Goal: Task Accomplishment & Management: Manage account settings

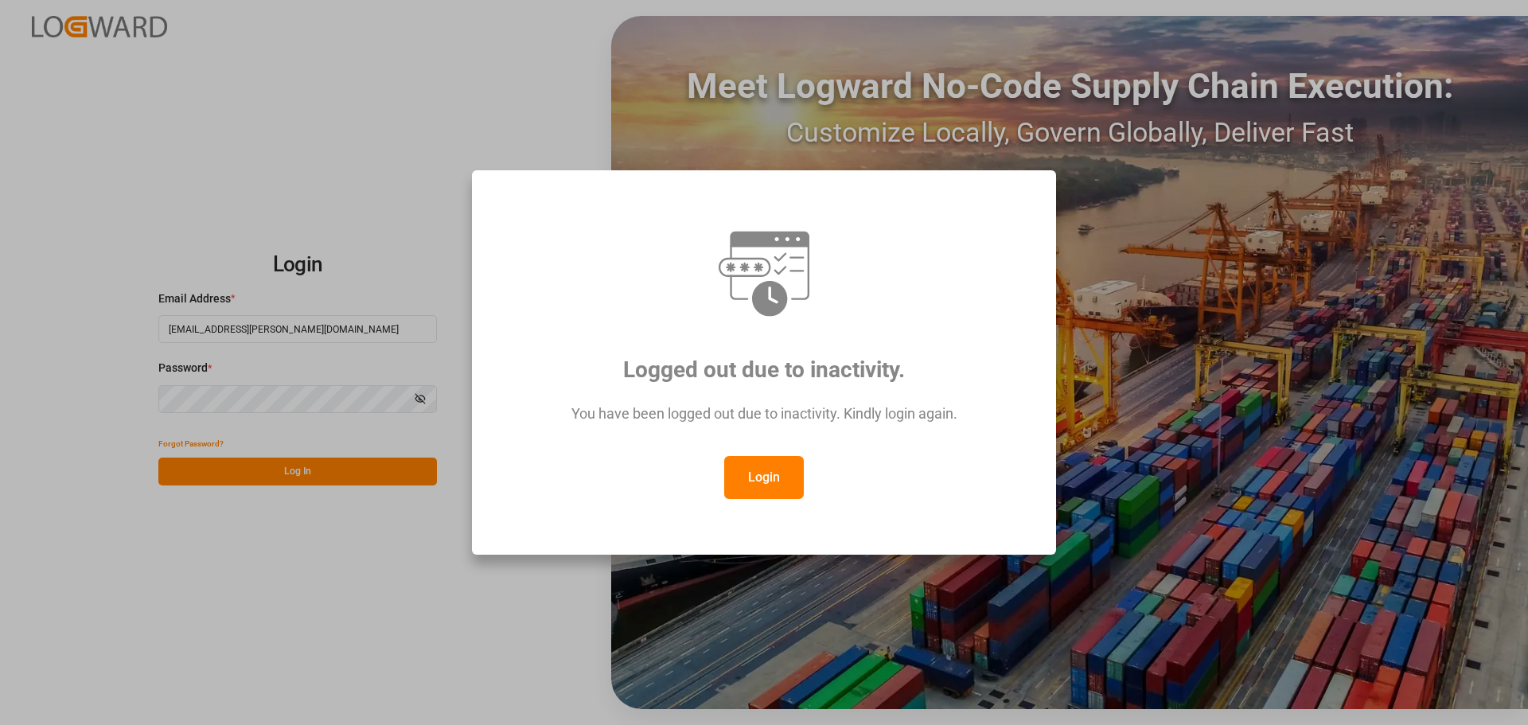
click at [770, 474] on button "Login" at bounding box center [764, 477] width 80 height 43
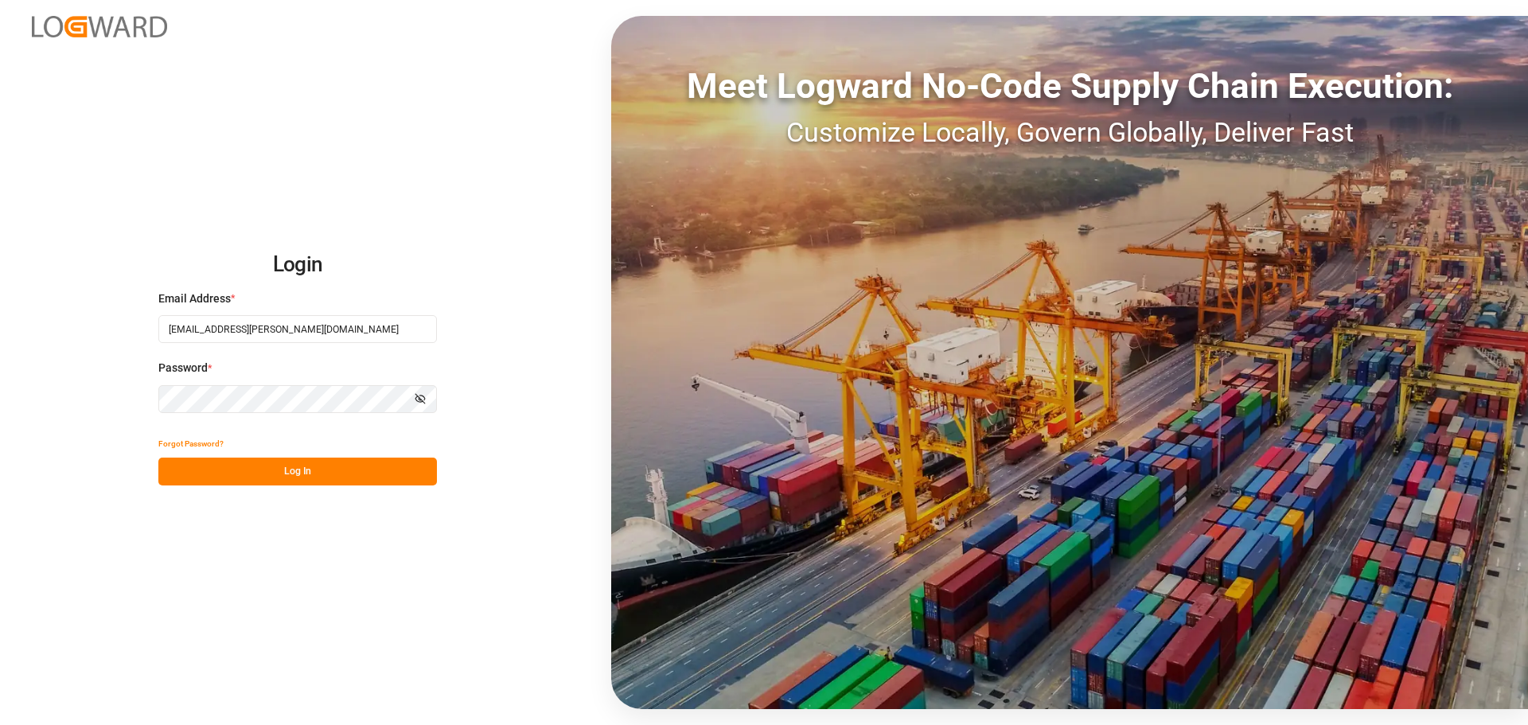
click at [285, 472] on button "Log In" at bounding box center [297, 472] width 279 height 28
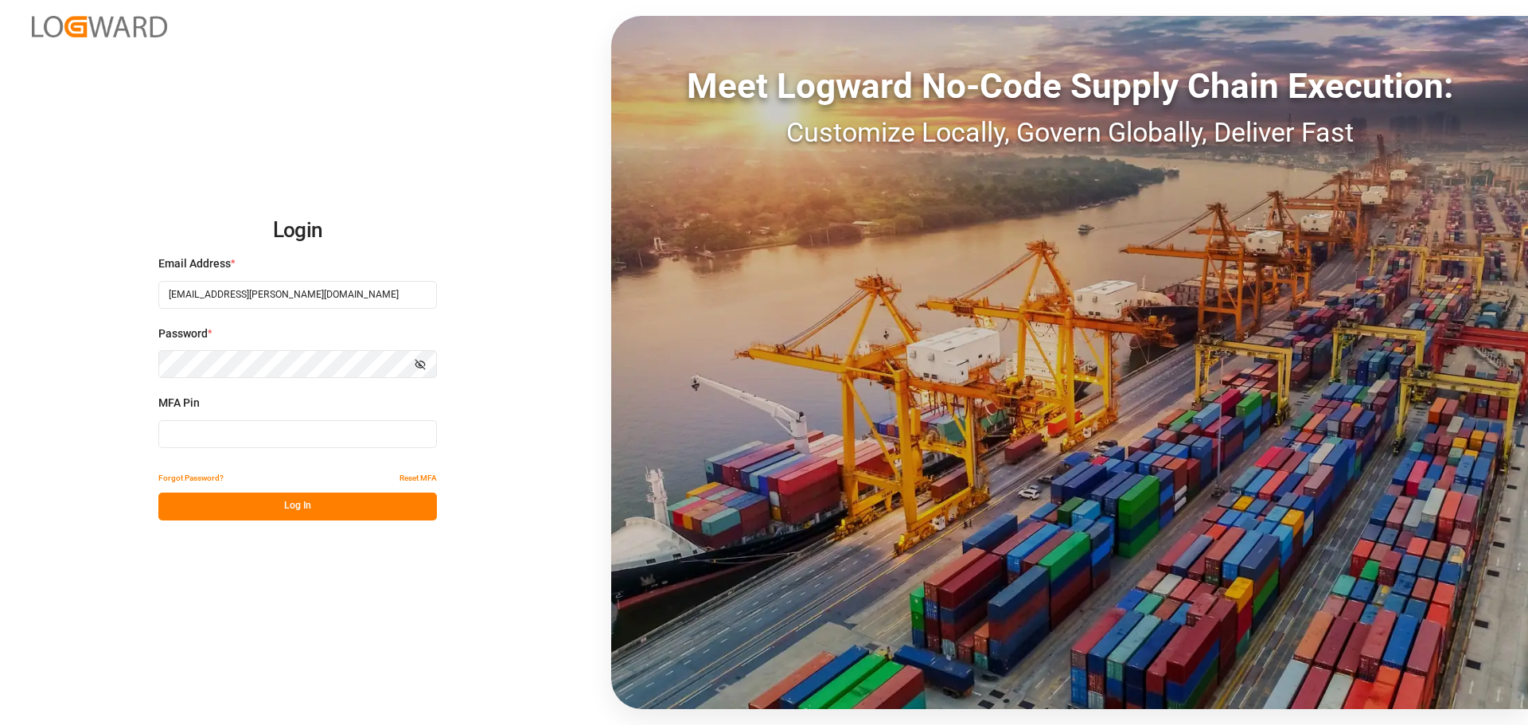
click at [177, 433] on input at bounding box center [297, 434] width 279 height 28
type input "852609"
click at [216, 513] on button "Log In" at bounding box center [297, 507] width 279 height 28
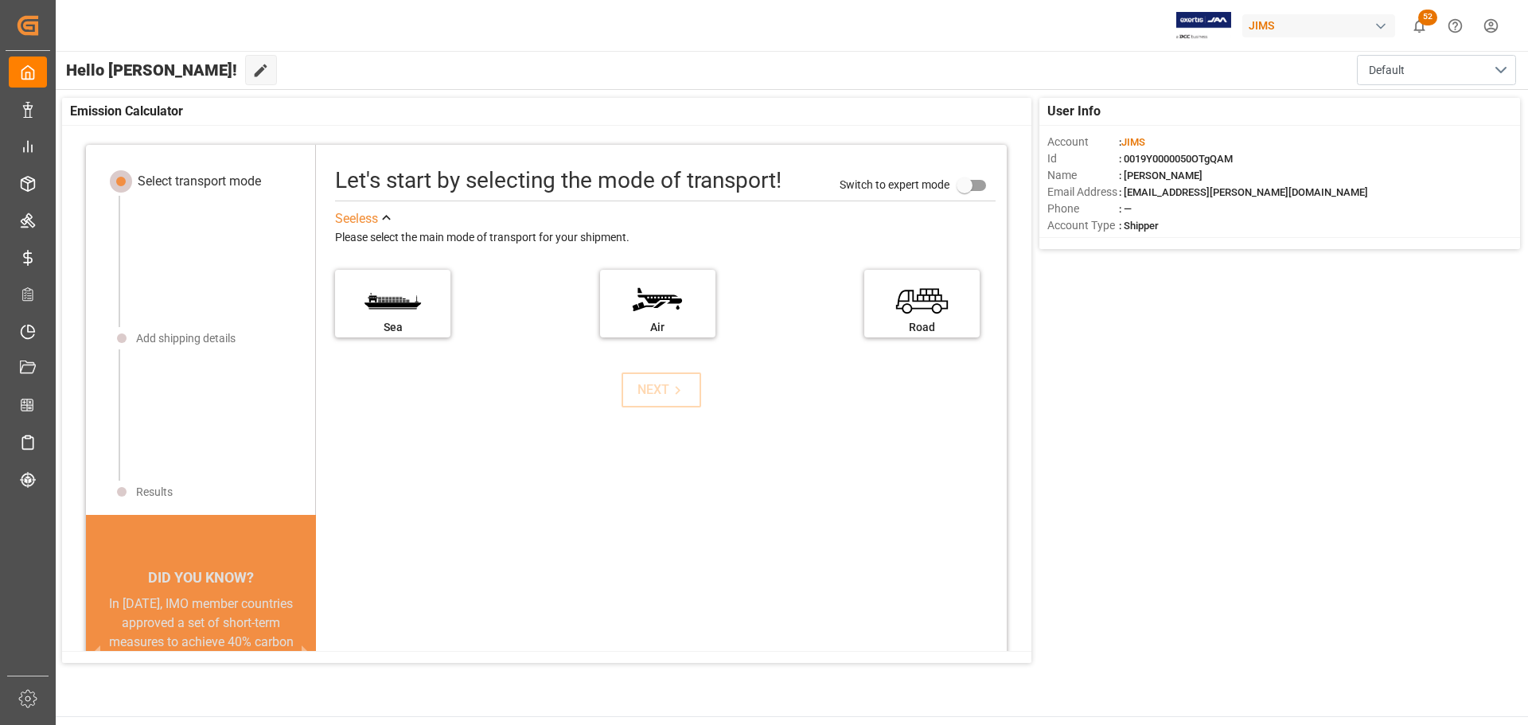
click at [540, 557] on div "Let's start by selecting the mode of transport! Switch to expert mode See less …" at bounding box center [661, 469] width 691 height 616
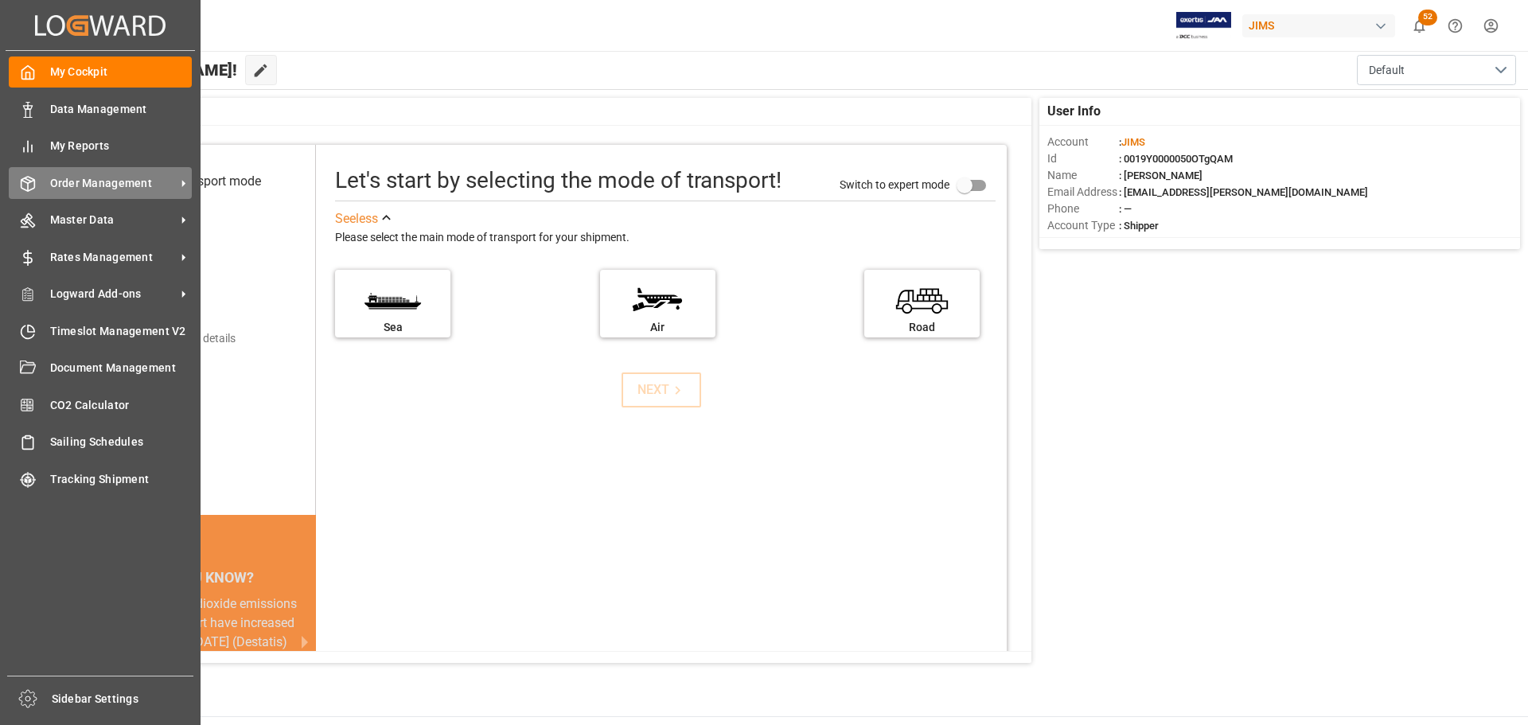
click at [99, 179] on span "Order Management" at bounding box center [113, 183] width 126 height 17
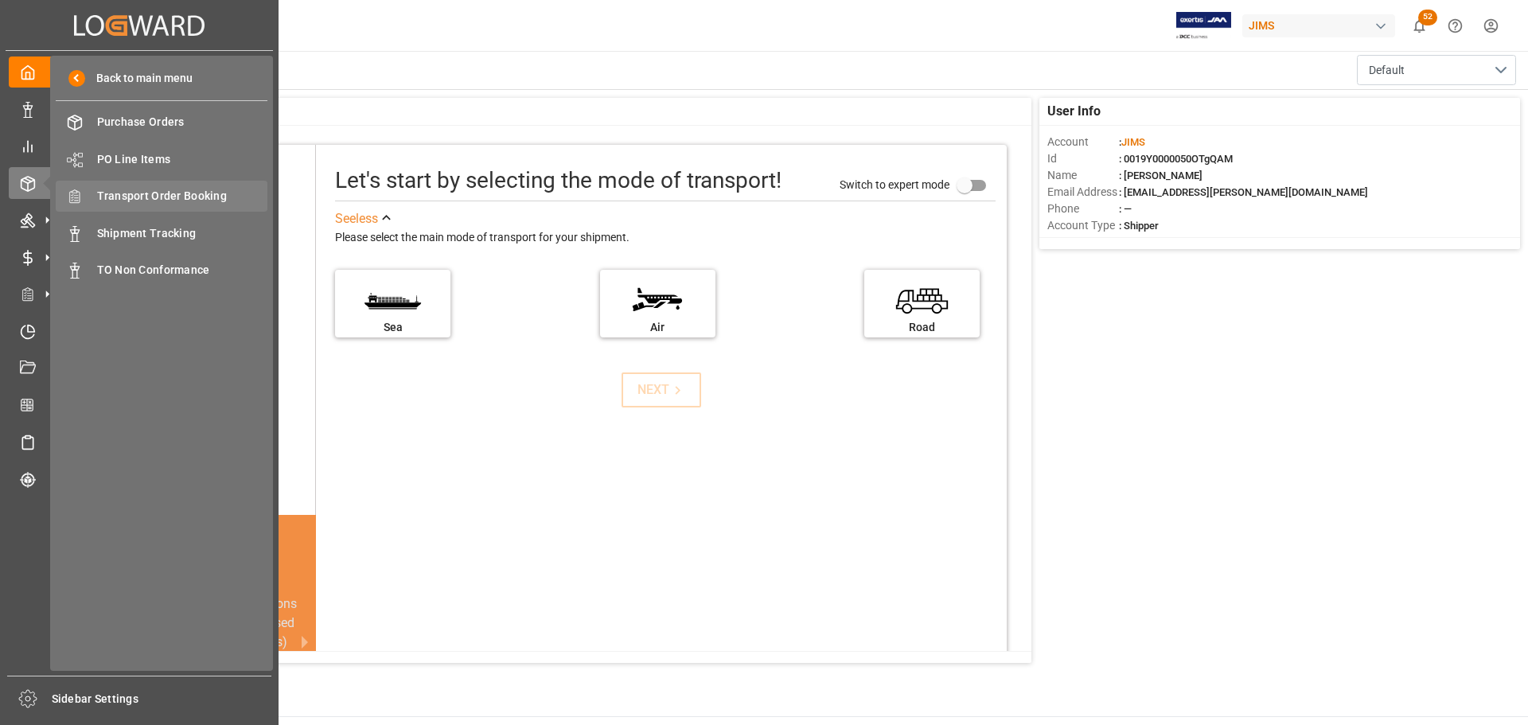
click at [161, 192] on span "Transport Order Booking" at bounding box center [182, 196] width 171 height 17
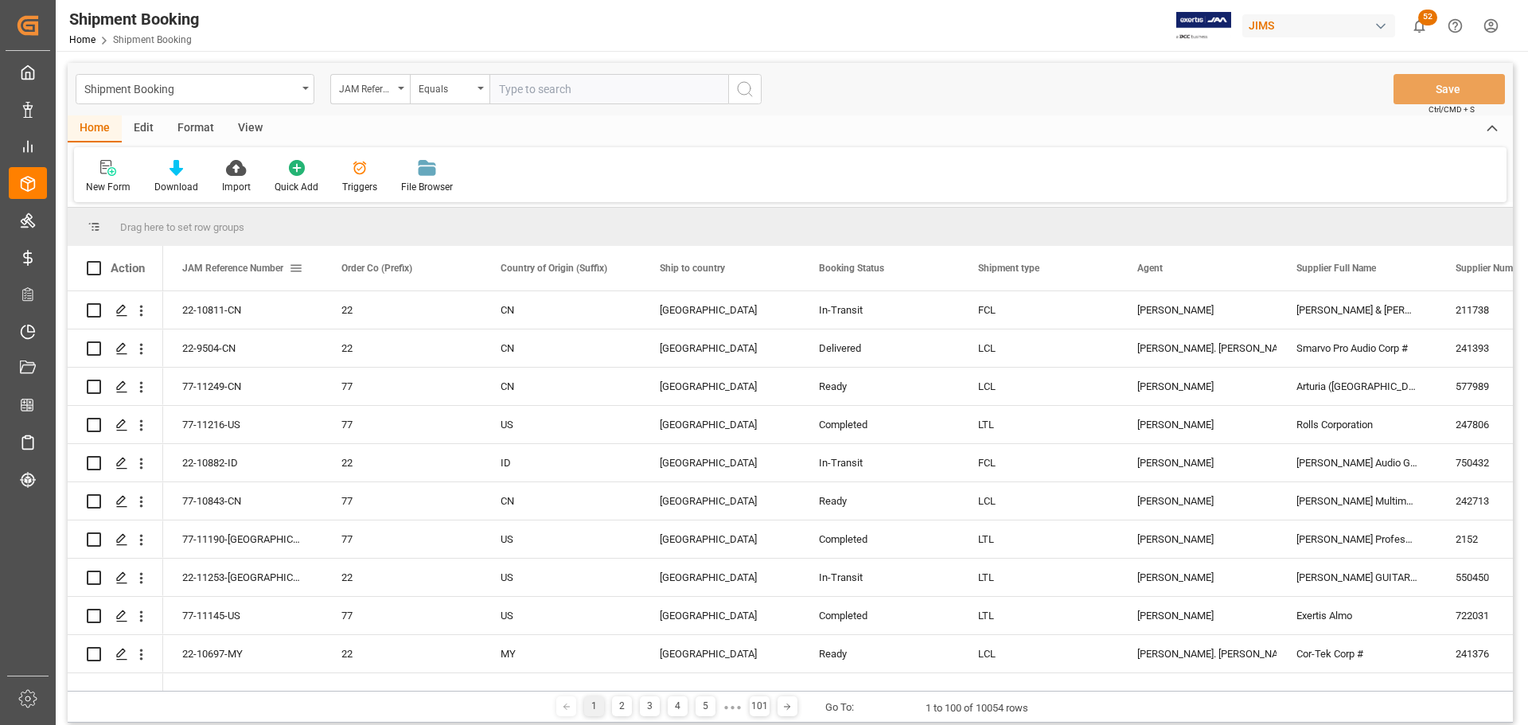
click at [297, 268] on span at bounding box center [296, 268] width 14 height 14
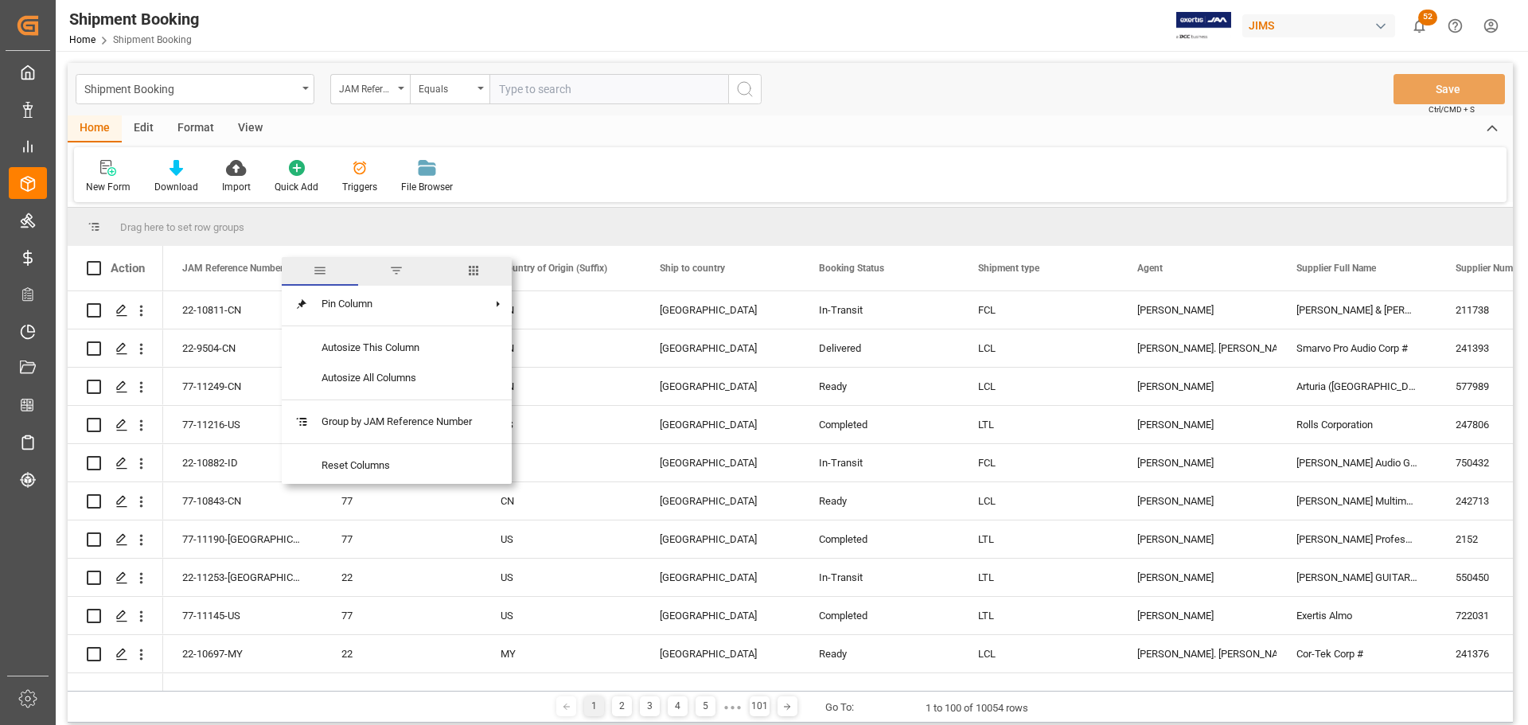
click at [470, 271] on span "columns" at bounding box center [473, 270] width 14 height 14
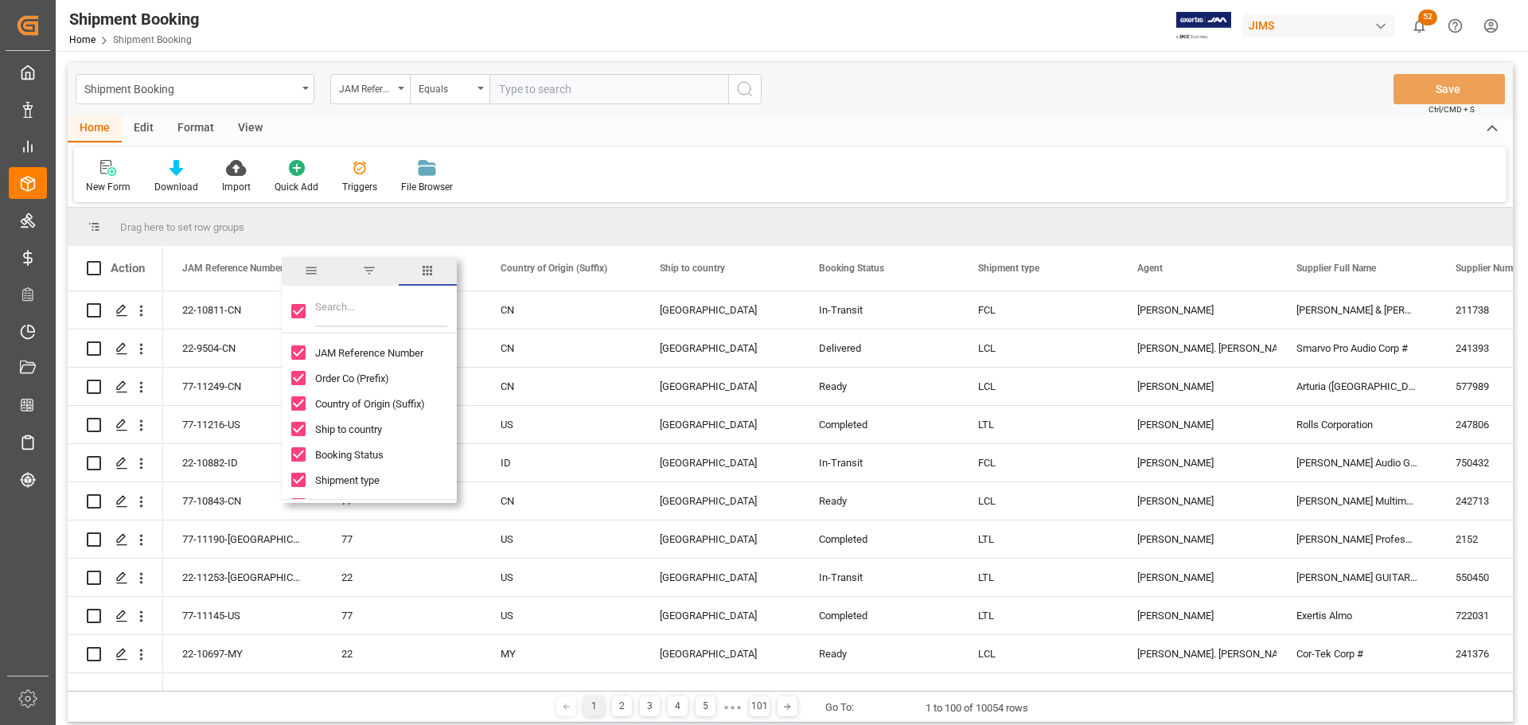
click at [353, 307] on input "Filter Columns Input" at bounding box center [381, 311] width 132 height 32
type input "coun"
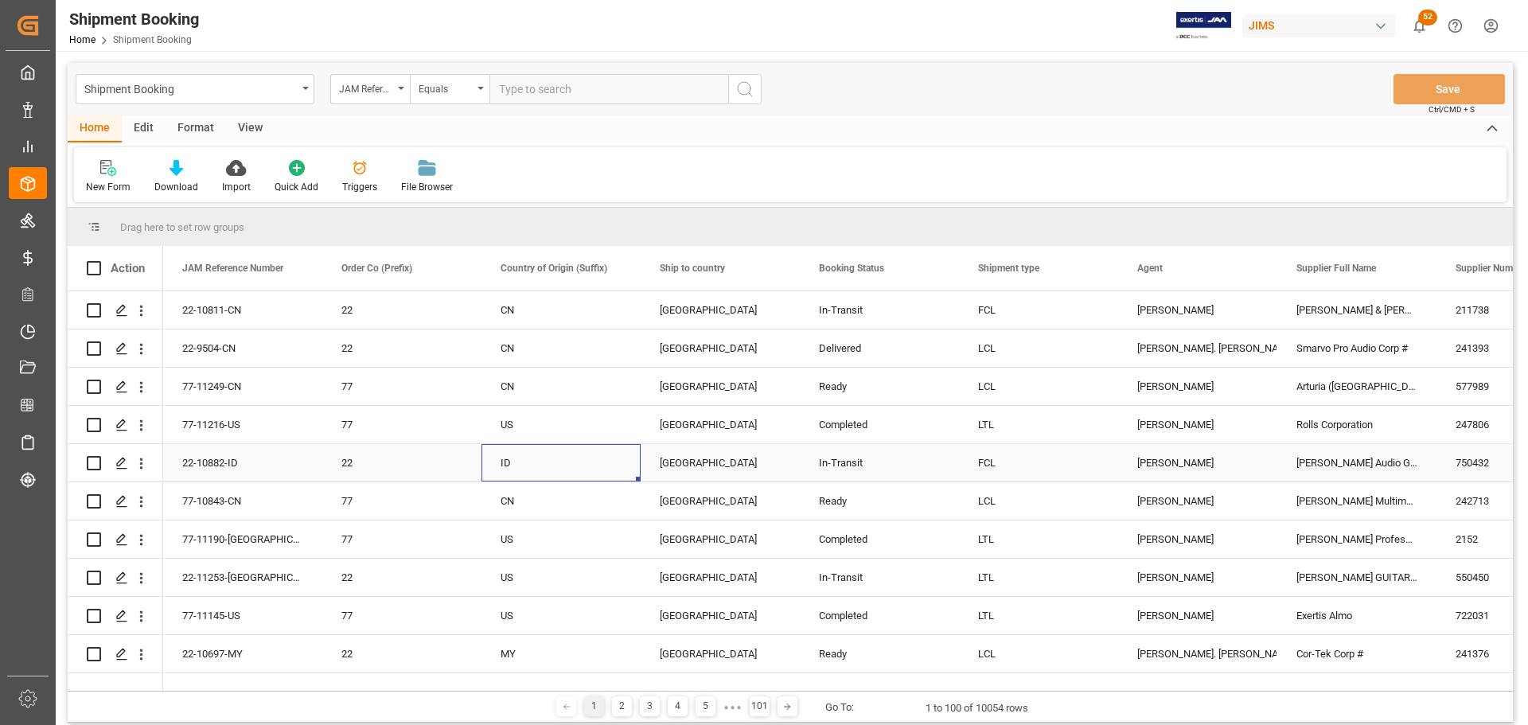
click at [589, 450] on div "ID" at bounding box center [561, 463] width 121 height 37
click at [620, 267] on span at bounding box center [614, 268] width 14 height 14
click at [516, 649] on div "MY" at bounding box center [561, 654] width 121 height 37
click at [618, 268] on span at bounding box center [614, 268] width 14 height 14
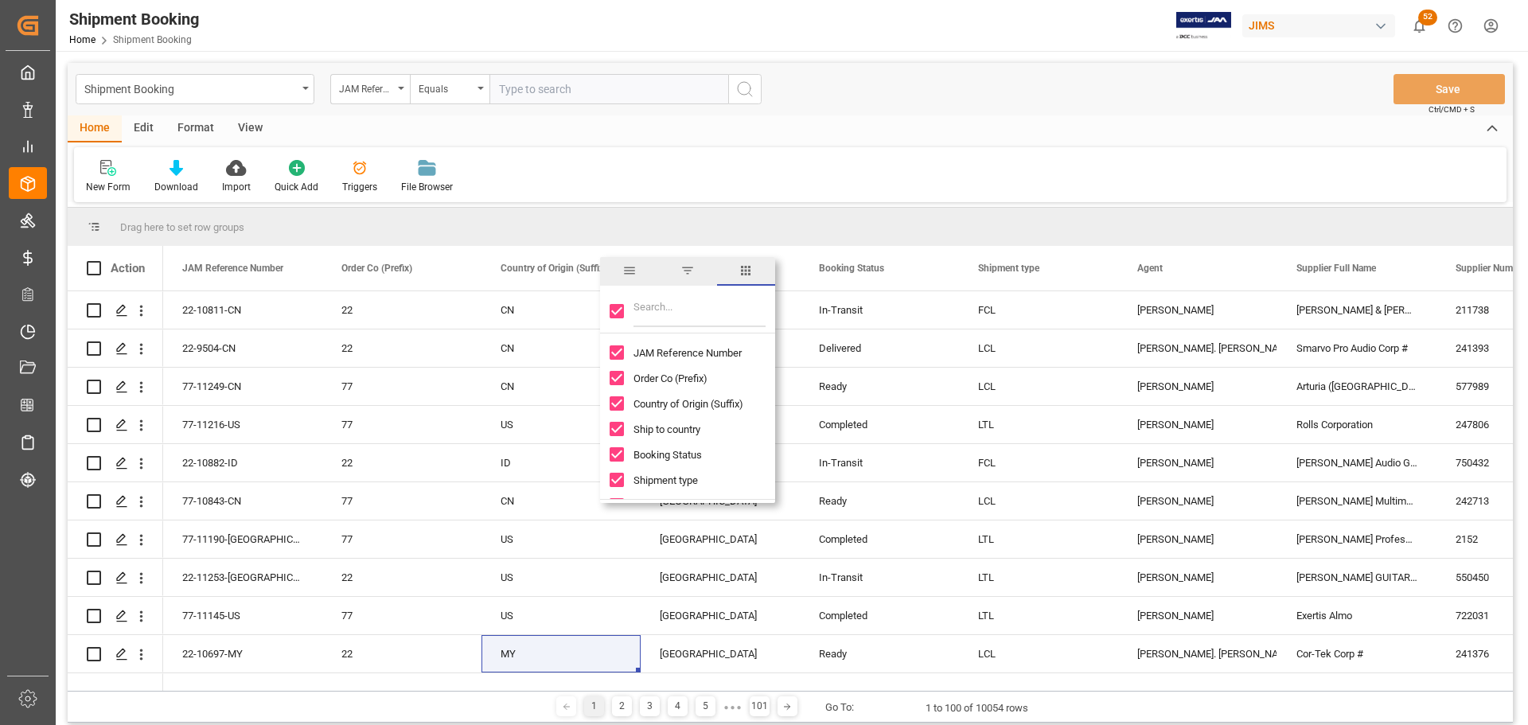
click at [686, 267] on span "filter" at bounding box center [687, 270] width 14 height 14
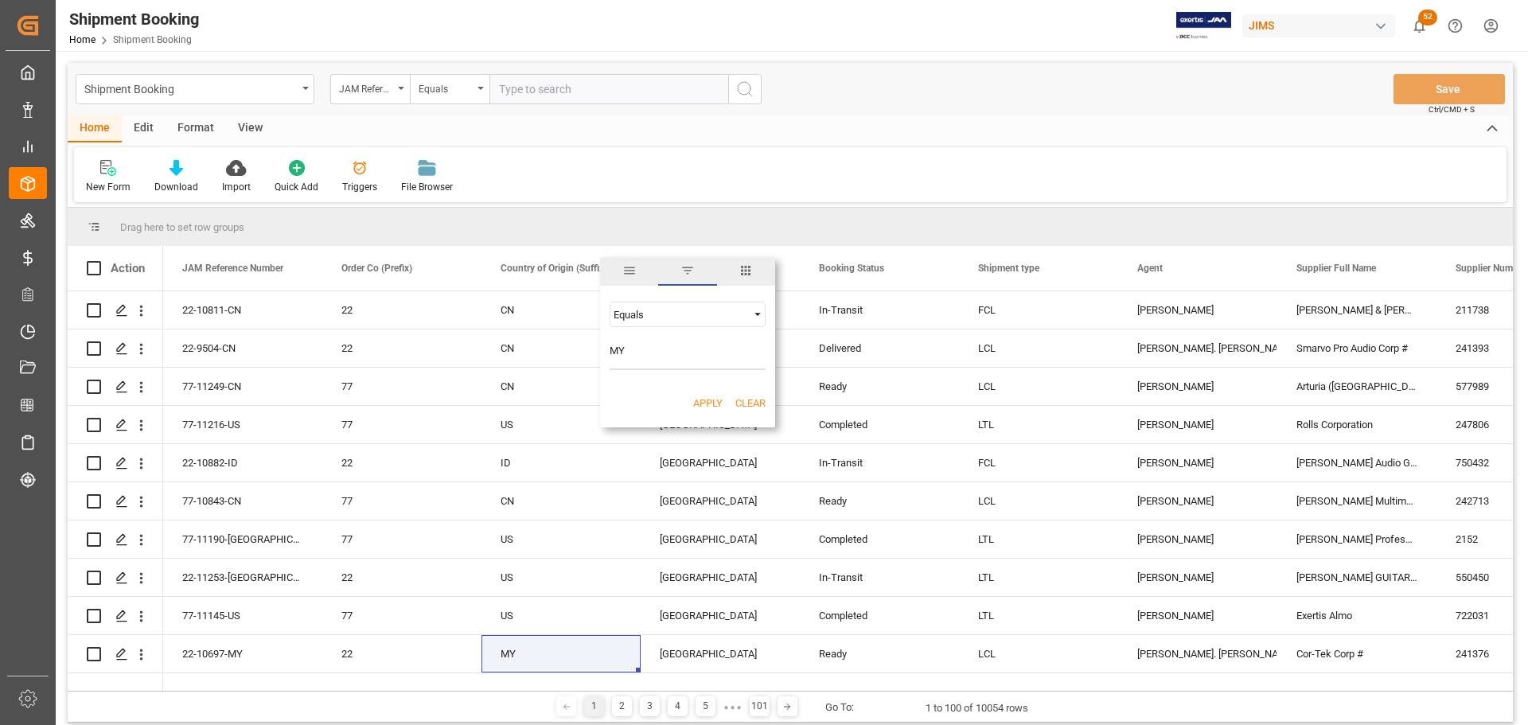
type input "MY"
click at [693, 406] on button "Apply" at bounding box center [707, 404] width 29 height 16
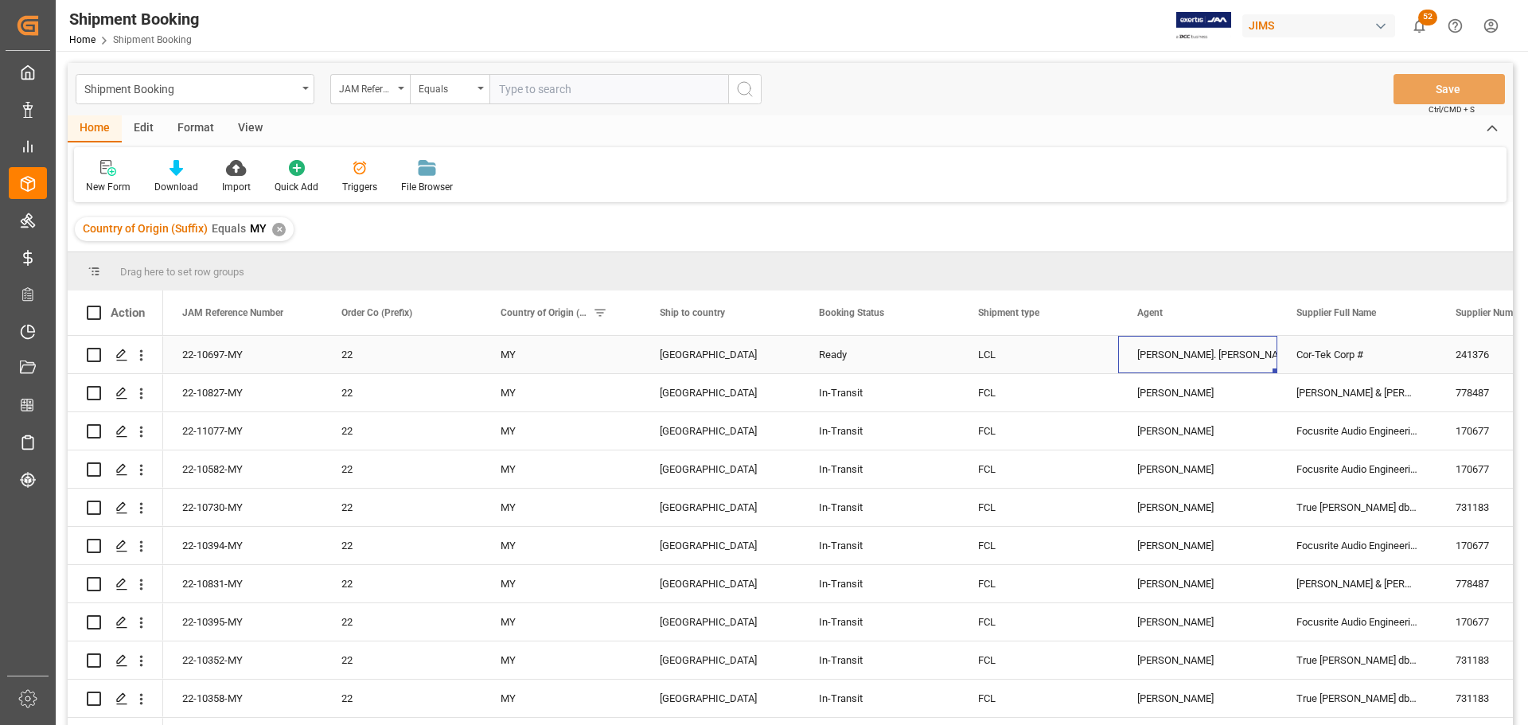
click at [1157, 353] on div "Lynne St. Jacques" at bounding box center [1197, 355] width 121 height 37
click at [1250, 310] on span at bounding box center [1251, 313] width 14 height 14
click at [1269, 400] on input "Filter Value" at bounding box center [1324, 399] width 156 height 32
type input "Lynne St. Jacques"
click at [1351, 444] on button "Apply" at bounding box center [1344, 448] width 29 height 16
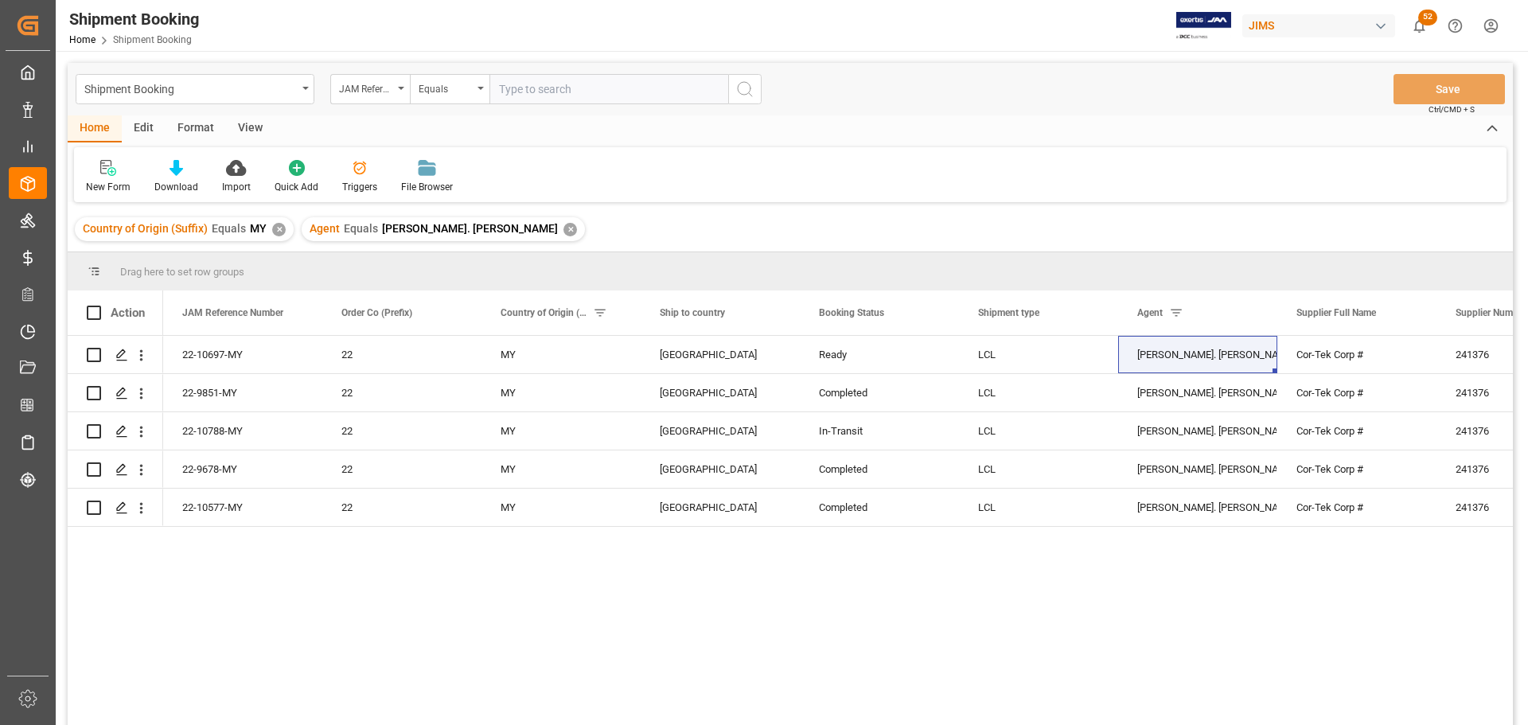
click at [244, 127] on div "View" at bounding box center [250, 128] width 49 height 27
click at [96, 177] on div "Default" at bounding box center [101, 176] width 55 height 35
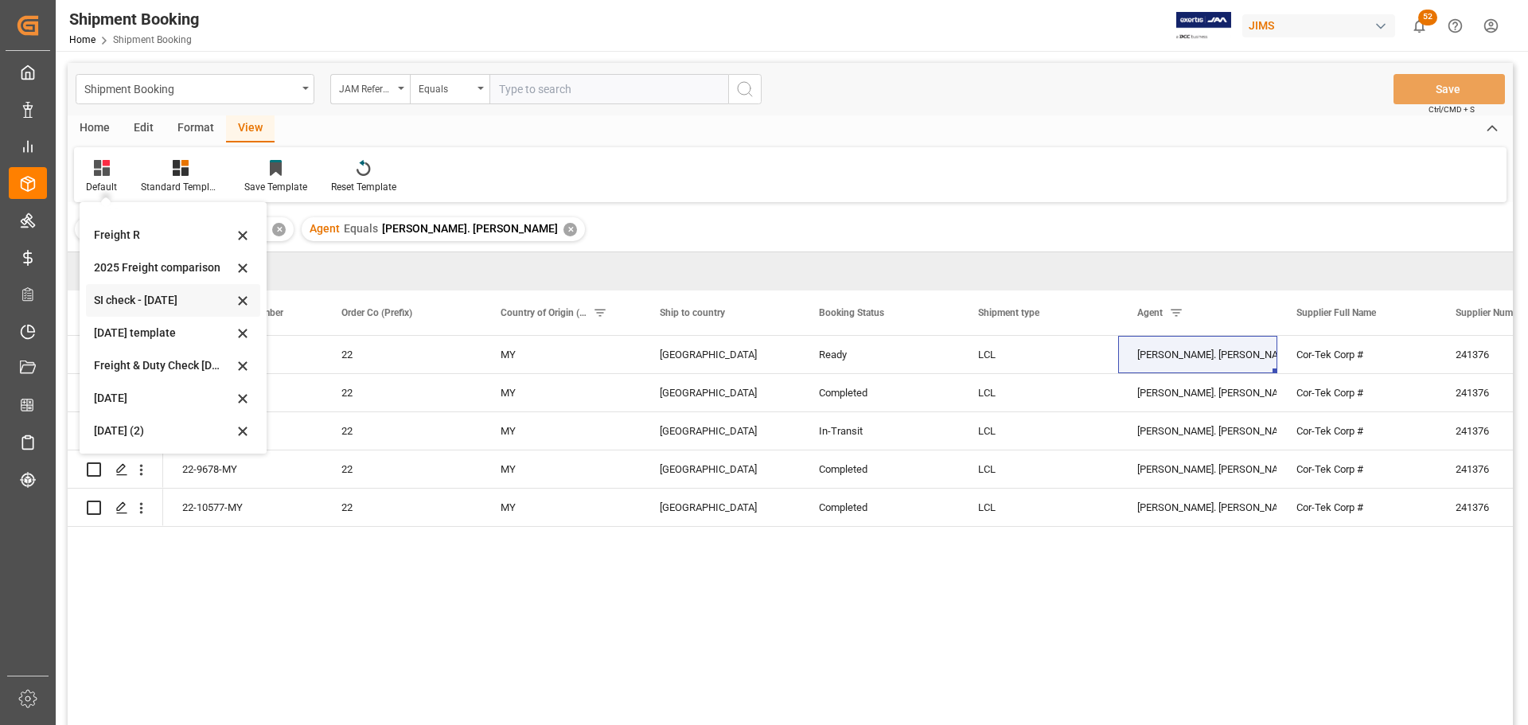
scroll to position [80, 0]
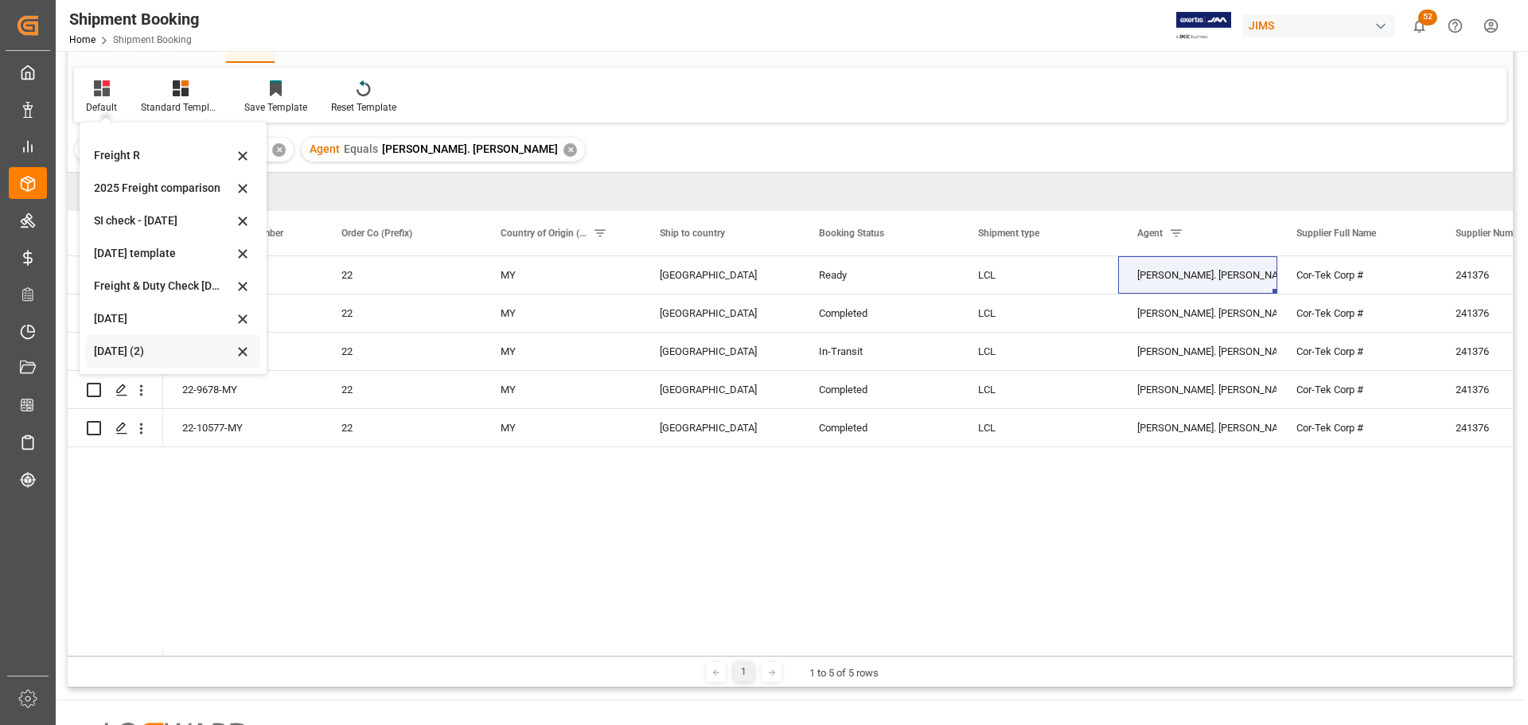
click at [121, 352] on div "Aug 2025 (2)" at bounding box center [163, 351] width 139 height 17
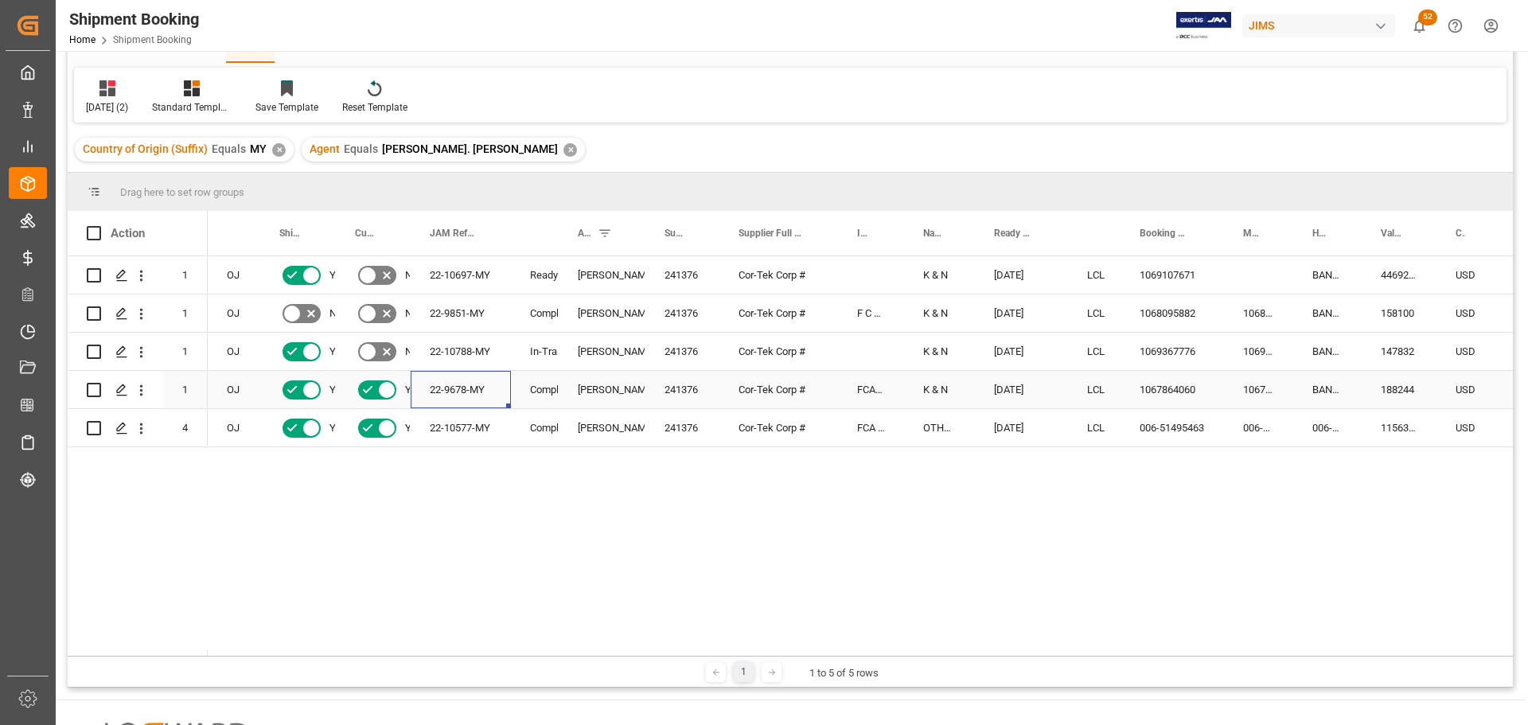
click at [466, 394] on div "22-9678-MY" at bounding box center [461, 389] width 100 height 37
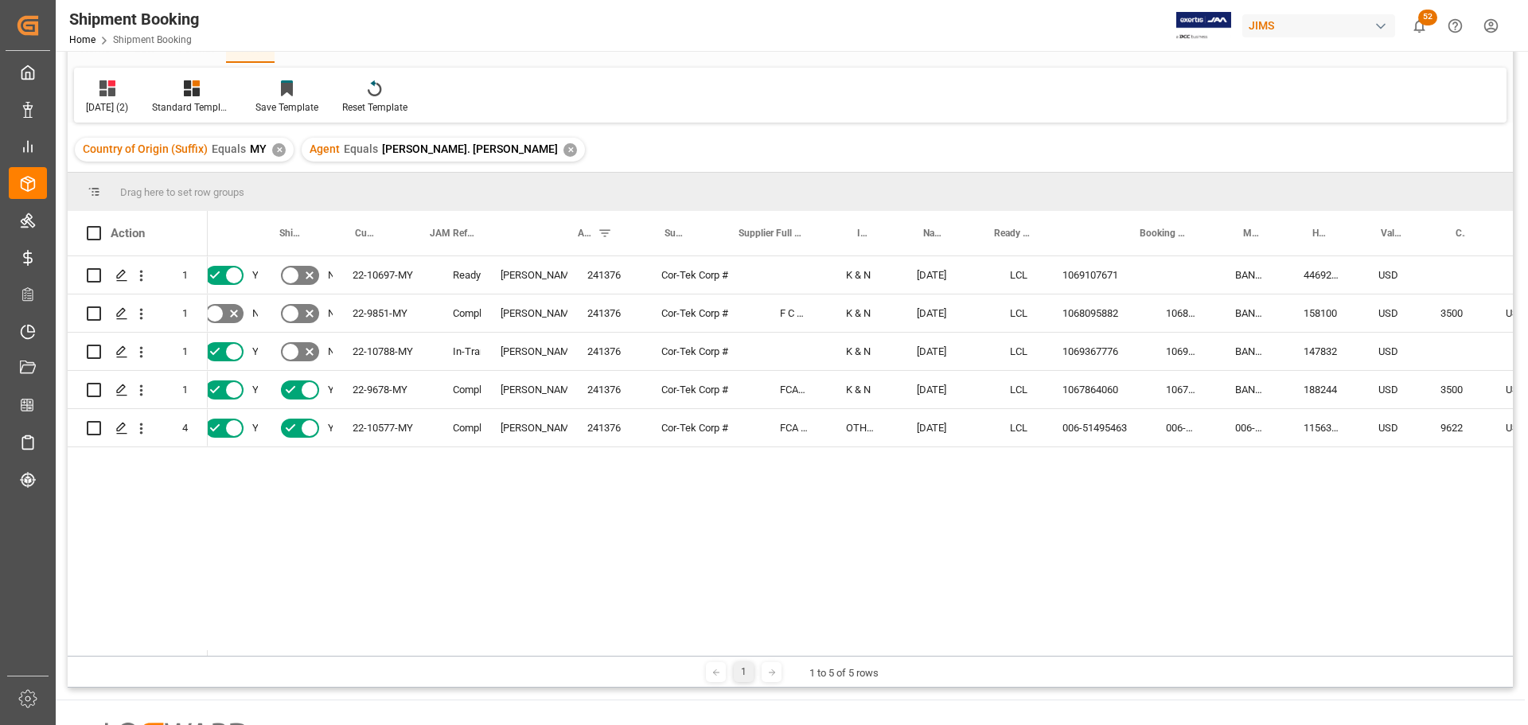
scroll to position [0, 0]
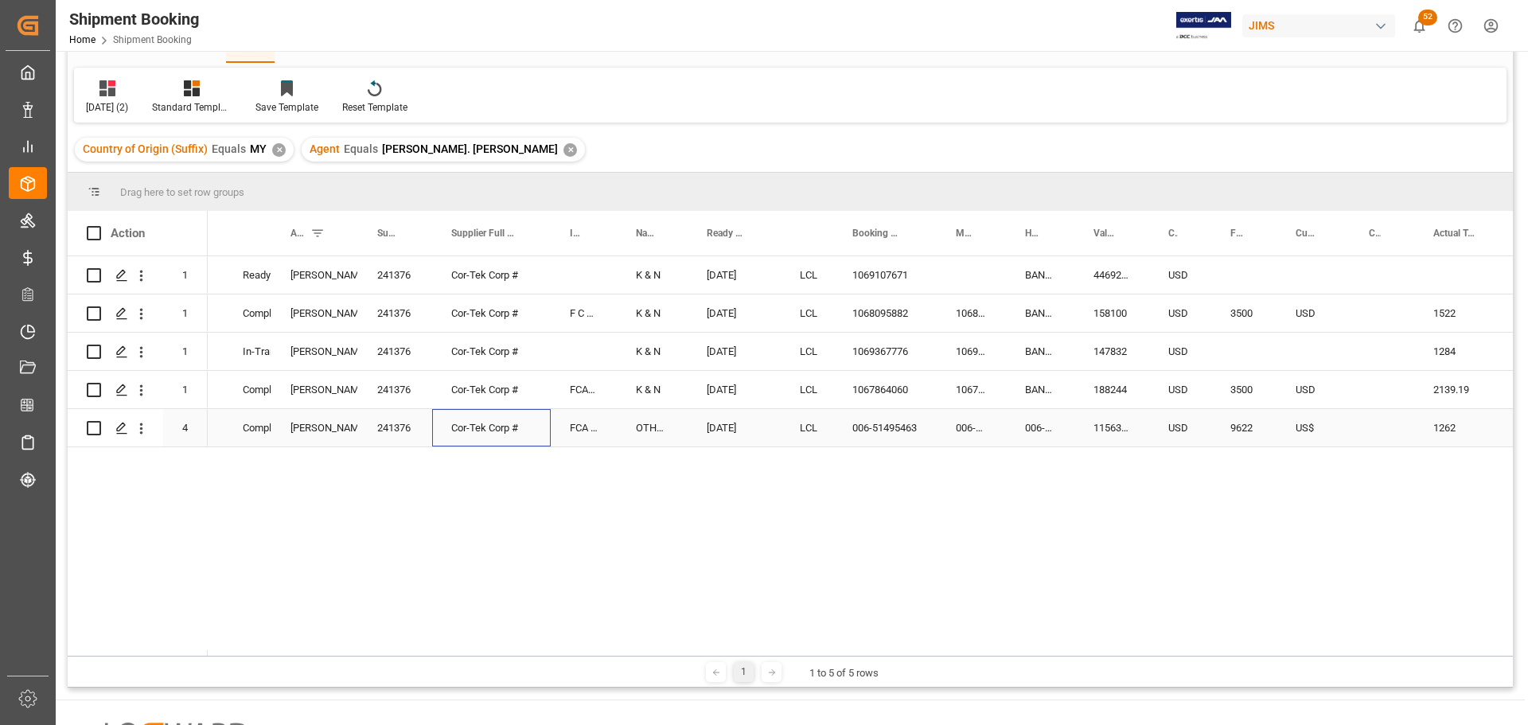
click at [539, 442] on div "Cor-Tek Corp #" at bounding box center [491, 427] width 119 height 37
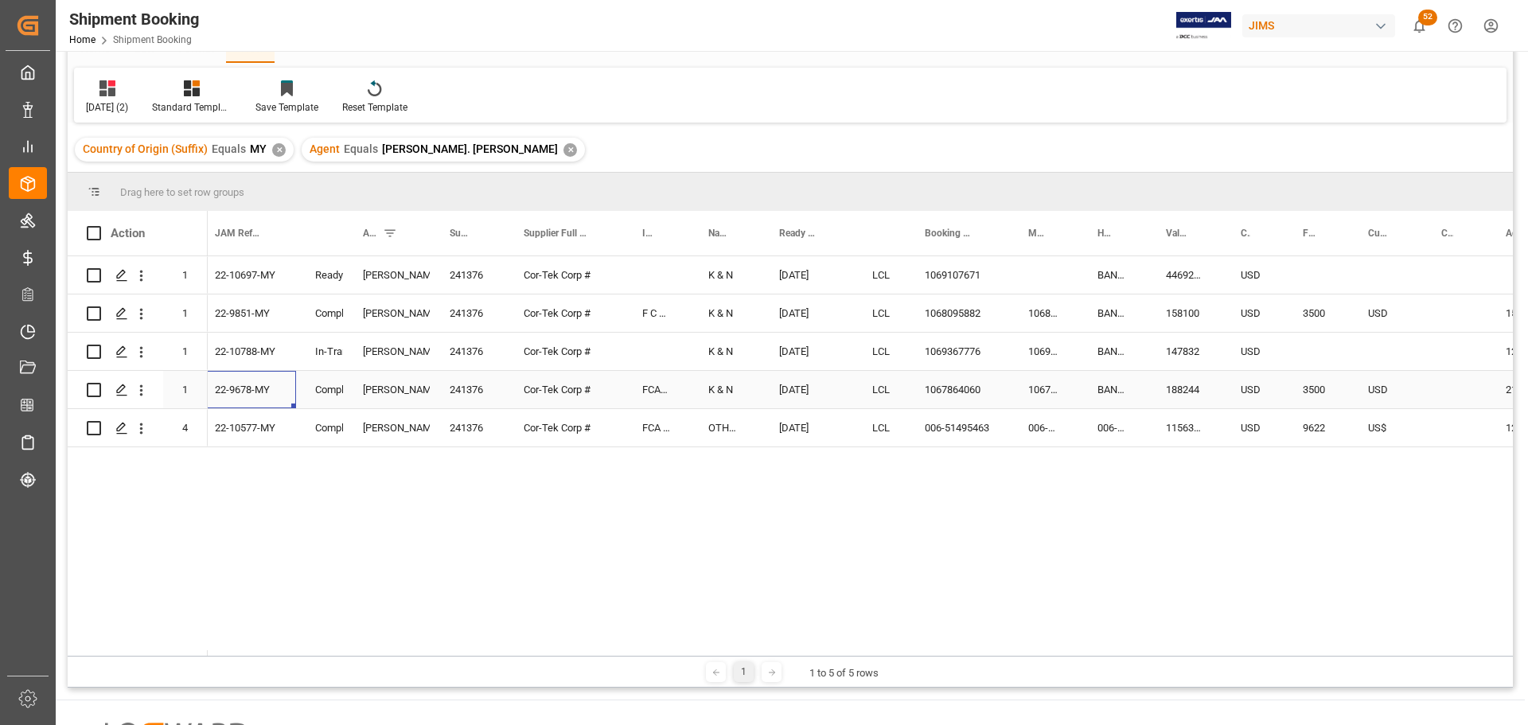
click at [246, 384] on div "22-9678-MY" at bounding box center [246, 389] width 100 height 37
click at [234, 310] on div "22-9851-MY" at bounding box center [246, 312] width 100 height 37
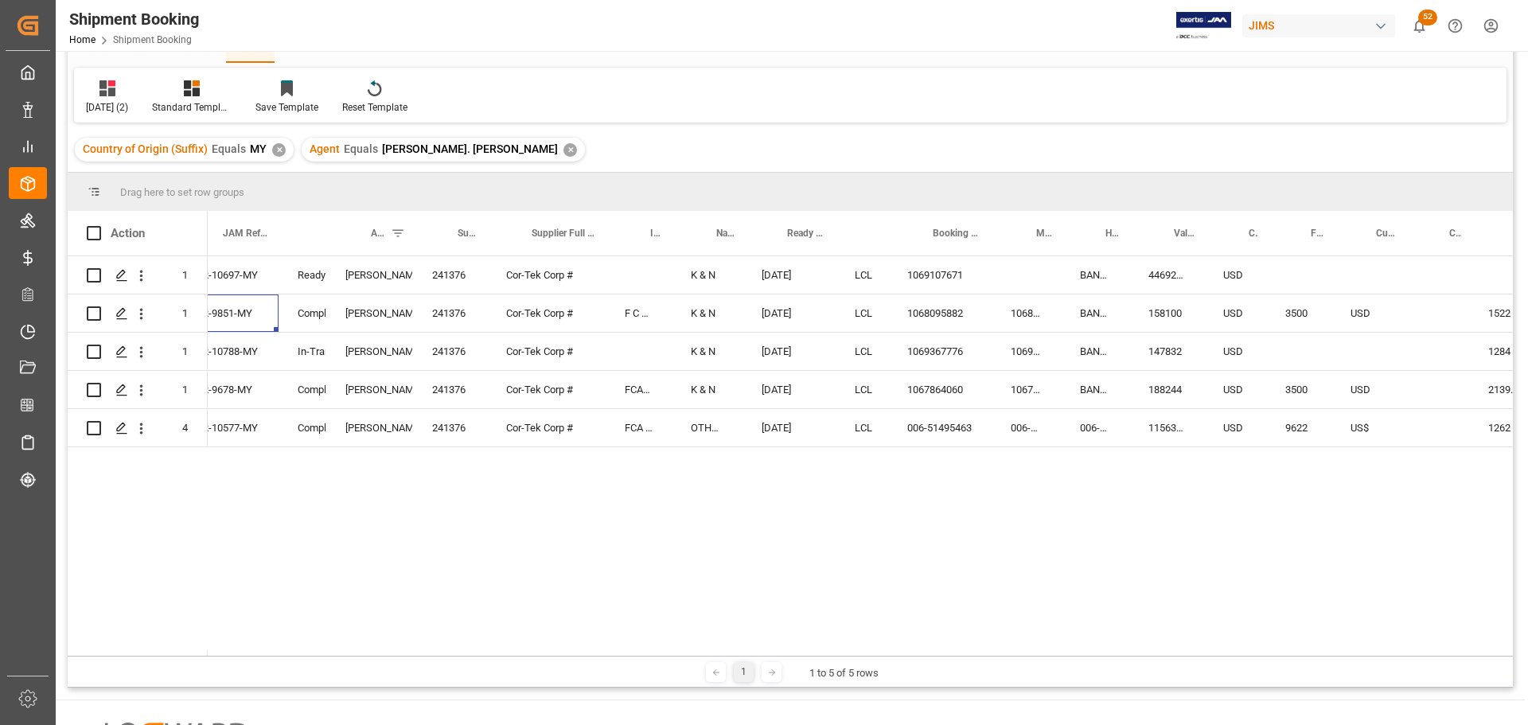
scroll to position [0, 207]
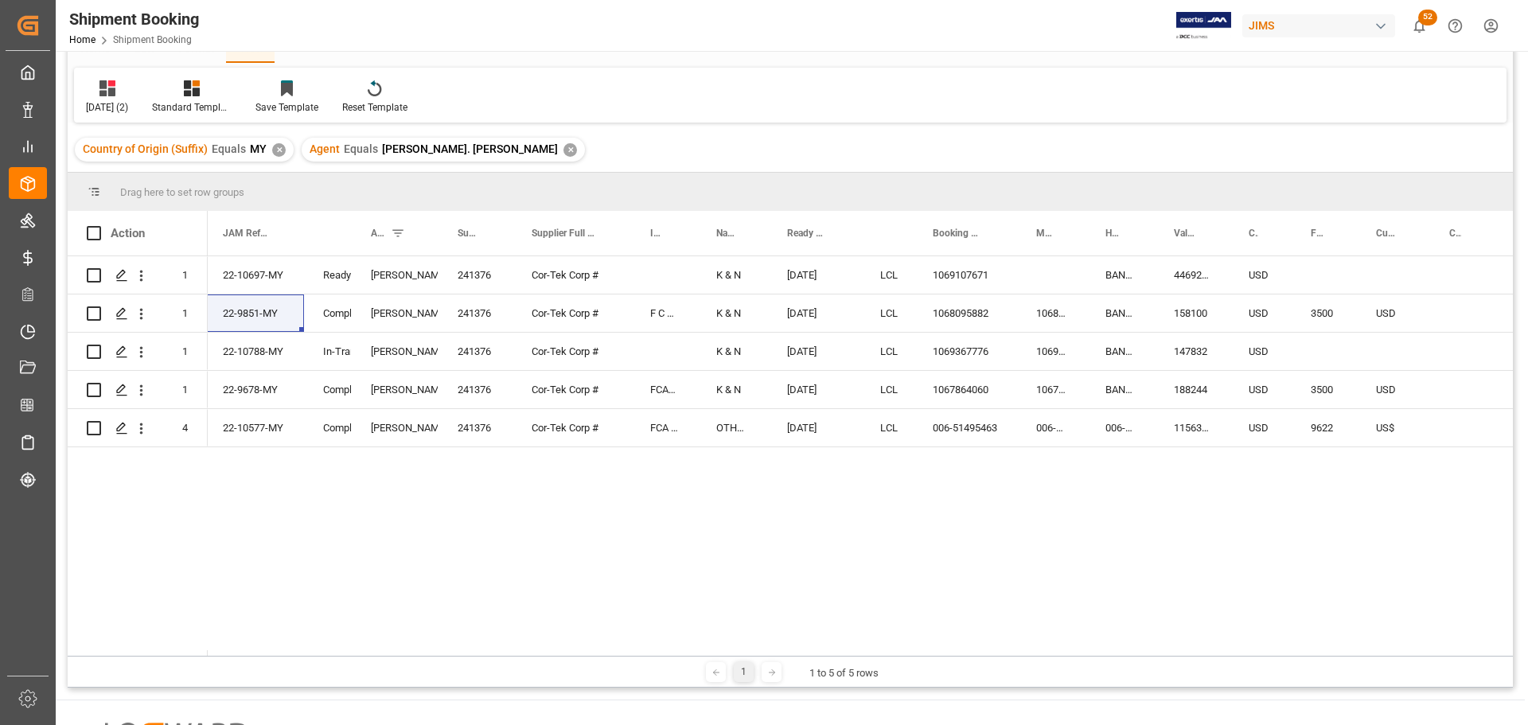
click at [290, 516] on div "Lynne St. Jacques 241376 Cor-Tek Corp # K & N 09-02-2025 LCL 1069107671 BANQ106…" at bounding box center [860, 456] width 1305 height 400
click at [271, 341] on div "22-10788-MY" at bounding box center [254, 351] width 100 height 37
click at [263, 311] on div "22-9851-MY" at bounding box center [254, 312] width 100 height 37
click at [227, 445] on div "22-10577-MY" at bounding box center [254, 427] width 100 height 37
click at [238, 315] on div "22-9851-MY" at bounding box center [254, 312] width 100 height 37
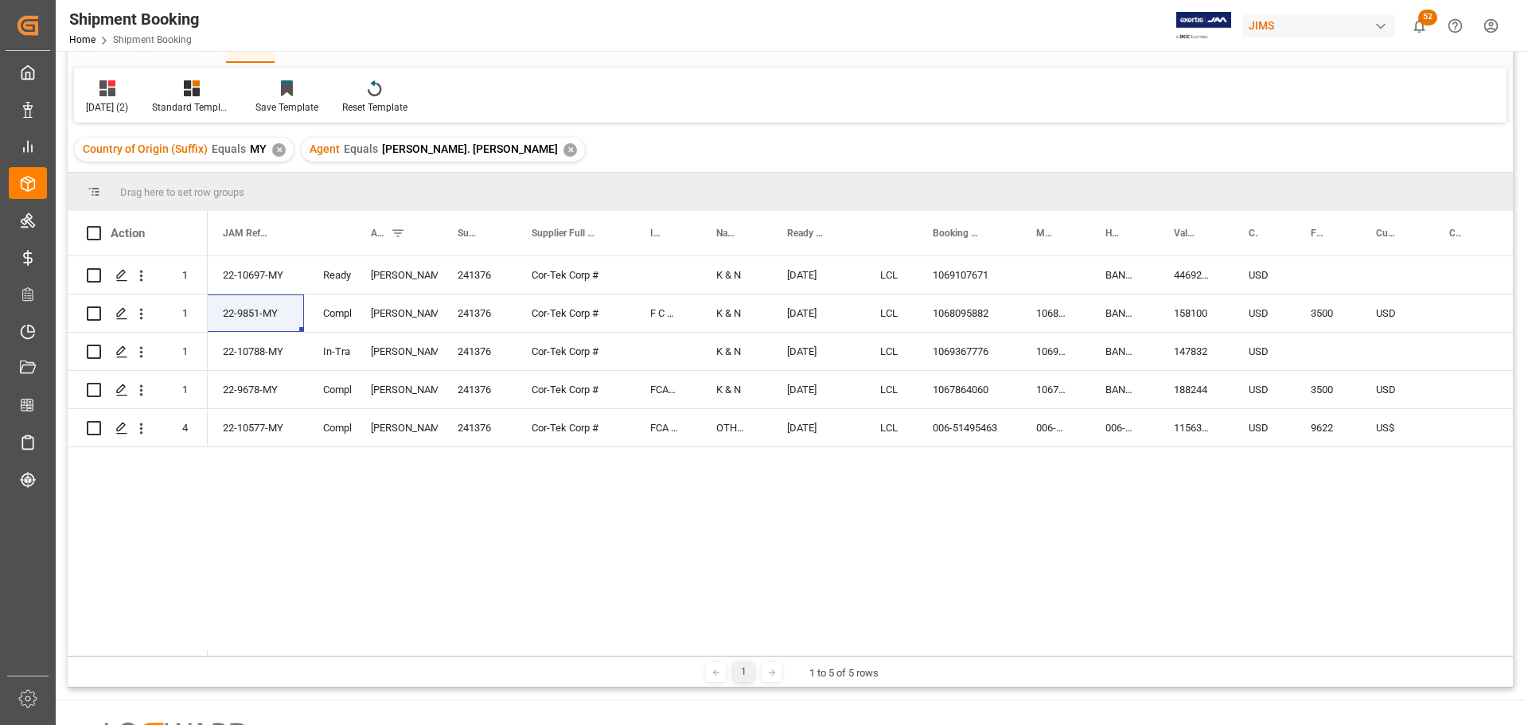
click at [287, 529] on div "Lynne St. Jacques 241376 Cor-Tek Corp # K & N 09-02-2025 LCL 1069107671 BANQ106…" at bounding box center [860, 456] width 1305 height 400
click at [226, 308] on div "22-9851-MY" at bounding box center [254, 312] width 100 height 37
click at [267, 384] on div "22-9678-MY" at bounding box center [254, 389] width 100 height 37
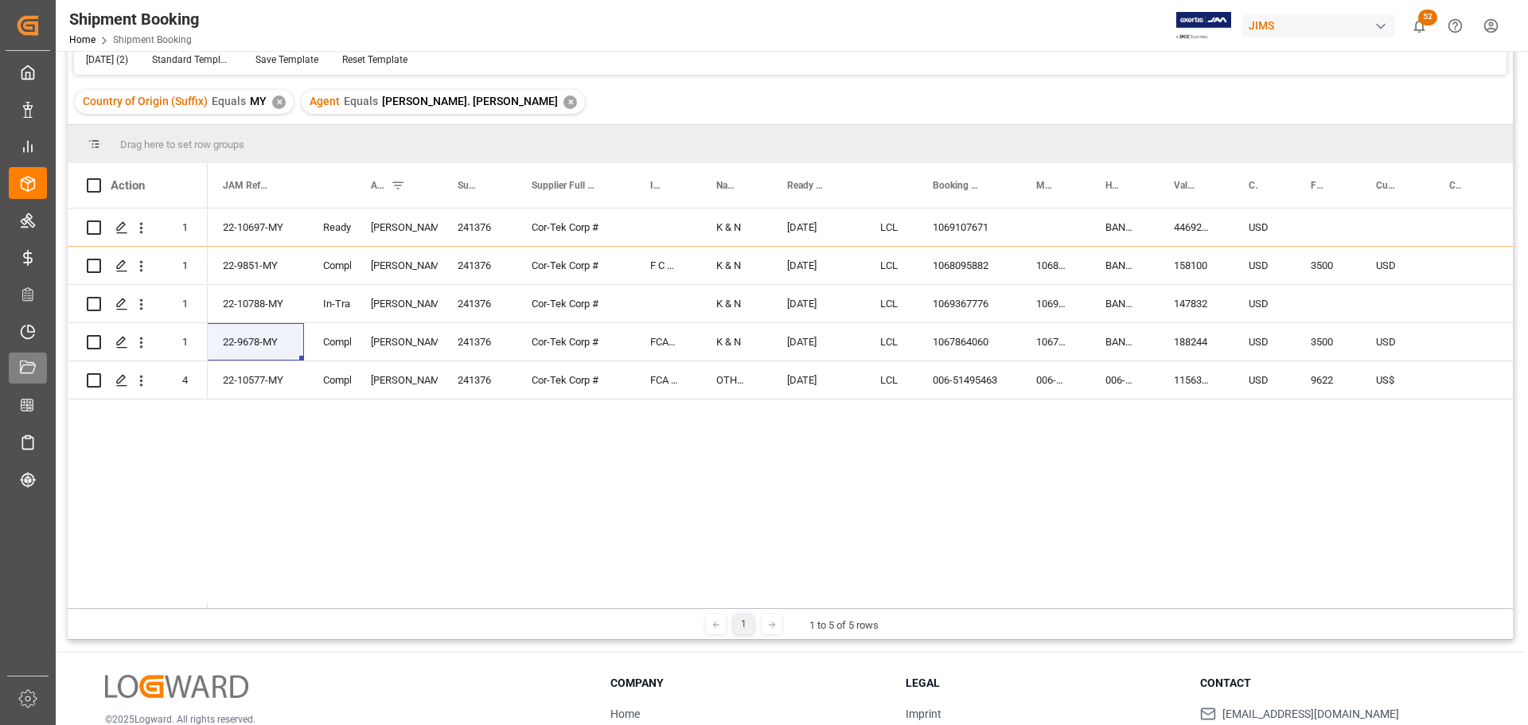
scroll to position [80, 0]
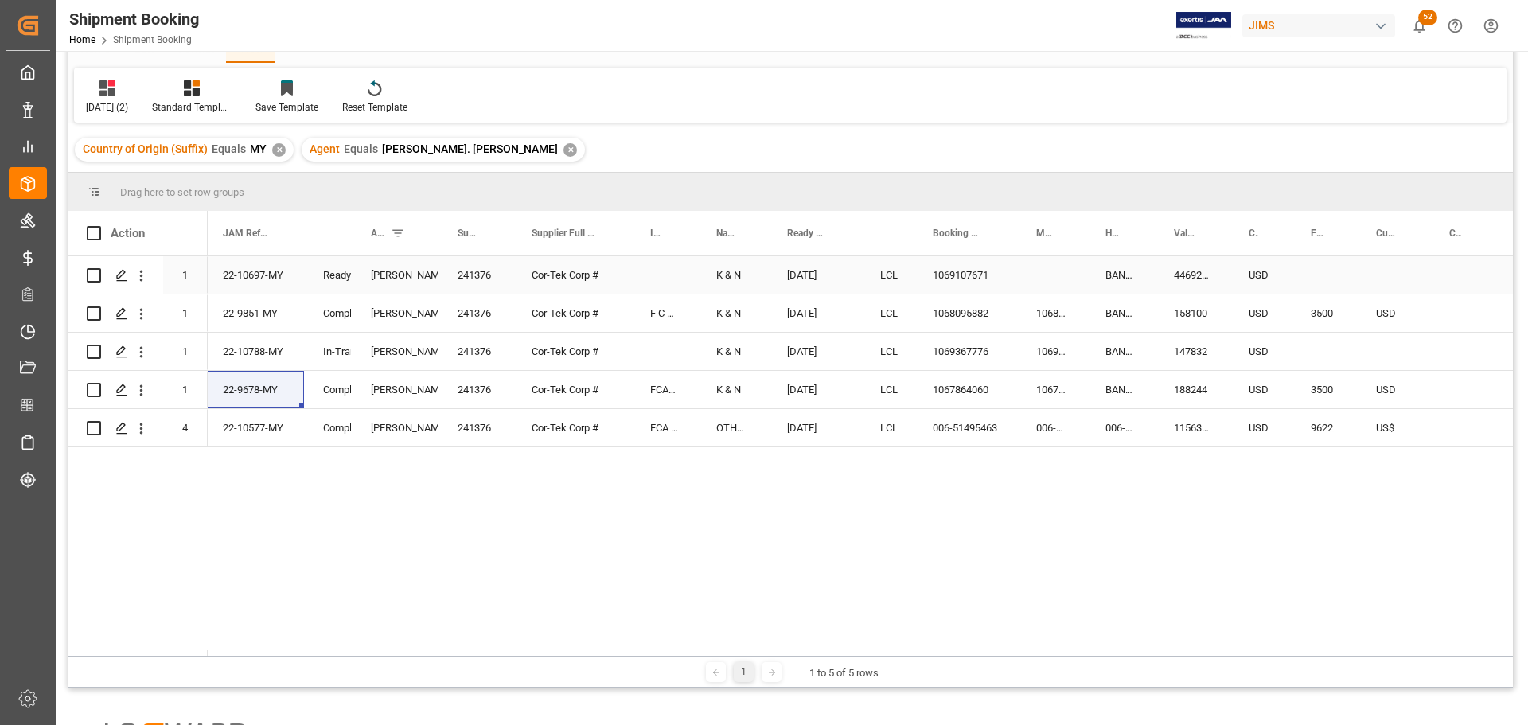
click at [228, 275] on div "22-10697-MY" at bounding box center [254, 274] width 100 height 37
click at [267, 347] on div "22-10788-MY" at bounding box center [254, 351] width 100 height 37
drag, startPoint x: 308, startPoint y: 657, endPoint x: 205, endPoint y: 655, distance: 103.5
click at [205, 655] on div "Drag here to set row groups Drag here to set column labels Action Mode of Trans…" at bounding box center [790, 430] width 1445 height 515
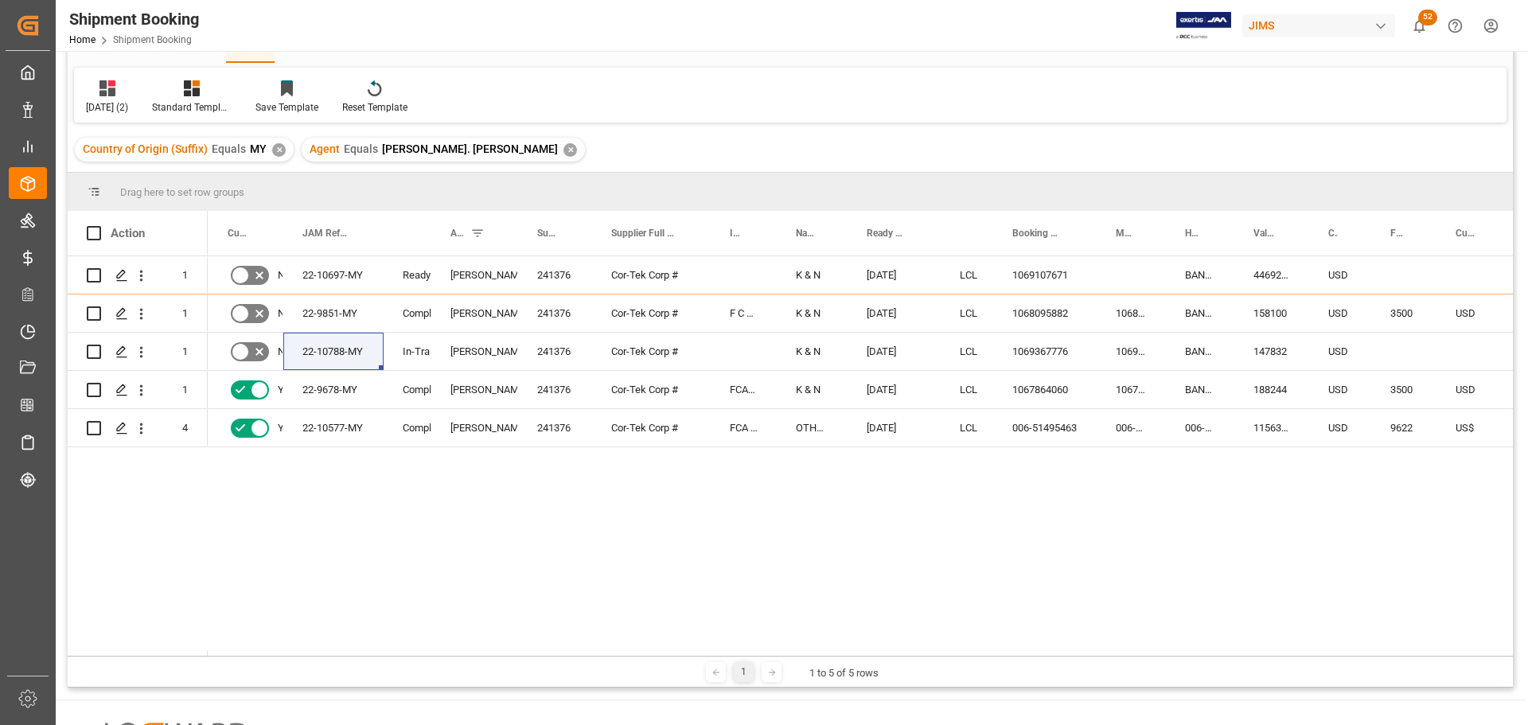
scroll to position [0, 150]
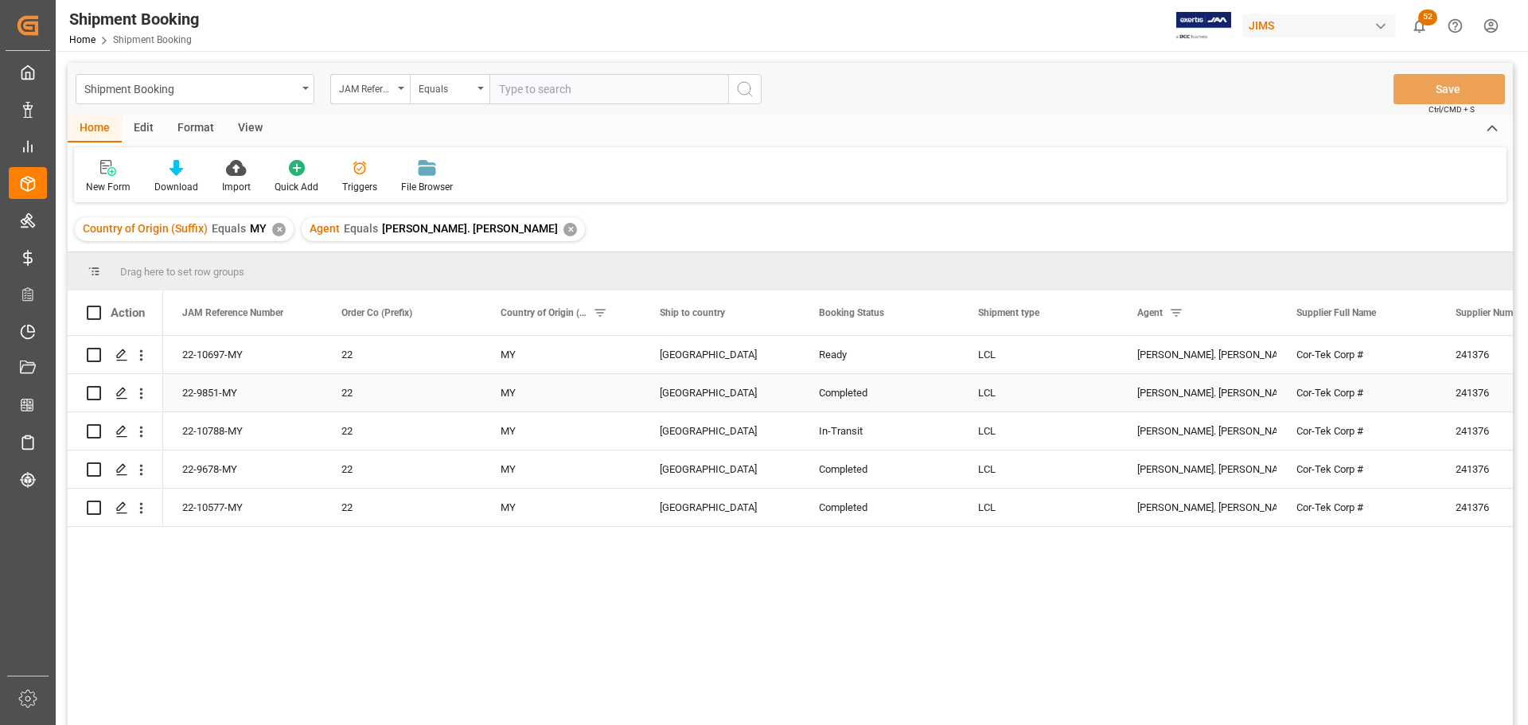
click at [226, 396] on div "22-9851-MY" at bounding box center [242, 392] width 159 height 37
click at [509, 89] on input "text" at bounding box center [608, 89] width 239 height 30
paste input "22-9851-MY"
type input "22-9851-MY"
click at [745, 91] on icon "search button" at bounding box center [744, 89] width 19 height 19
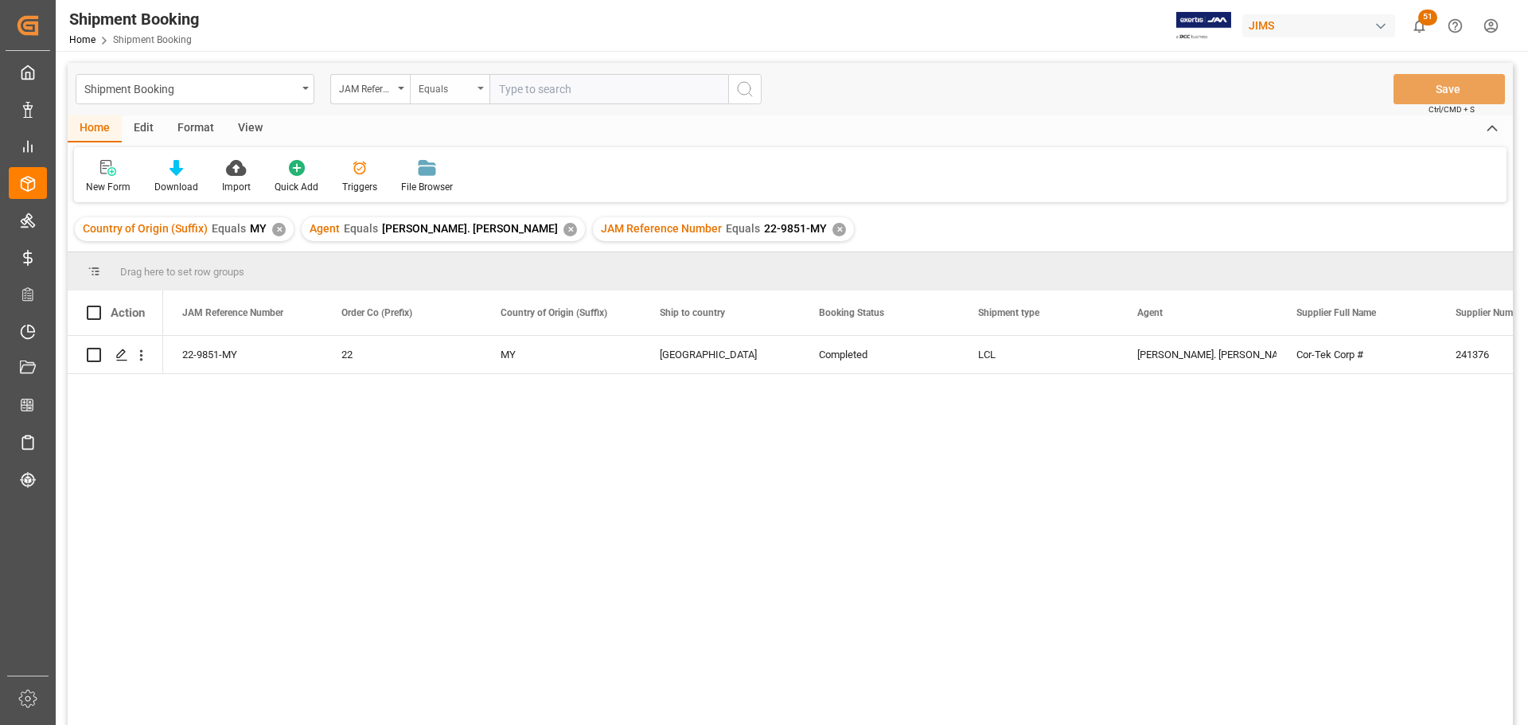
click at [480, 86] on div "Equals" at bounding box center [450, 89] width 80 height 30
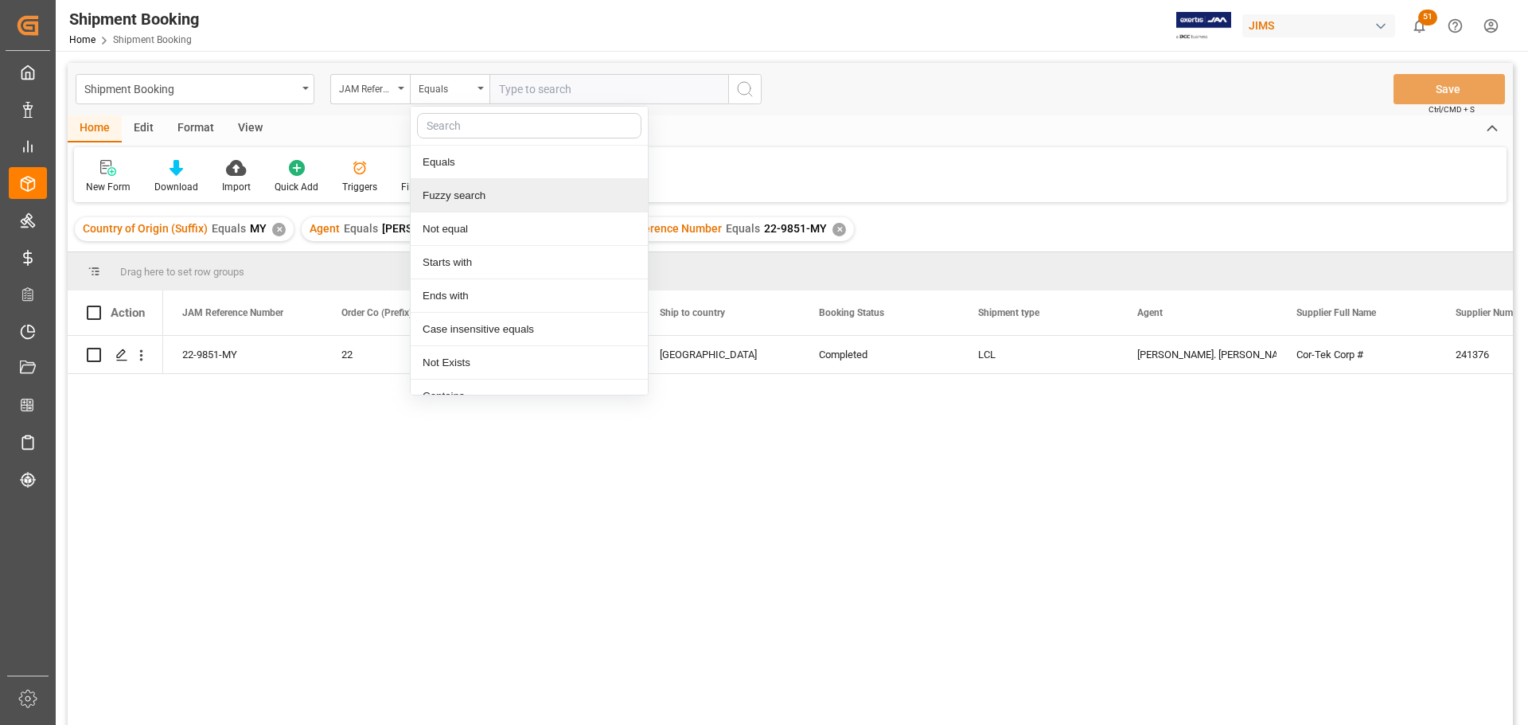
click at [470, 194] on div "Fuzzy search" at bounding box center [529, 195] width 237 height 33
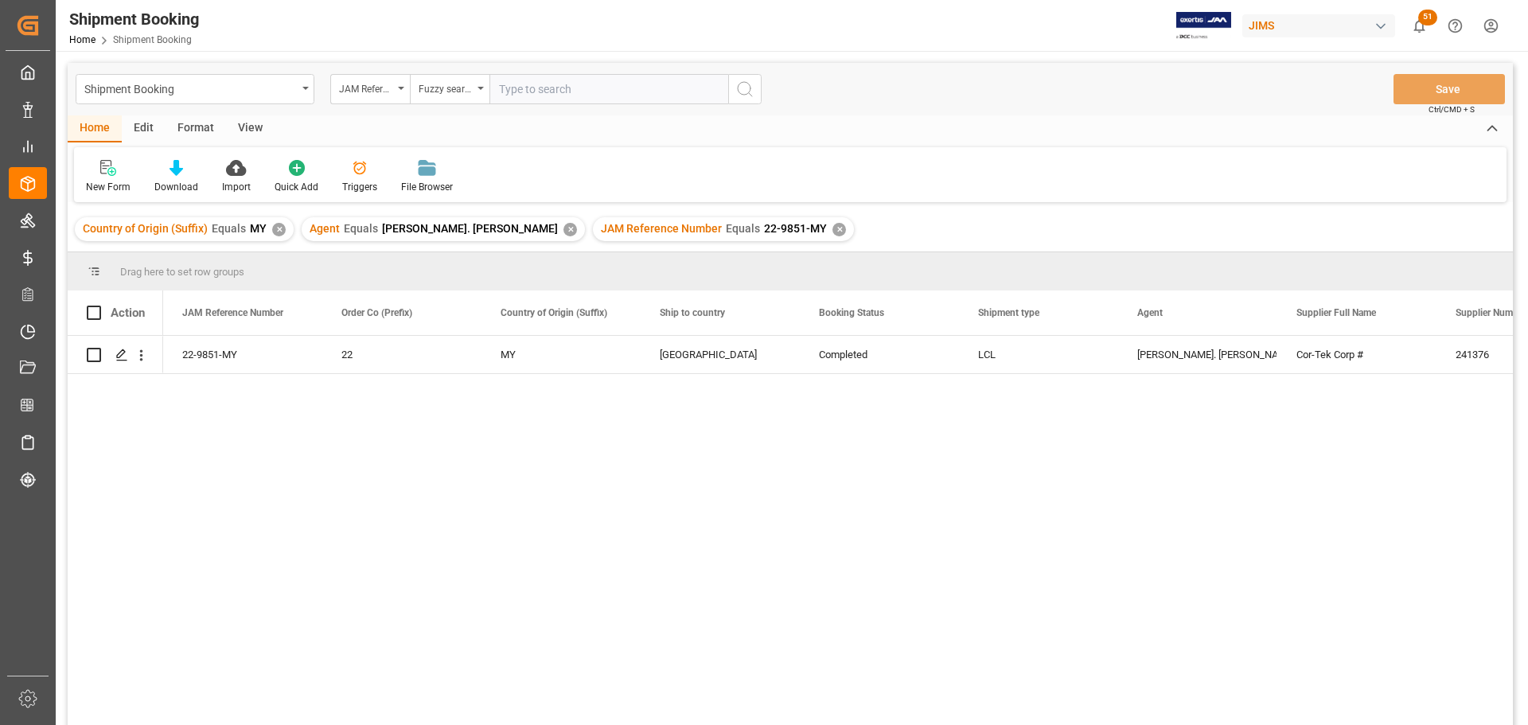
paste input "77-11256-[GEOGRAPHIC_DATA]"
type input "77-11256-[GEOGRAPHIC_DATA]"
click at [745, 89] on icon "search button" at bounding box center [744, 89] width 19 height 19
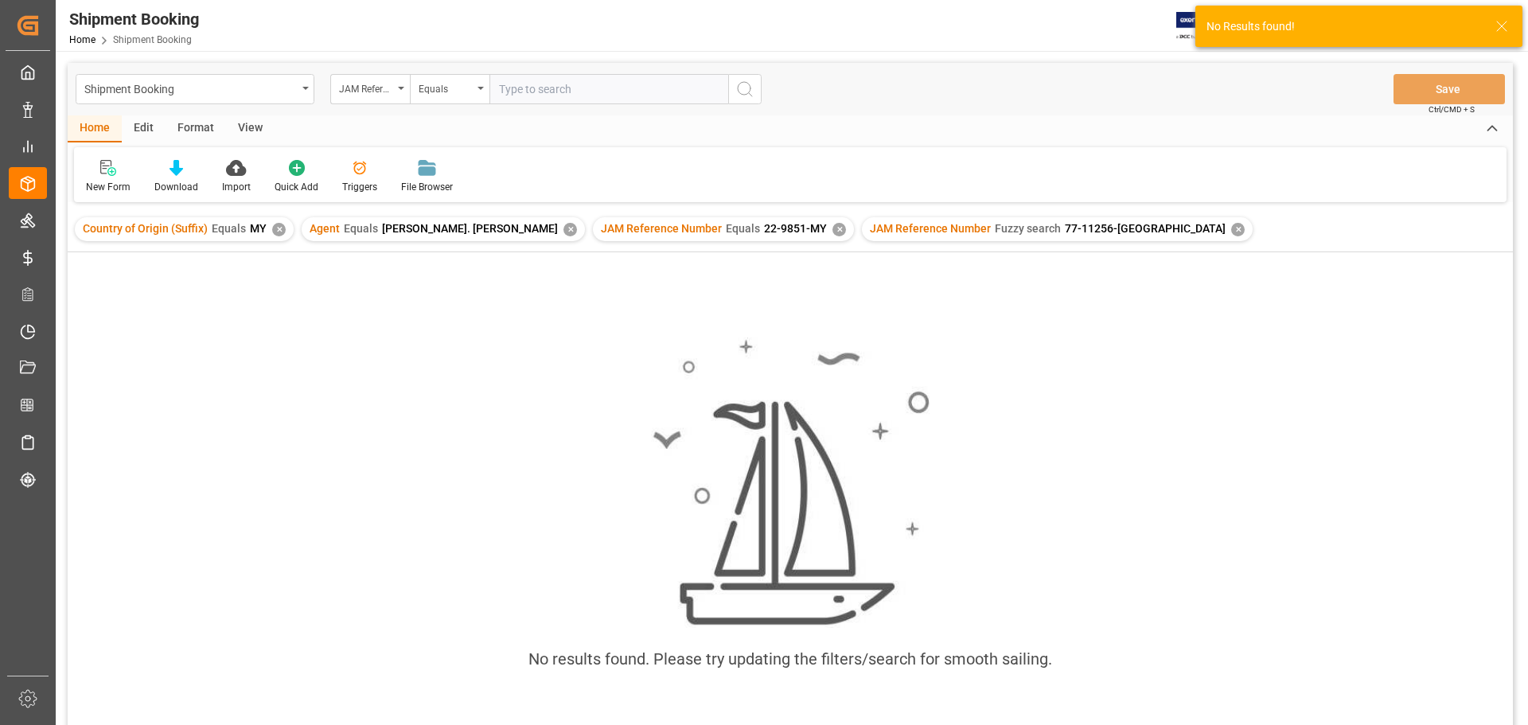
click at [832, 226] on div "✕" at bounding box center [839, 230] width 14 height 14
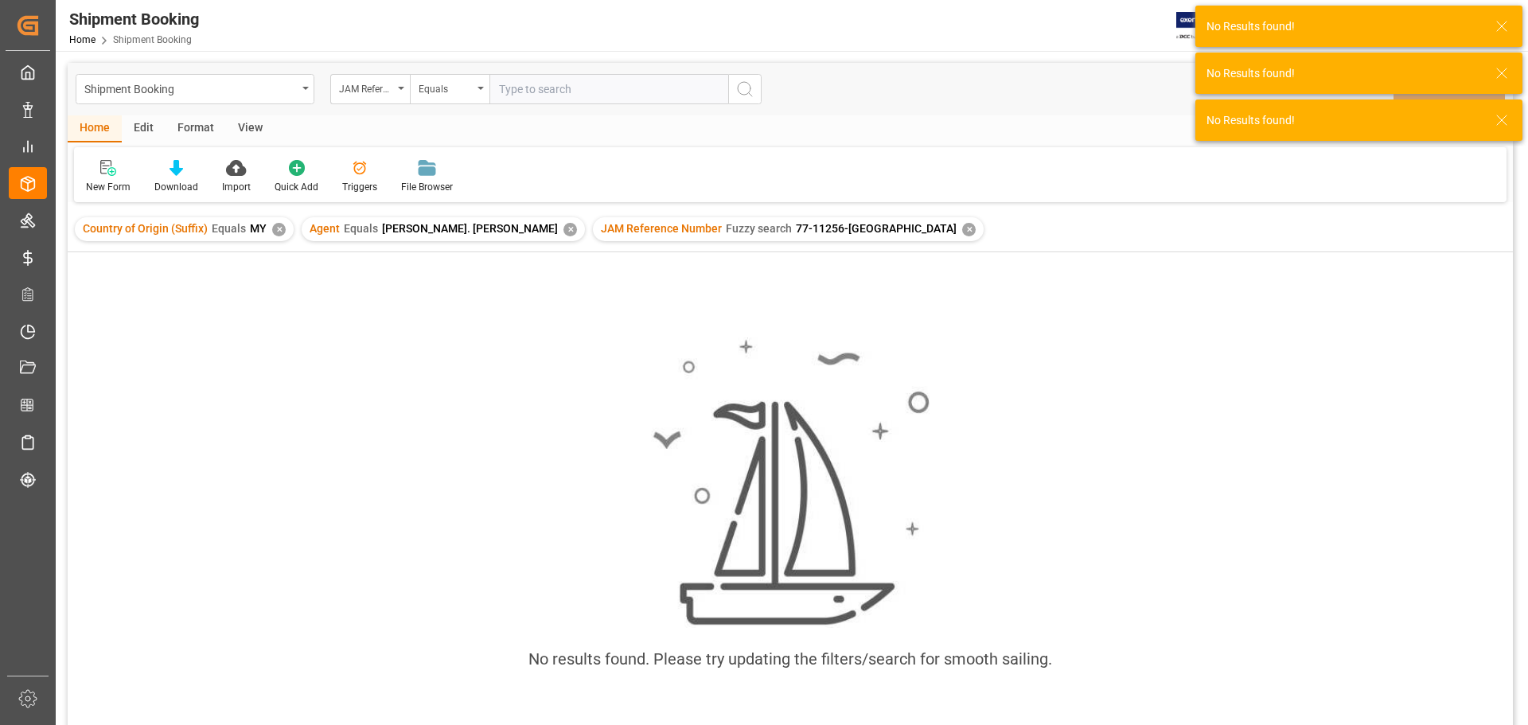
click at [563, 230] on div "✕" at bounding box center [570, 230] width 14 height 14
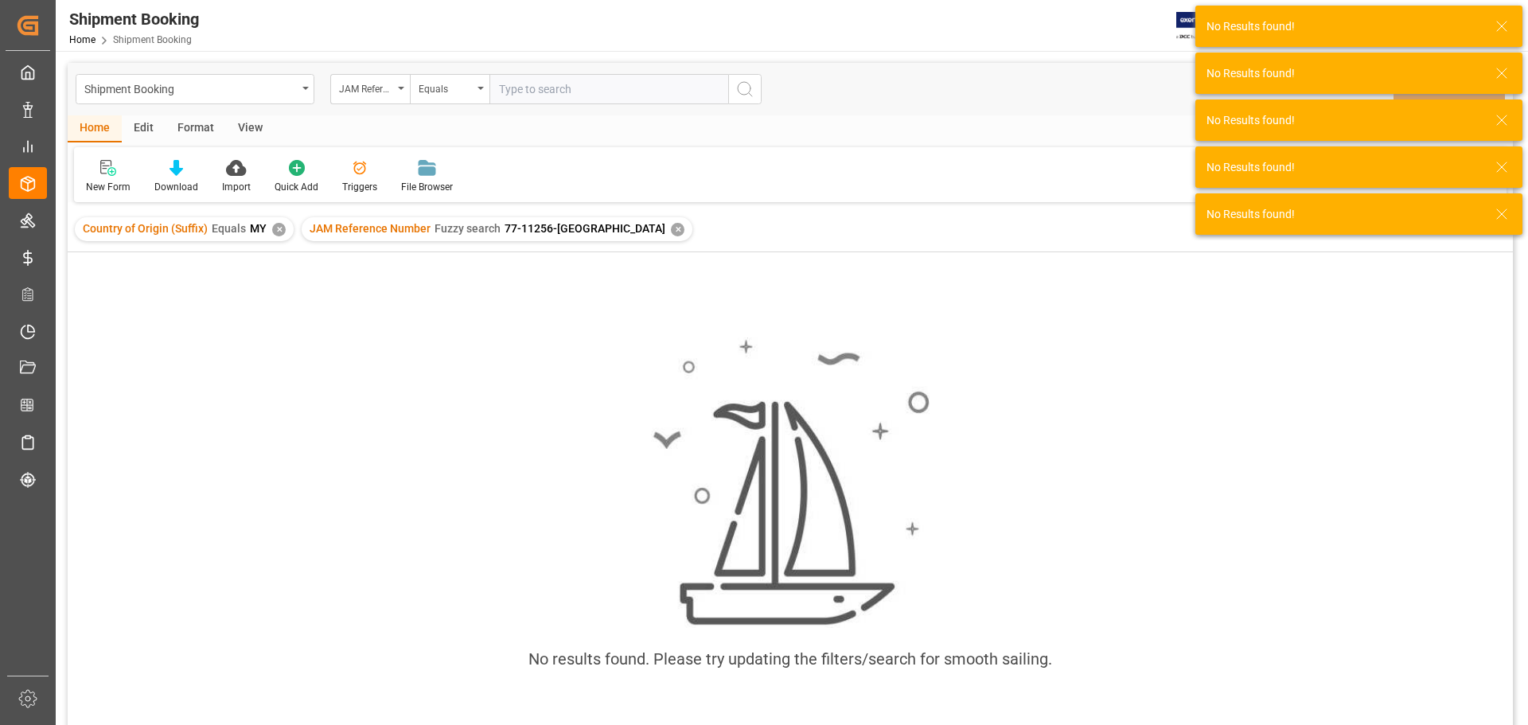
click at [277, 232] on div "✕" at bounding box center [279, 230] width 14 height 14
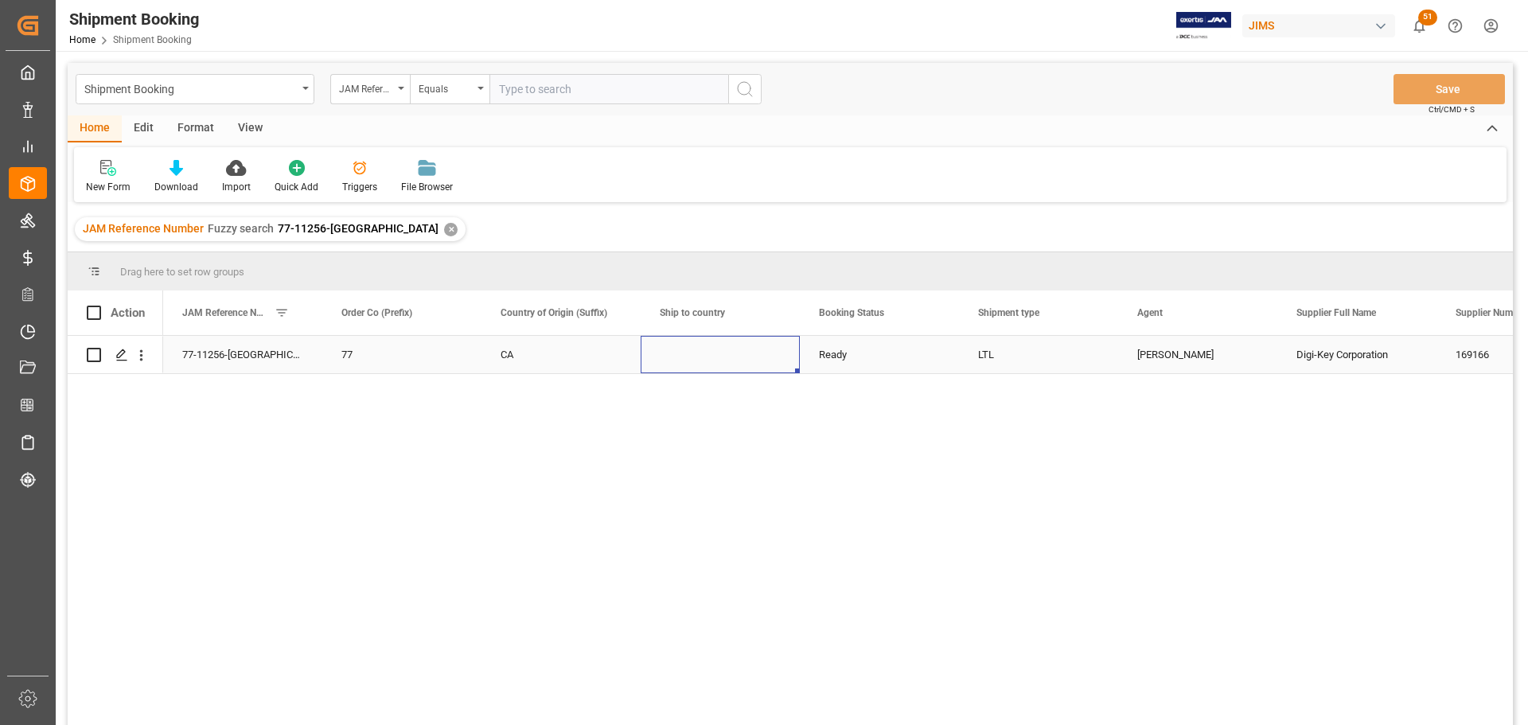
click at [690, 349] on div "Press SPACE to select this row." at bounding box center [720, 354] width 159 height 37
click at [771, 361] on icon "open menu" at bounding box center [770, 364] width 19 height 19
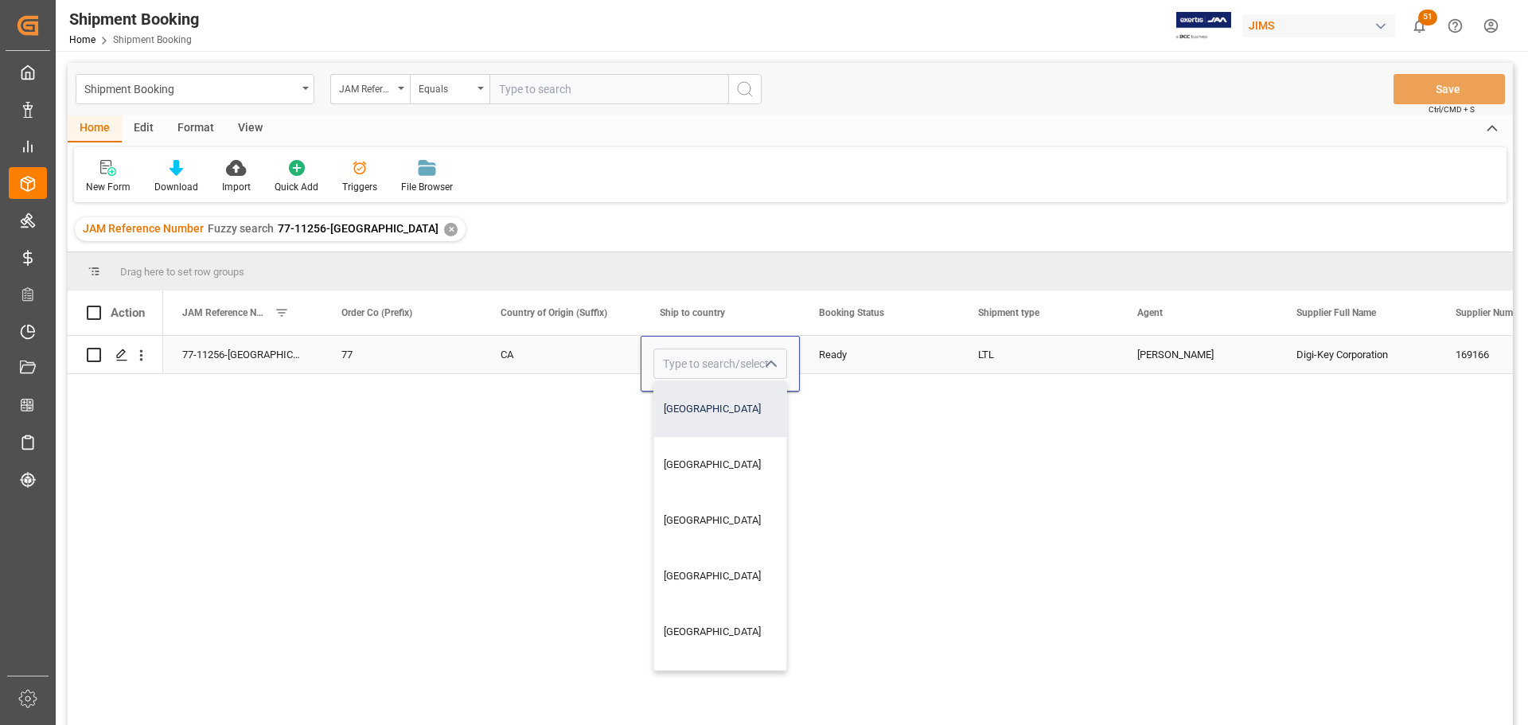
click at [680, 401] on div "Canada" at bounding box center [720, 409] width 132 height 56
type input "Canada"
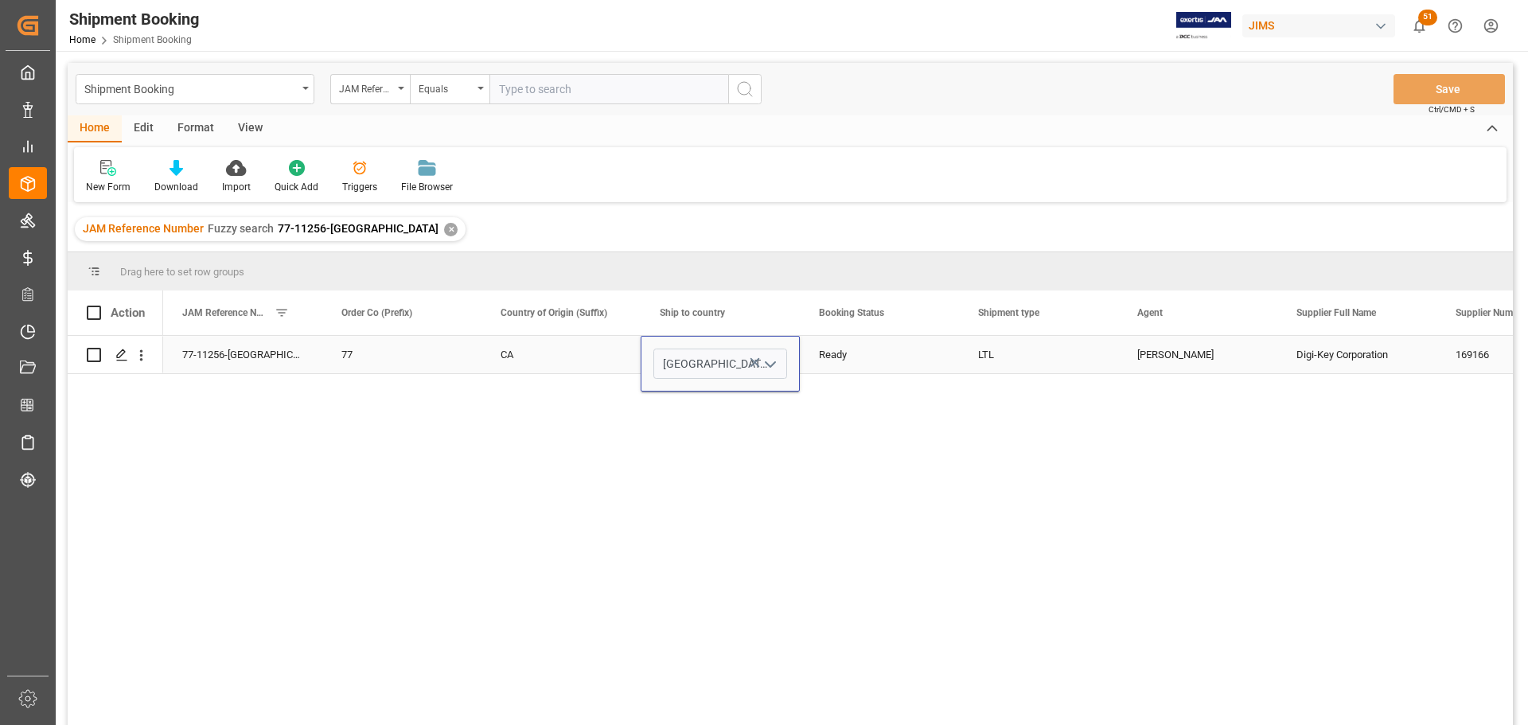
click at [882, 357] on div "Ready" at bounding box center [879, 355] width 121 height 37
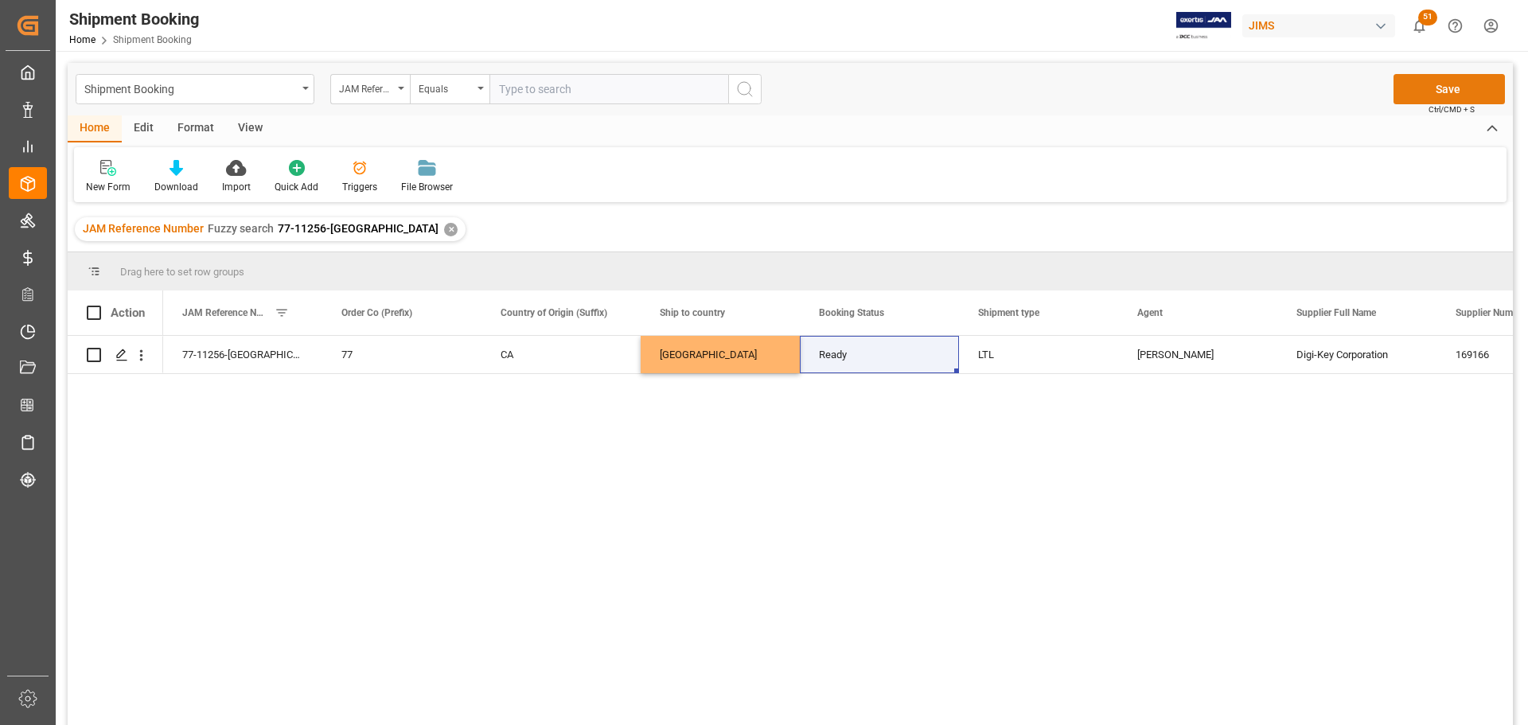
click at [1475, 83] on button "Save" at bounding box center [1449, 89] width 111 height 30
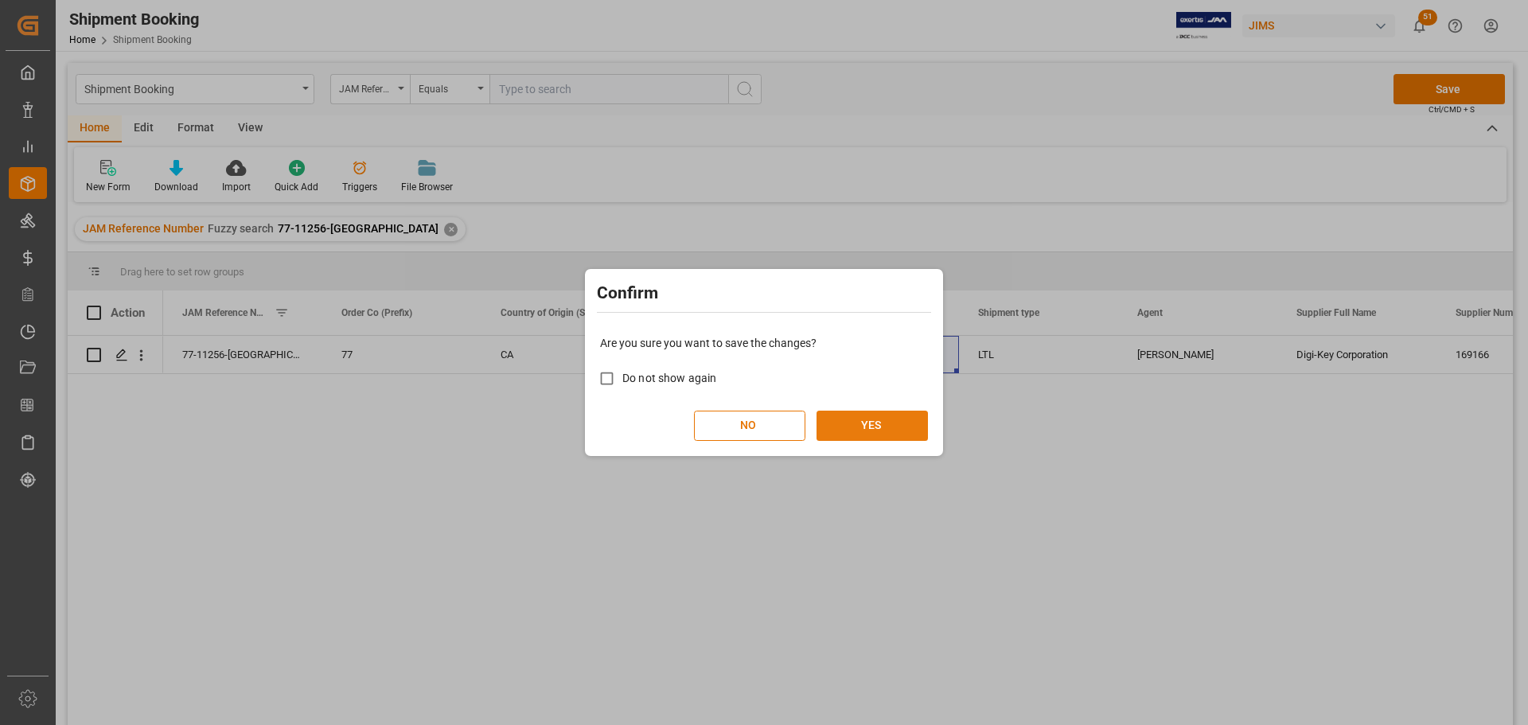
click at [879, 415] on button "YES" at bounding box center [872, 426] width 111 height 30
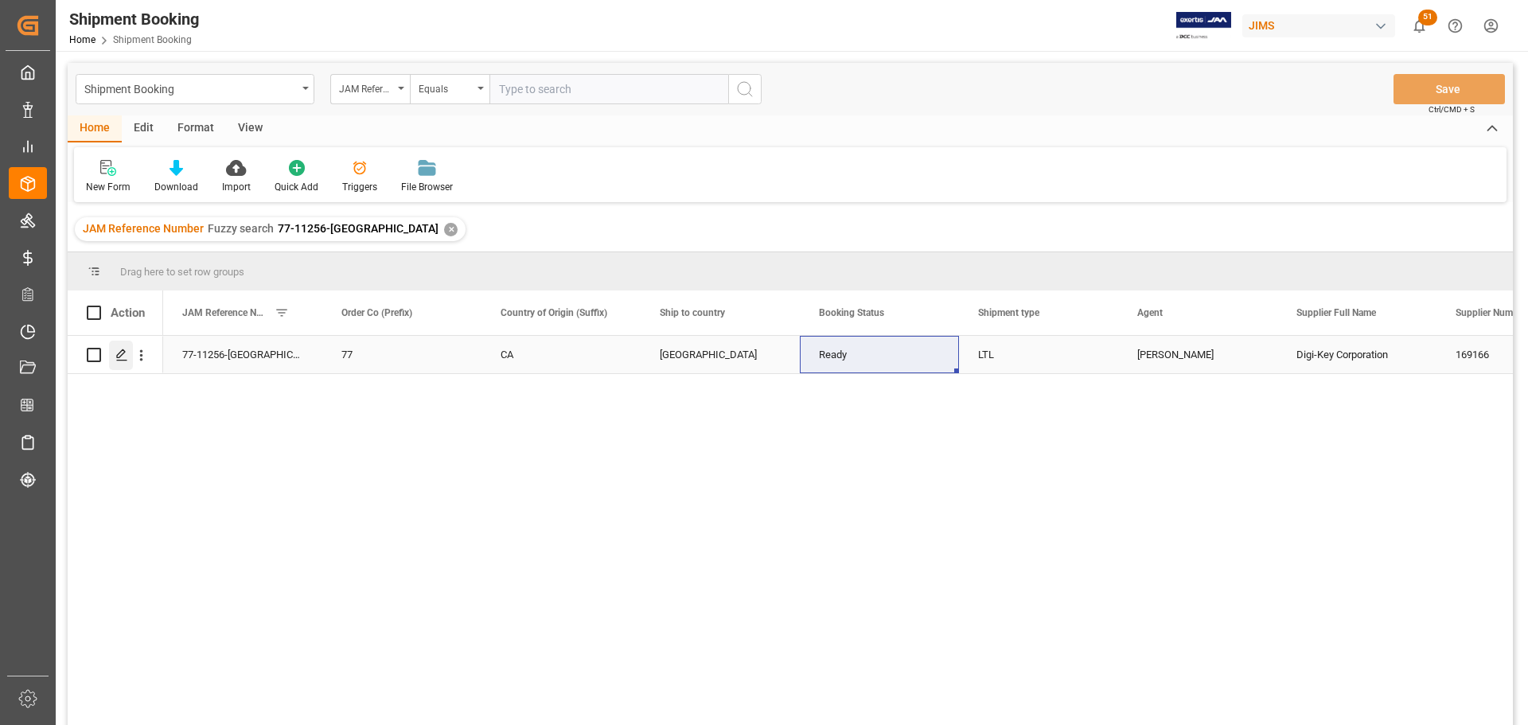
click at [111, 356] on div "Press SPACE to select this row." at bounding box center [121, 355] width 24 height 29
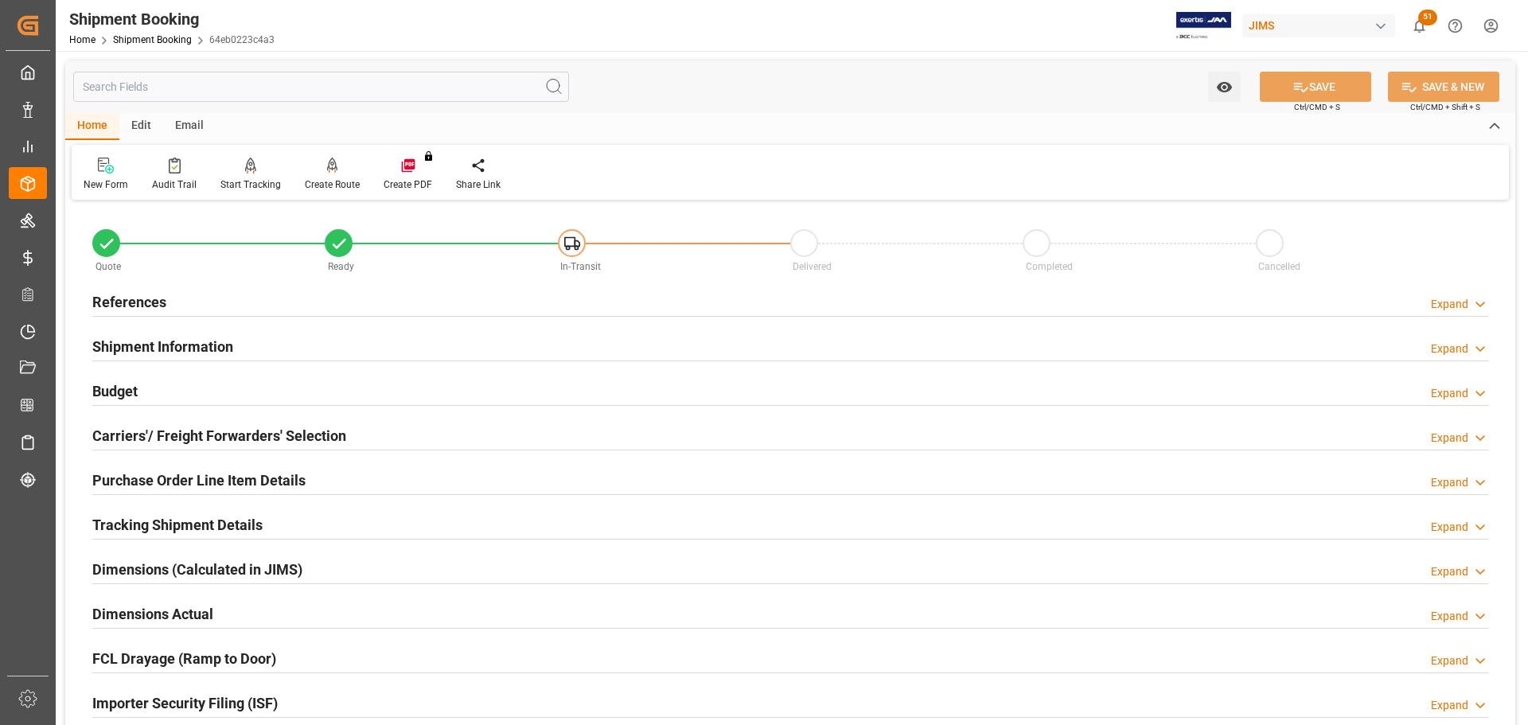
click at [131, 431] on h2 "Carriers'/ Freight Forwarders' Selection" at bounding box center [219, 435] width 254 height 21
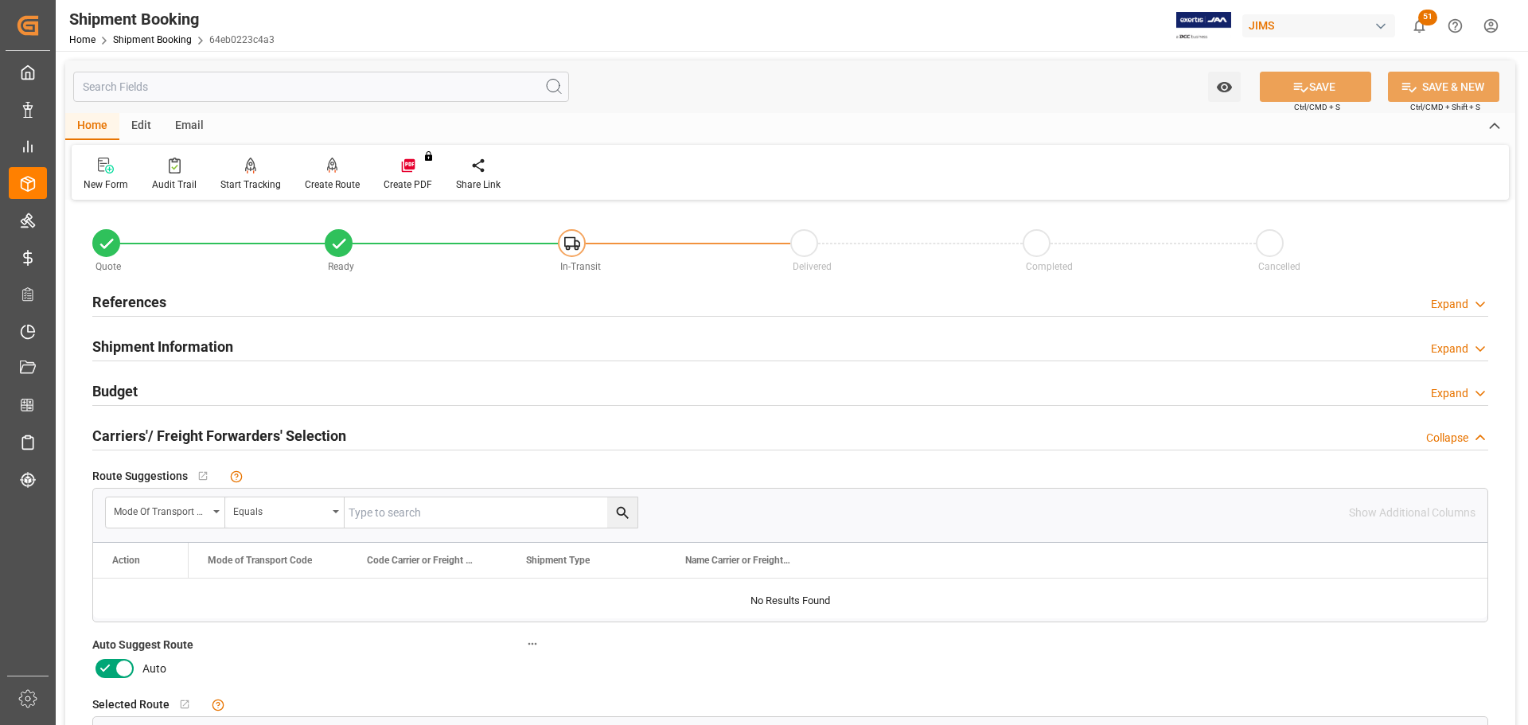
click at [120, 661] on icon at bounding box center [124, 668] width 19 height 19
click at [0, 0] on input "checkbox" at bounding box center [0, 0] width 0 height 0
click at [1332, 89] on button "SAVE" at bounding box center [1315, 87] width 111 height 30
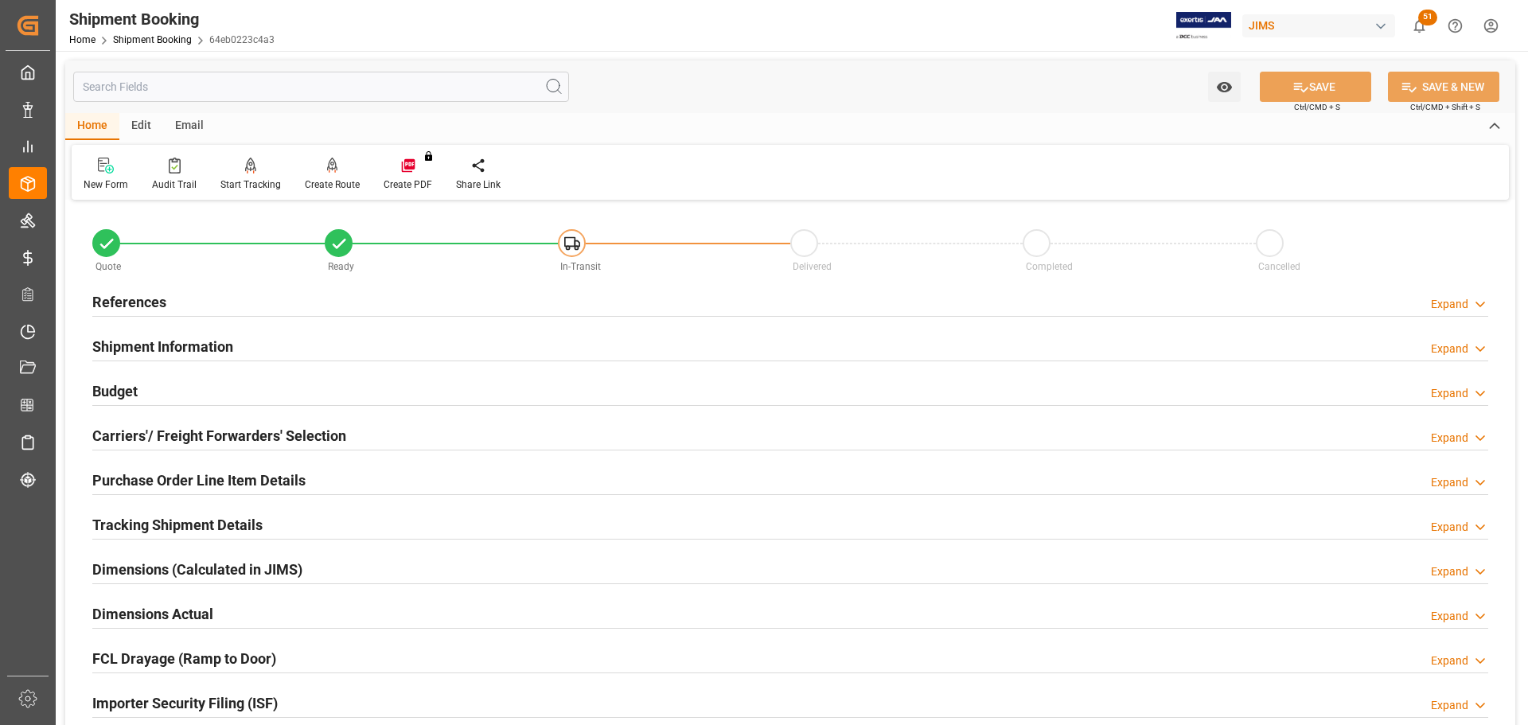
click at [115, 435] on h2 "Carriers'/ Freight Forwarders' Selection" at bounding box center [219, 435] width 254 height 21
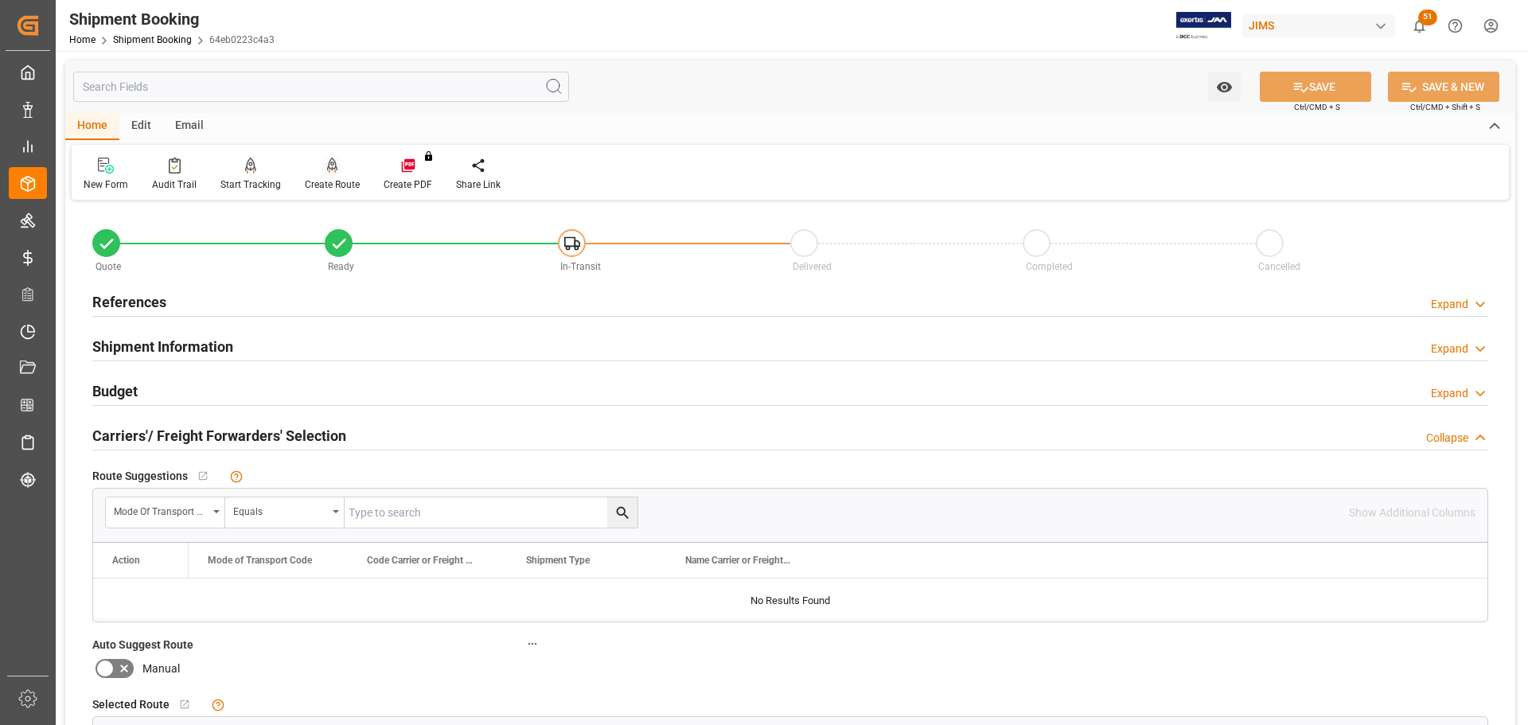
click at [336, 183] on div "Create Route" at bounding box center [332, 184] width 55 height 14
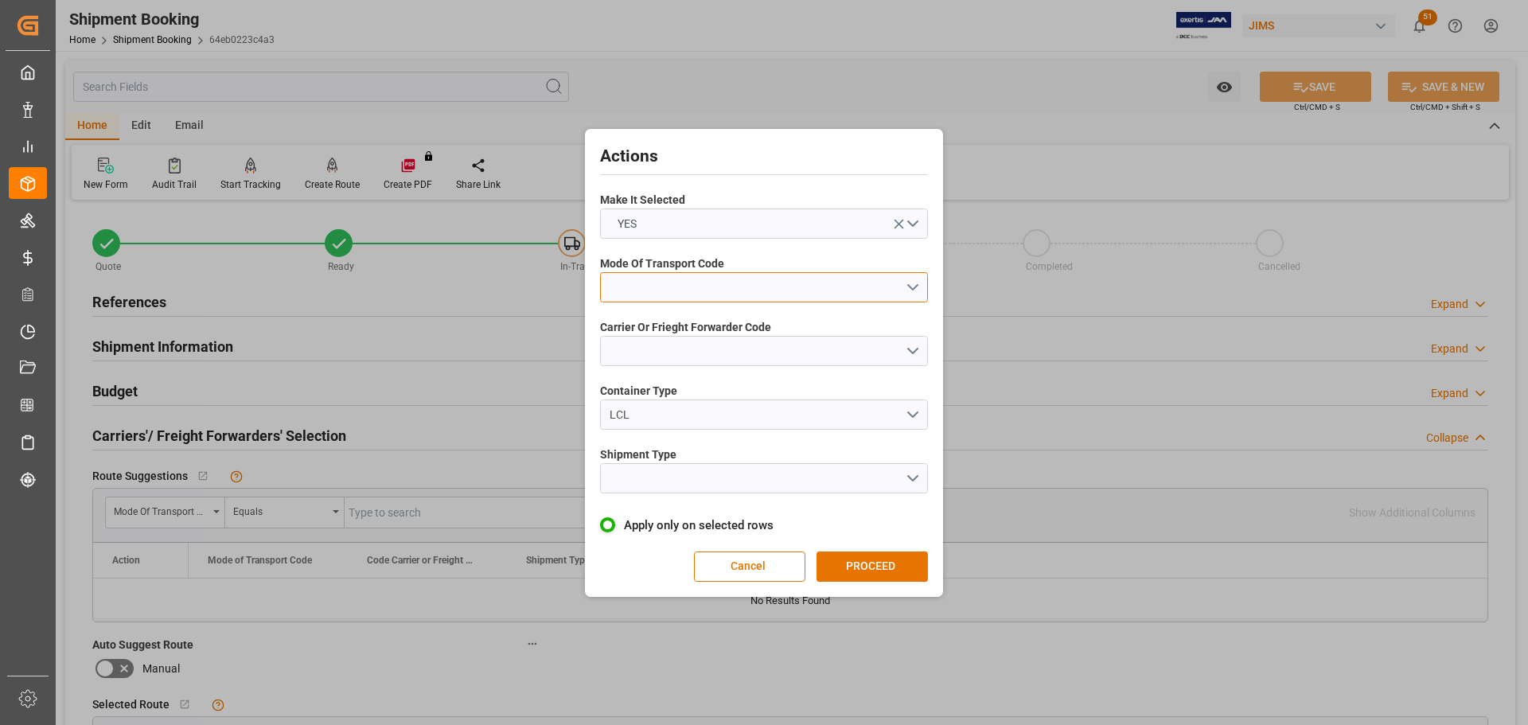
click at [653, 285] on button "open menu" at bounding box center [764, 287] width 328 height 30
click at [634, 319] on div "2- COURIER AIR" at bounding box center [764, 324] width 326 height 33
click at [626, 358] on button "open menu" at bounding box center [764, 351] width 328 height 30
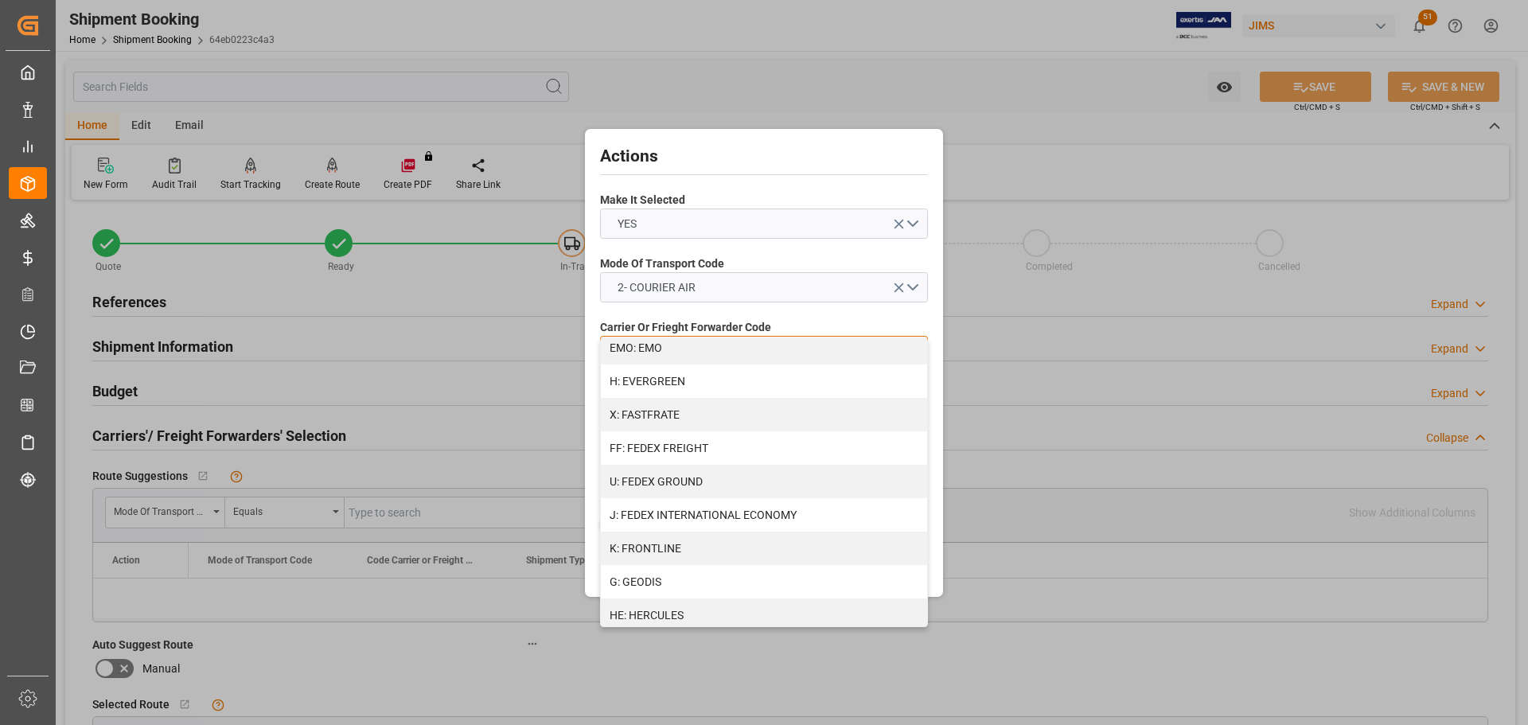
scroll to position [398, 0]
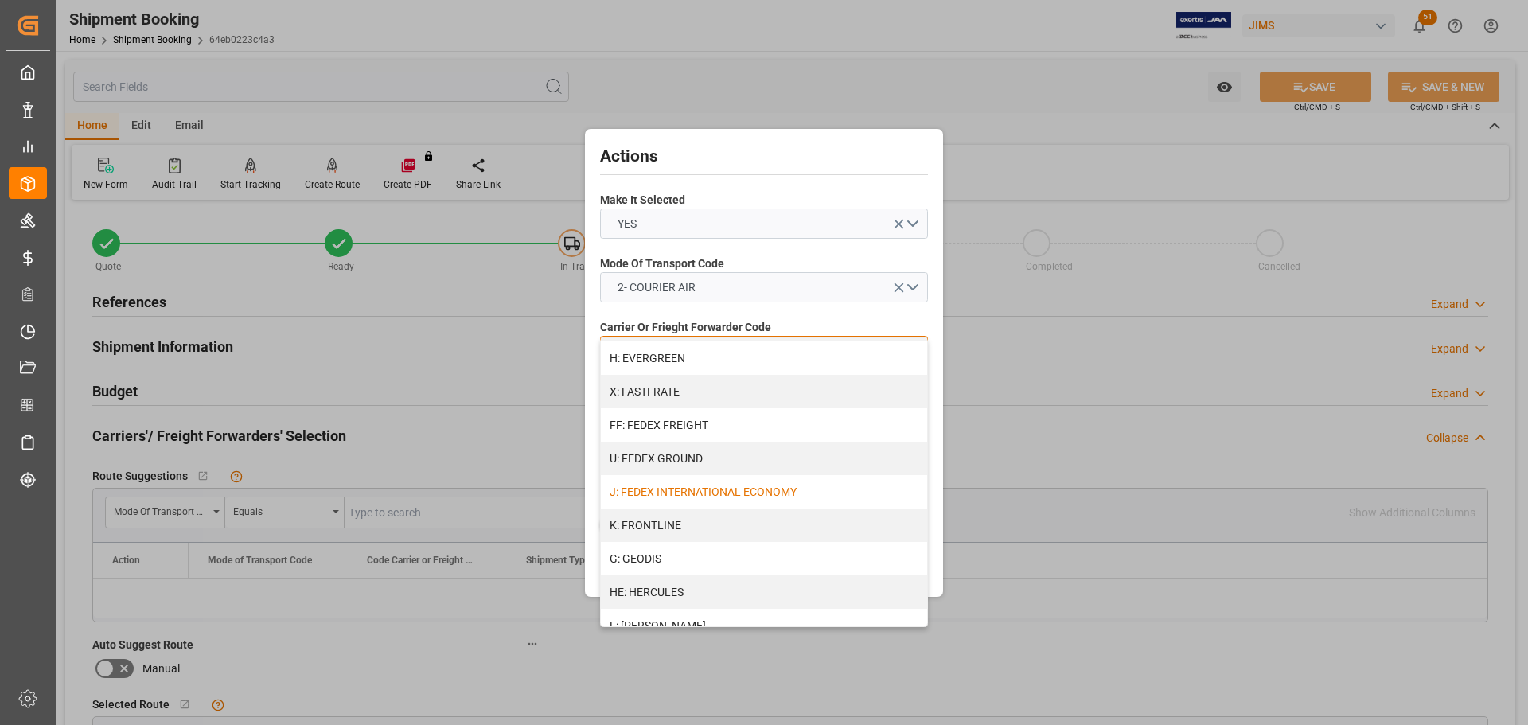
click at [692, 491] on div "J: FEDEX INTERNATIONAL ECONOMY" at bounding box center [764, 491] width 326 height 33
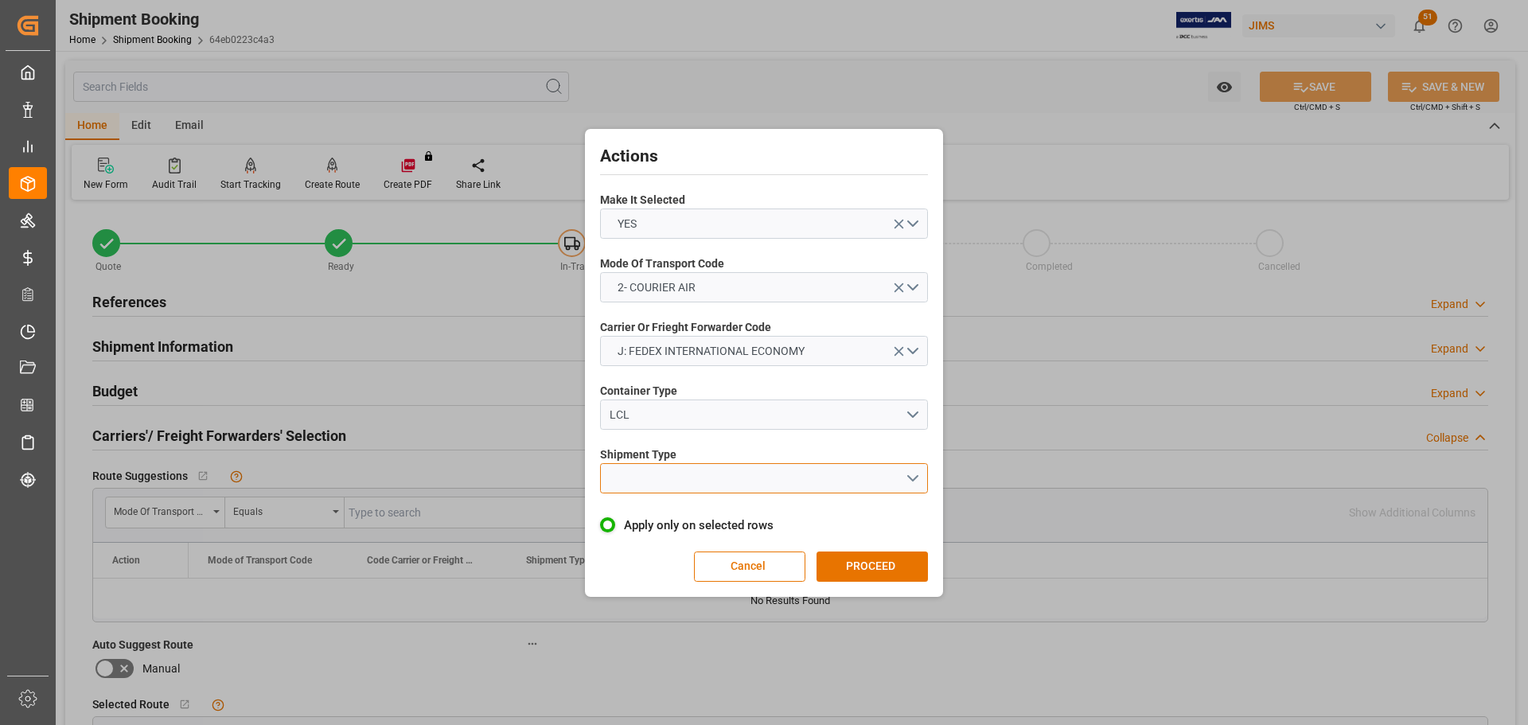
click at [667, 470] on button "open menu" at bounding box center [764, 478] width 328 height 30
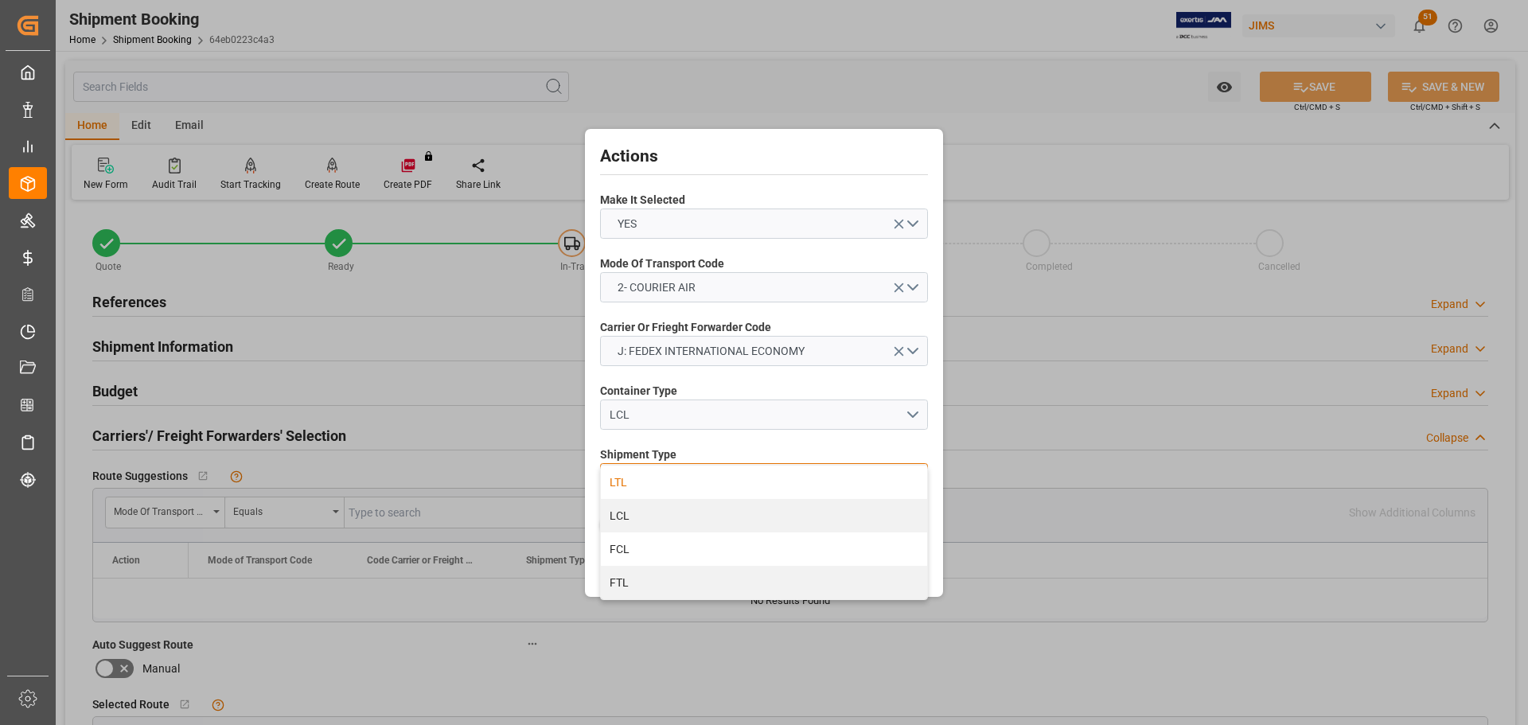
click at [637, 478] on div "LTL" at bounding box center [764, 482] width 326 height 33
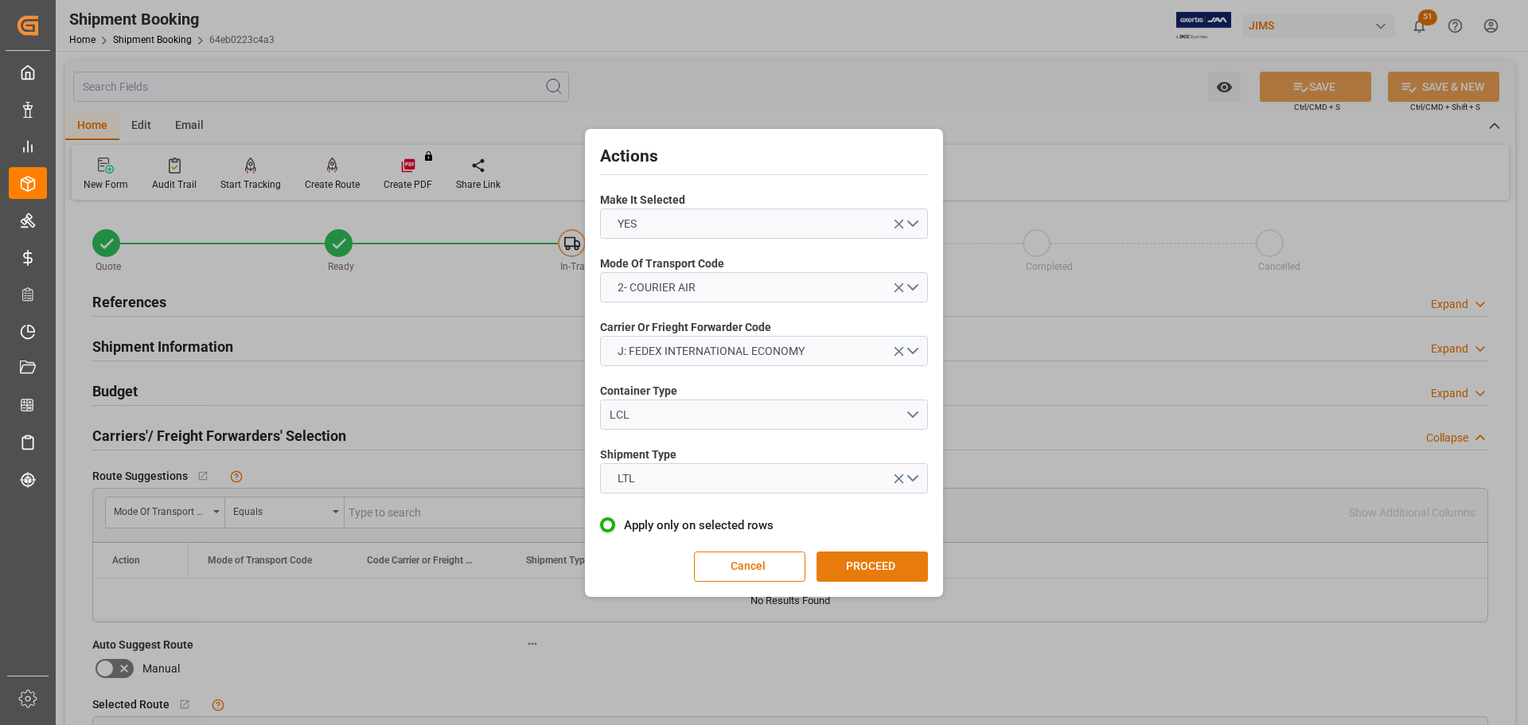
click at [888, 560] on button "PROCEED" at bounding box center [872, 567] width 111 height 30
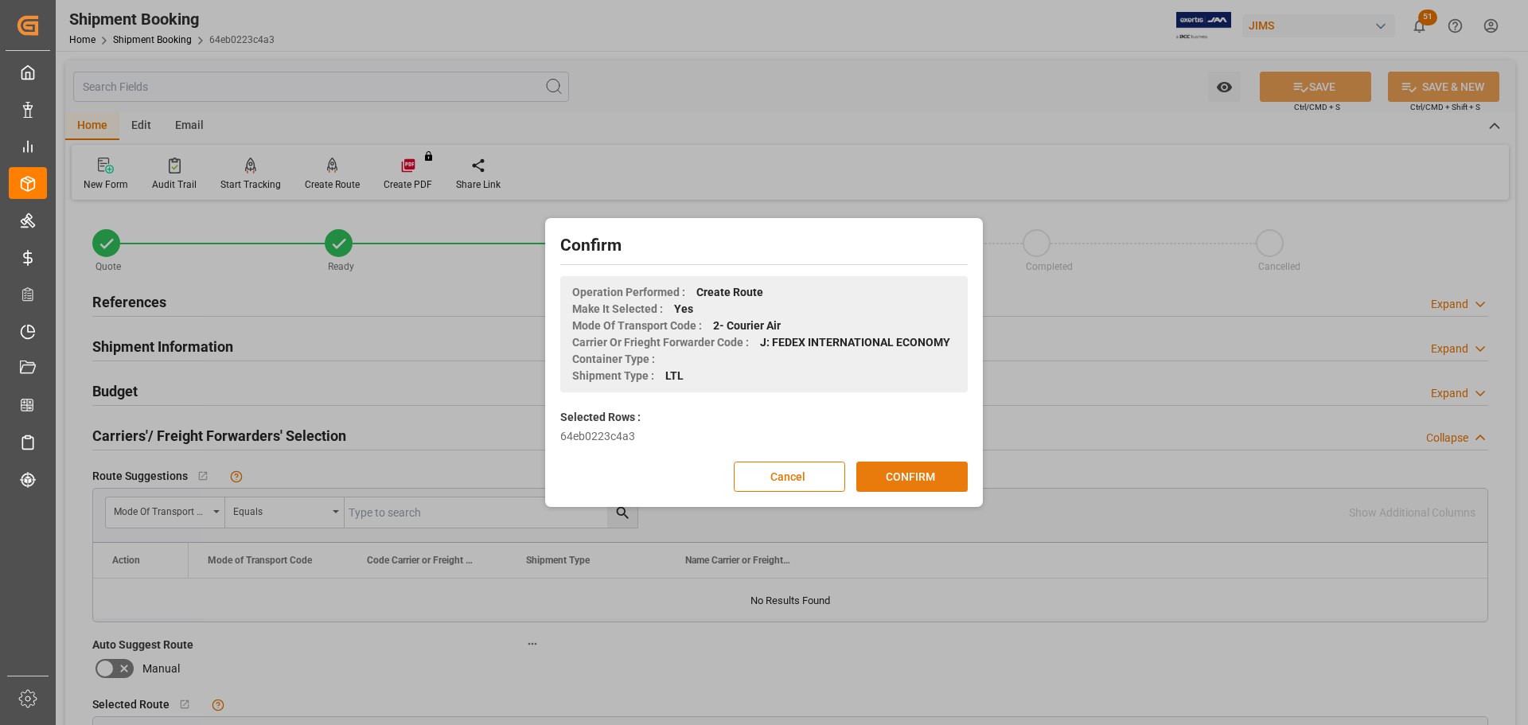
click at [896, 478] on button "CONFIRM" at bounding box center [911, 477] width 111 height 30
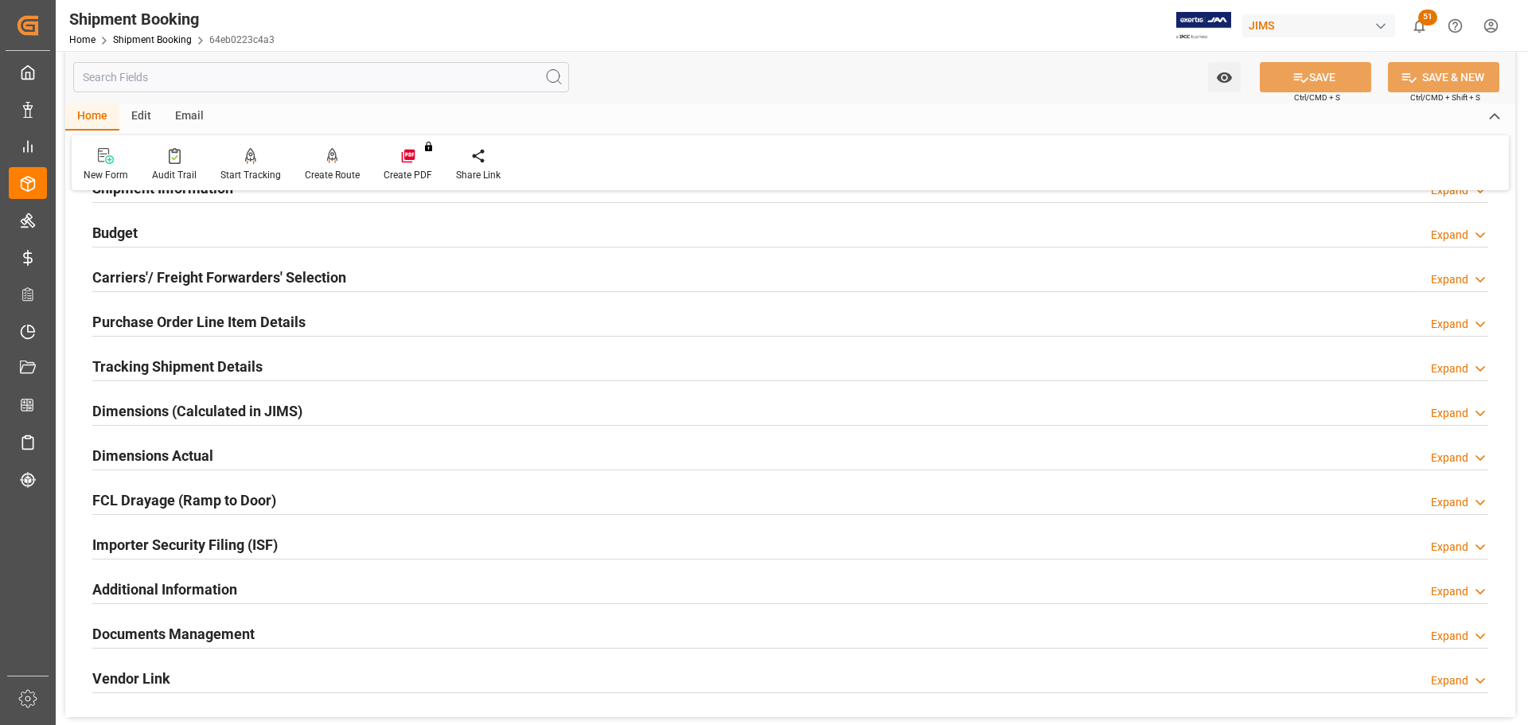
scroll to position [159, 0]
click at [165, 633] on h2 "Documents Management" at bounding box center [173, 632] width 162 height 21
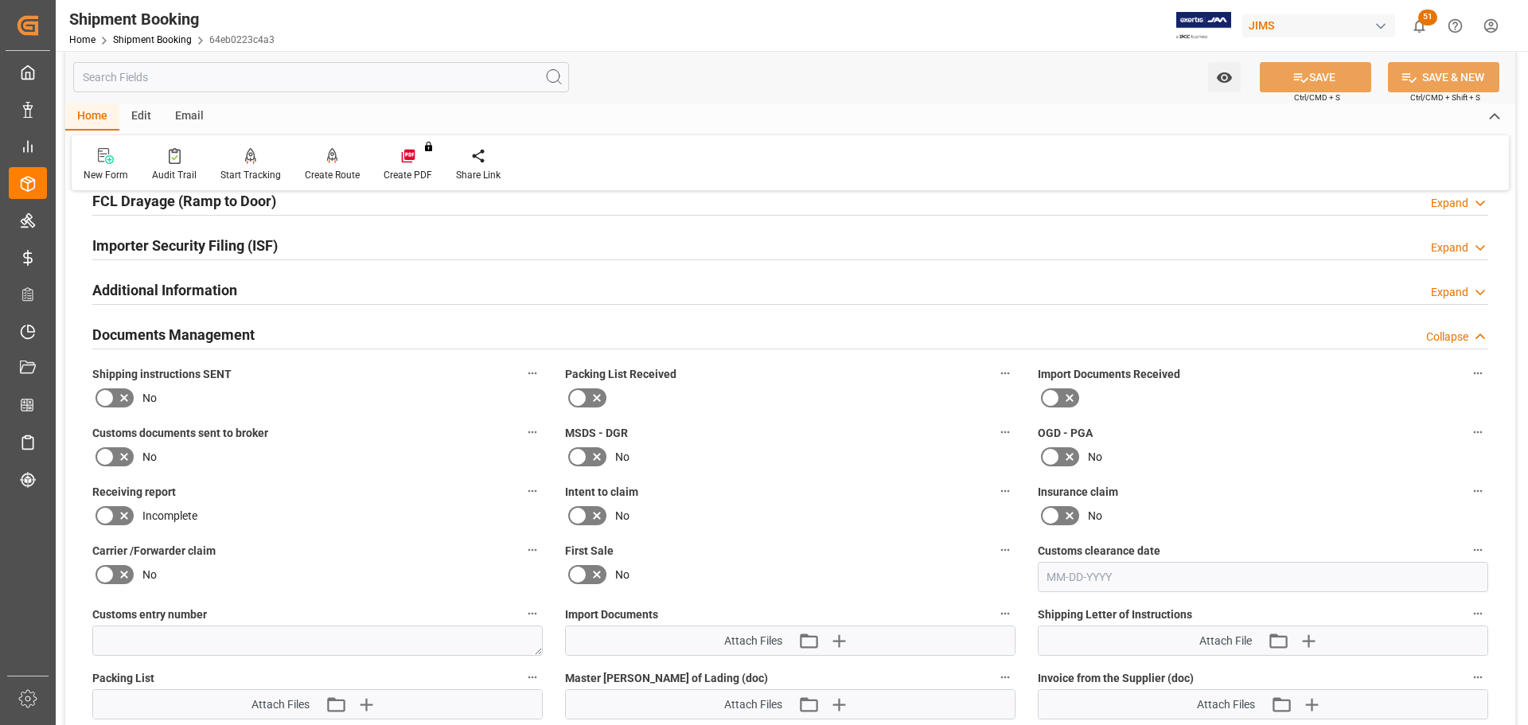
scroll to position [557, 0]
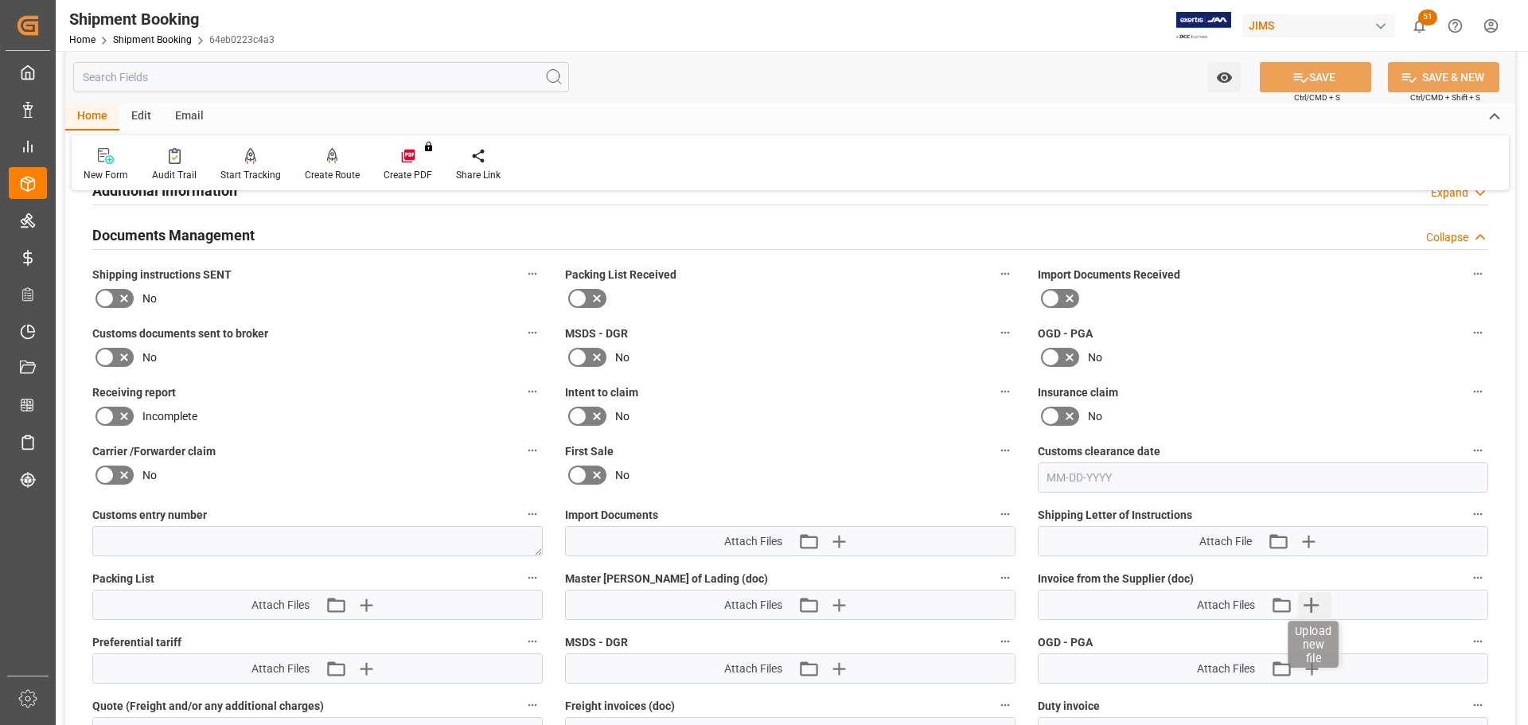
click at [1312, 610] on icon "button" at bounding box center [1311, 605] width 15 height 15
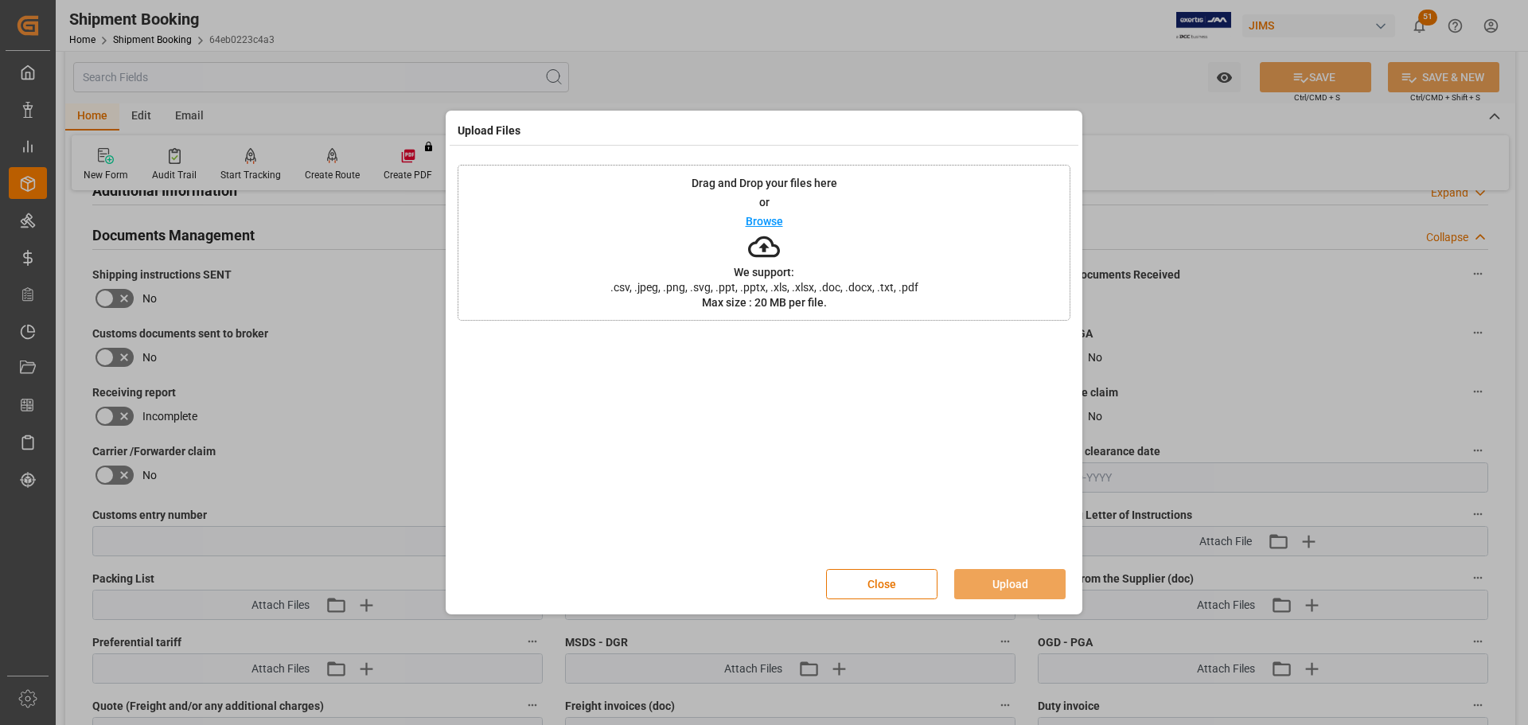
click at [771, 216] on p "Browse" at bounding box center [764, 221] width 37 height 11
click at [1012, 581] on button "Upload" at bounding box center [1009, 584] width 111 height 30
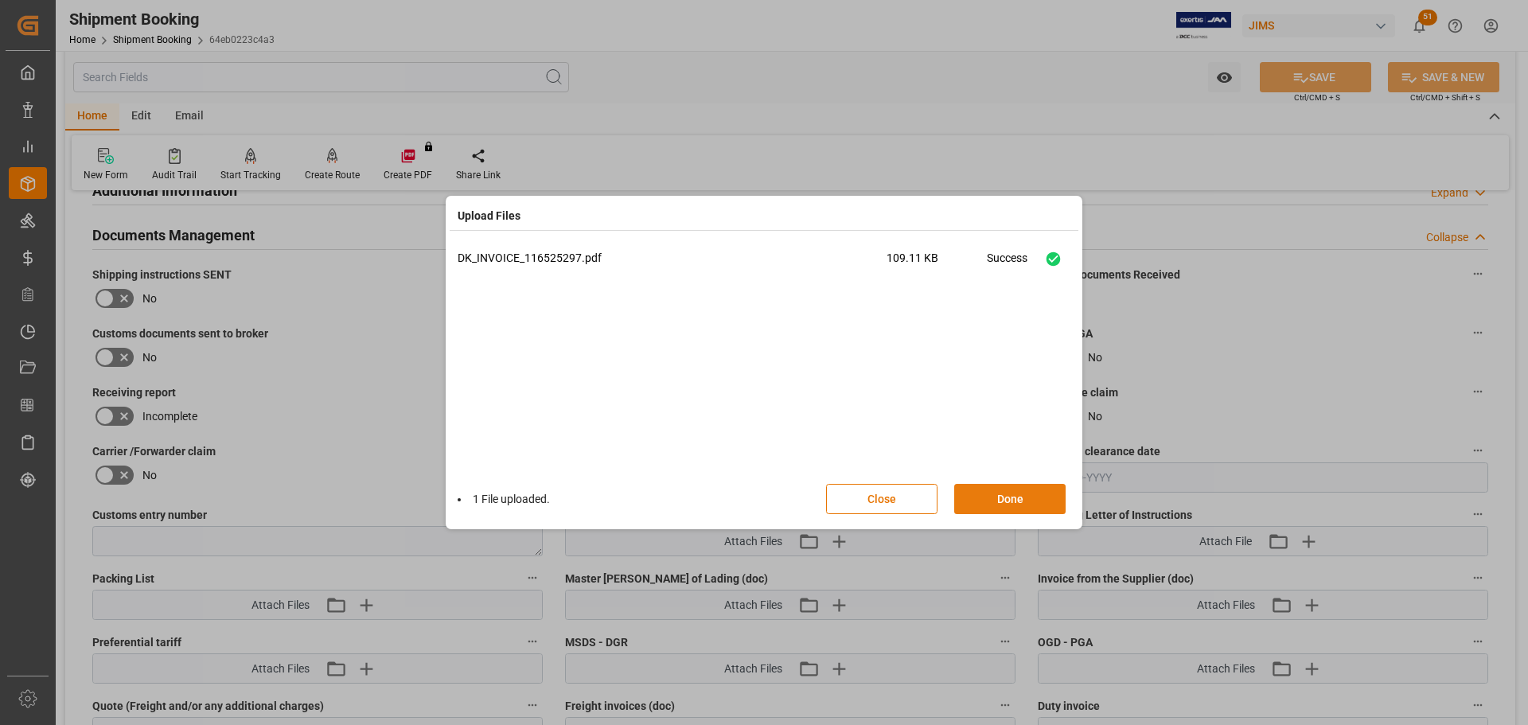
click at [1000, 504] on button "Done" at bounding box center [1009, 499] width 111 height 30
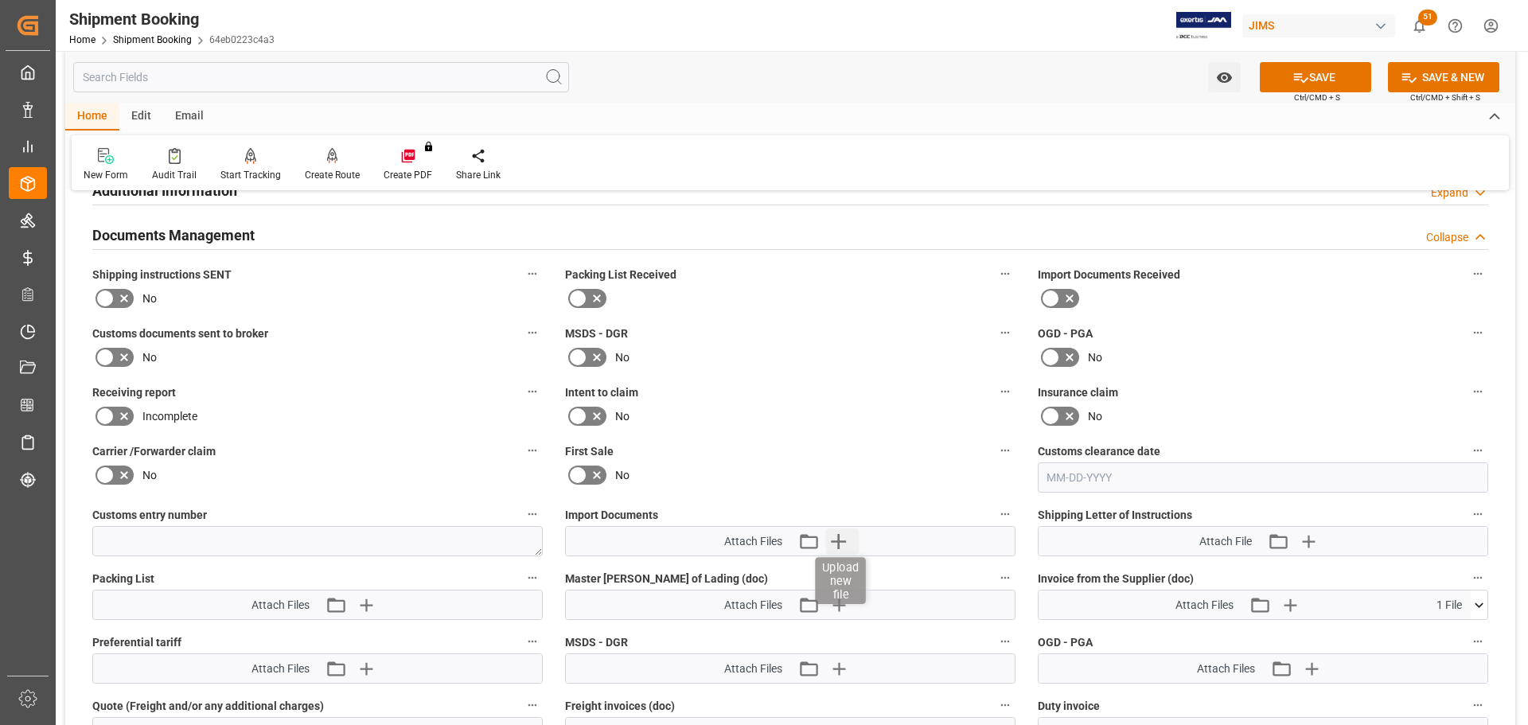
click at [834, 545] on icon "button" at bounding box center [837, 540] width 25 height 25
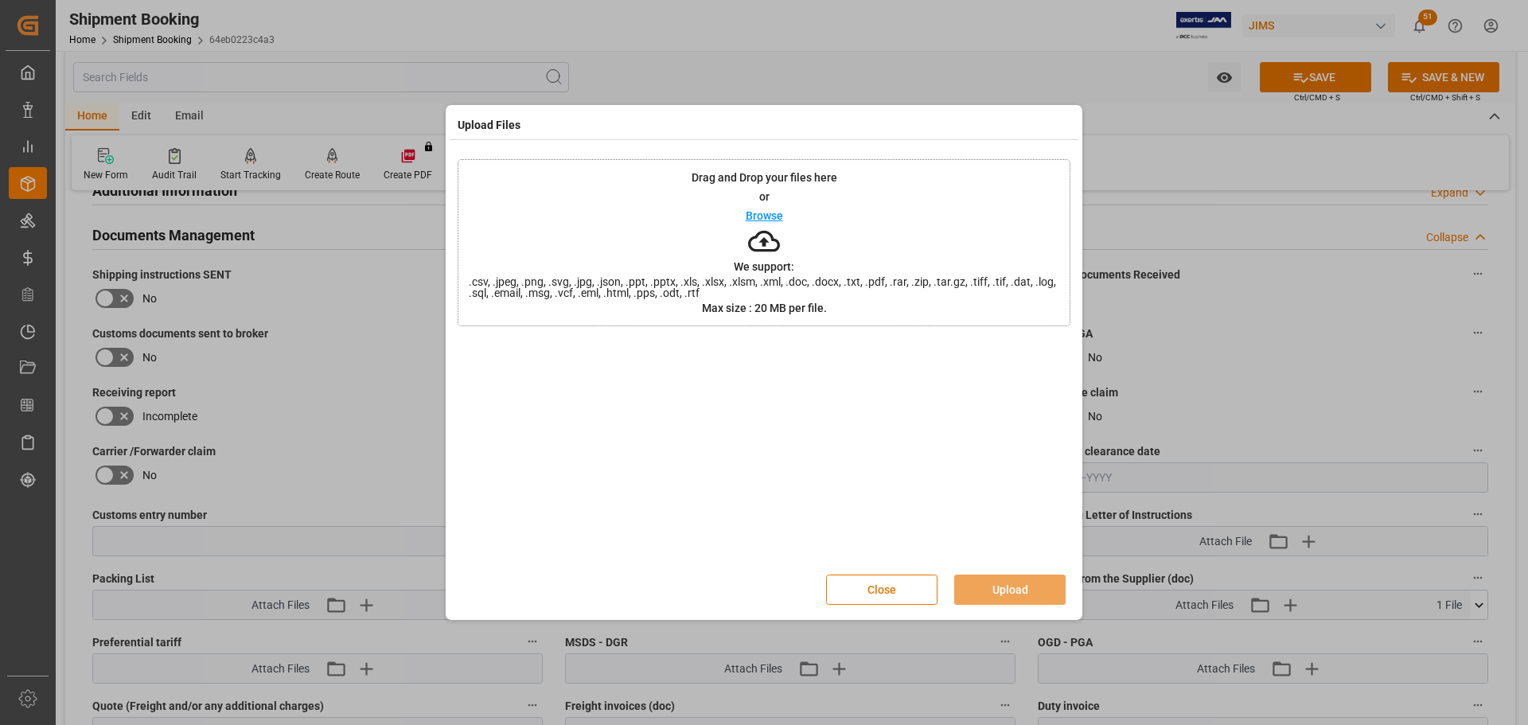
click at [761, 212] on p "Browse" at bounding box center [764, 215] width 37 height 11
click at [1017, 585] on button "Upload" at bounding box center [1009, 590] width 111 height 30
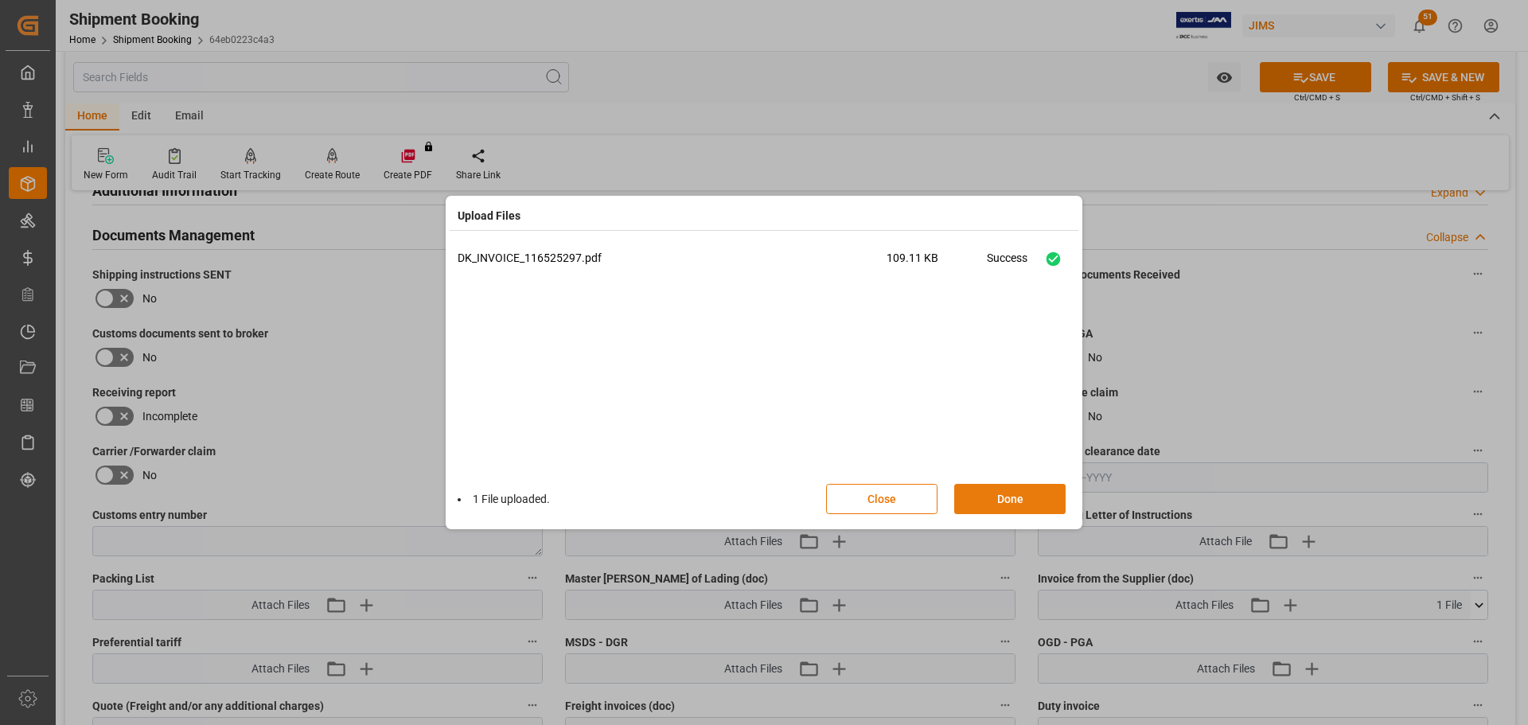
click at [1006, 503] on button "Done" at bounding box center [1009, 499] width 111 height 30
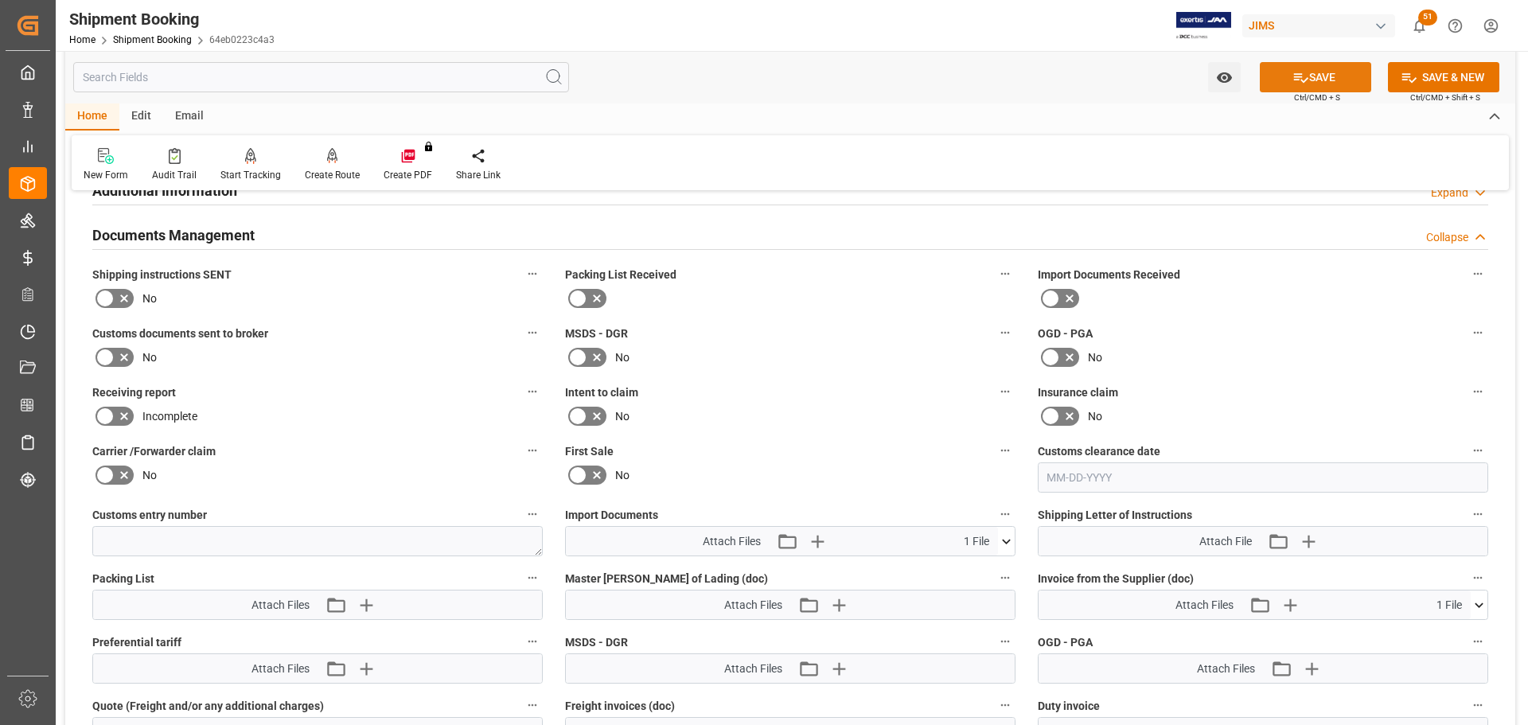
click at [1335, 72] on button "SAVE" at bounding box center [1315, 77] width 111 height 30
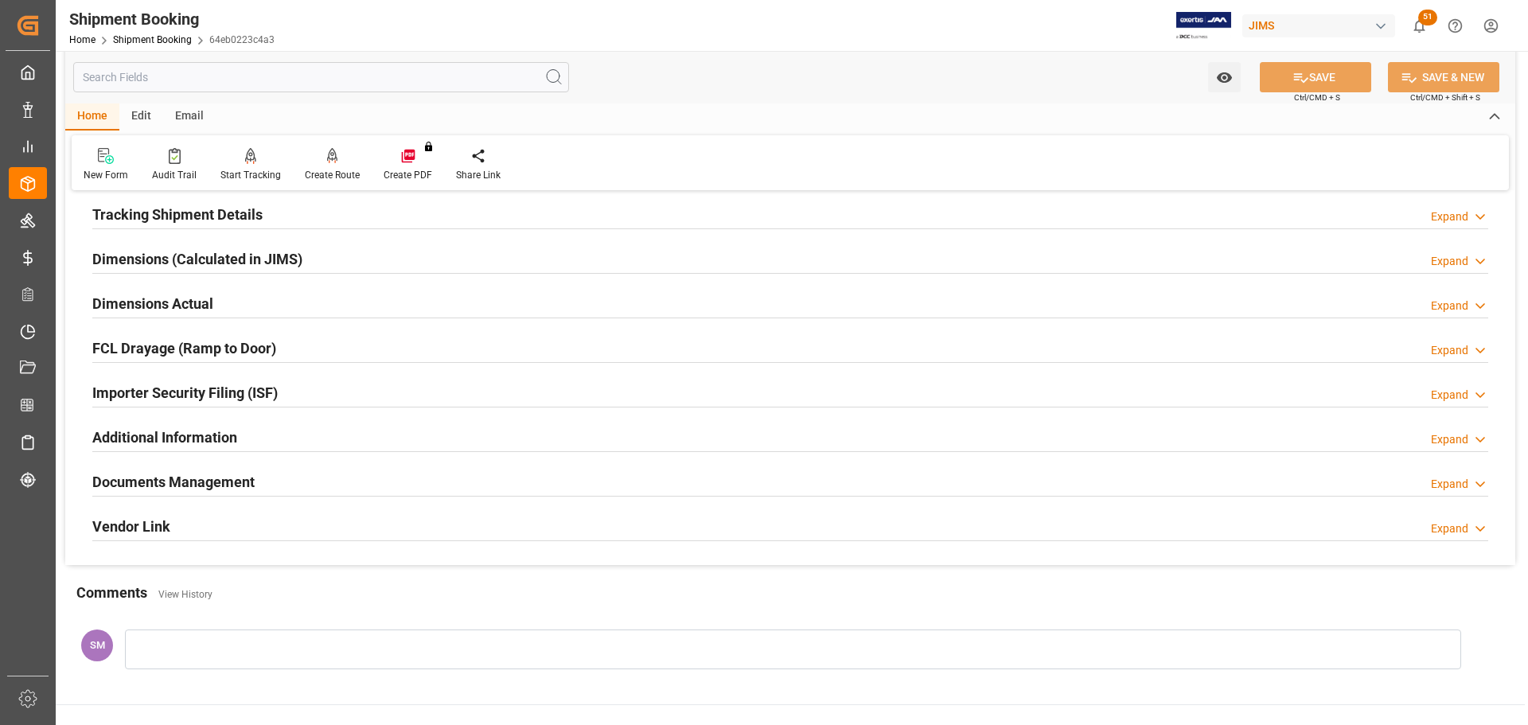
scroll to position [0, 0]
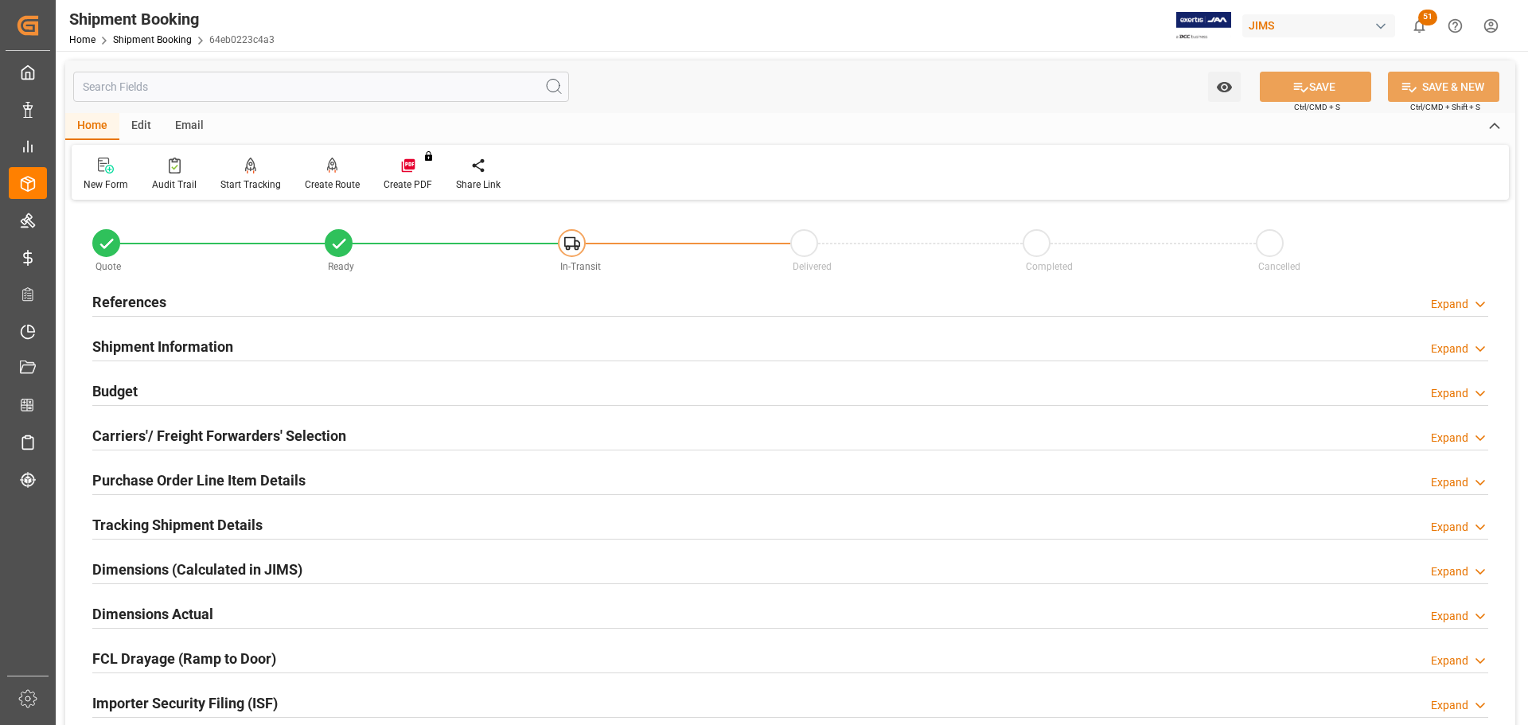
click at [134, 510] on div "Tracking Shipment Details" at bounding box center [177, 524] width 170 height 30
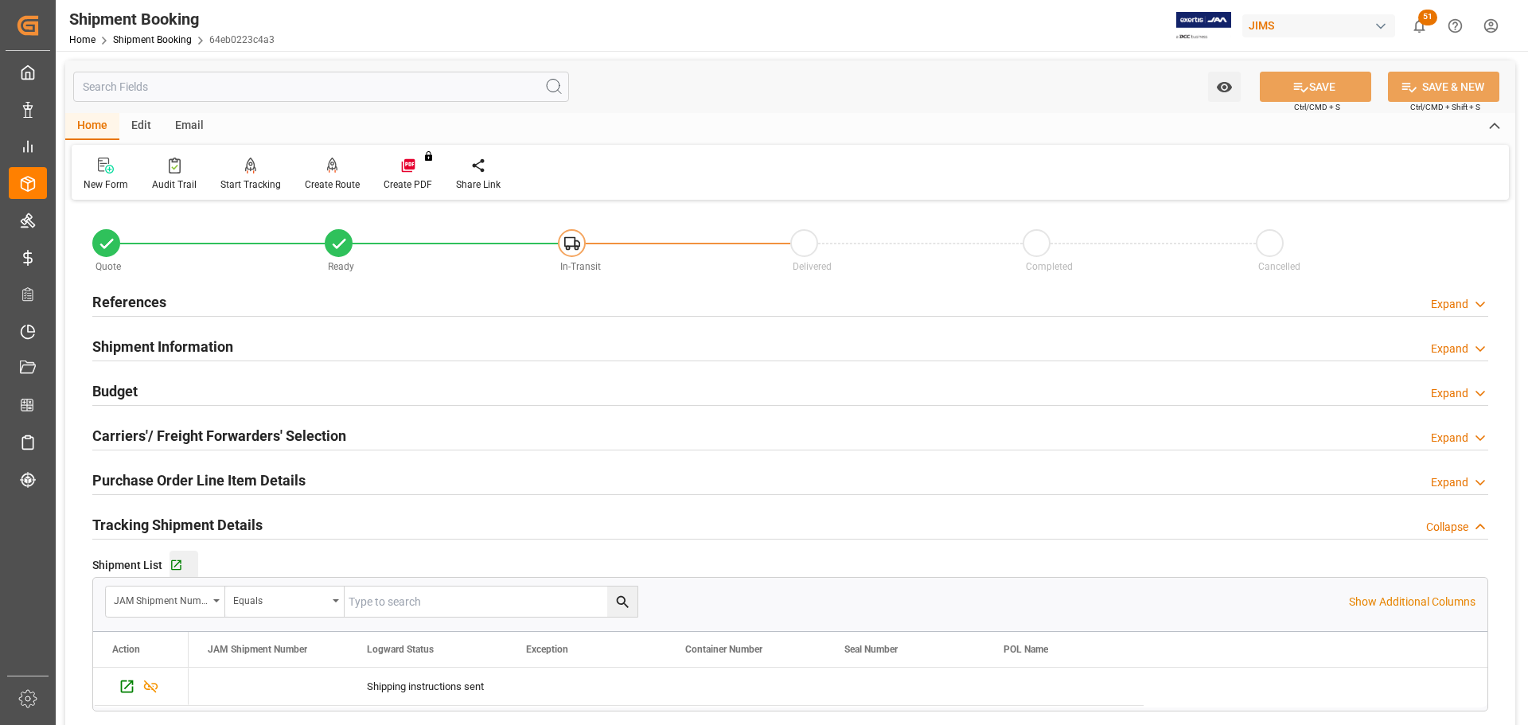
click at [173, 556] on button "Go to Shipment Tracking Grid" at bounding box center [184, 565] width 29 height 29
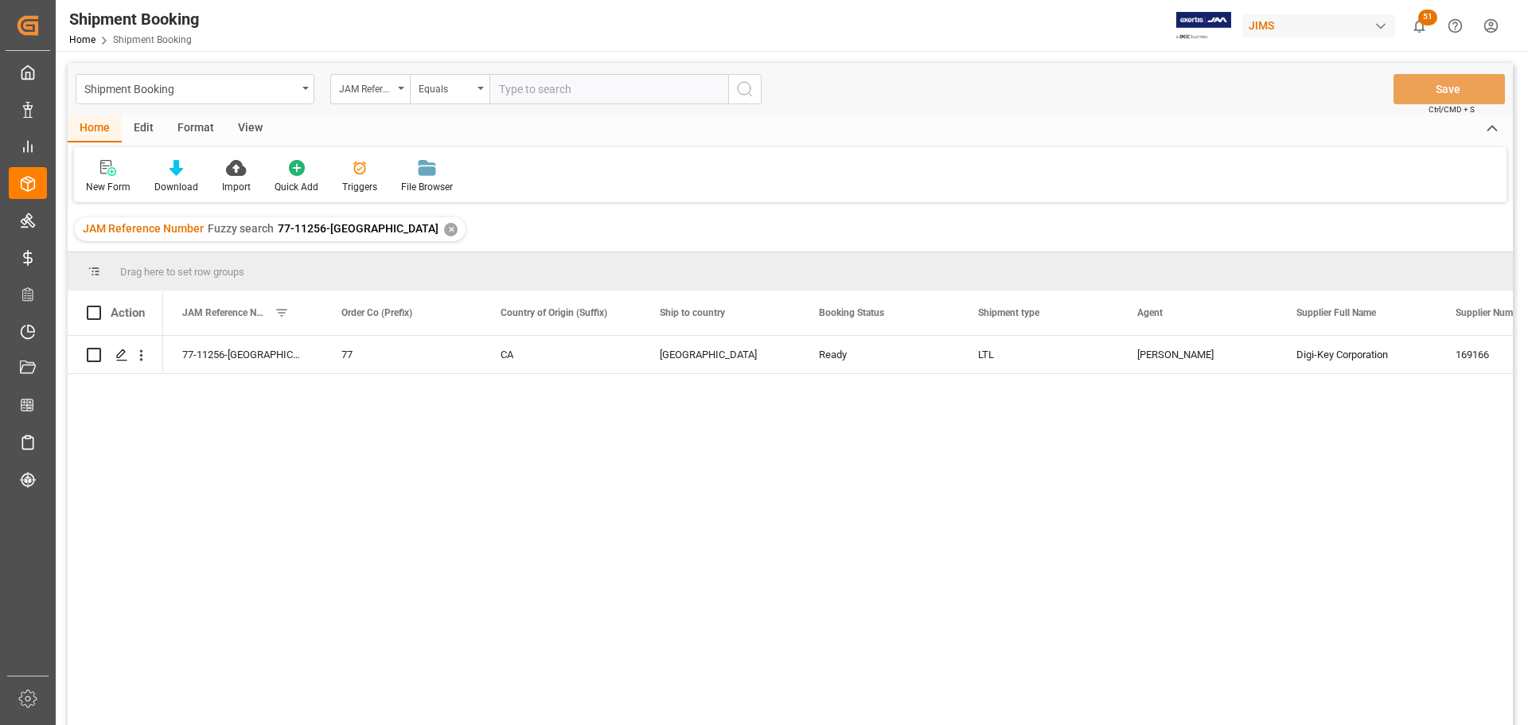
click at [240, 127] on div "View" at bounding box center [250, 128] width 49 height 27
click at [240, 130] on div "View" at bounding box center [250, 128] width 49 height 27
click at [111, 183] on div "Default" at bounding box center [101, 187] width 31 height 14
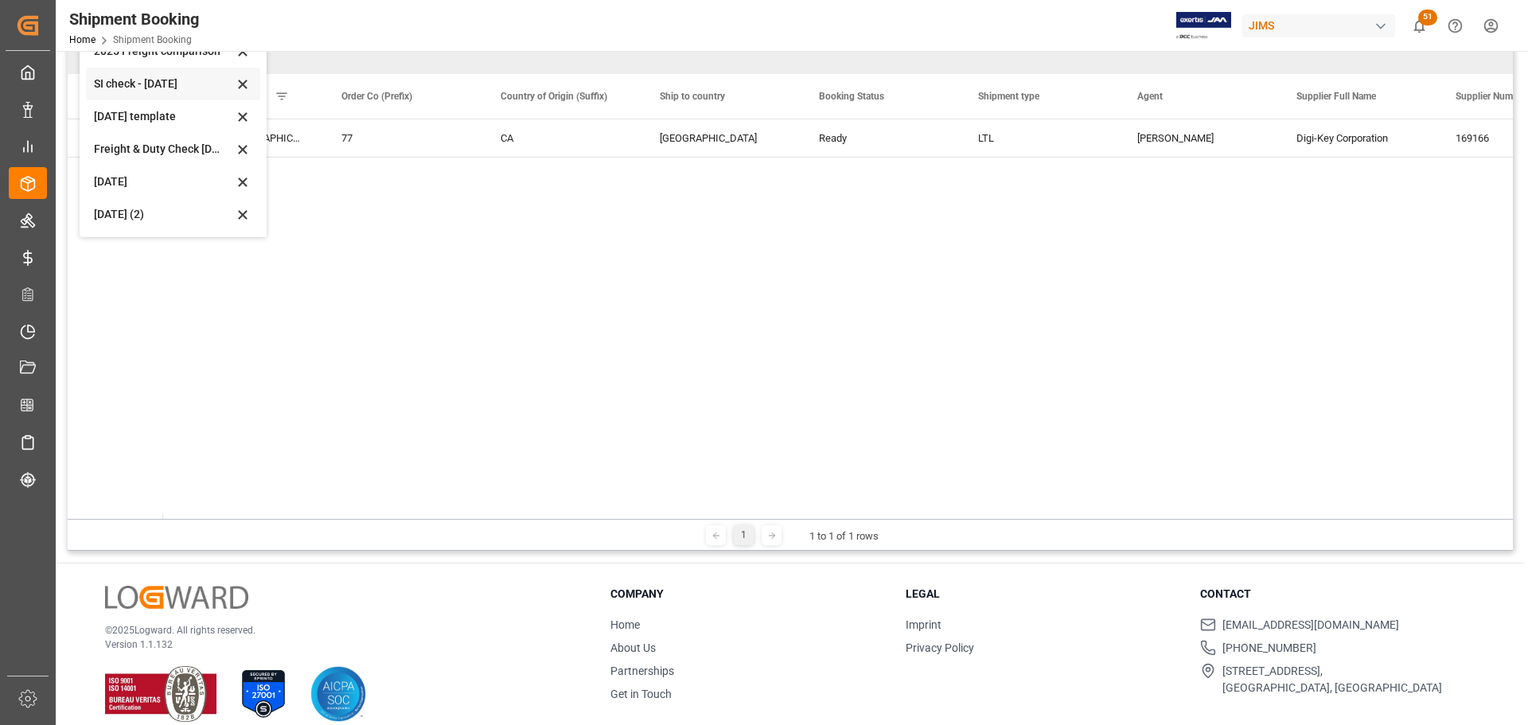
scroll to position [236, 0]
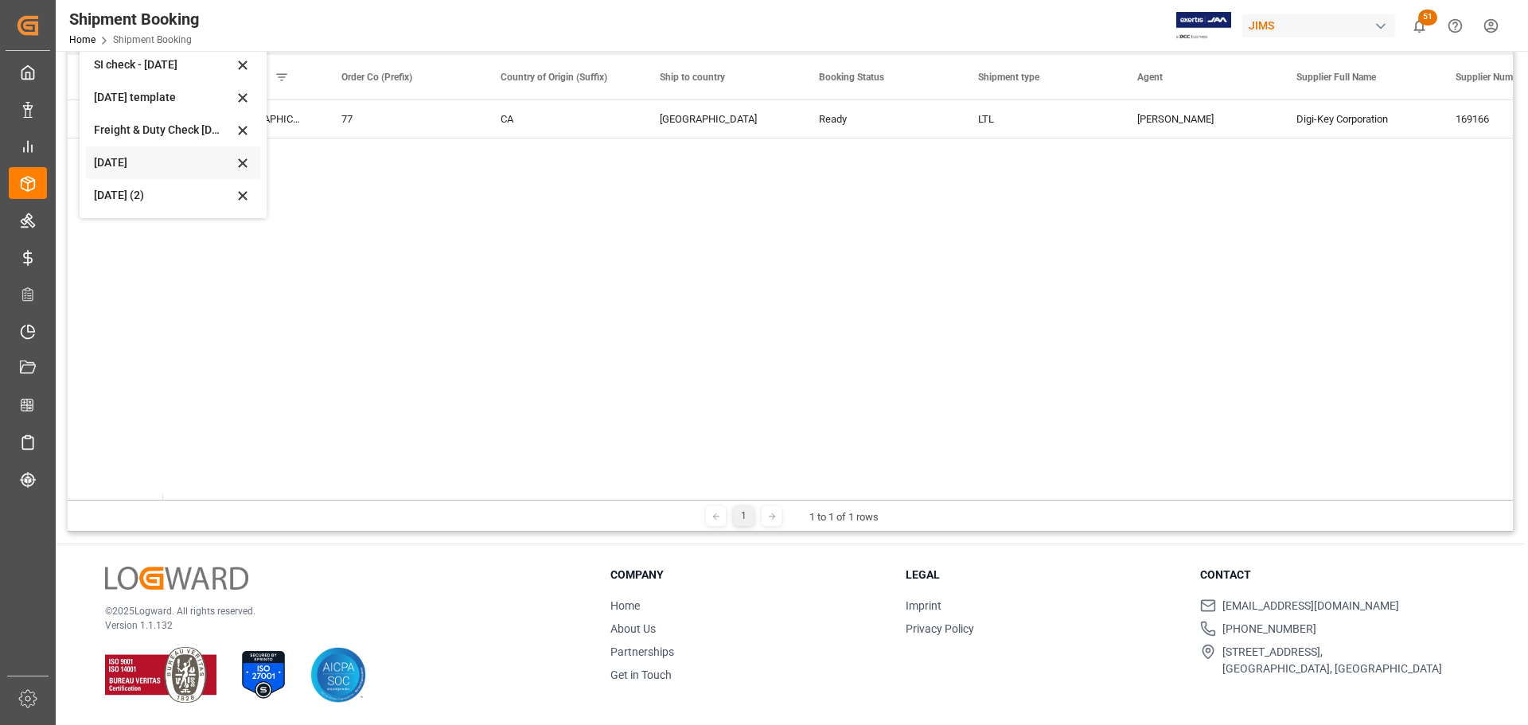
click at [97, 159] on div "[DATE]" at bounding box center [163, 162] width 139 height 17
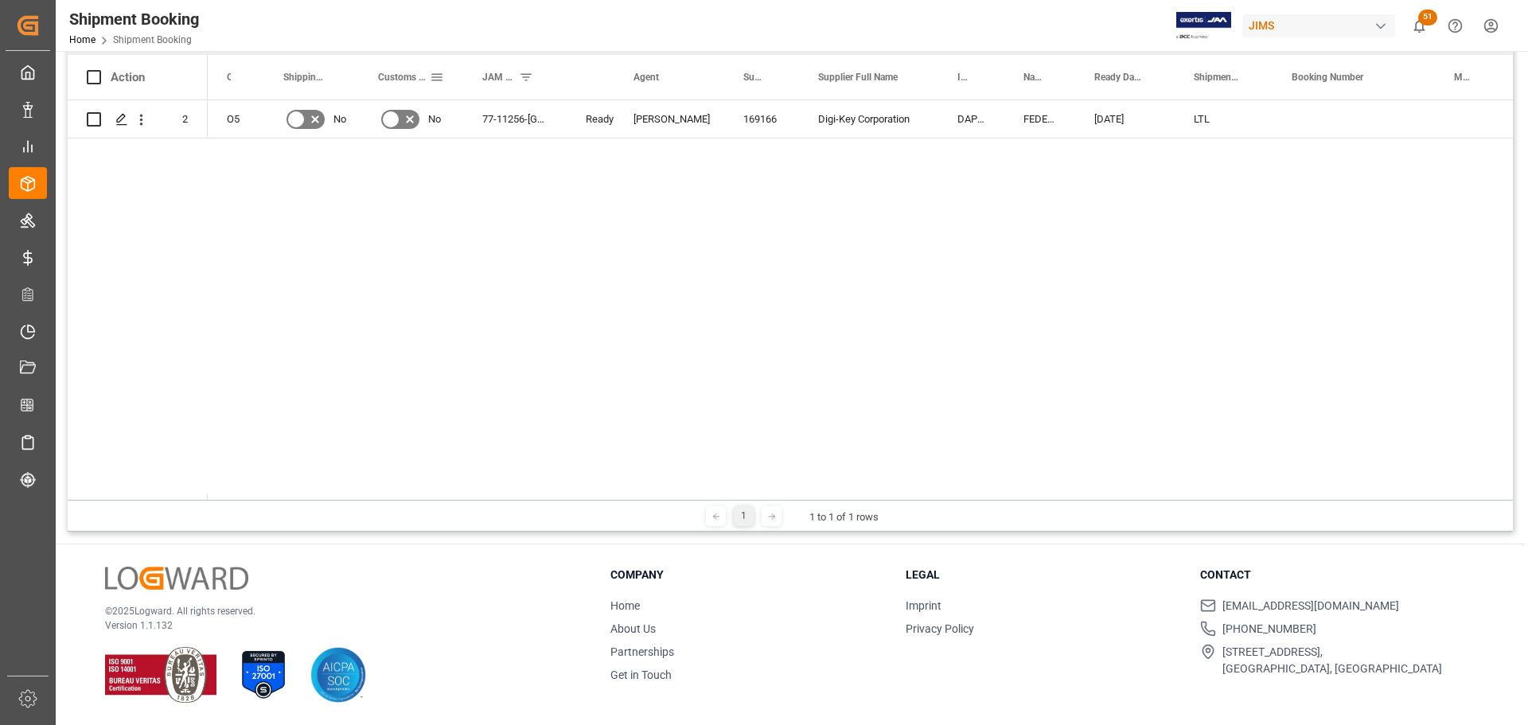
scroll to position [76, 0]
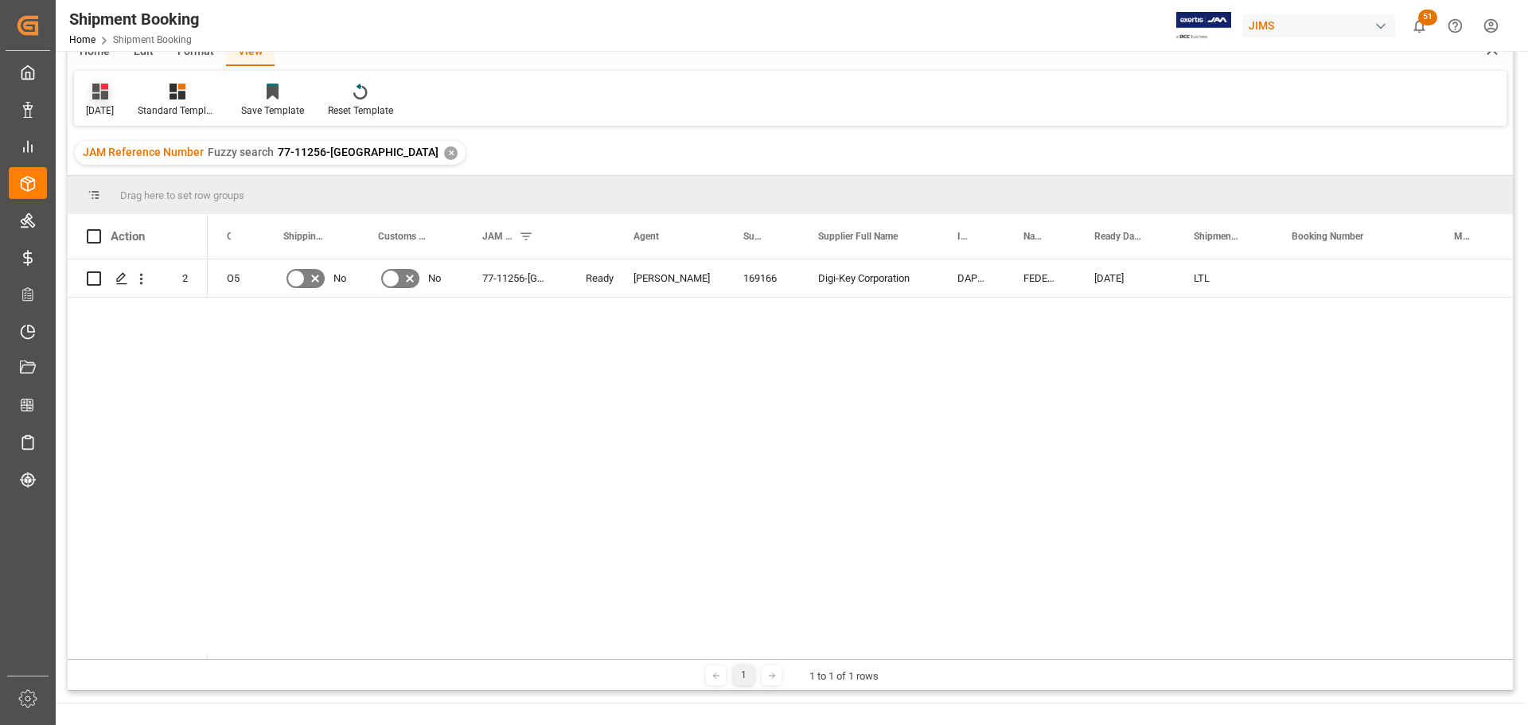
click at [114, 106] on div "[DATE]" at bounding box center [100, 110] width 28 height 14
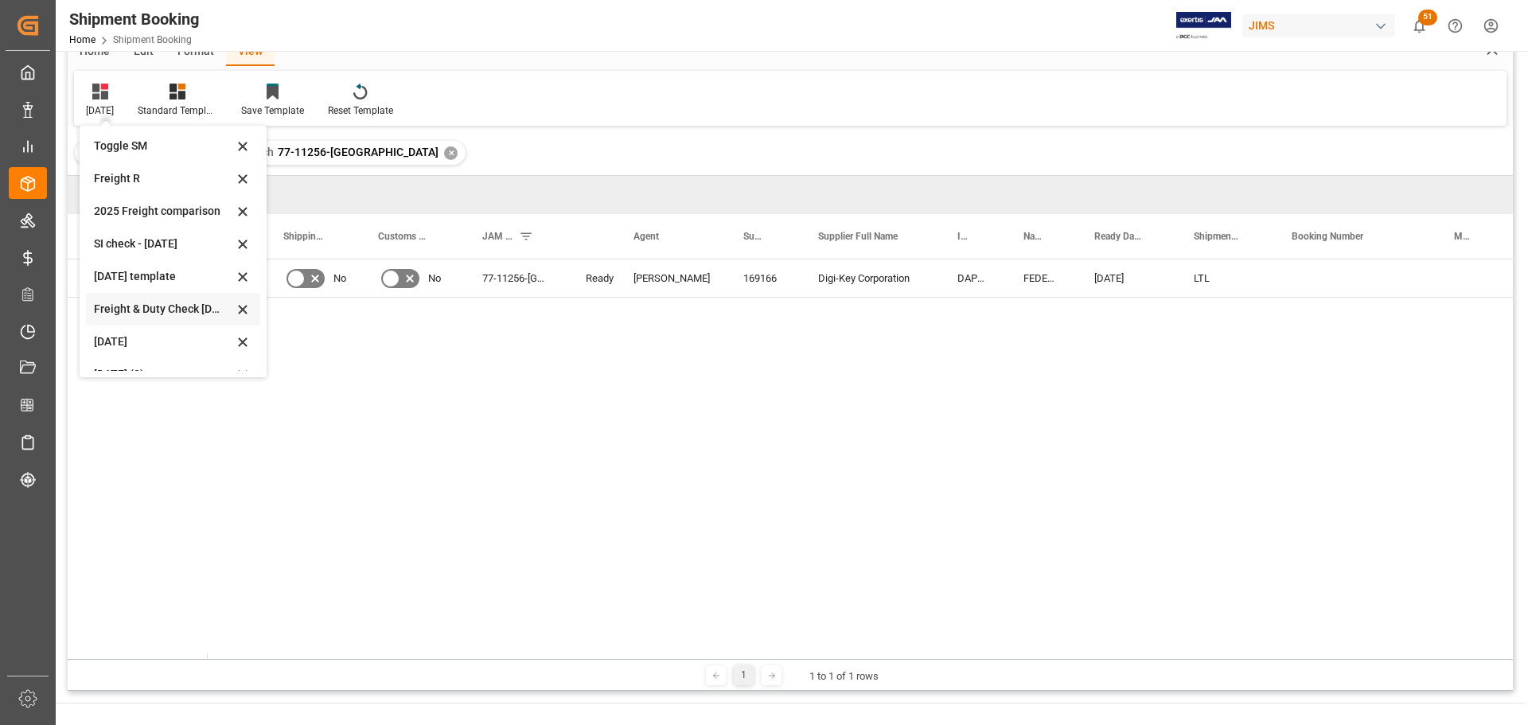
scroll to position [120, 0]
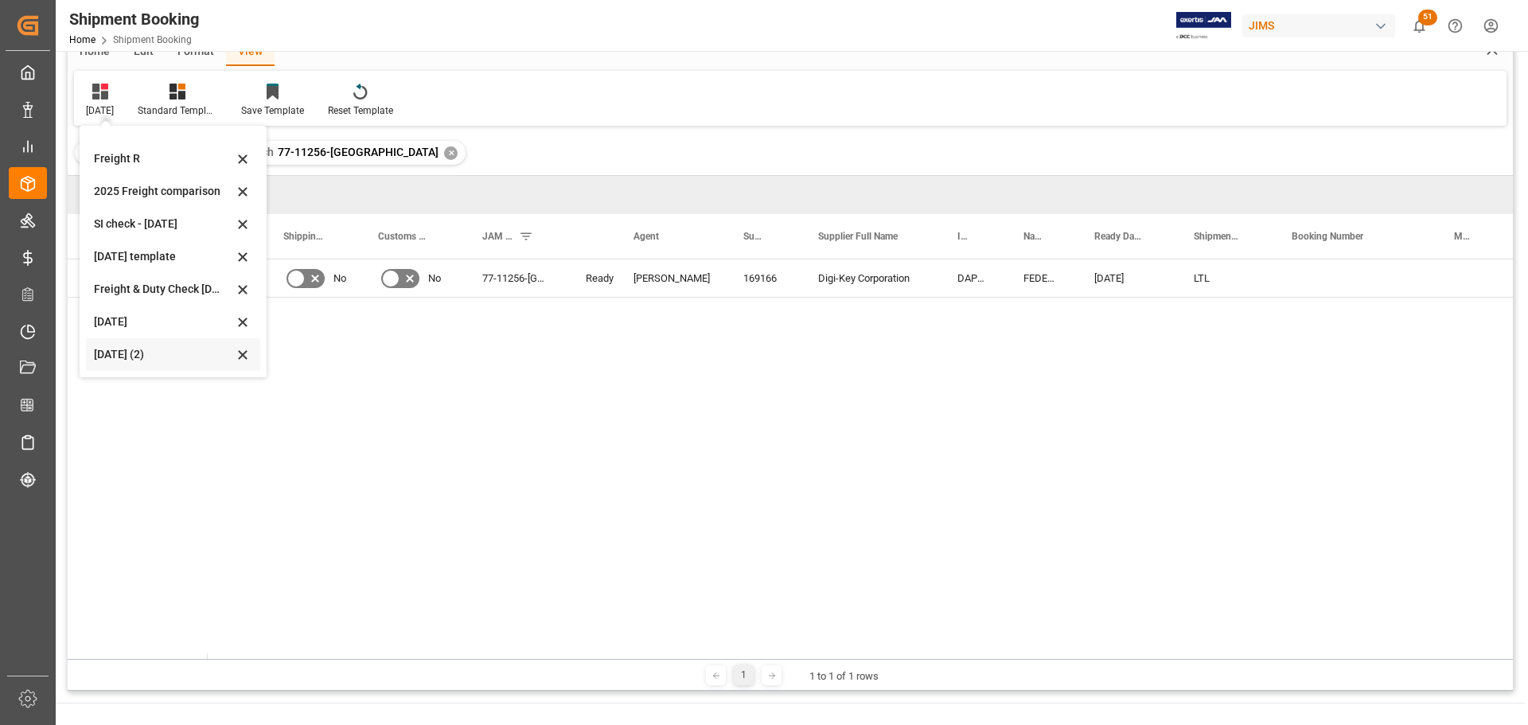
click at [113, 349] on div "Aug 2025 (2)" at bounding box center [163, 354] width 139 height 17
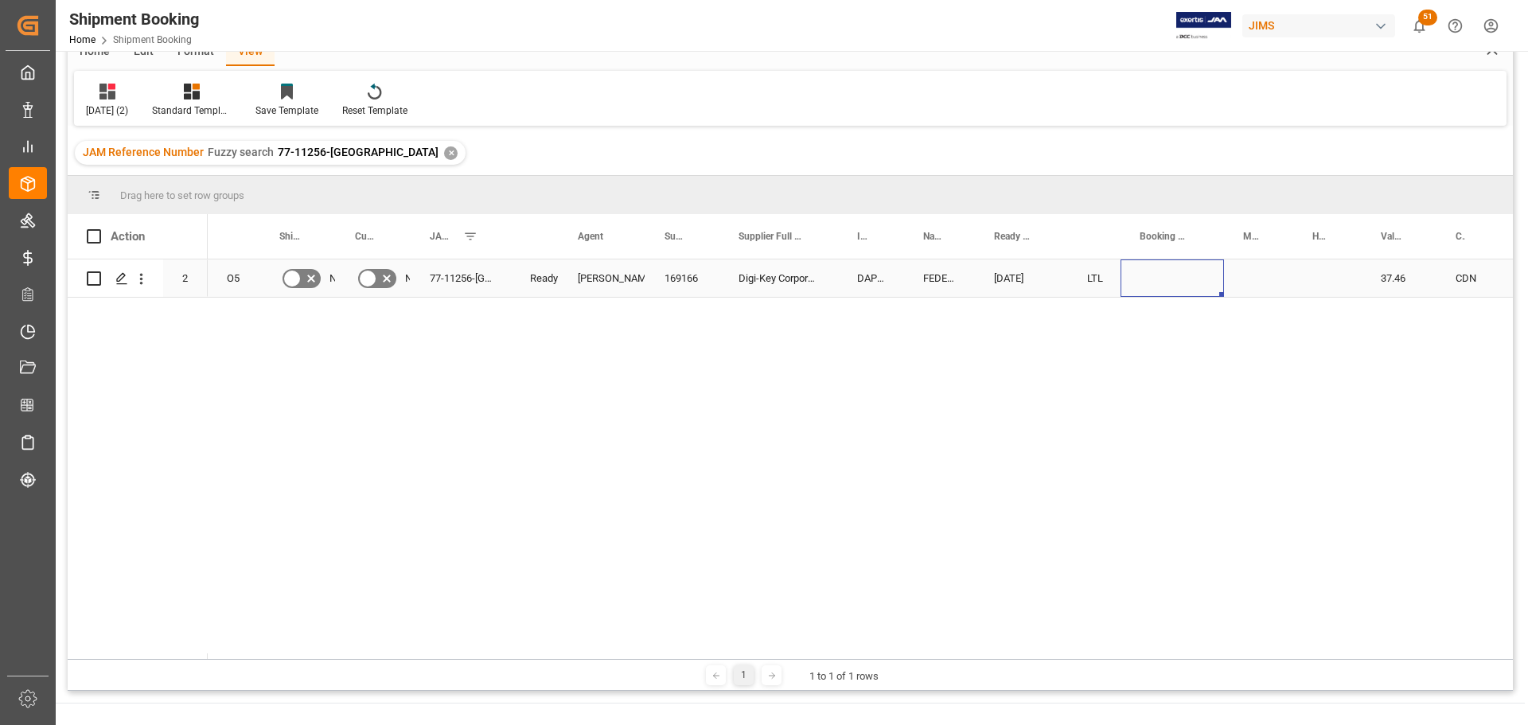
click at [1180, 279] on div "Press SPACE to select this row." at bounding box center [1172, 277] width 103 height 37
click at [1147, 274] on div "Press SPACE to select this row." at bounding box center [1172, 277] width 103 height 37
click at [1150, 293] on input "Press SPACE to select this row." at bounding box center [1172, 287] width 78 height 30
paste input "475886111706"
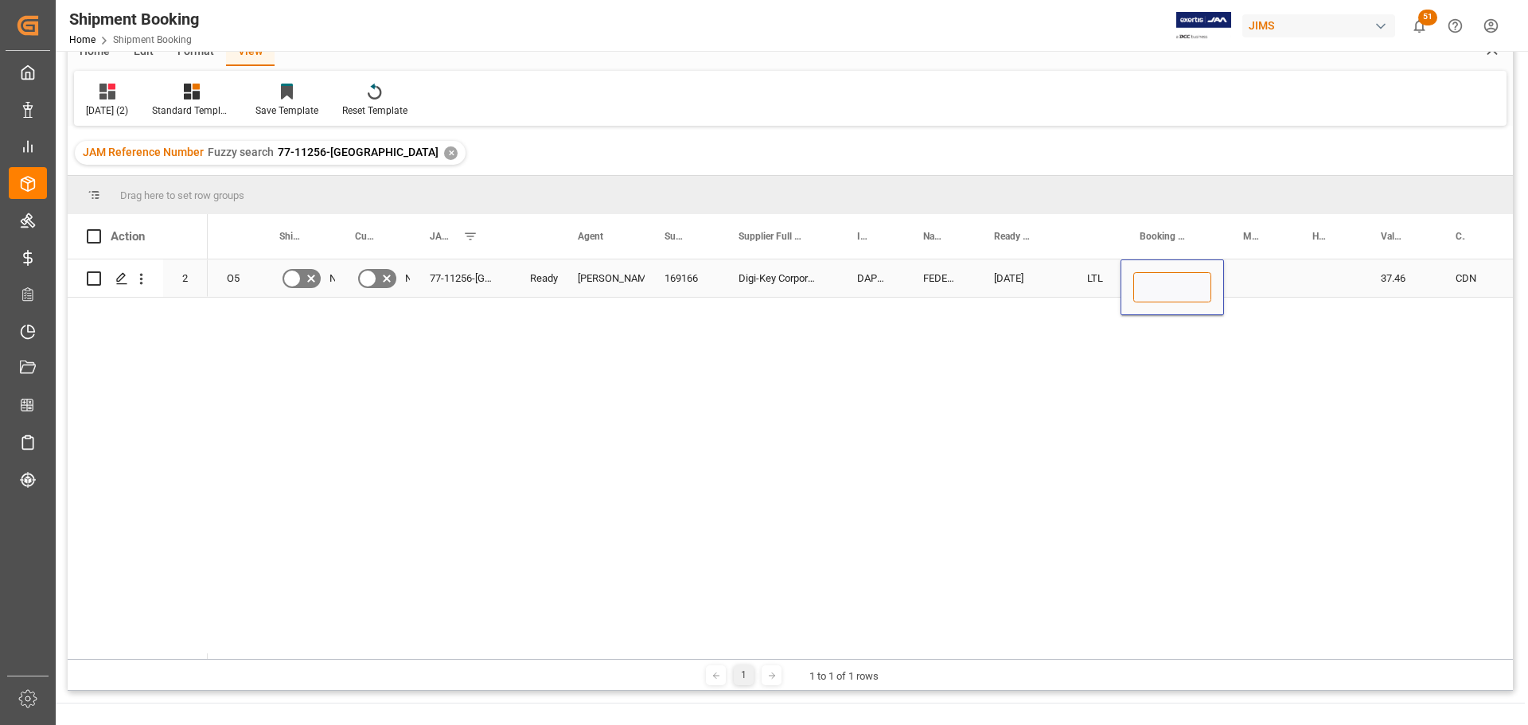
type input "475886111706"
click at [1246, 282] on div "Press SPACE to select this row." at bounding box center [1258, 277] width 69 height 37
click at [1161, 278] on div "475886111706" at bounding box center [1172, 277] width 103 height 37
click at [1217, 282] on div "475886111706" at bounding box center [1172, 277] width 103 height 37
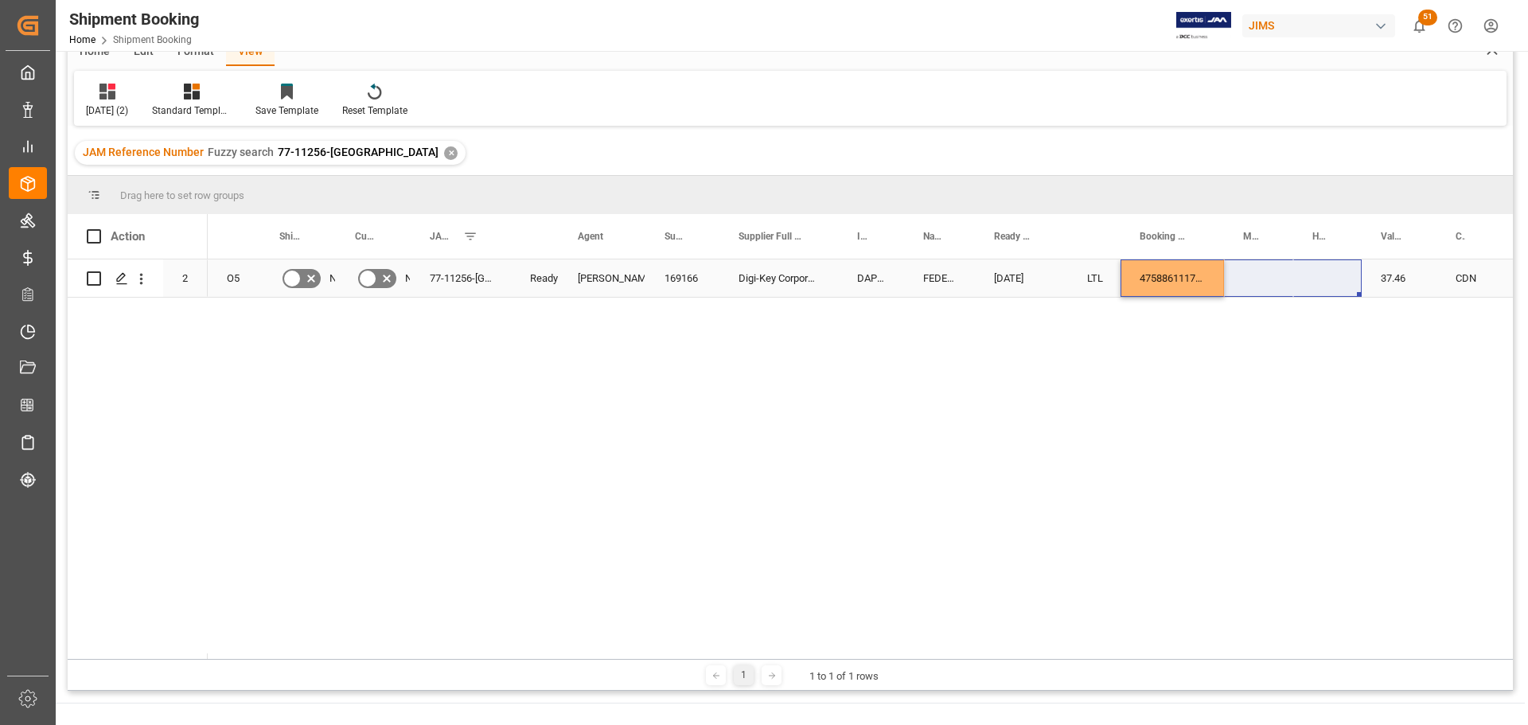
drag, startPoint x: 1223, startPoint y: 293, endPoint x: 1314, endPoint y: 283, distance: 91.3
click at [1207, 286] on div "475886111706" at bounding box center [1172, 277] width 103 height 37
drag, startPoint x: 1222, startPoint y: 295, endPoint x: 1320, endPoint y: 287, distance: 99.0
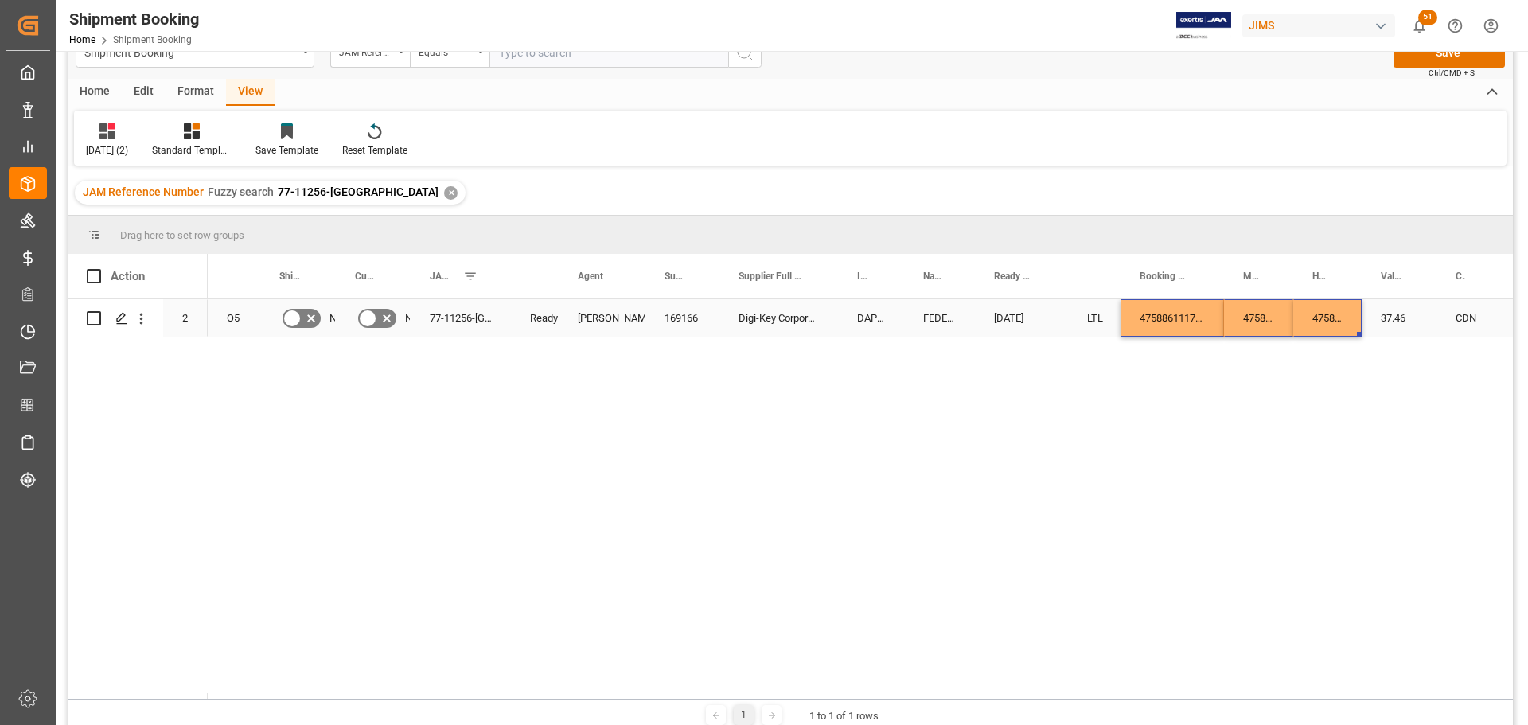
scroll to position [0, 0]
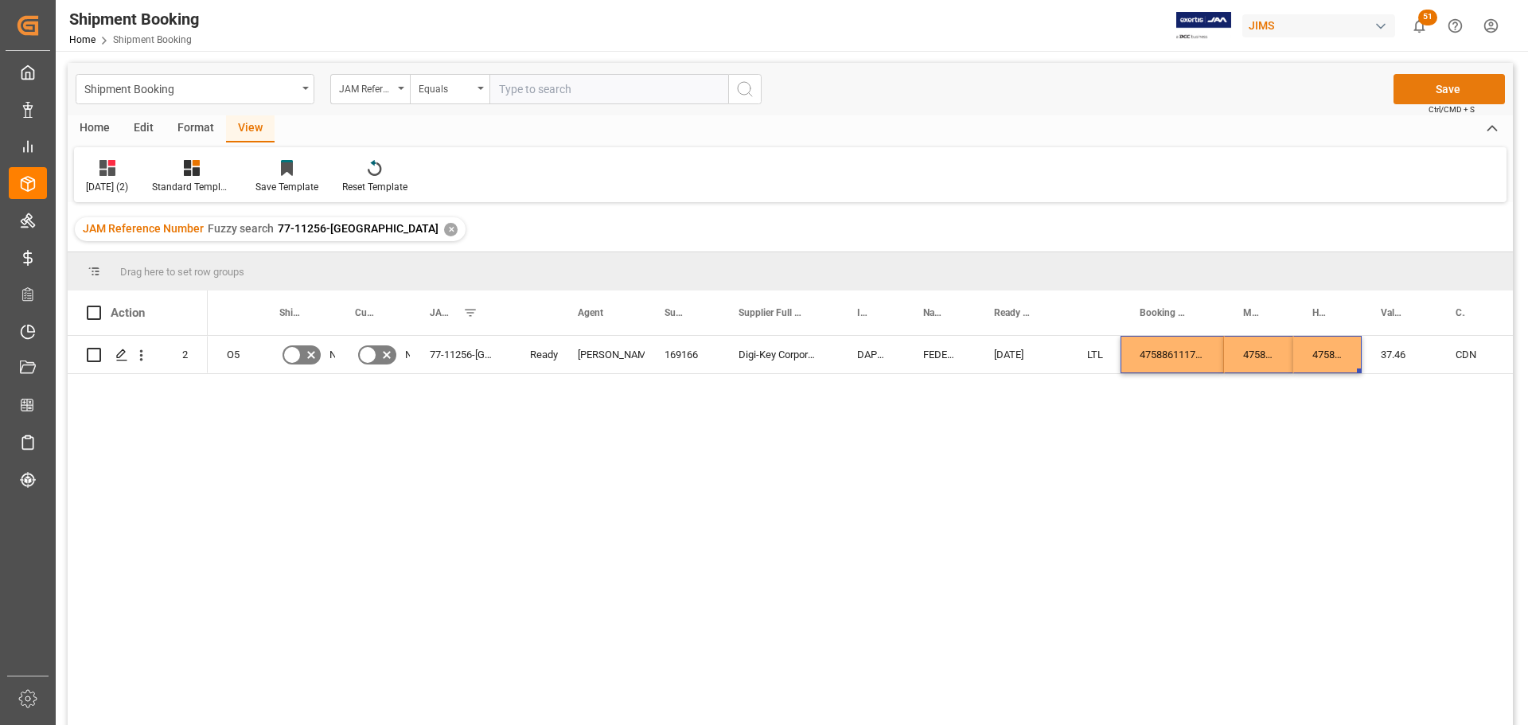
click at [1417, 80] on button "Save" at bounding box center [1449, 89] width 111 height 30
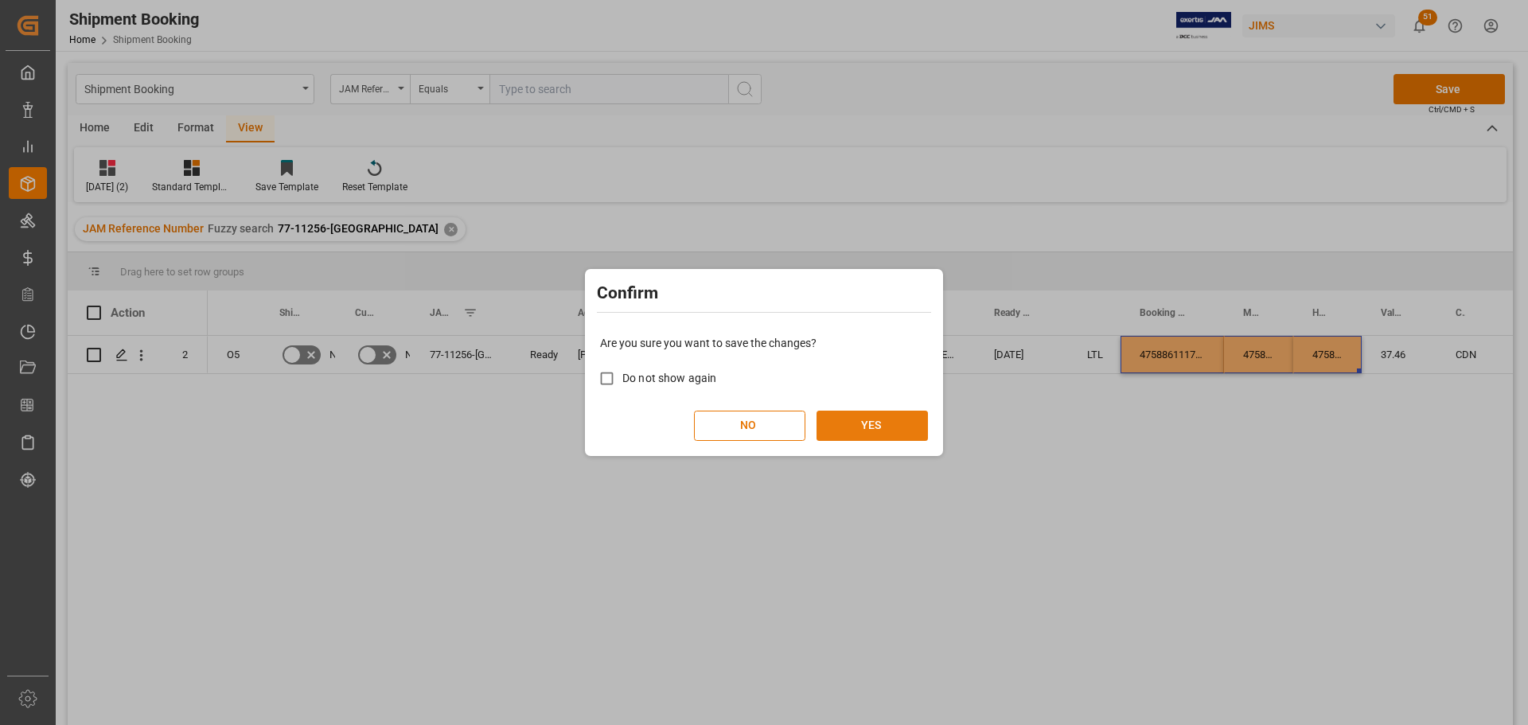
click at [903, 424] on button "YES" at bounding box center [872, 426] width 111 height 30
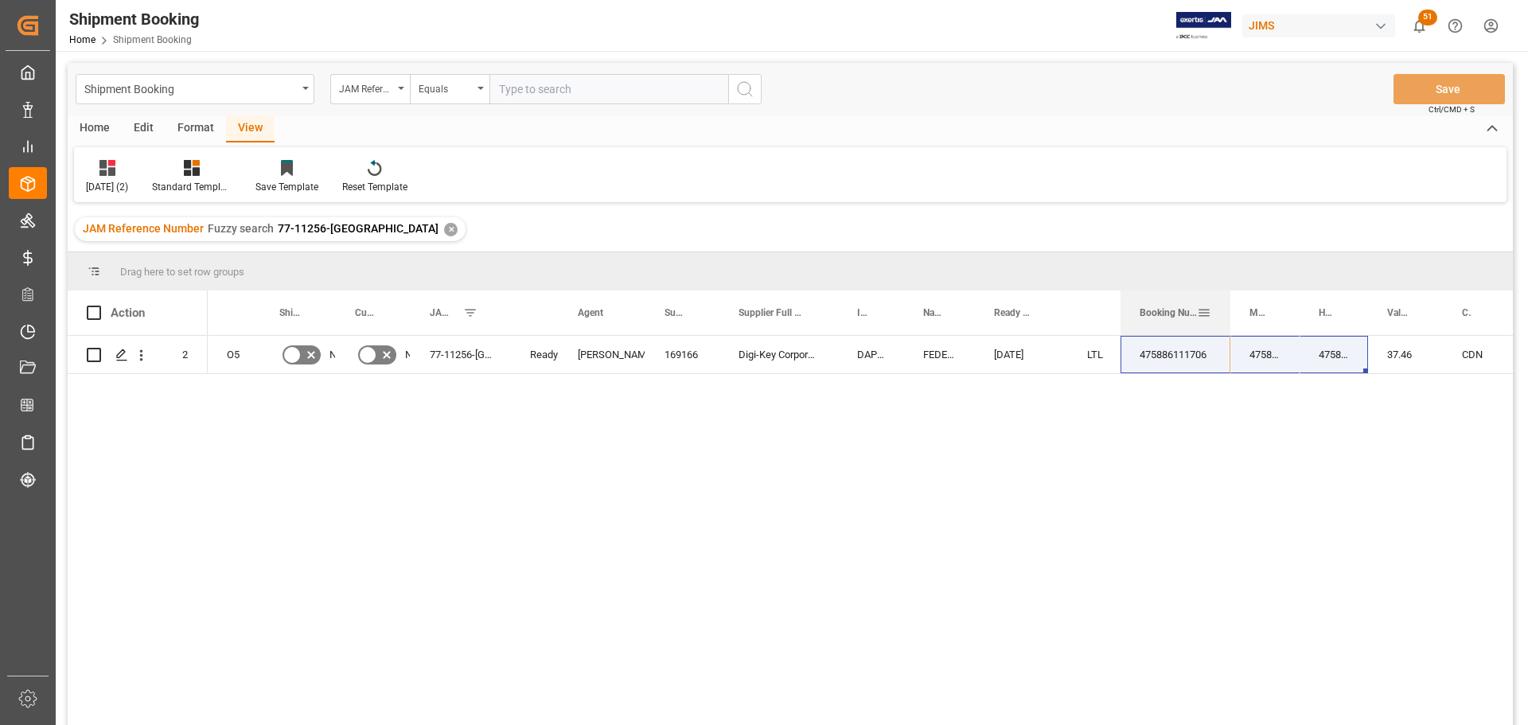
click at [1228, 296] on div at bounding box center [1230, 312] width 6 height 45
click at [1120, 356] on div "LTL" at bounding box center [1094, 354] width 53 height 37
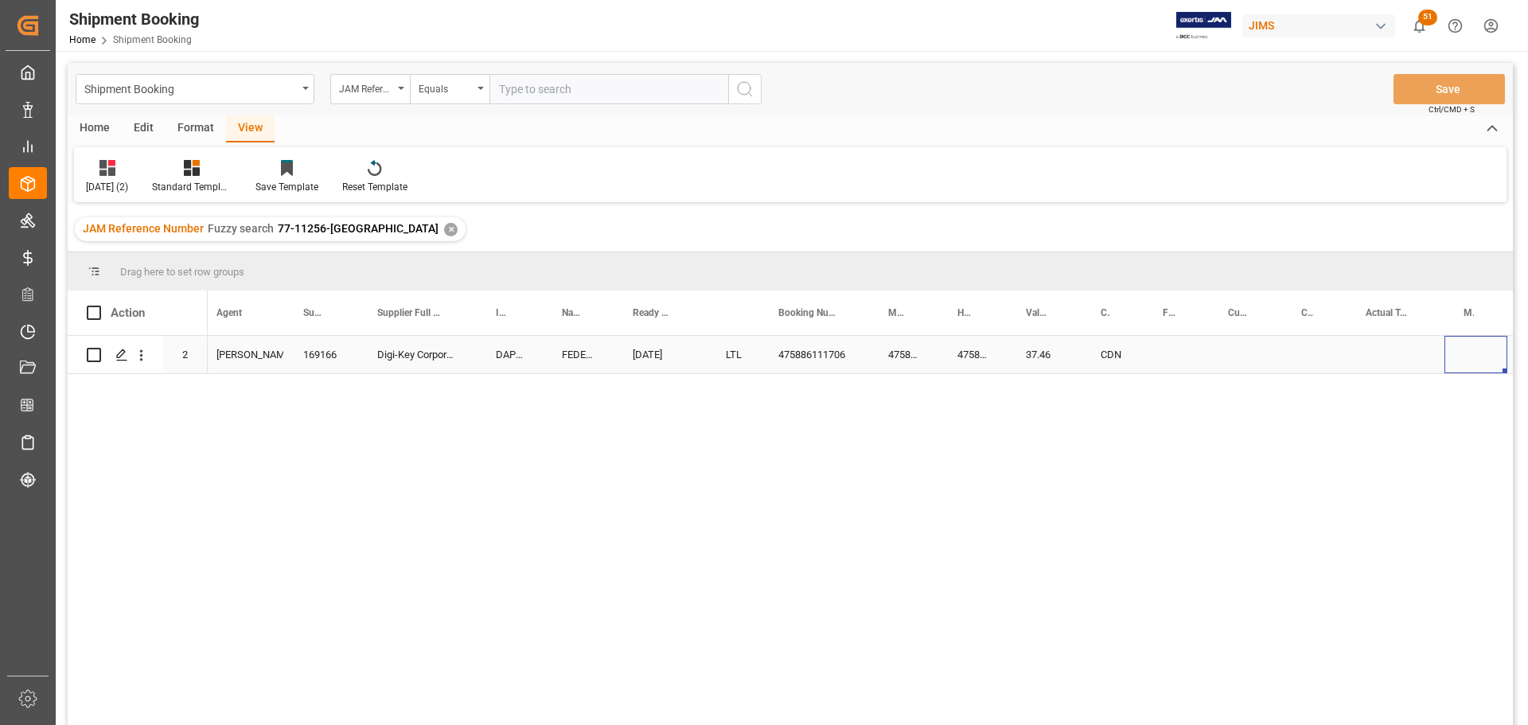
scroll to position [0, 451]
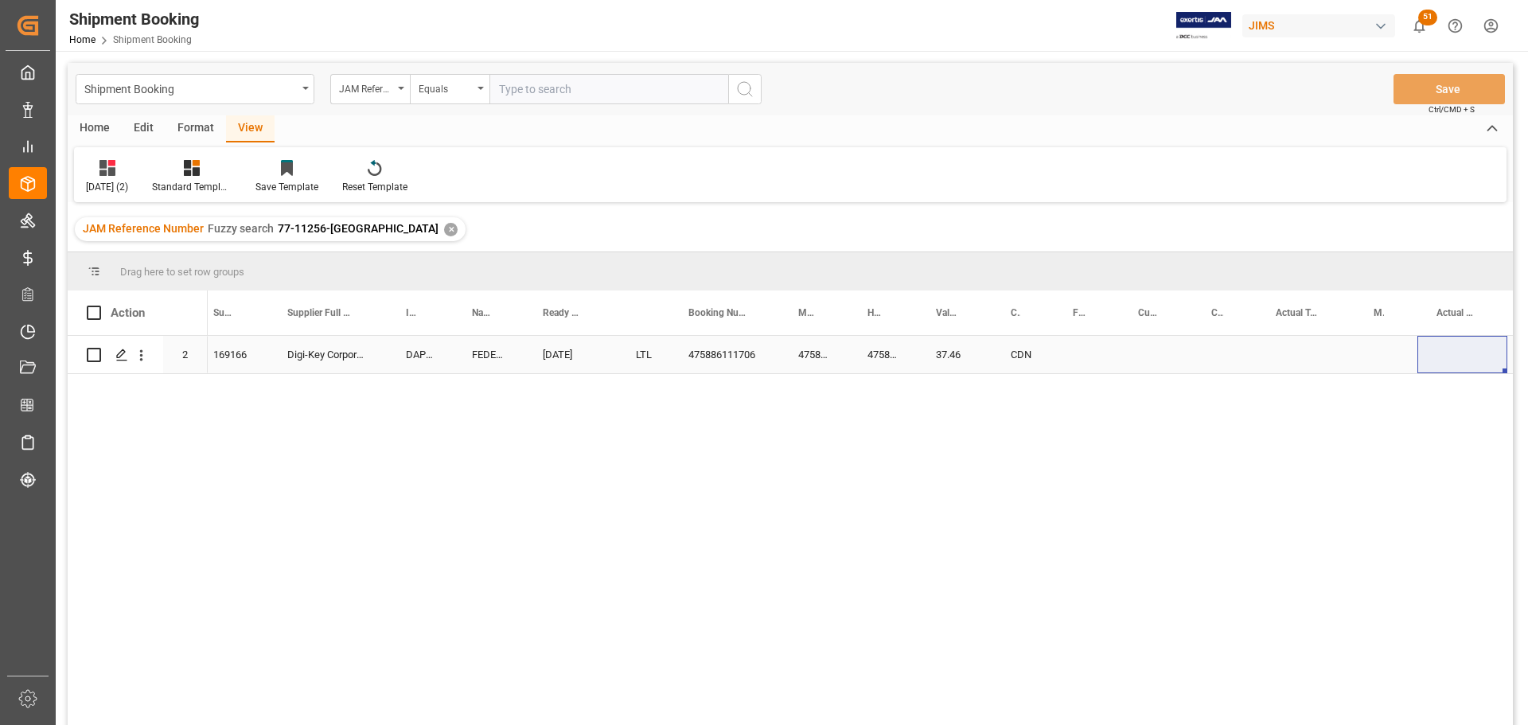
click at [1085, 353] on div "Press SPACE to select this row." at bounding box center [1086, 354] width 65 height 37
click at [1085, 353] on input "Press SPACE to select this row." at bounding box center [1086, 364] width 40 height 30
type input "8.00"
click at [1141, 356] on div "Press SPACE to select this row." at bounding box center [1155, 354] width 73 height 37
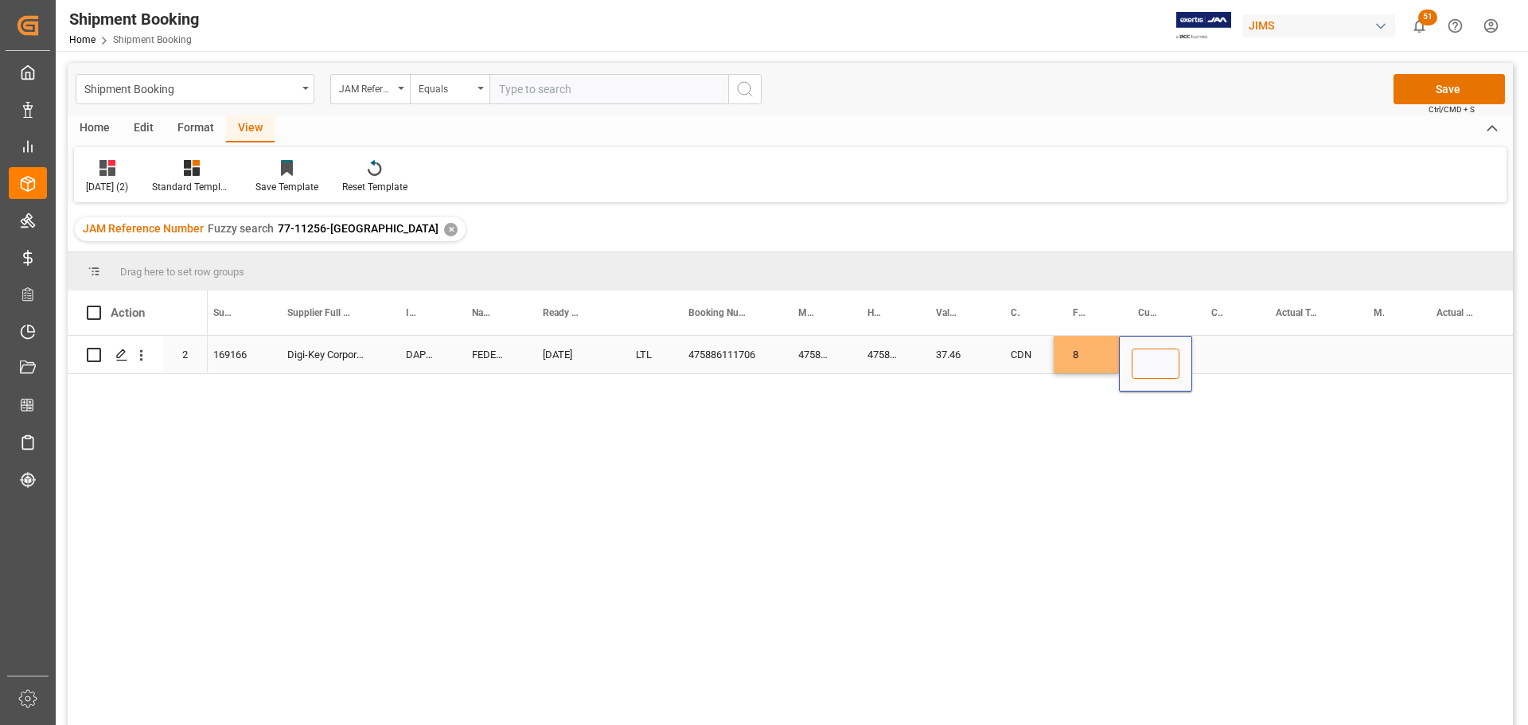
click at [1142, 356] on input "Press SPACE to select this row." at bounding box center [1156, 364] width 48 height 30
type input "CAD"
click at [1205, 350] on div "Press SPACE to select this row." at bounding box center [1224, 354] width 64 height 37
click at [1284, 353] on div "Press SPACE to select this row." at bounding box center [1306, 354] width 98 height 37
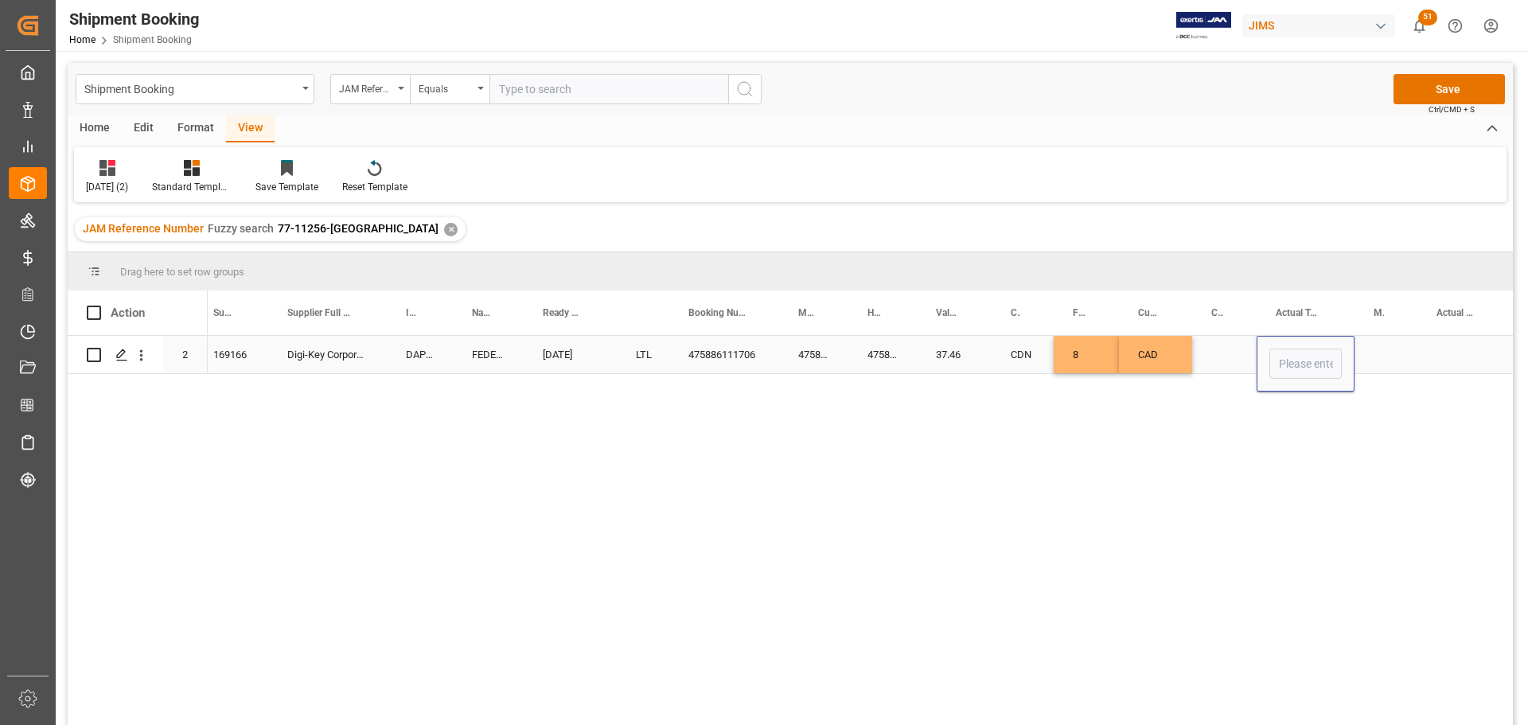
click at [1290, 368] on input "Press SPACE to select this row." at bounding box center [1305, 364] width 72 height 30
click at [1222, 357] on div "Press SPACE to select this row." at bounding box center [1224, 354] width 64 height 37
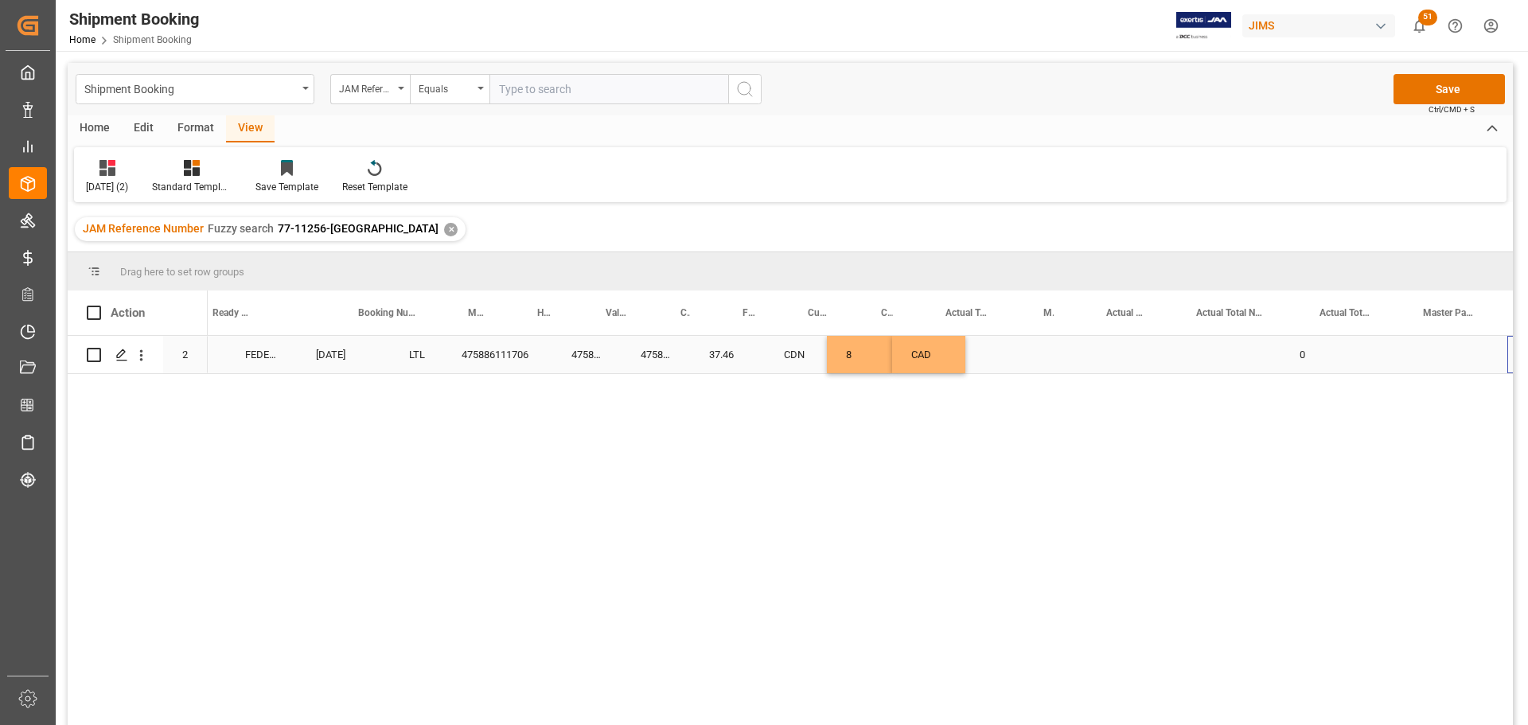
scroll to position [0, 782]
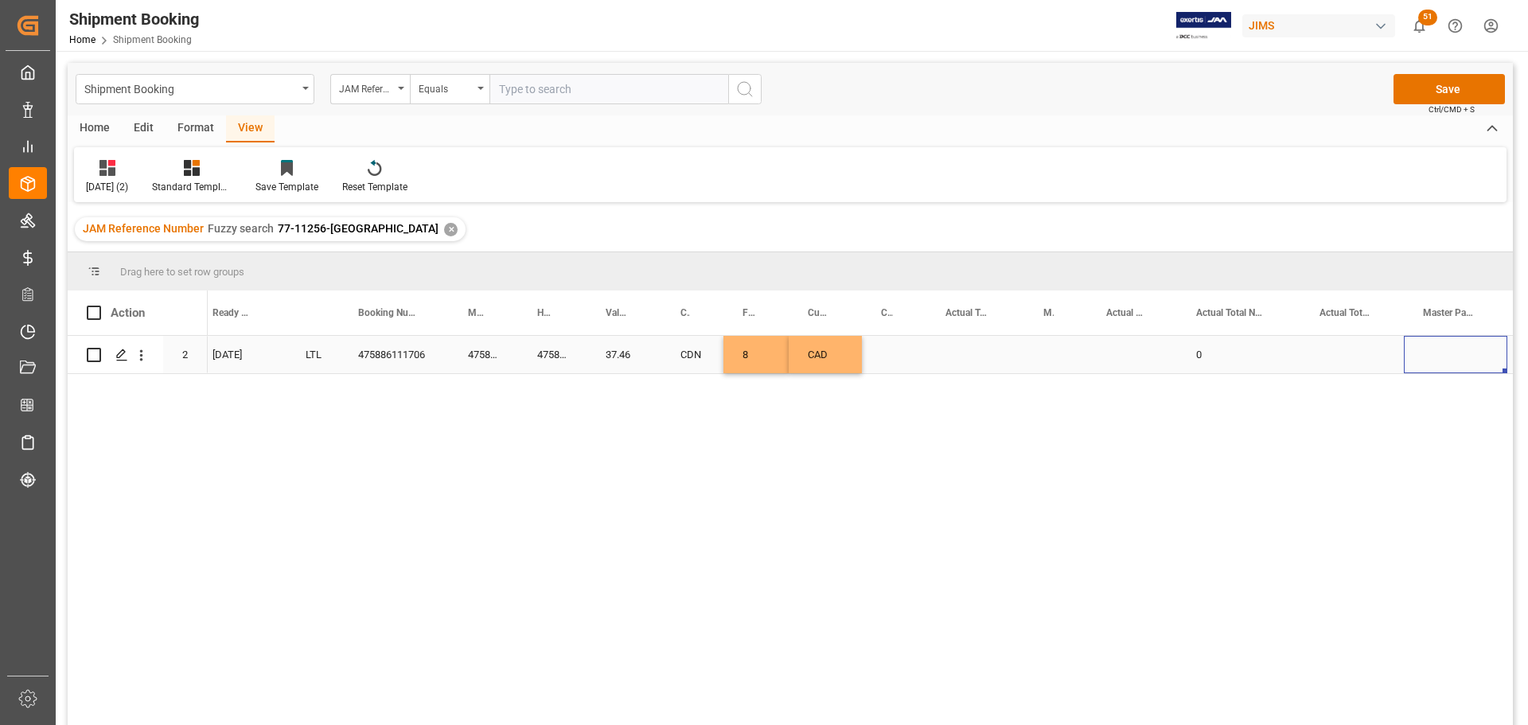
click at [895, 354] on div "Press SPACE to select this row." at bounding box center [894, 354] width 64 height 37
click at [895, 357] on div "Press SPACE to select this row." at bounding box center [894, 354] width 64 height 37
click at [959, 350] on div "Press SPACE to select this row." at bounding box center [975, 354] width 98 height 37
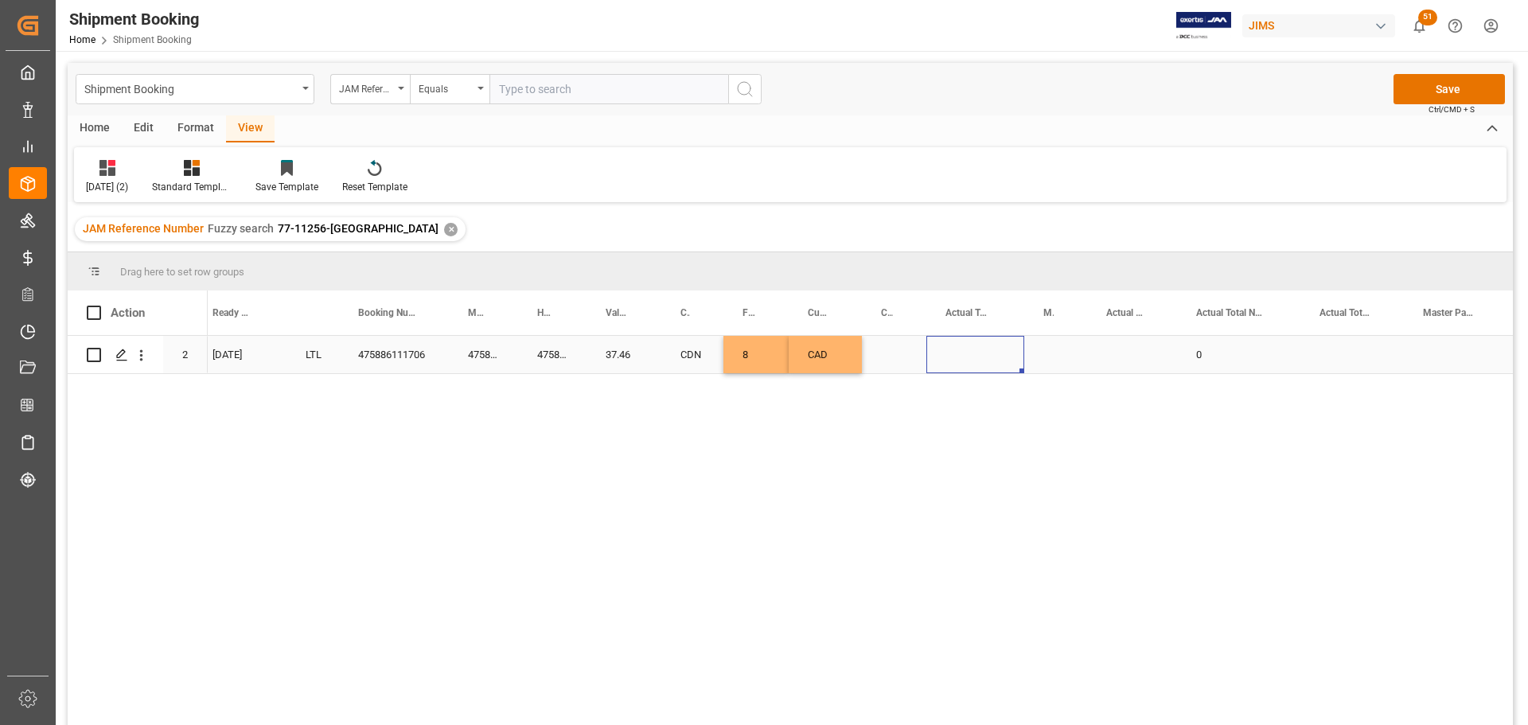
click at [965, 352] on div "Press SPACE to select this row." at bounding box center [975, 354] width 98 height 37
click at [976, 361] on input "Press SPACE to select this row." at bounding box center [975, 364] width 72 height 30
type input "5"
click at [1054, 346] on div "Press SPACE to select this row." at bounding box center [1055, 354] width 63 height 37
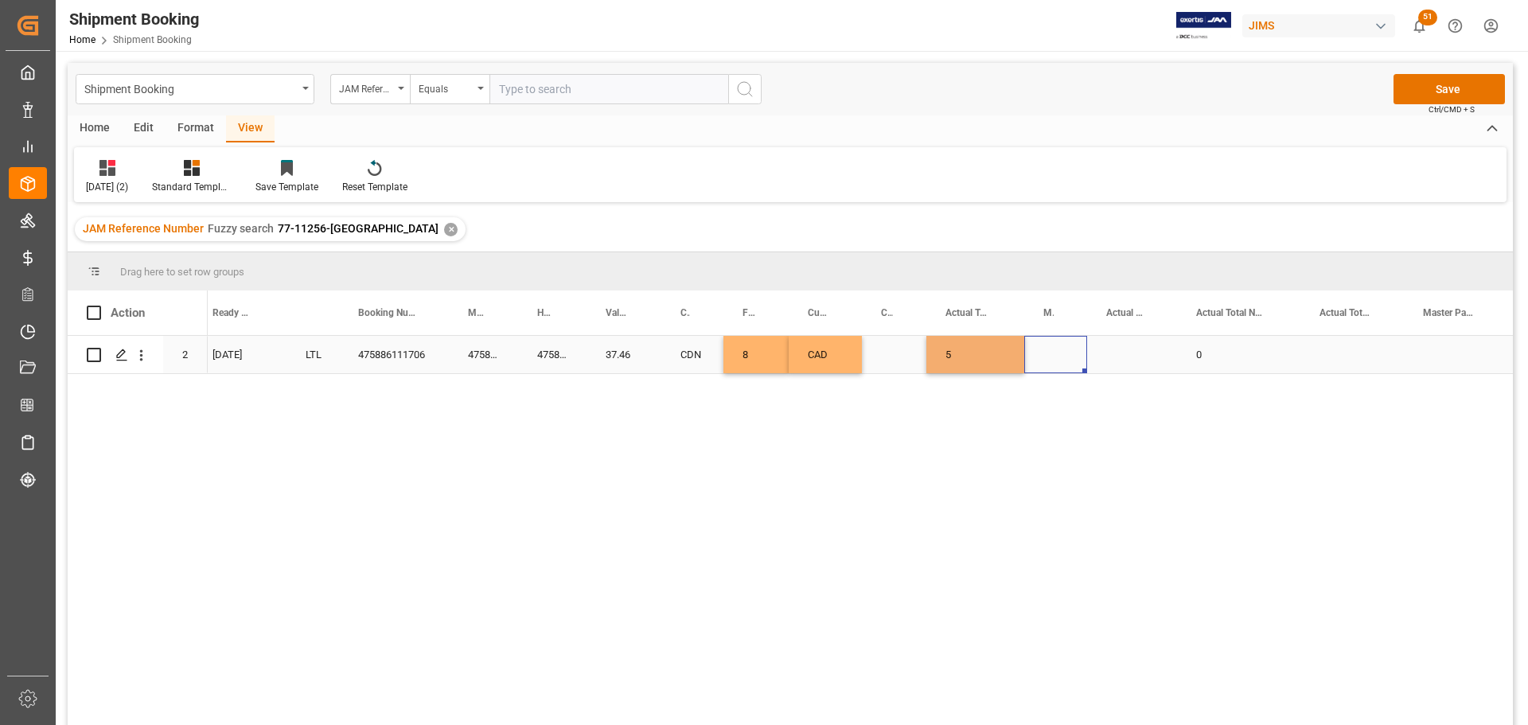
click at [1054, 346] on div "Press SPACE to select this row." at bounding box center [1055, 354] width 63 height 37
click at [1053, 367] on icon "open menu" at bounding box center [1057, 364] width 19 height 19
click at [1050, 467] on div "LB" at bounding box center [1056, 465] width 36 height 56
type input "LB"
click at [1130, 358] on div "Press SPACE to select this row." at bounding box center [1132, 354] width 90 height 37
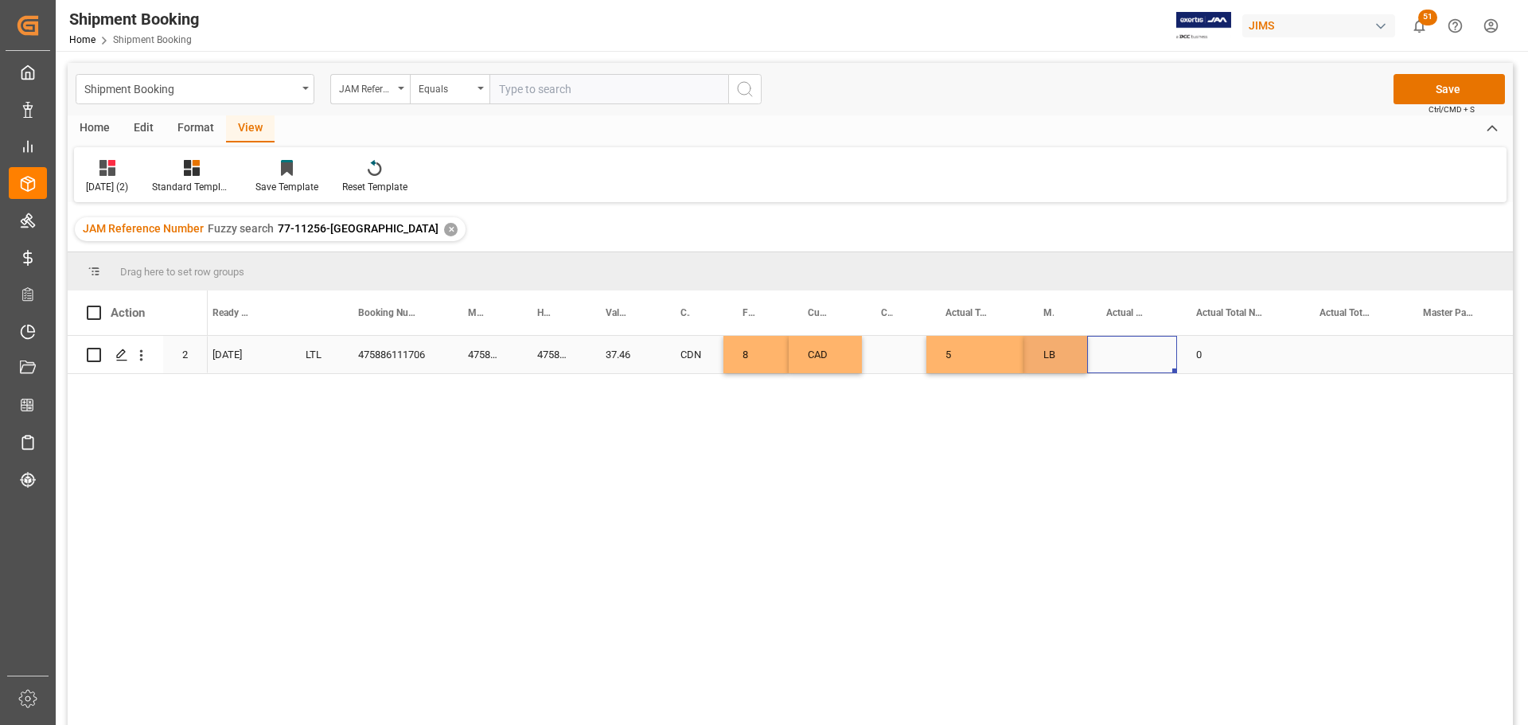
click at [1130, 358] on div "Press SPACE to select this row." at bounding box center [1132, 354] width 90 height 37
click at [1130, 358] on input "Press SPACE to select this row." at bounding box center [1132, 364] width 64 height 30
click at [1133, 363] on input "Press SPACE to select this row." at bounding box center [1132, 364] width 64 height 30
type input "1"
click at [1255, 360] on div "0" at bounding box center [1238, 354] width 123 height 37
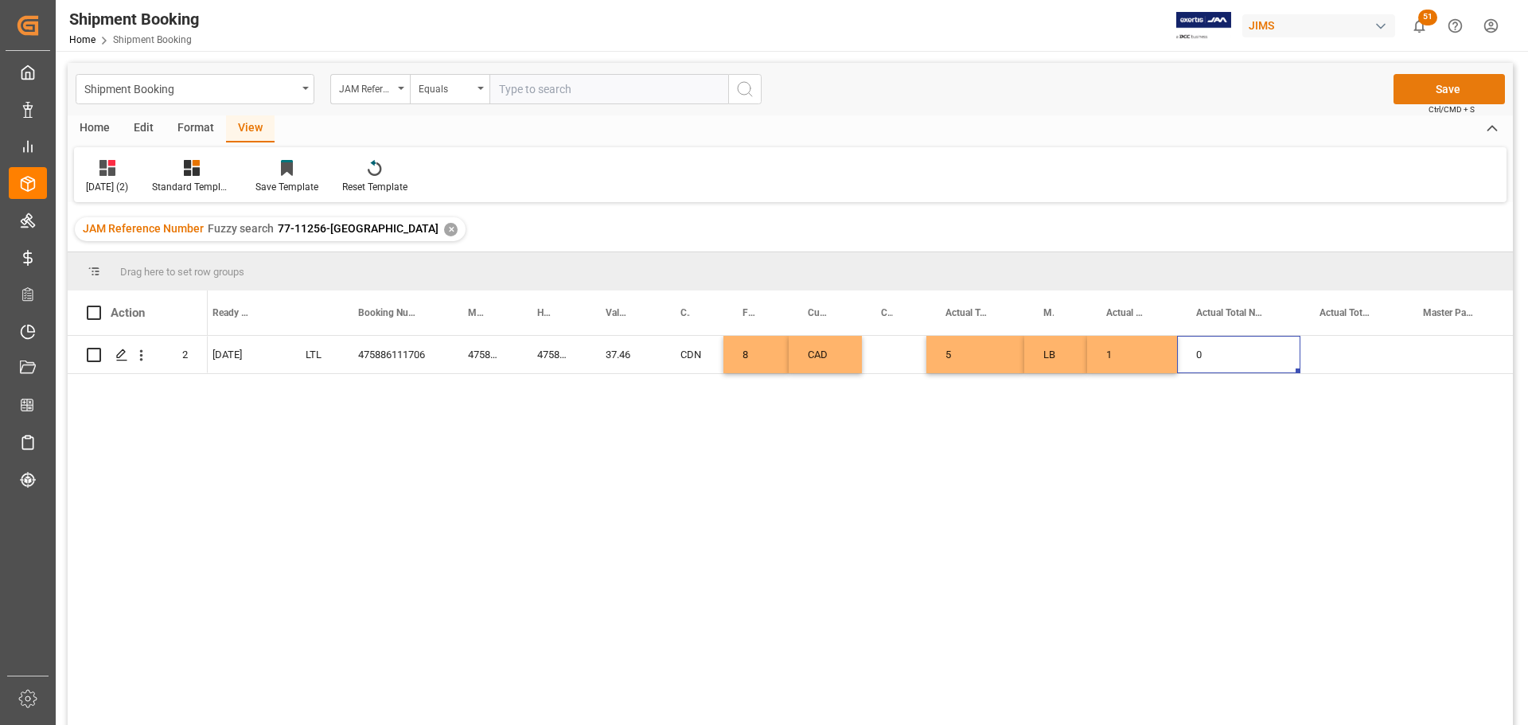
click at [1448, 84] on button "Save" at bounding box center [1449, 89] width 111 height 30
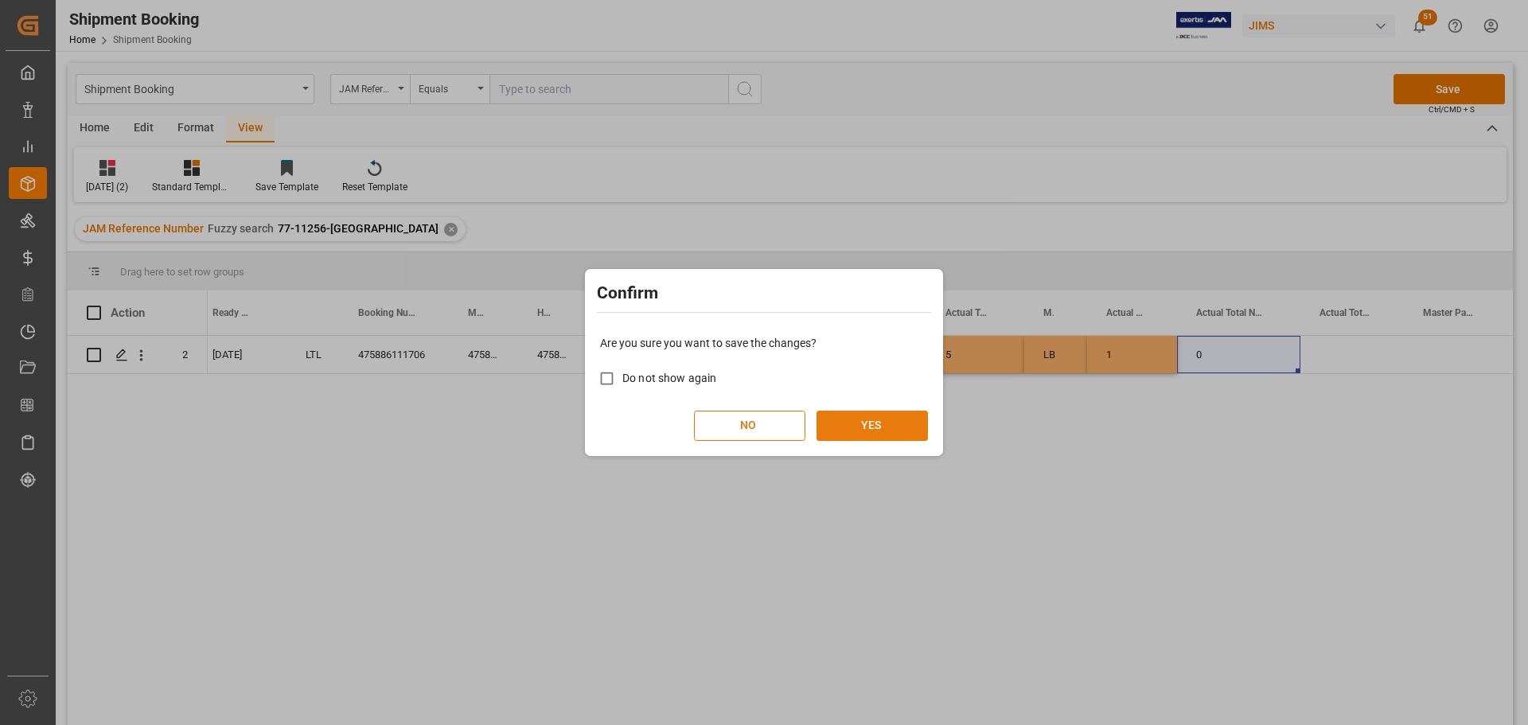
click at [914, 419] on button "YES" at bounding box center [872, 426] width 111 height 30
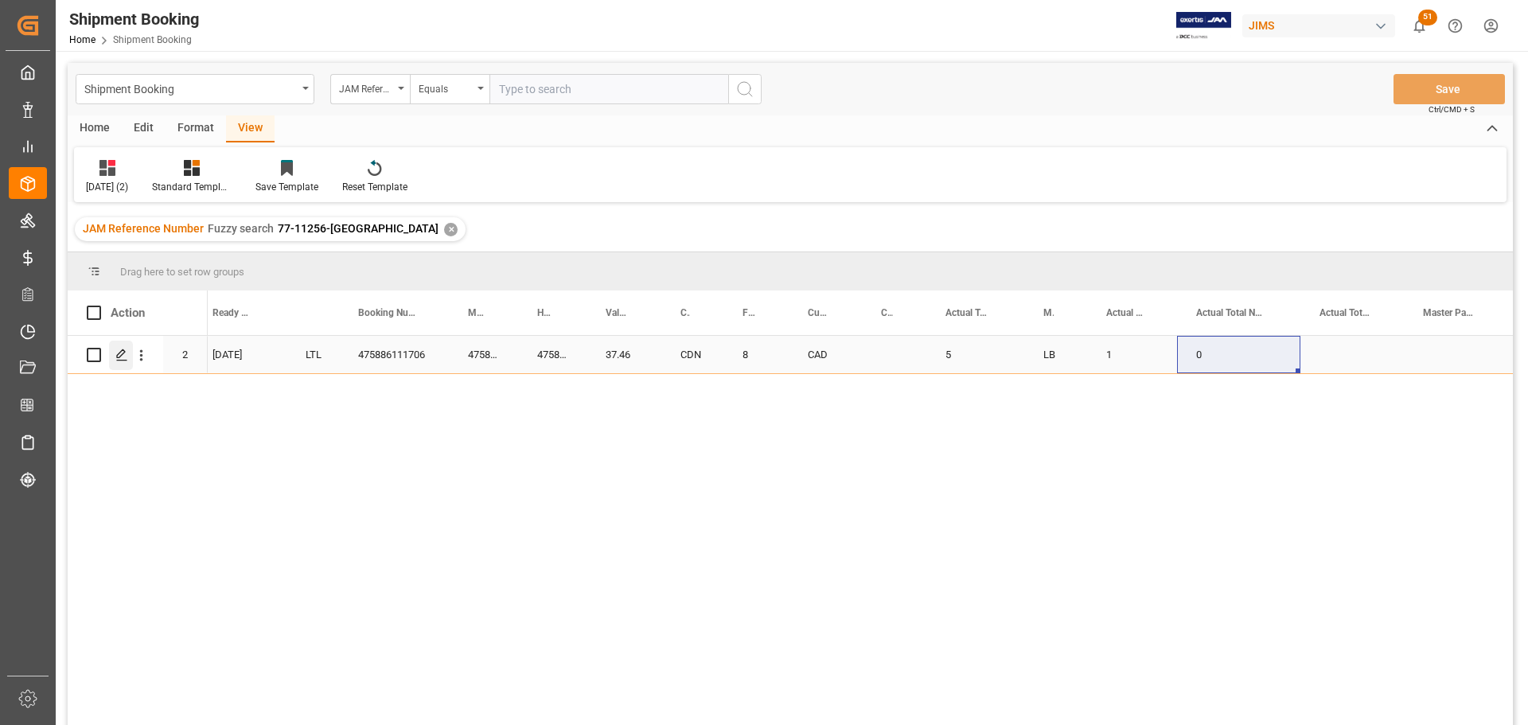
click at [131, 359] on div "Press SPACE to select this row." at bounding box center [121, 355] width 24 height 29
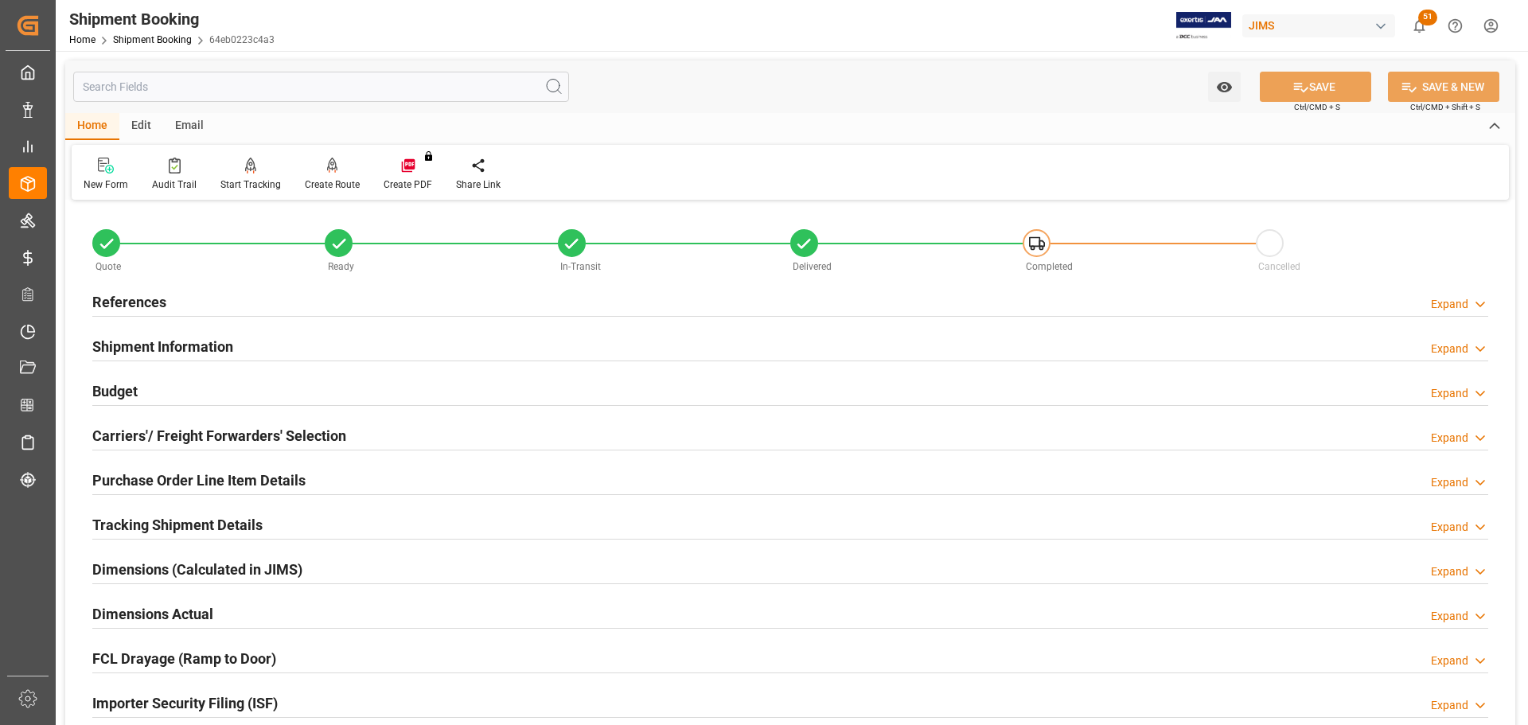
scroll to position [80, 0]
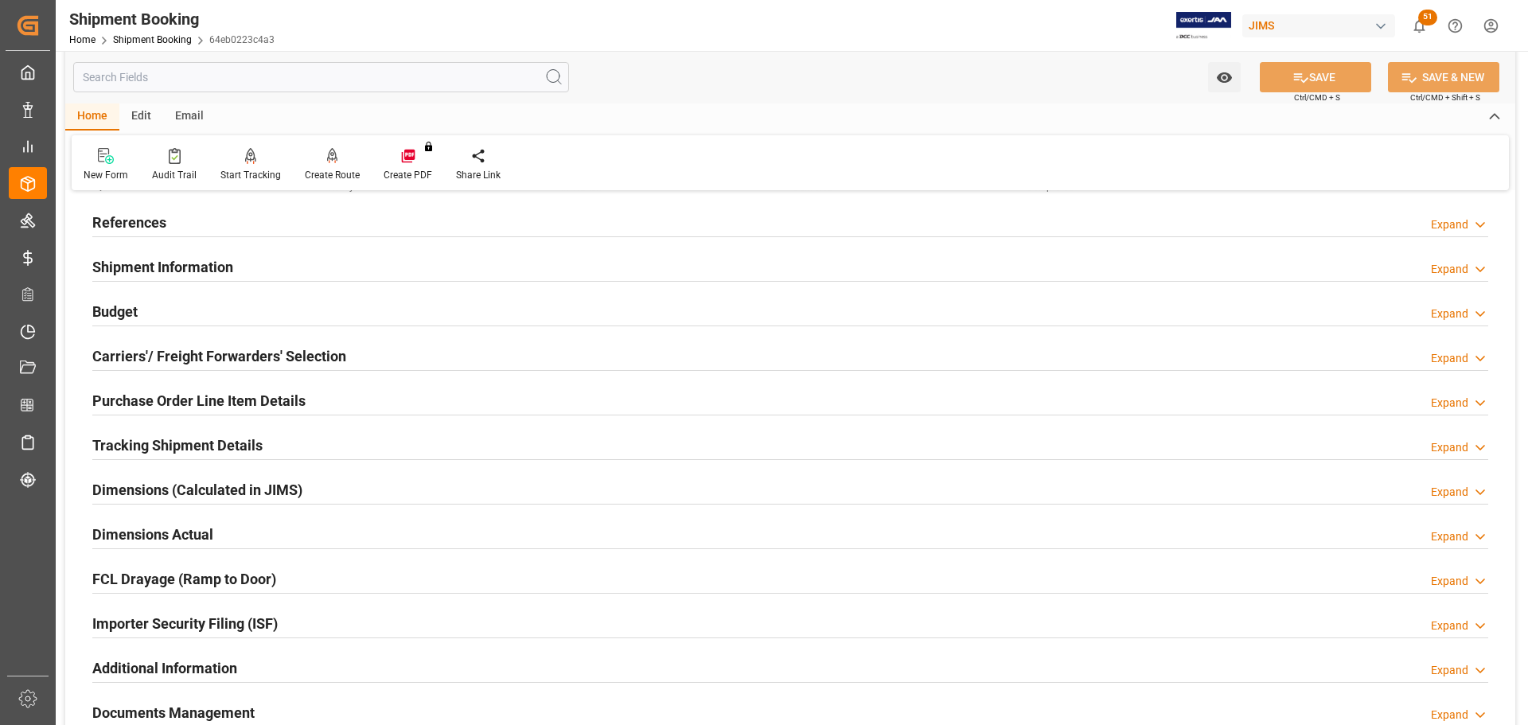
click at [112, 401] on h2 "Purchase Order Line Item Details" at bounding box center [198, 400] width 213 height 21
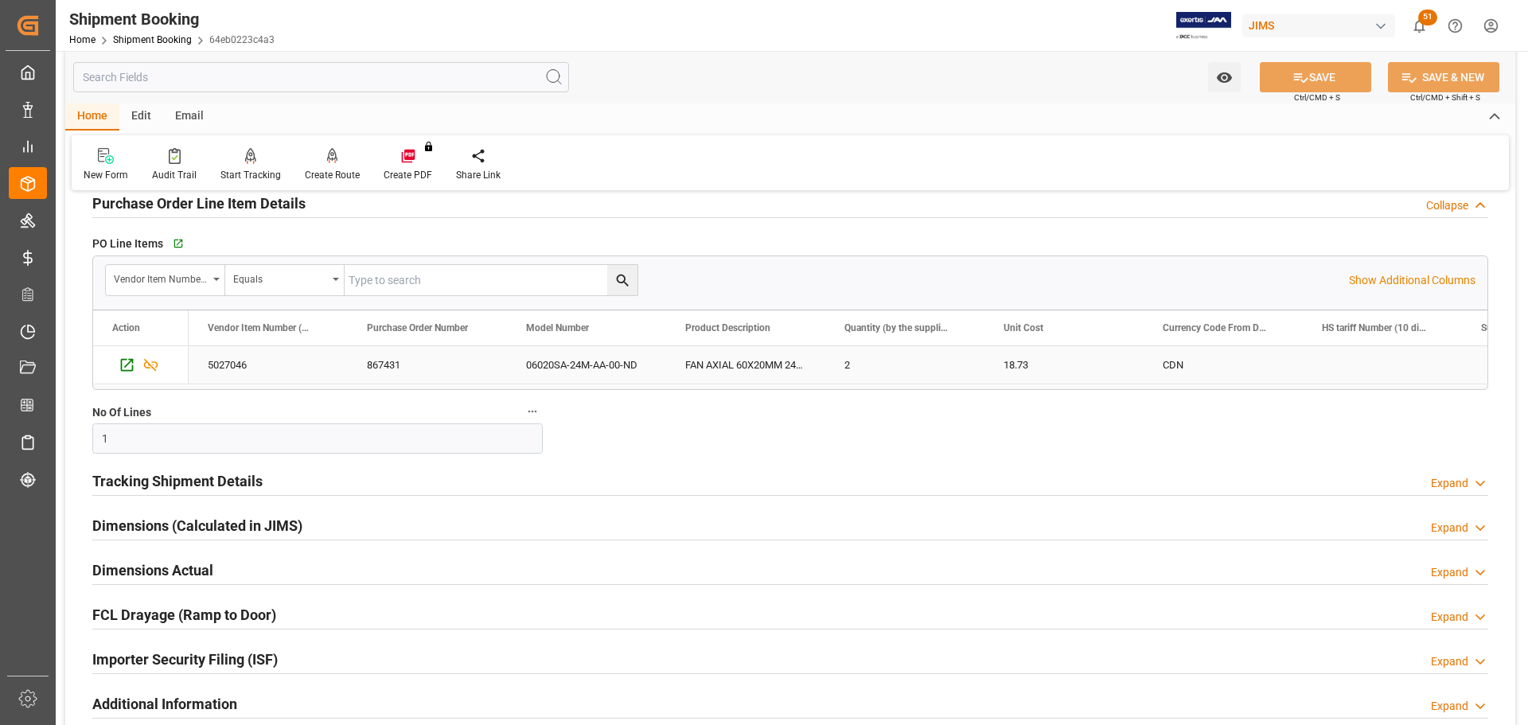
scroll to position [239, 0]
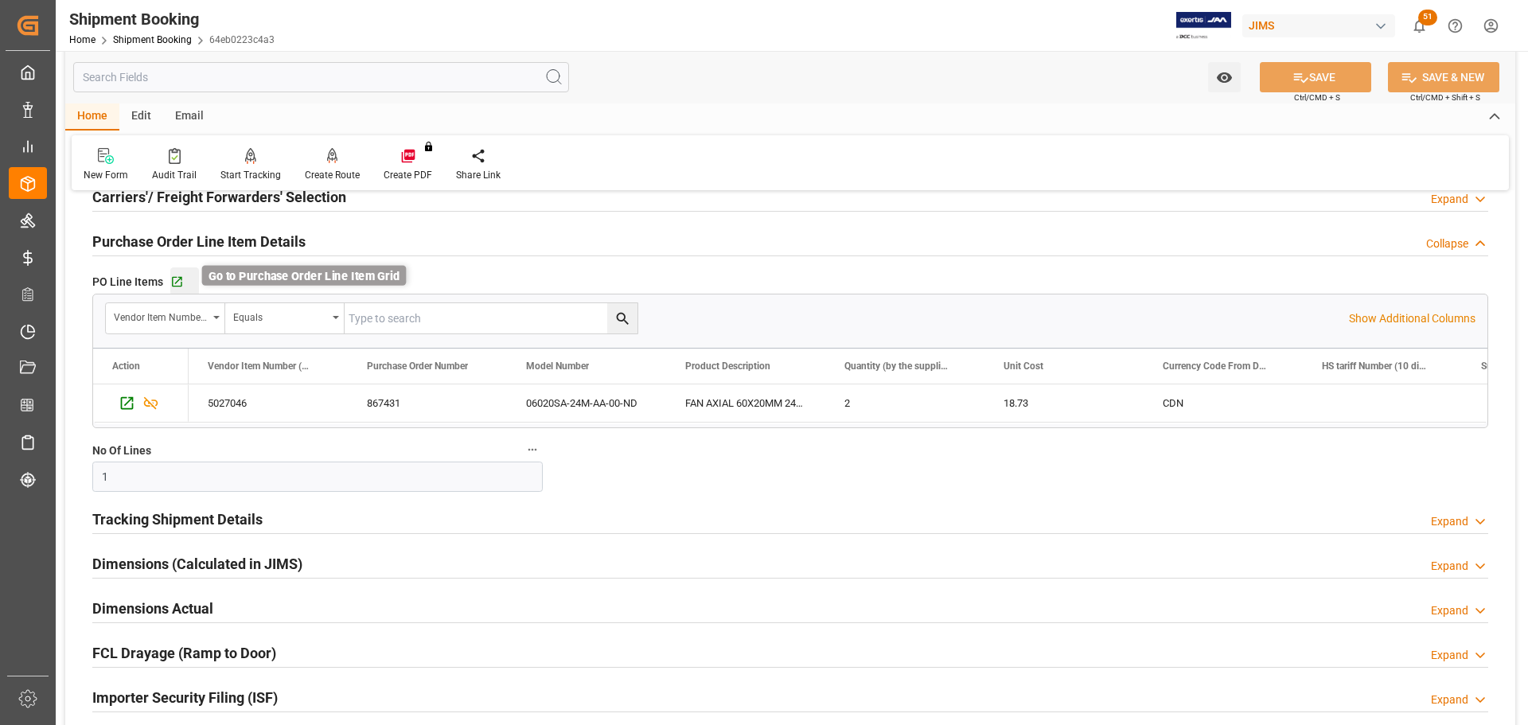
click at [177, 279] on icon "button" at bounding box center [177, 282] width 14 height 14
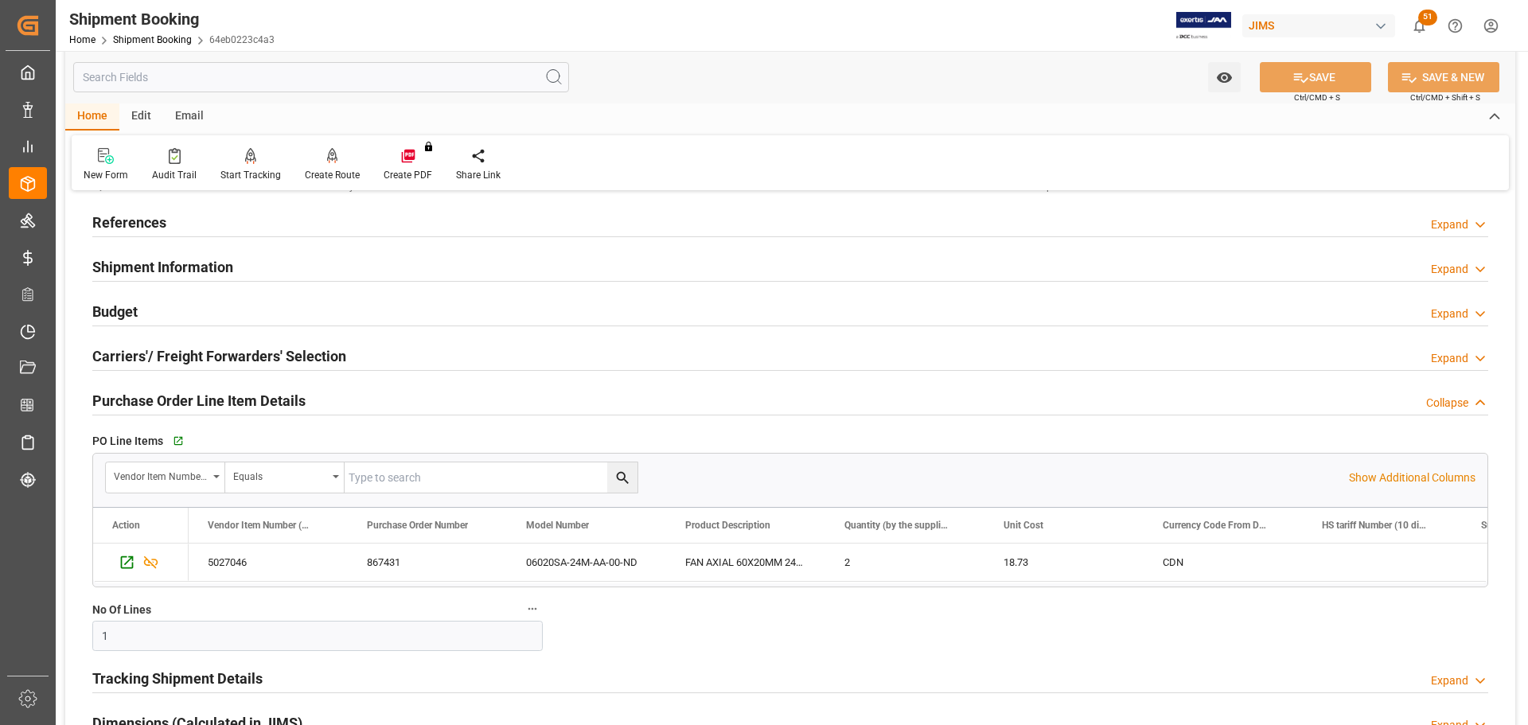
scroll to position [0, 0]
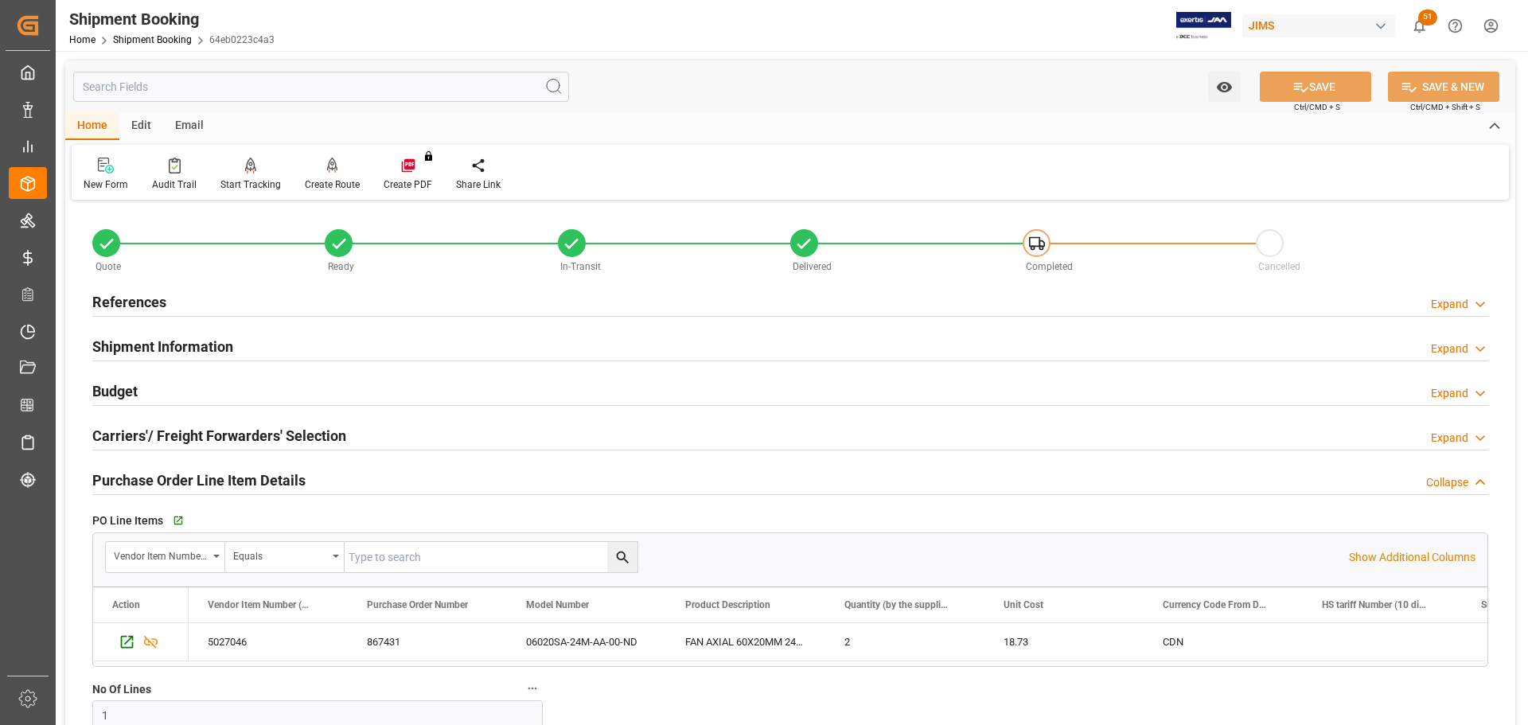
click at [132, 308] on h2 "References" at bounding box center [129, 301] width 74 height 21
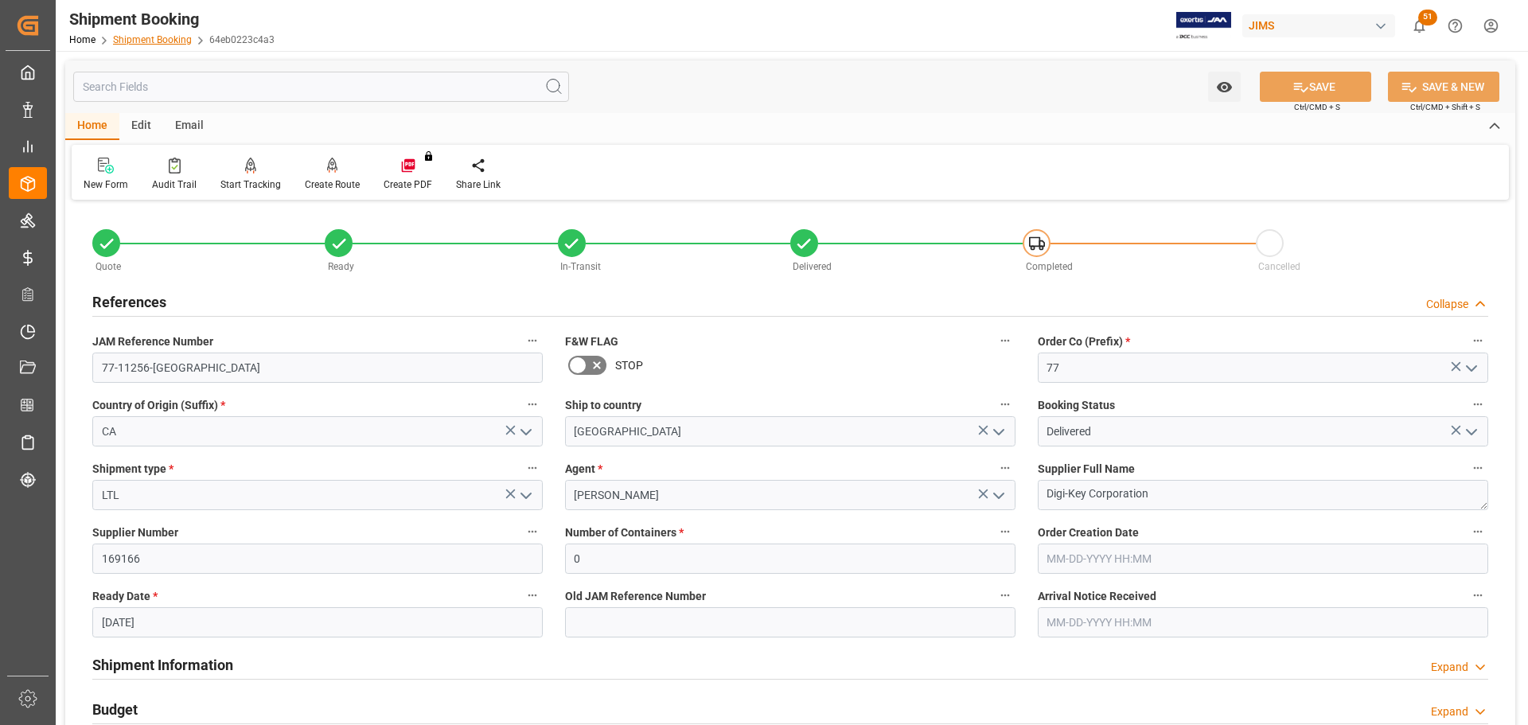
click at [144, 38] on link "Shipment Booking" at bounding box center [152, 39] width 79 height 11
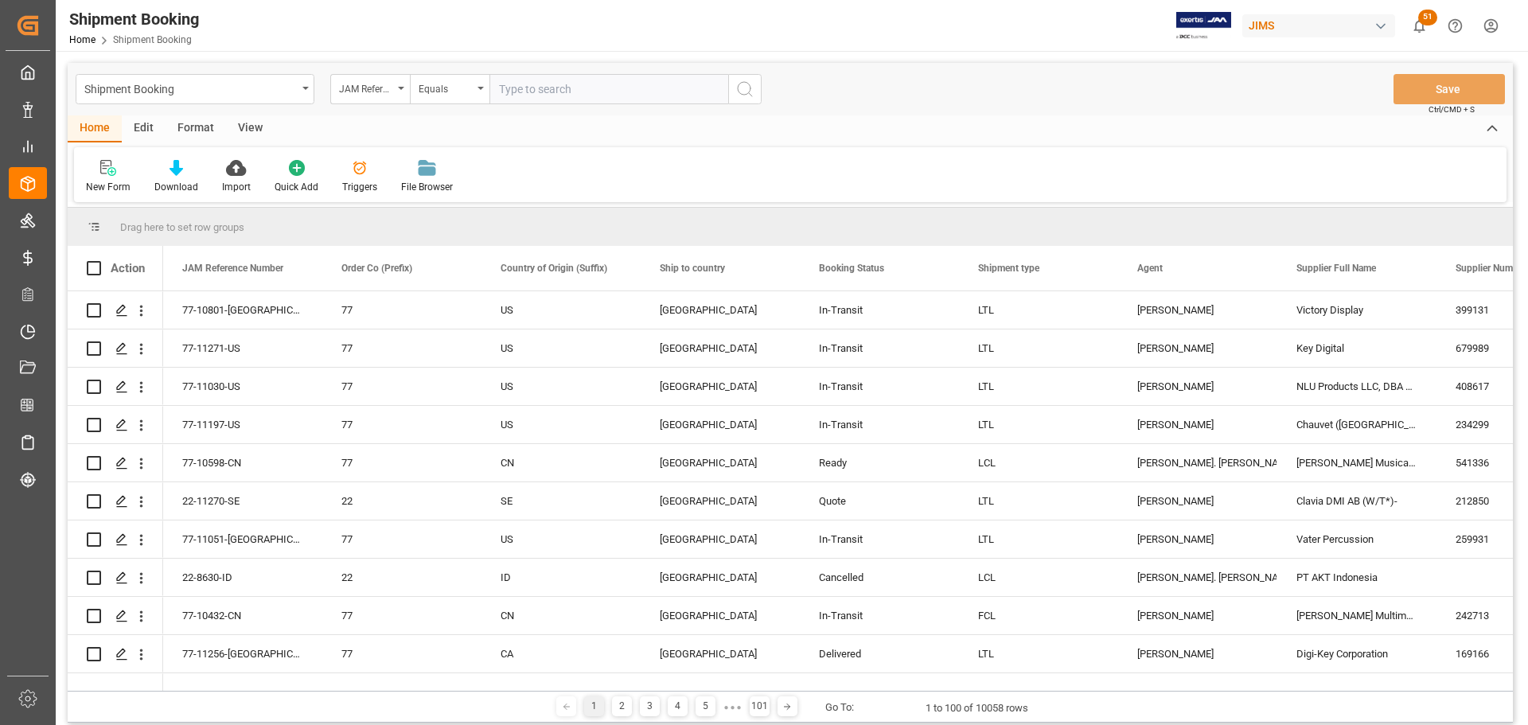
click at [559, 99] on input "text" at bounding box center [608, 89] width 239 height 30
paste input "77-11266-US"
type input "77-11266-US"
click at [740, 91] on icon "search button" at bounding box center [744, 89] width 19 height 19
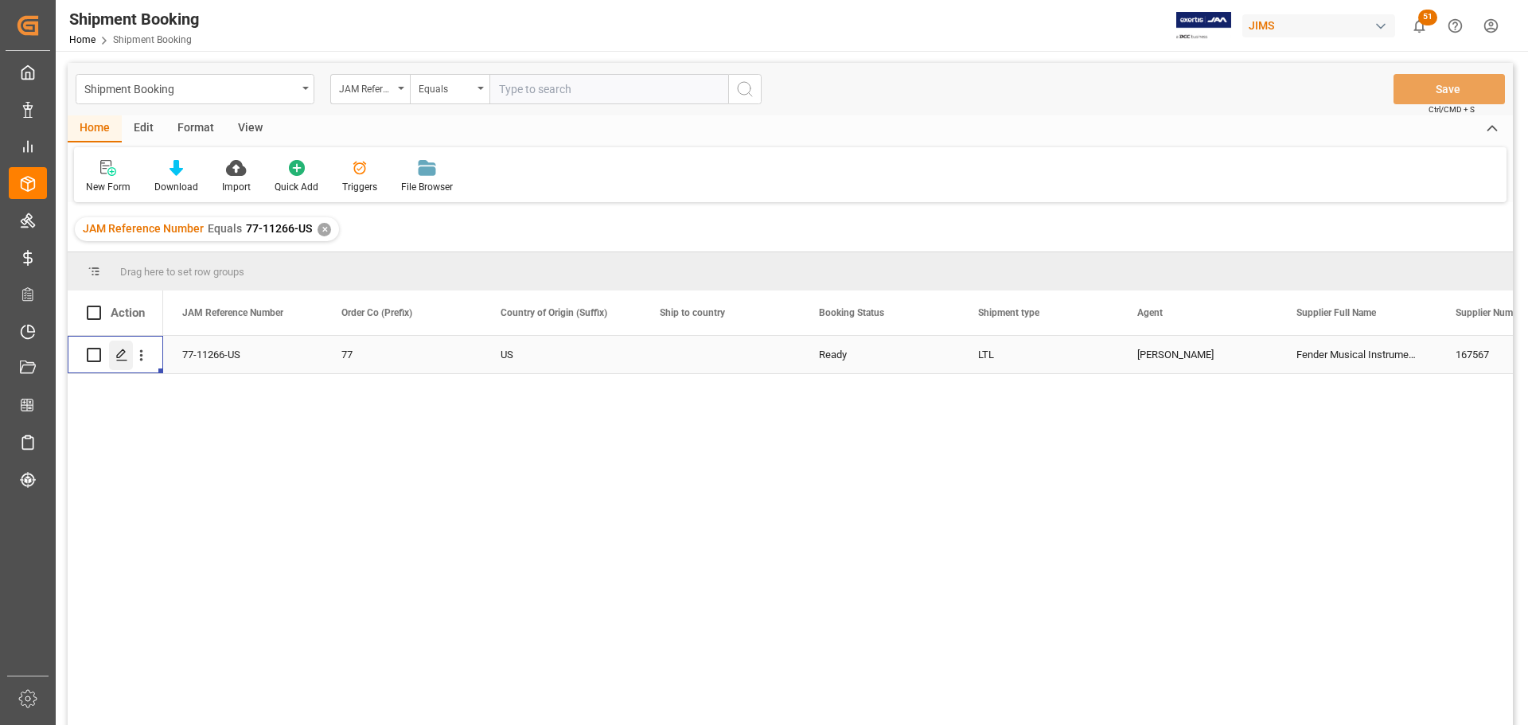
click at [120, 357] on polygon "Press SPACE to select this row." at bounding box center [121, 354] width 8 height 8
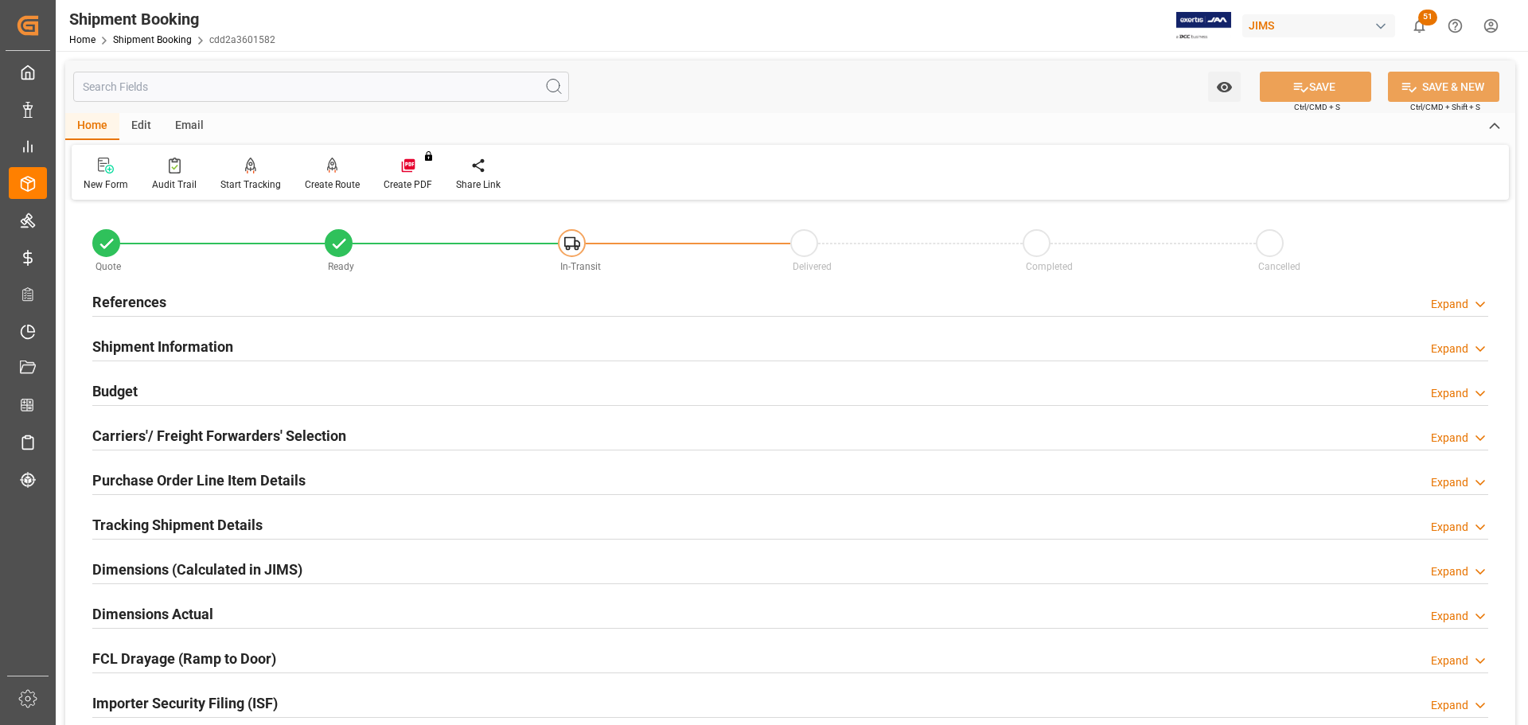
click at [449, 388] on div "Budget Expand" at bounding box center [790, 390] width 1396 height 30
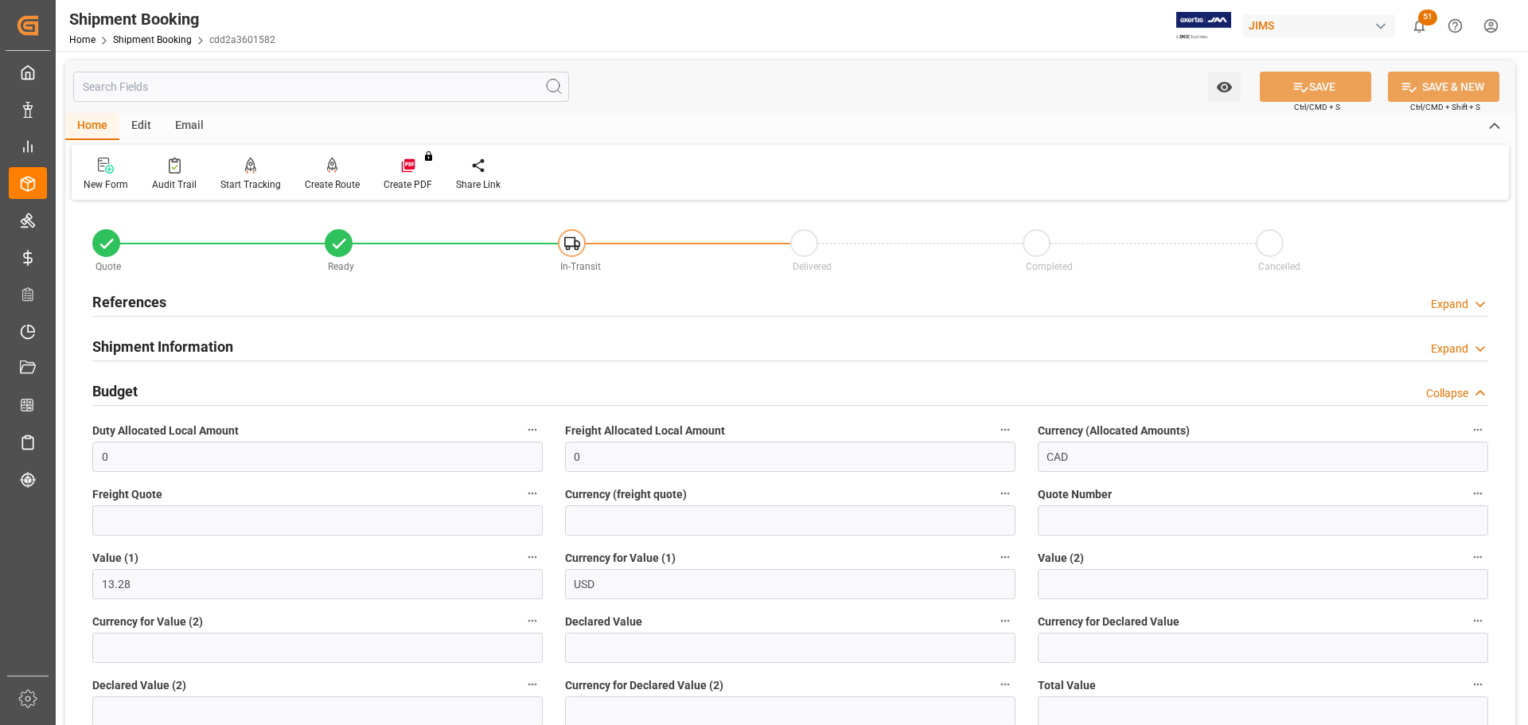
click at [107, 301] on h2 "References" at bounding box center [129, 301] width 74 height 21
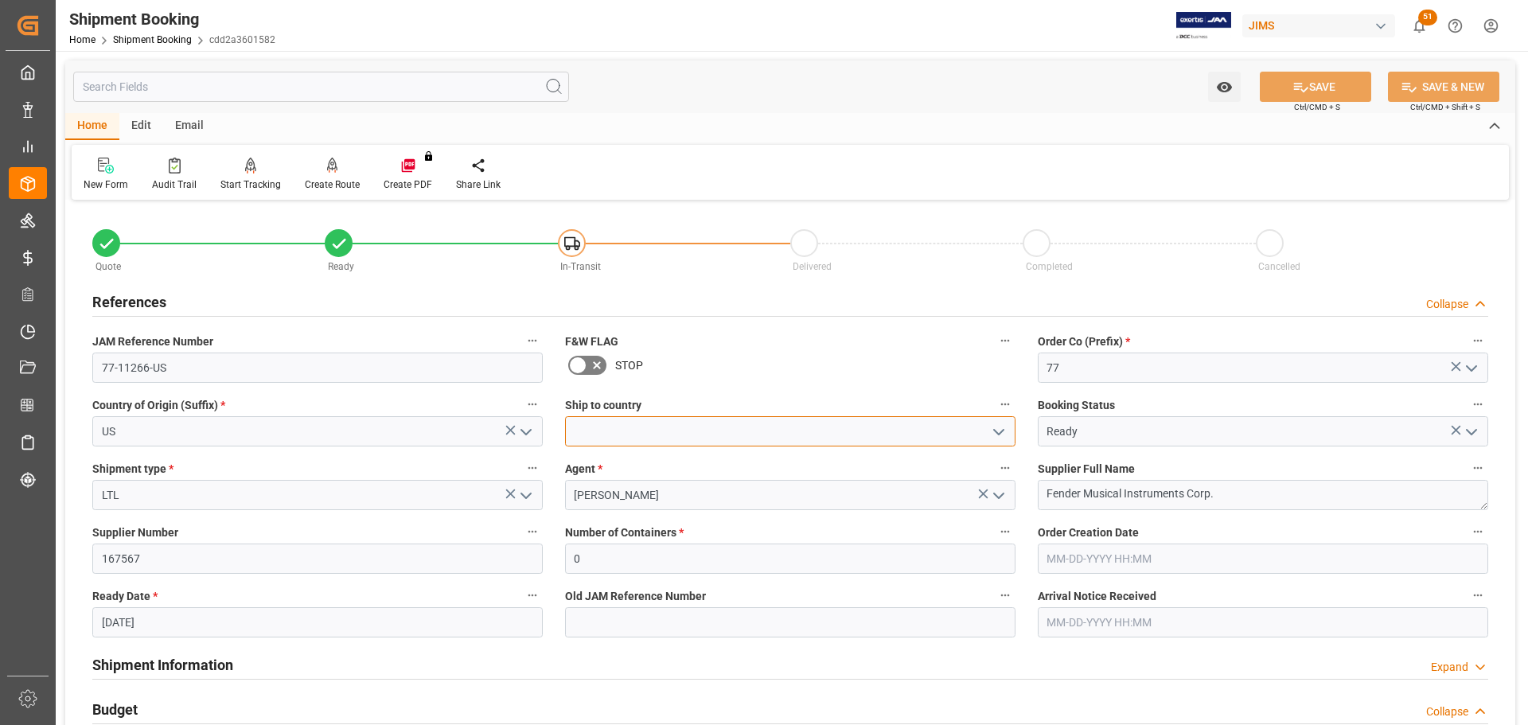
click at [653, 434] on input at bounding box center [790, 431] width 450 height 30
type input "Canada"
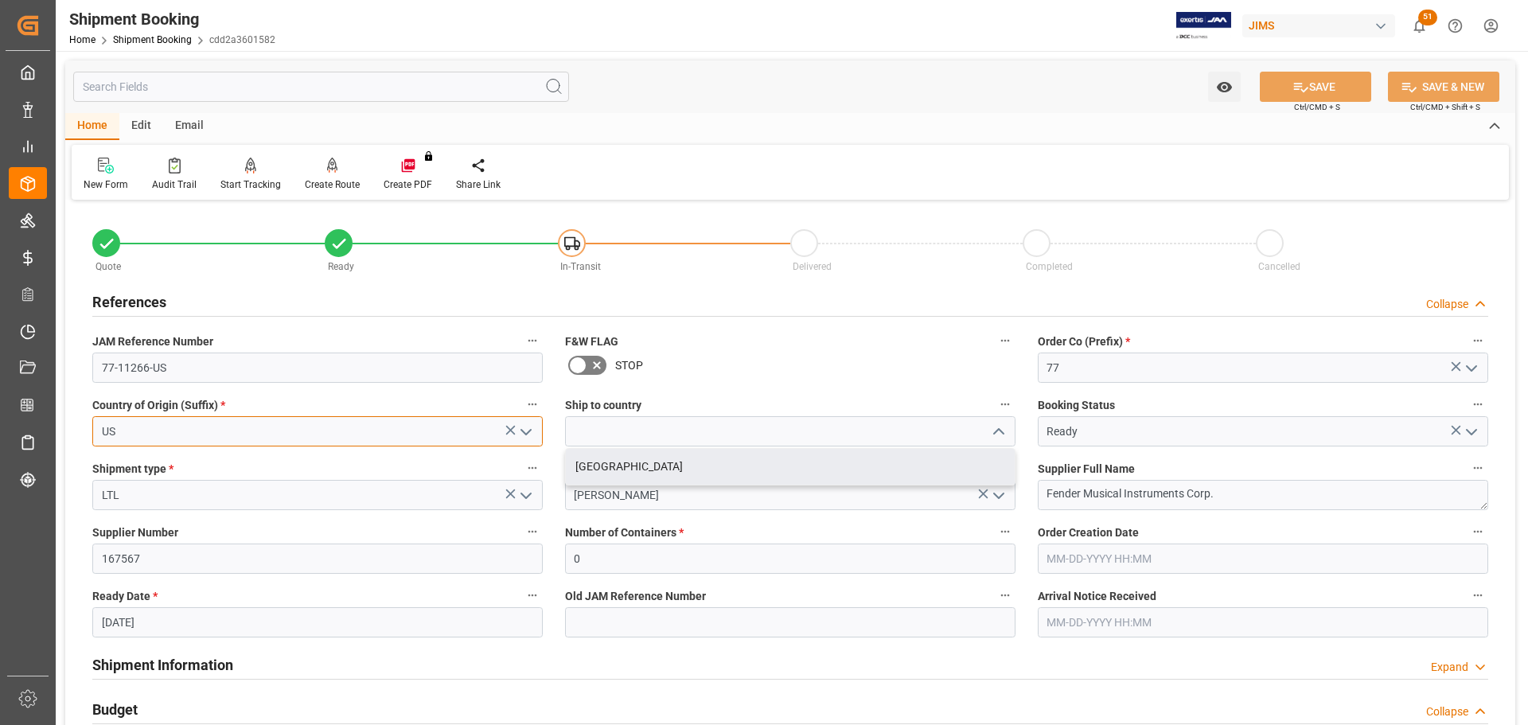
click at [474, 439] on input "US" at bounding box center [317, 431] width 450 height 30
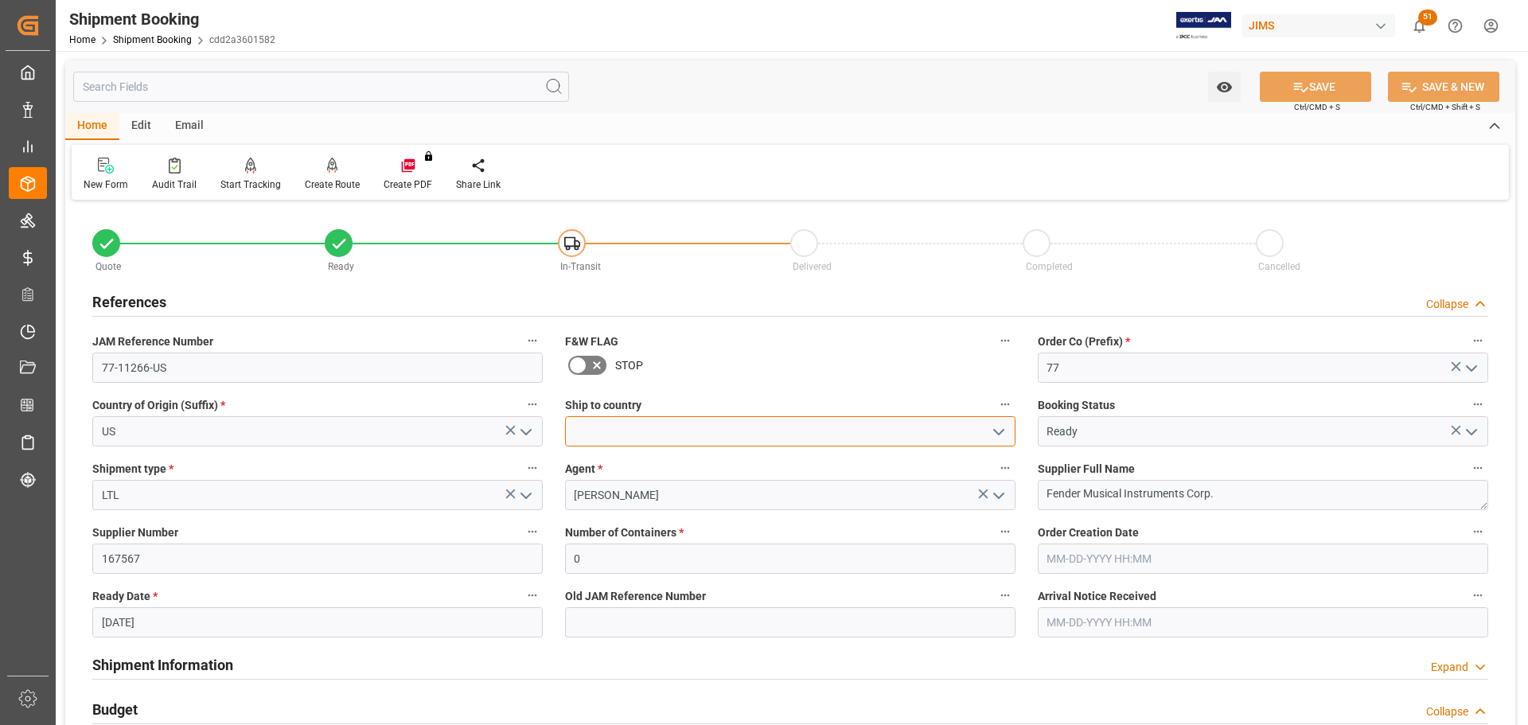
click at [609, 431] on input at bounding box center [790, 431] width 450 height 30
type input "[GEOGRAPHIC_DATA]"
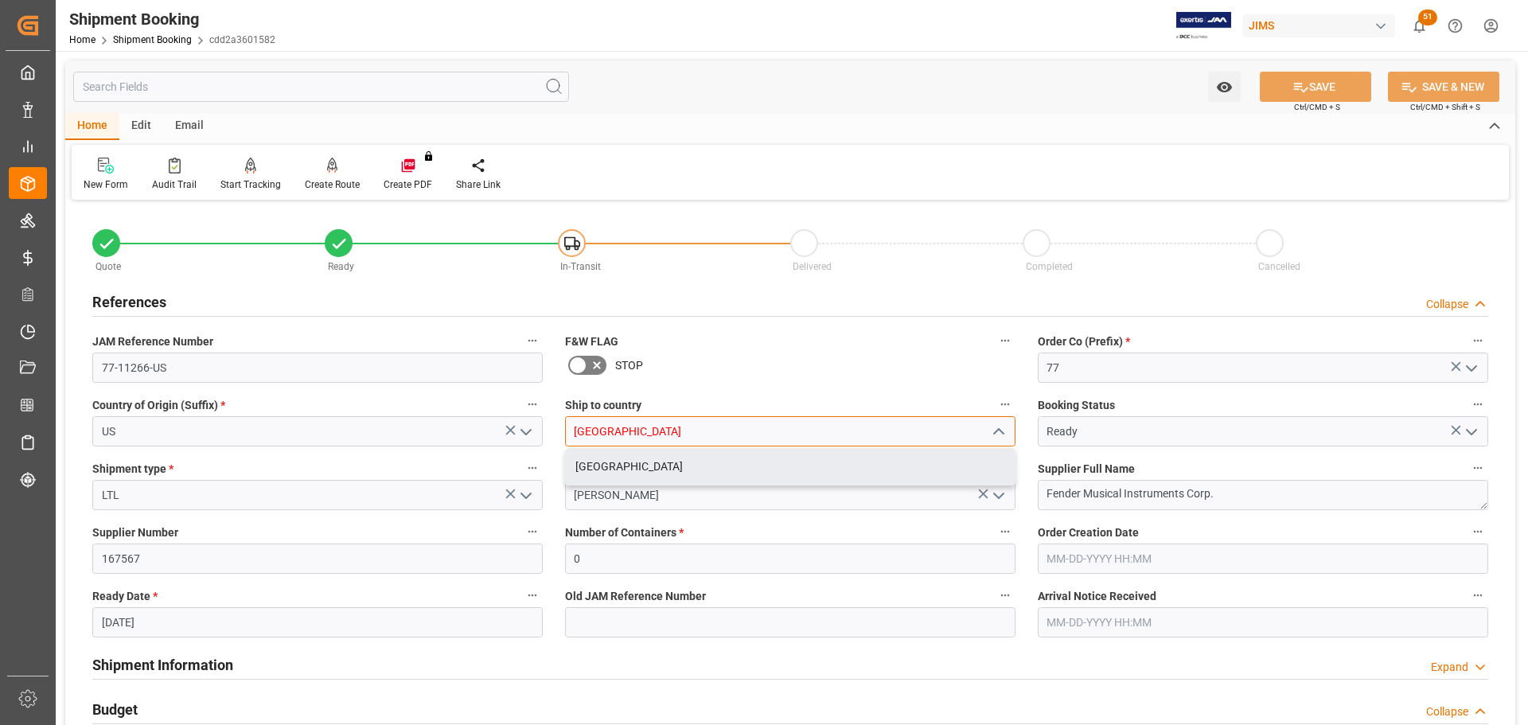
click at [733, 433] on input "[GEOGRAPHIC_DATA]" at bounding box center [790, 431] width 450 height 30
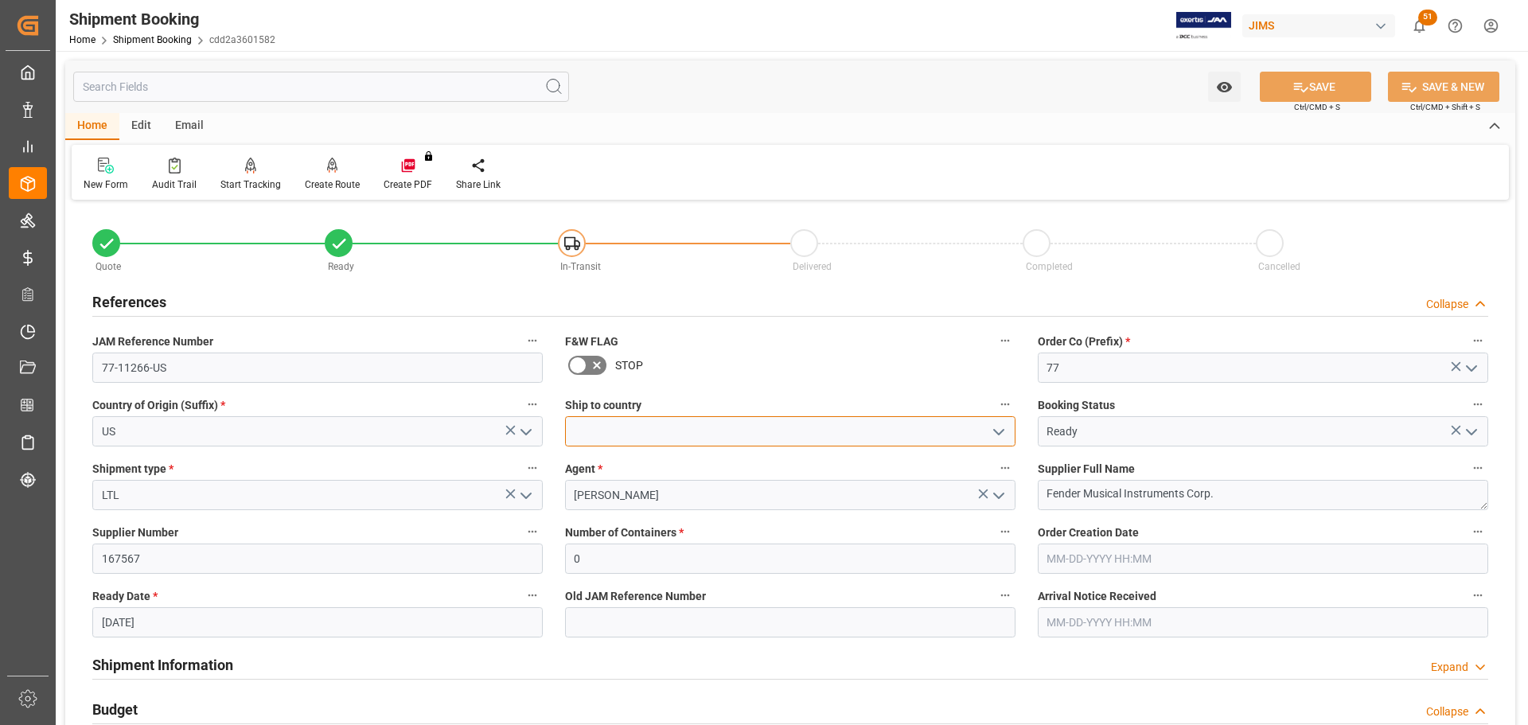
click at [636, 431] on input at bounding box center [790, 431] width 450 height 30
type input "[GEOGRAPHIC_DATA]"
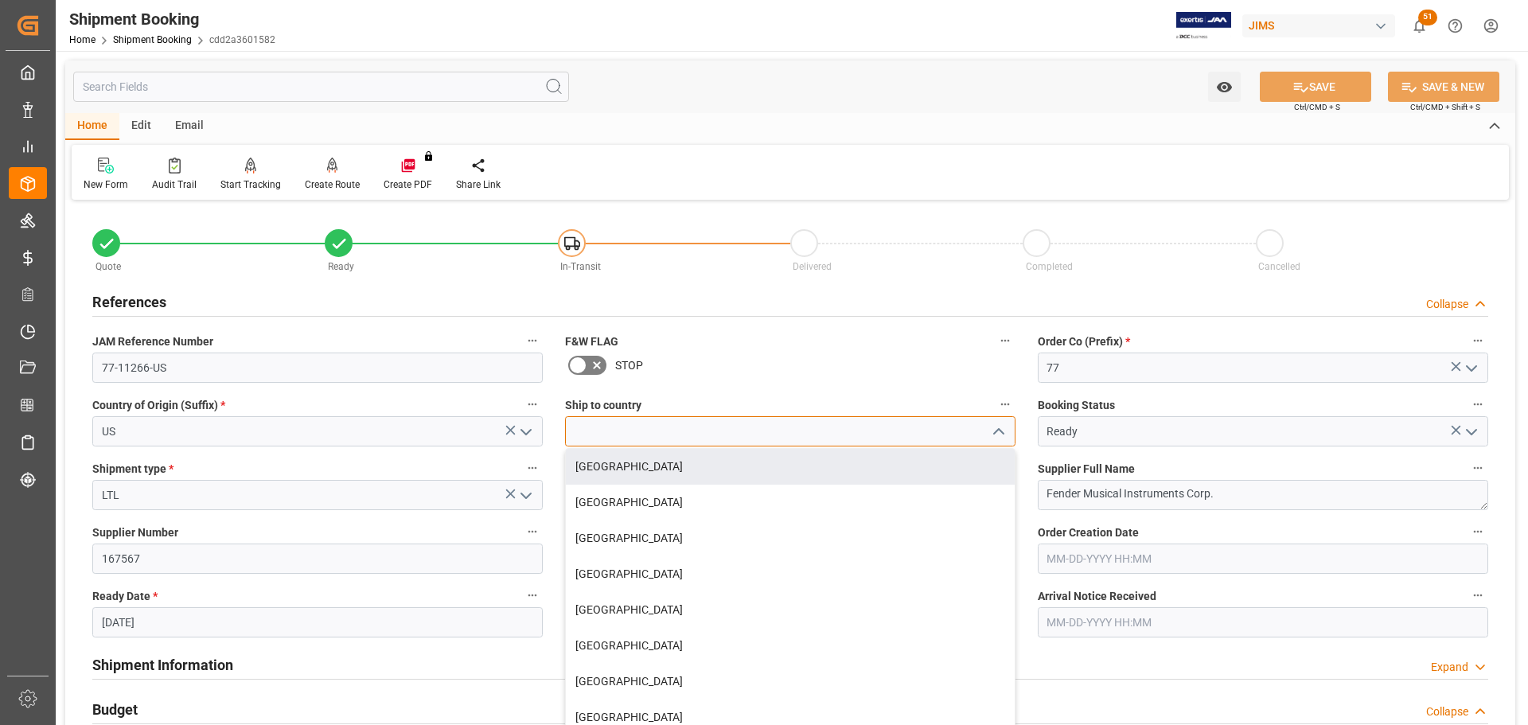
drag, startPoint x: 614, startPoint y: 431, endPoint x: 614, endPoint y: 439, distance: 8.0
click at [614, 431] on input at bounding box center [790, 431] width 450 height 30
click at [615, 462] on div "Canada" at bounding box center [790, 467] width 449 height 36
type input "Canada"
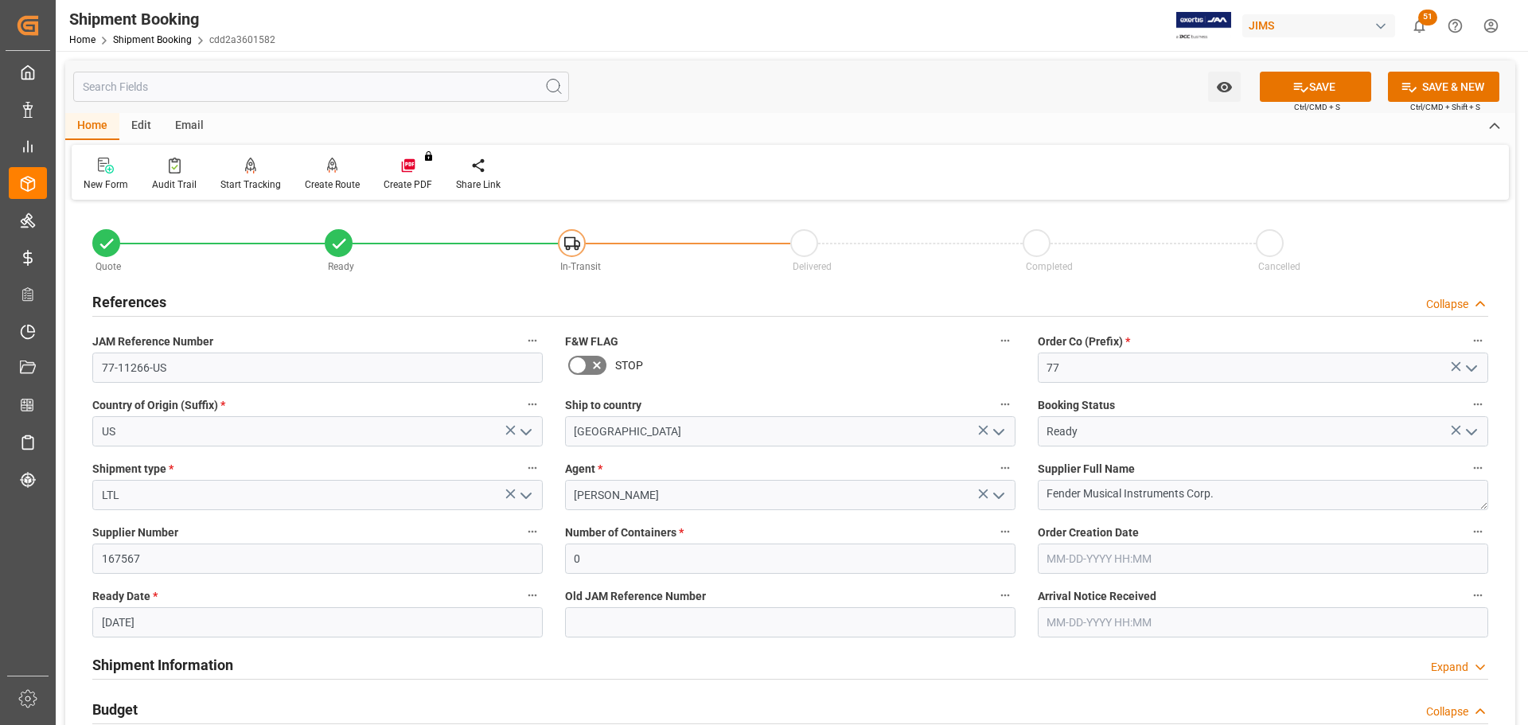
click at [615, 462] on label "Agent *" at bounding box center [790, 469] width 450 height 22
click at [995, 462] on button "Agent *" at bounding box center [1005, 468] width 21 height 21
click at [597, 489] on div at bounding box center [764, 362] width 1528 height 725
click at [1300, 77] on button "SAVE" at bounding box center [1315, 87] width 111 height 30
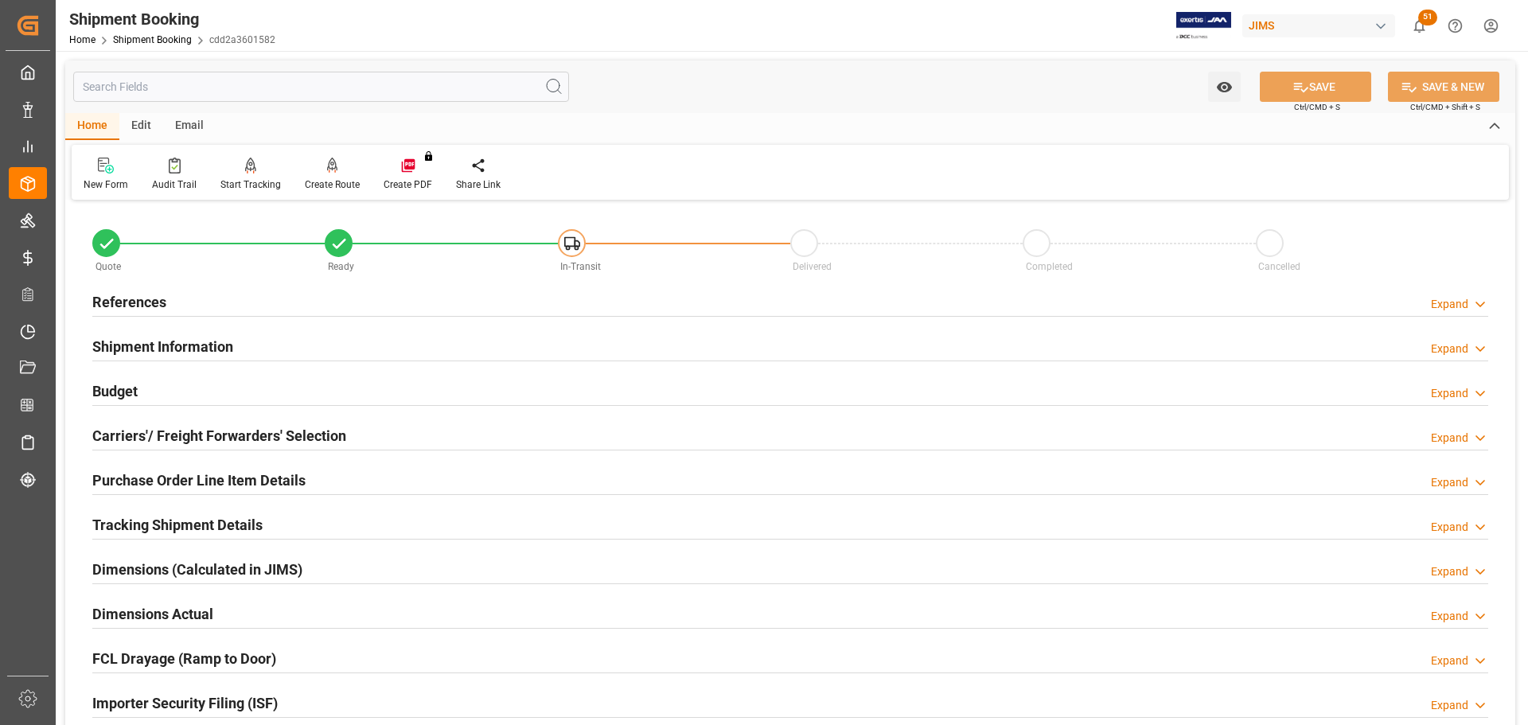
click at [173, 431] on h2 "Carriers'/ Freight Forwarders' Selection" at bounding box center [219, 435] width 254 height 21
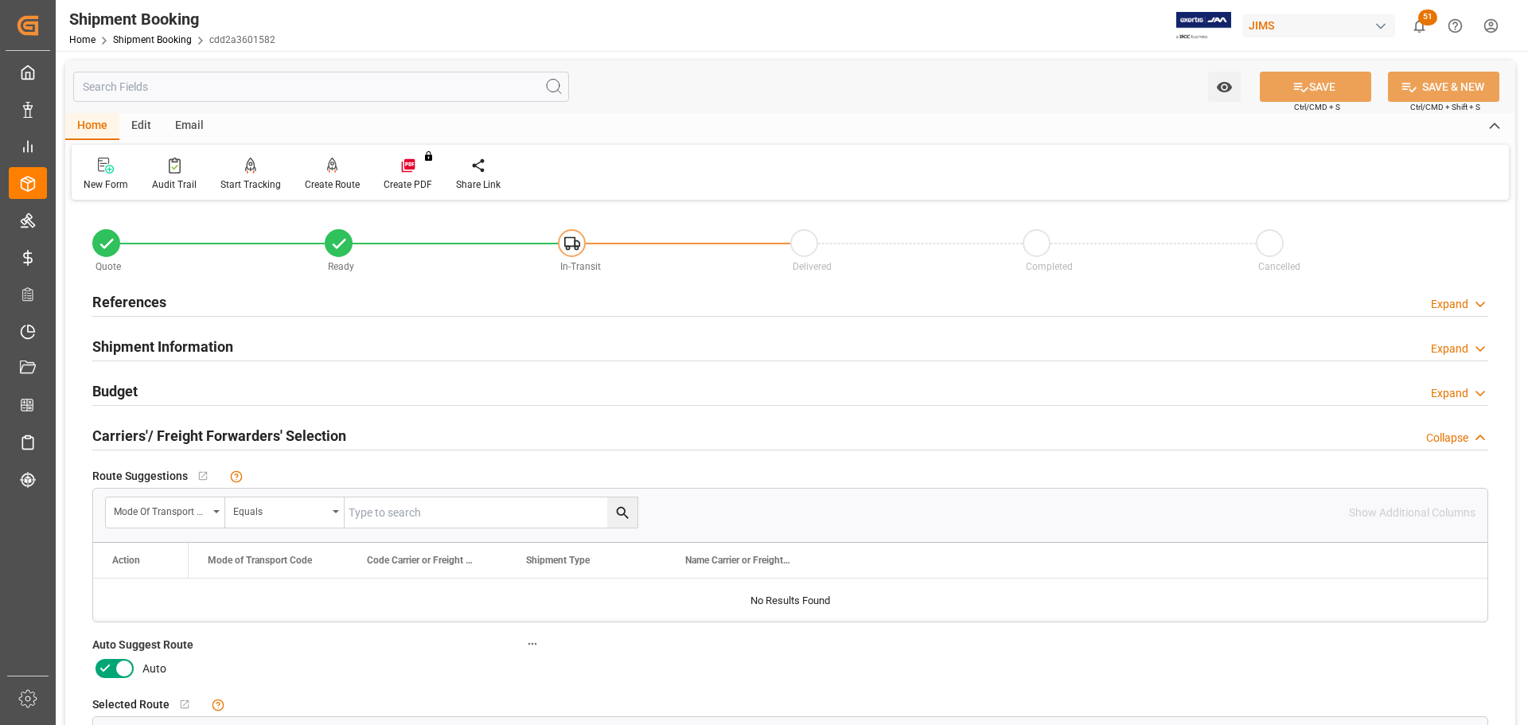
click at [125, 665] on icon at bounding box center [124, 668] width 19 height 19
click at [0, 0] on input "checkbox" at bounding box center [0, 0] width 0 height 0
click at [1326, 87] on button "SAVE" at bounding box center [1315, 87] width 111 height 30
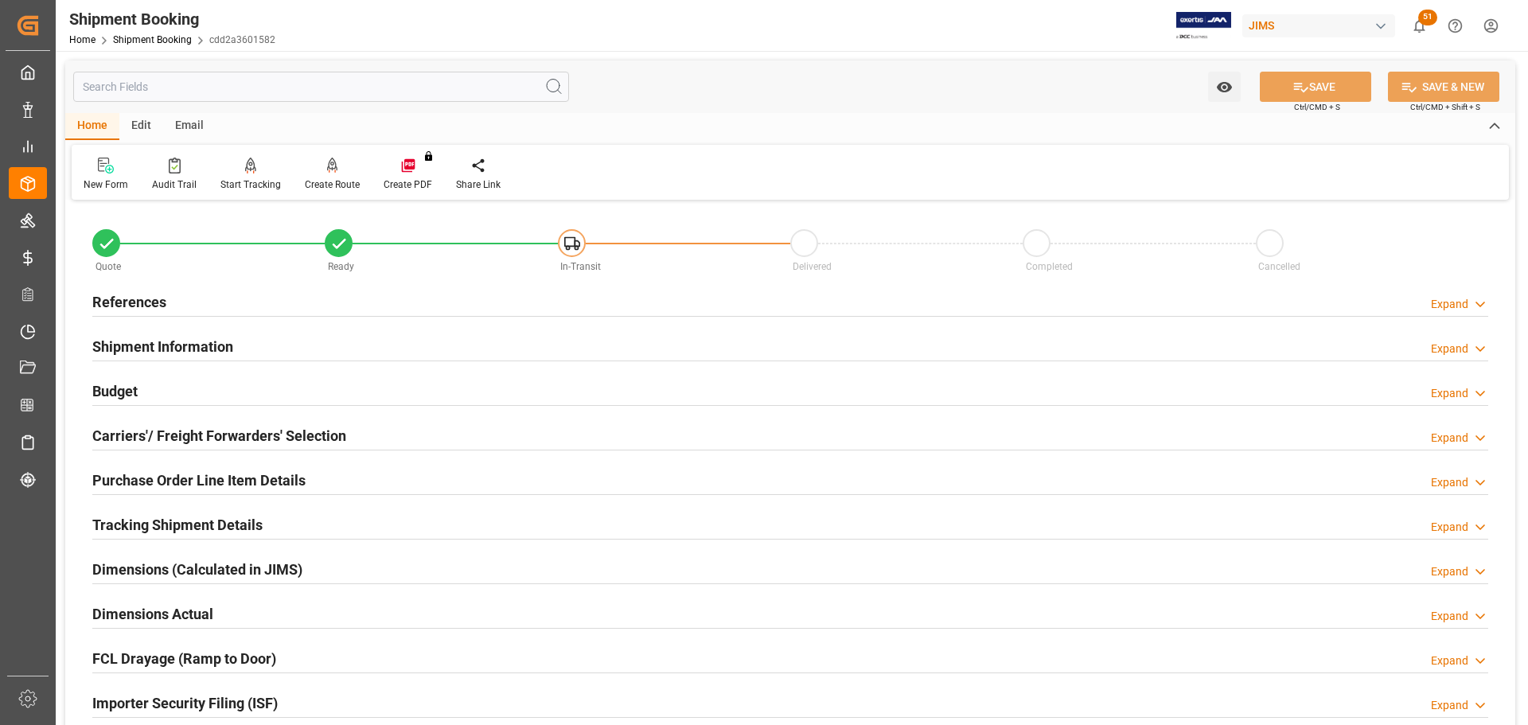
click at [124, 478] on h2 "Purchase Order Line Item Details" at bounding box center [198, 480] width 213 height 21
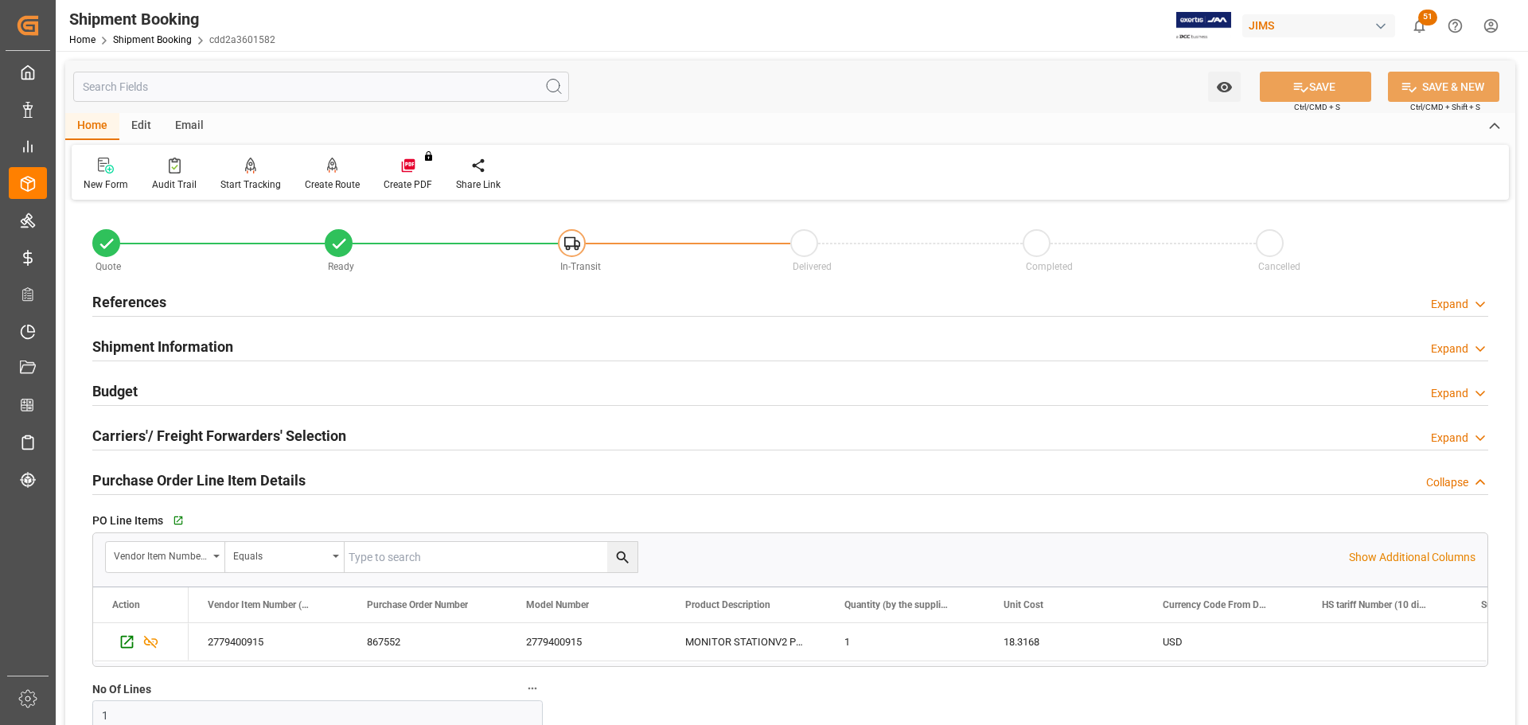
click at [124, 478] on h2 "Purchase Order Line Item Details" at bounding box center [198, 480] width 213 height 21
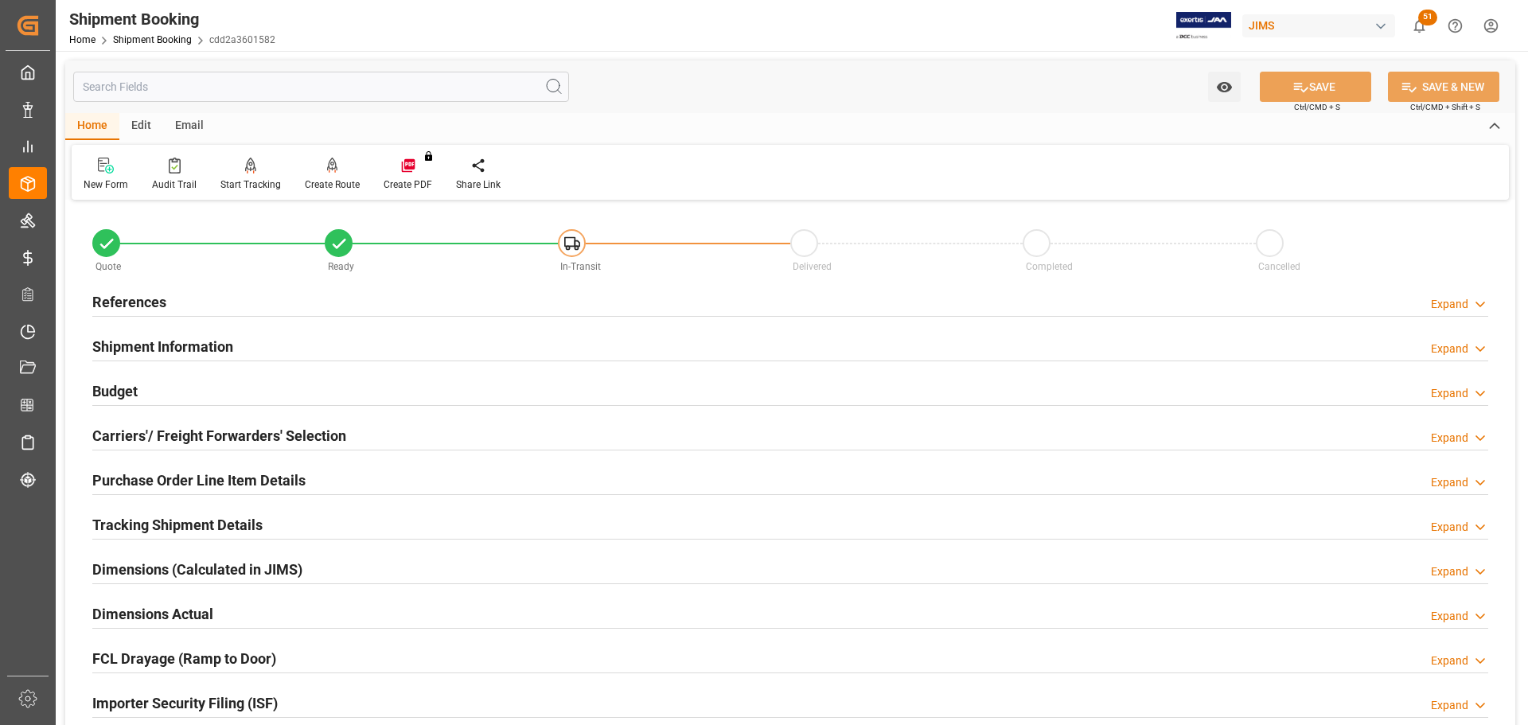
click at [148, 428] on h2 "Carriers'/ Freight Forwarders' Selection" at bounding box center [219, 435] width 254 height 21
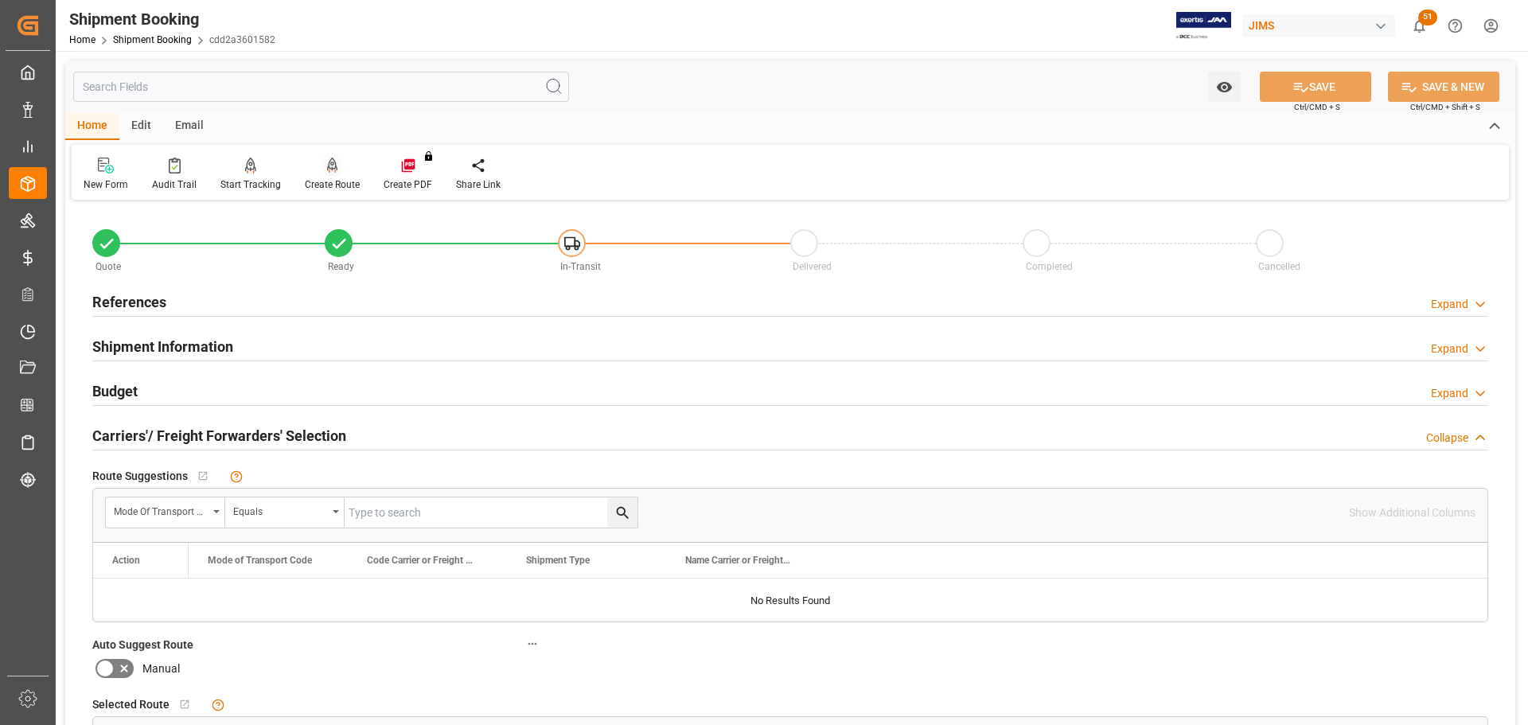
click at [329, 173] on icon at bounding box center [332, 166] width 11 height 16
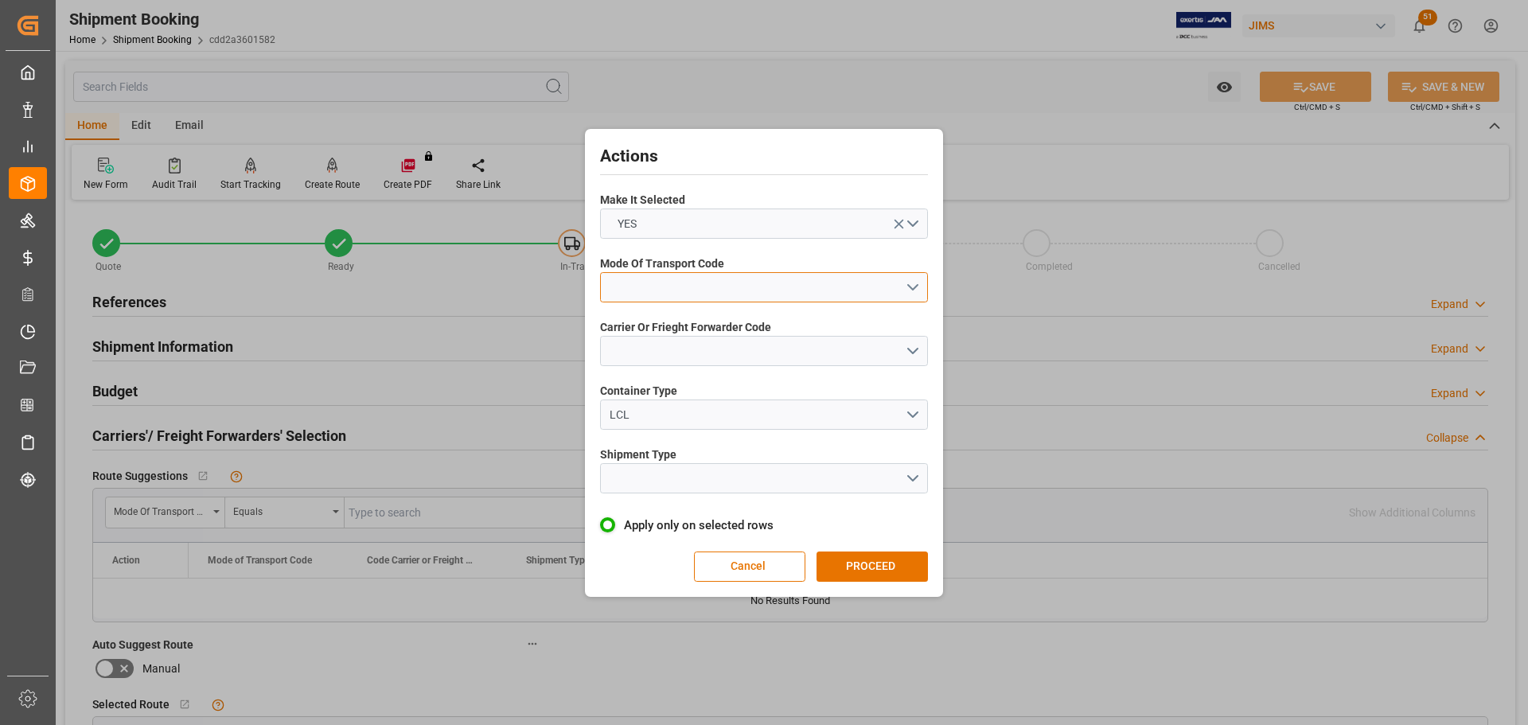
click at [645, 282] on button "open menu" at bounding box center [764, 287] width 328 height 30
click at [641, 318] on div "2- COURIER AIR" at bounding box center [764, 324] width 326 height 33
click at [637, 352] on button "open menu" at bounding box center [764, 351] width 328 height 30
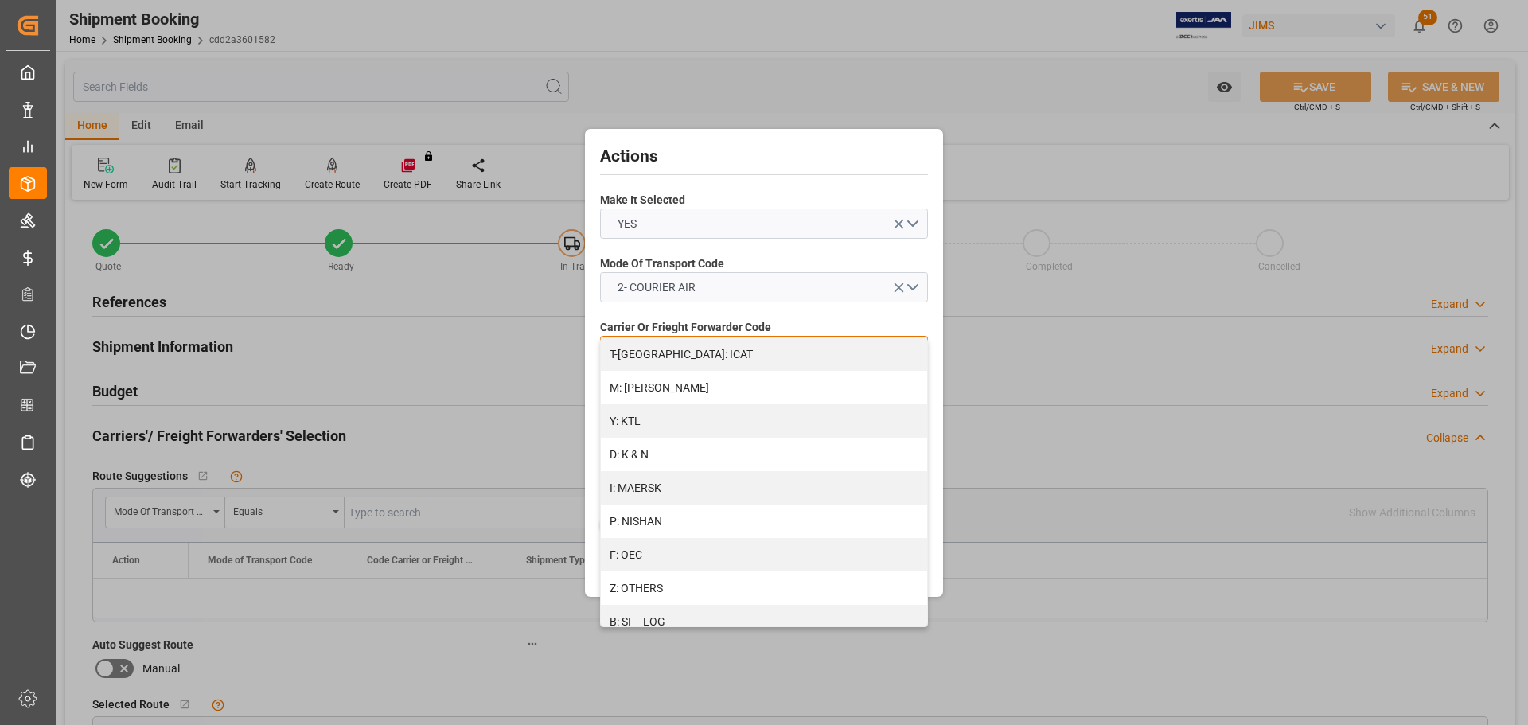
scroll to position [796, 0]
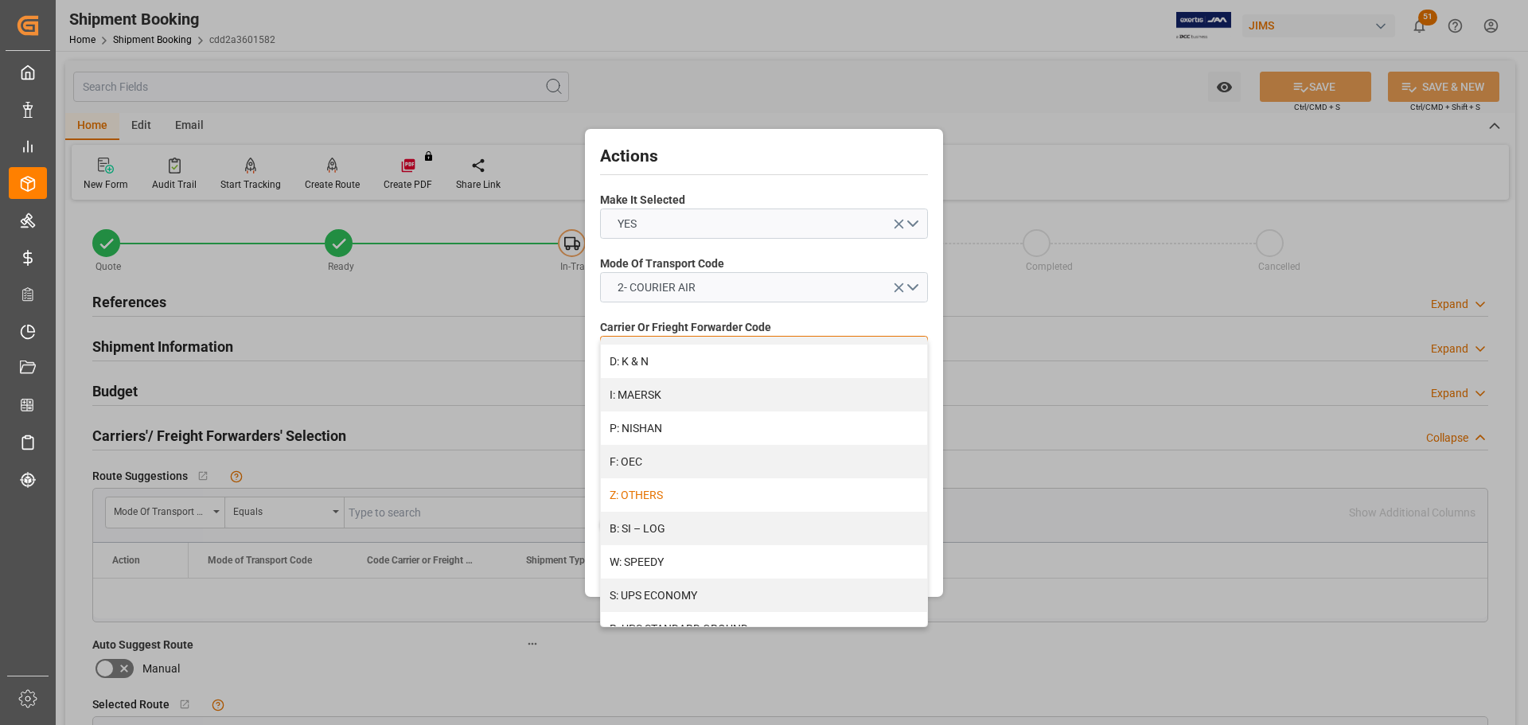
click at [658, 493] on div "Z: OTHERS" at bounding box center [764, 494] width 326 height 33
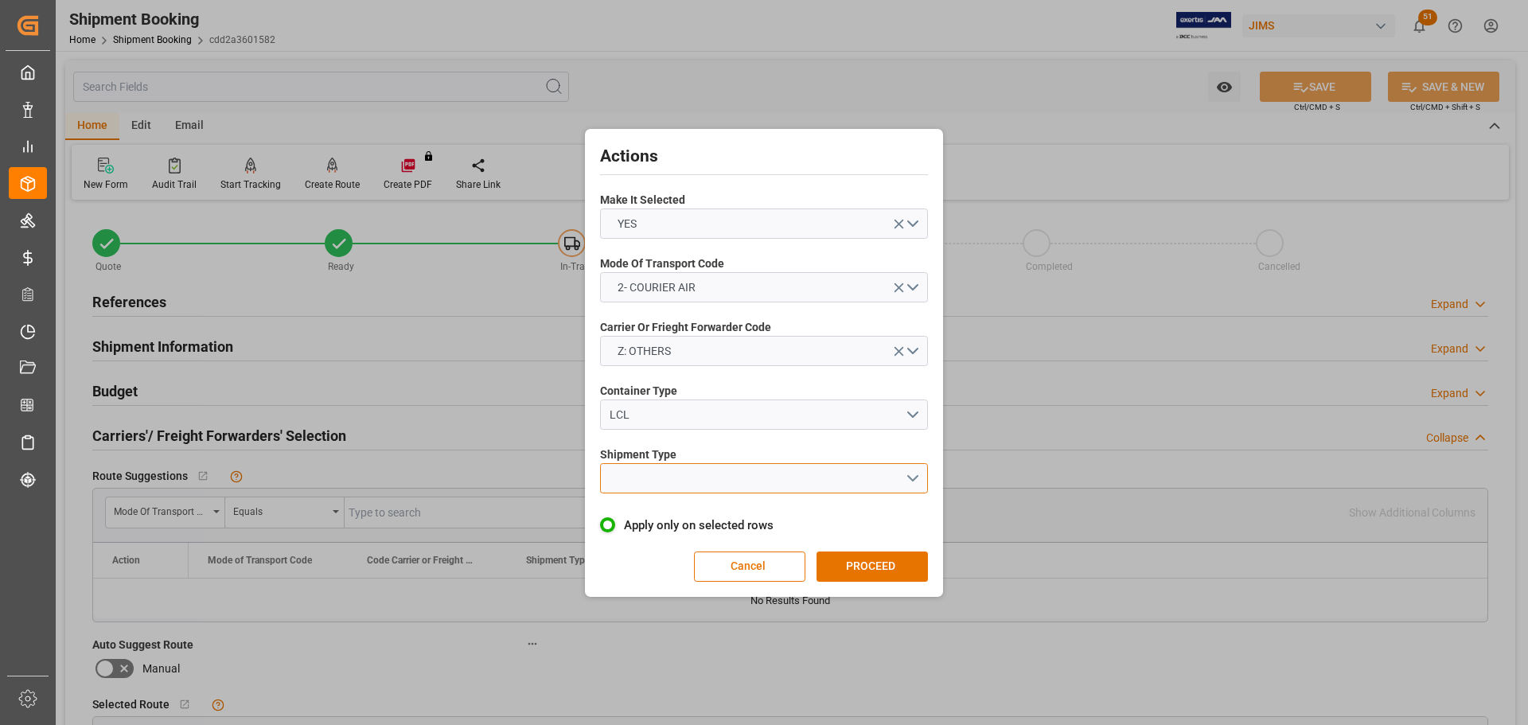
click at [636, 478] on button "open menu" at bounding box center [764, 478] width 328 height 30
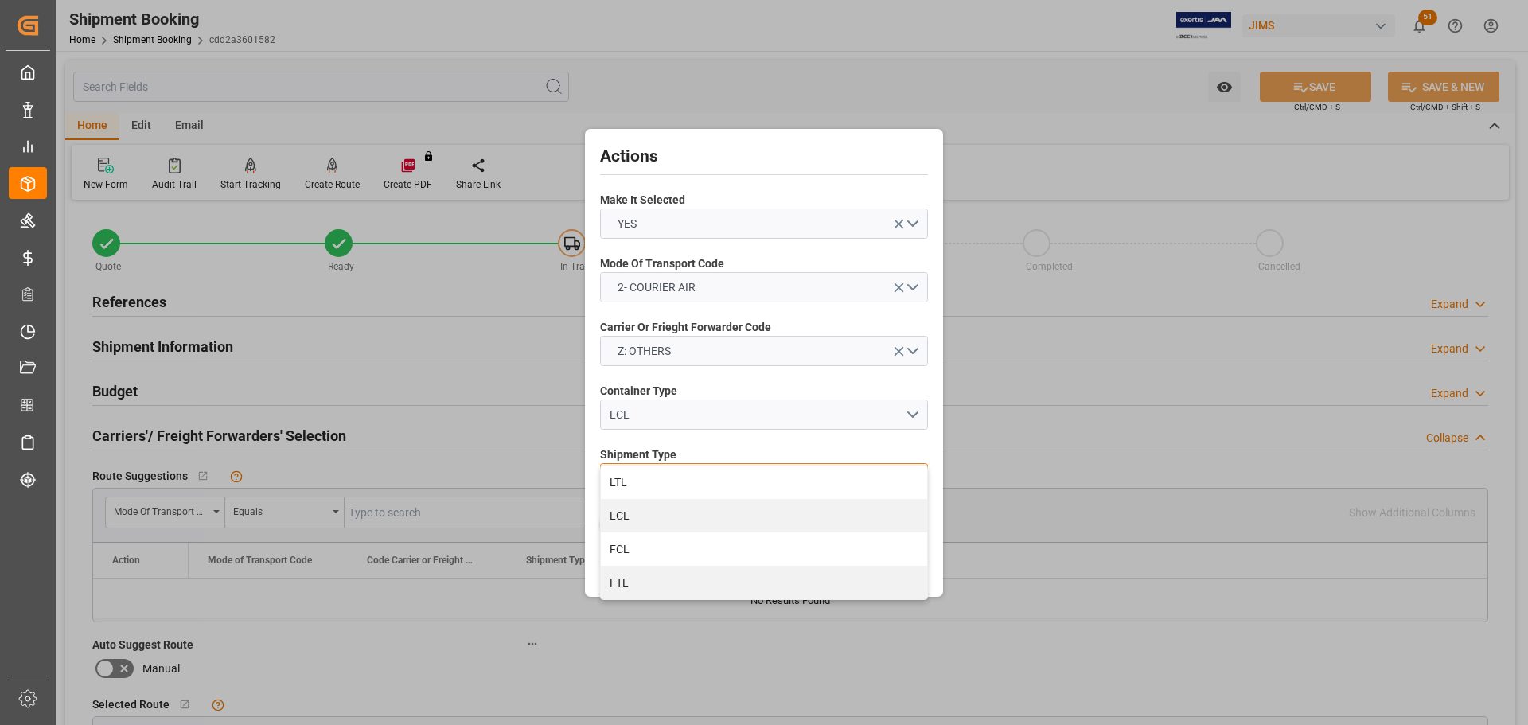
click at [636, 478] on div "LTL" at bounding box center [764, 482] width 326 height 33
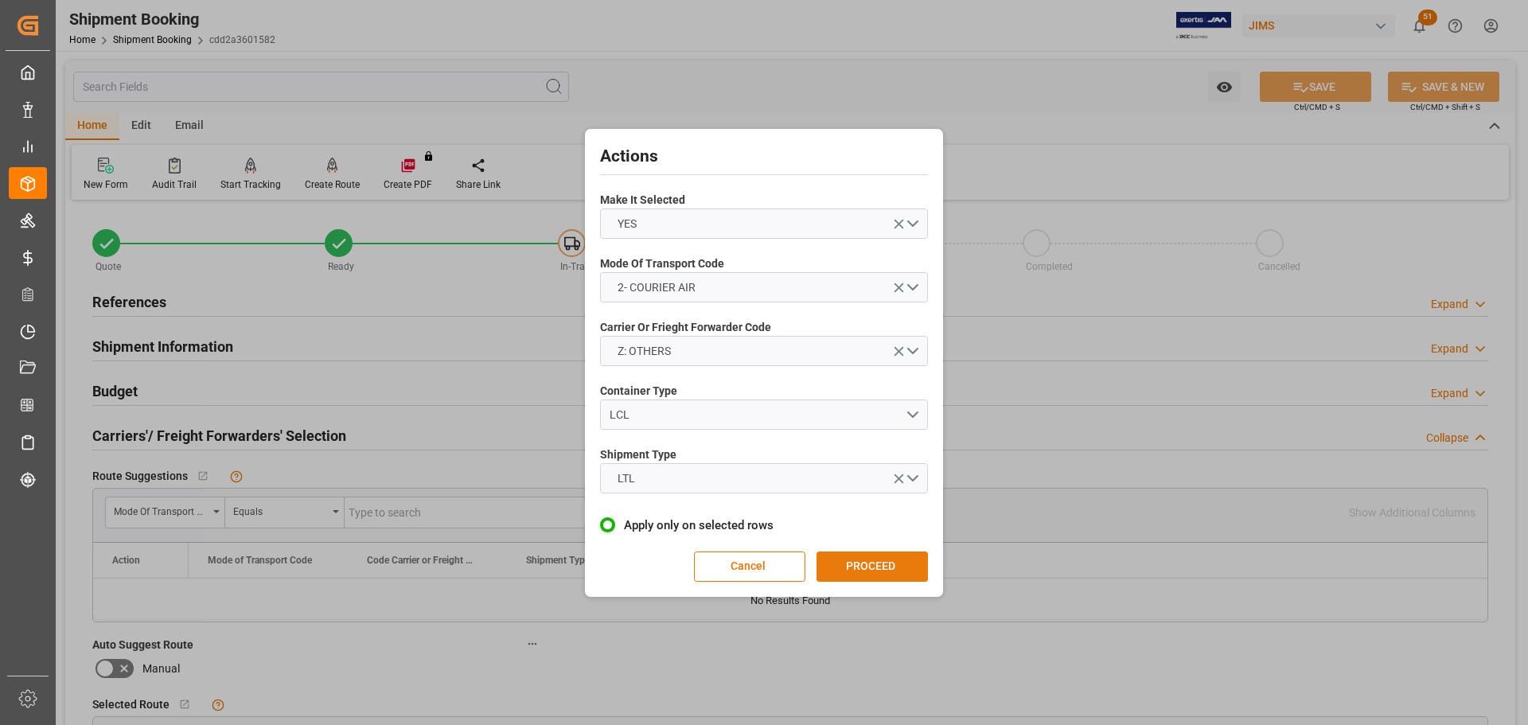
click at [882, 567] on button "PROCEED" at bounding box center [872, 567] width 111 height 30
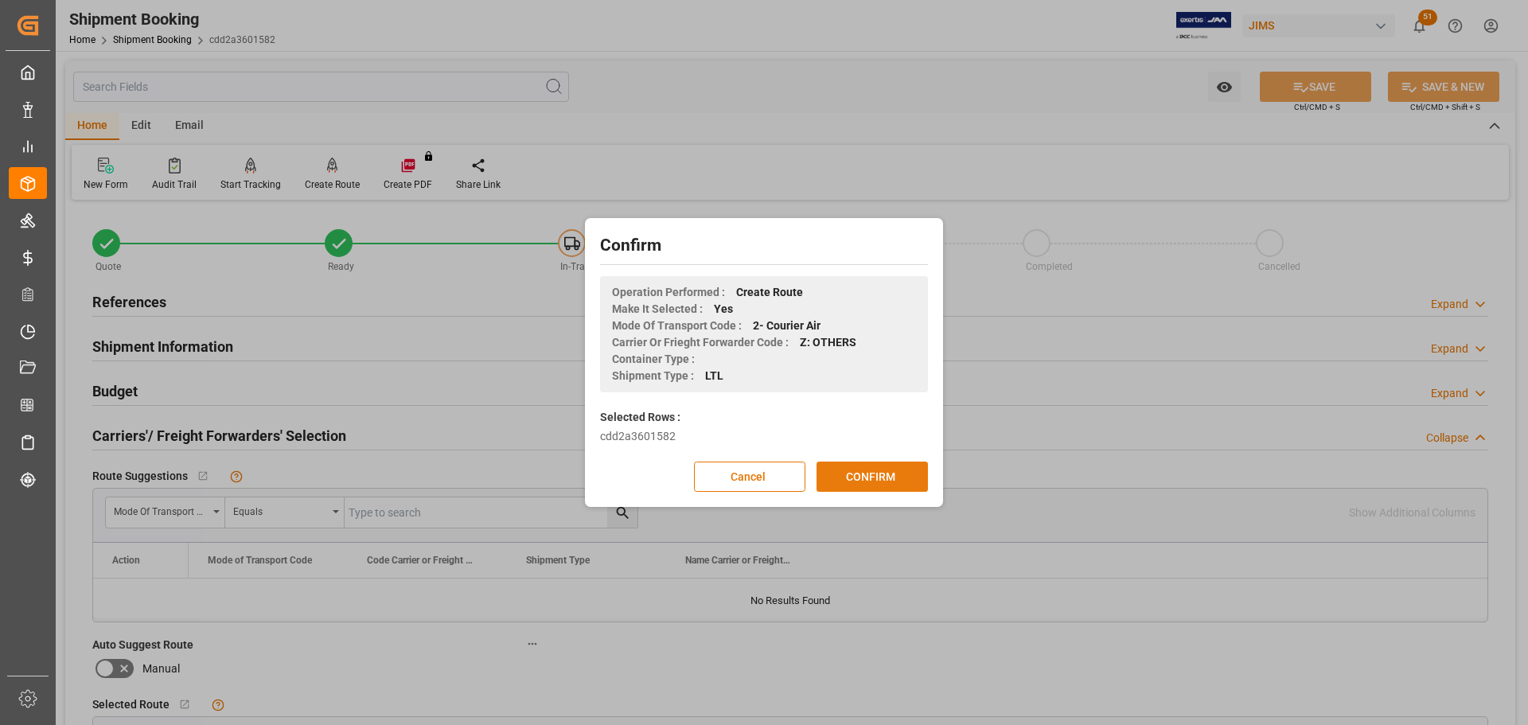
click at [874, 481] on button "CONFIRM" at bounding box center [872, 477] width 111 height 30
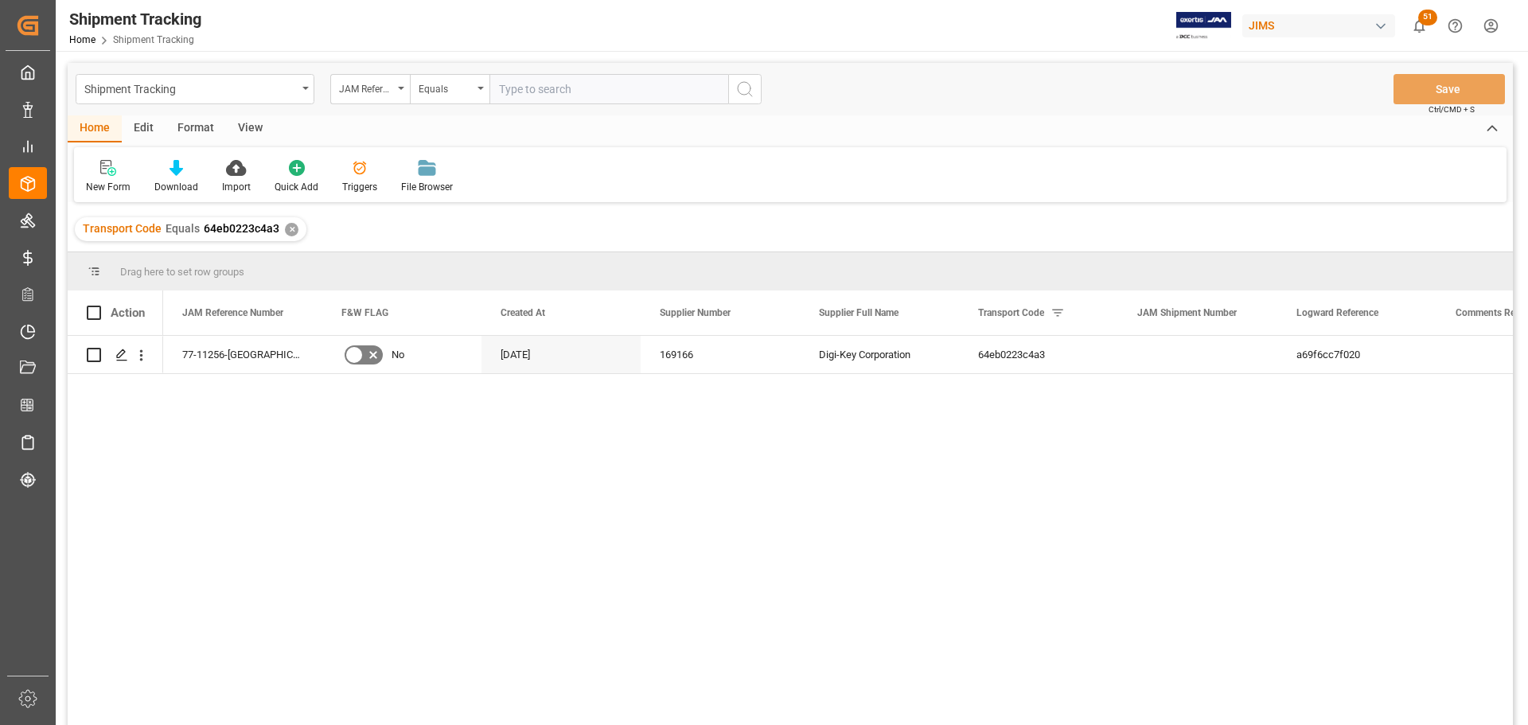
click at [244, 119] on div "View" at bounding box center [250, 128] width 49 height 27
click at [100, 181] on div "Default" at bounding box center [101, 187] width 31 height 14
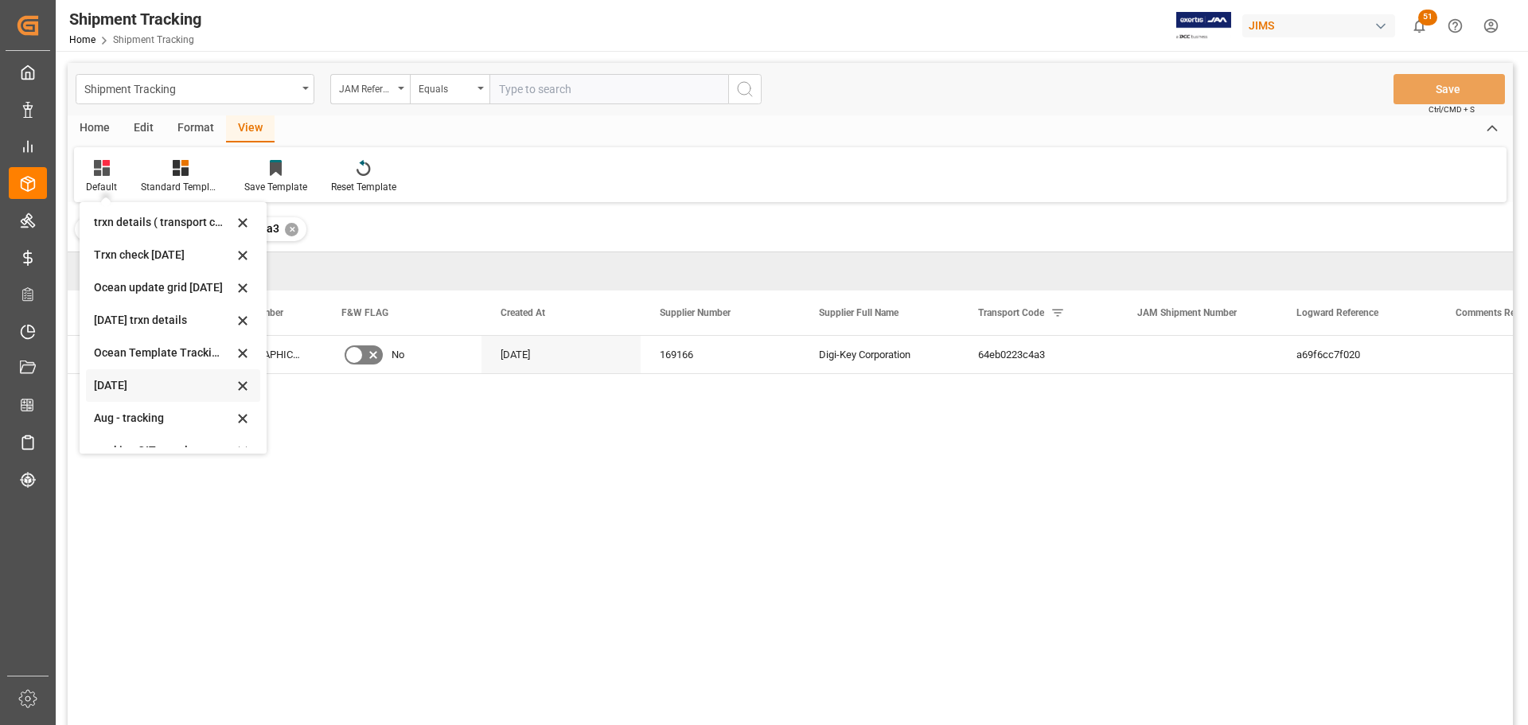
scroll to position [239, 0]
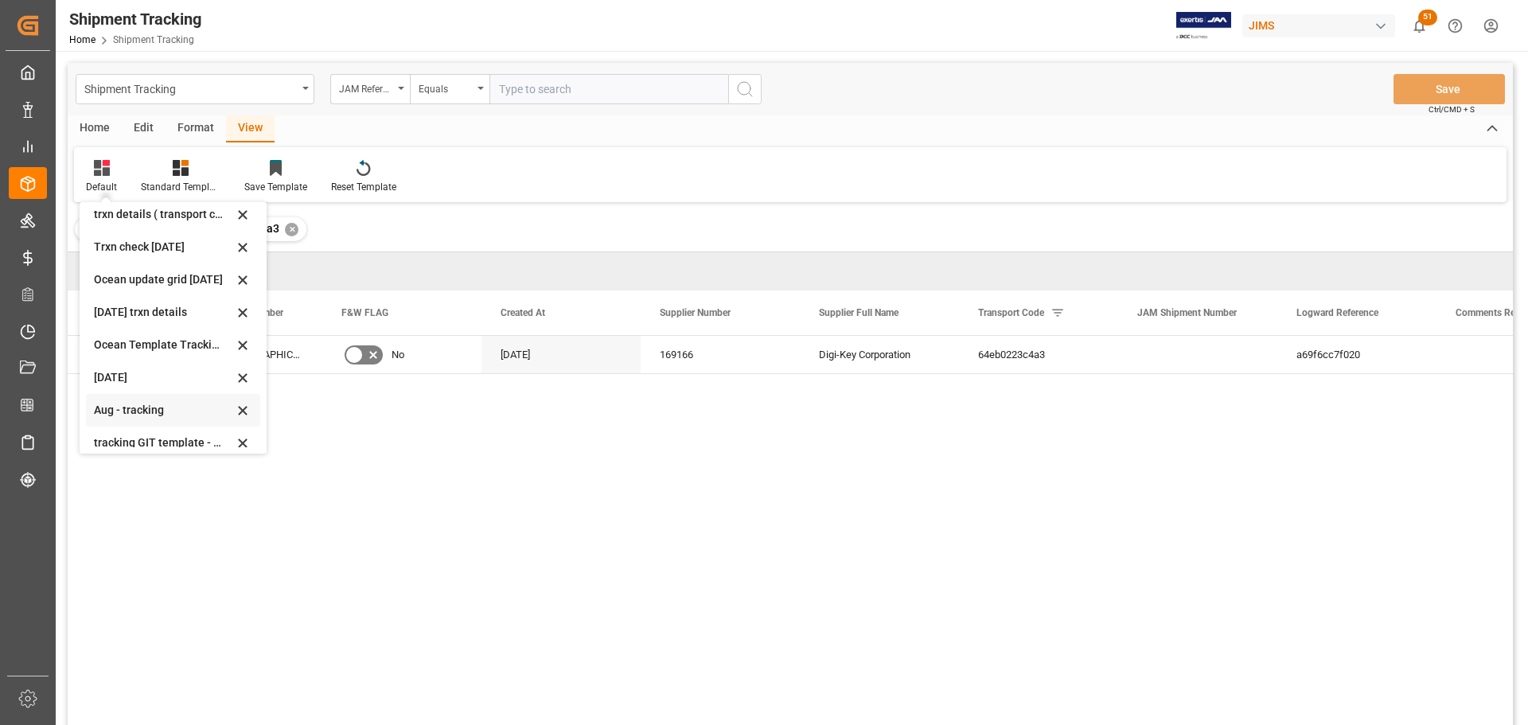
click at [126, 414] on div "Aug - tracking" at bounding box center [163, 410] width 139 height 17
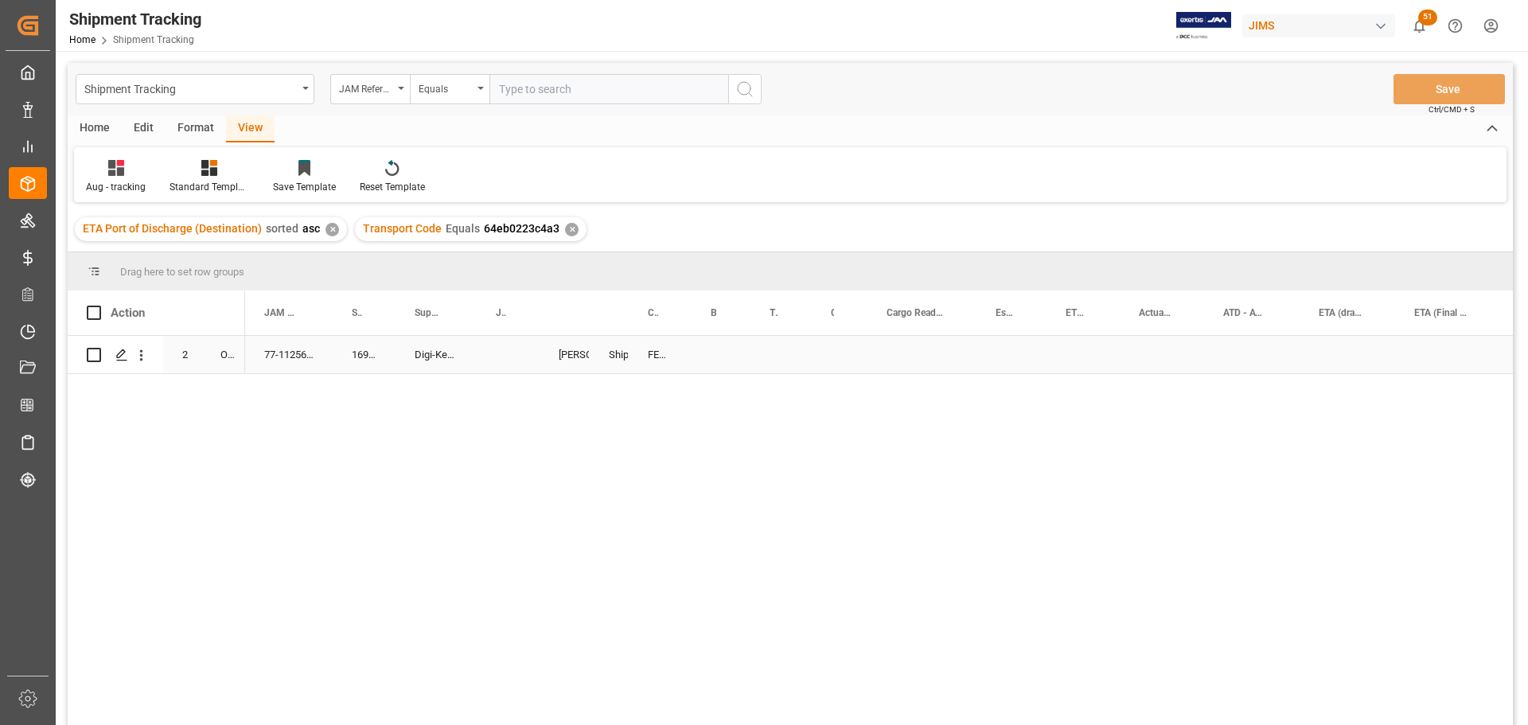
click at [501, 353] on div "Press SPACE to select this row." at bounding box center [508, 354] width 63 height 37
click at [501, 353] on input "Press SPACE to select this row." at bounding box center [507, 364] width 37 height 30
paste input "73206"
type input "73206"
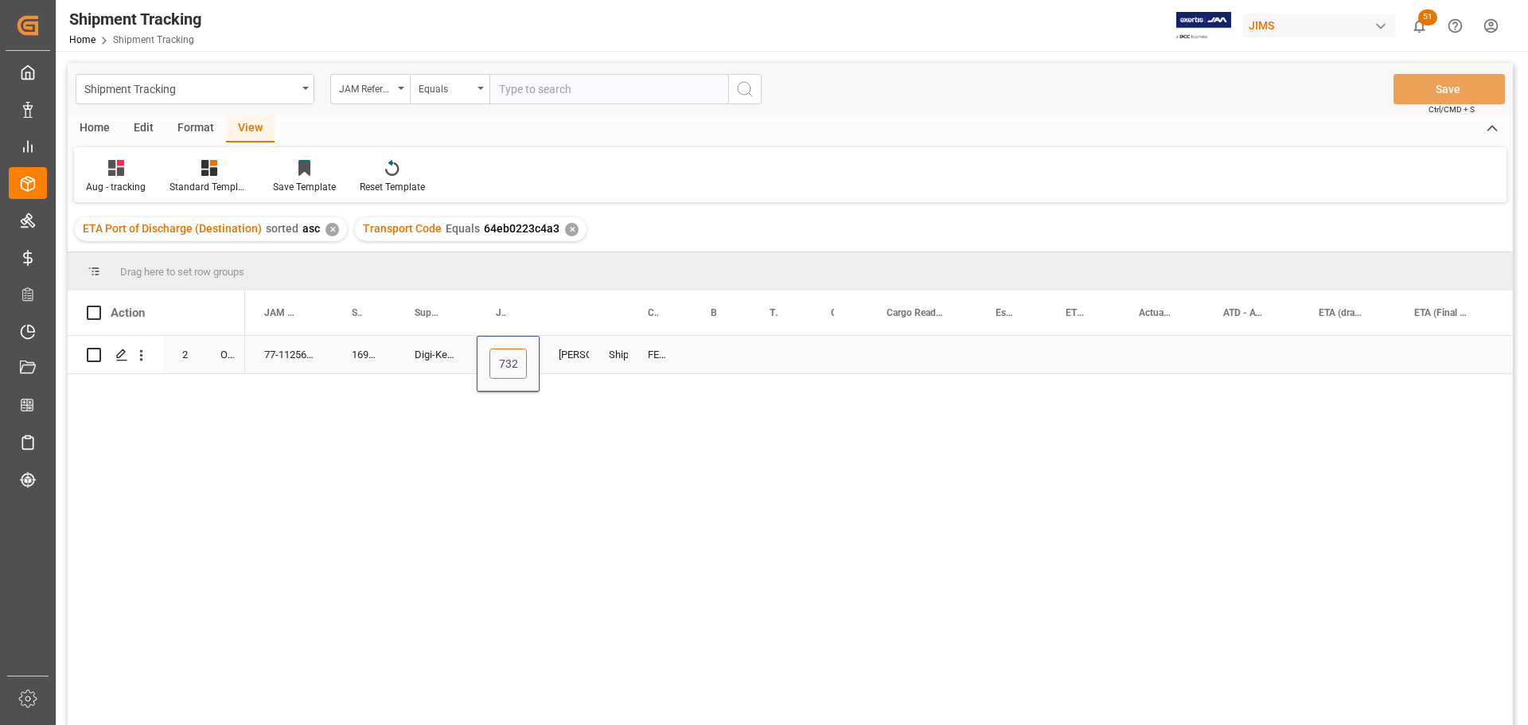
scroll to position [0, 12]
click at [673, 352] on div "FEDEX INTERNATIONAL ECONOMY" at bounding box center [660, 354] width 63 height 37
click at [1468, 84] on button "Save" at bounding box center [1449, 89] width 111 height 30
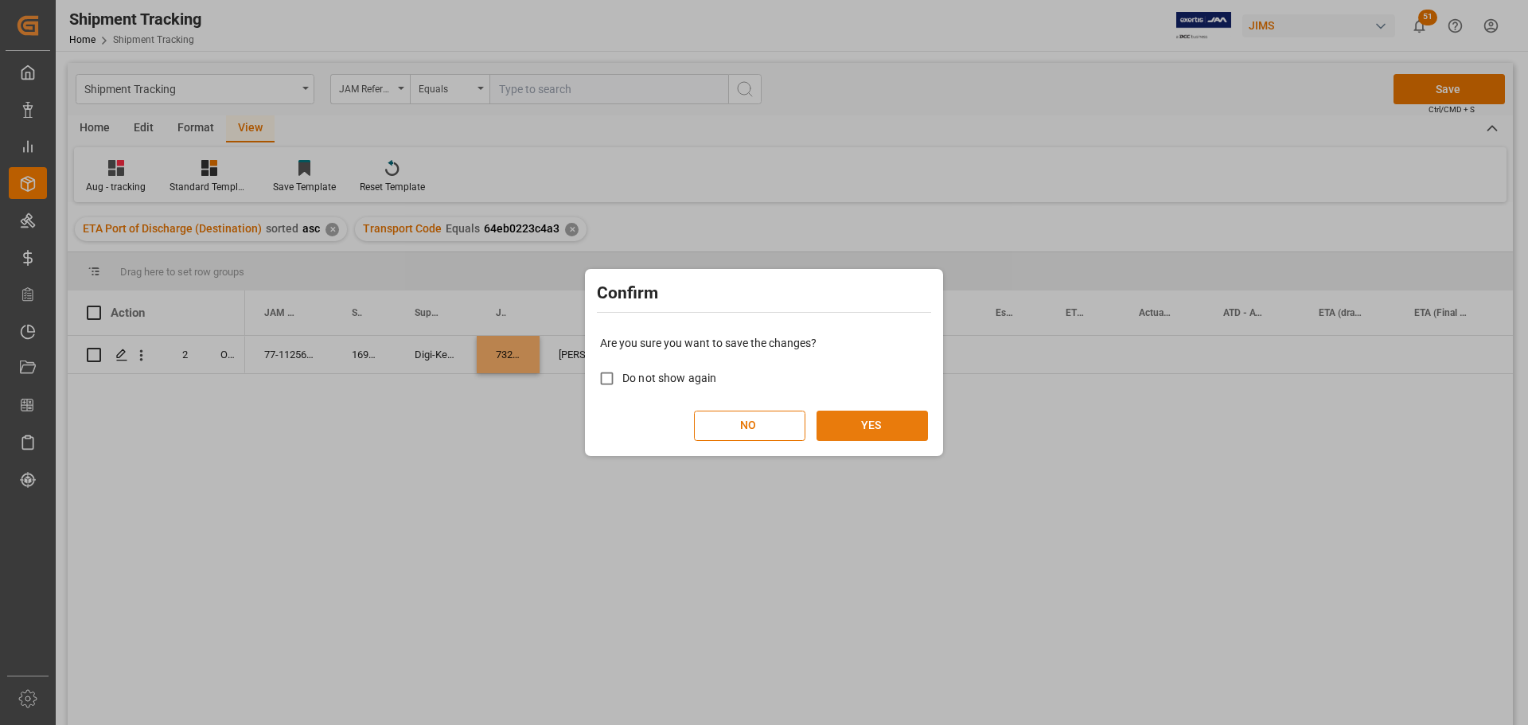
click at [887, 415] on button "YES" at bounding box center [872, 426] width 111 height 30
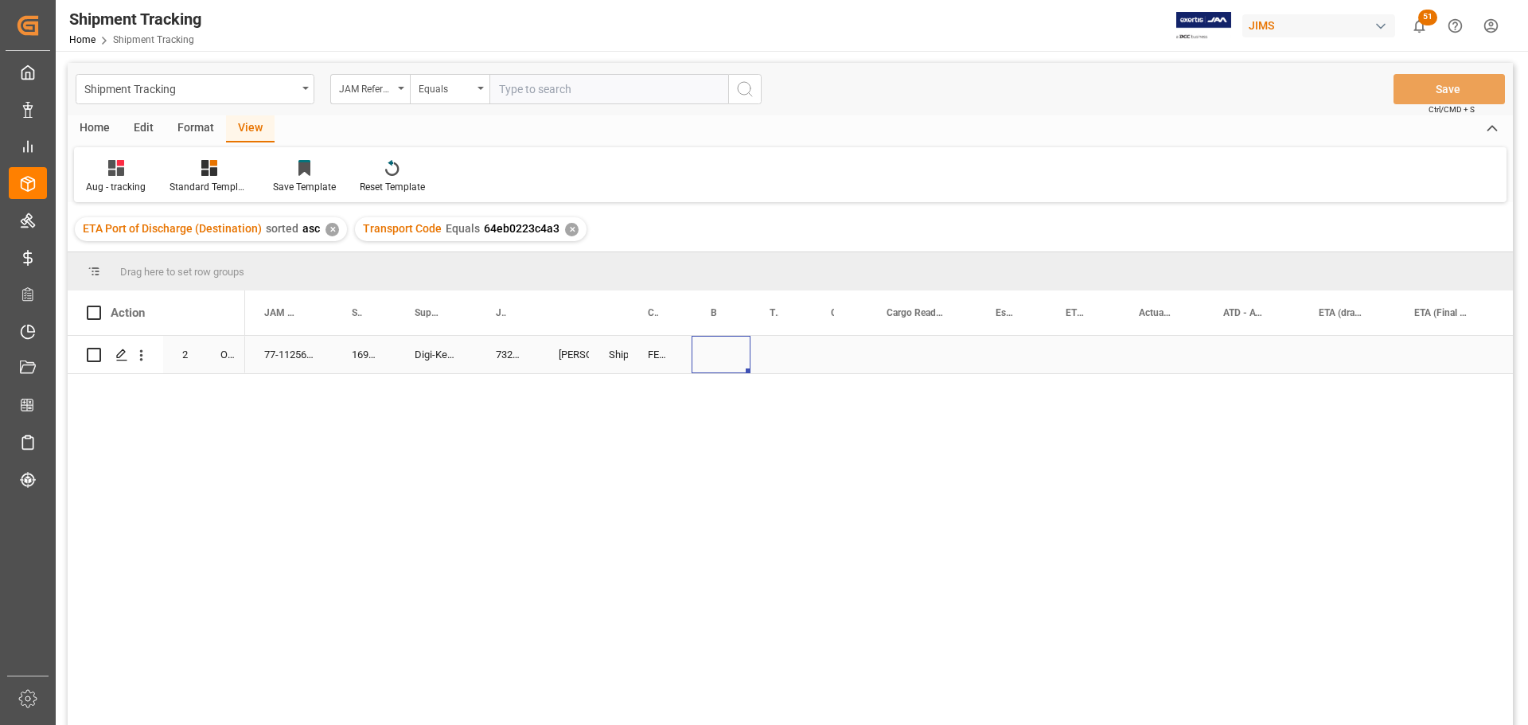
click at [715, 349] on div "Press SPACE to select this row." at bounding box center [721, 354] width 59 height 37
click at [713, 368] on input "Press SPACE to select this row." at bounding box center [720, 364] width 33 height 30
paste input "475886111706"
type input "475886111706"
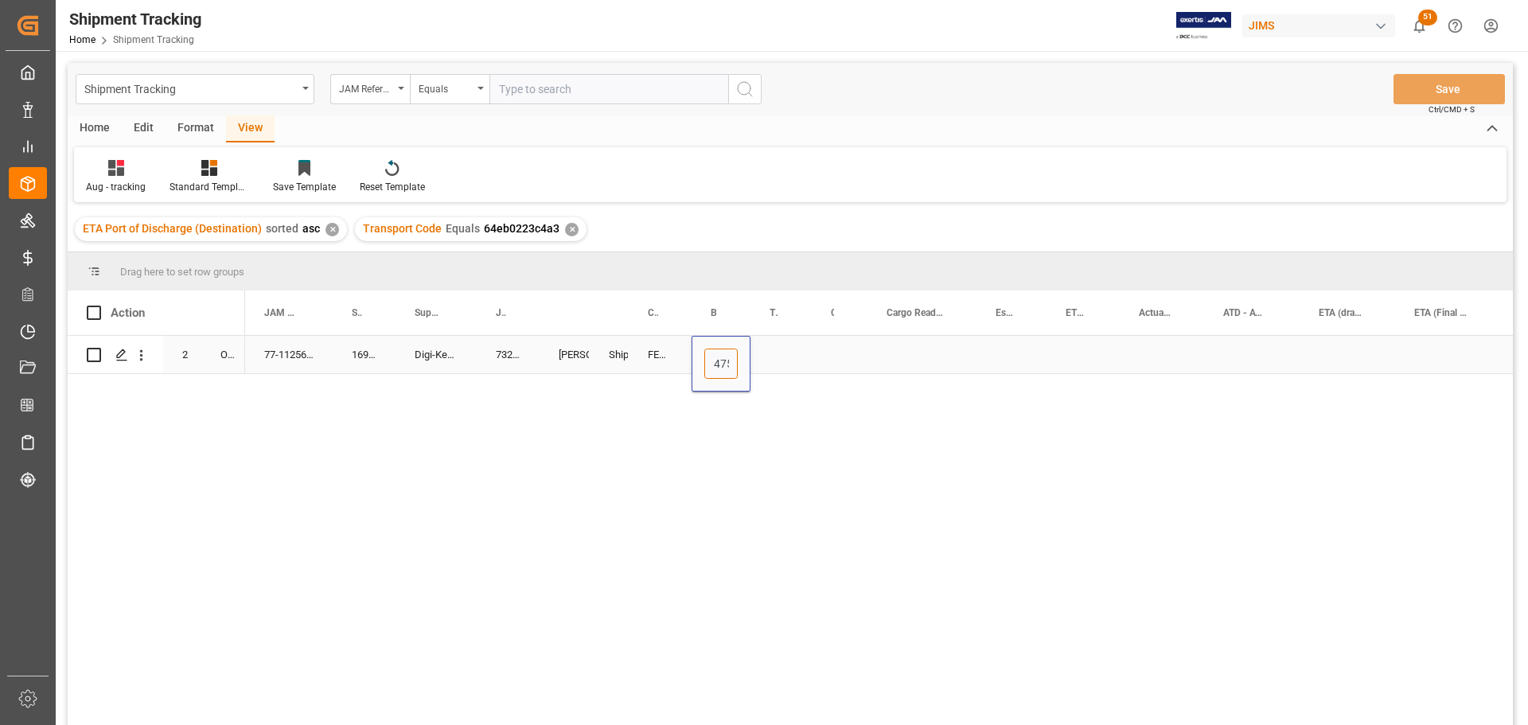
scroll to position [0, 60]
click at [817, 366] on div "Press SPACE to select this row." at bounding box center [840, 354] width 56 height 37
click at [736, 361] on div "475886111706" at bounding box center [721, 354] width 59 height 37
drag, startPoint x: 747, startPoint y: 372, endPoint x: 798, endPoint y: 373, distance: 51.8
click at [840, 358] on div "Press SPACE to select this row." at bounding box center [840, 354] width 56 height 37
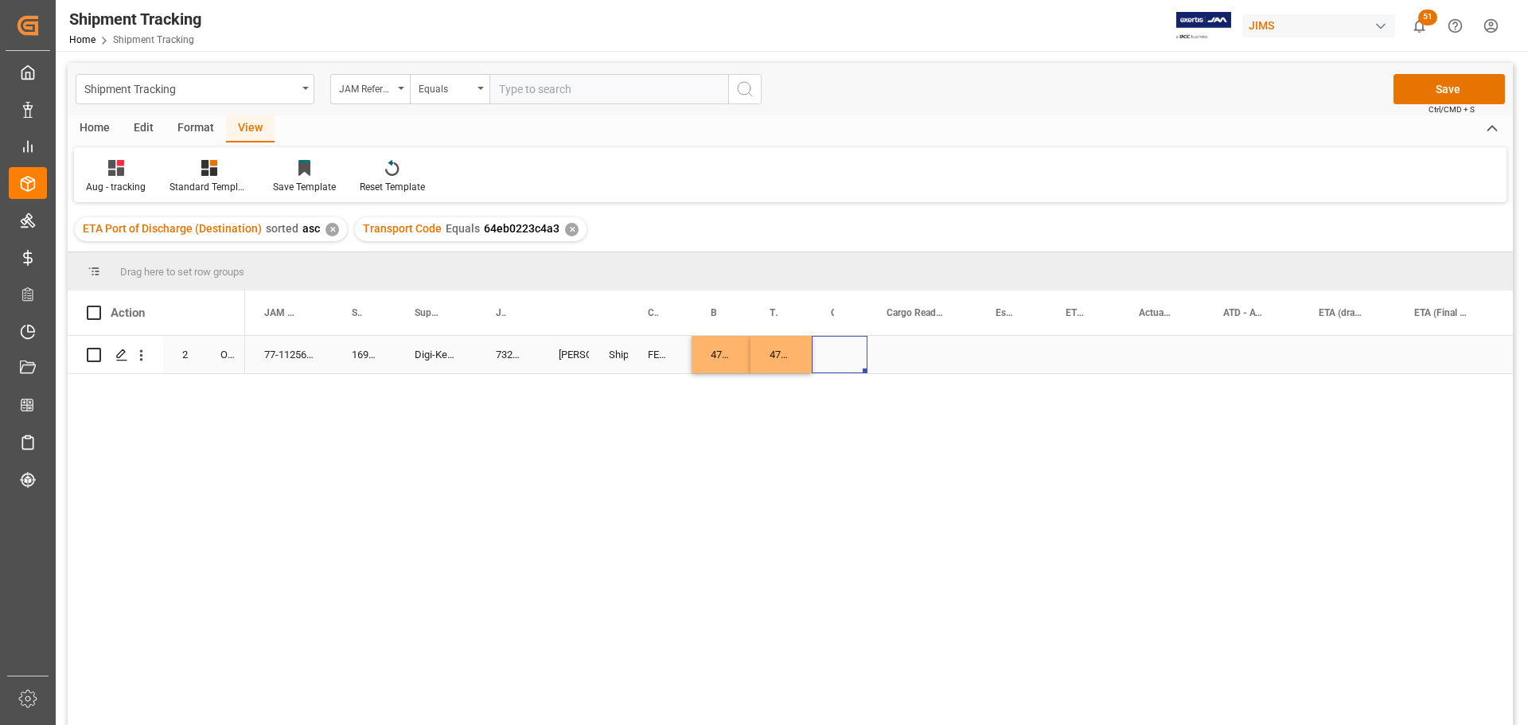
click at [840, 358] on div "Press SPACE to select this row." at bounding box center [840, 354] width 56 height 37
click at [844, 642] on div "LTL" at bounding box center [846, 645] width 25 height 16
click at [888, 357] on div "Press SPACE to select this row." at bounding box center [921, 354] width 109 height 37
click at [1411, 93] on button "Save" at bounding box center [1449, 89] width 111 height 30
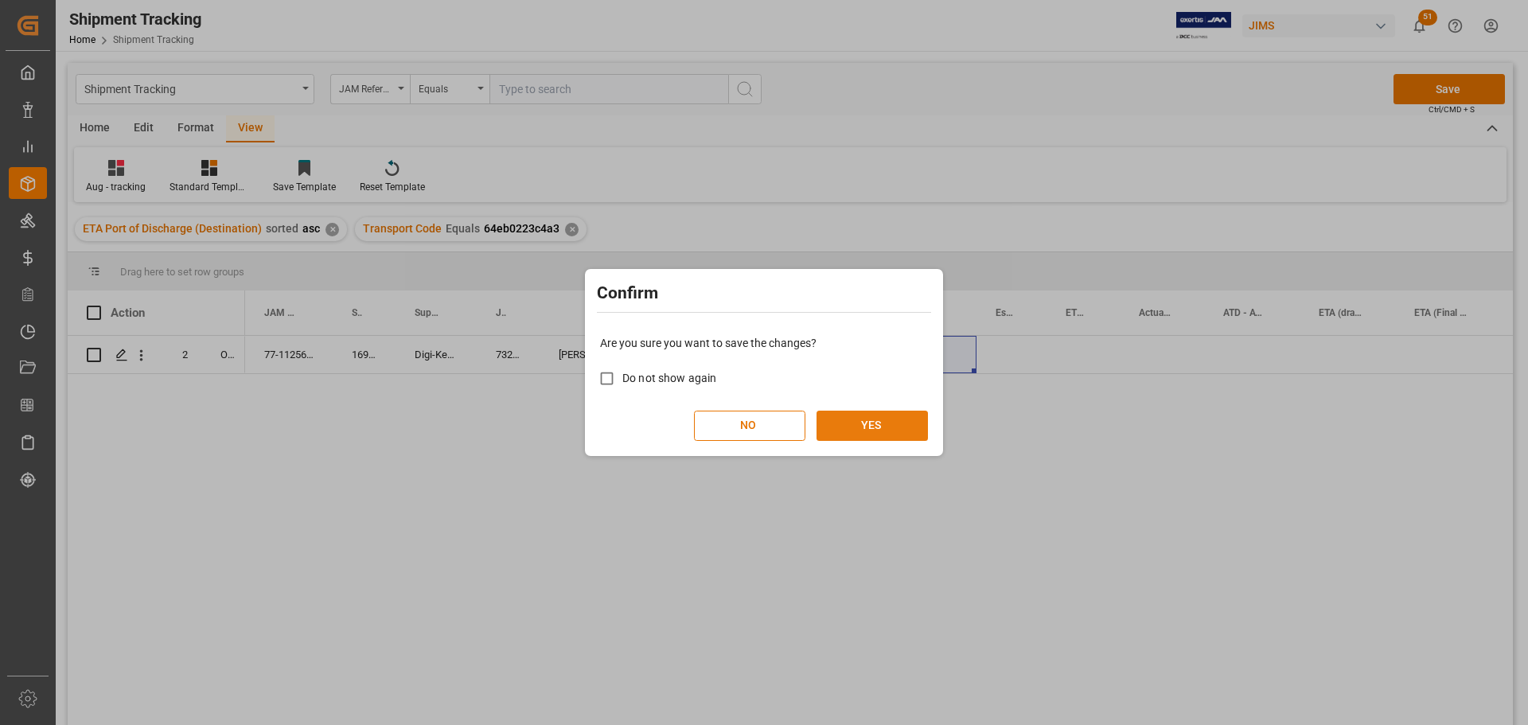
click at [882, 423] on button "YES" at bounding box center [872, 426] width 111 height 30
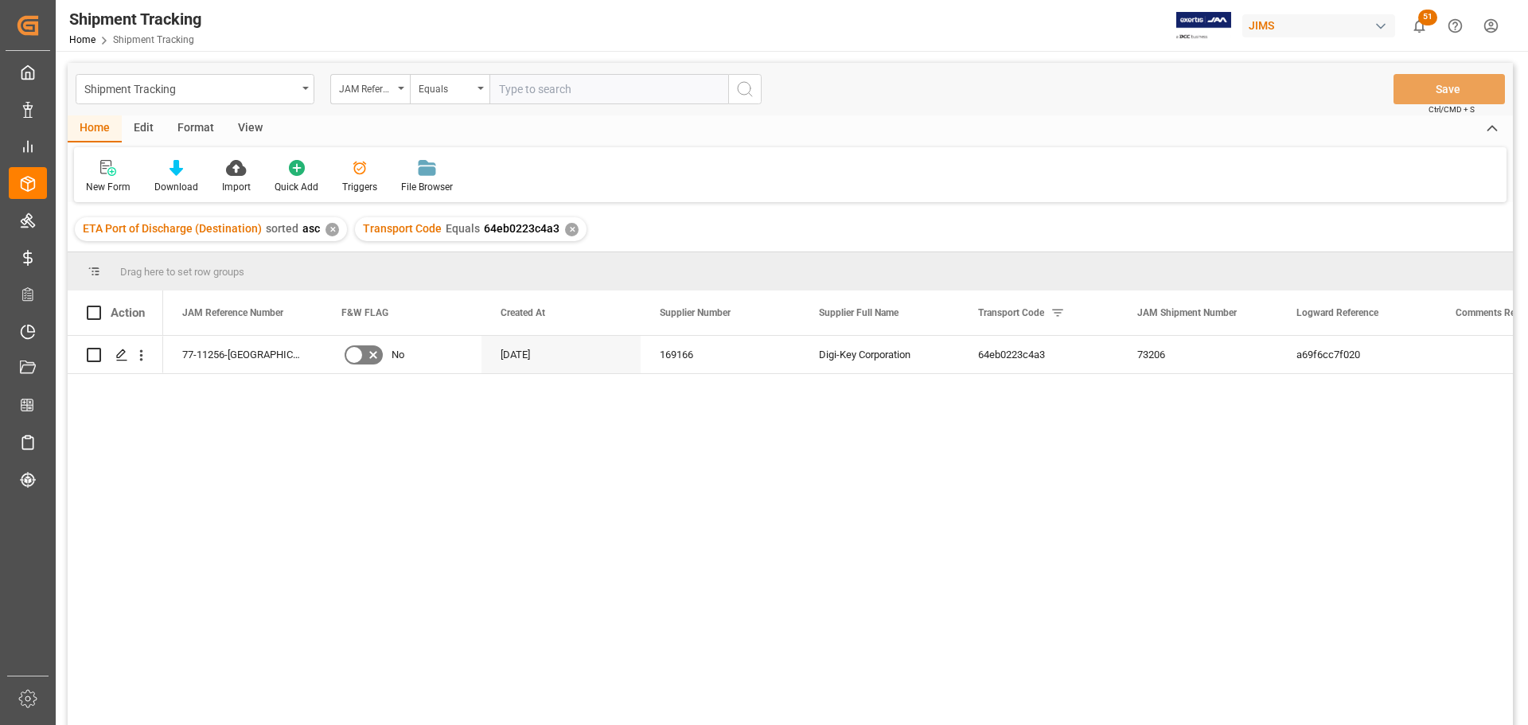
click at [252, 124] on div "View" at bounding box center [250, 128] width 49 height 27
click at [84, 185] on div "Default" at bounding box center [101, 176] width 55 height 35
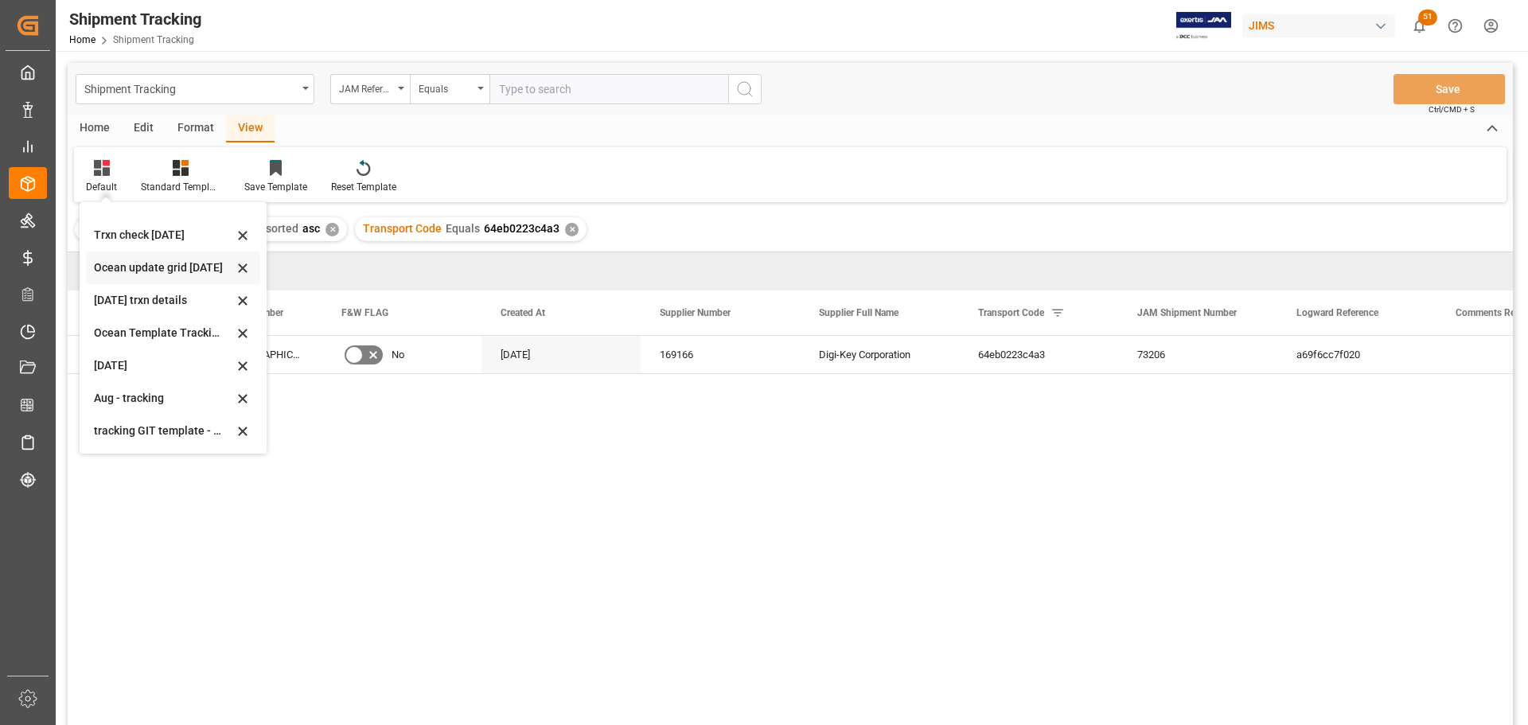
scroll to position [159, 0]
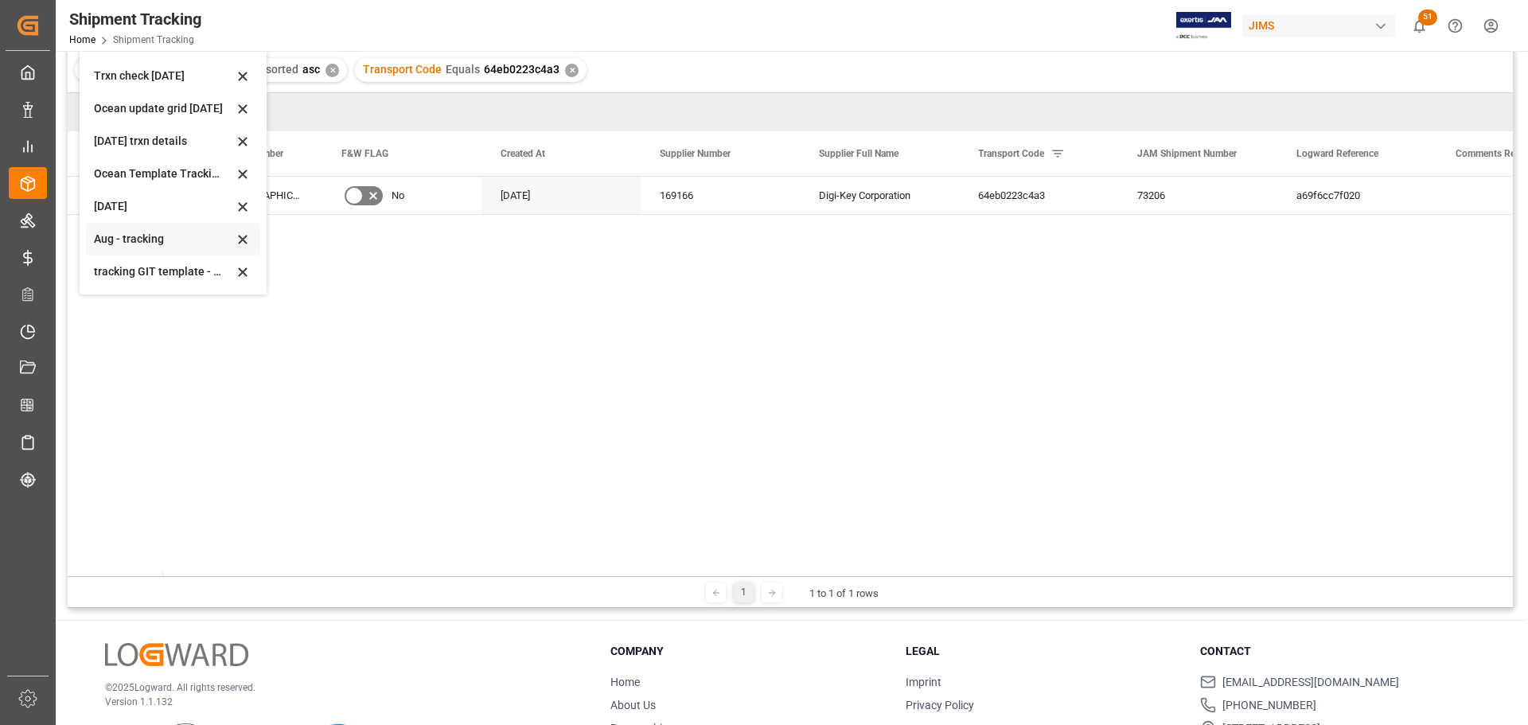
click at [121, 240] on div "Aug - tracking" at bounding box center [163, 239] width 139 height 17
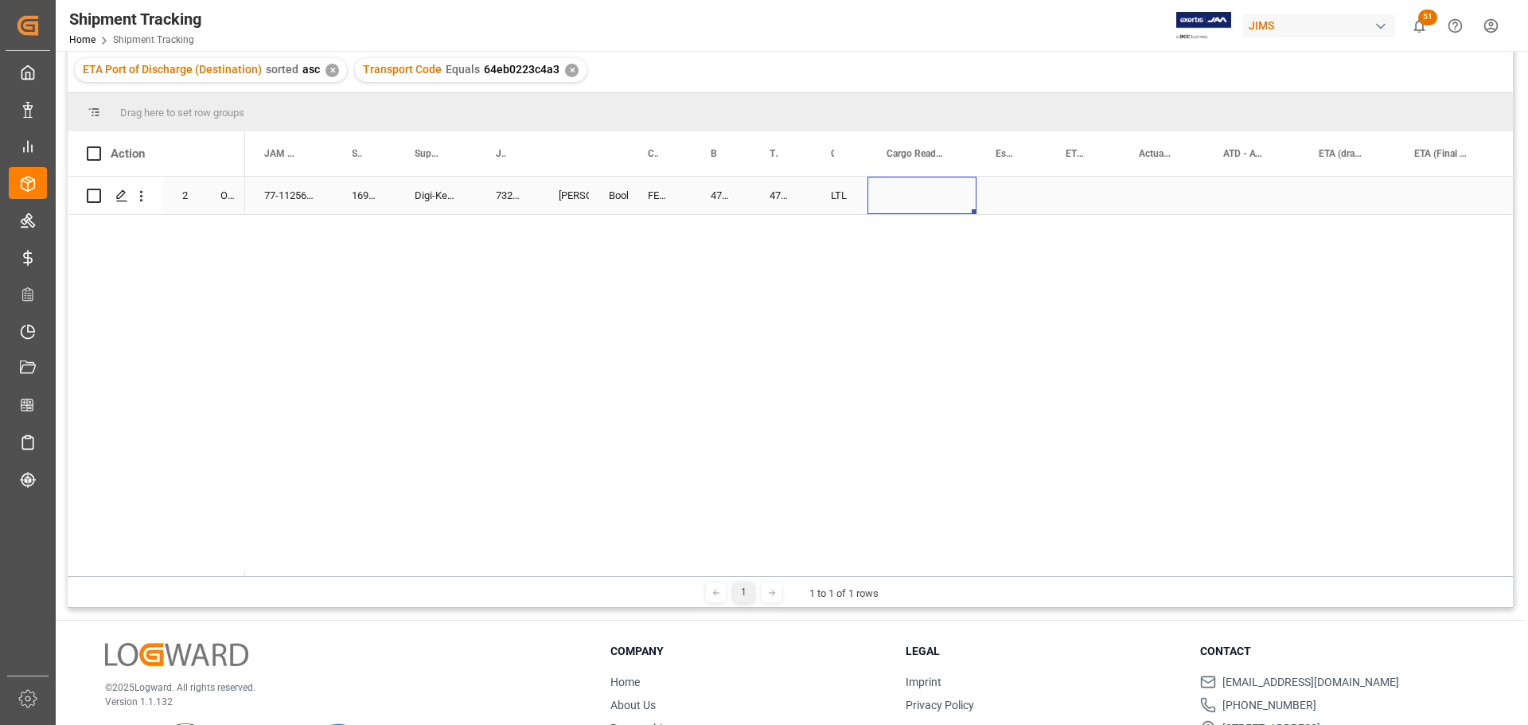
click at [910, 187] on div "Press SPACE to select this row." at bounding box center [921, 195] width 109 height 37
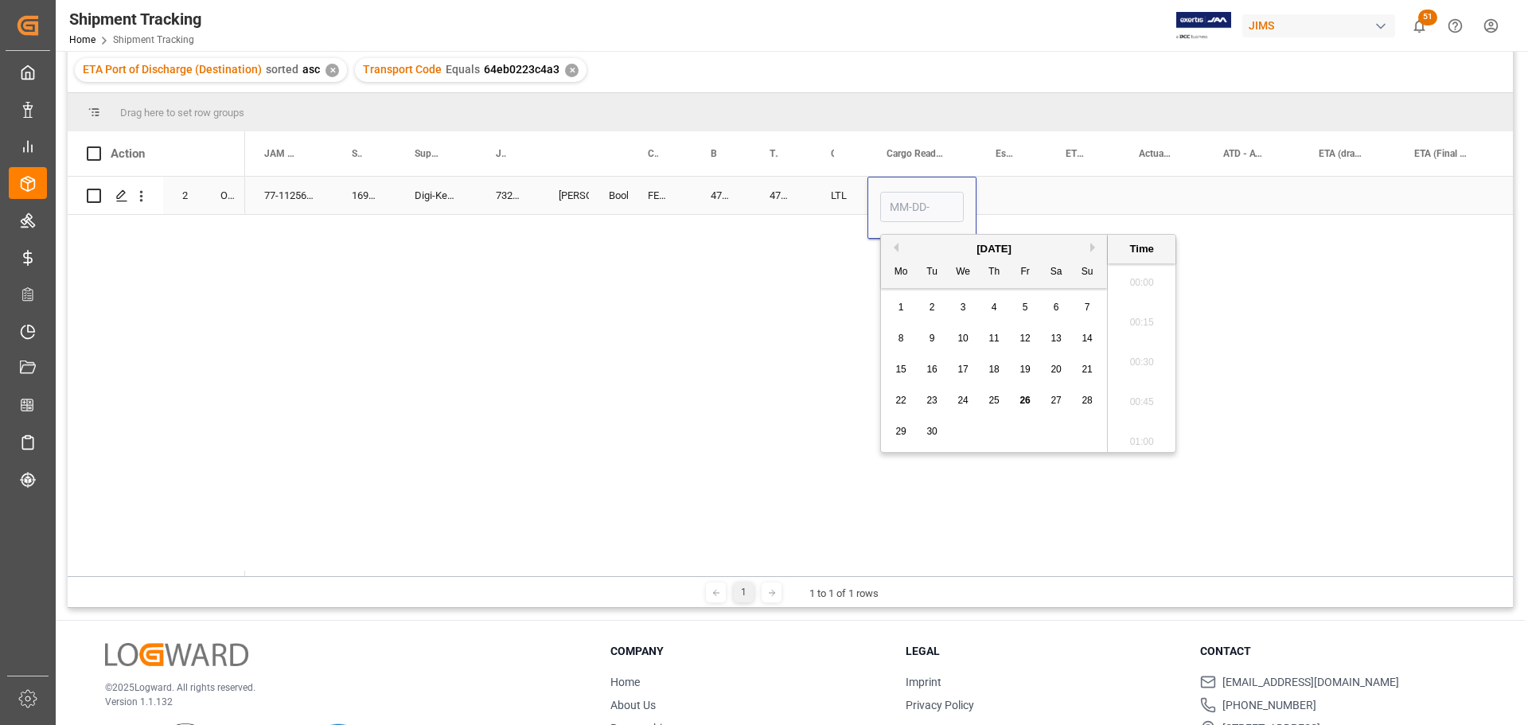
scroll to position [2353, 0]
click at [962, 396] on span "24" at bounding box center [962, 400] width 10 height 11
type input "[DATE] 00:00"
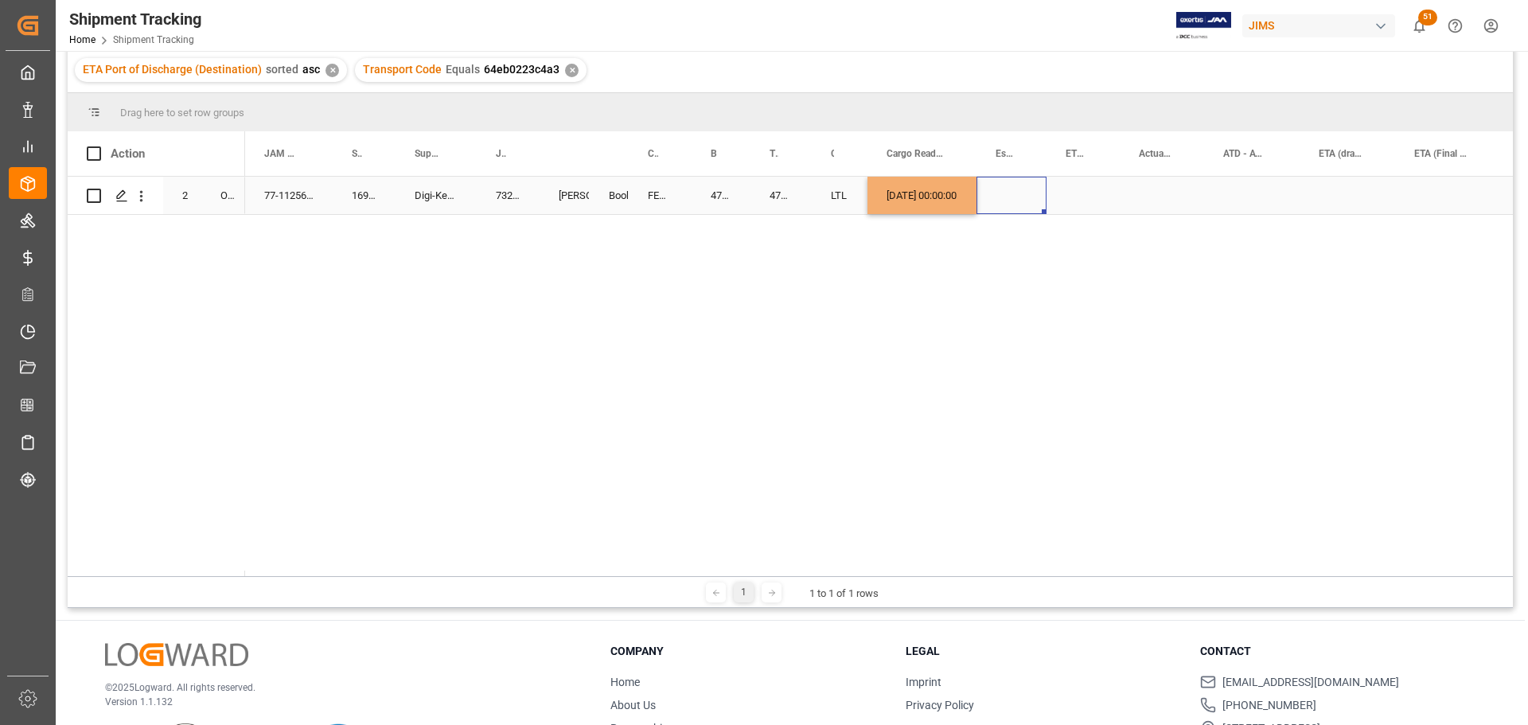
click at [1036, 193] on div "Press SPACE to select this row." at bounding box center [1012, 195] width 70 height 37
click at [942, 193] on div "[DATE] 00:00:00" at bounding box center [921, 195] width 109 height 37
drag, startPoint x: 973, startPoint y: 212, endPoint x: 1113, endPoint y: 206, distance: 141.0
click at [1129, 195] on div "Press SPACE to select this row." at bounding box center [1162, 195] width 84 height 37
click at [1149, 193] on div "Press SPACE to select this row." at bounding box center [1162, 195] width 84 height 37
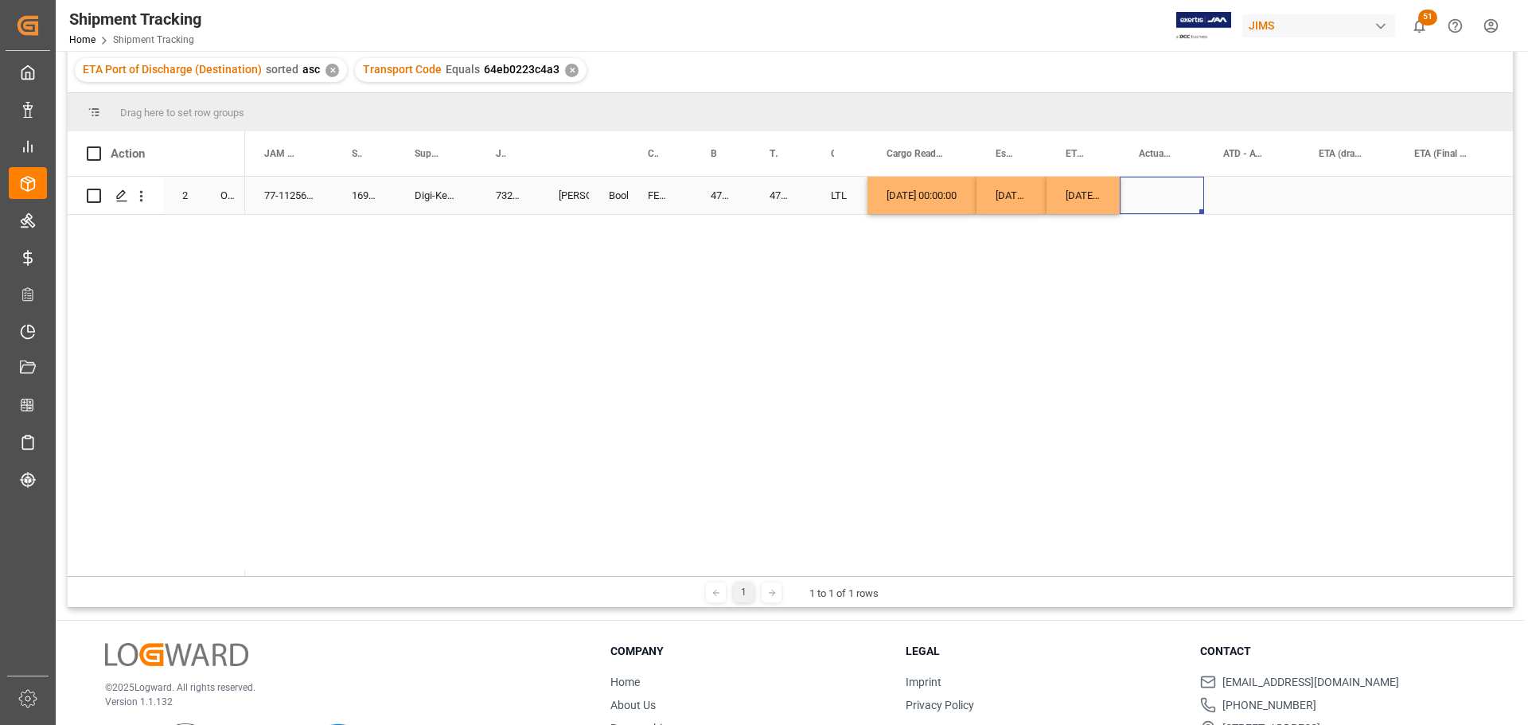
click at [1149, 193] on div "Press SPACE to select this row." at bounding box center [1162, 195] width 84 height 37
drag, startPoint x: 1203, startPoint y: 145, endPoint x: 1256, endPoint y: 146, distance: 52.5
click at [1256, 146] on div at bounding box center [1256, 153] width 6 height 45
click at [1152, 201] on input "Press SPACE to select this row." at bounding box center [1188, 207] width 111 height 30
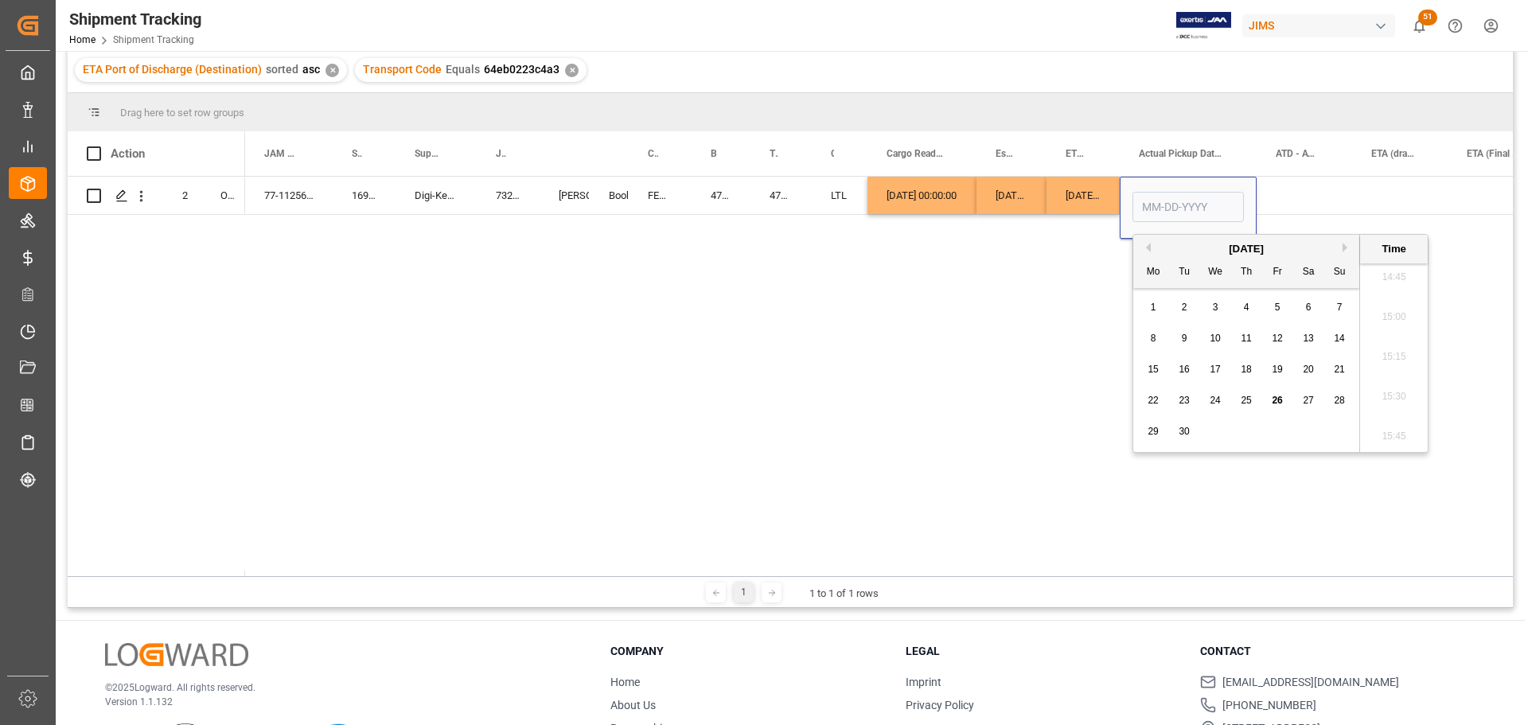
click at [1047, 257] on div "77-11256-CA 169166 Digi-Key Corporation 73206 [PERSON_NAME] Booking FEDEX INTER…" at bounding box center [879, 377] width 1268 height 400
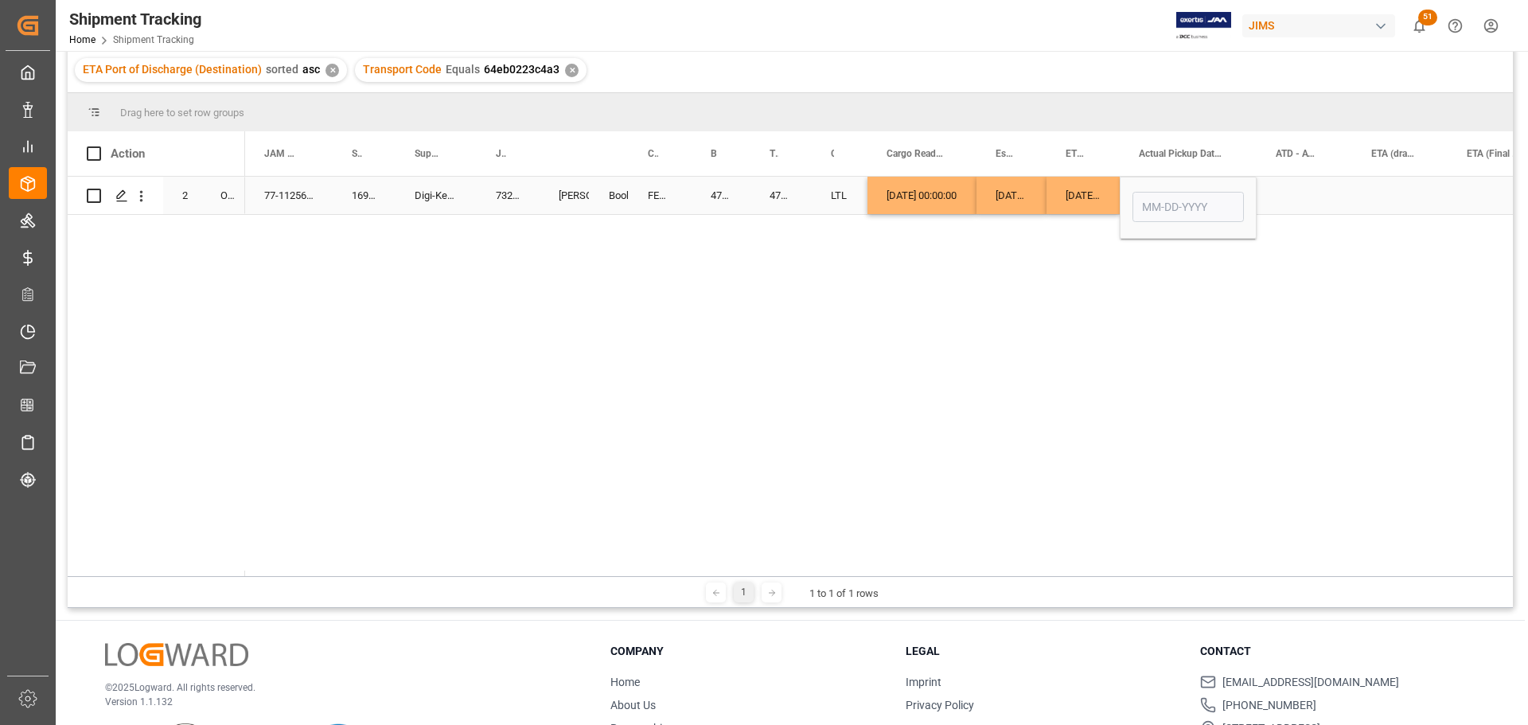
click at [1066, 193] on div "[DATE] 00:00:00" at bounding box center [1083, 195] width 73 height 37
click at [1069, 194] on div "[DATE] 00:00:00" at bounding box center [1083, 195] width 73 height 37
drag, startPoint x: 1115, startPoint y: 209, endPoint x: 1222, endPoint y: 194, distance: 108.5
click at [1109, 231] on div "77-11256-CA 169166 Digi-Key Corporation 73206 [PERSON_NAME] Booking FEDEX INTER…" at bounding box center [879, 377] width 1268 height 400
click at [1315, 179] on div "Press SPACE to select this row." at bounding box center [1305, 195] width 96 height 37
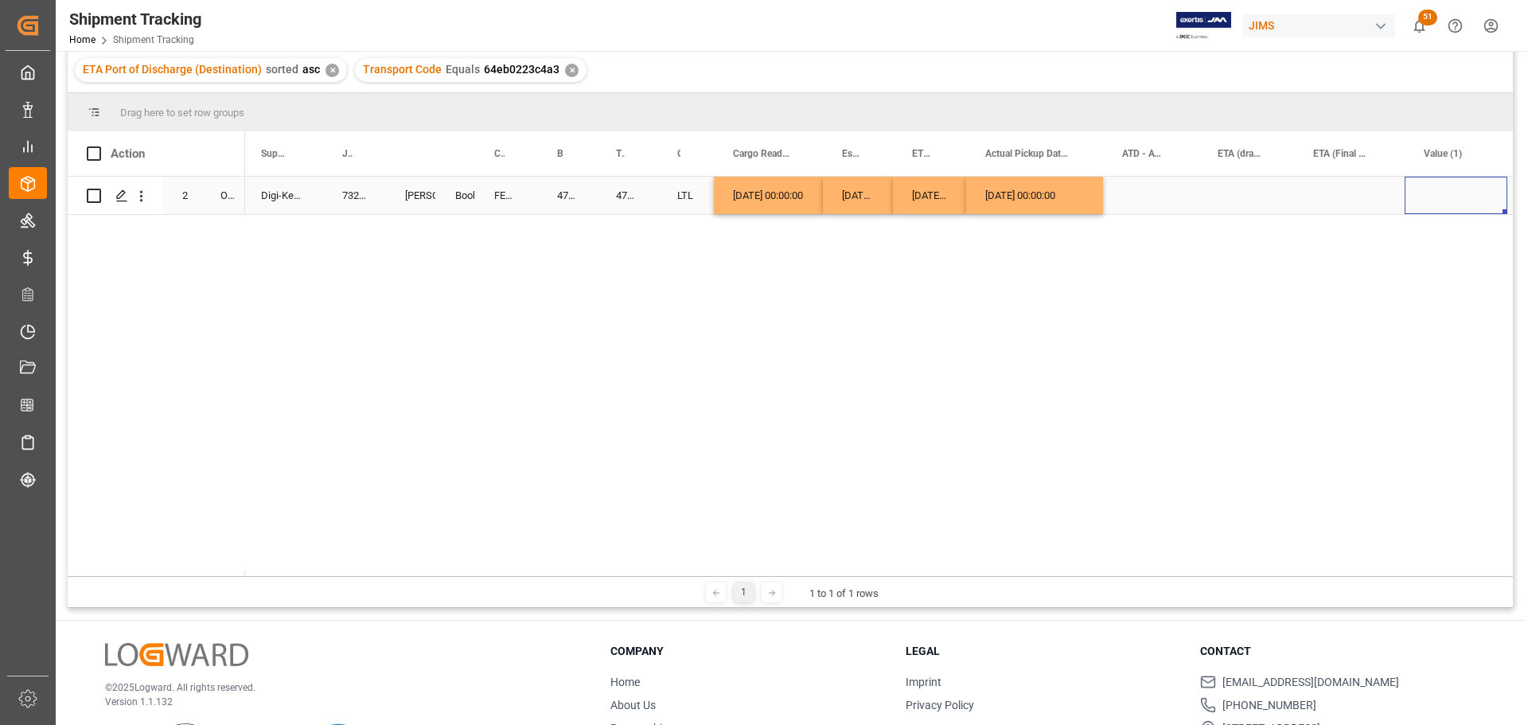
scroll to position [0, 228]
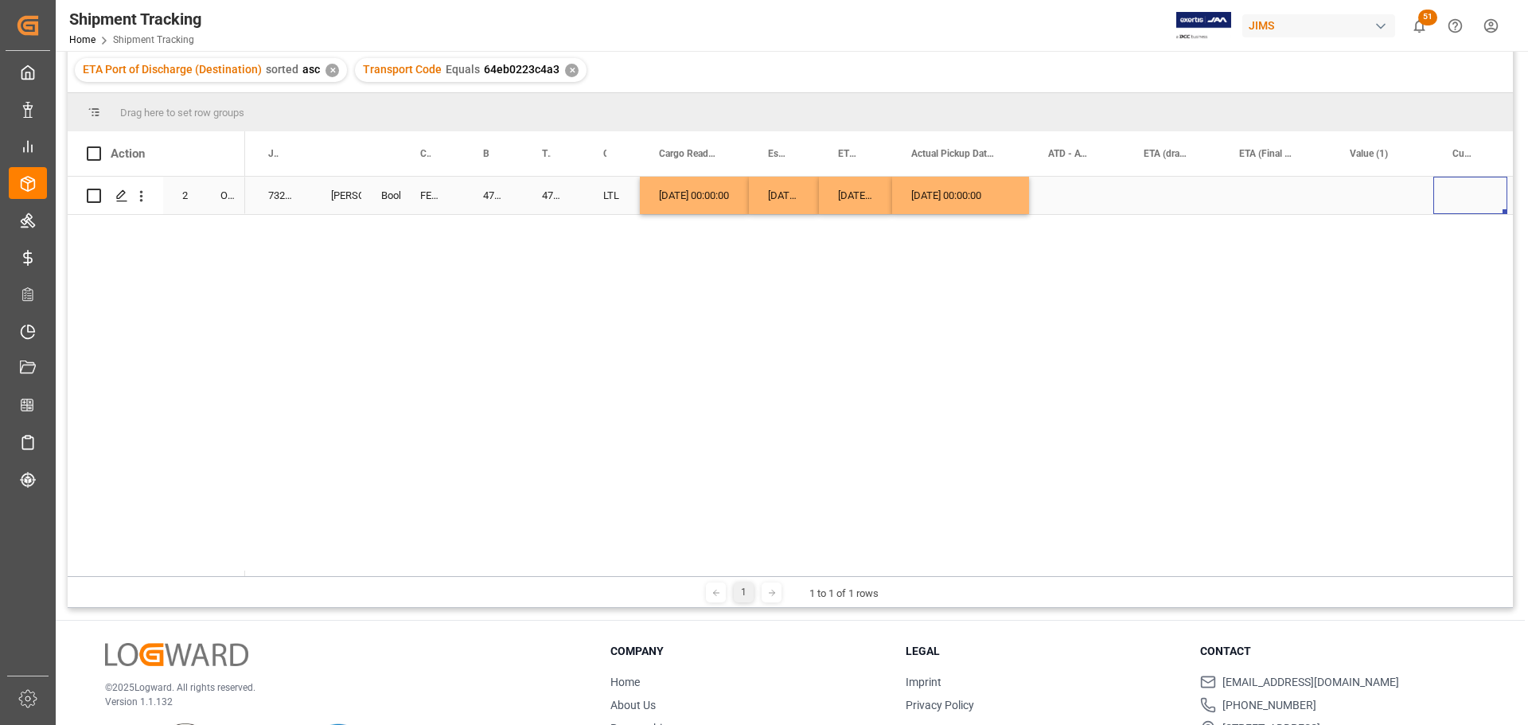
click at [1292, 192] on div "Press SPACE to select this row." at bounding box center [1275, 195] width 111 height 37
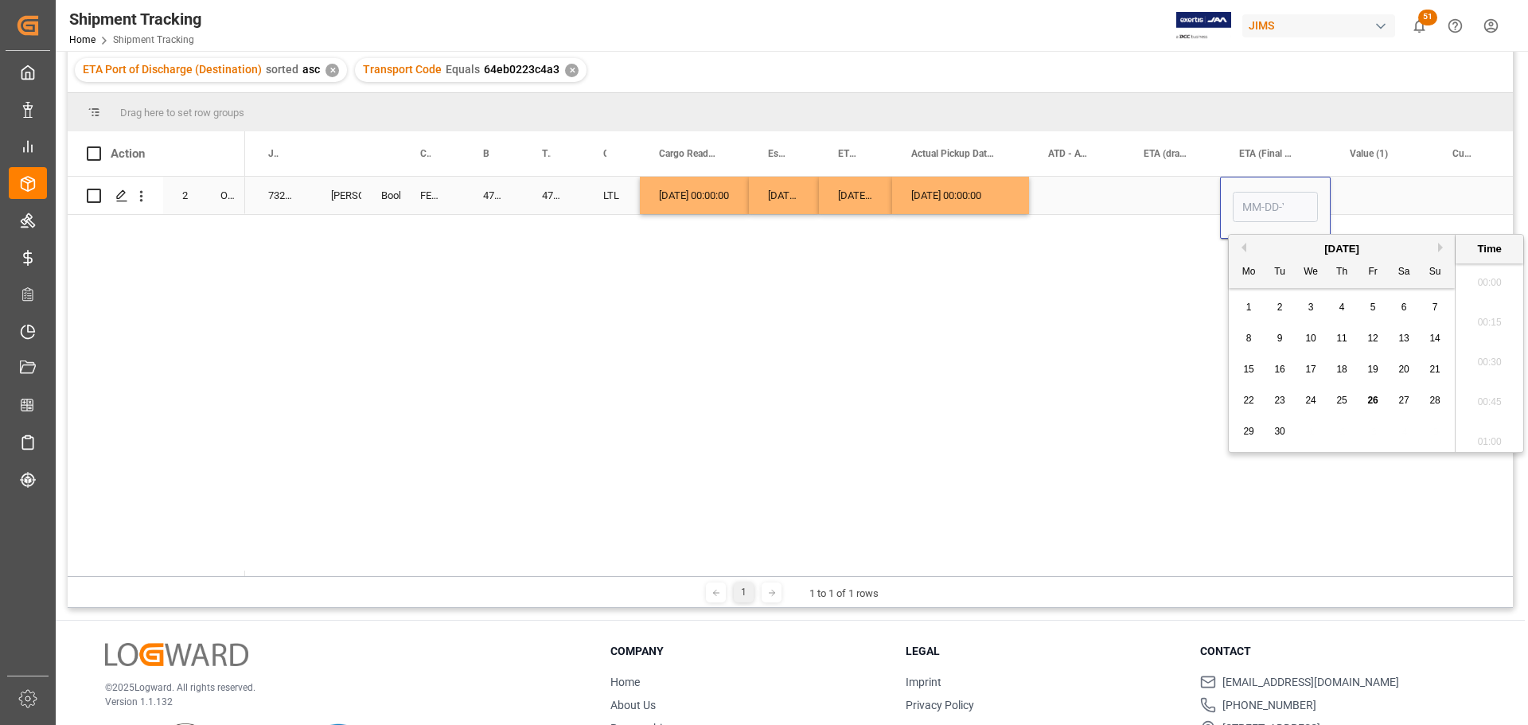
scroll to position [2353, 0]
click at [1341, 401] on span "25" at bounding box center [1341, 400] width 10 height 11
type input "[DATE] 00:00"
click at [1149, 197] on div "Press SPACE to select this row." at bounding box center [1173, 195] width 96 height 37
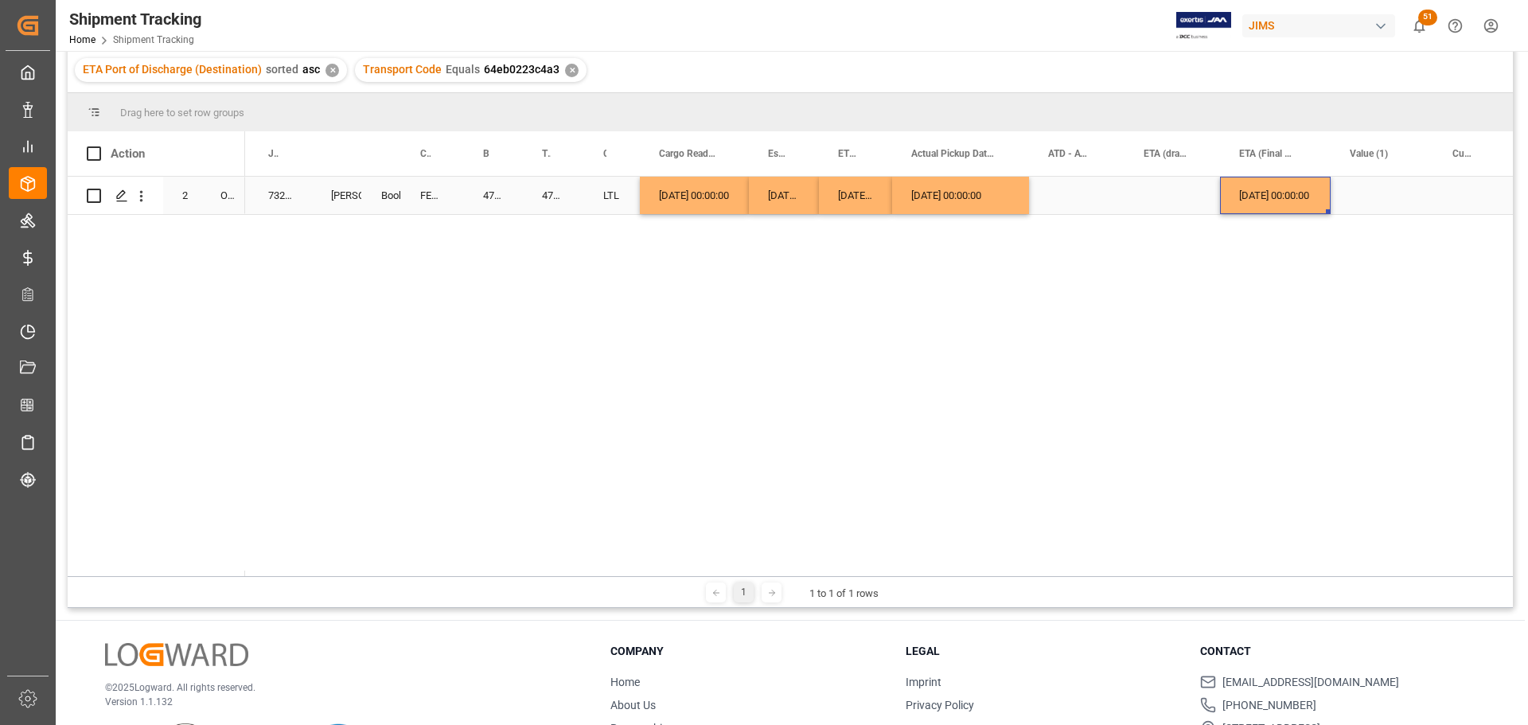
click at [1238, 198] on div "[DATE] 00:00:00" at bounding box center [1275, 195] width 111 height 37
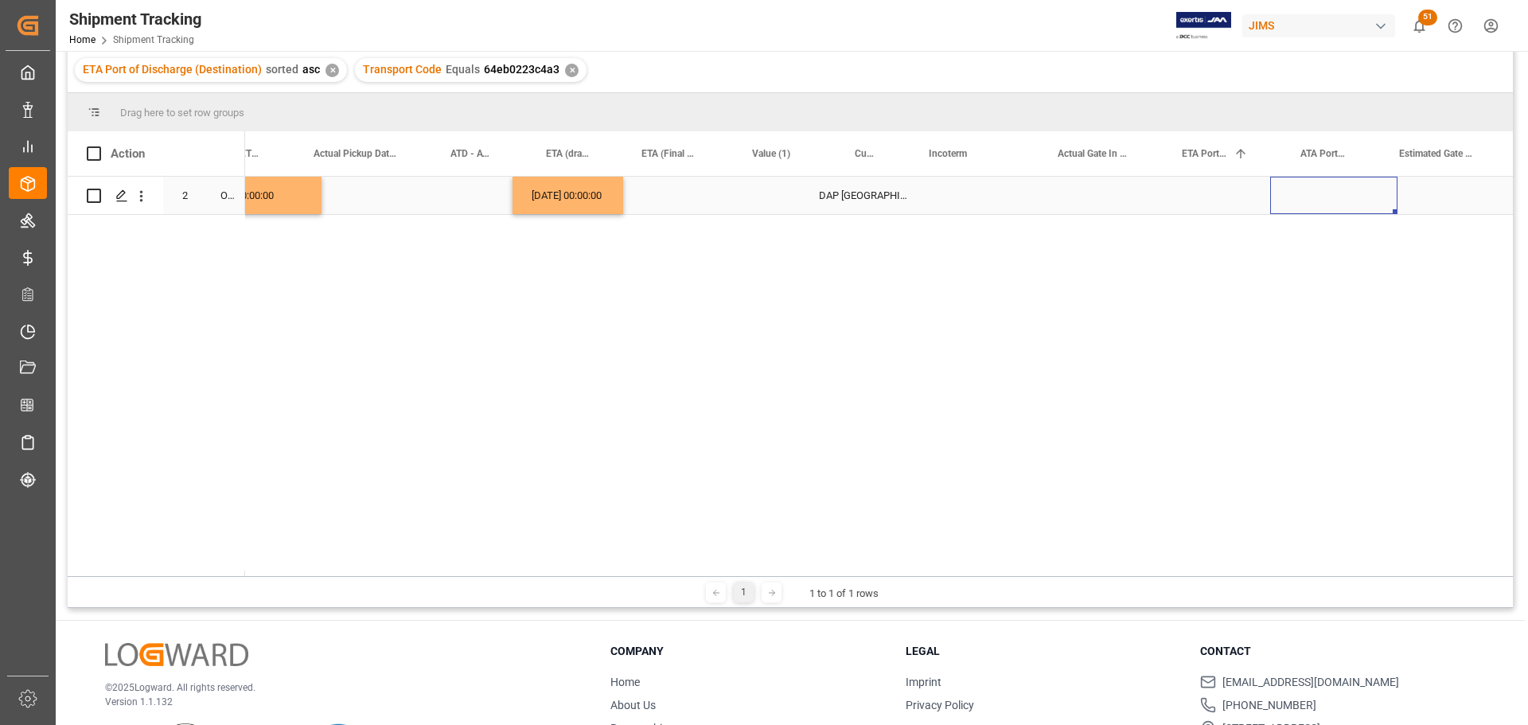
scroll to position [0, 1102]
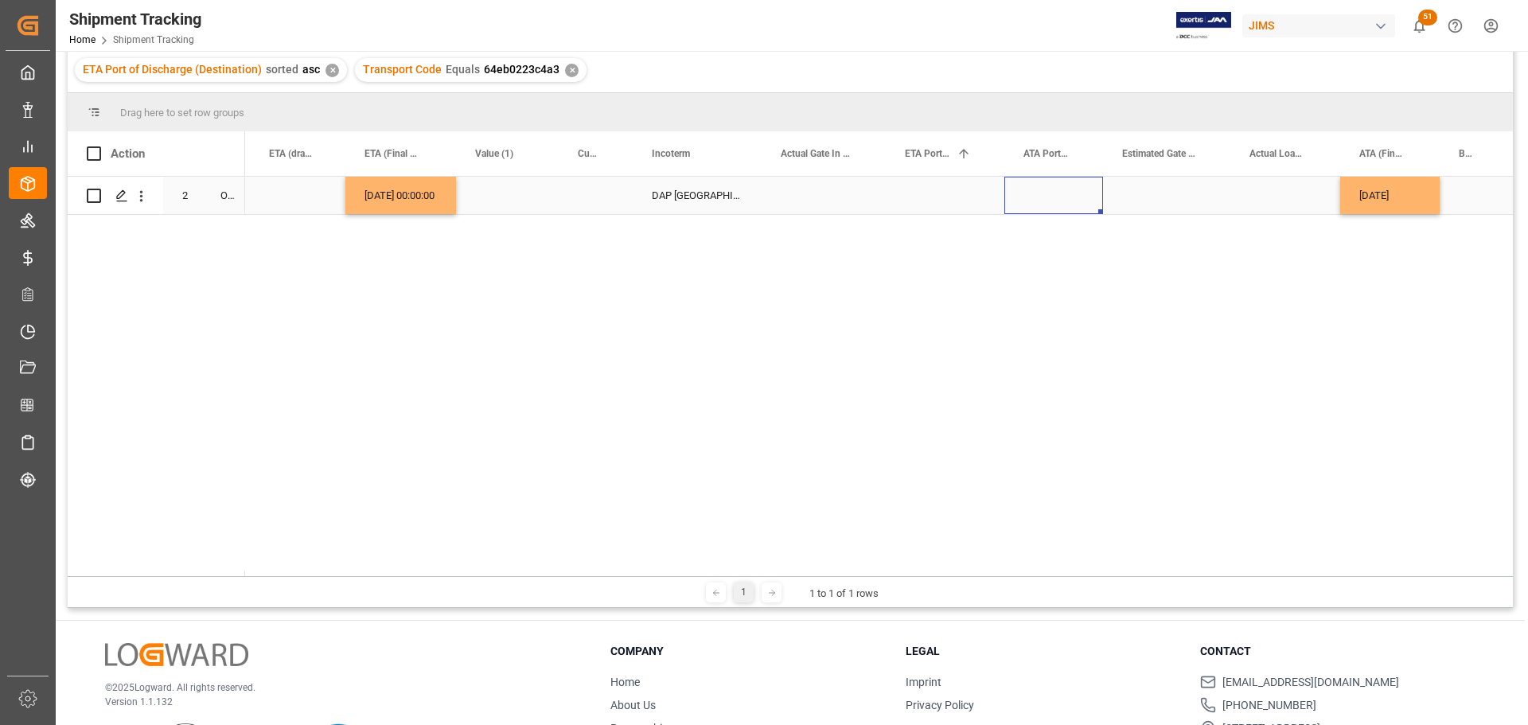
click at [1065, 198] on div "Press SPACE to select this row." at bounding box center [1053, 195] width 99 height 37
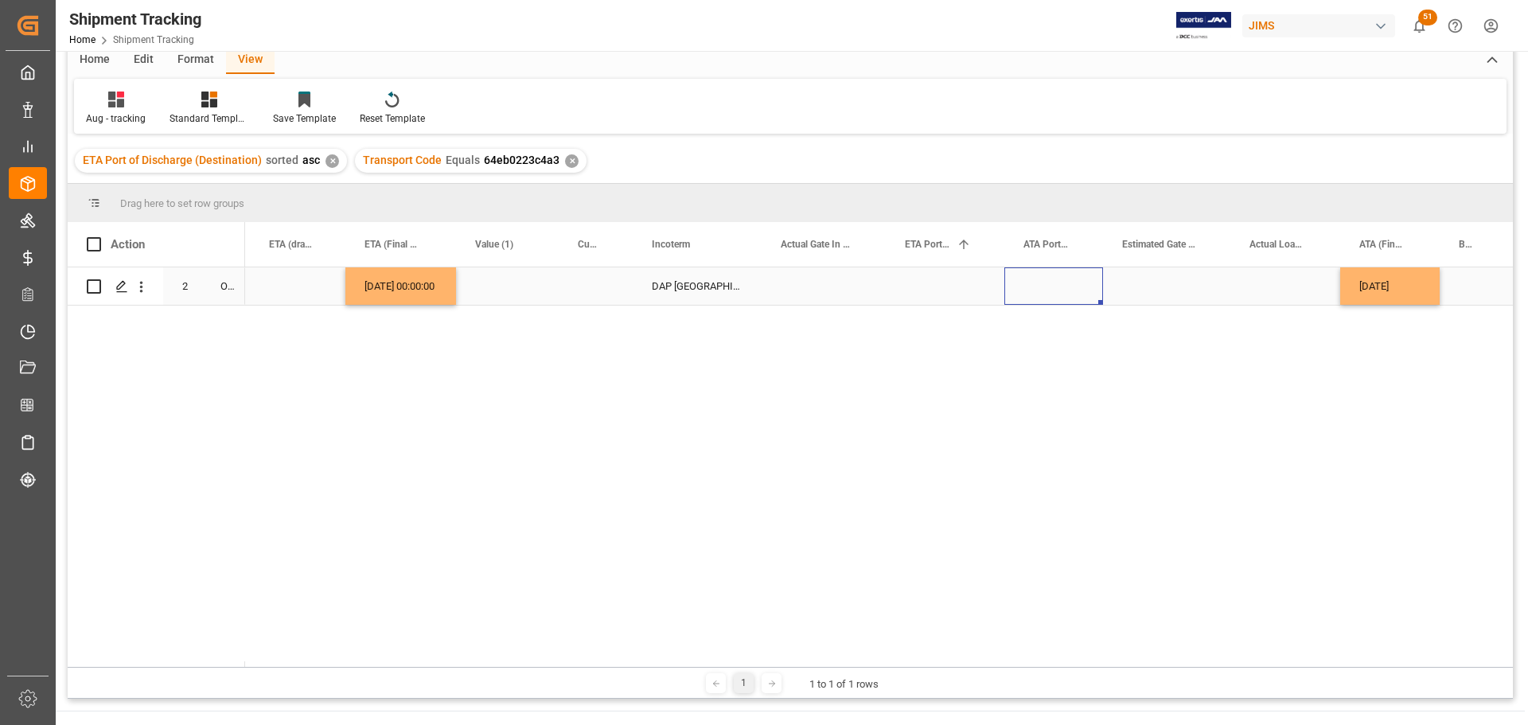
scroll to position [0, 0]
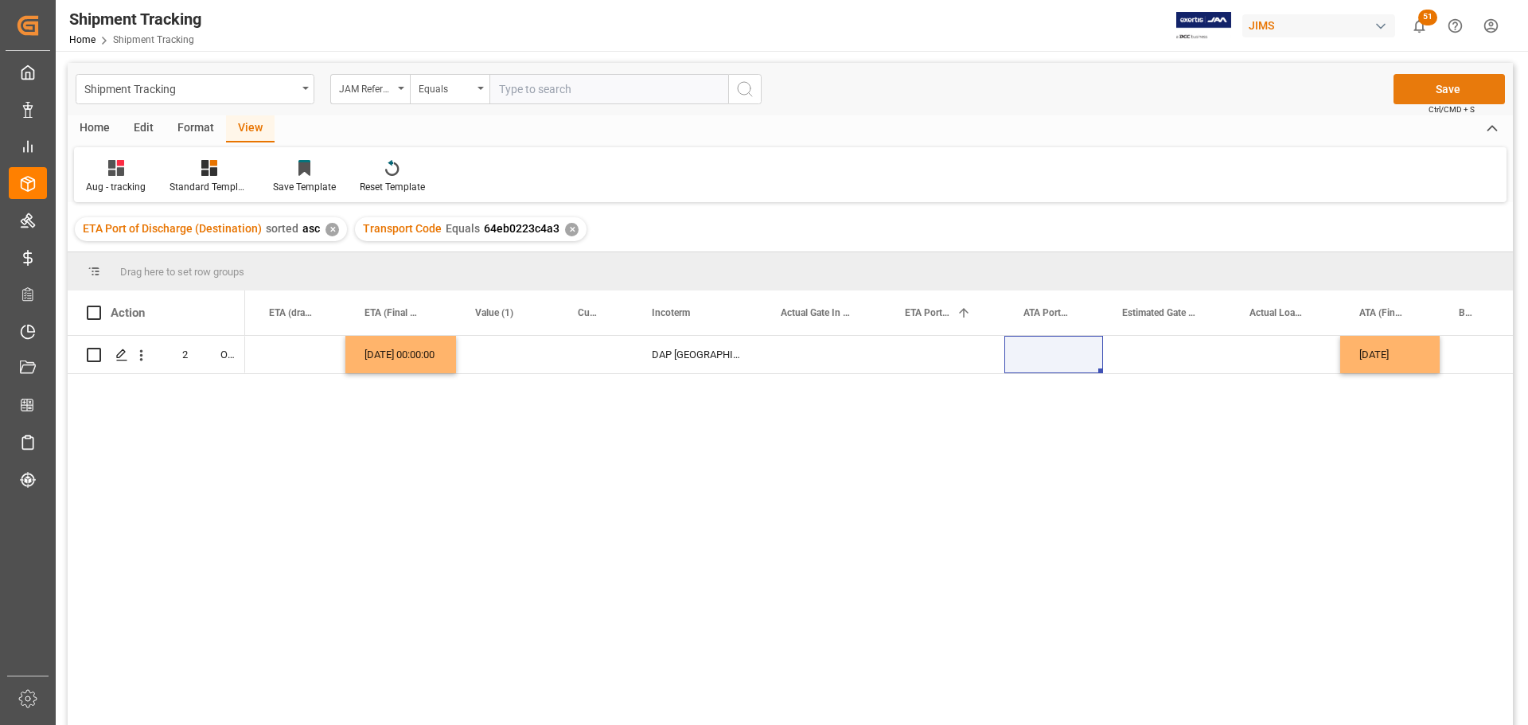
click at [1446, 78] on button "Save" at bounding box center [1449, 89] width 111 height 30
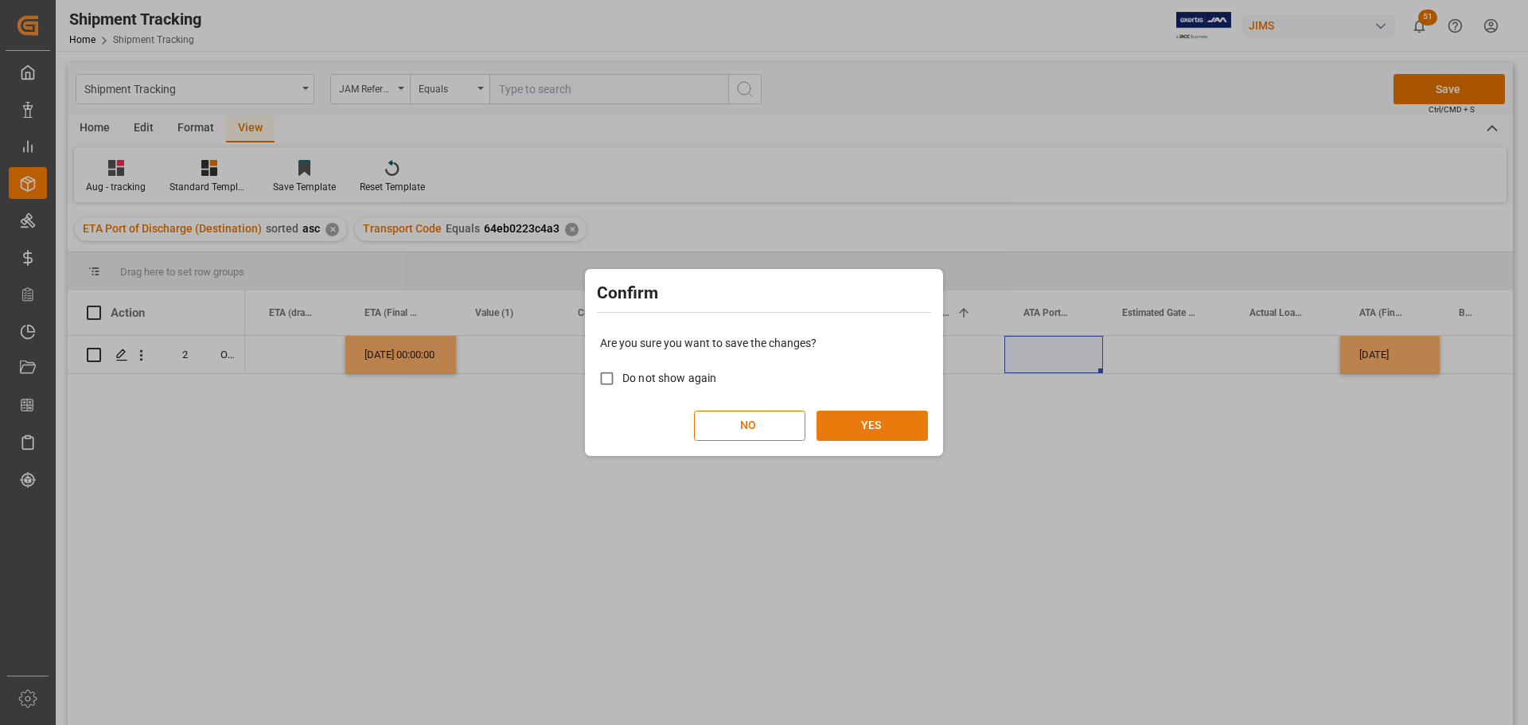
click at [884, 425] on button "YES" at bounding box center [872, 426] width 111 height 30
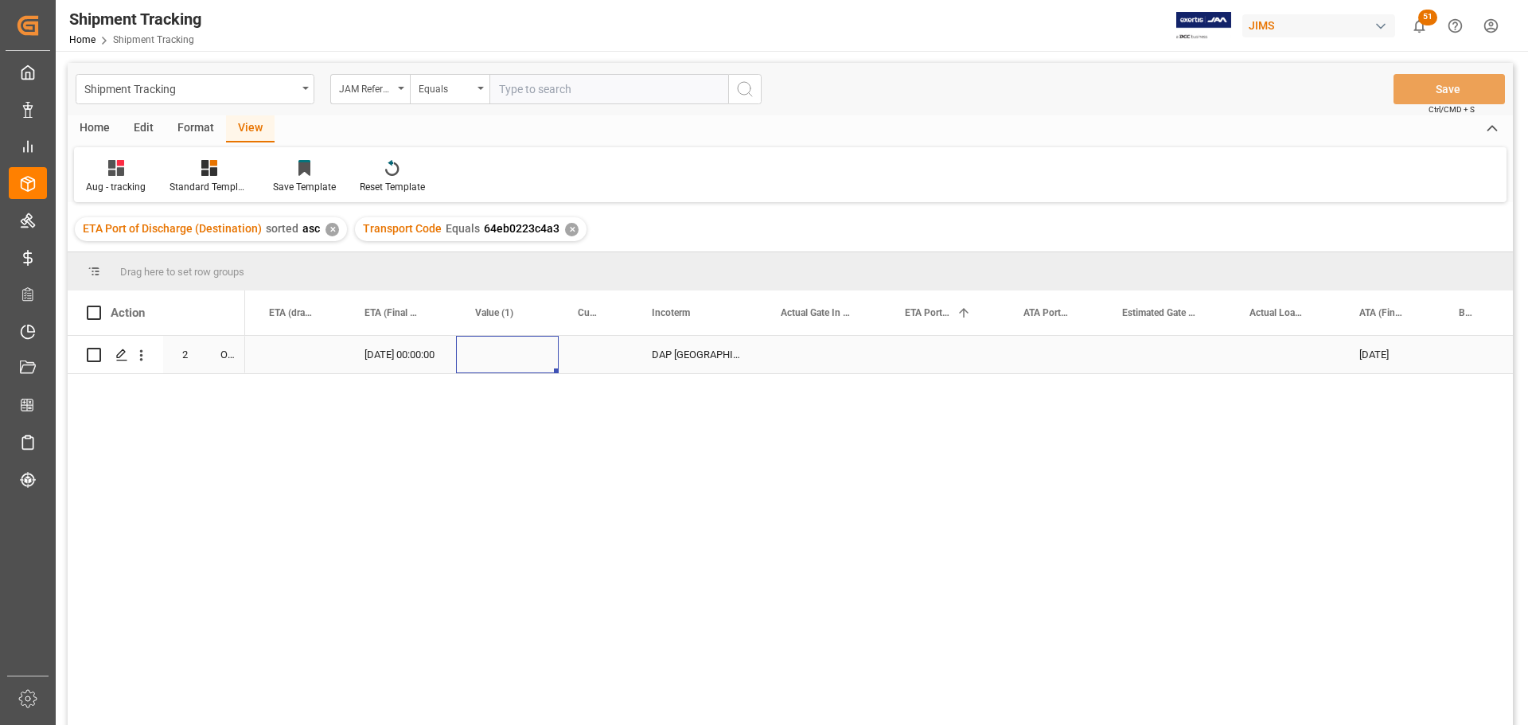
click at [557, 353] on div "Press SPACE to select this row." at bounding box center [507, 354] width 103 height 37
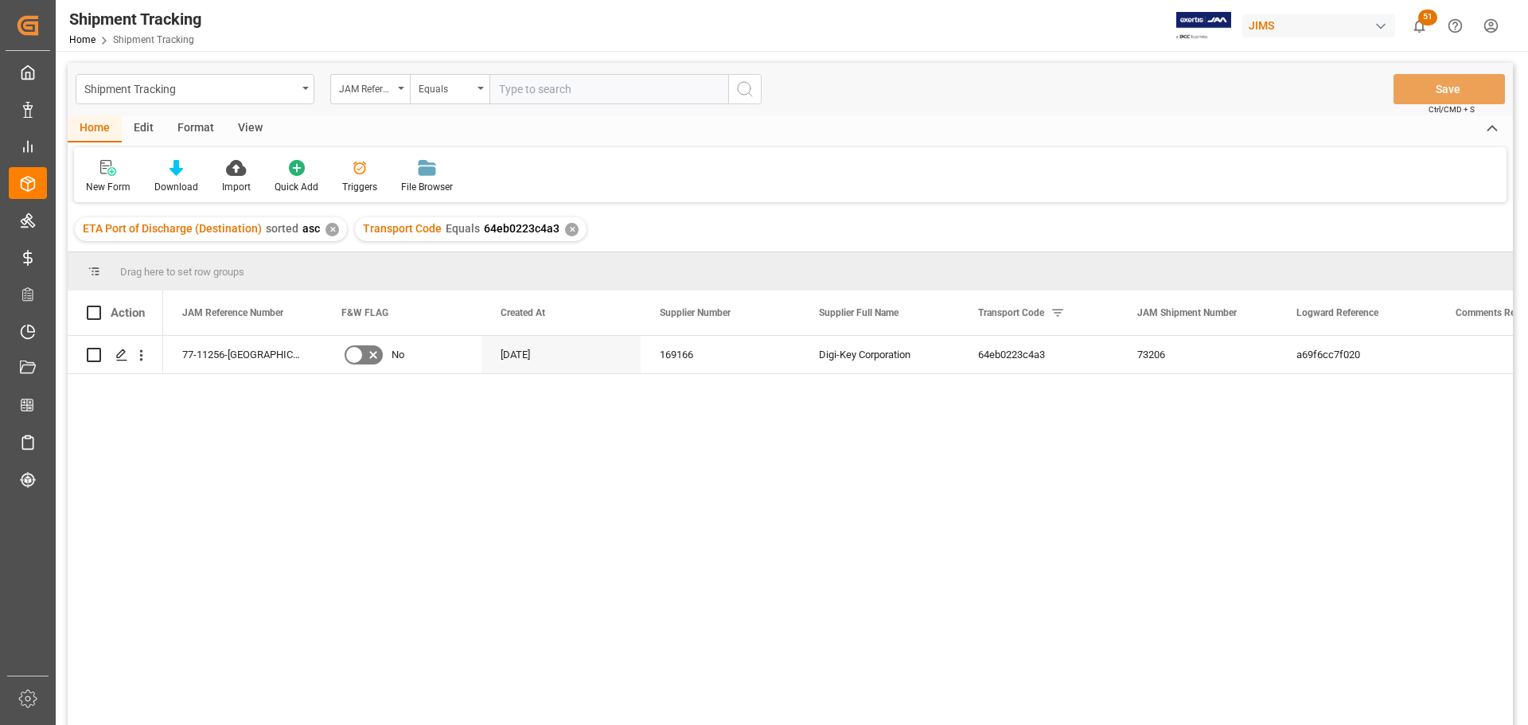
click at [248, 128] on div "View" at bounding box center [250, 128] width 49 height 27
click at [93, 185] on div "Default" at bounding box center [101, 187] width 31 height 14
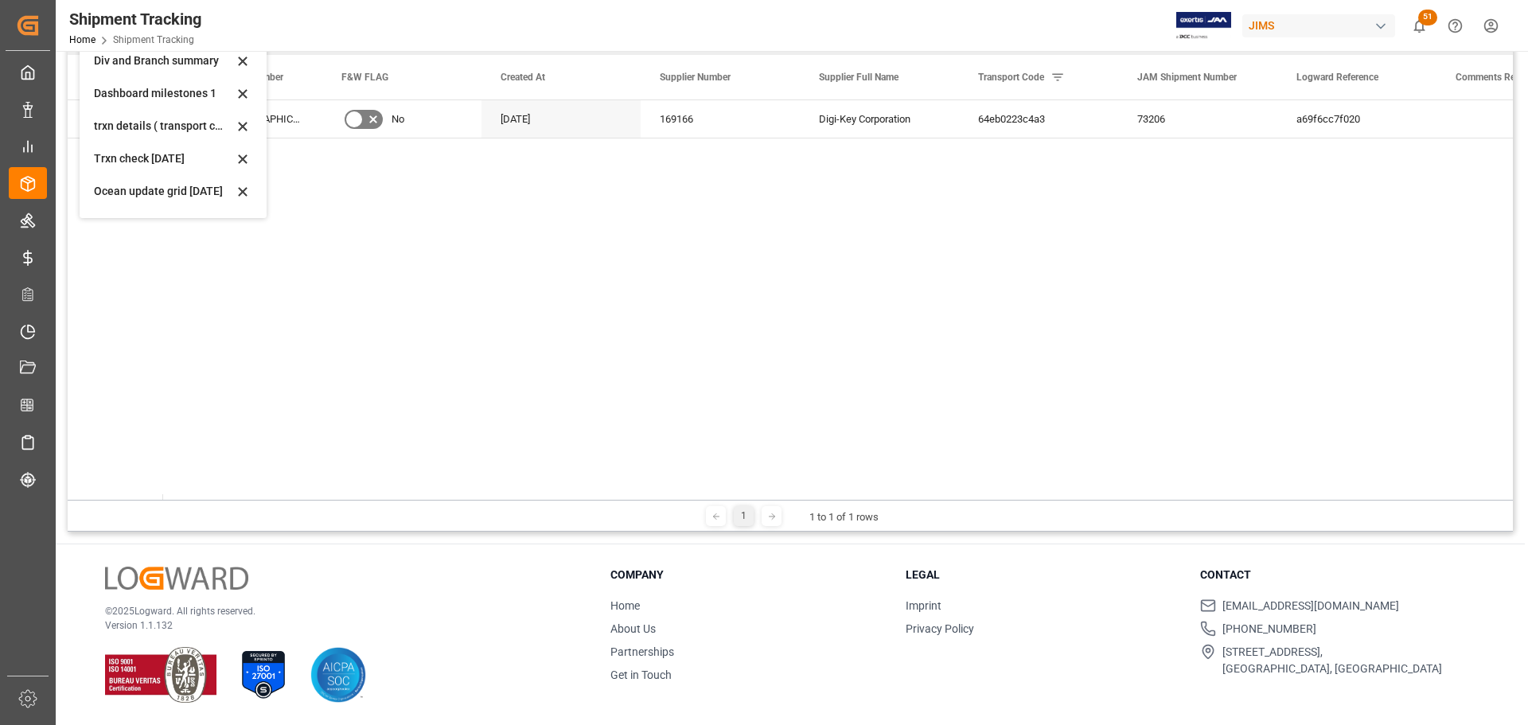
scroll to position [12, 0]
click at [485, 223] on div "77-11256-CA No [DATE] 169166 Digi-Key Corporation 64eb0223c4a3 73206 a69f6cc7f0…" at bounding box center [838, 300] width 1350 height 400
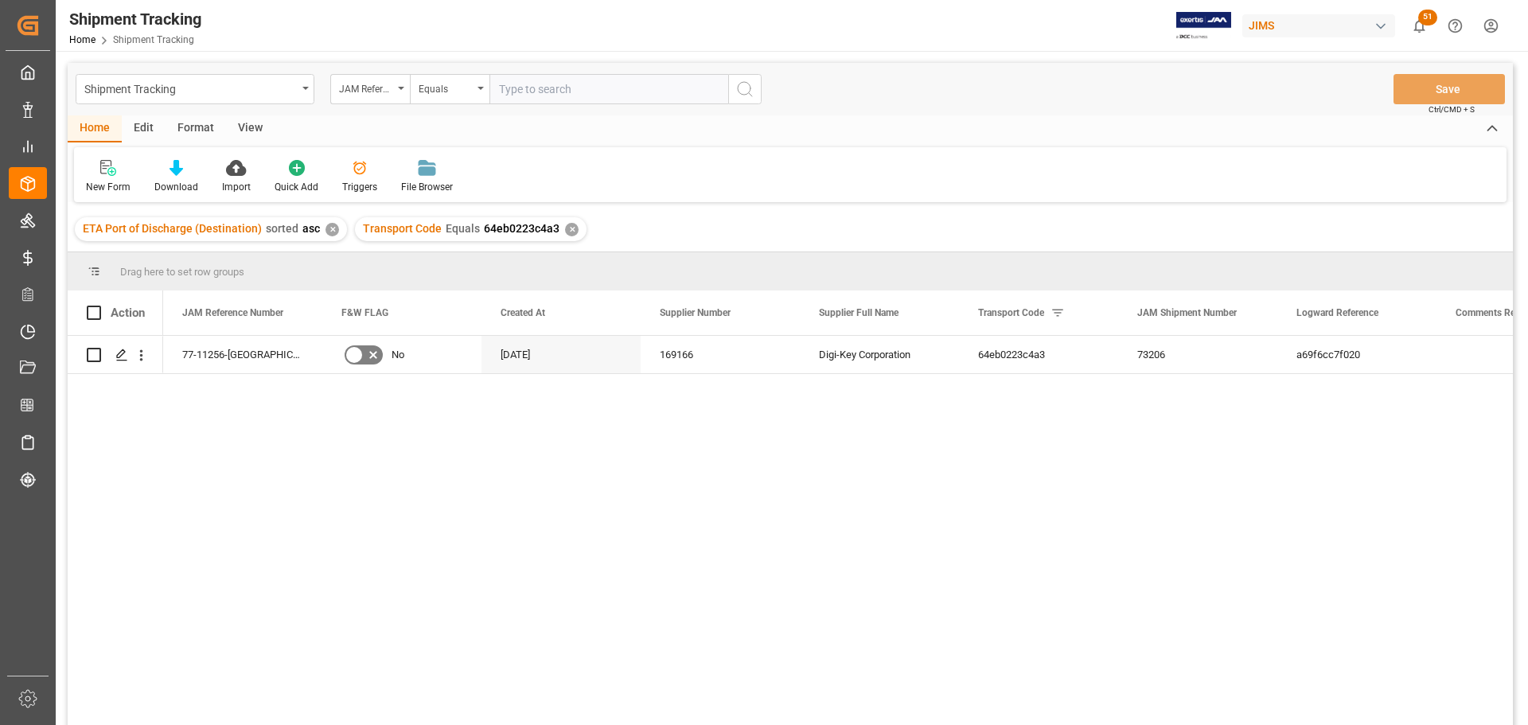
click at [249, 126] on div "View" at bounding box center [250, 128] width 49 height 27
click at [81, 185] on div "Default" at bounding box center [101, 176] width 55 height 35
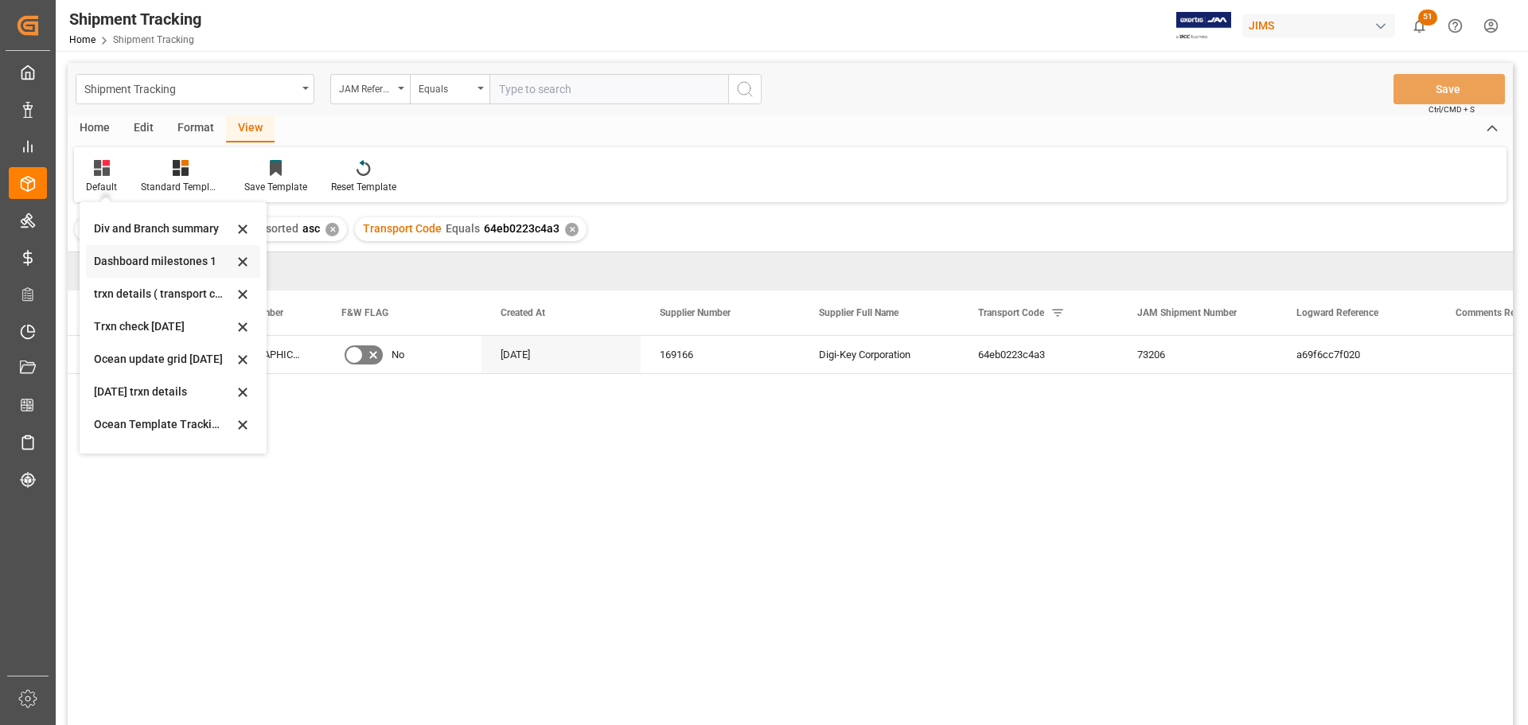
scroll to position [251, 0]
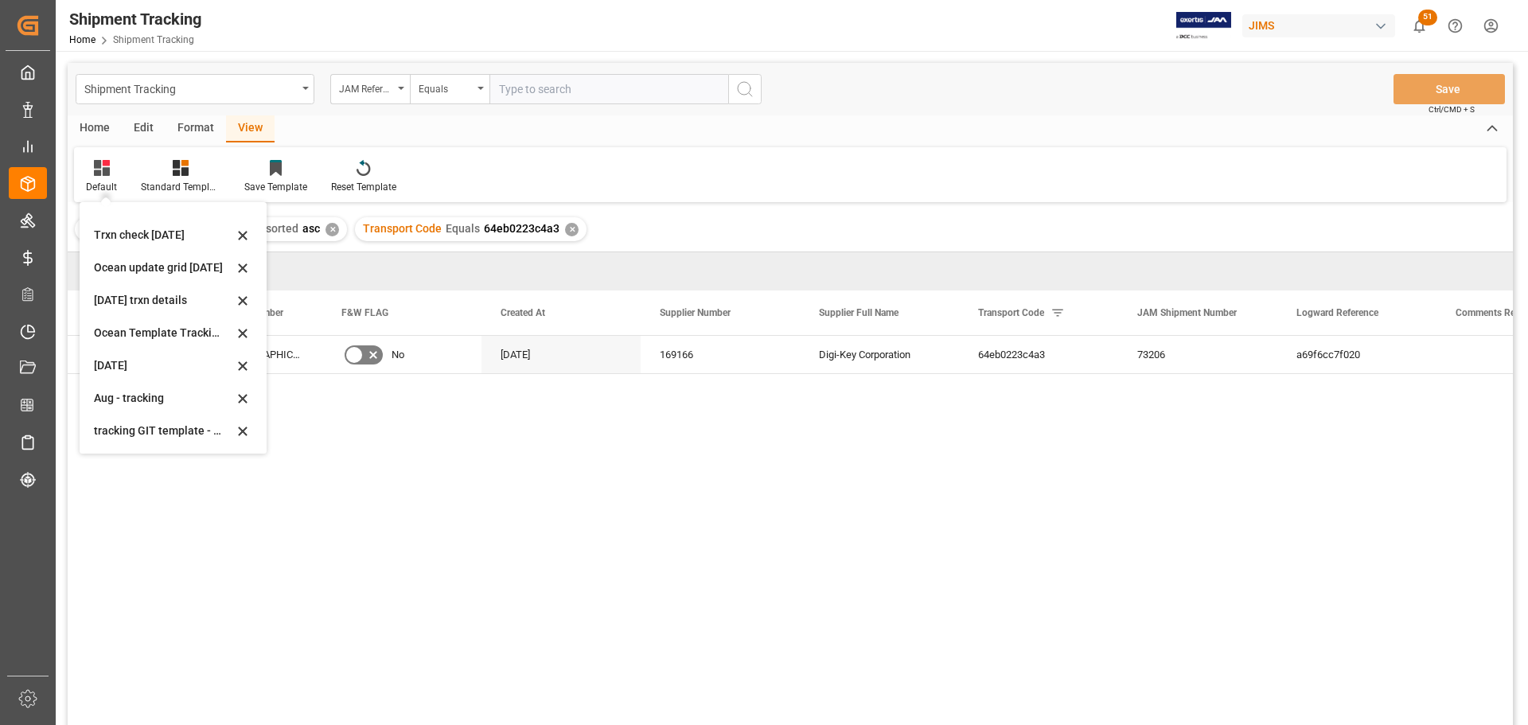
click at [444, 380] on div "77-11256-CA No [DATE] 169166 Digi-Key Corporation 64eb0223c4a3 73206 a69f6cc7f0…" at bounding box center [838, 536] width 1350 height 400
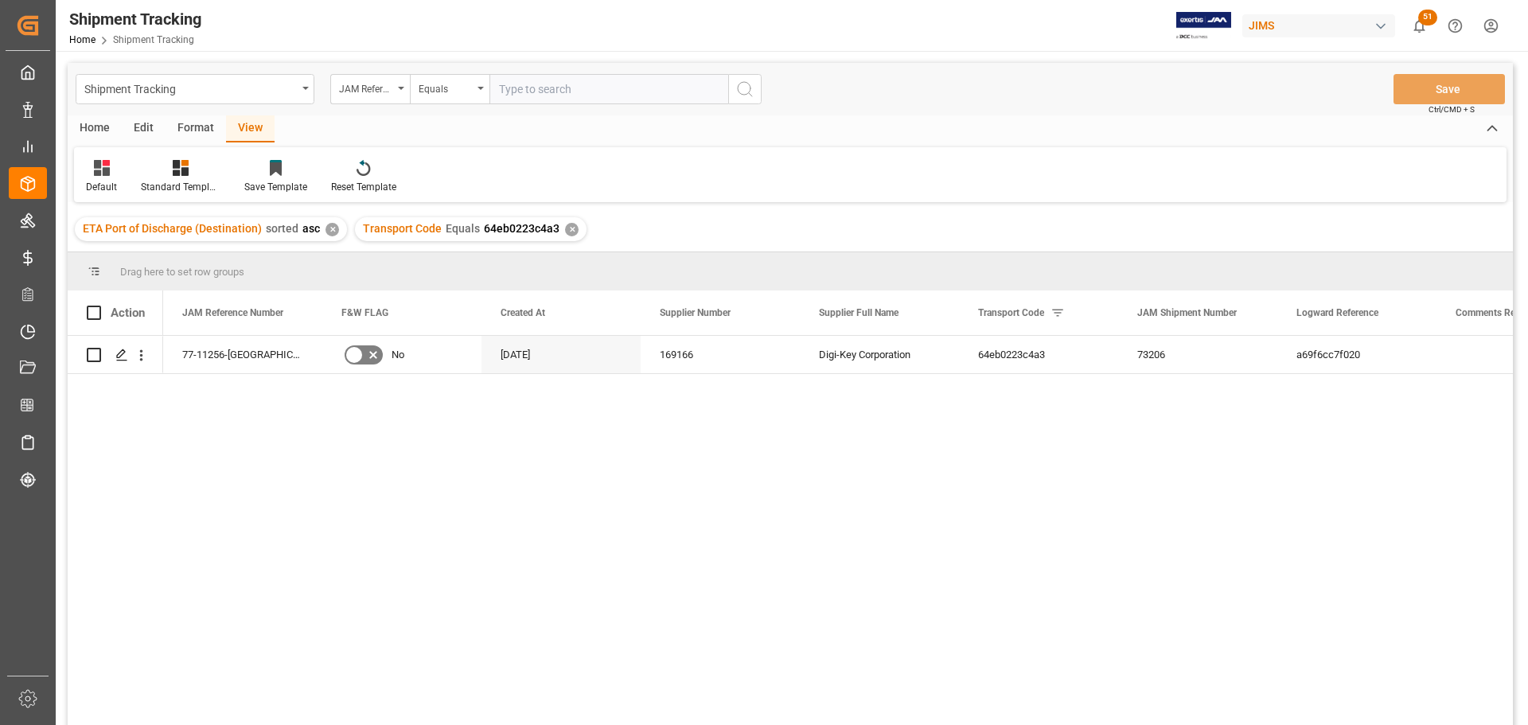
click at [262, 127] on div "View" at bounding box center [250, 128] width 49 height 27
click at [94, 178] on div "Default" at bounding box center [101, 176] width 55 height 35
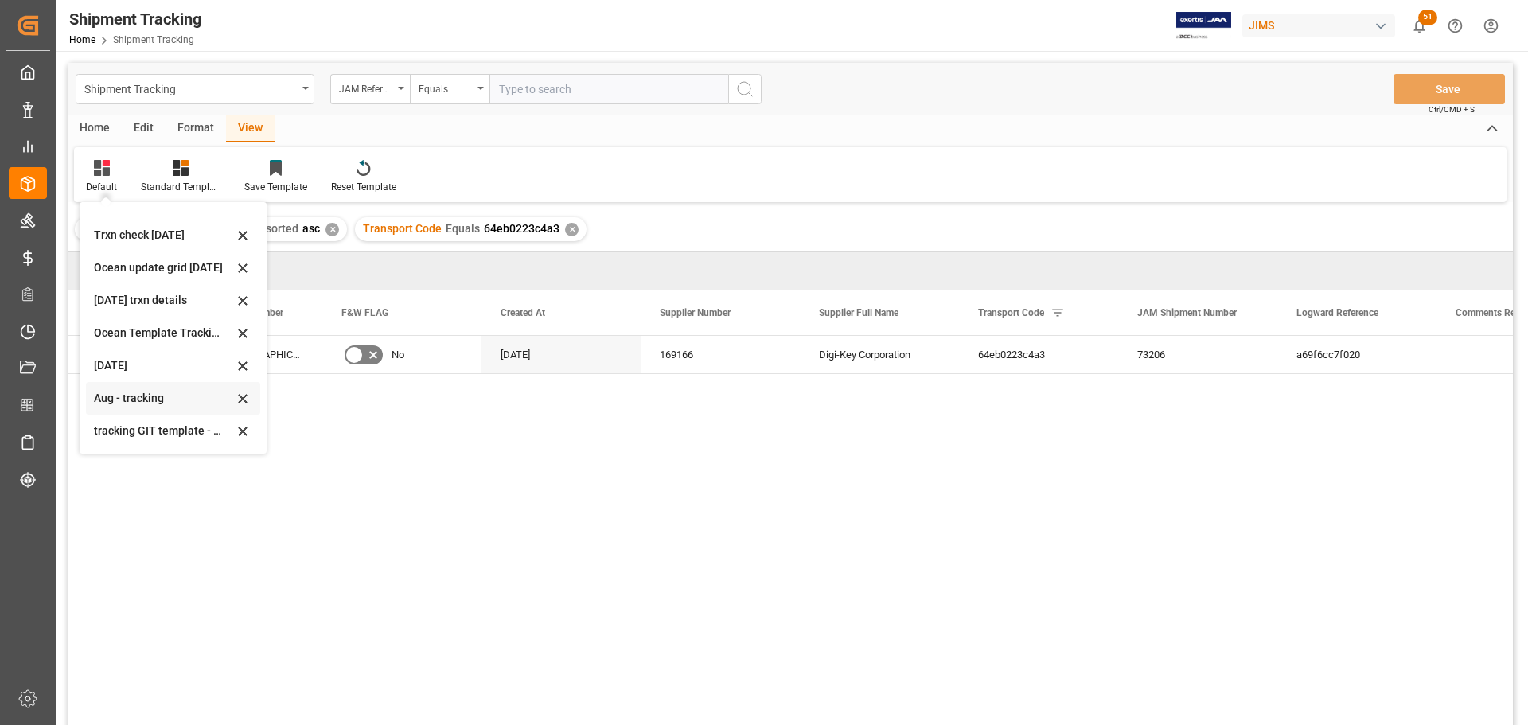
click at [126, 396] on div "Aug - tracking" at bounding box center [163, 398] width 139 height 17
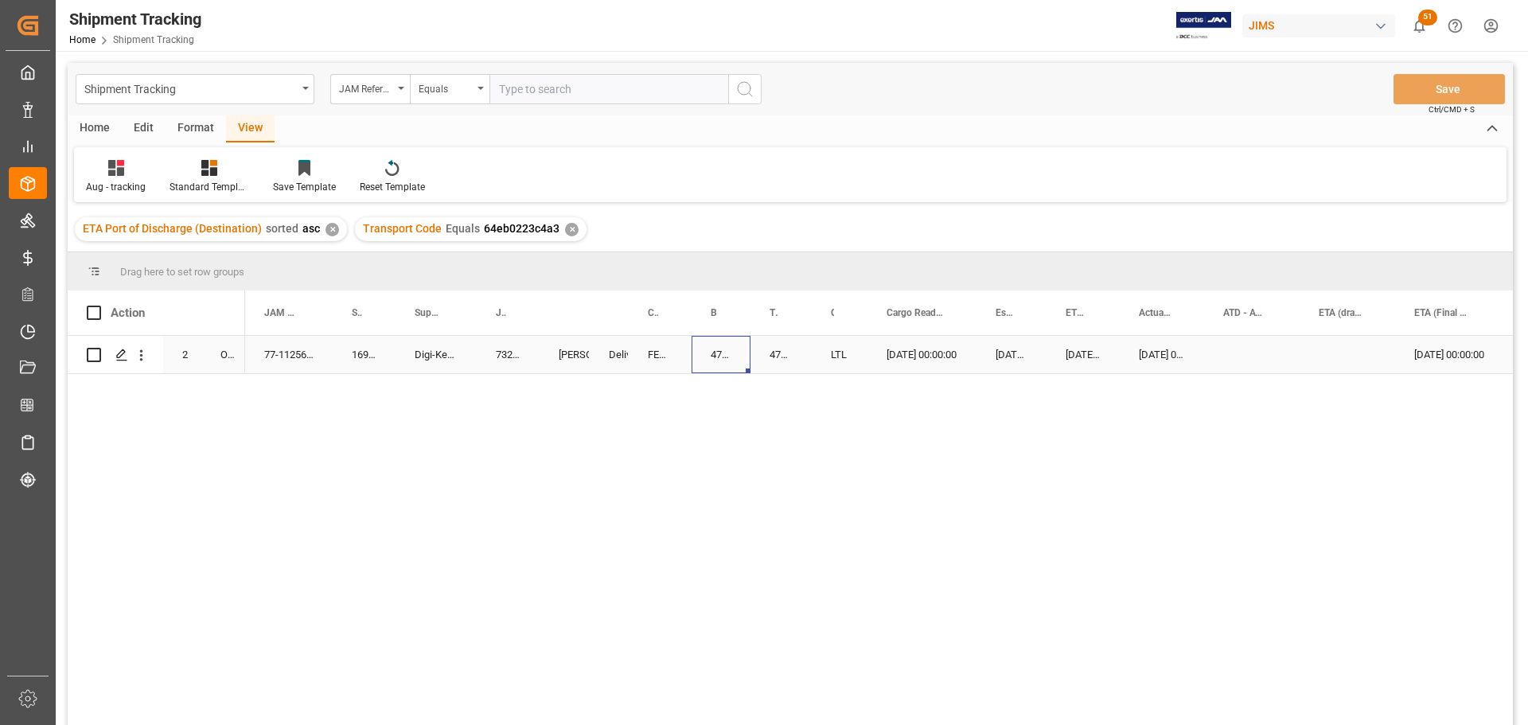
click at [708, 355] on div "475886111706" at bounding box center [721, 354] width 59 height 37
click at [297, 479] on div "09-24-2025 00:00:00 09-24-2025 00:00:00 09-24-2025 00:00:00 09-24-2025 00:00:00…" at bounding box center [879, 536] width 1268 height 400
click at [236, 366] on div "O5" at bounding box center [223, 354] width 44 height 37
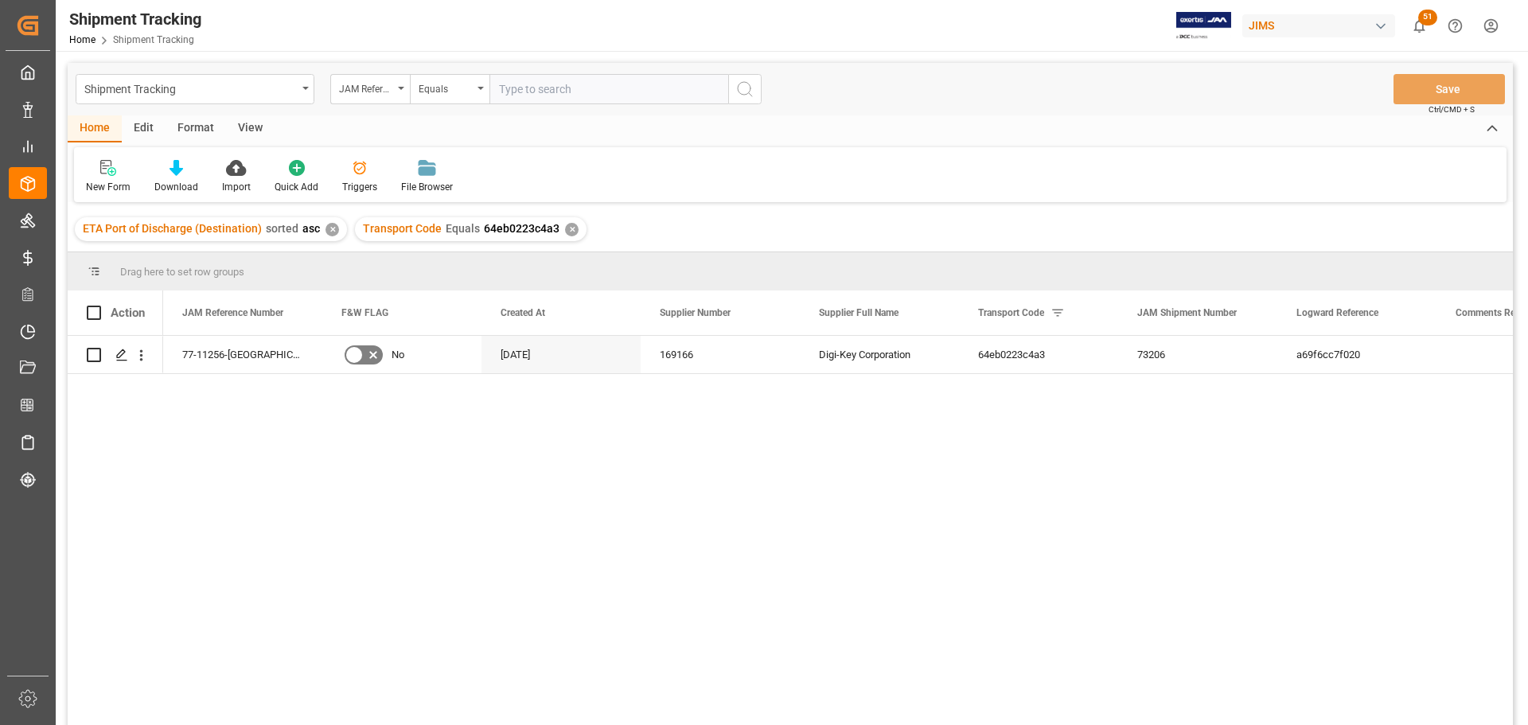
click at [240, 129] on div "View" at bounding box center [250, 128] width 49 height 27
click at [96, 189] on div "Default" at bounding box center [101, 187] width 31 height 14
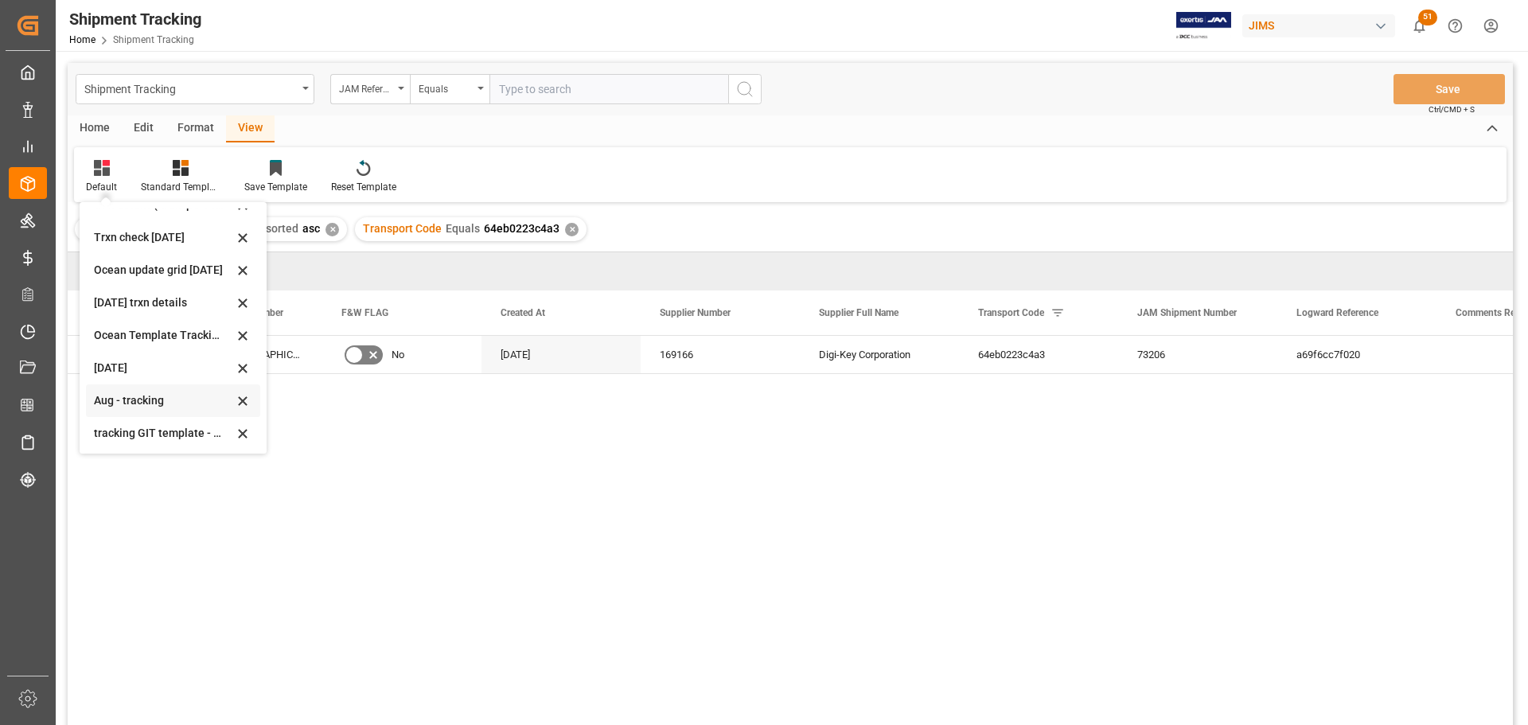
scroll to position [251, 0]
click at [115, 396] on div "Aug - tracking" at bounding box center [163, 398] width 139 height 17
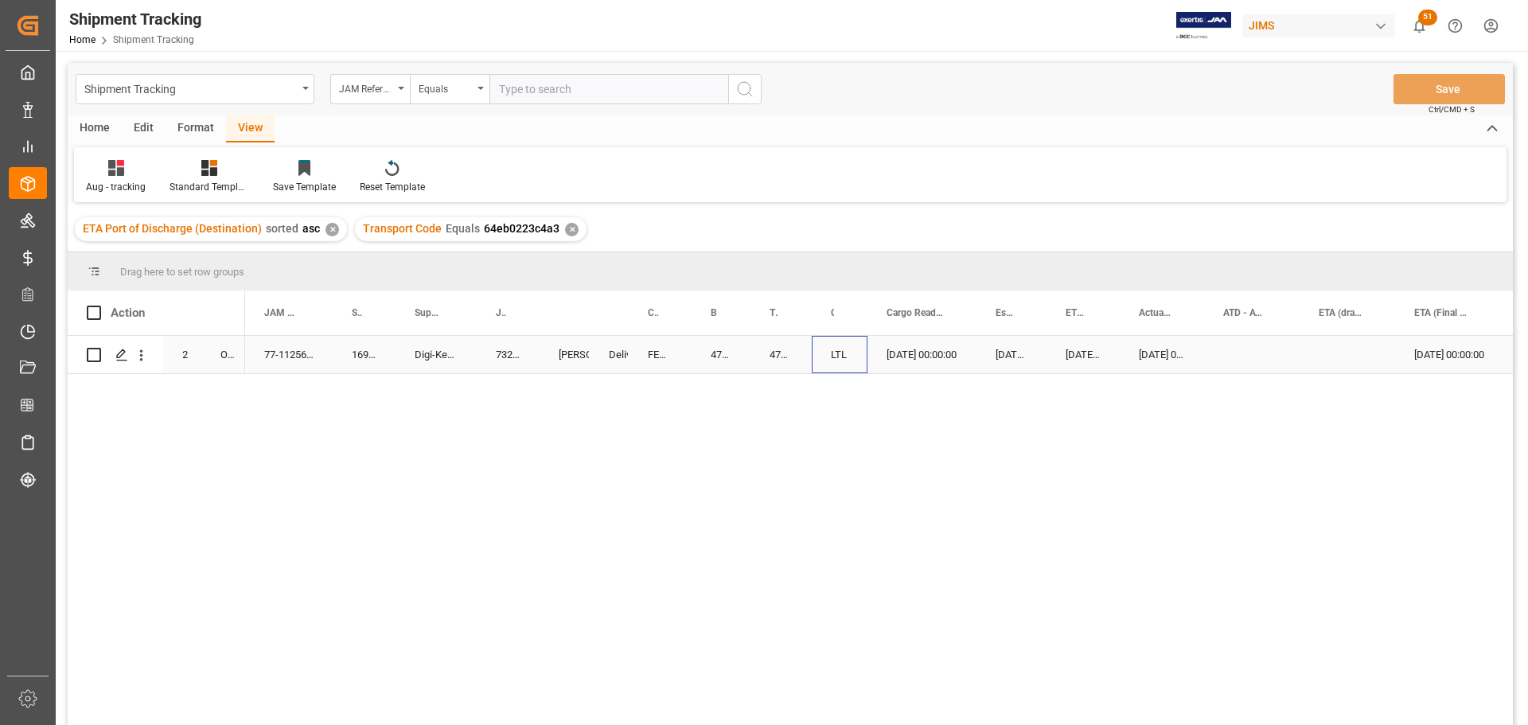
click at [840, 347] on div "LTL" at bounding box center [840, 354] width 56 height 37
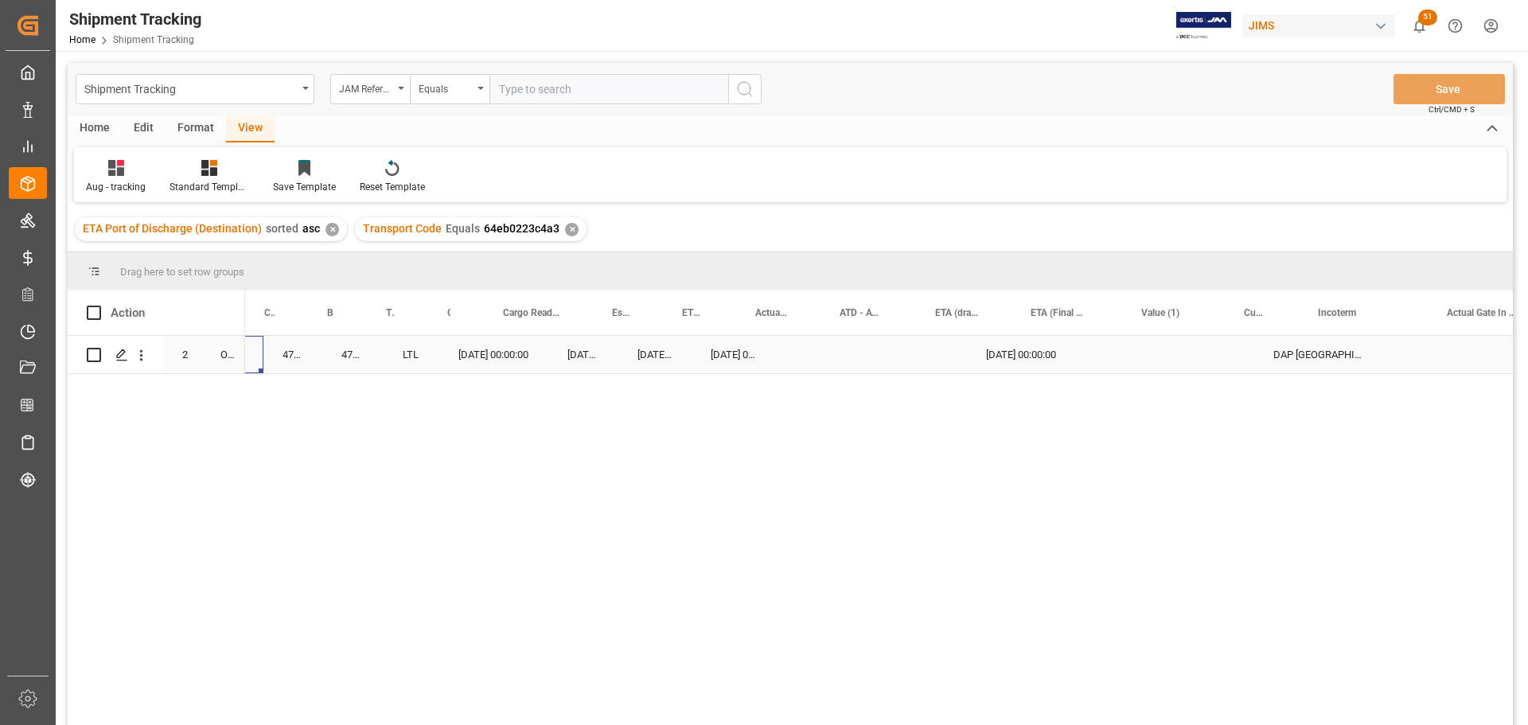
scroll to position [0, 0]
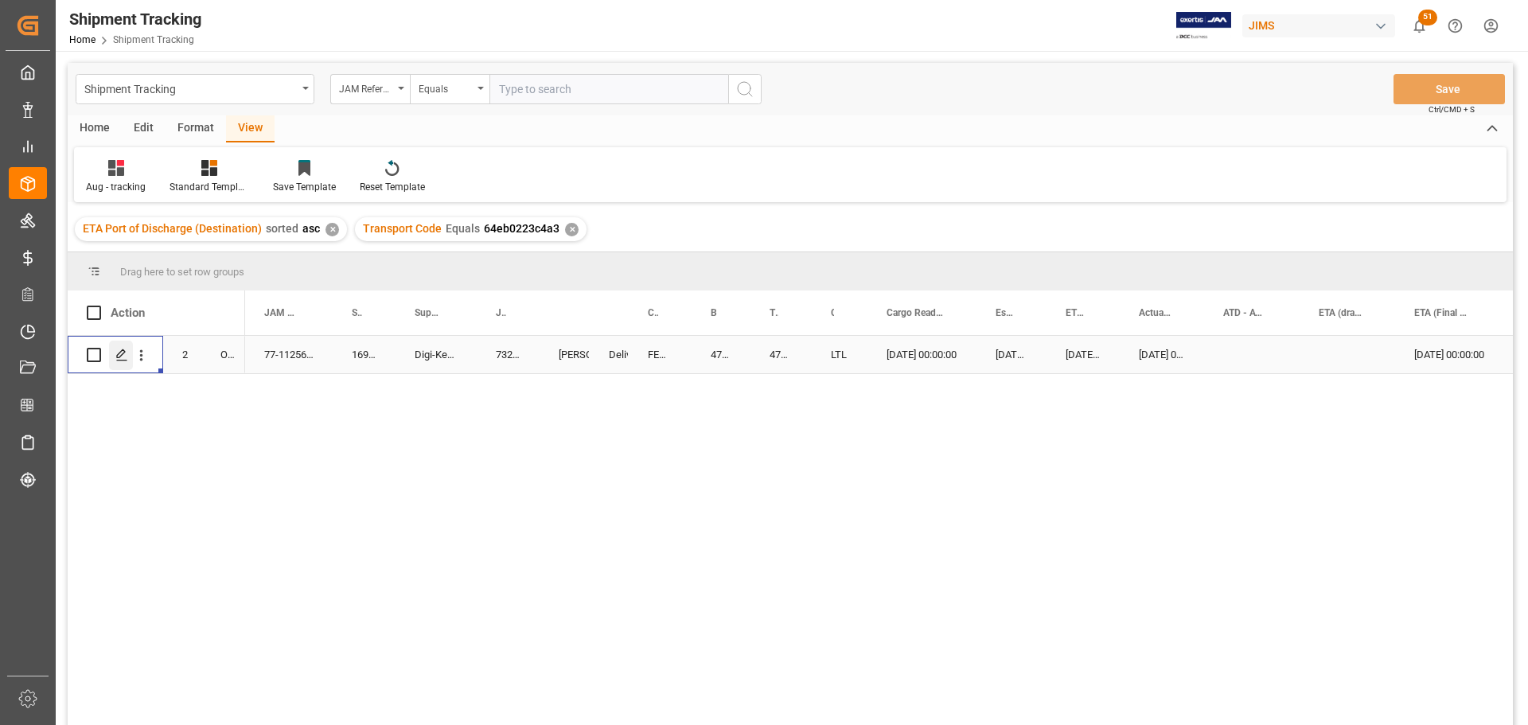
click at [121, 357] on polygon "Press SPACE to select this row." at bounding box center [121, 354] width 8 height 8
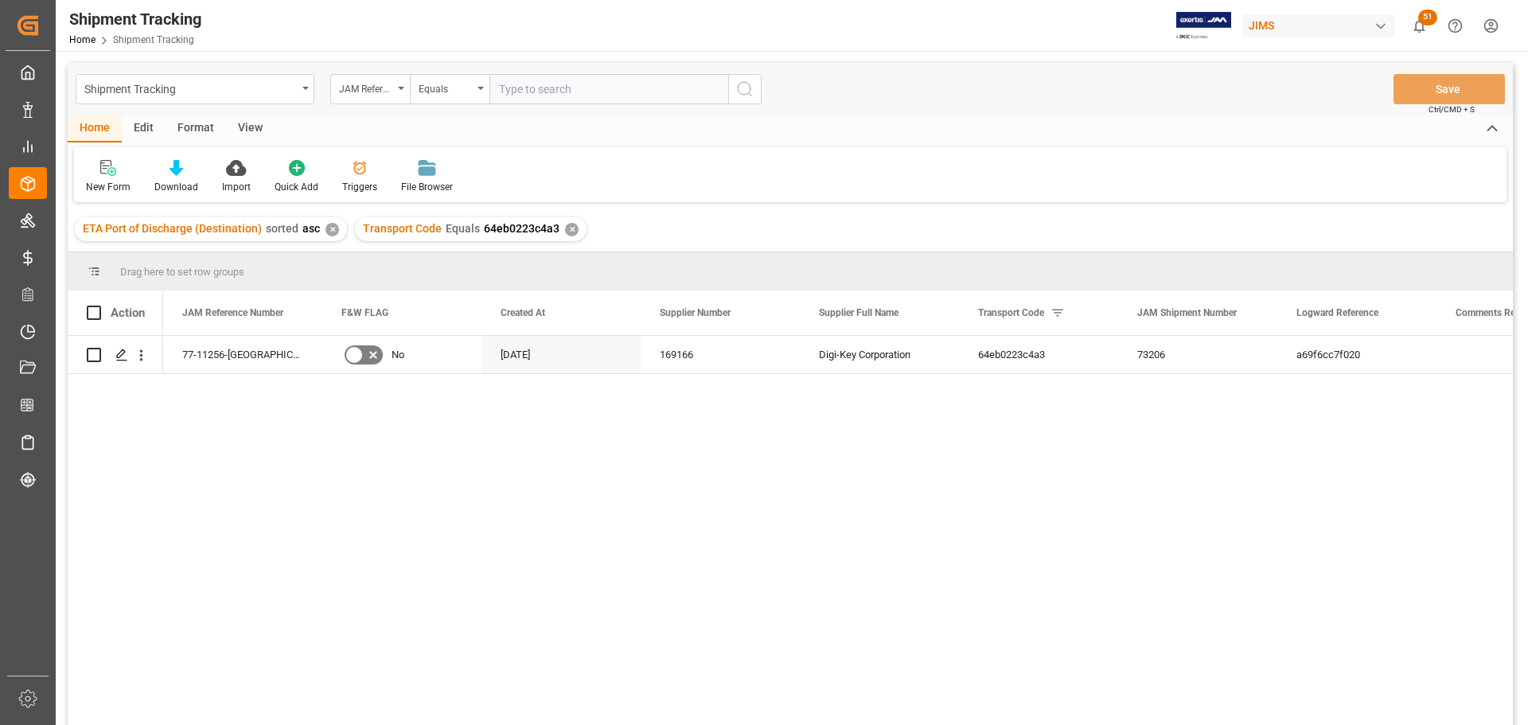
click at [251, 129] on div "View" at bounding box center [250, 128] width 49 height 27
click at [97, 182] on div "Default" at bounding box center [101, 187] width 31 height 14
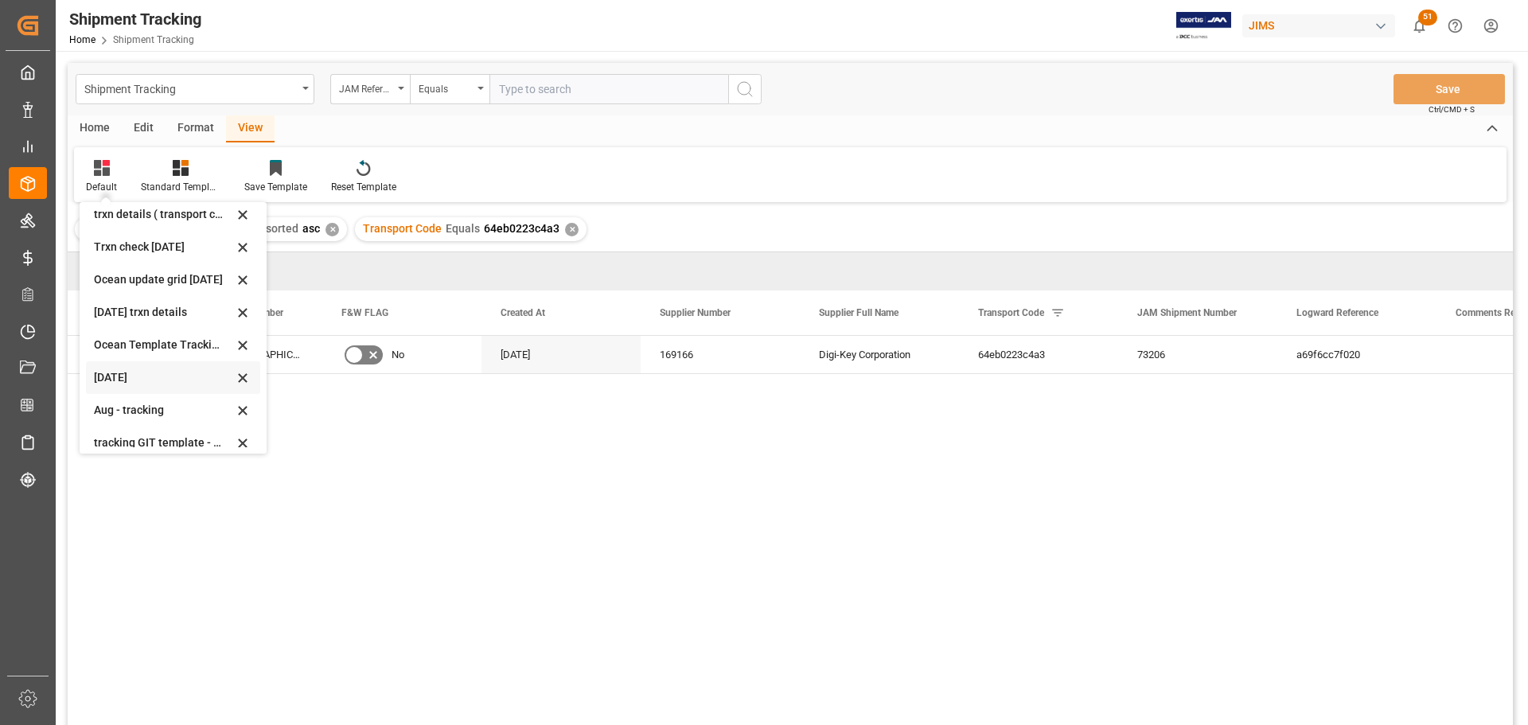
scroll to position [251, 0]
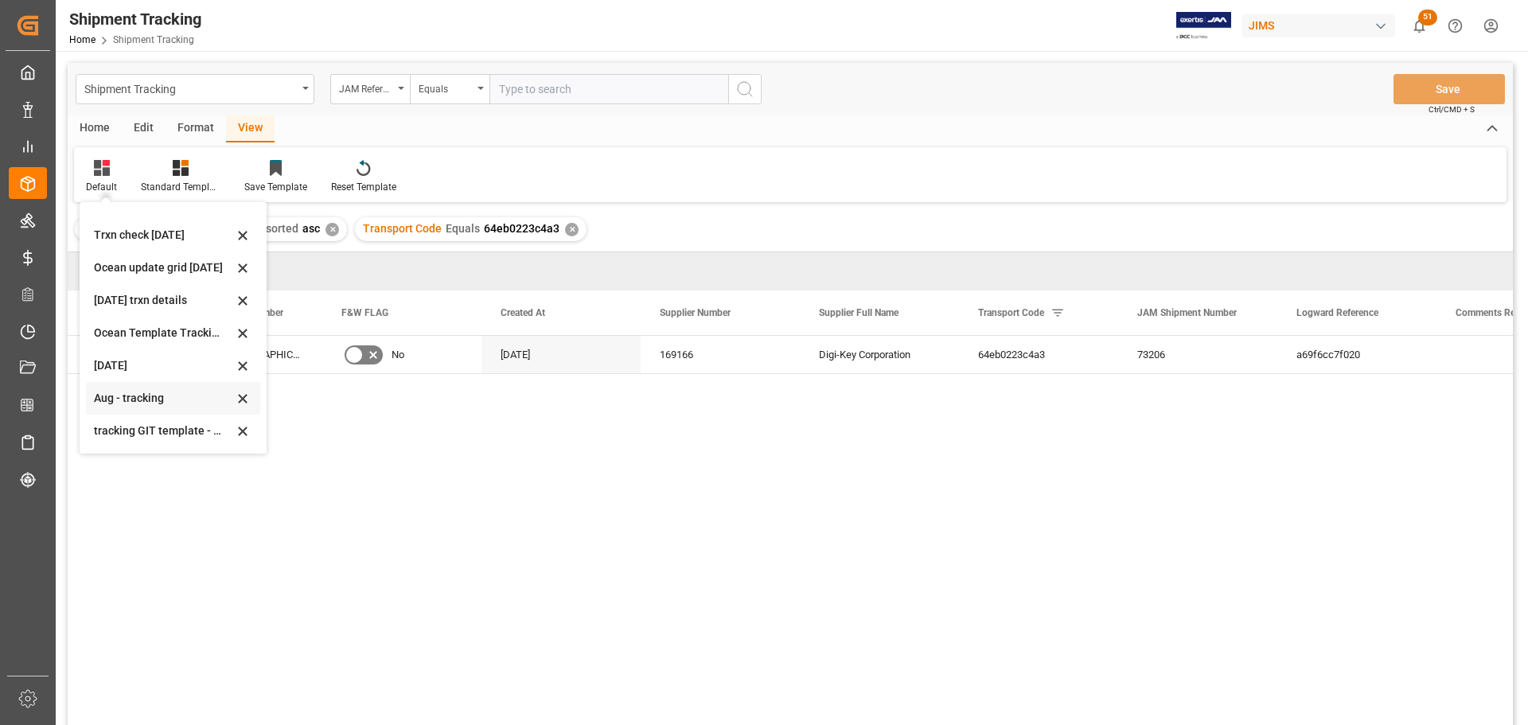
click at [109, 400] on div "Aug - tracking" at bounding box center [163, 398] width 139 height 17
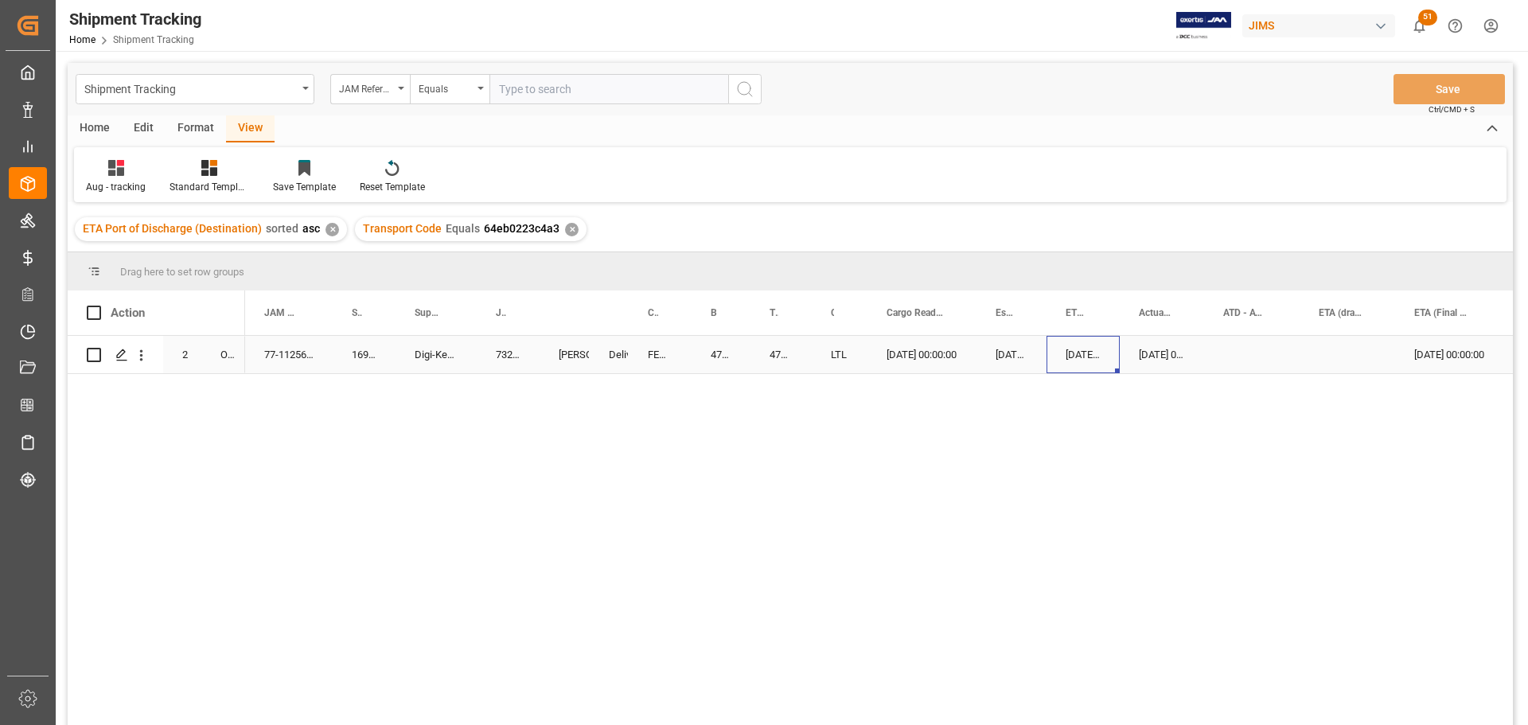
click at [1073, 358] on div "[DATE] 00:00:00" at bounding box center [1083, 354] width 73 height 37
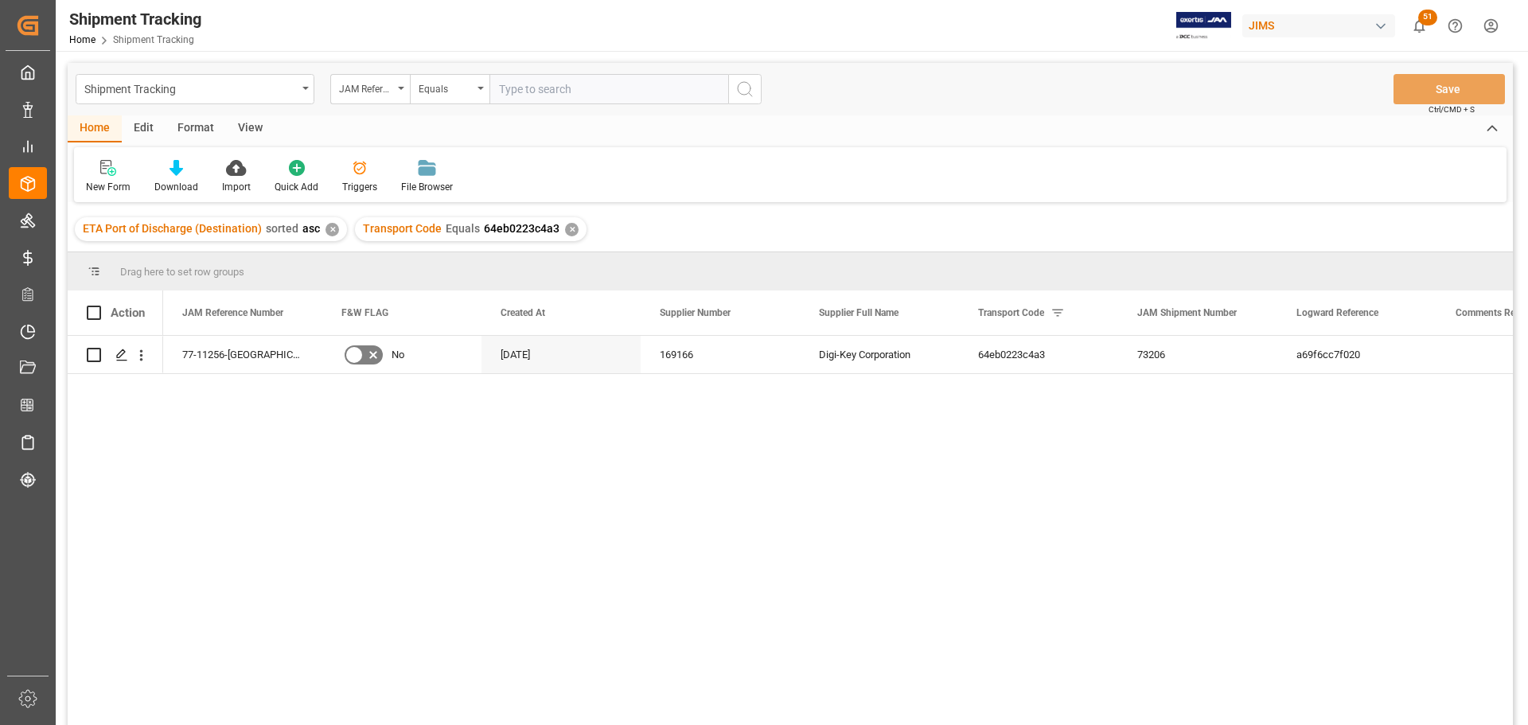
click at [251, 127] on div "View" at bounding box center [250, 128] width 49 height 27
click at [95, 182] on div "Default" at bounding box center [101, 187] width 31 height 14
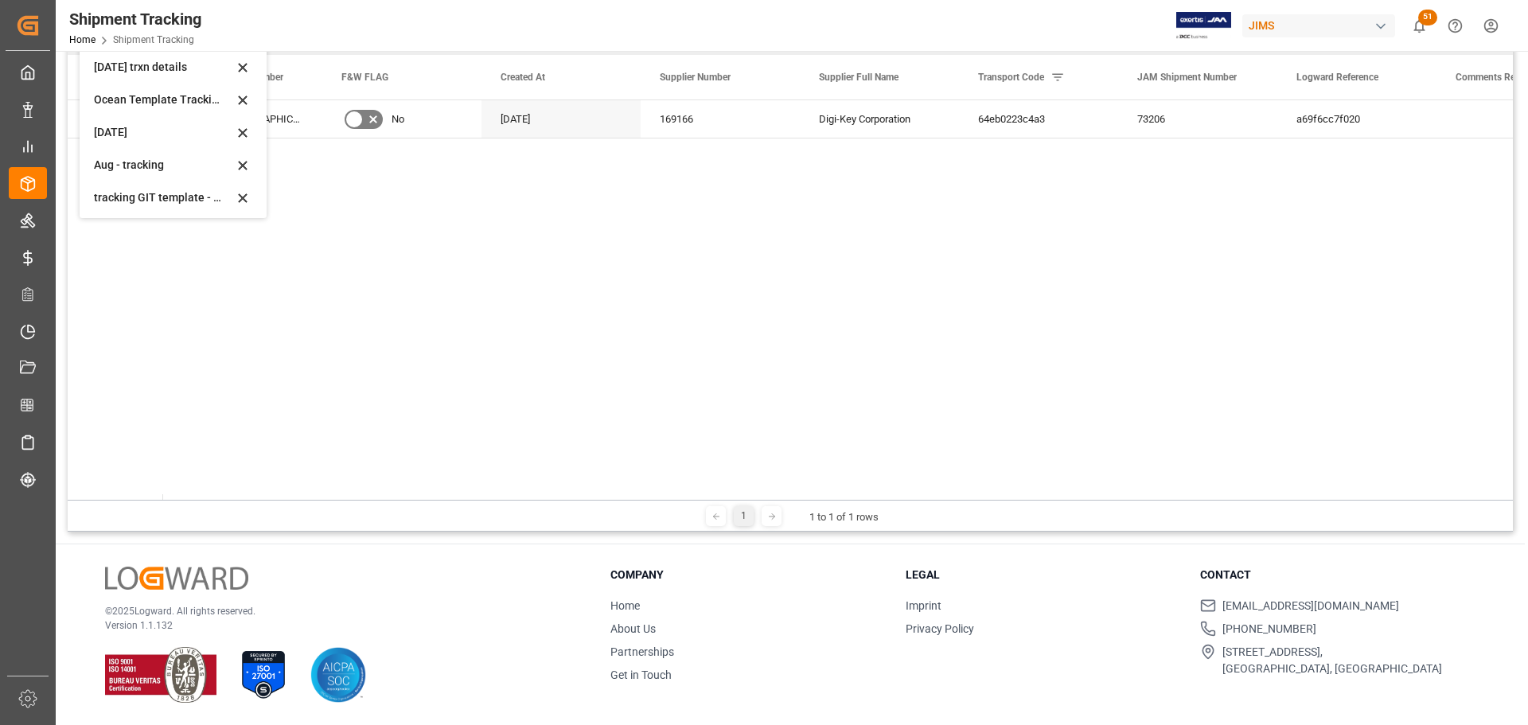
scroll to position [251, 0]
click at [130, 162] on div "Aug - tracking" at bounding box center [163, 162] width 139 height 17
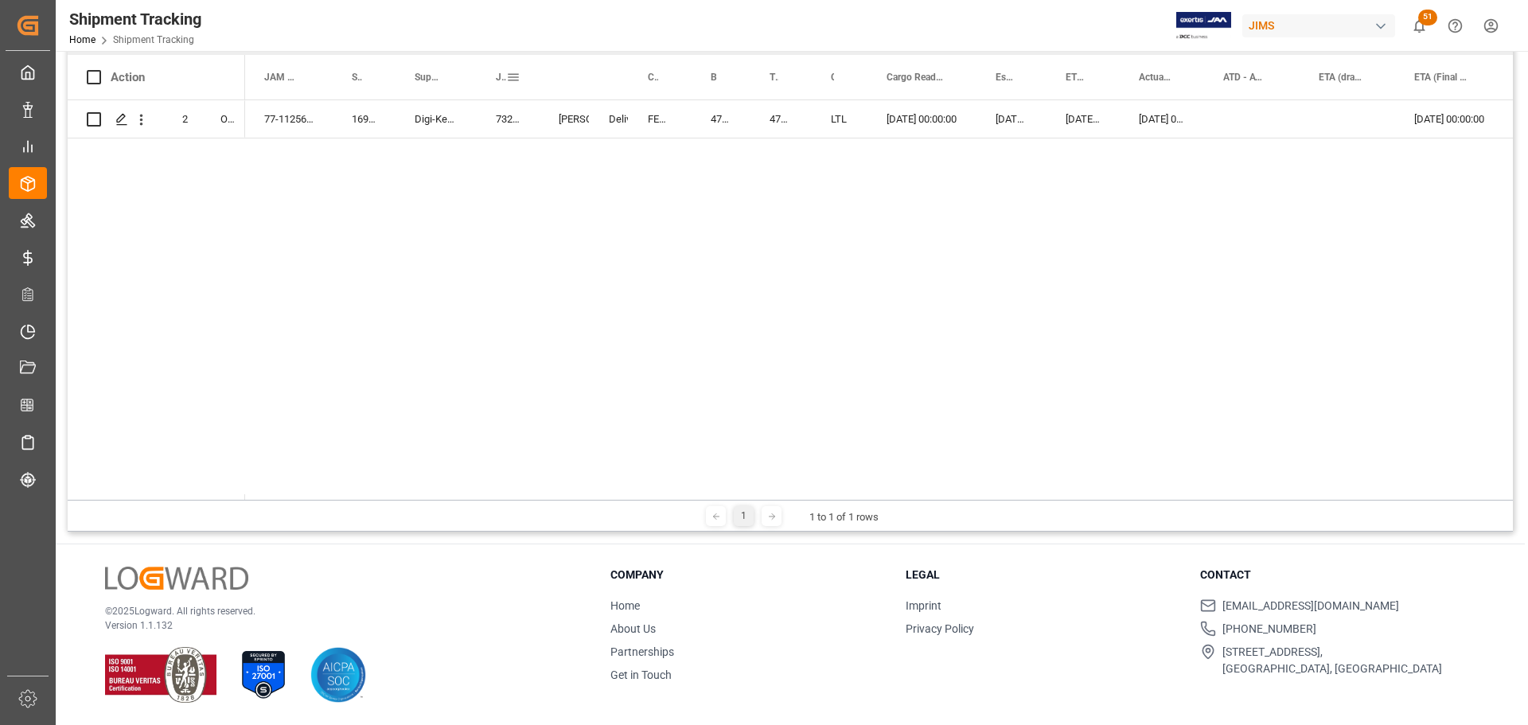
click at [481, 81] on div "JAM Shipment Number" at bounding box center [508, 77] width 63 height 45
click at [477, 119] on div "73206" at bounding box center [508, 118] width 63 height 37
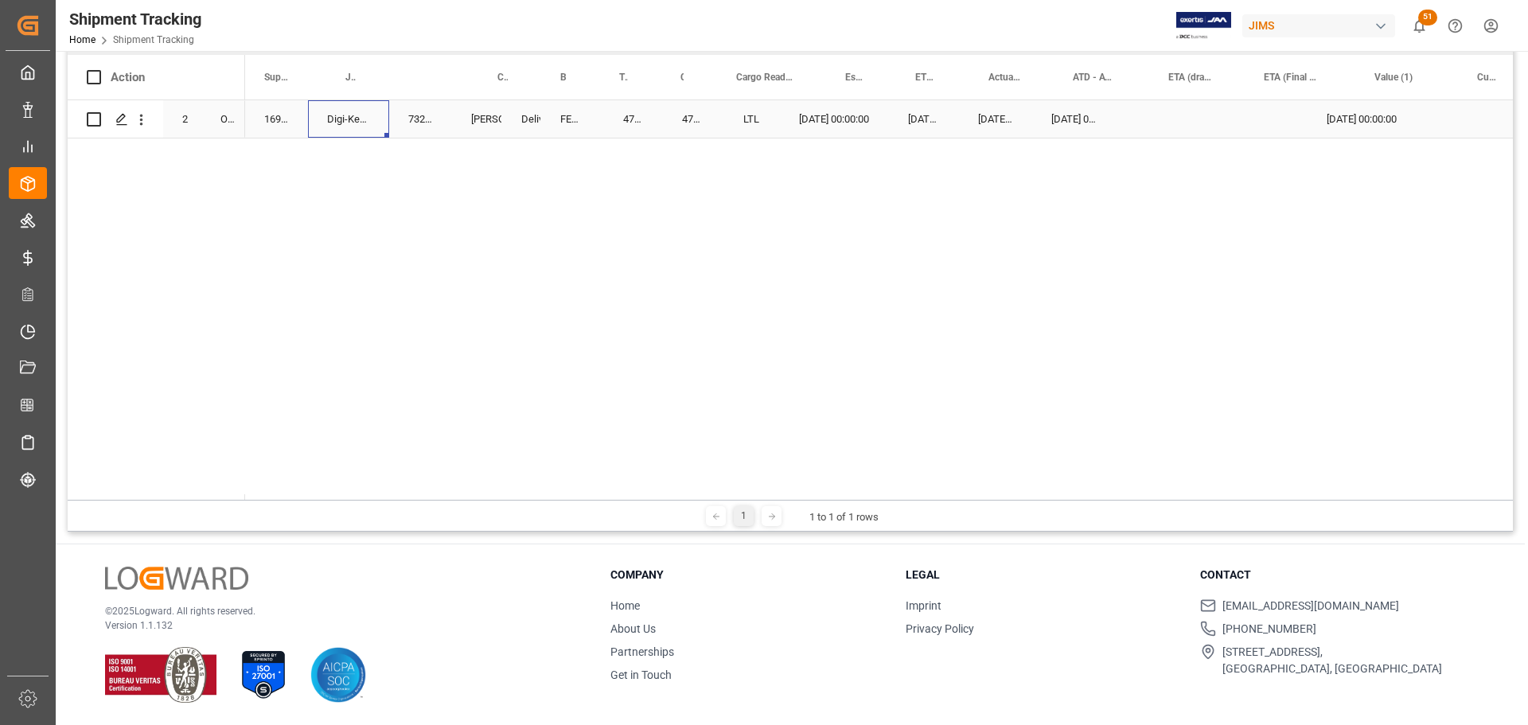
scroll to position [0, 0]
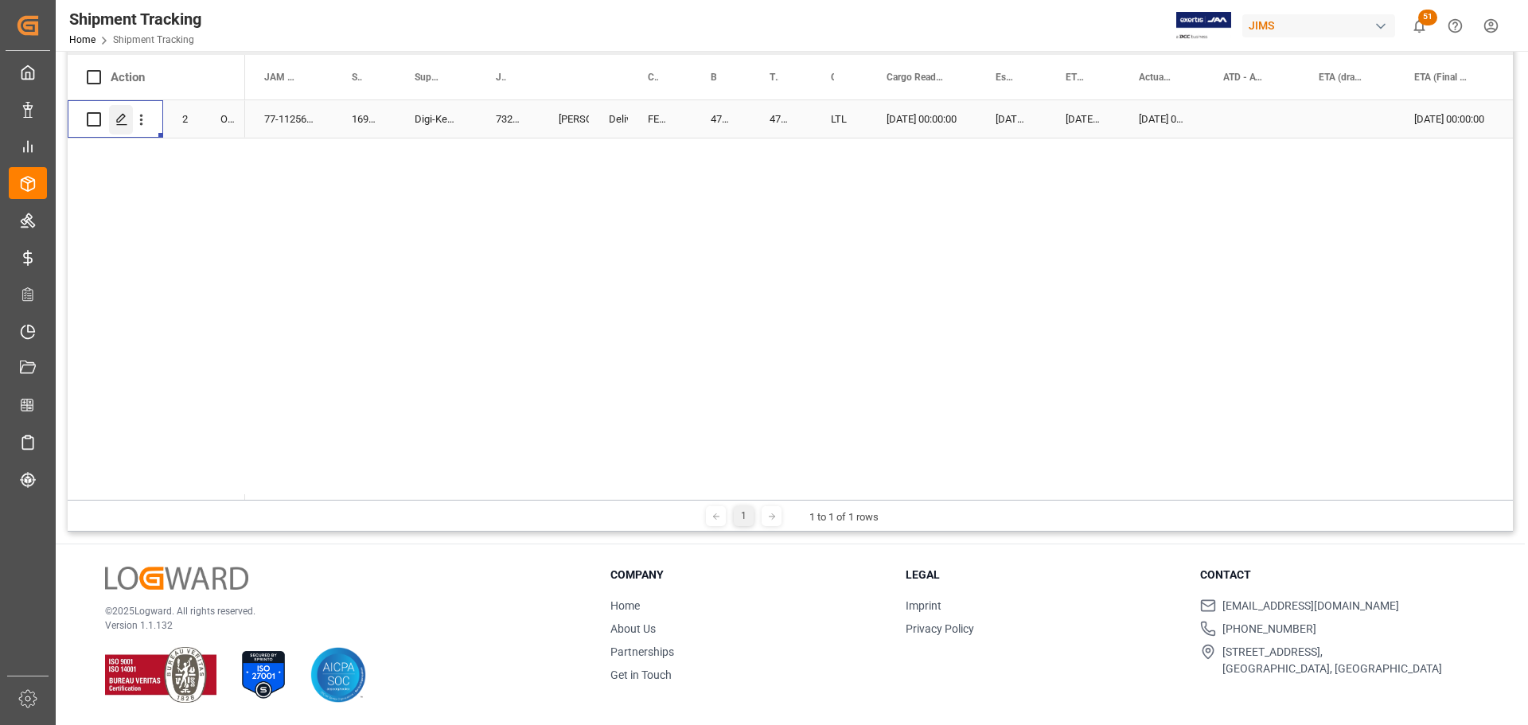
click at [122, 124] on icon "Press SPACE to select this row." at bounding box center [121, 119] width 13 height 13
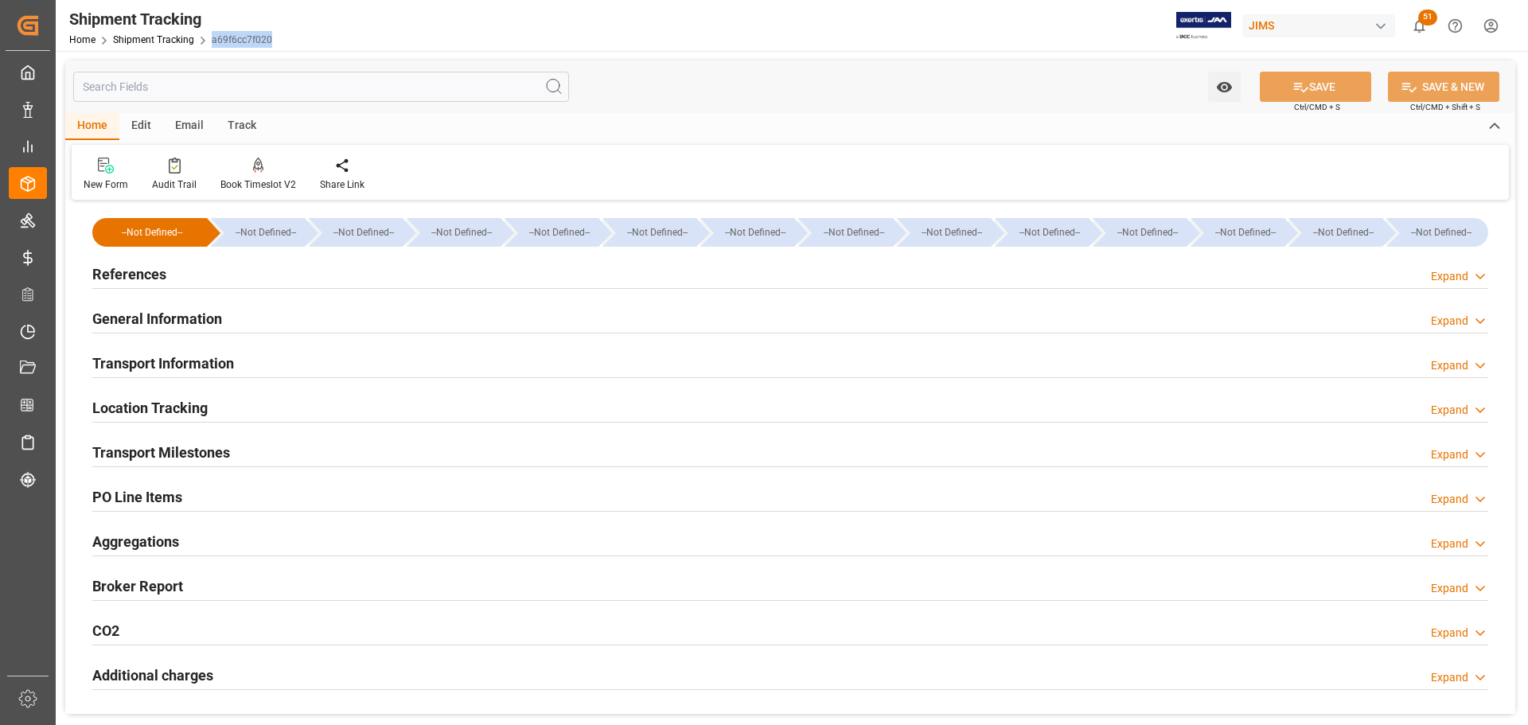
drag, startPoint x: 210, startPoint y: 41, endPoint x: 266, endPoint y: 48, distance: 56.2
click at [266, 48] on div "Shipment Tracking Home Shipment Tracking a69f6cc7f020" at bounding box center [171, 25] width 214 height 51
copy link "a69f6cc7f020"
click at [167, 38] on link "Shipment Tracking" at bounding box center [153, 39] width 81 height 11
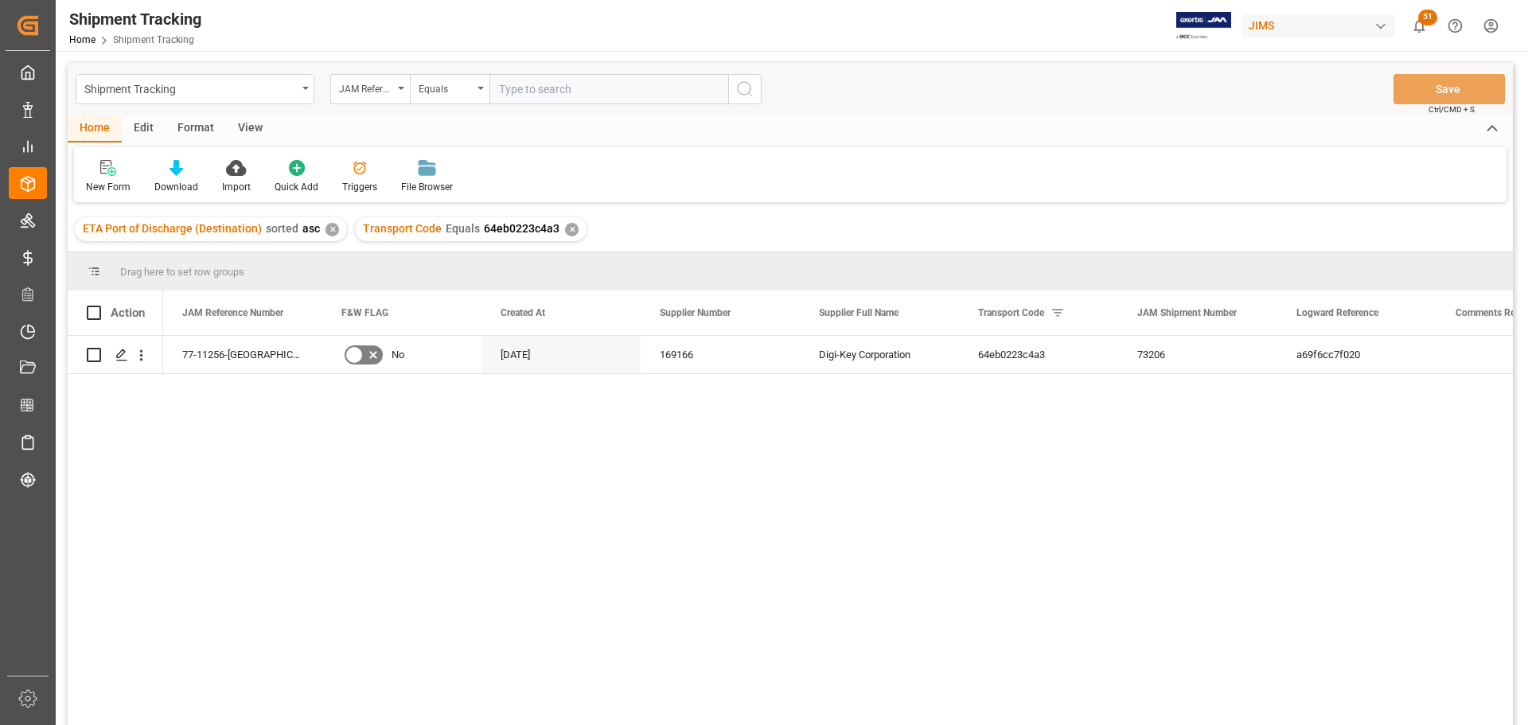
click at [243, 127] on div "View" at bounding box center [250, 128] width 49 height 27
click at [99, 166] on icon at bounding box center [102, 168] width 16 height 16
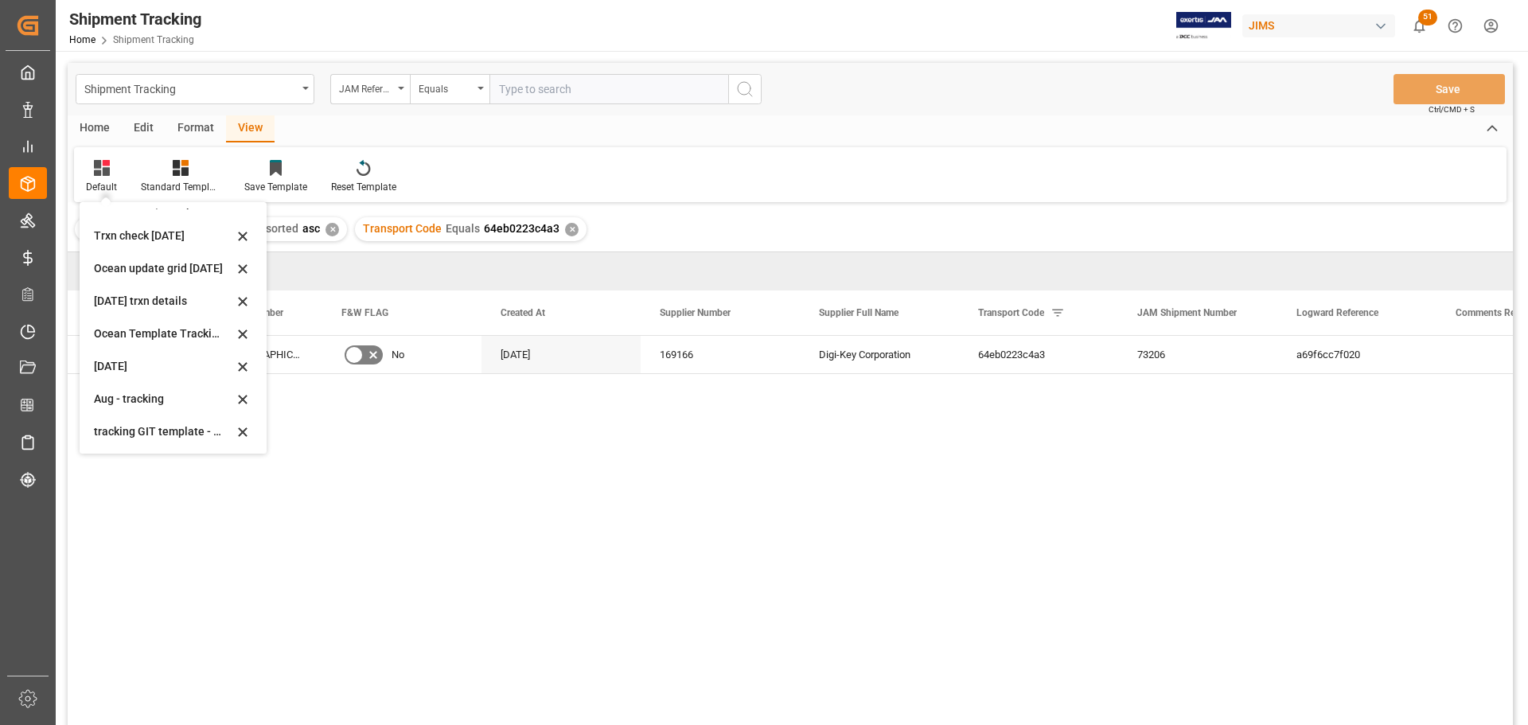
scroll to position [251, 0]
click at [105, 396] on div "Aug - tracking" at bounding box center [163, 398] width 139 height 17
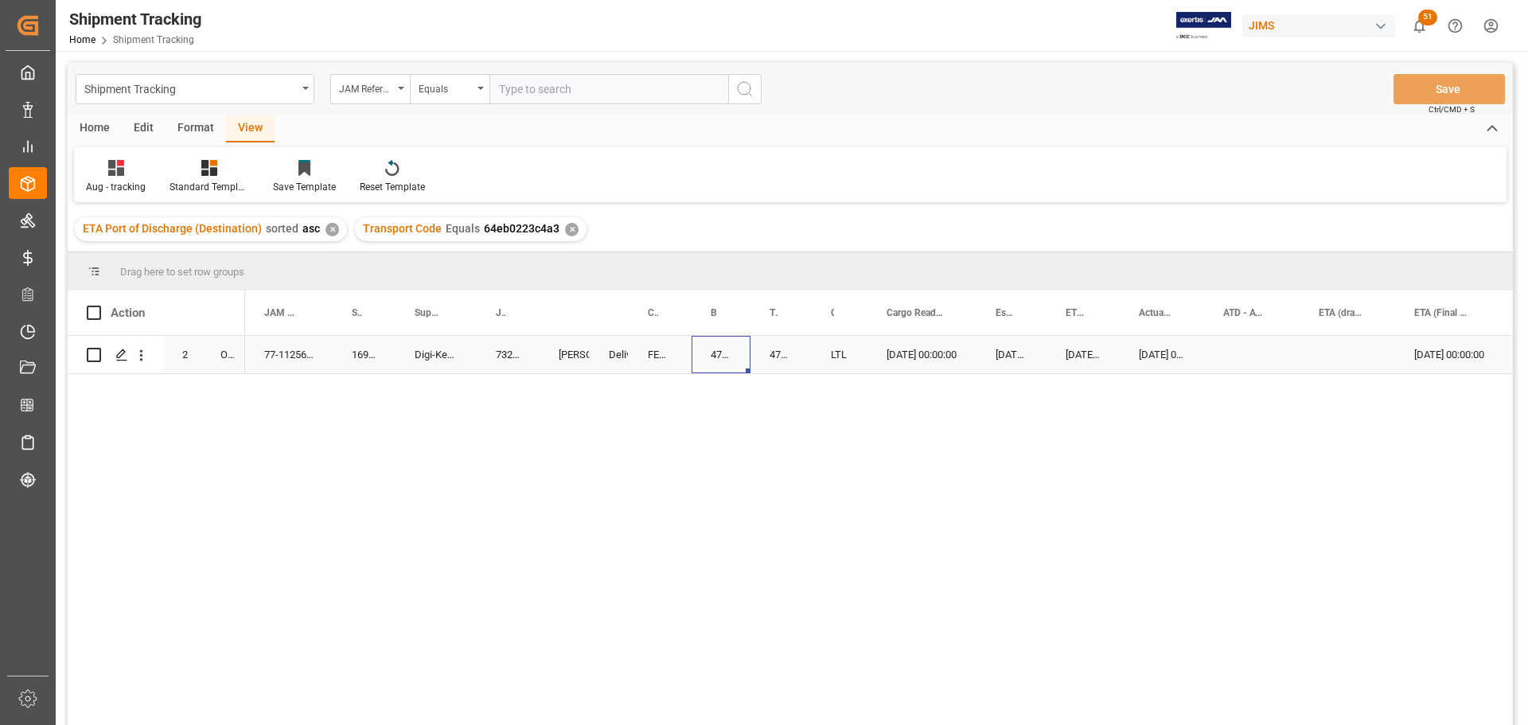
click at [712, 357] on div "475886111706" at bounding box center [721, 354] width 59 height 37
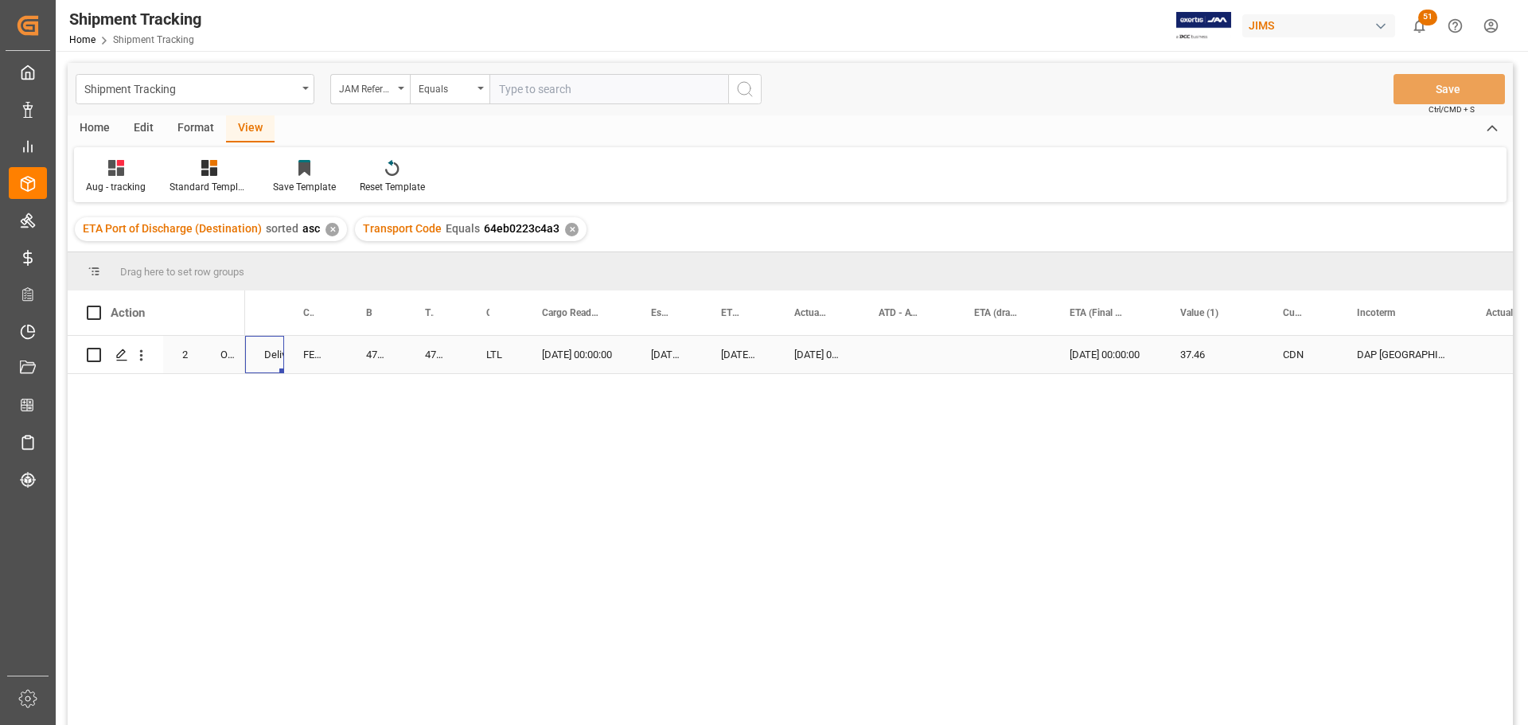
scroll to position [0, 0]
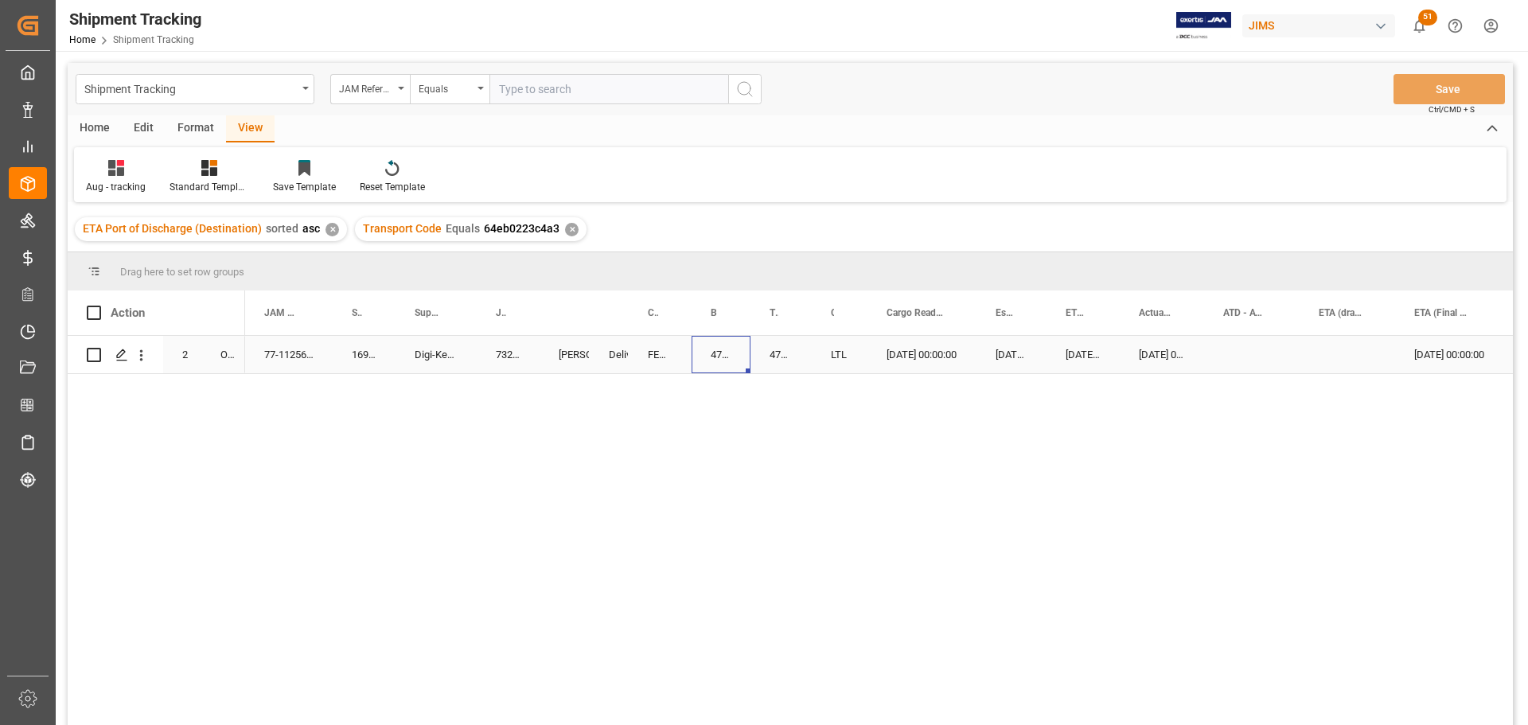
click at [714, 355] on div "475886111706" at bounding box center [721, 354] width 59 height 37
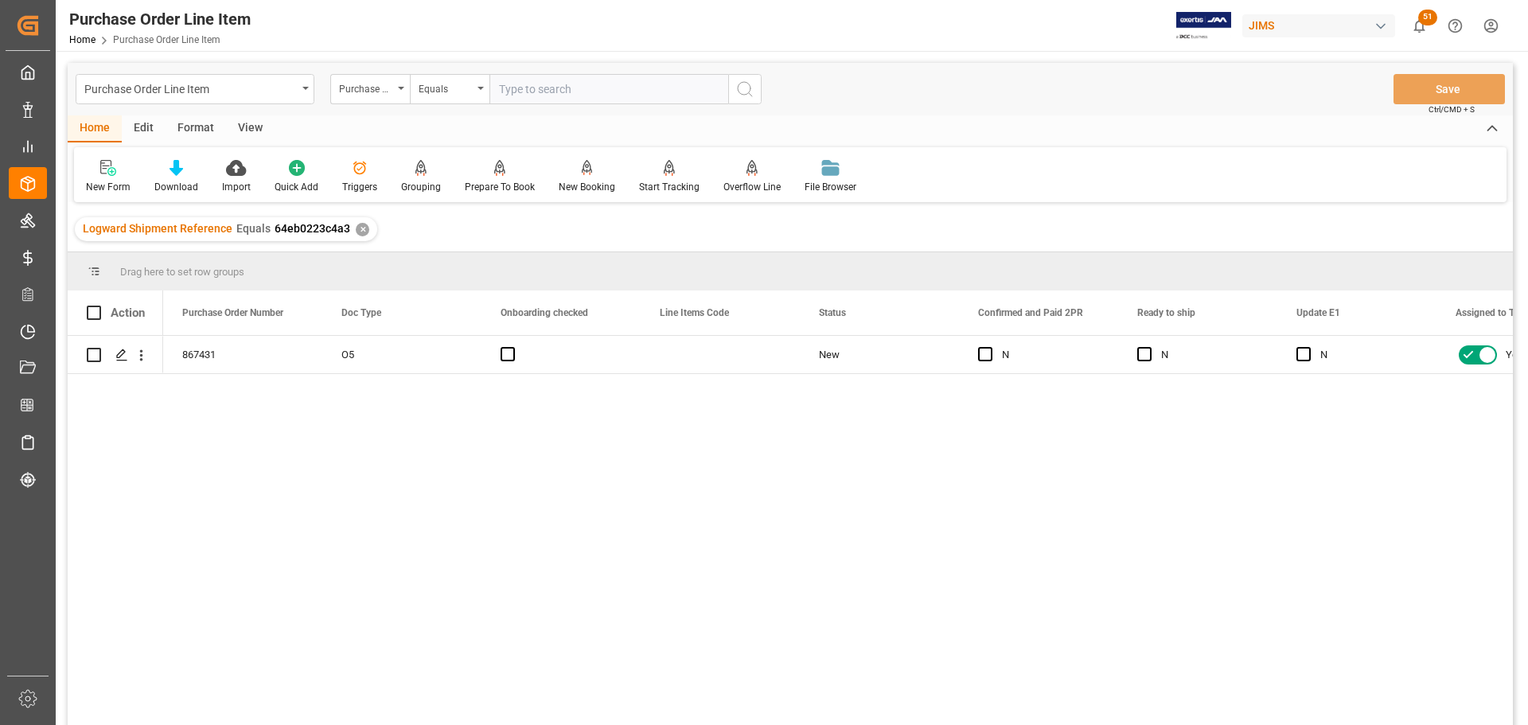
click at [244, 127] on div "View" at bounding box center [250, 128] width 49 height 27
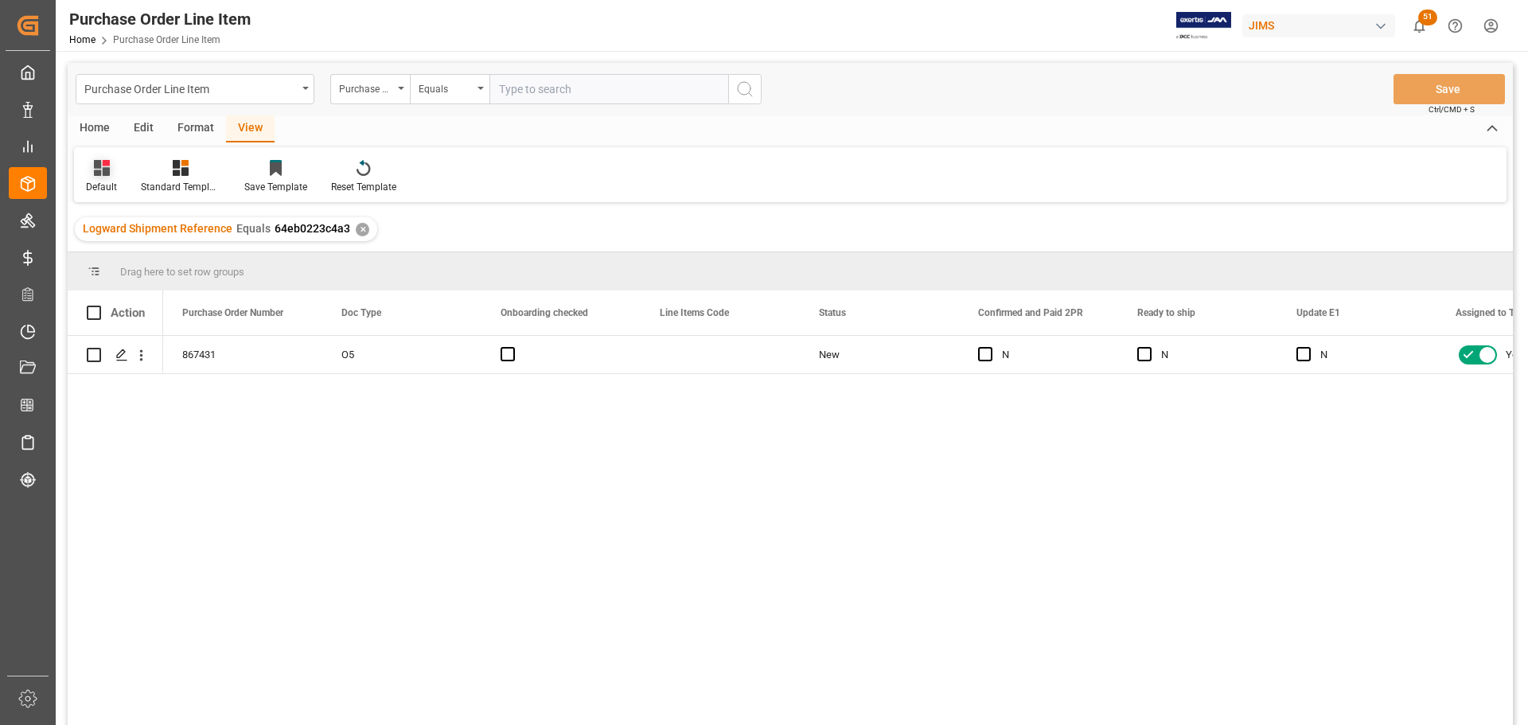
click at [99, 182] on div "Default" at bounding box center [101, 187] width 31 height 14
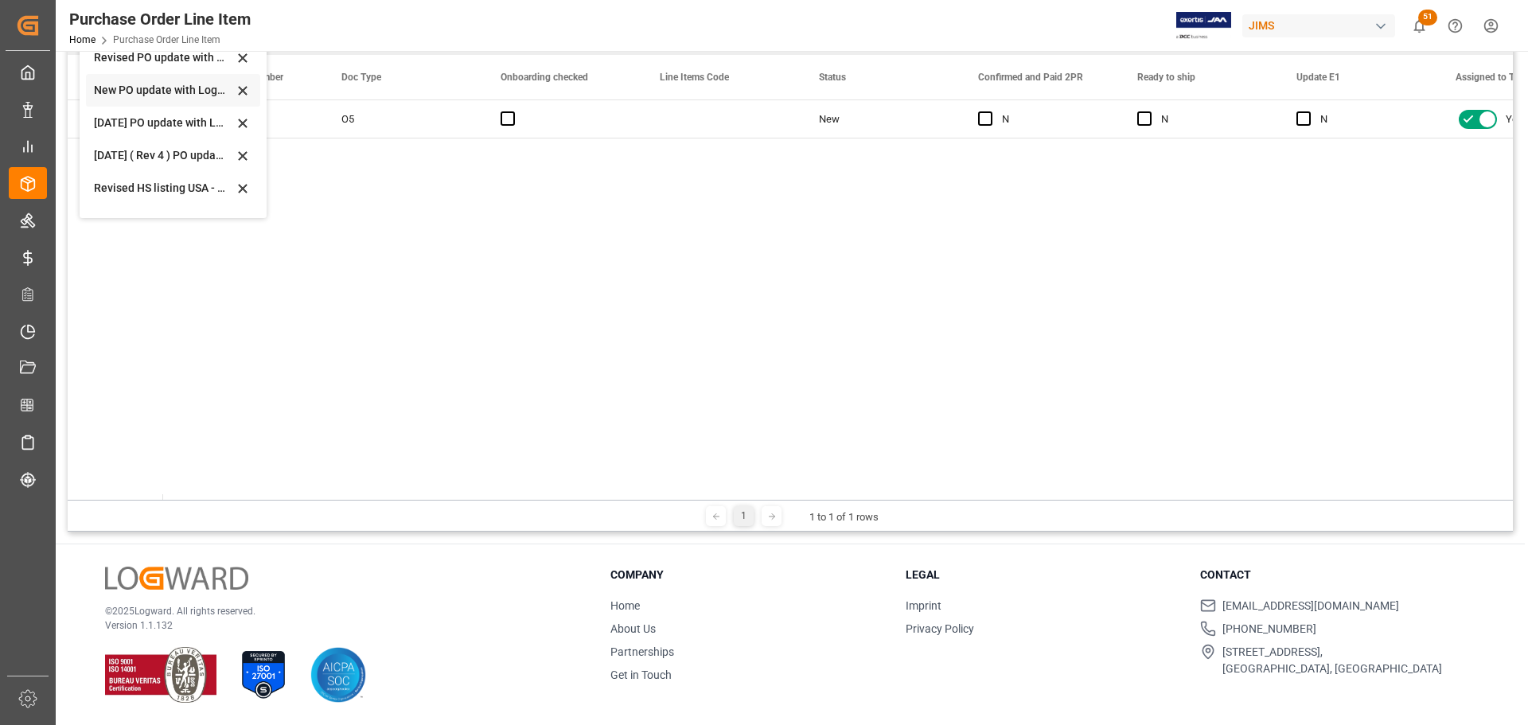
scroll to position [446, 0]
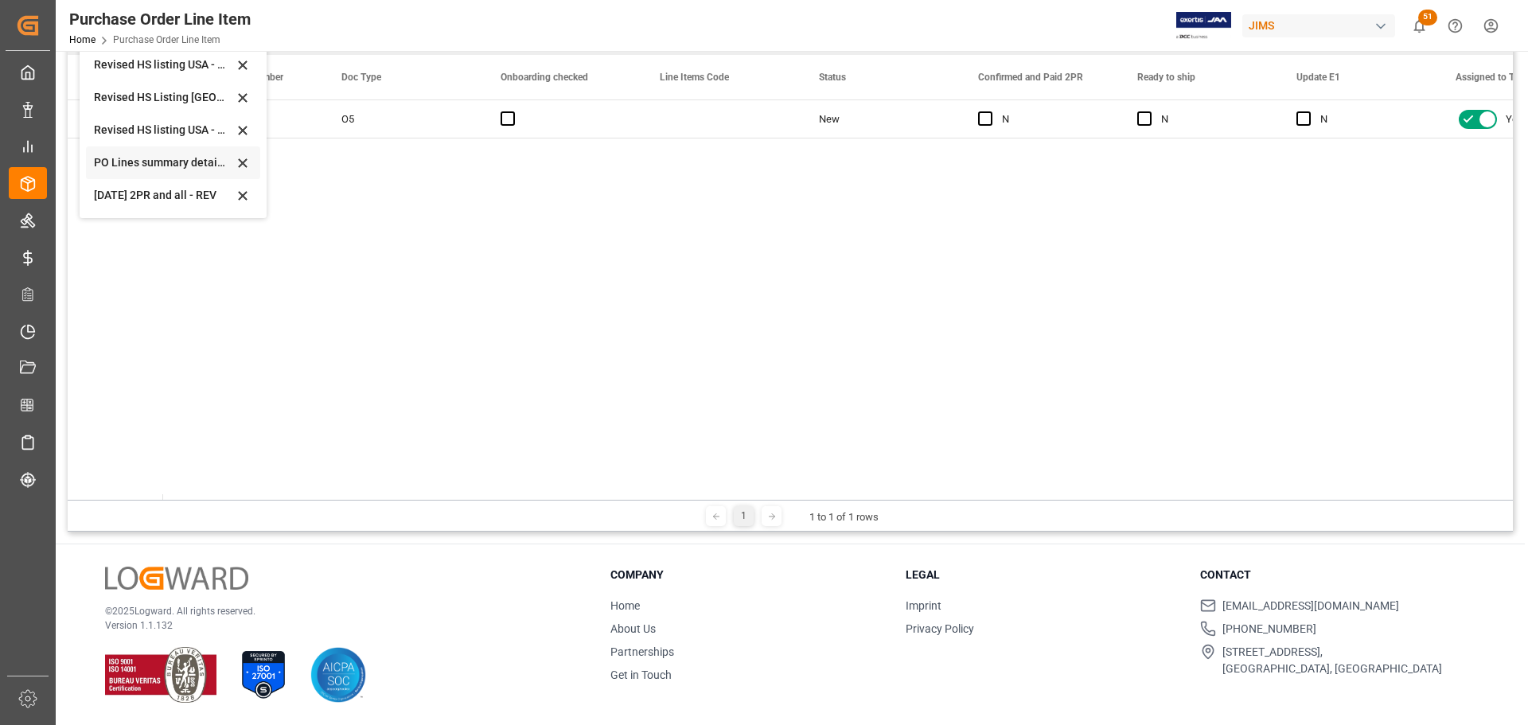
click at [135, 162] on div "PO Lines summary details [DATE]" at bounding box center [163, 162] width 139 height 17
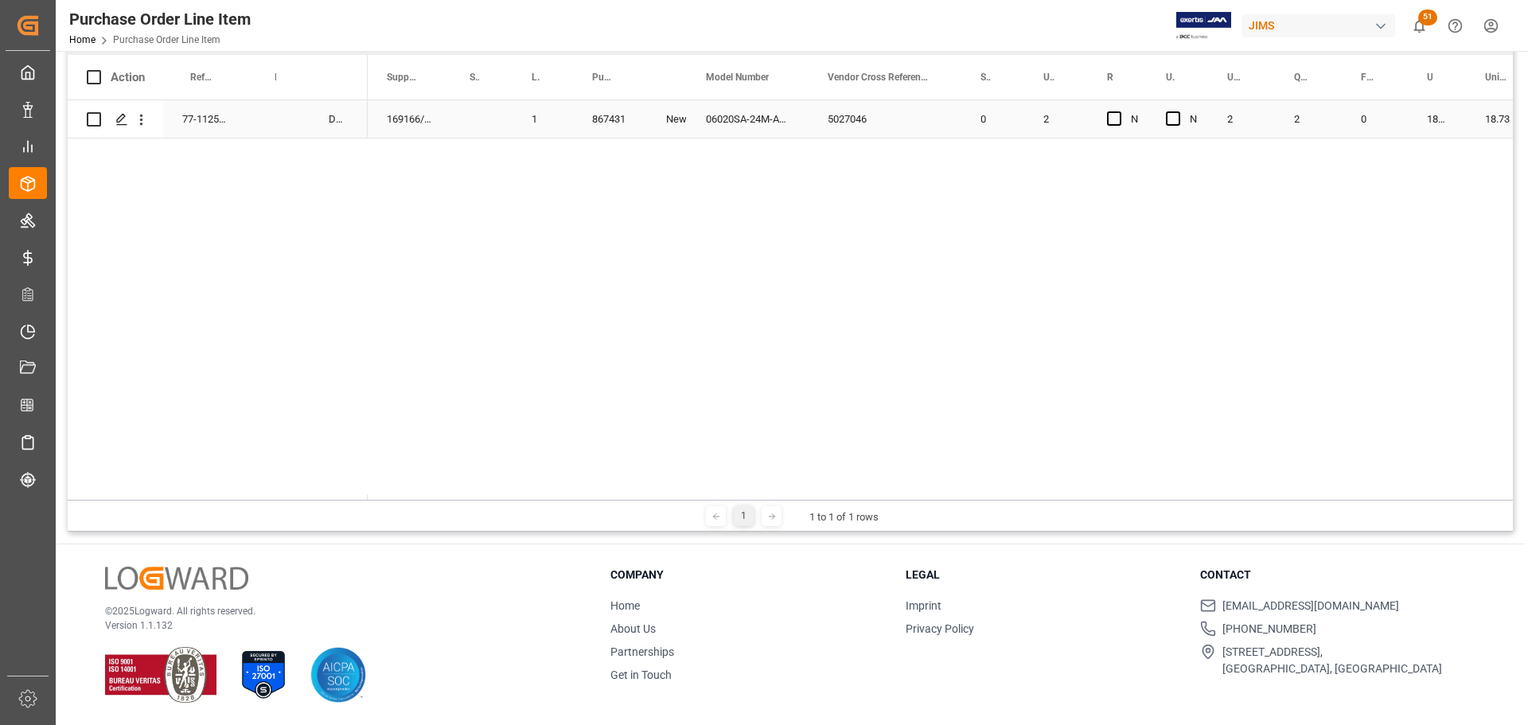
click at [450, 130] on div "169166/AM2" at bounding box center [409, 118] width 83 height 37
drag, startPoint x: 509, startPoint y: 72, endPoint x: 520, endPoint y: 123, distance: 52.8
click at [520, 123] on div "Action Reference 2 Vendor Incoterm Transaction Incoterm Vendor Master (by the s…" at bounding box center [790, 277] width 1445 height 445
click at [473, 124] on div "Press SPACE to select this row." at bounding box center [486, 118] width 72 height 37
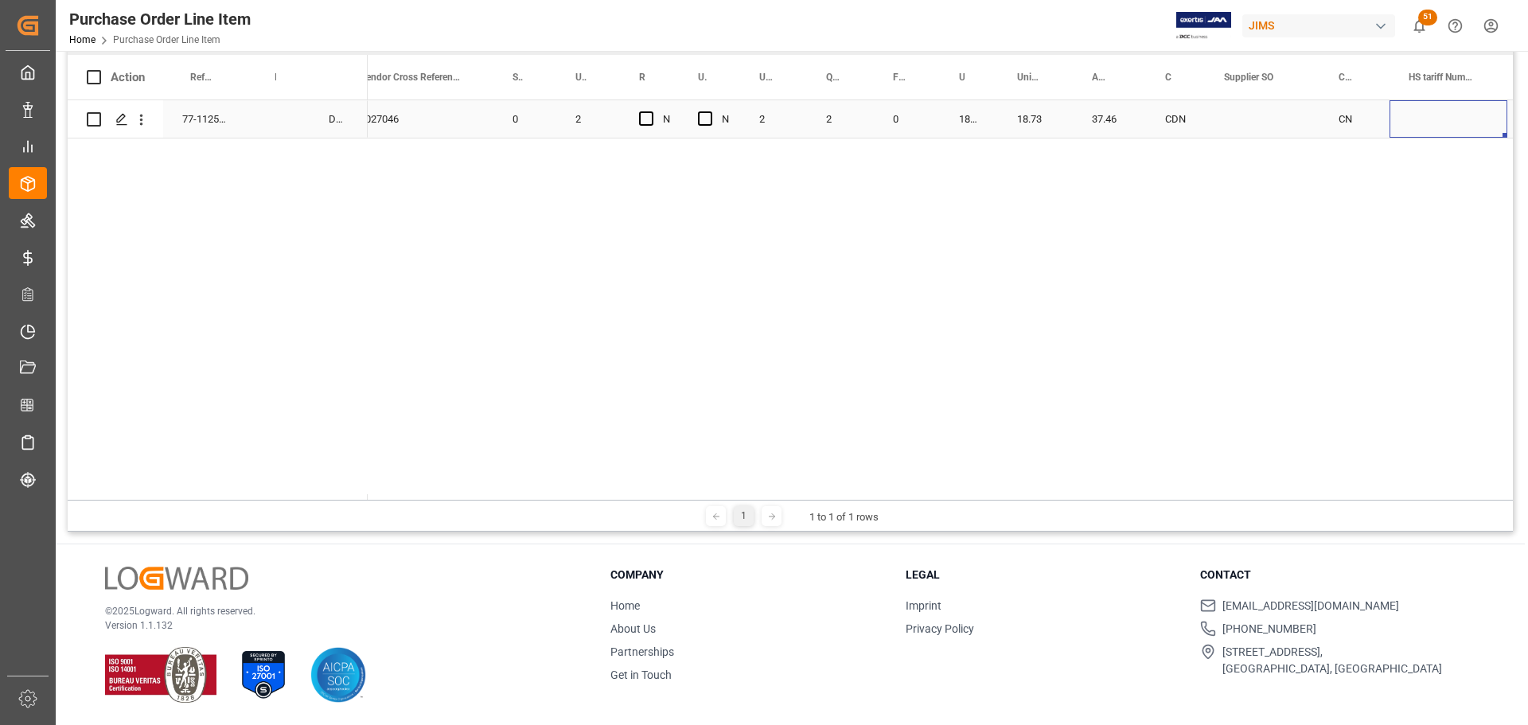
scroll to position [0, 990]
click at [1179, 116] on div "Press SPACE to select this row." at bounding box center [1200, 118] width 132 height 37
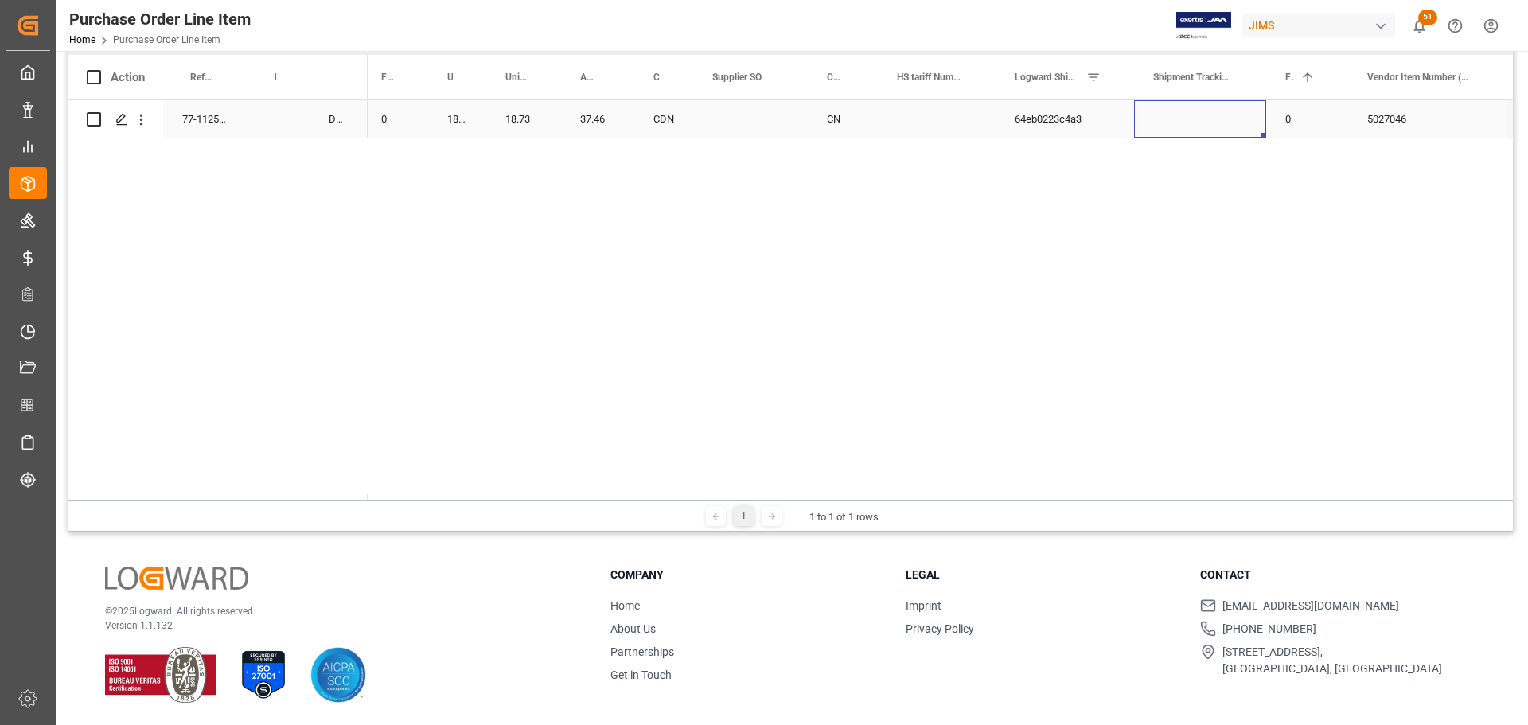
click at [1184, 119] on div "Press SPACE to select this row." at bounding box center [1200, 118] width 132 height 37
click at [1184, 119] on input "Press SPACE to select this row." at bounding box center [1200, 128] width 107 height 30
paste input "a69f6cc7f020"
type input "a69f6cc7f020"
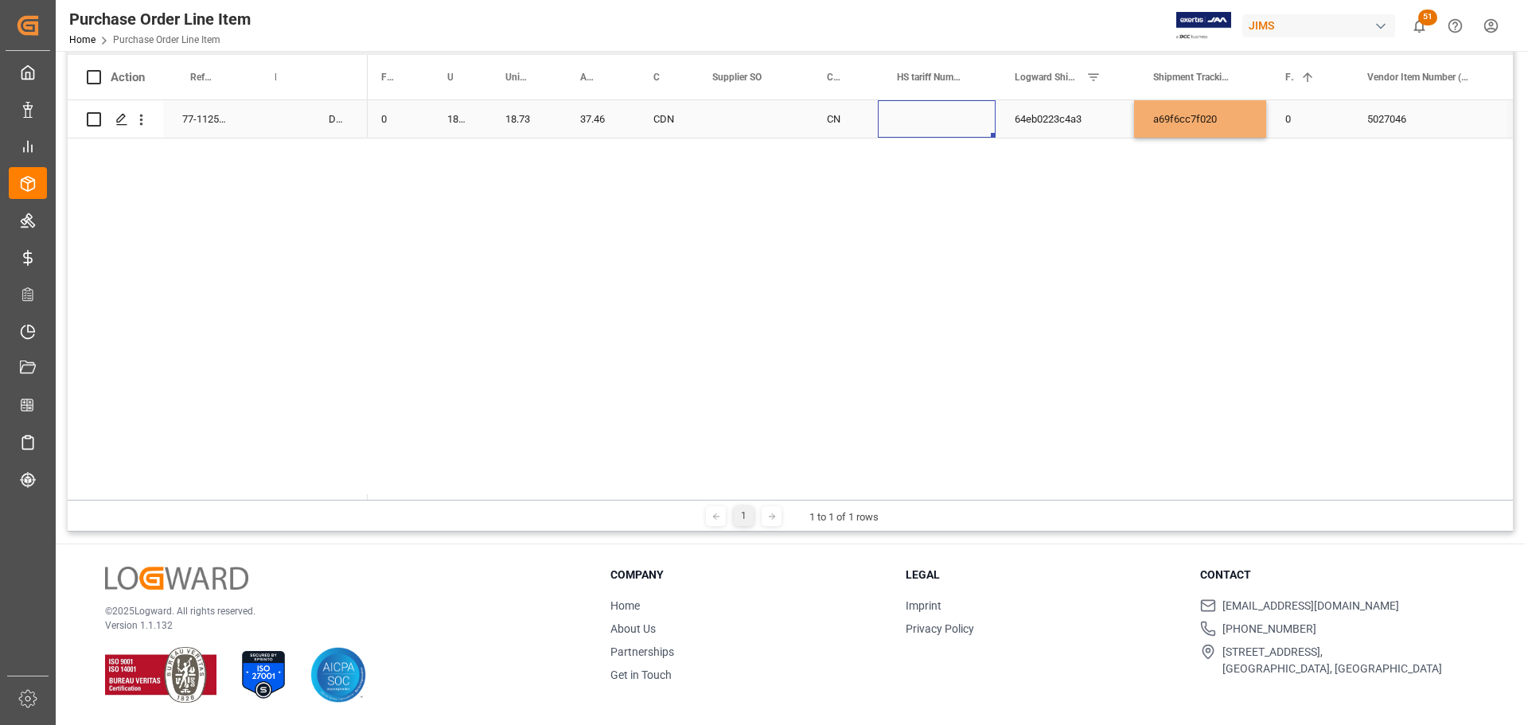
click at [981, 110] on div "Press SPACE to select this row." at bounding box center [937, 118] width 118 height 37
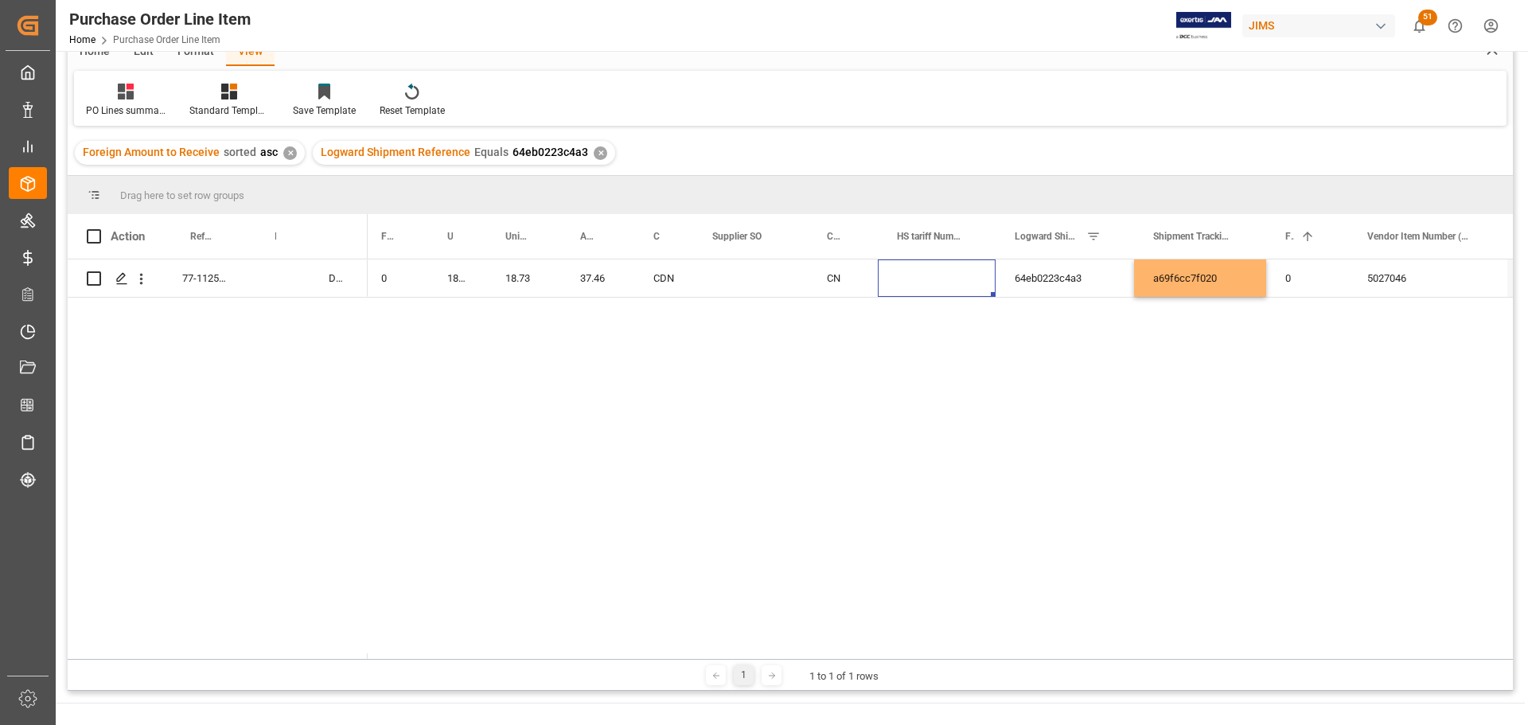
scroll to position [0, 0]
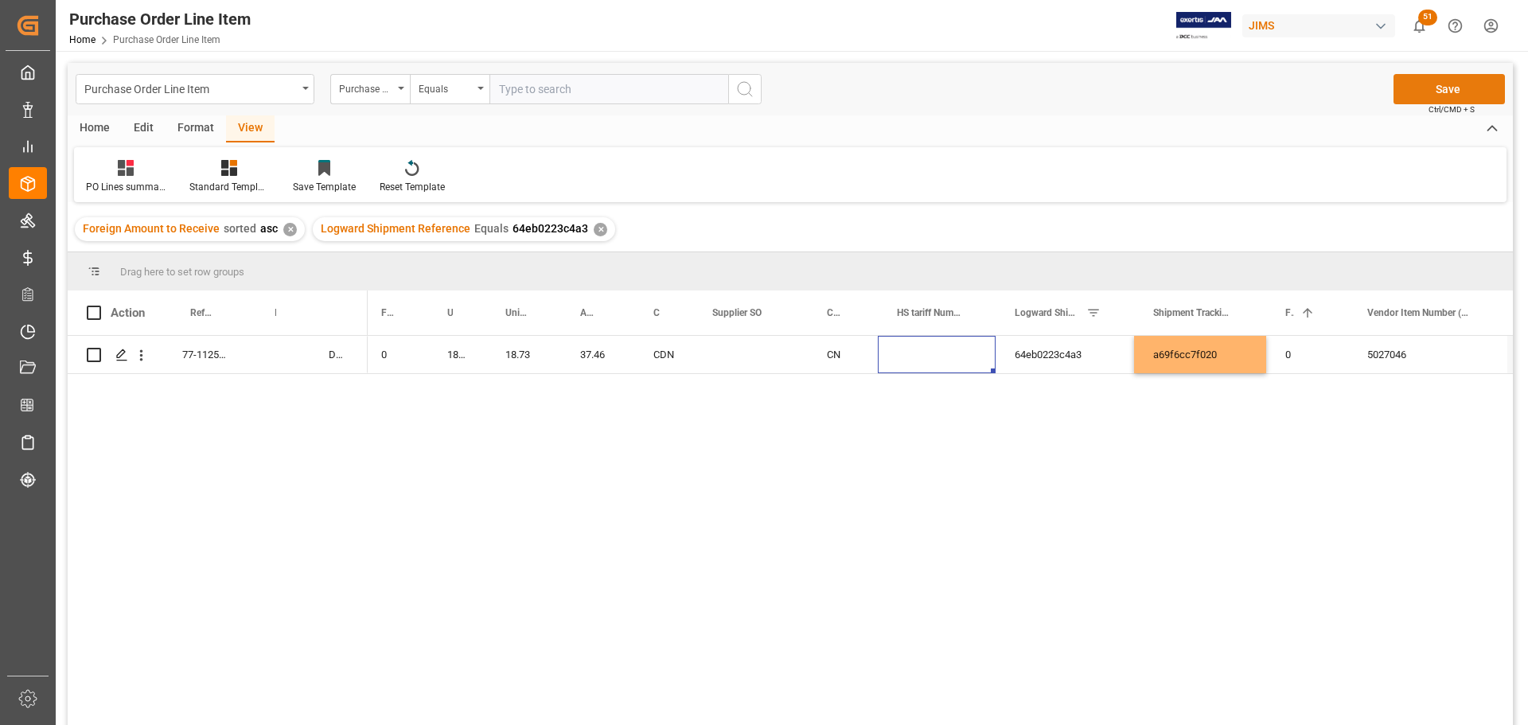
click at [1417, 87] on button "Save" at bounding box center [1449, 89] width 111 height 30
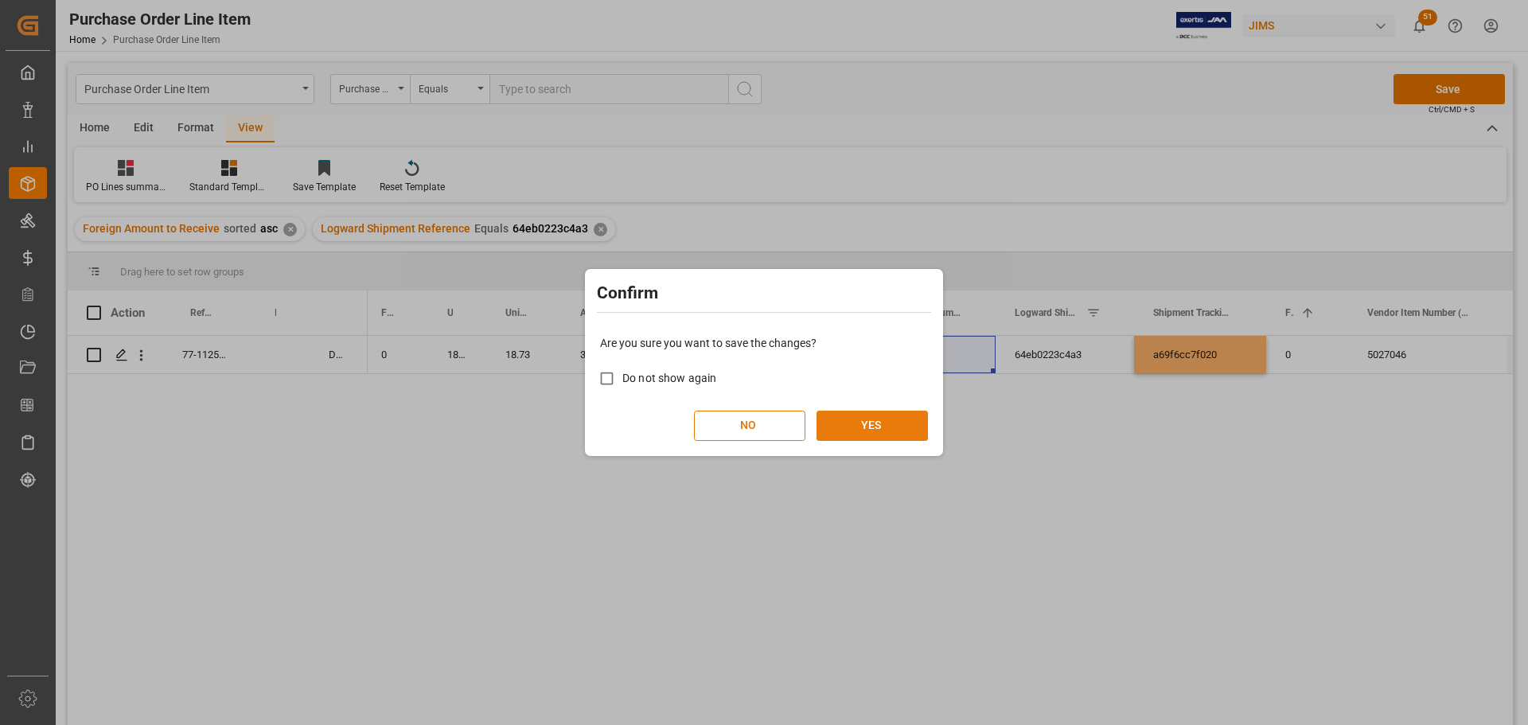
click at [871, 427] on button "YES" at bounding box center [872, 426] width 111 height 30
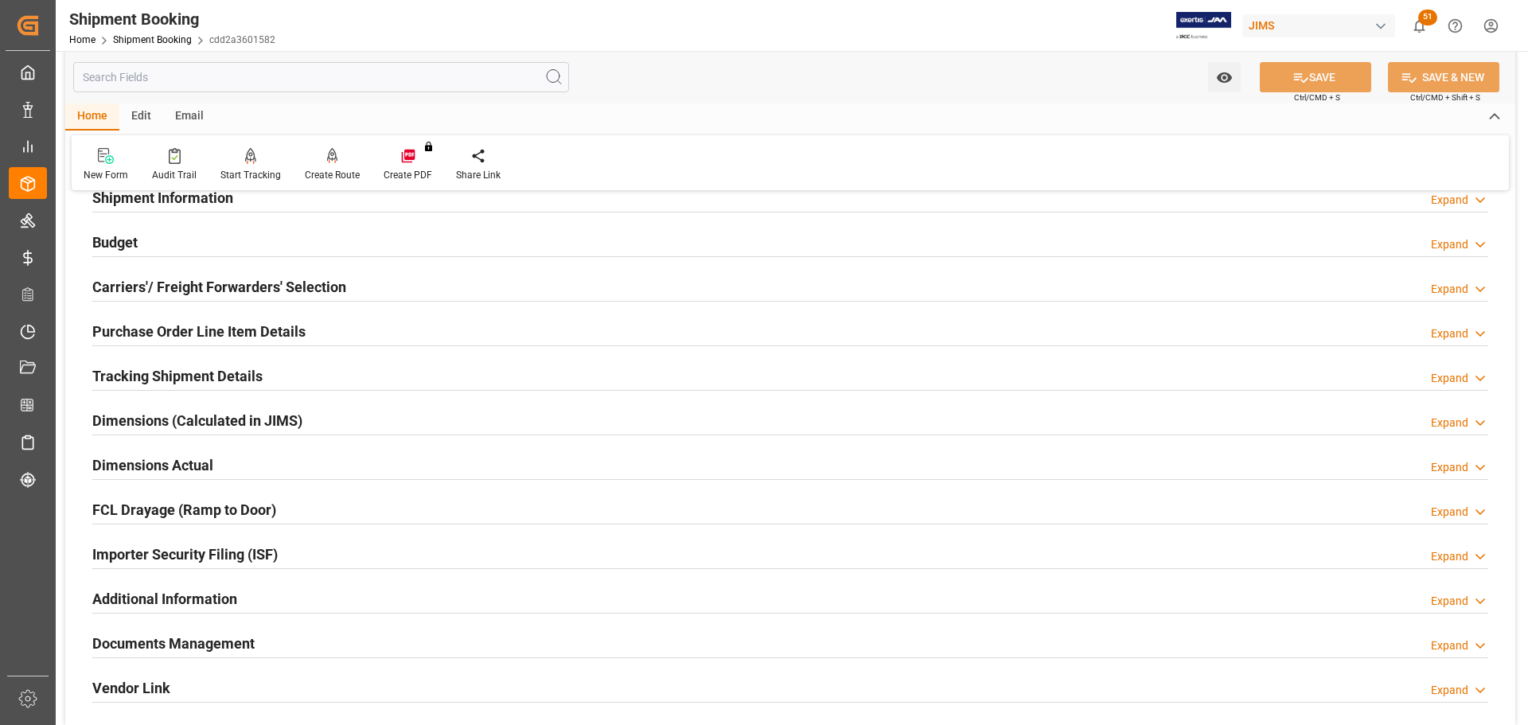
scroll to position [159, 0]
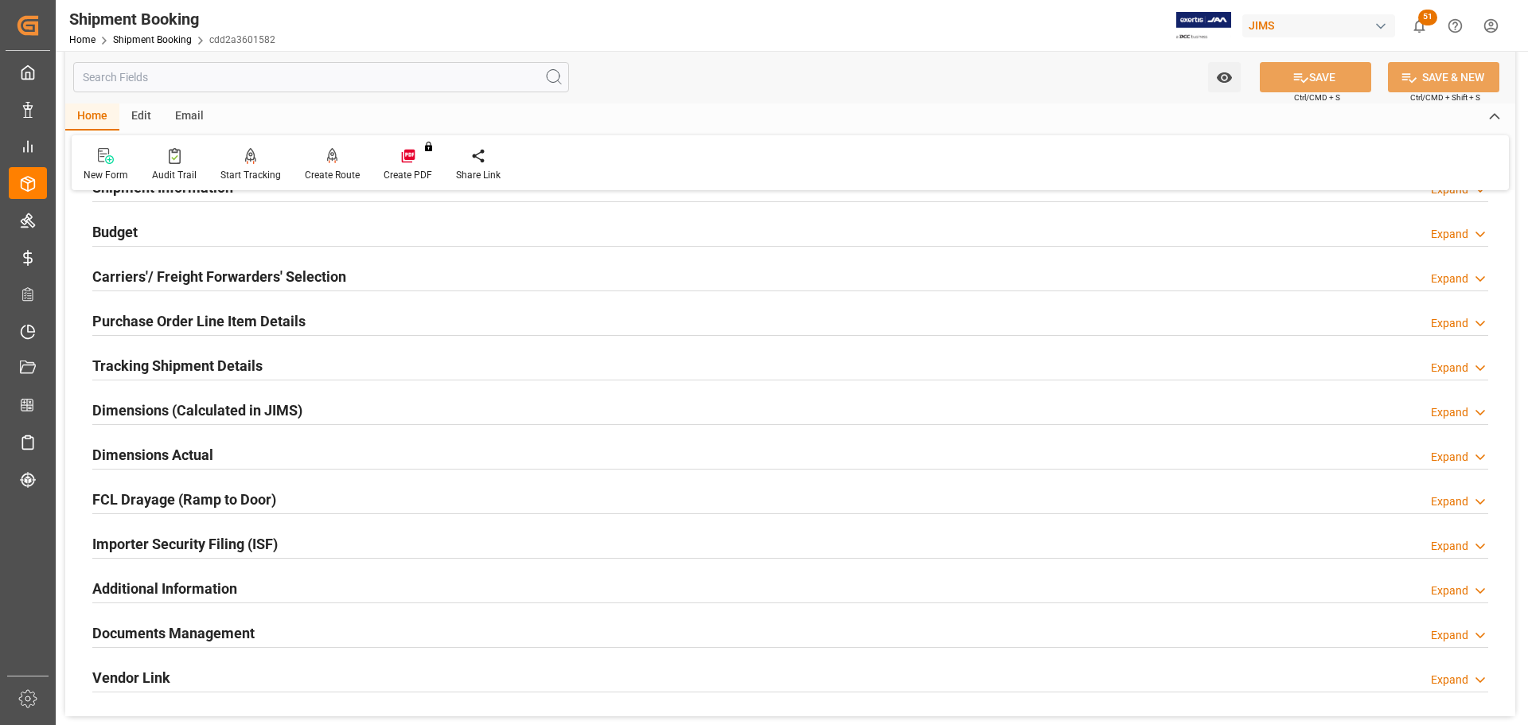
click at [181, 626] on h2 "Documents Management" at bounding box center [173, 632] width 162 height 21
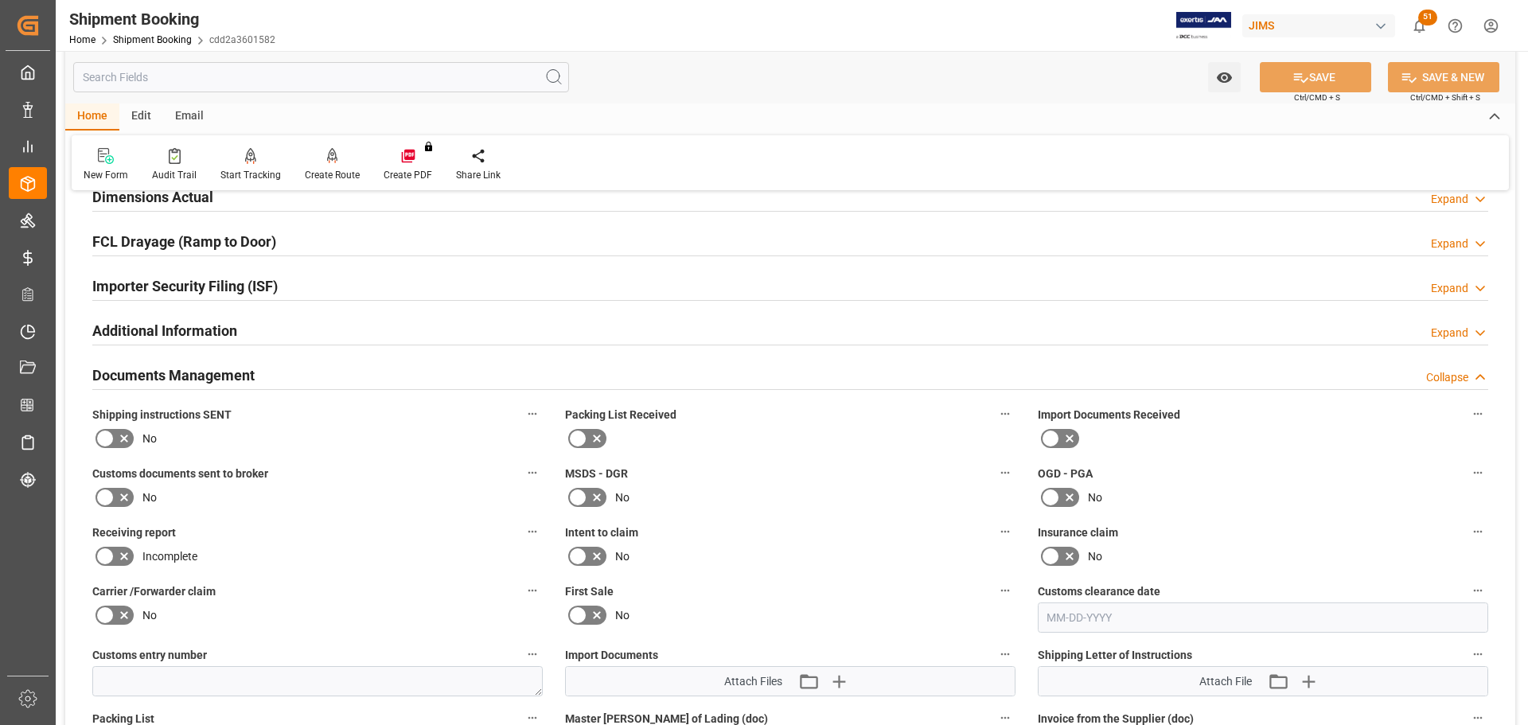
scroll to position [557, 0]
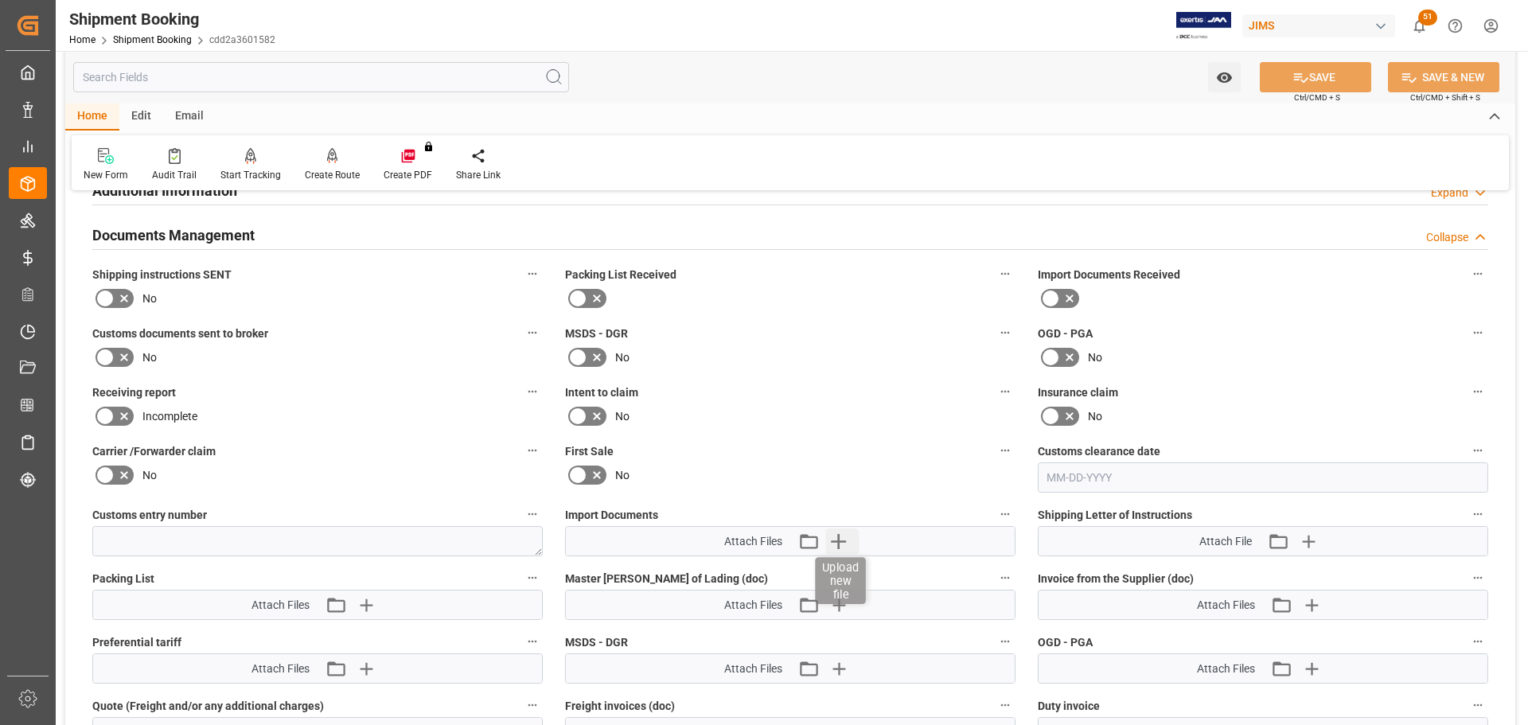
click at [832, 536] on icon "button" at bounding box center [837, 540] width 25 height 25
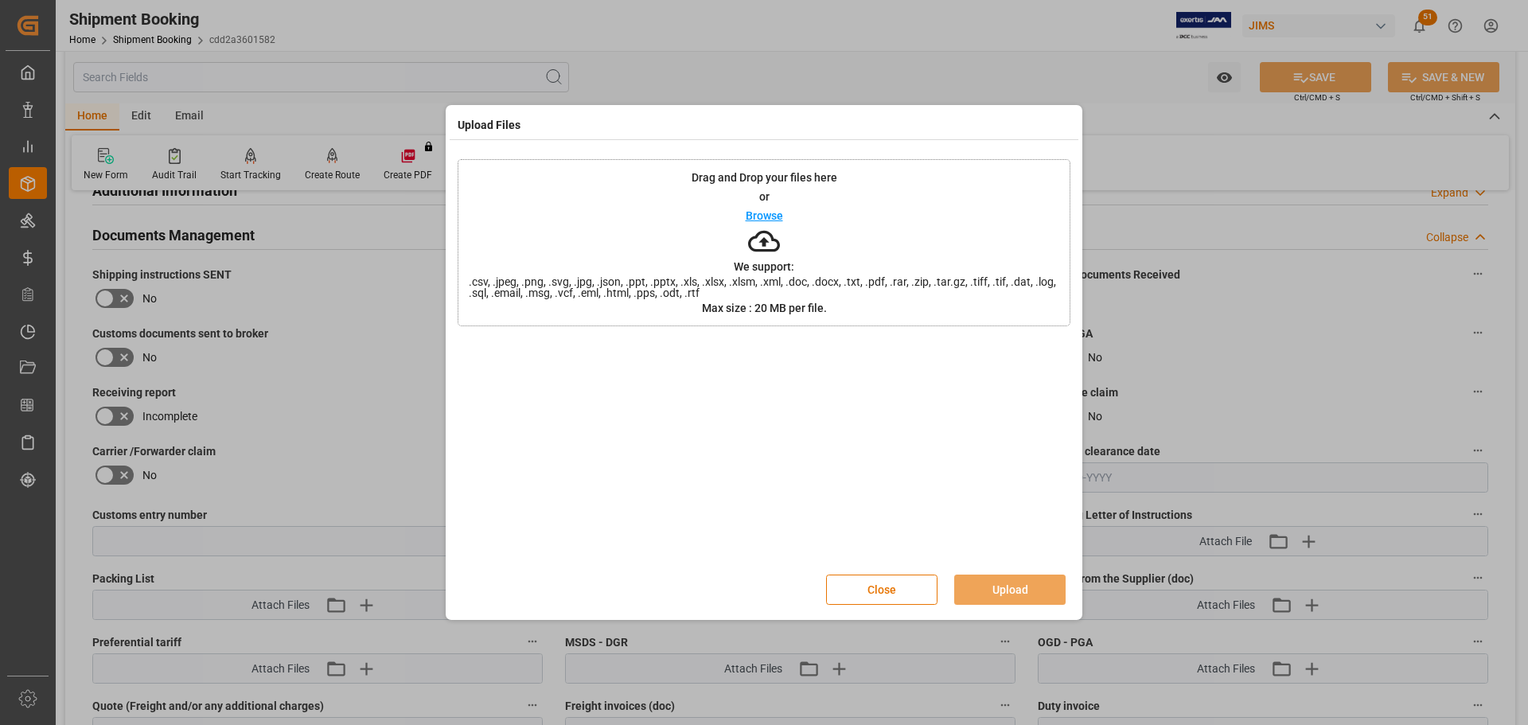
click at [758, 211] on p "Browse" at bounding box center [764, 215] width 37 height 11
click at [1009, 595] on button "Upload" at bounding box center [1009, 590] width 111 height 30
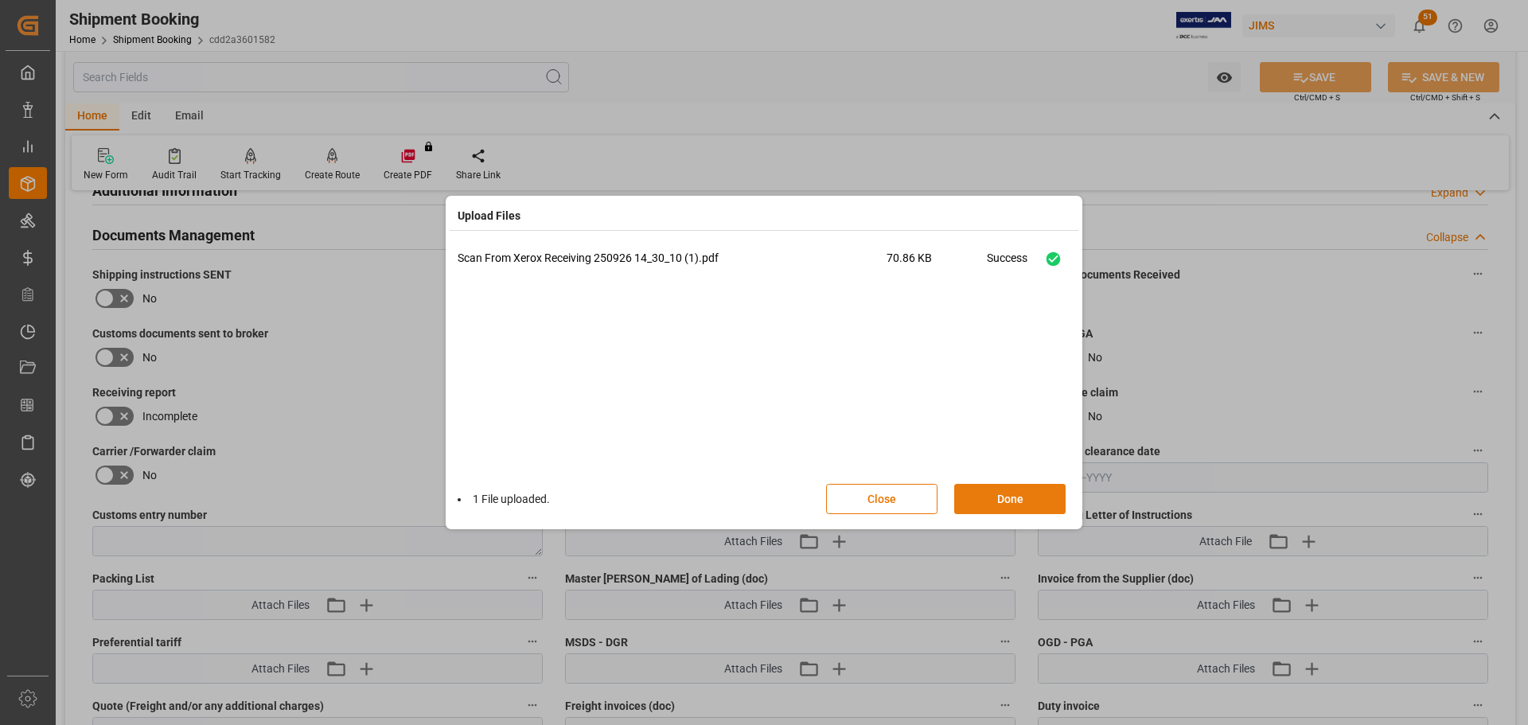
click at [995, 503] on button "Done" at bounding box center [1009, 499] width 111 height 30
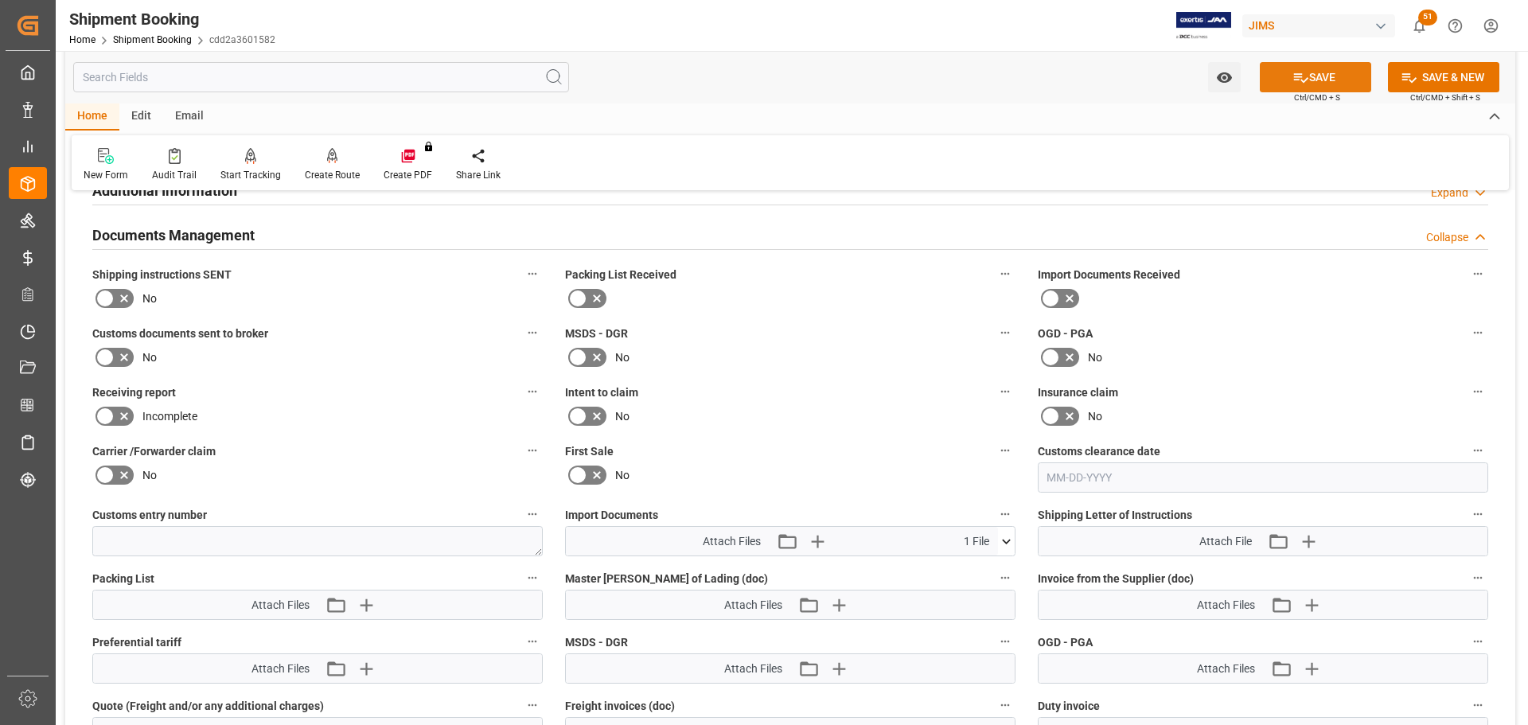
click at [1312, 73] on button "SAVE" at bounding box center [1315, 77] width 111 height 30
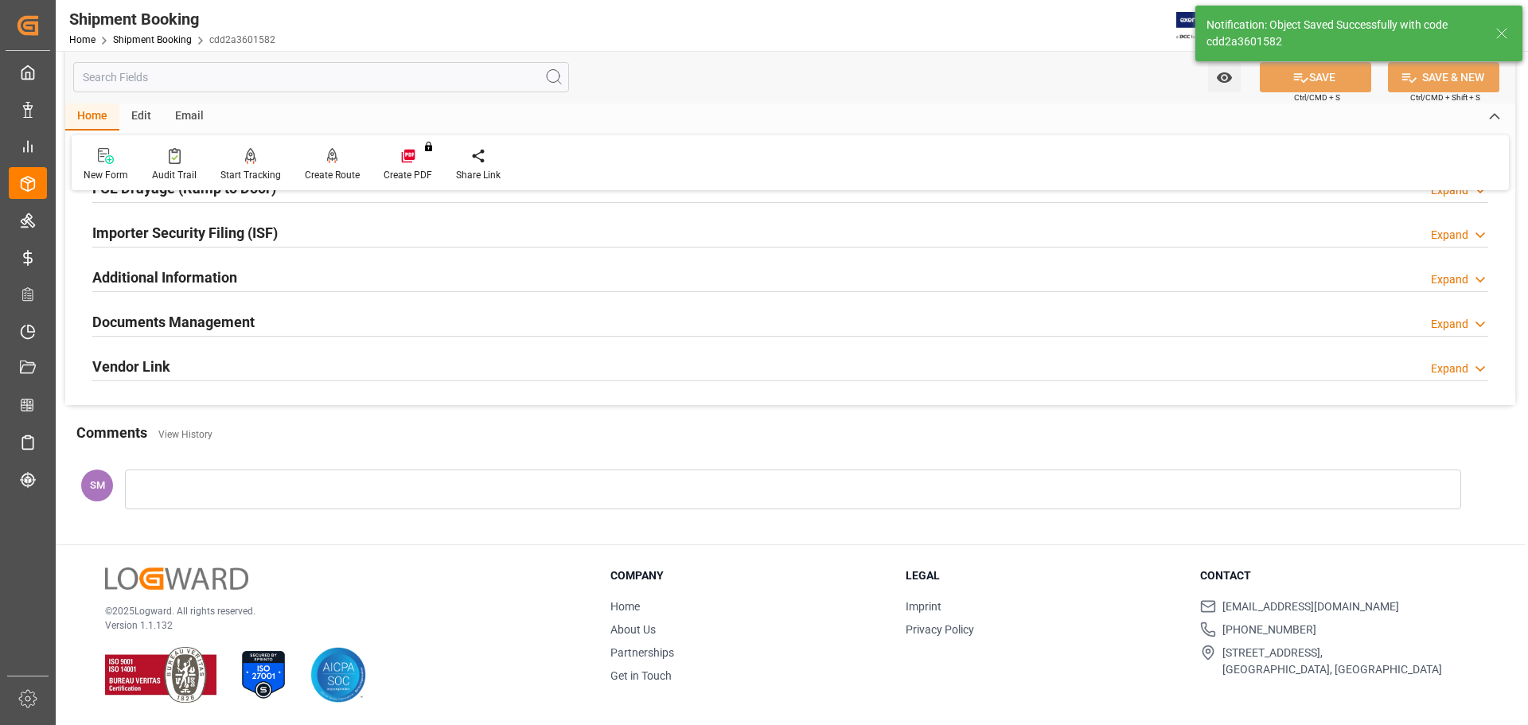
scroll to position [470, 0]
click at [161, 314] on h2 "Documents Management" at bounding box center [173, 322] width 162 height 21
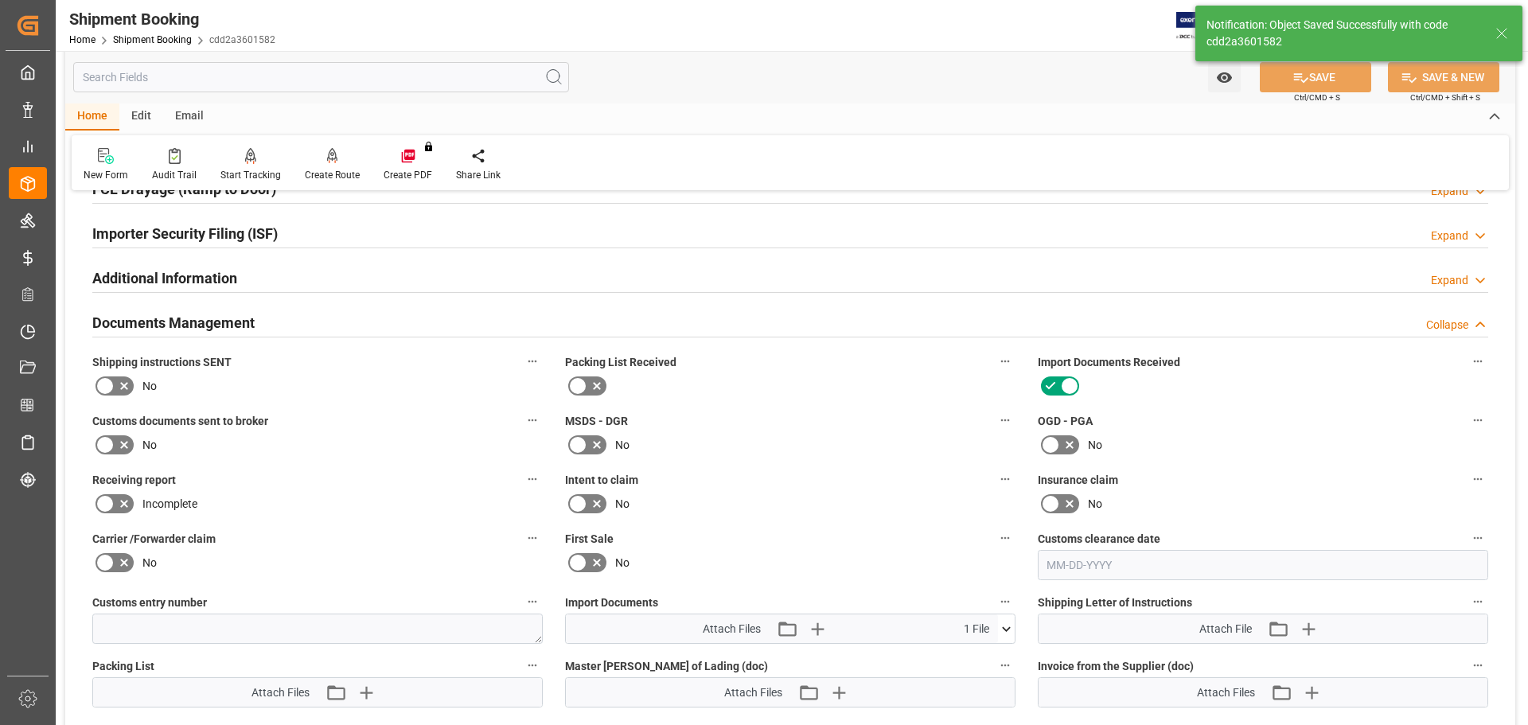
scroll to position [557, 0]
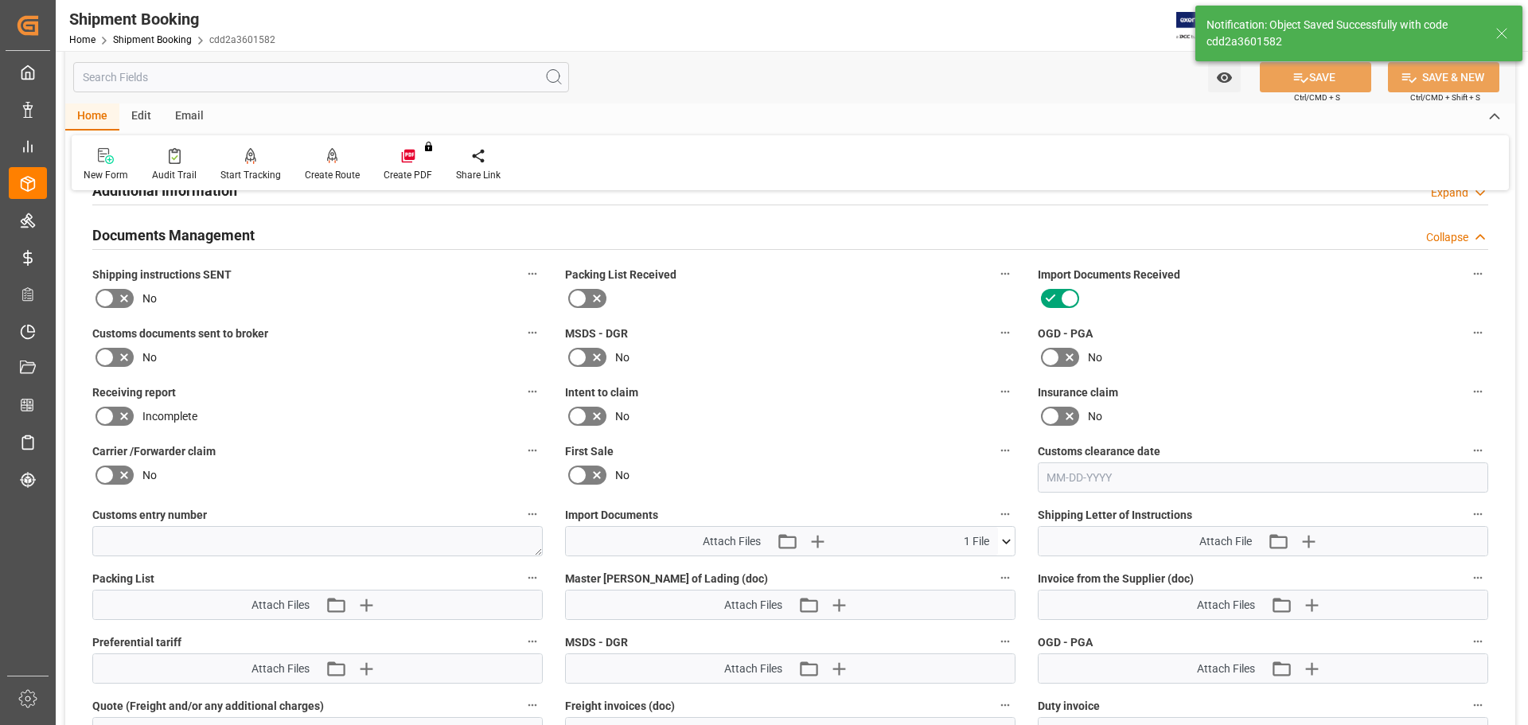
click at [1010, 541] on icon at bounding box center [1006, 541] width 17 height 17
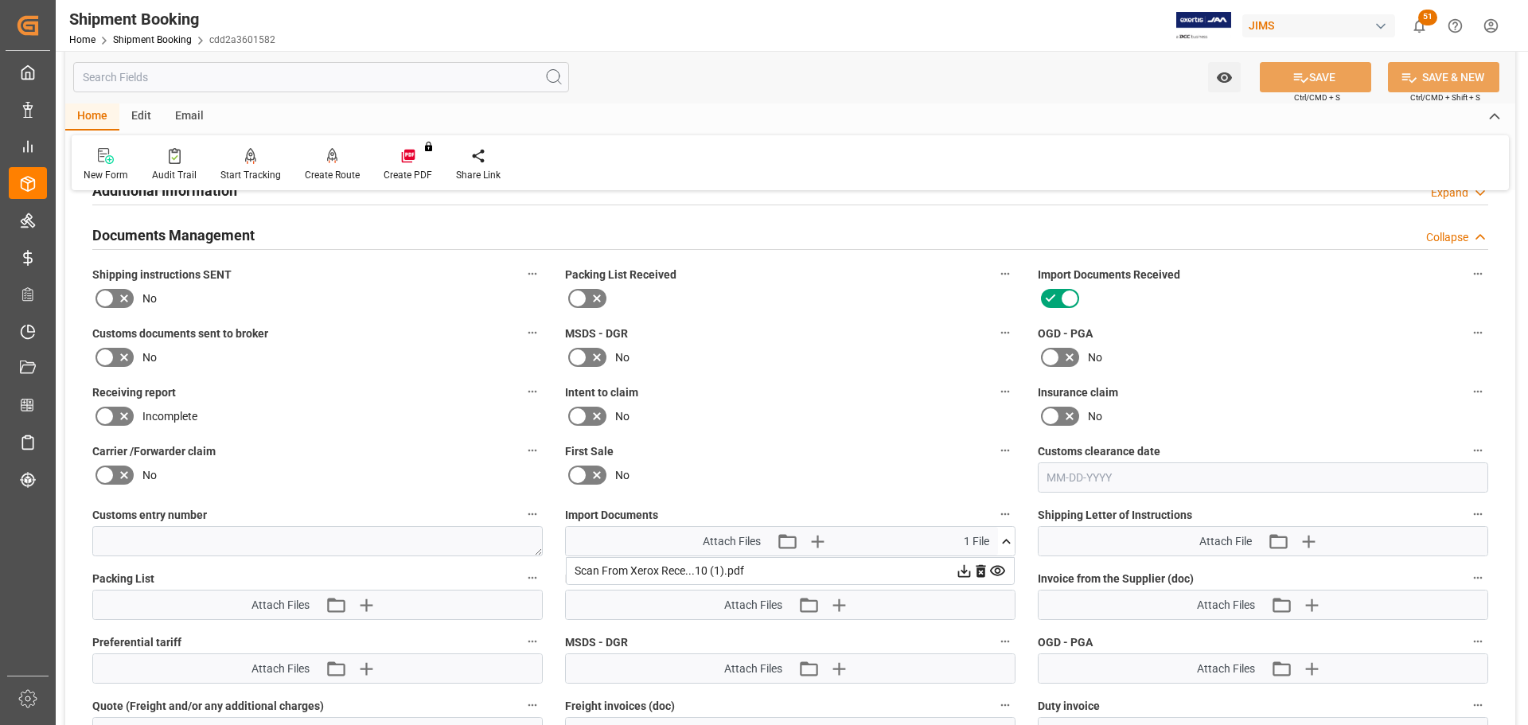
click at [998, 568] on icon at bounding box center [997, 571] width 15 height 10
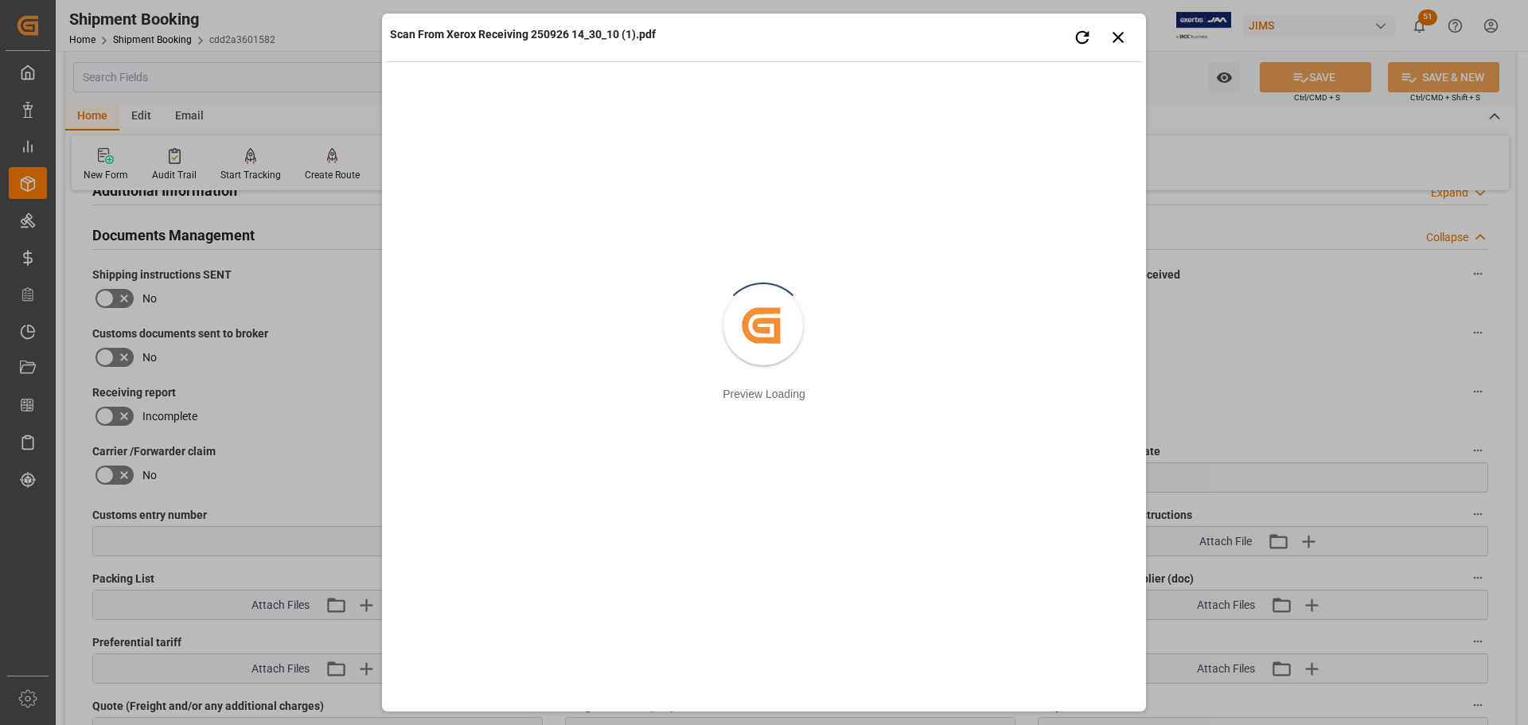
click at [1313, 353] on div "Scan From Xerox Receiving 250926 14_30_10 (1).pdf Retry Close preview Created b…" at bounding box center [764, 362] width 1528 height 725
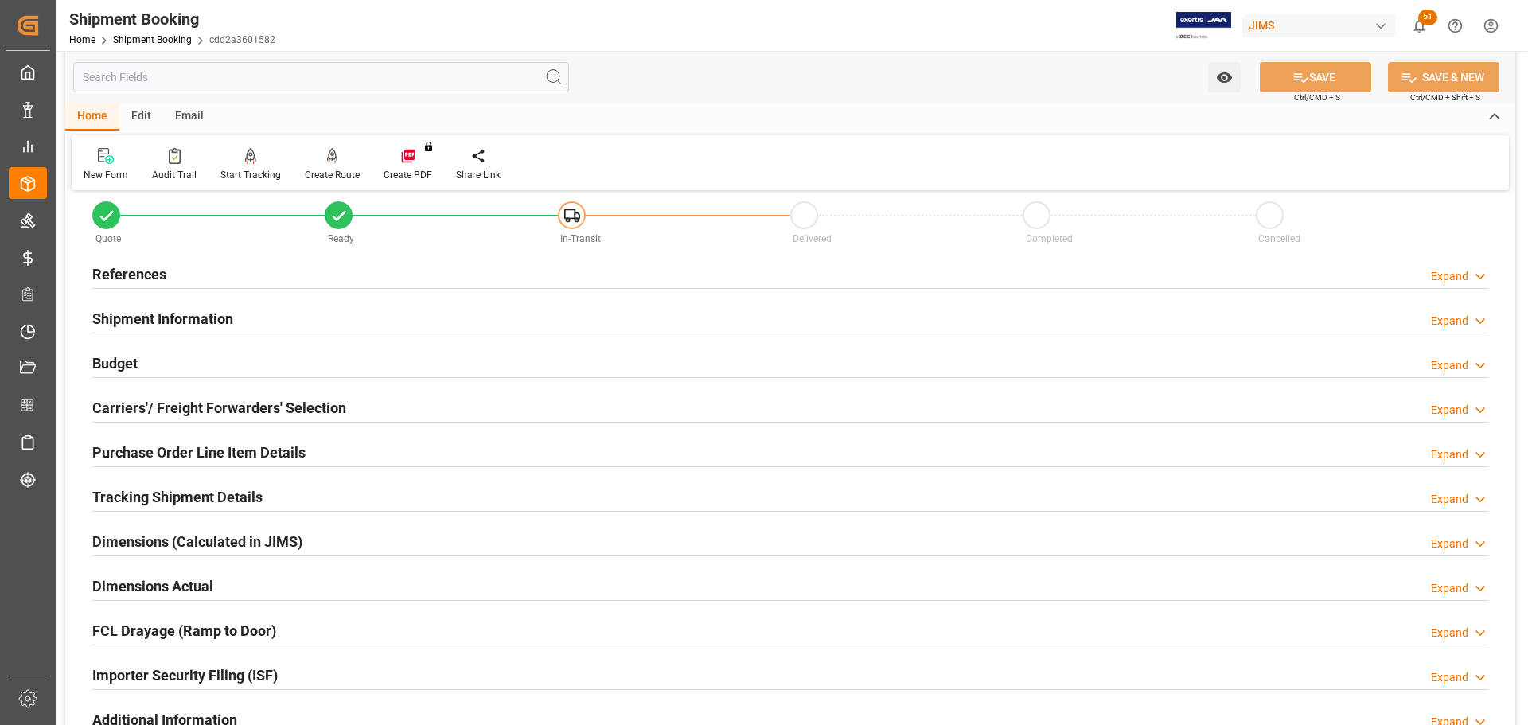
scroll to position [0, 0]
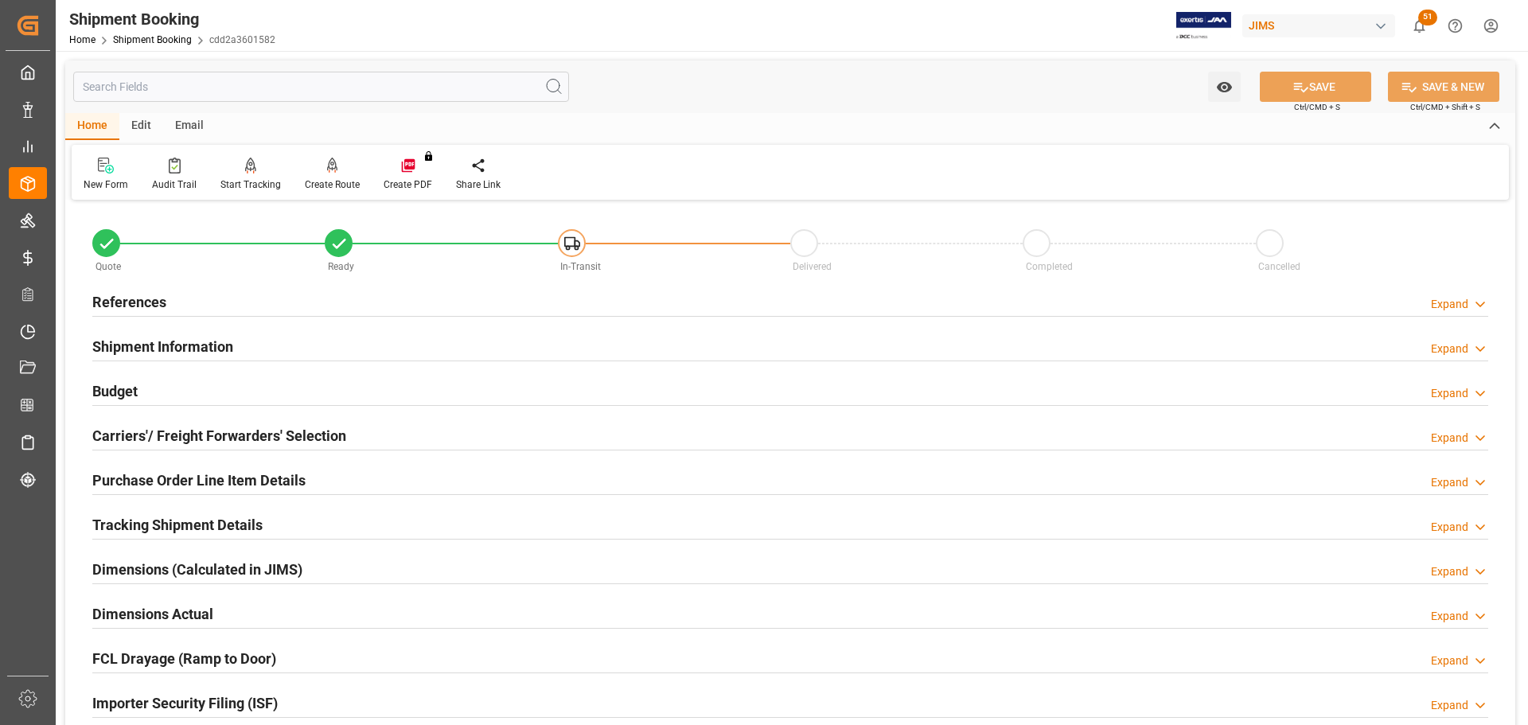
click at [114, 385] on h2 "Budget" at bounding box center [114, 390] width 45 height 21
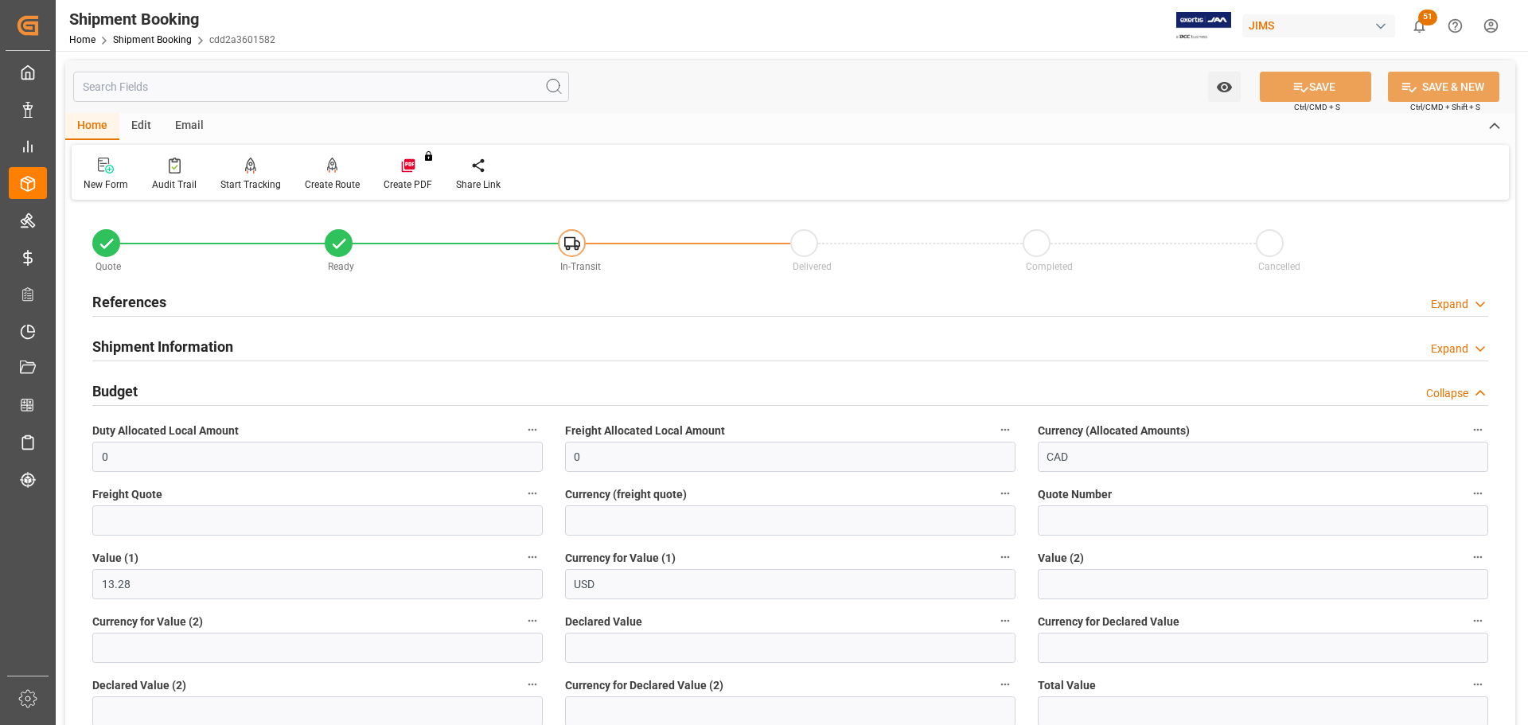
click at [114, 385] on h2 "Budget" at bounding box center [114, 390] width 45 height 21
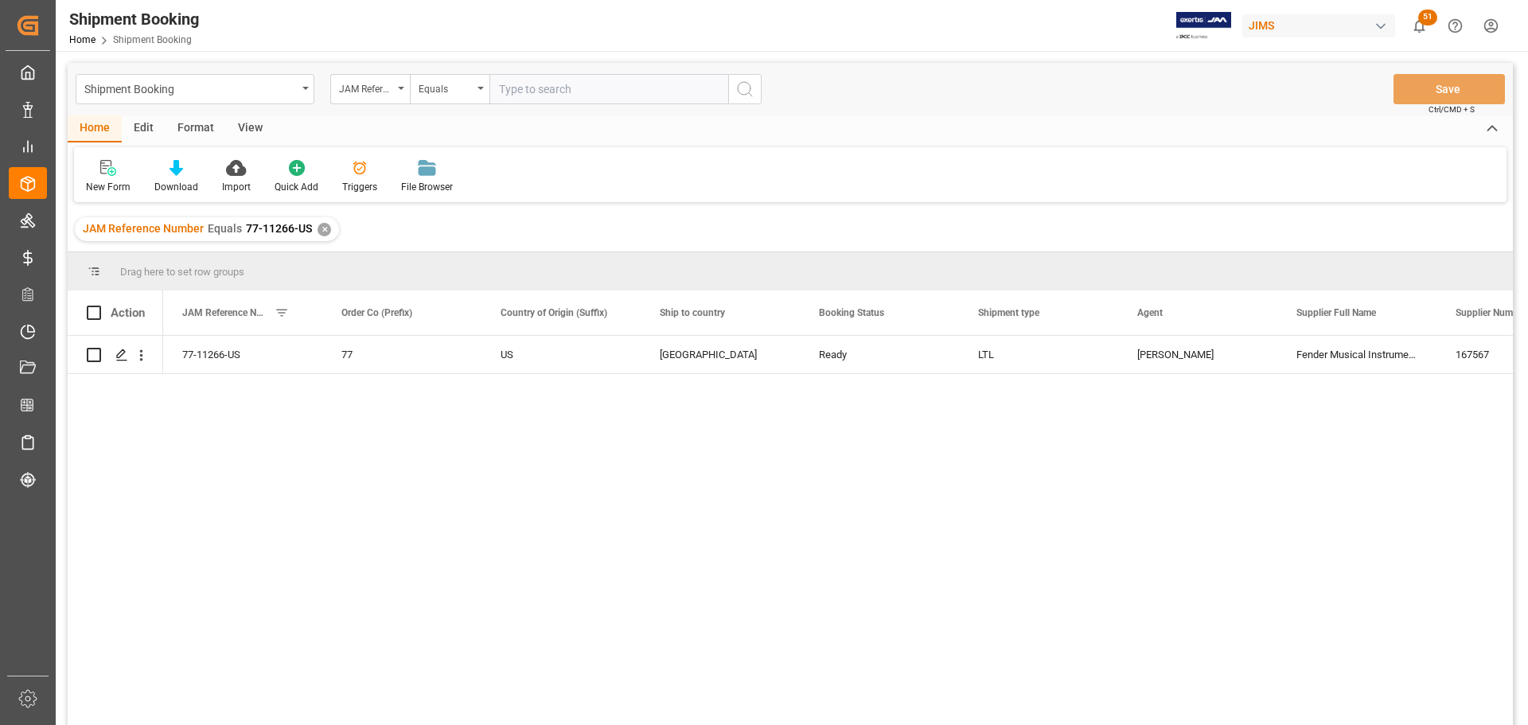
click at [240, 119] on div "View" at bounding box center [250, 128] width 49 height 27
click at [96, 185] on div "Default" at bounding box center [101, 187] width 31 height 14
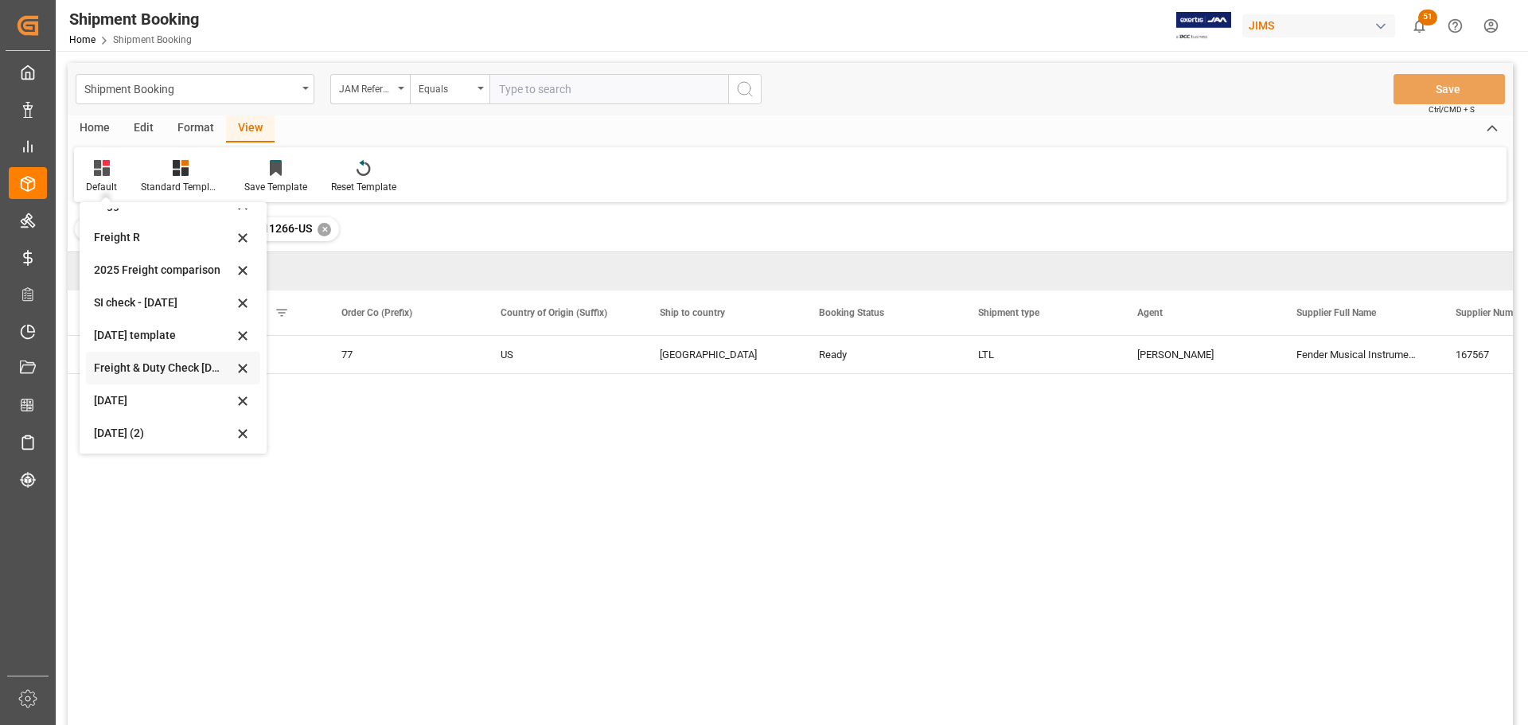
scroll to position [120, 0]
click at [115, 435] on div "[DATE] (2)" at bounding box center [163, 431] width 139 height 17
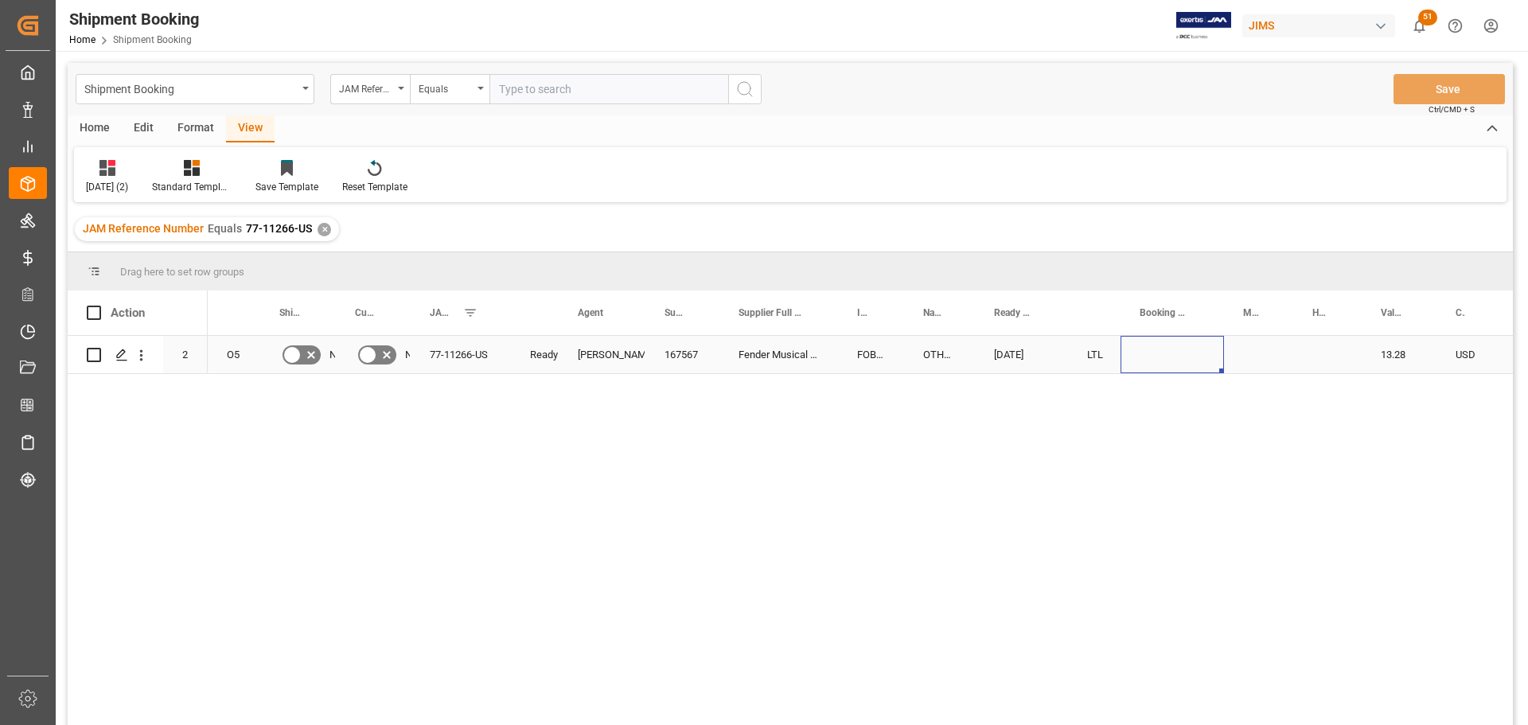
click at [1133, 357] on div "Press SPACE to select this row." at bounding box center [1172, 354] width 103 height 37
click at [1157, 349] on div "Press SPACE to select this row." at bounding box center [1172, 354] width 103 height 37
click at [1166, 361] on input "Press SPACE to select this row." at bounding box center [1172, 364] width 78 height 30
paste input "8209306405"
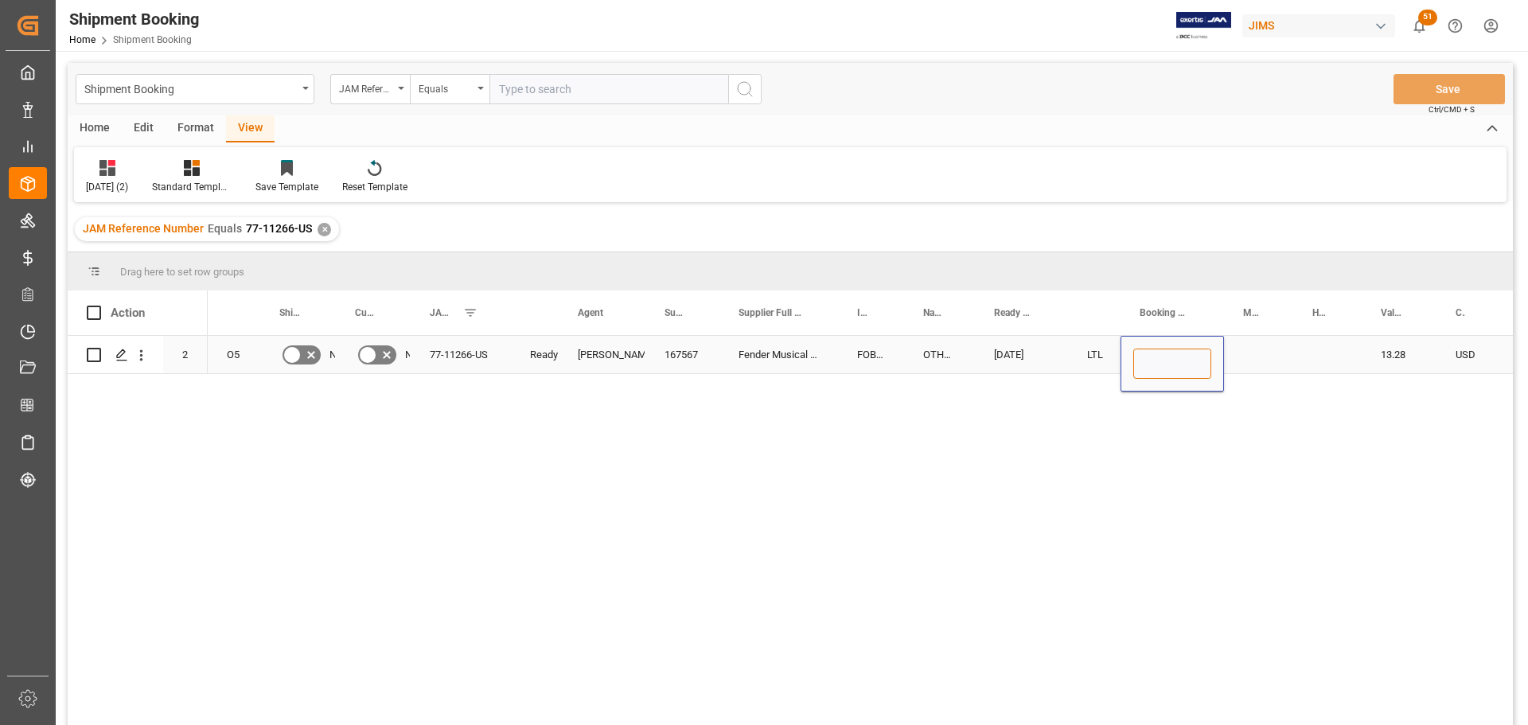
type input "8209306405"
click at [1269, 370] on div "Press SPACE to select this row." at bounding box center [1258, 354] width 69 height 37
click at [1218, 365] on div "8209306405" at bounding box center [1172, 354] width 103 height 37
drag, startPoint x: 1222, startPoint y: 368, endPoint x: 1296, endPoint y: 354, distance: 75.4
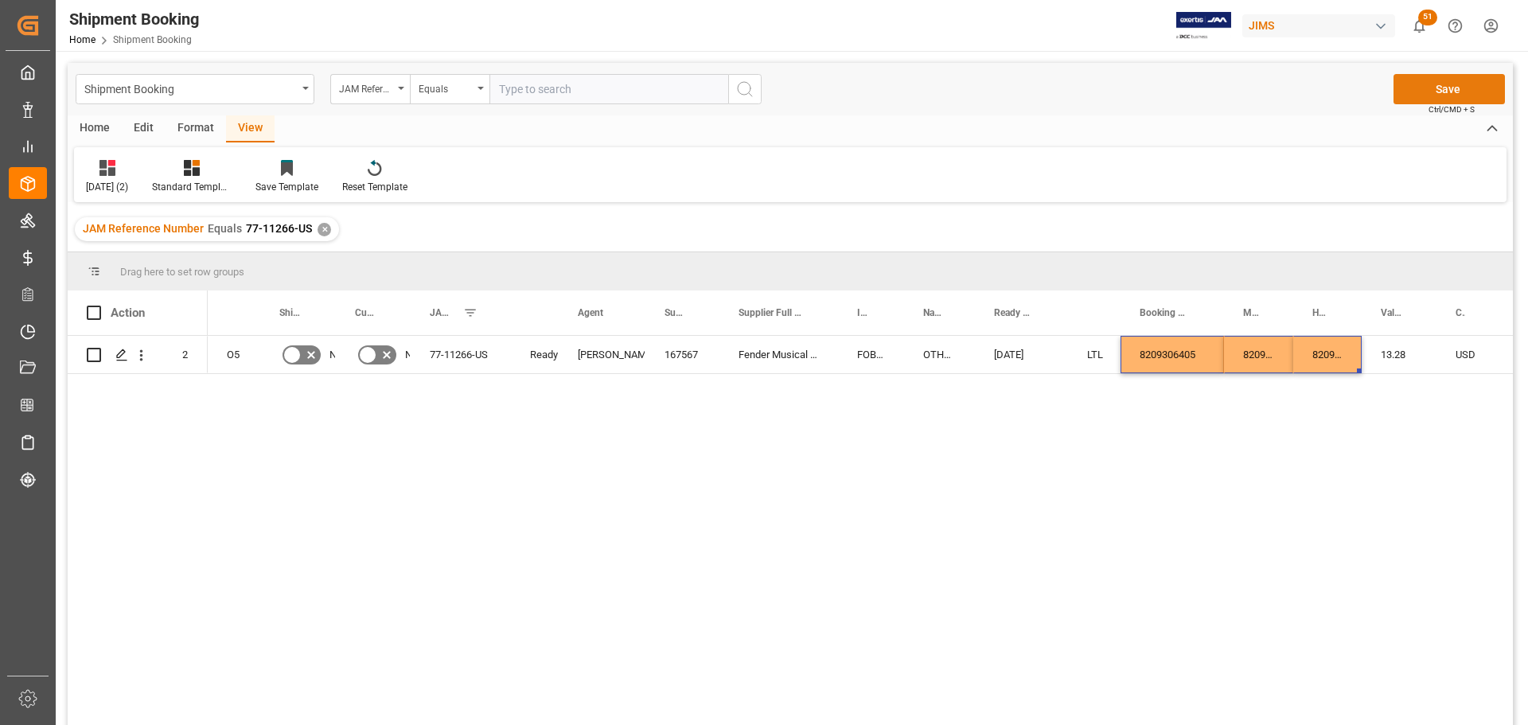
click at [1439, 84] on button "Save" at bounding box center [1449, 89] width 111 height 30
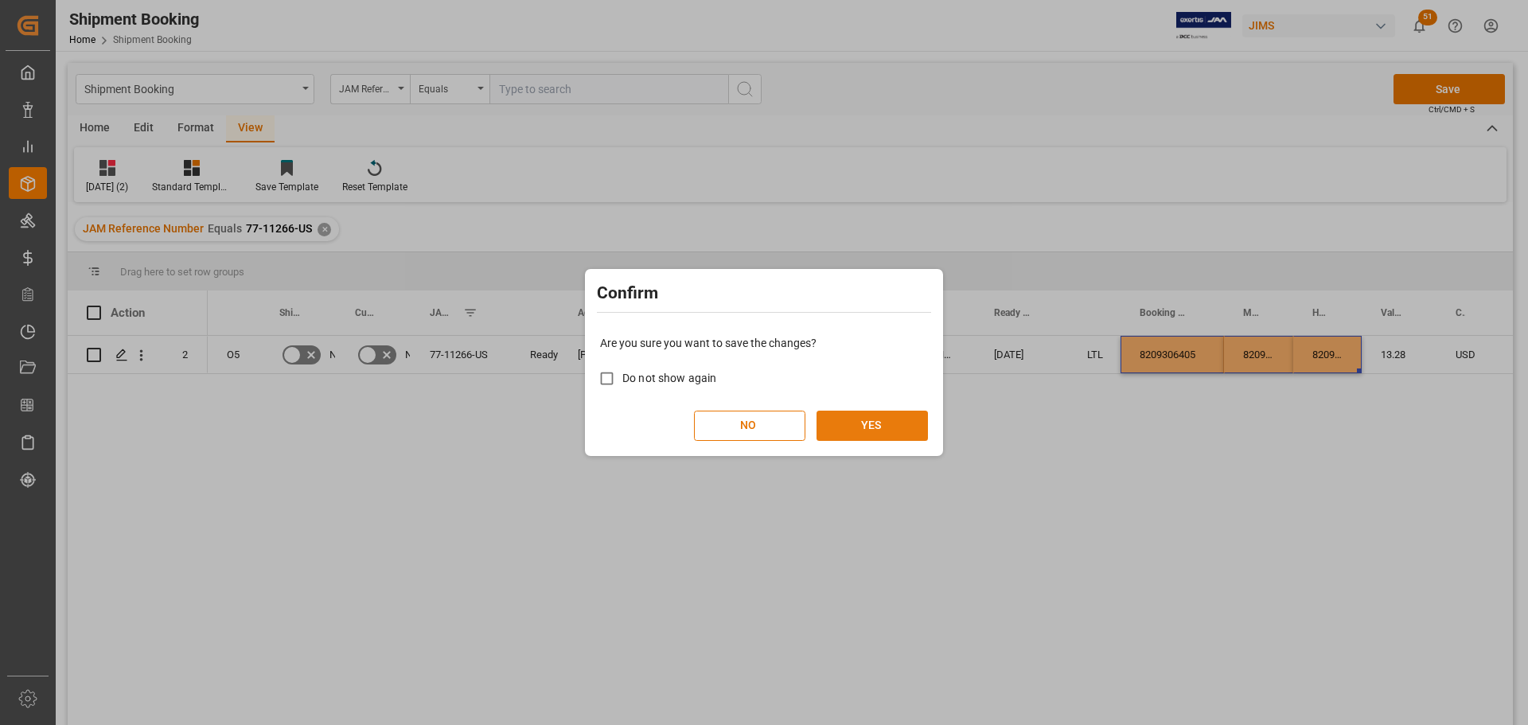
click at [882, 416] on button "YES" at bounding box center [872, 426] width 111 height 30
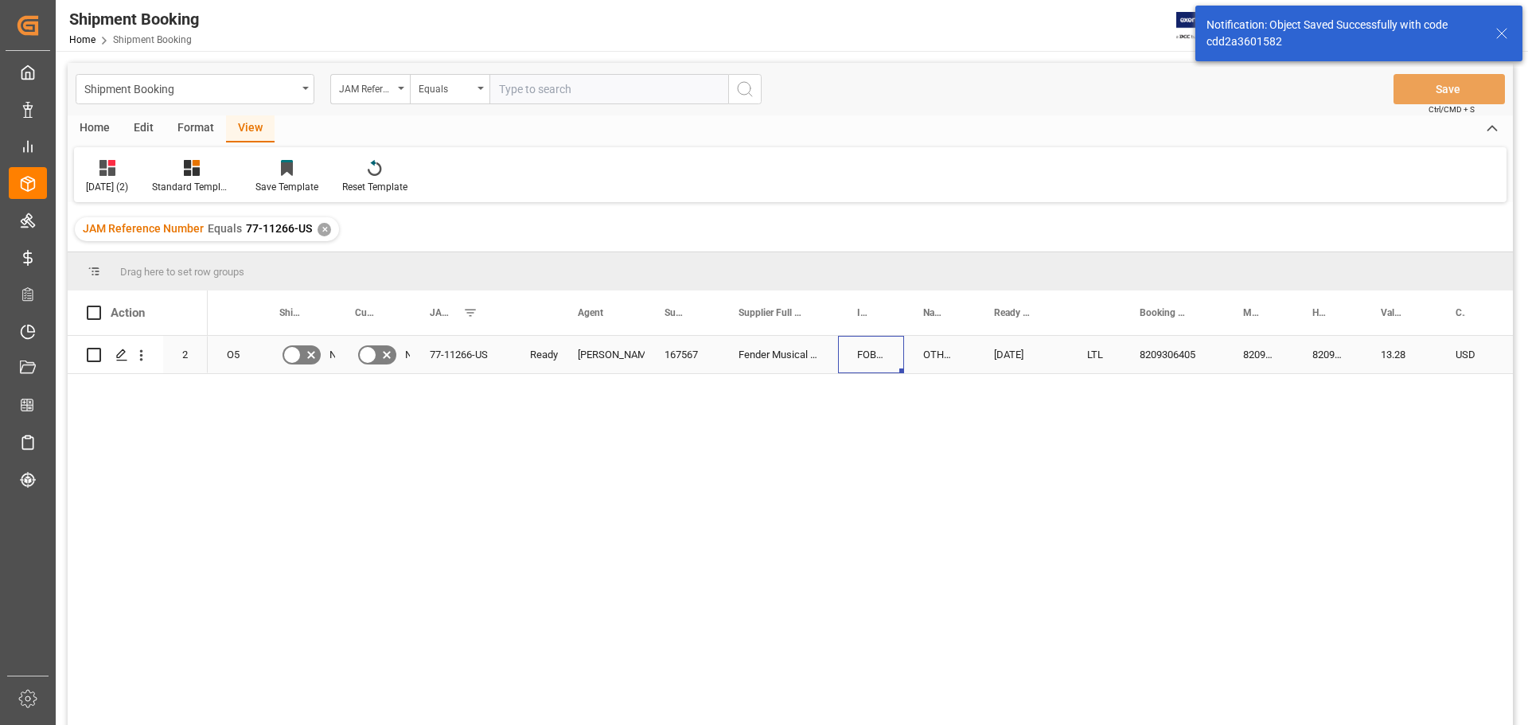
click at [894, 358] on div "FOB TSING YI N.T. HK" at bounding box center [871, 354] width 66 height 37
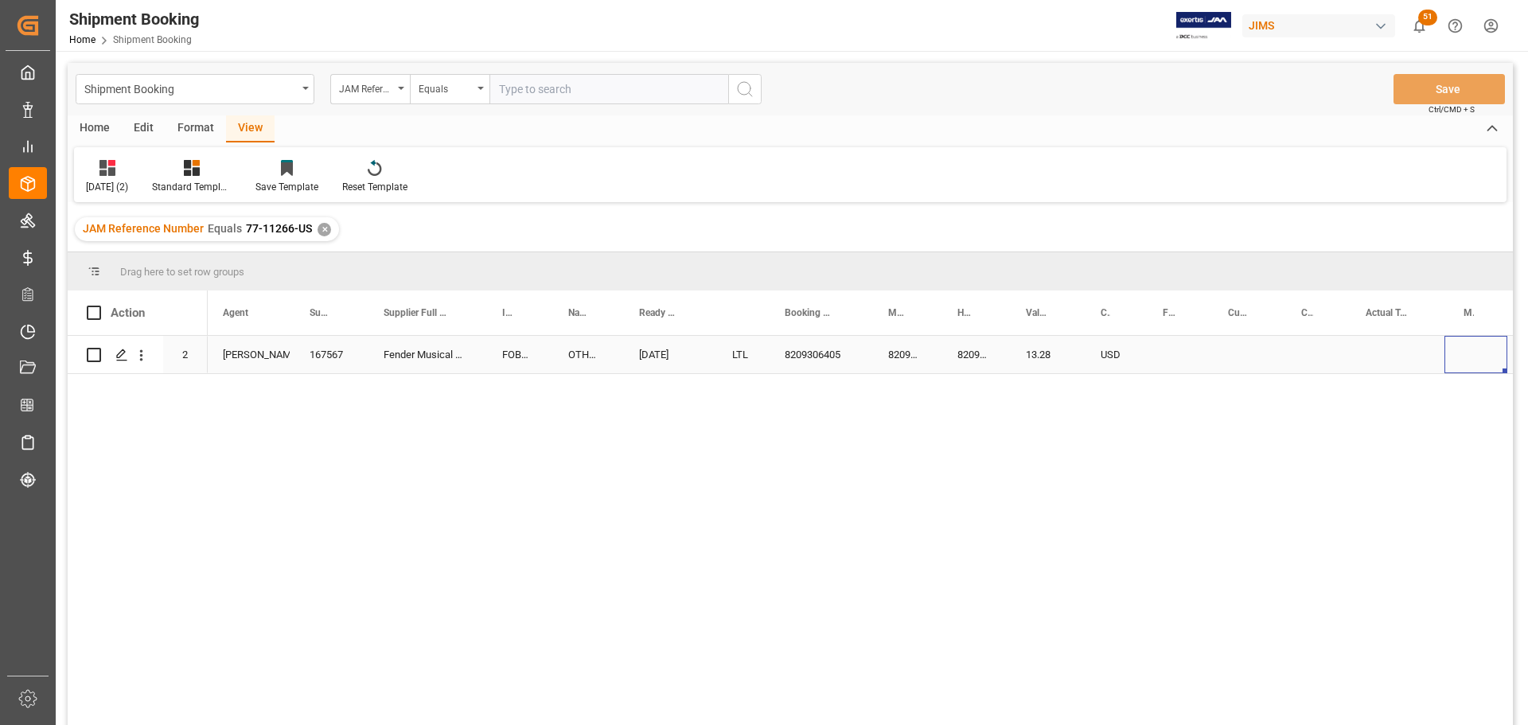
scroll to position [0, 672]
click at [840, 353] on div "Press SPACE to select this row." at bounding box center [859, 354] width 65 height 37
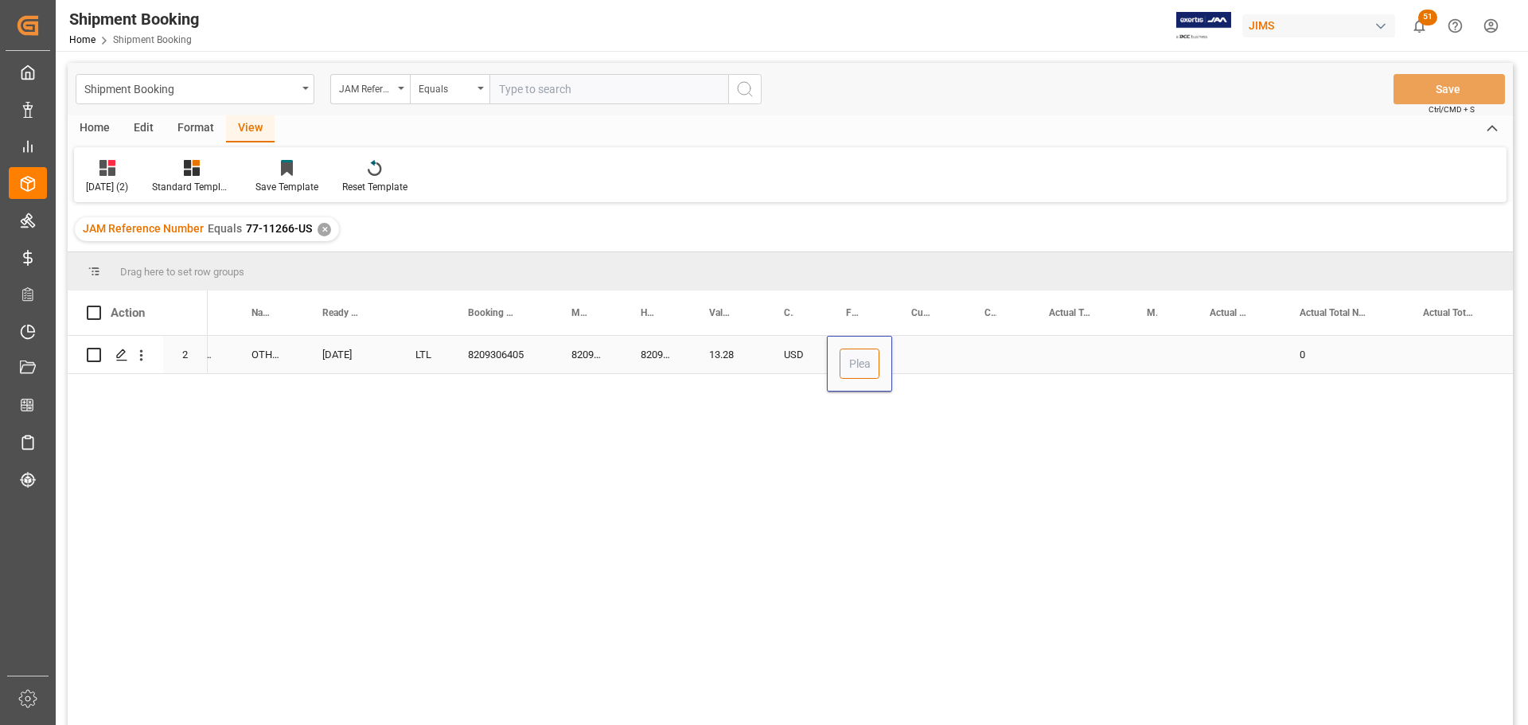
click at [852, 361] on input "Press SPACE to select this row." at bounding box center [860, 364] width 40 height 30
type input "0.00"
click at [904, 357] on div "Press SPACE to select this row." at bounding box center [928, 354] width 73 height 37
click at [926, 351] on div "Press SPACE to select this row." at bounding box center [928, 354] width 73 height 37
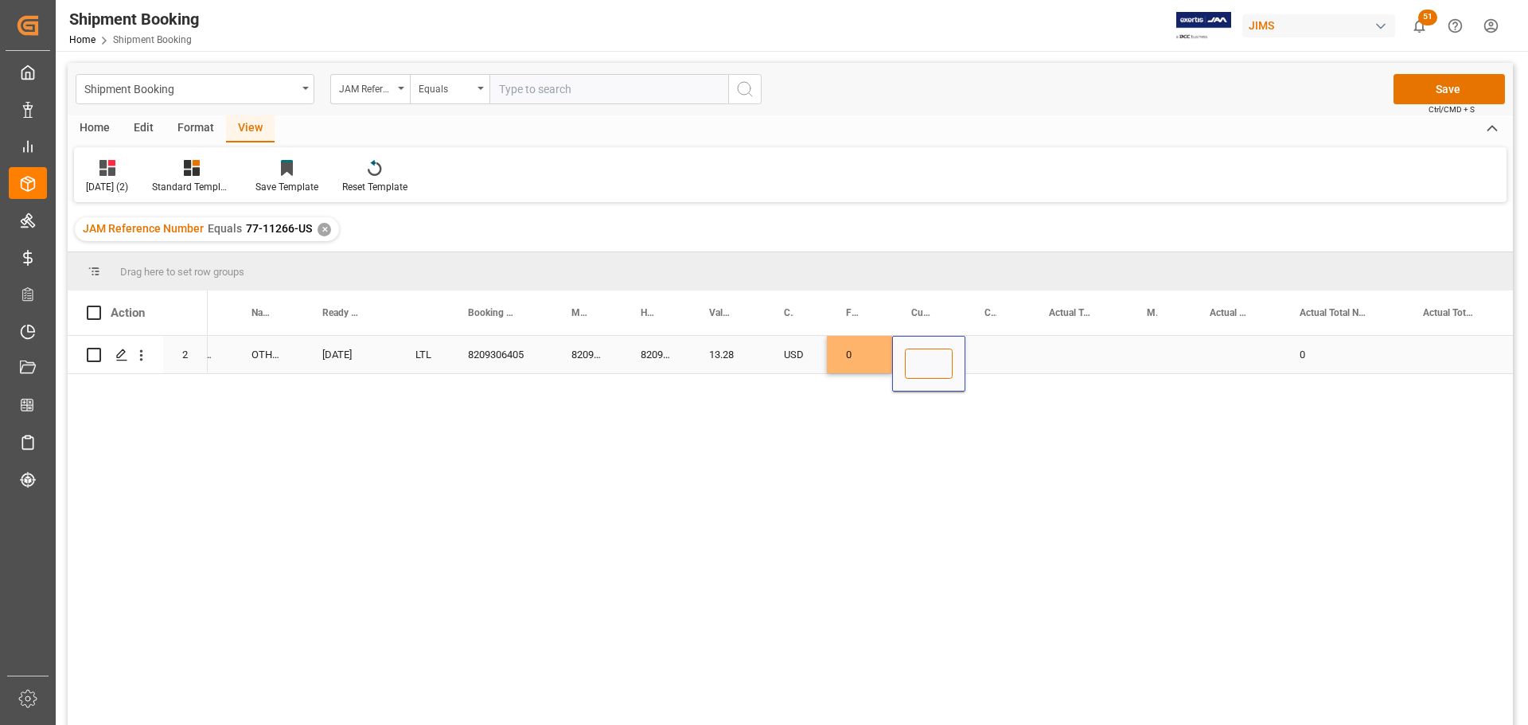
click at [921, 367] on input "Press SPACE to select this row." at bounding box center [929, 364] width 48 height 30
drag, startPoint x: 939, startPoint y: 360, endPoint x: 898, endPoint y: 368, distance: 42.1
click at [898, 368] on div "usd" at bounding box center [928, 364] width 73 height 56
type input "u"
type input "USD"
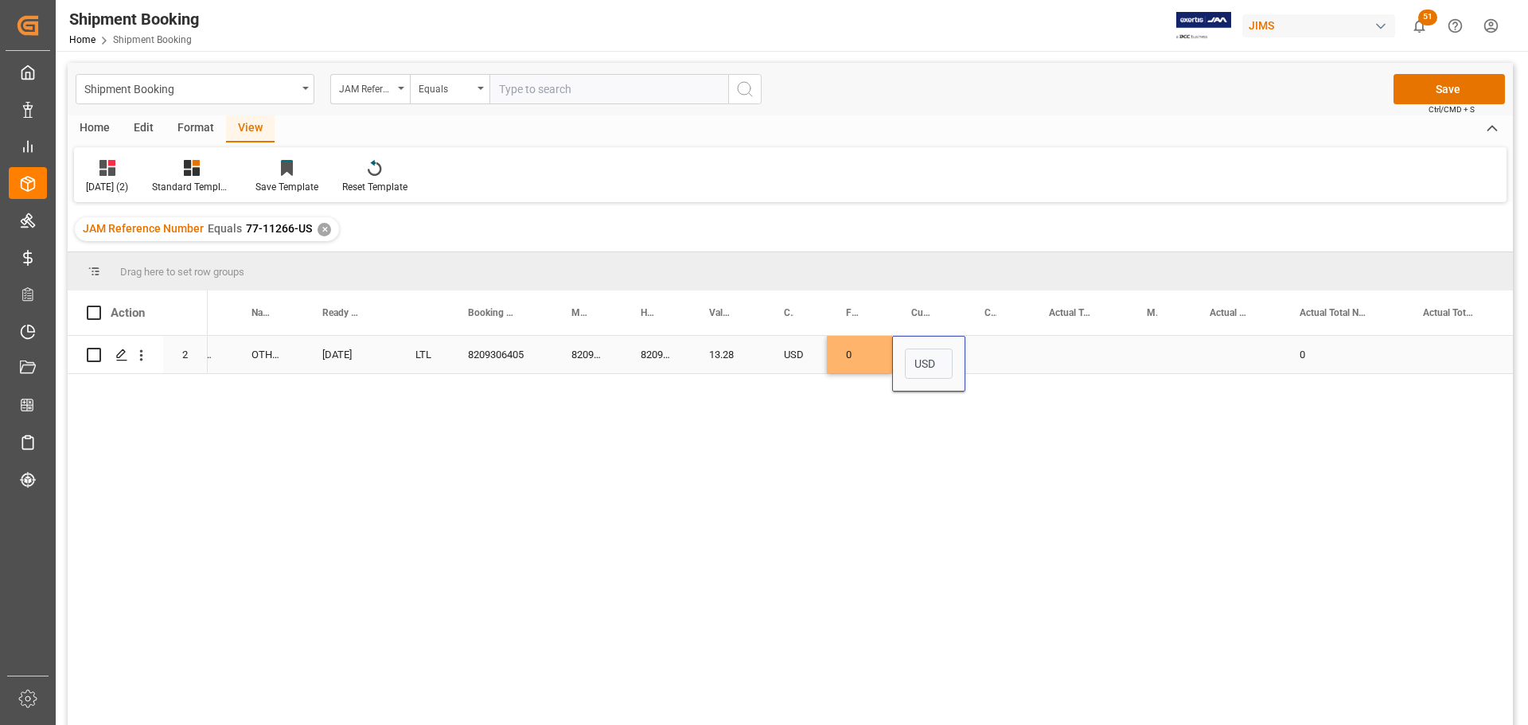
click at [999, 361] on div "Press SPACE to select this row." at bounding box center [997, 354] width 64 height 37
click at [1425, 86] on button "Save" at bounding box center [1449, 89] width 111 height 30
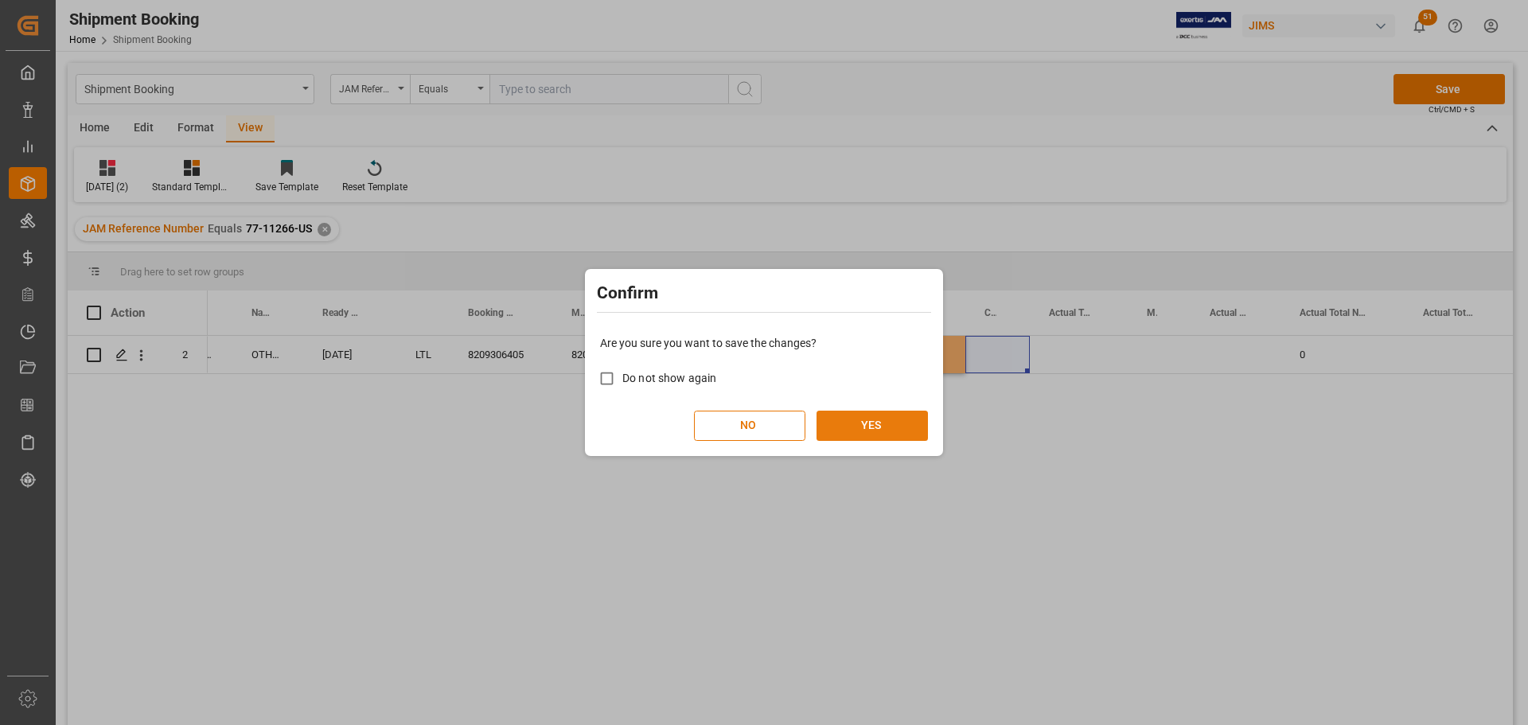
click at [912, 431] on button "YES" at bounding box center [872, 426] width 111 height 30
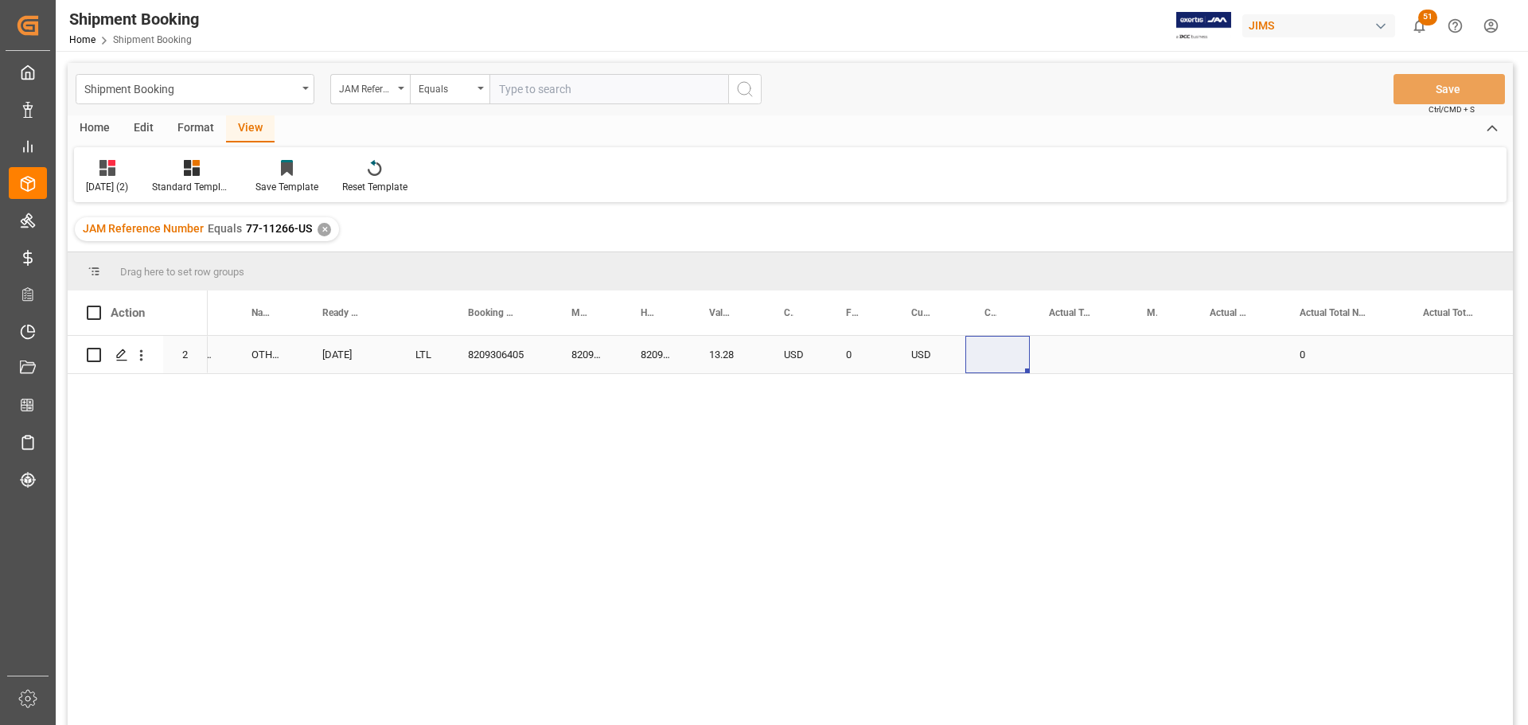
click at [1087, 355] on div "Press SPACE to select this row." at bounding box center [1079, 354] width 98 height 37
click at [1085, 366] on input "Press SPACE to select this row." at bounding box center [1079, 364] width 72 height 30
type input "1"
click at [1169, 340] on div "Press SPACE to select this row." at bounding box center [1159, 354] width 63 height 37
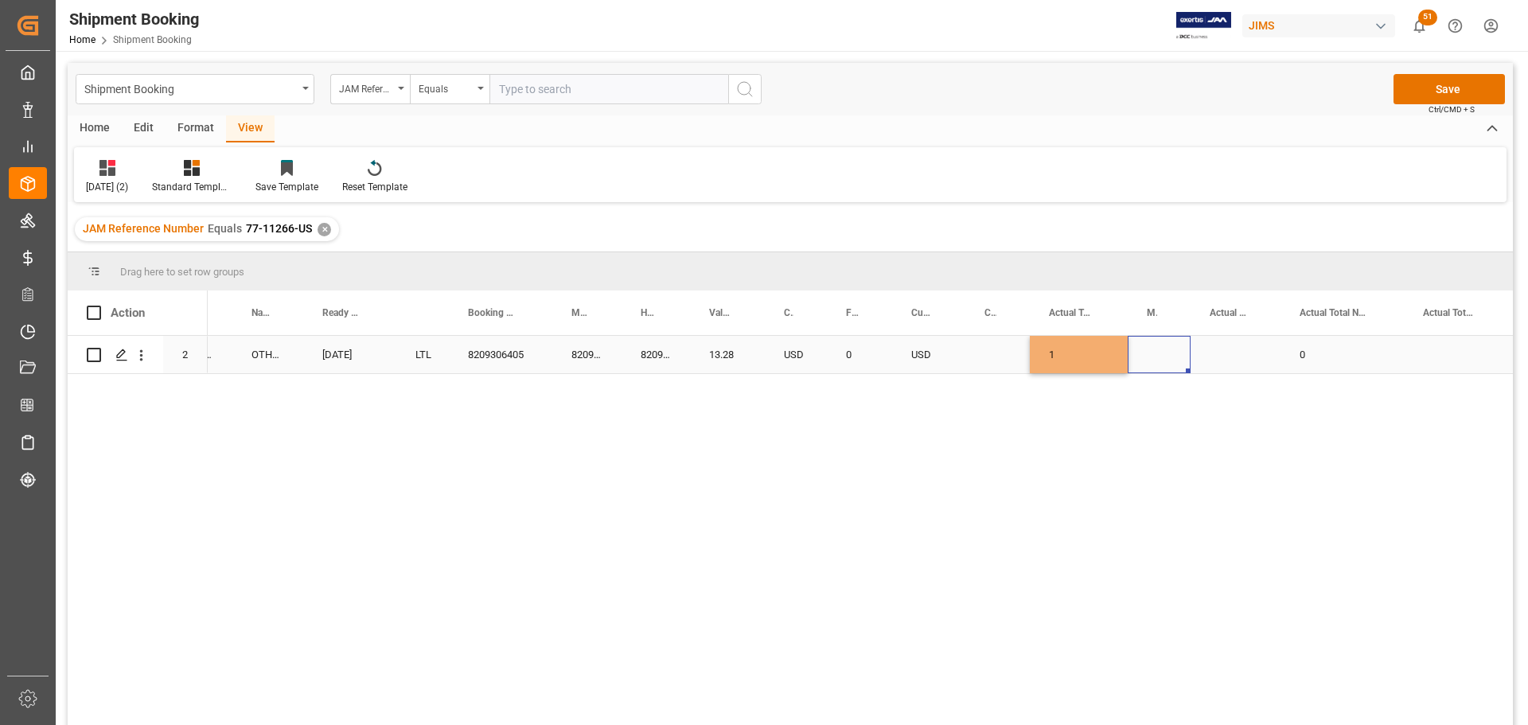
click at [1169, 352] on div "Press SPACE to select this row." at bounding box center [1159, 354] width 63 height 37
click at [1160, 365] on icon "open menu" at bounding box center [1161, 364] width 19 height 19
click at [1157, 407] on div "KG" at bounding box center [1159, 409] width 36 height 56
type input "KG"
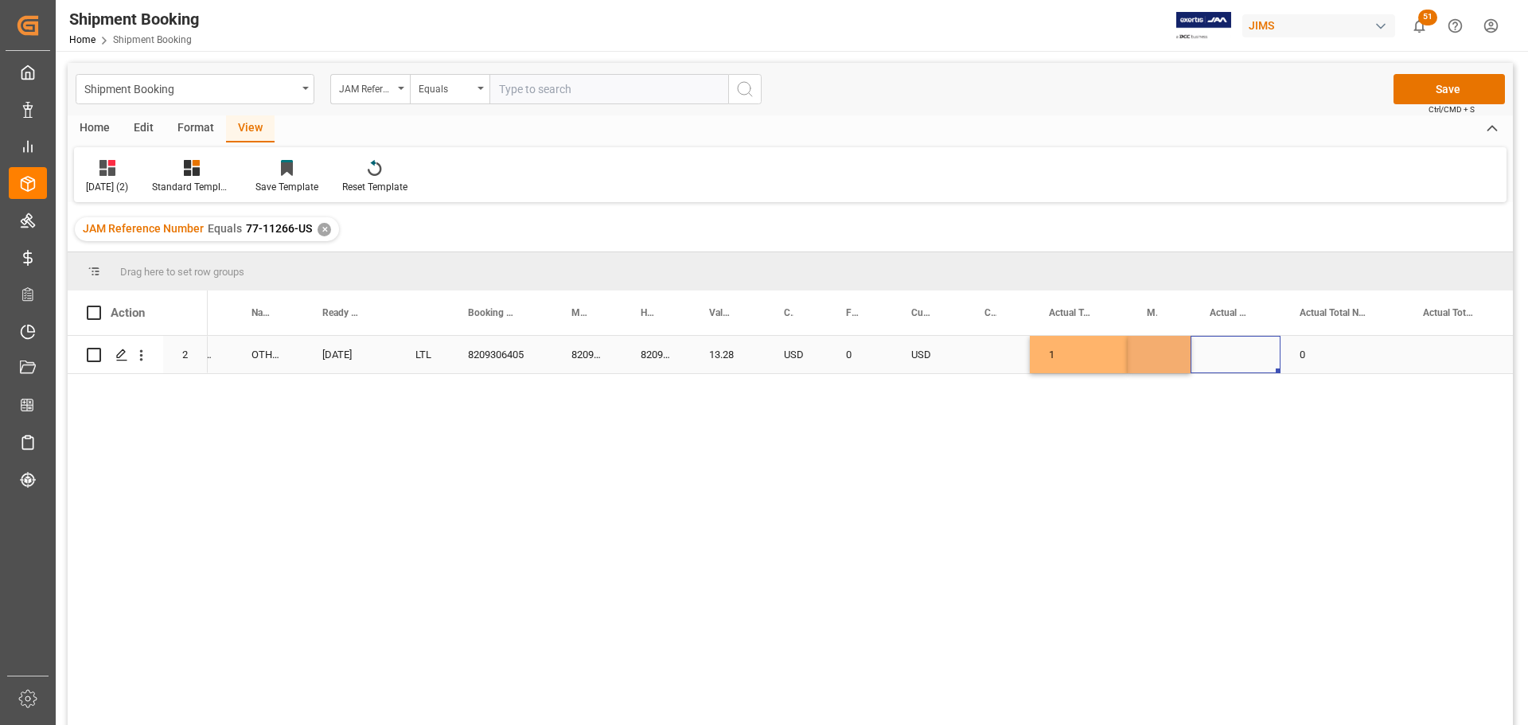
click at [1226, 348] on div "Press SPACE to select this row." at bounding box center [1236, 354] width 90 height 37
click at [1233, 350] on input "Press SPACE to select this row." at bounding box center [1235, 364] width 64 height 30
type input "1"
click at [1350, 359] on div "0" at bounding box center [1342, 354] width 123 height 37
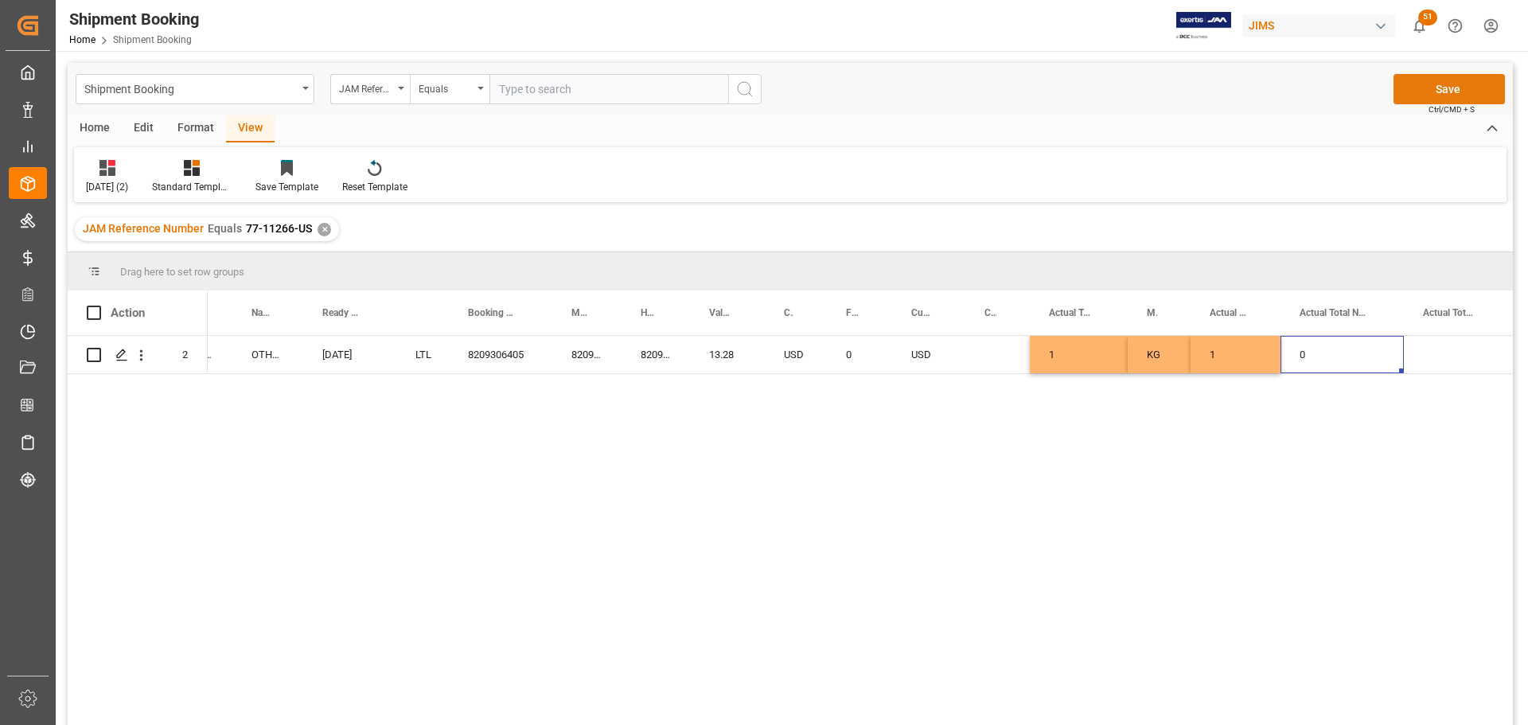
click at [1417, 91] on button "Save" at bounding box center [1449, 89] width 111 height 30
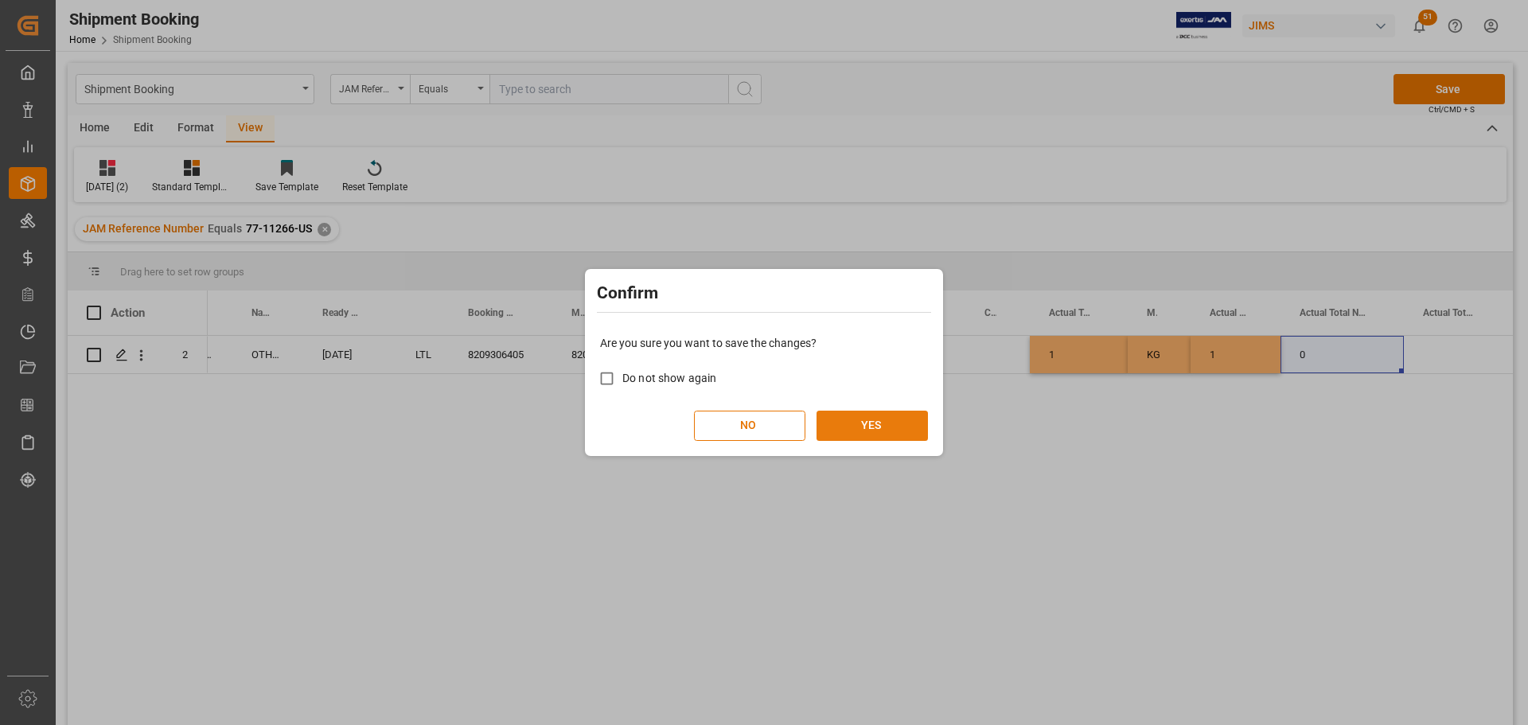
click at [829, 420] on button "YES" at bounding box center [872, 426] width 111 height 30
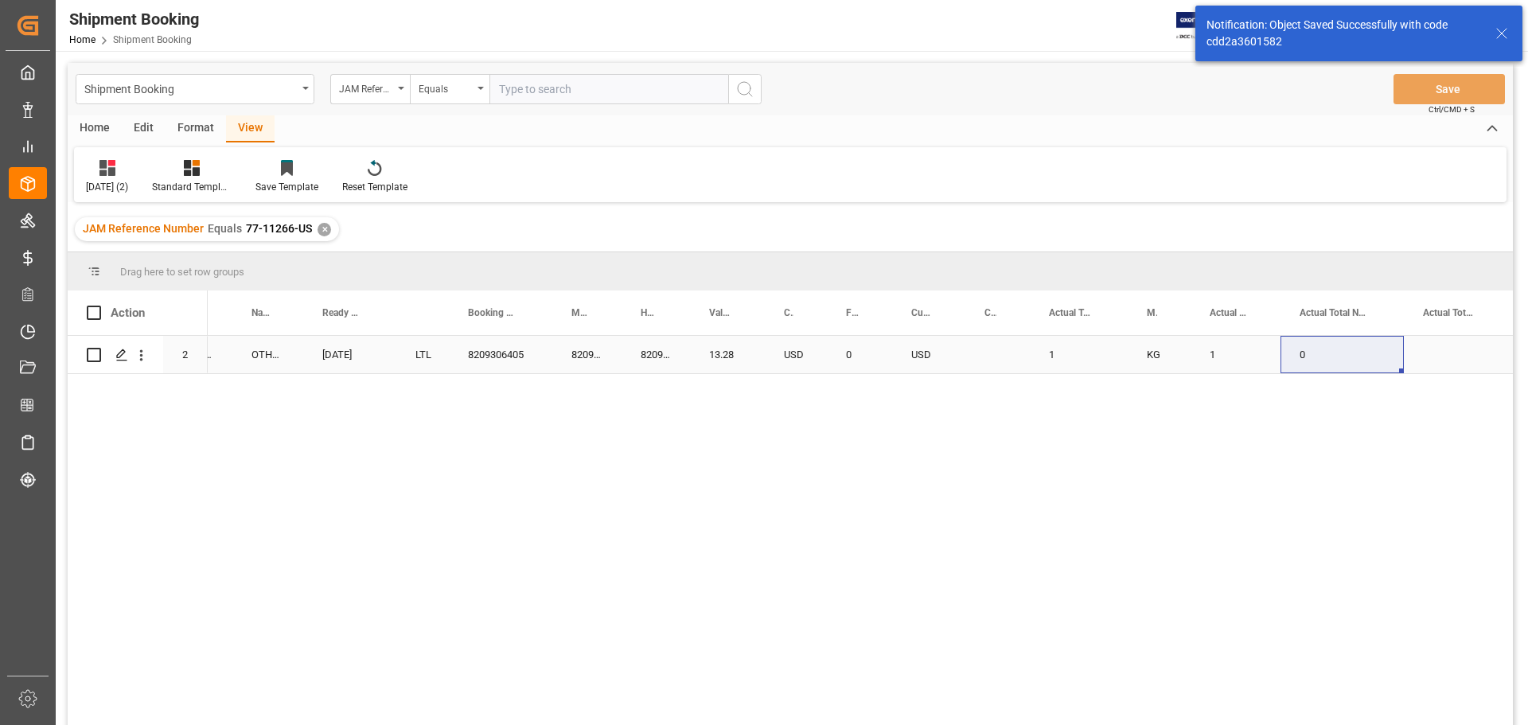
click at [865, 359] on div "0" at bounding box center [859, 354] width 65 height 37
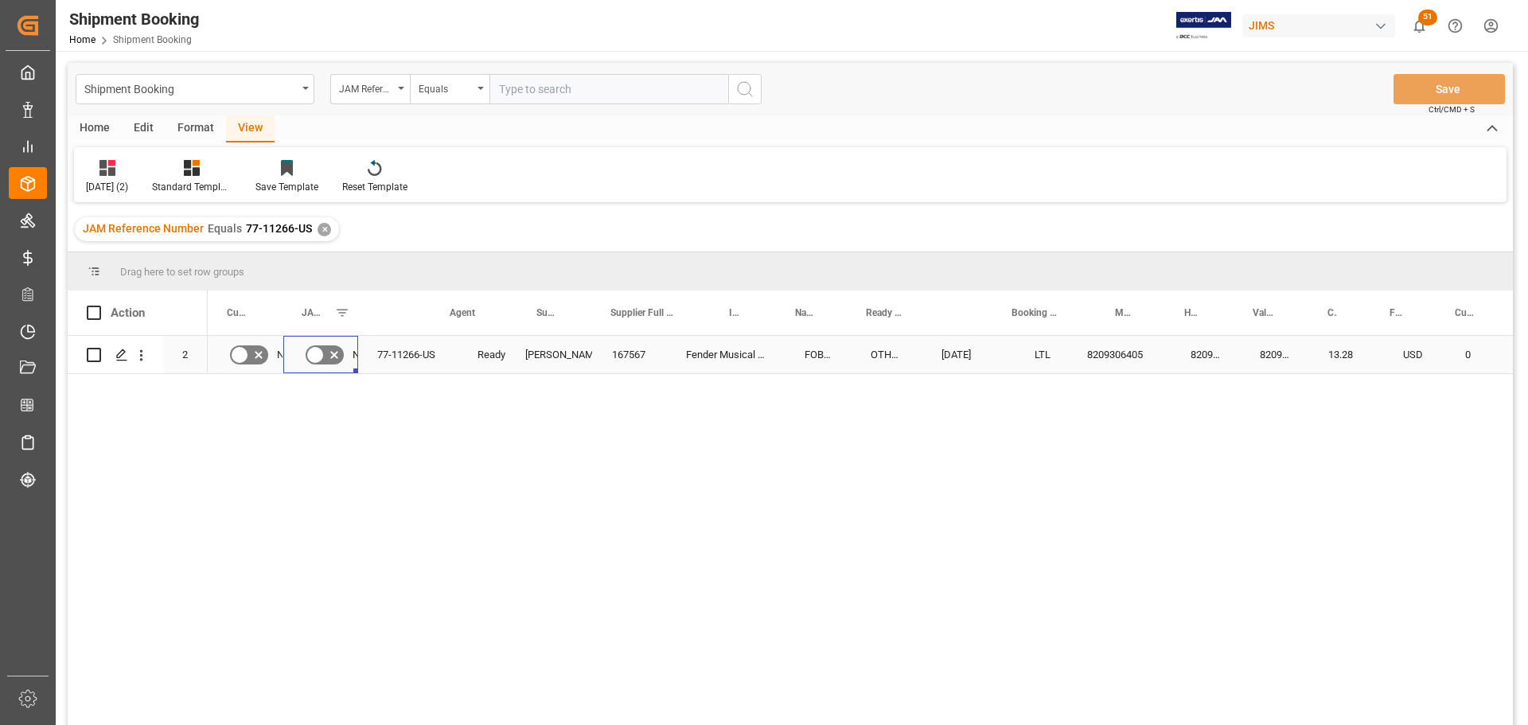
scroll to position [0, 0]
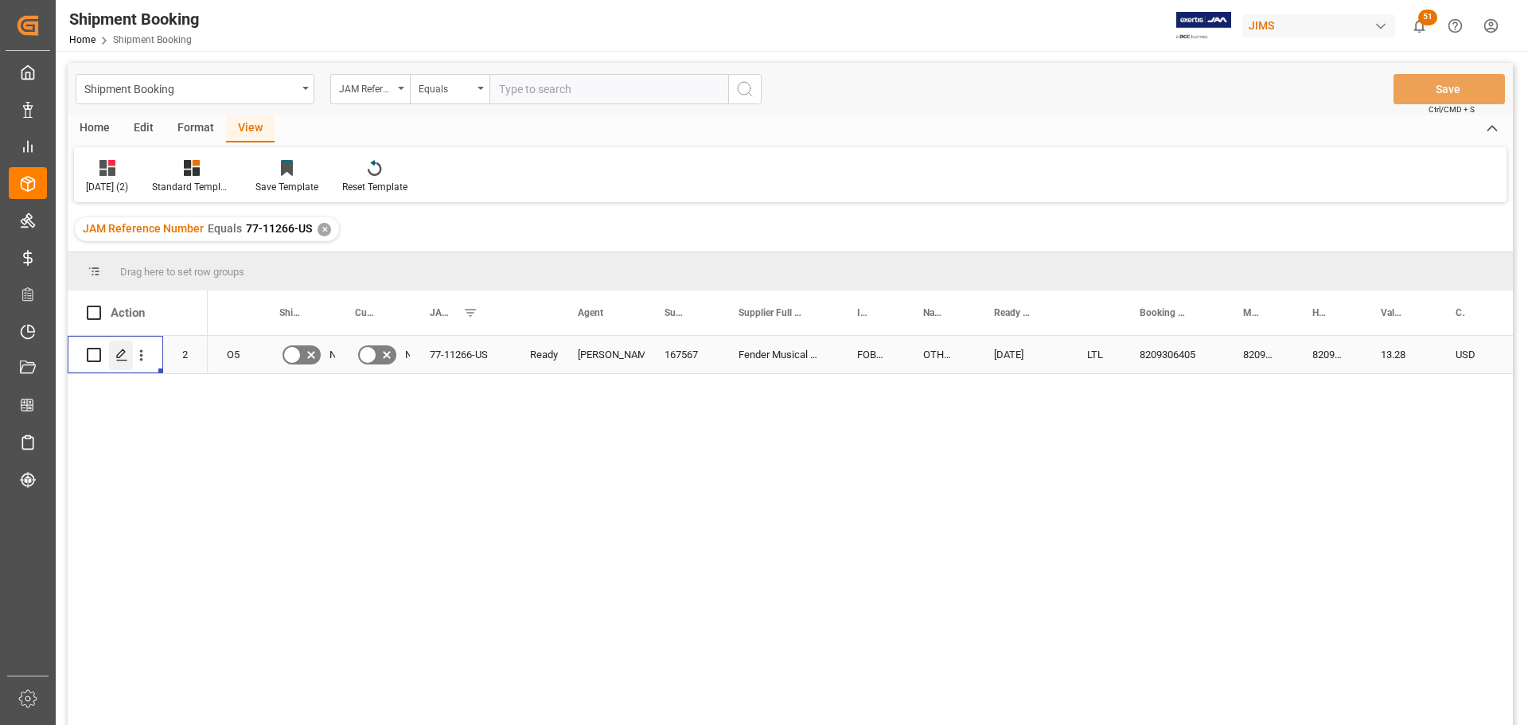
click at [115, 352] on div "Press SPACE to select this row." at bounding box center [121, 355] width 24 height 29
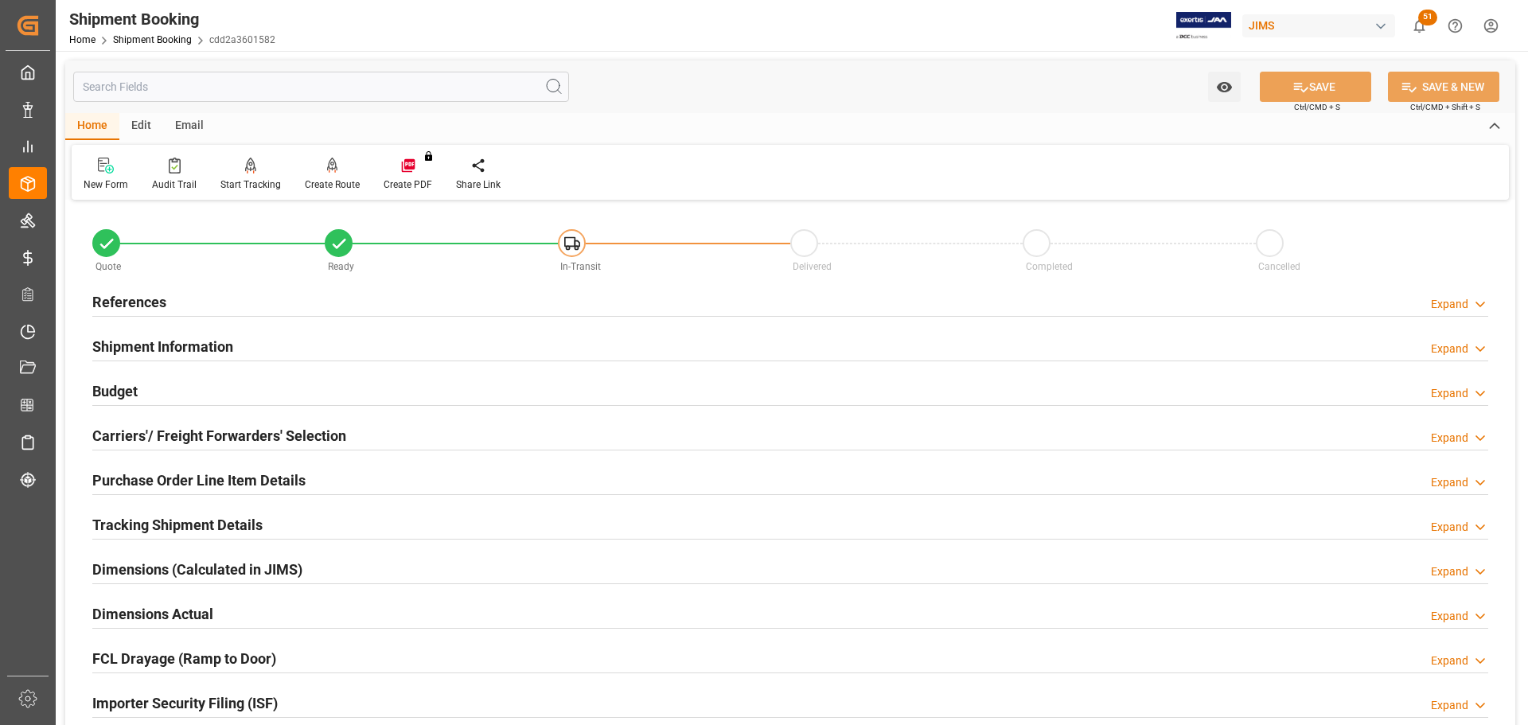
click at [121, 475] on h2 "Purchase Order Line Item Details" at bounding box center [198, 480] width 213 height 21
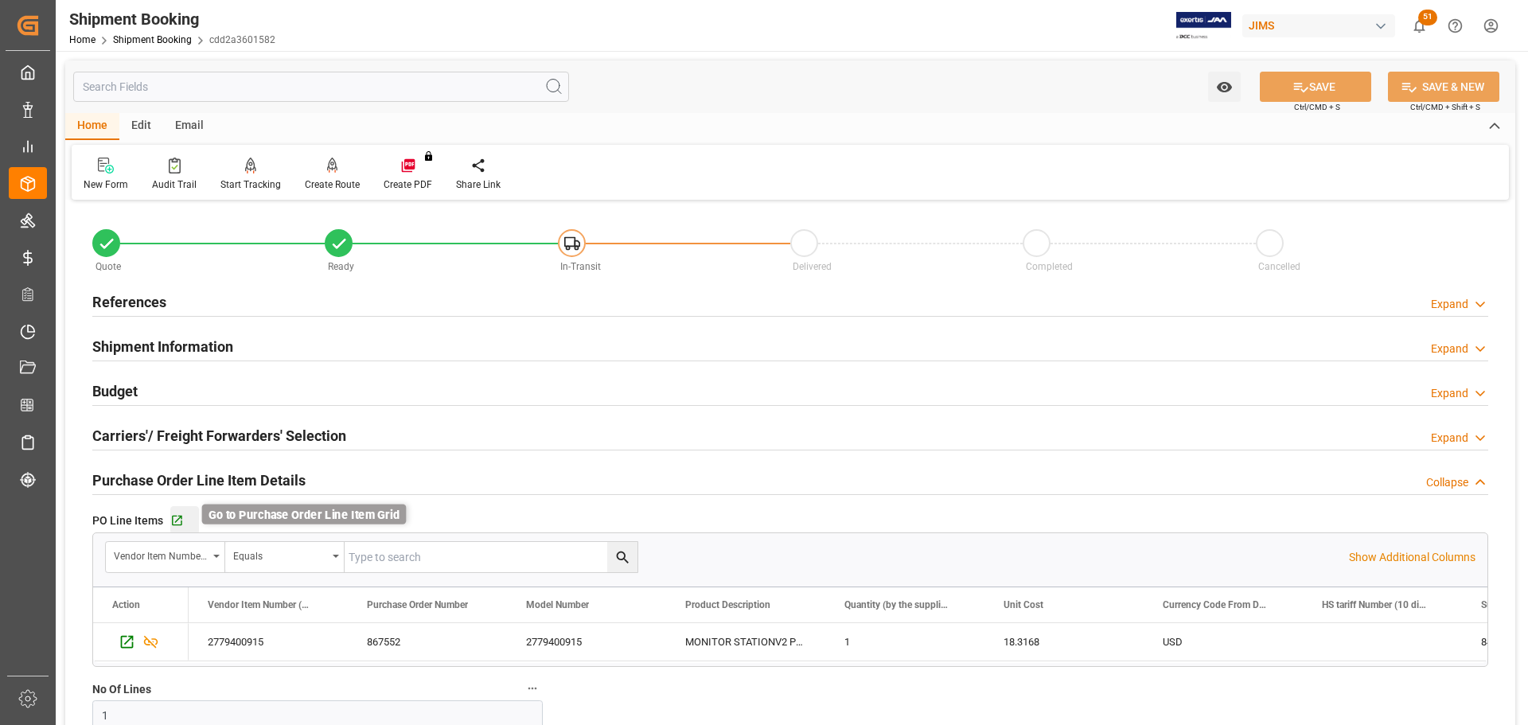
click at [173, 519] on icon "button" at bounding box center [177, 521] width 14 height 14
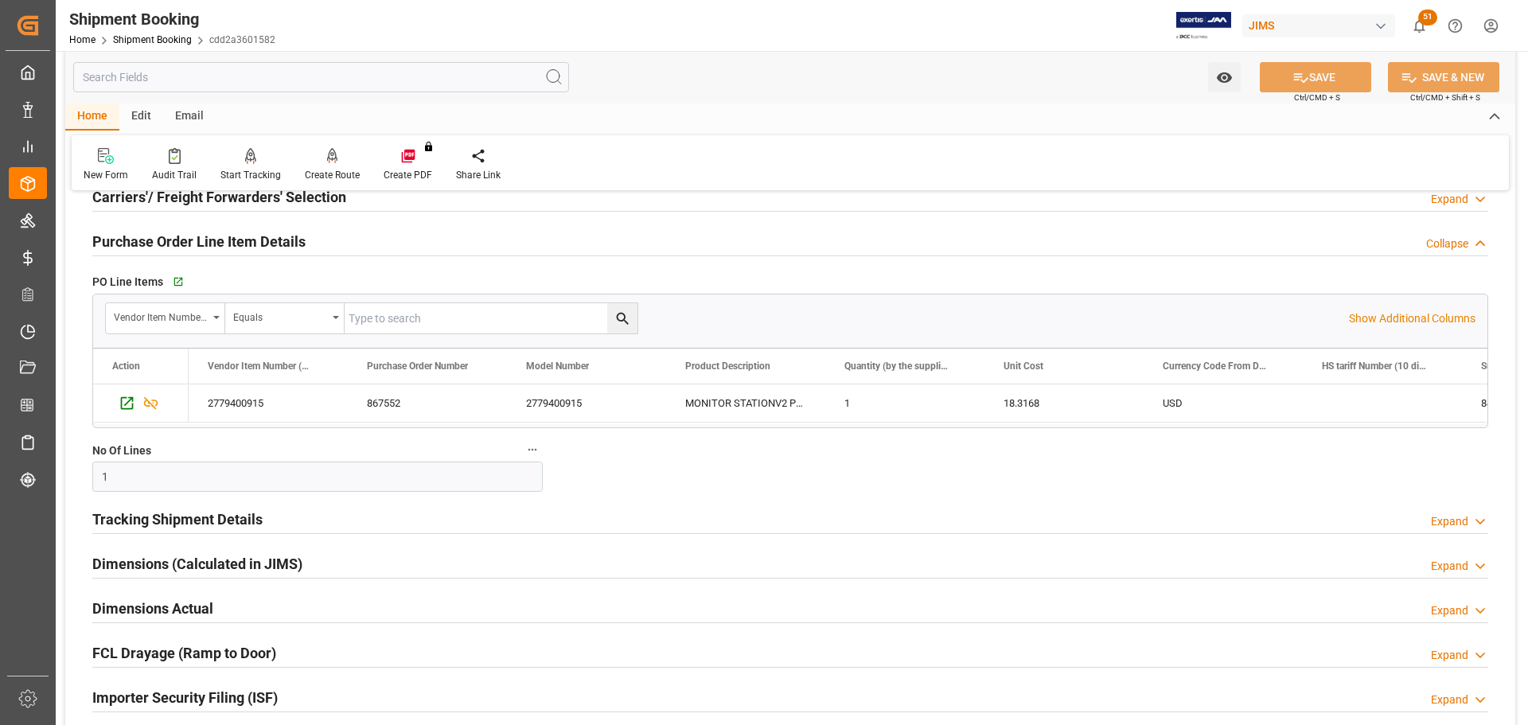
click at [148, 521] on h2 "Tracking Shipment Details" at bounding box center [177, 519] width 170 height 21
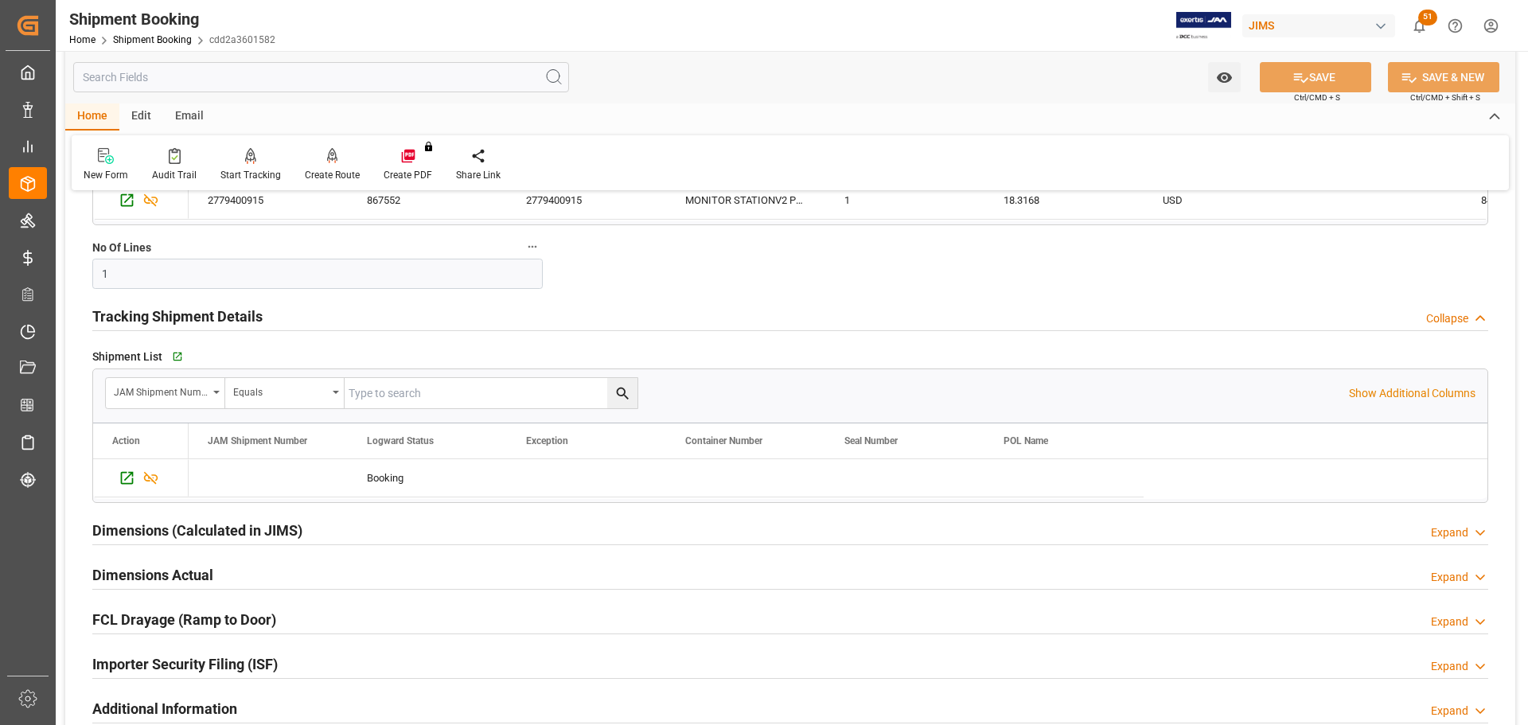
scroll to position [478, 0]
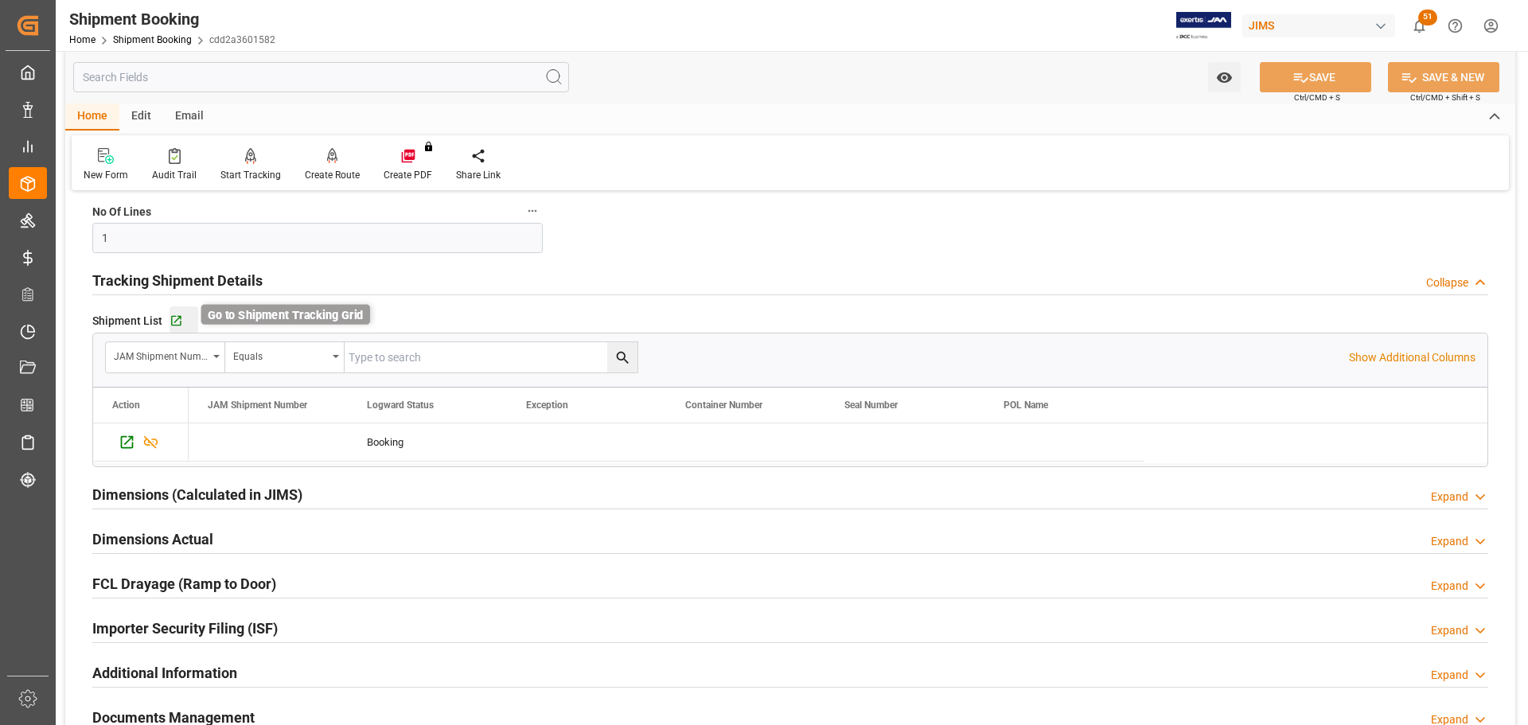
click at [175, 319] on icon "button" at bounding box center [176, 321] width 10 height 10
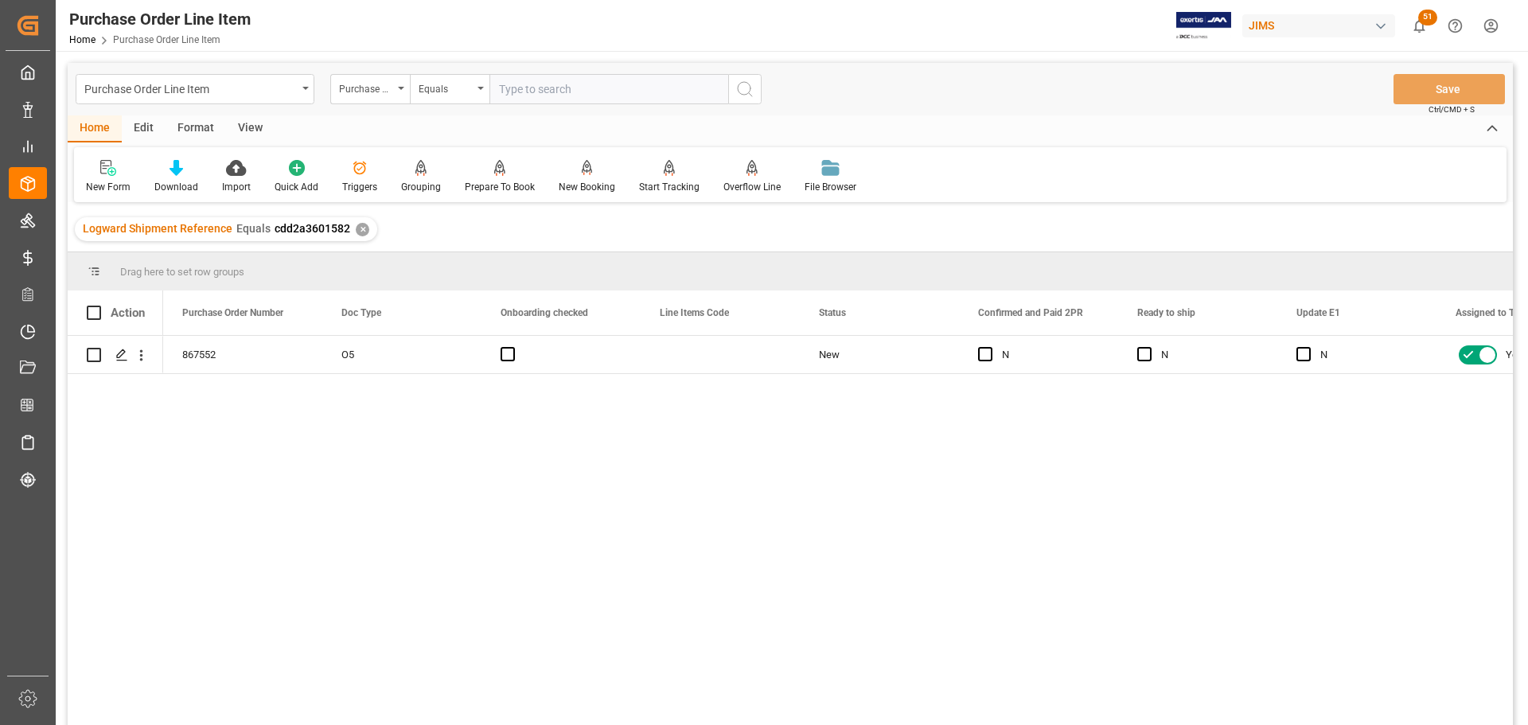
click at [242, 127] on div "View" at bounding box center [250, 128] width 49 height 27
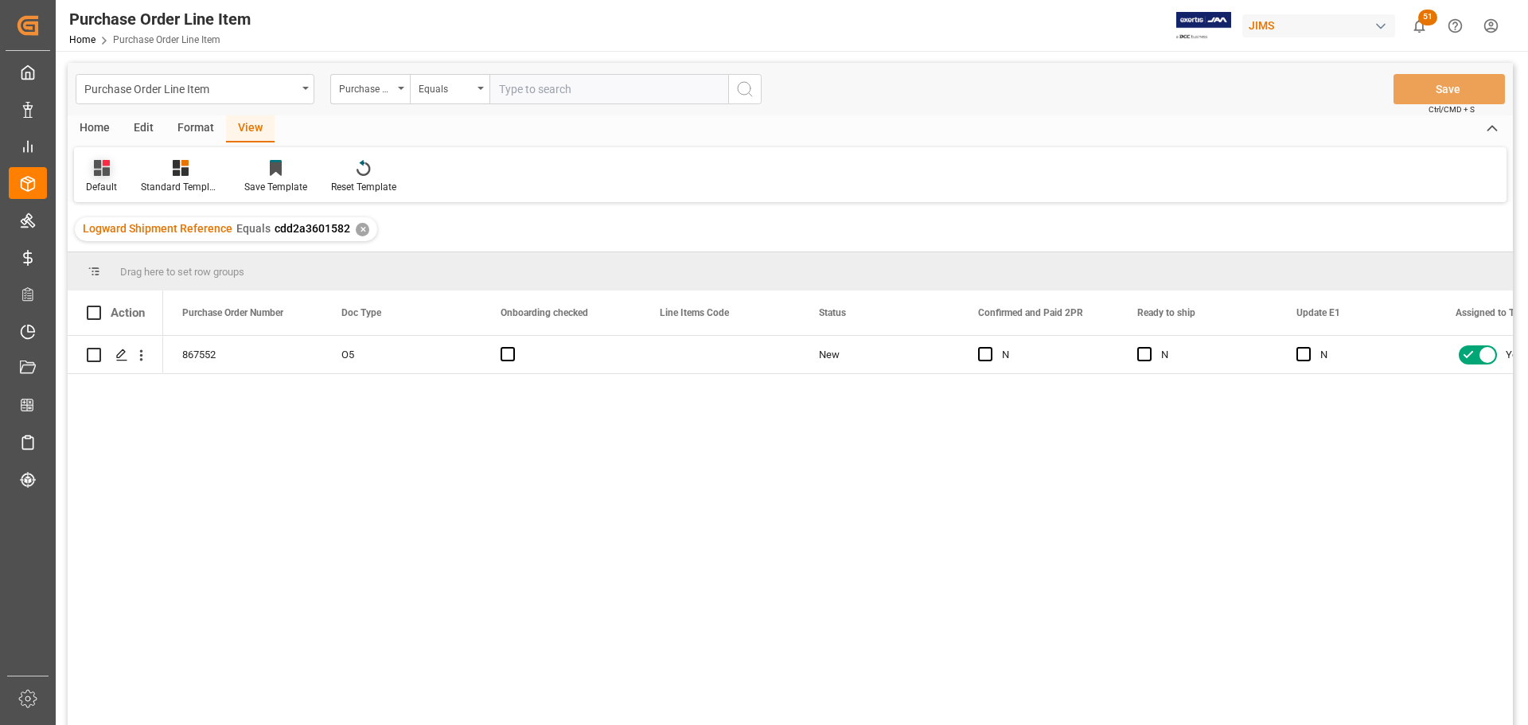
click at [101, 177] on div "Default" at bounding box center [101, 176] width 55 height 35
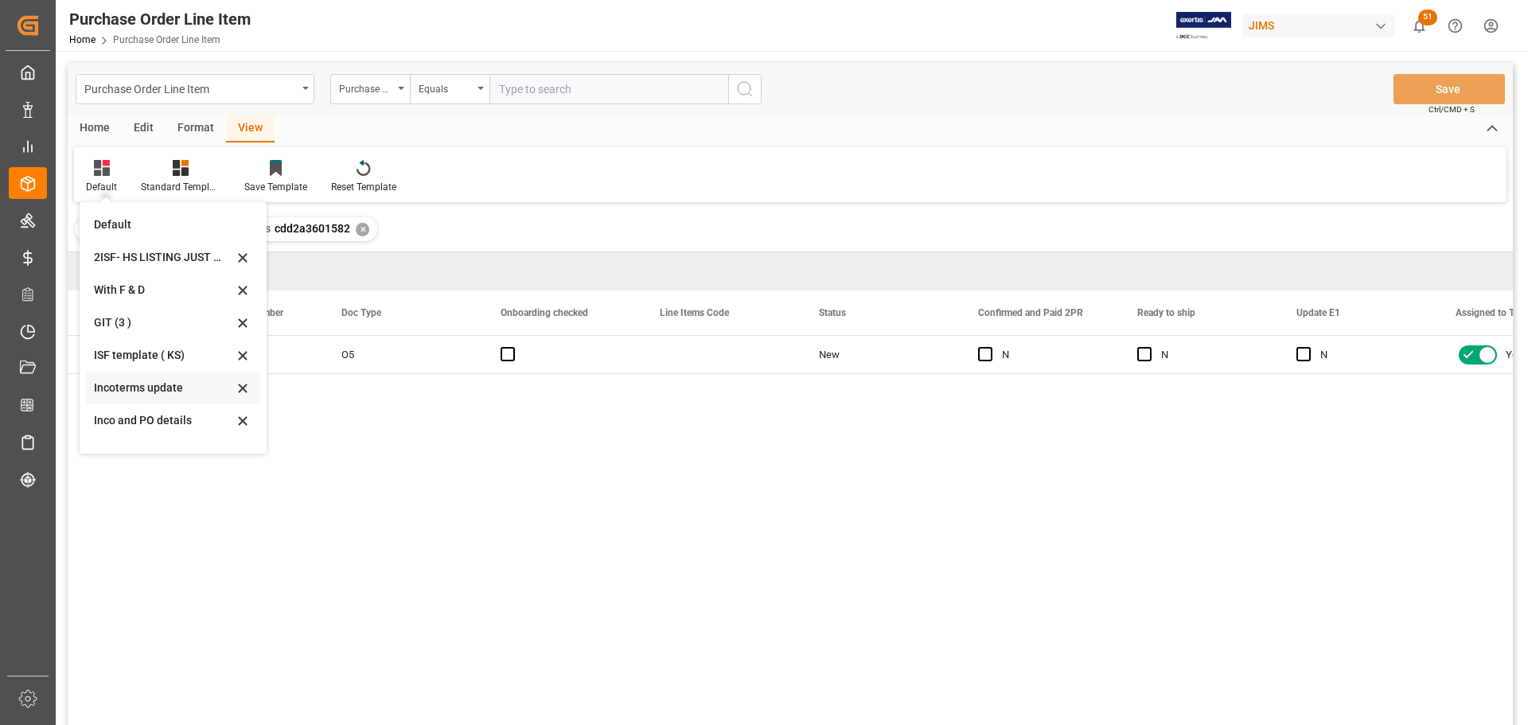
click at [120, 380] on div "Incoterms update" at bounding box center [163, 388] width 139 height 17
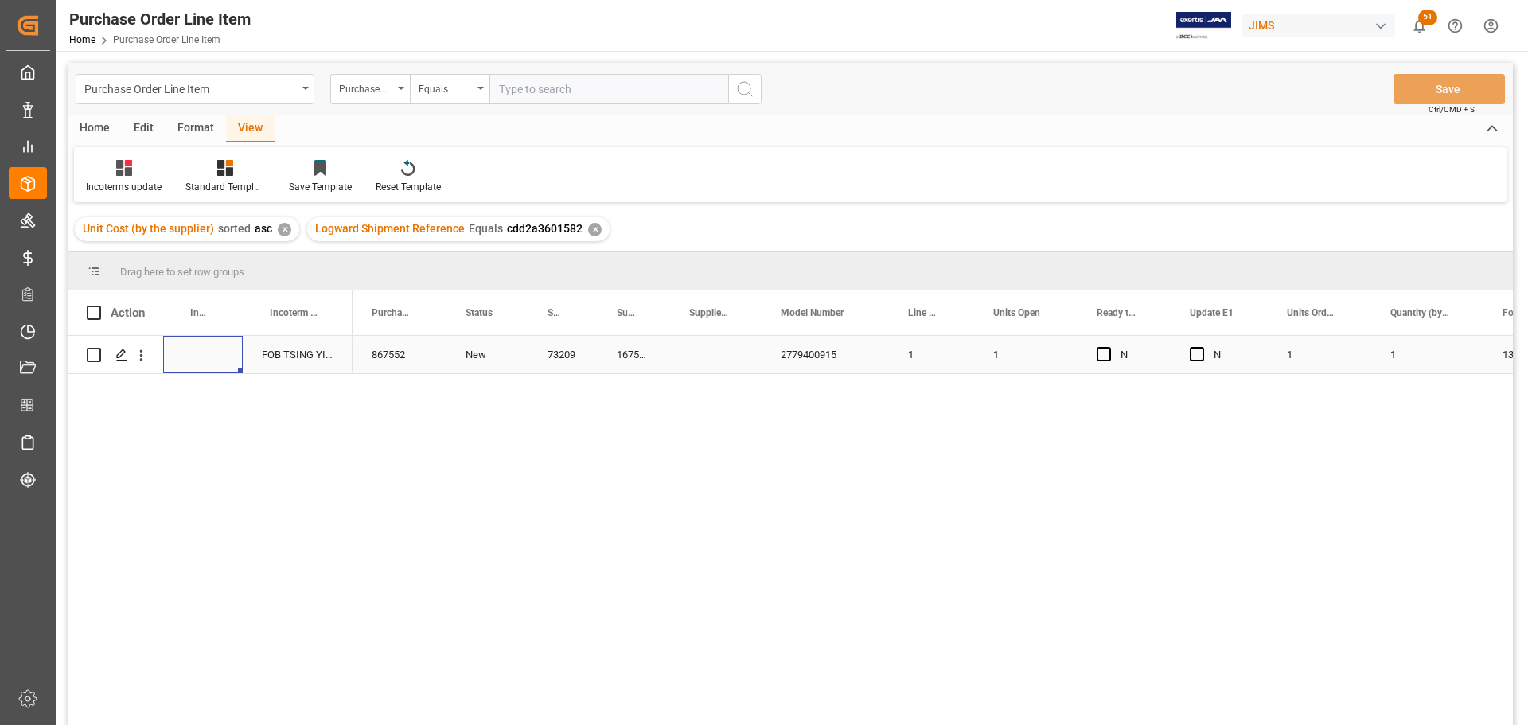
click at [197, 355] on div "Press SPACE to select this row." at bounding box center [203, 354] width 80 height 37
click at [200, 359] on div "Press SPACE to select this row." at bounding box center [203, 354] width 80 height 37
click at [200, 359] on input "Press SPACE to select this row." at bounding box center [203, 364] width 54 height 30
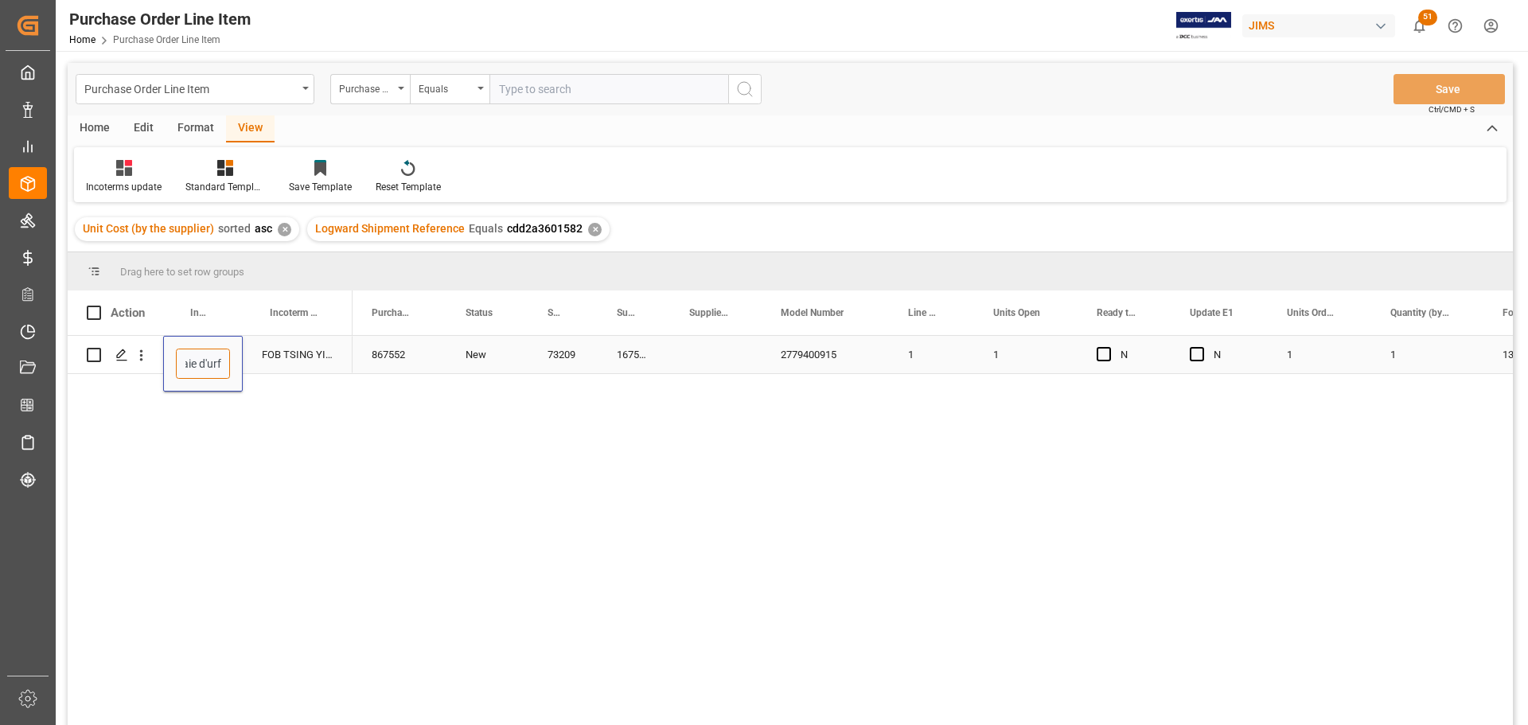
type input "DDP Baie d'urfe"
click at [283, 356] on div "FOB TSING YI N.T. HK" at bounding box center [298, 354] width 110 height 37
click at [1412, 94] on button "Save" at bounding box center [1449, 89] width 111 height 30
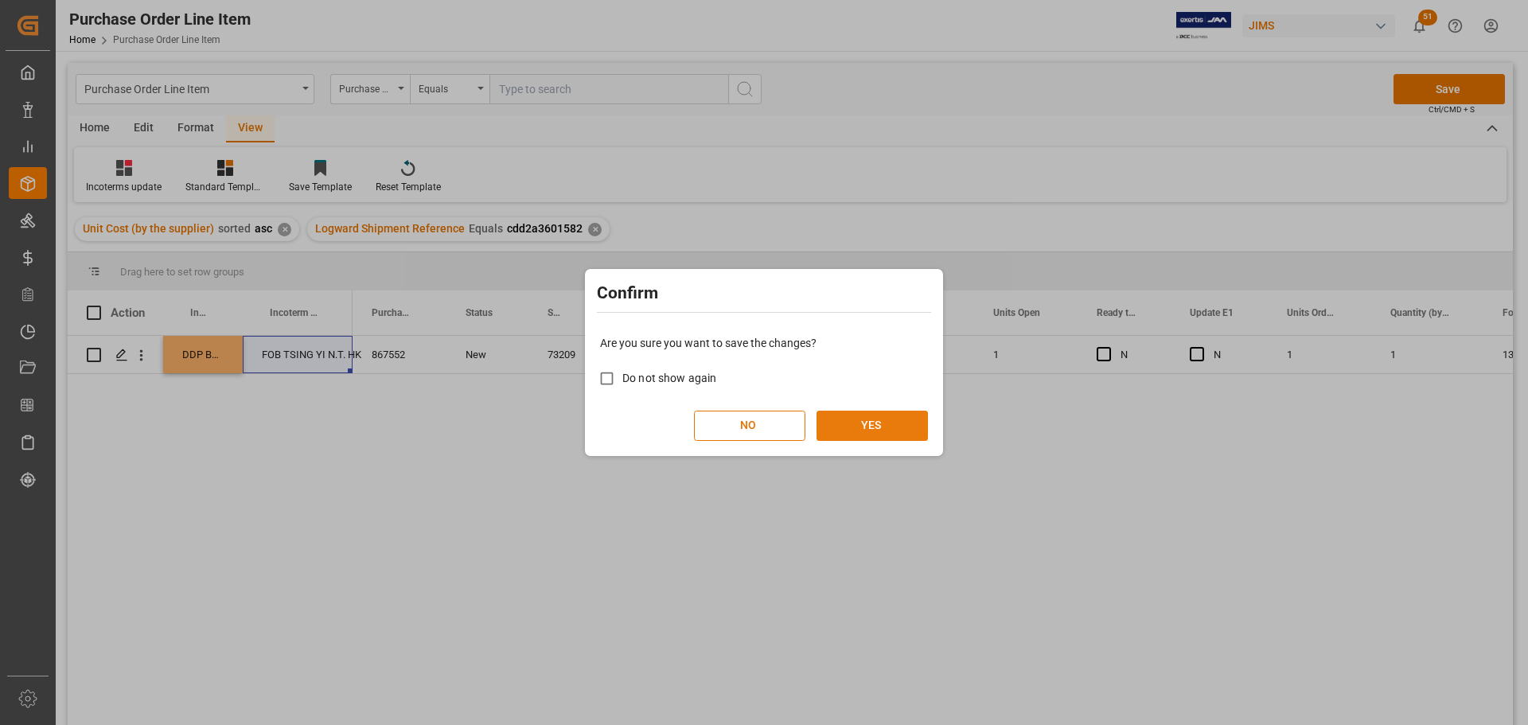
click at [849, 423] on button "YES" at bounding box center [872, 426] width 111 height 30
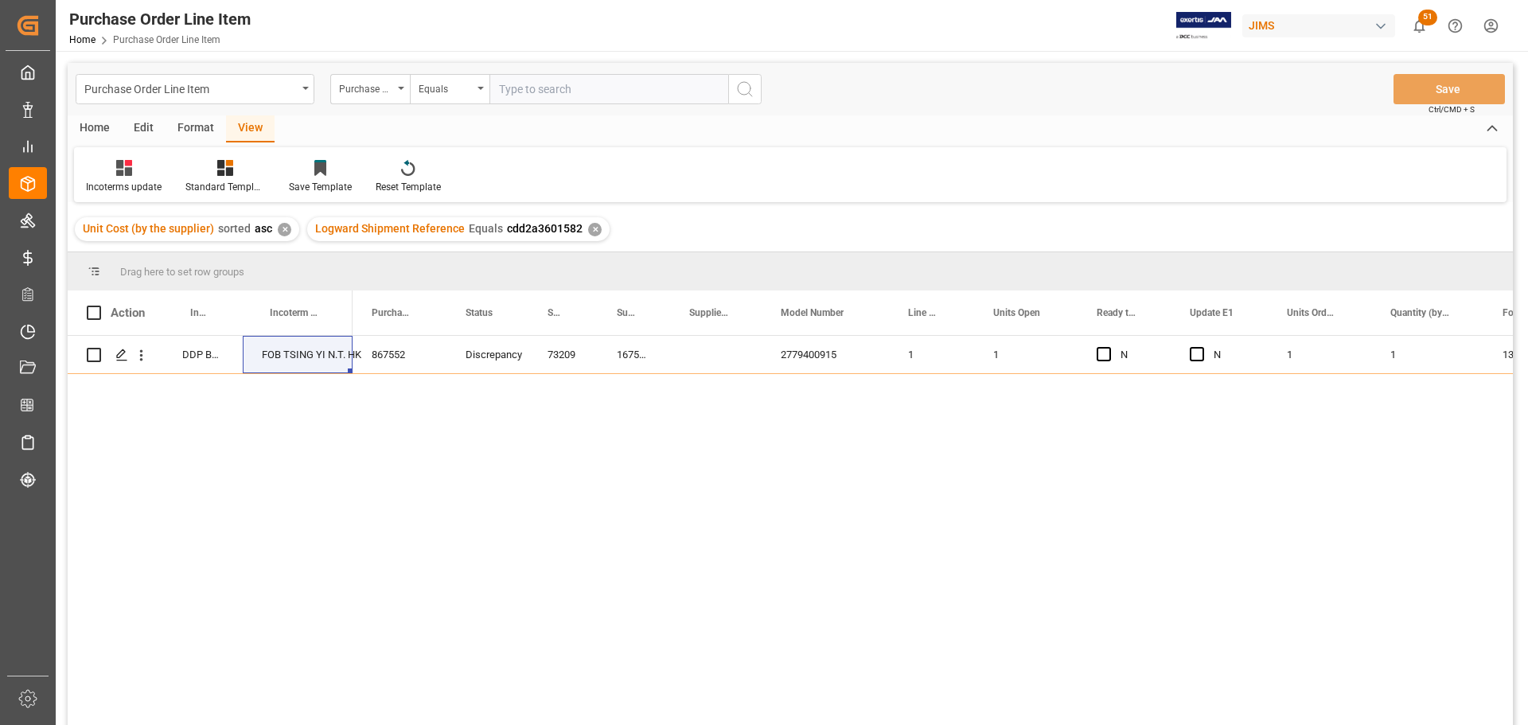
click at [250, 127] on div "View" at bounding box center [250, 128] width 49 height 27
click at [119, 181] on div "Incoterms update" at bounding box center [124, 187] width 76 height 14
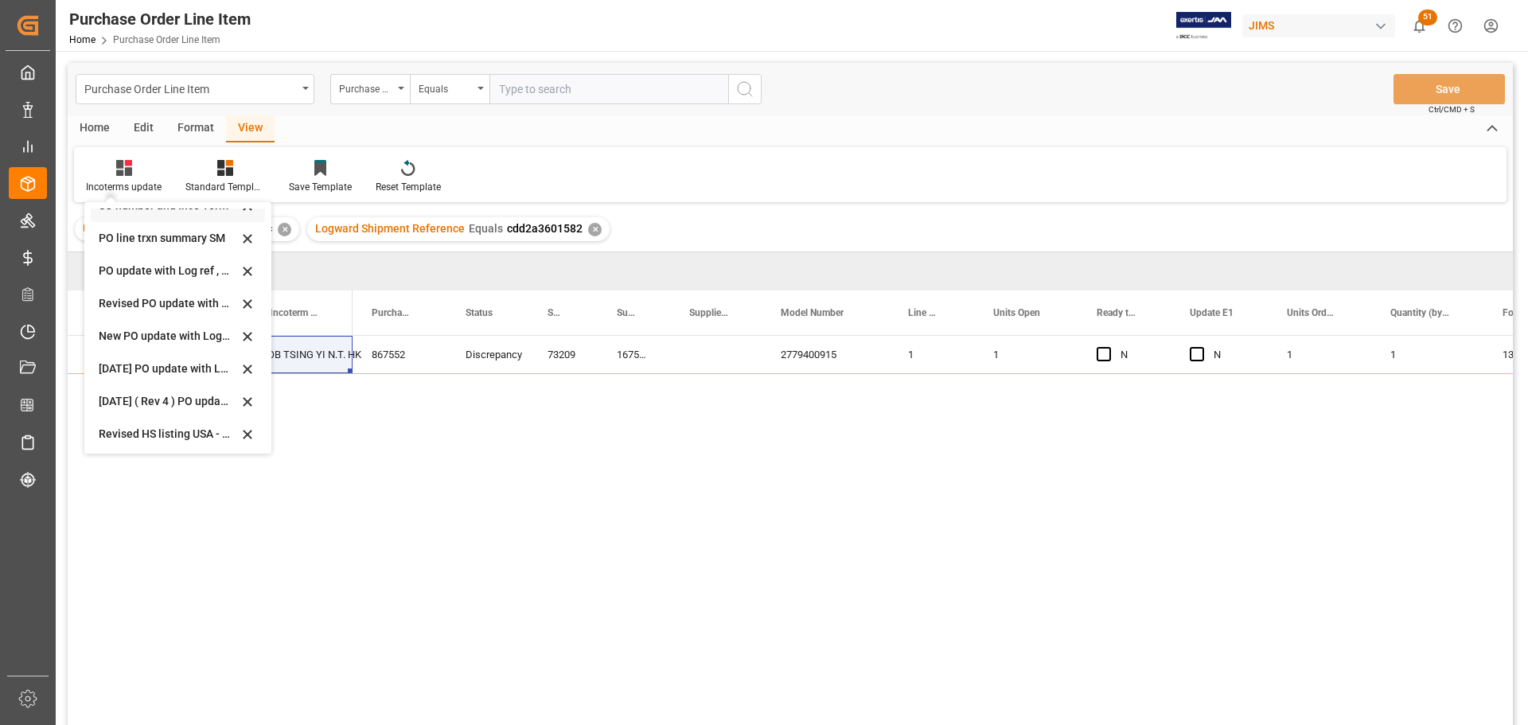
scroll to position [446, 0]
click at [115, 427] on div "[DATE] 2PR and all - REV" at bounding box center [168, 431] width 139 height 17
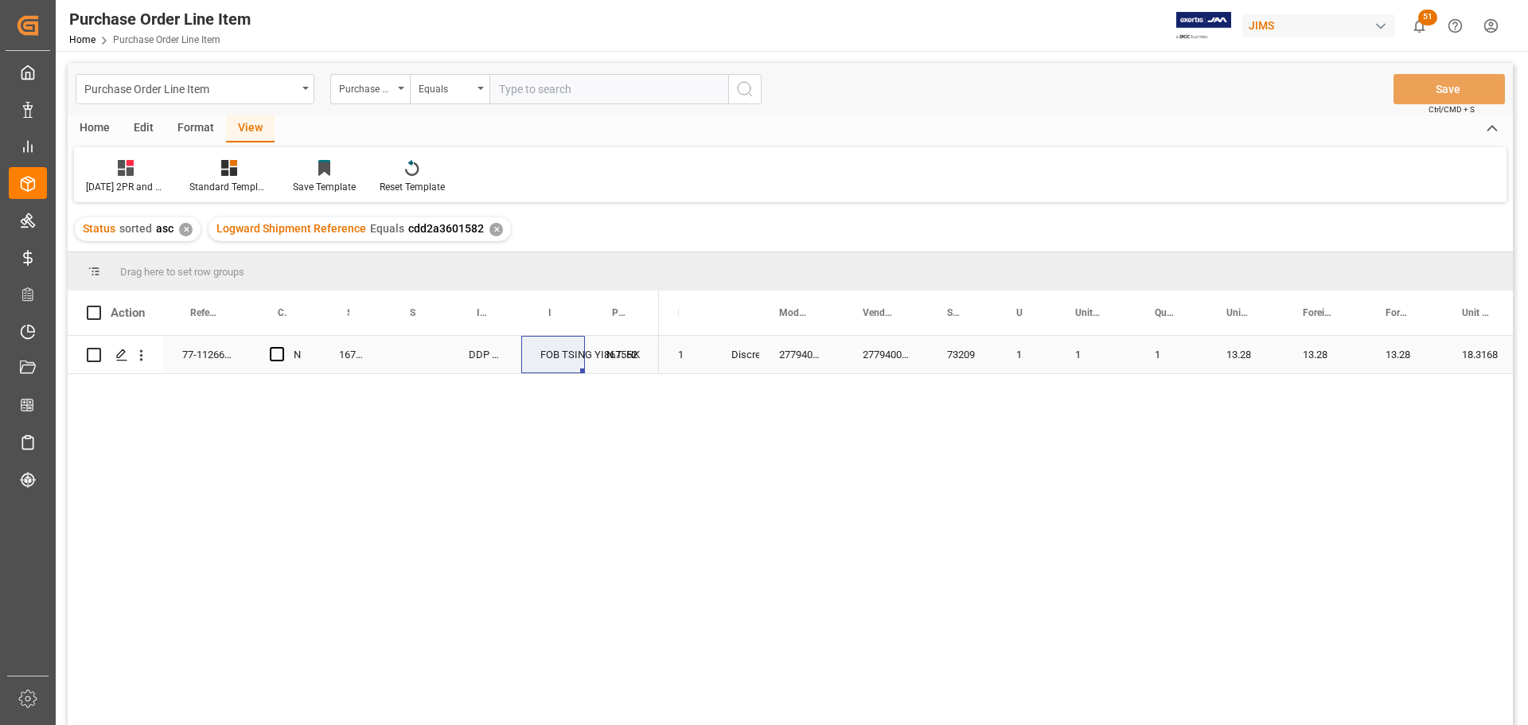
click at [839, 349] on div "2779400915" at bounding box center [802, 354] width 84 height 37
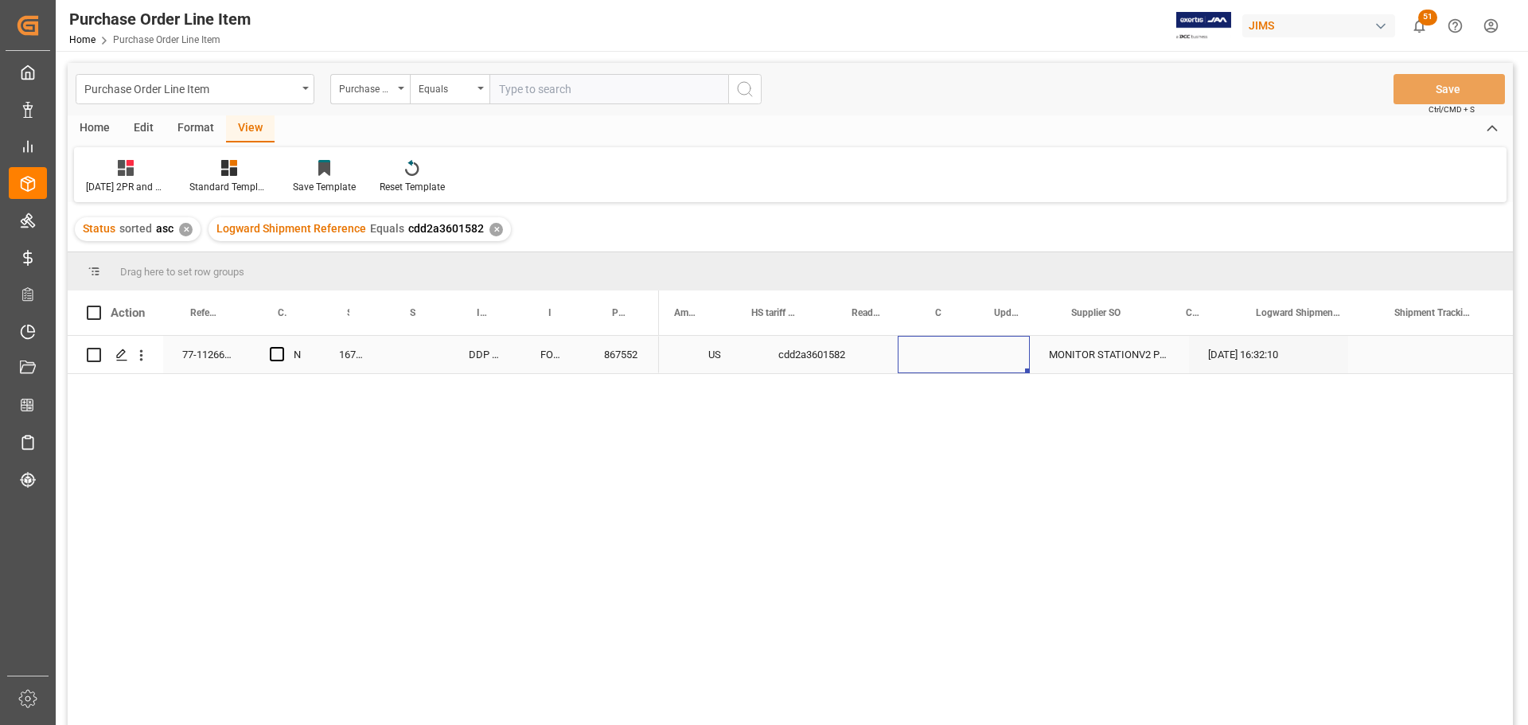
scroll to position [0, 1345]
click at [958, 349] on div "Press SPACE to select this row." at bounding box center [964, 354] width 132 height 37
click at [945, 359] on div "Press SPACE to select this row." at bounding box center [964, 354] width 132 height 37
click at [945, 359] on input "Press SPACE to select this row." at bounding box center [963, 364] width 107 height 30
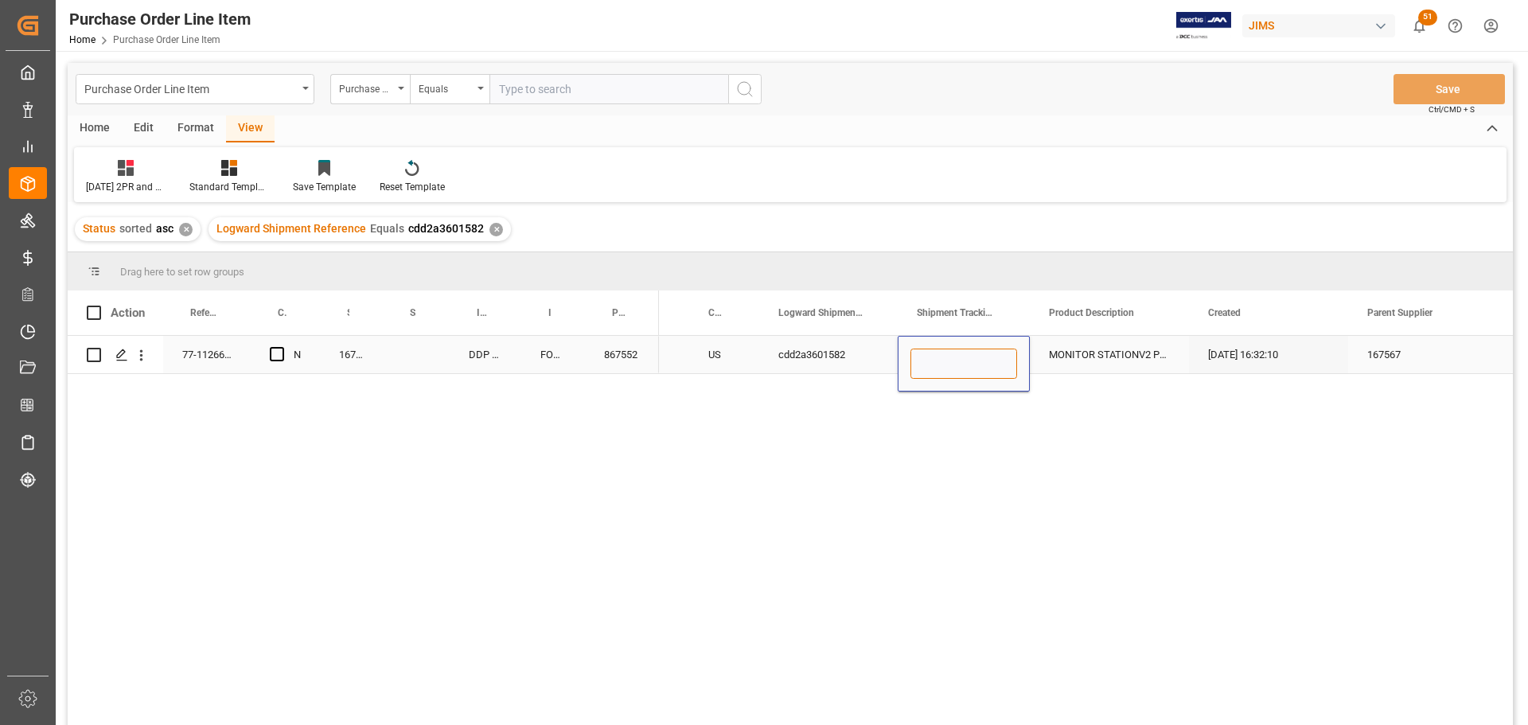
paste input "8d2bc470f4a2"
type input "8d2bc470f4a2"
click at [1110, 351] on div "MONITOR STATIONV2 POWER SUPPLY" at bounding box center [1109, 354] width 159 height 37
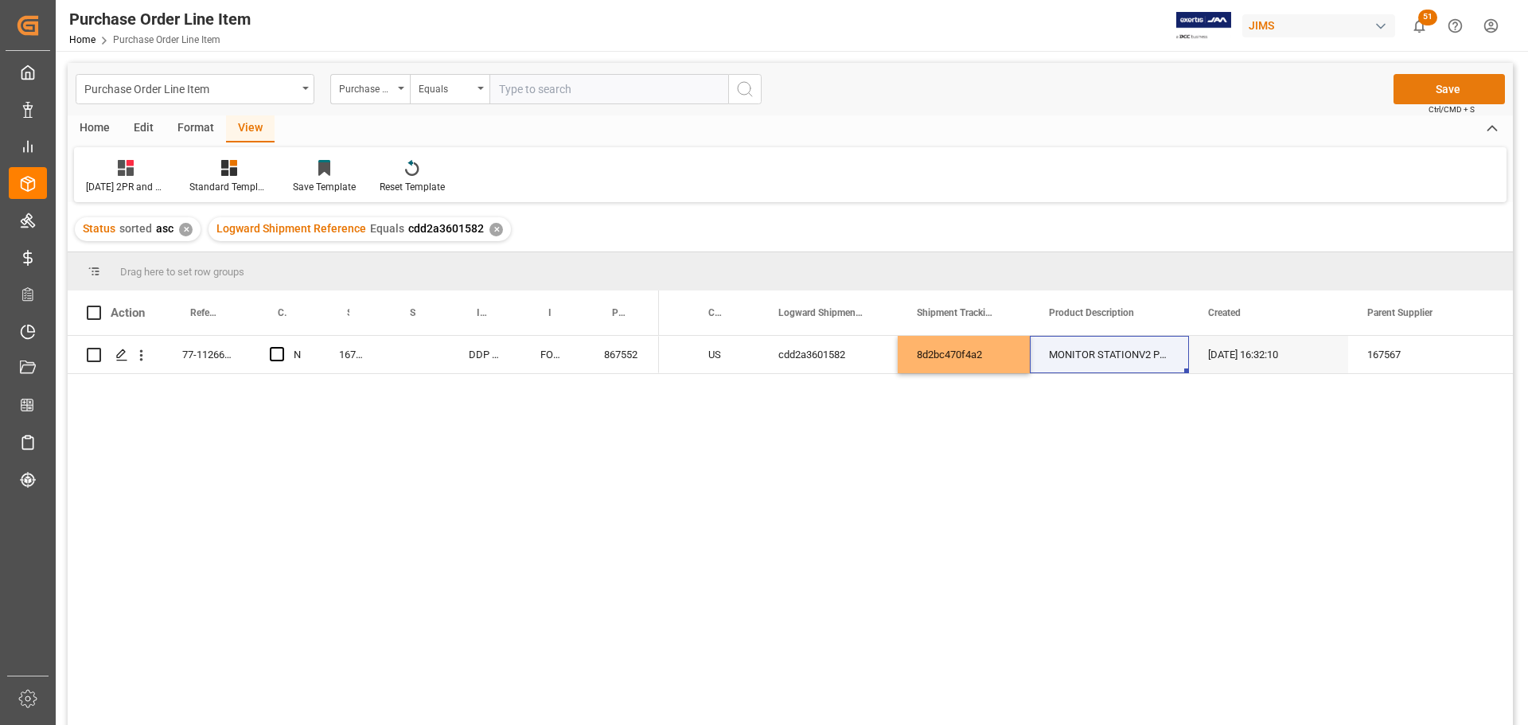
click at [1441, 74] on button "Save" at bounding box center [1449, 89] width 111 height 30
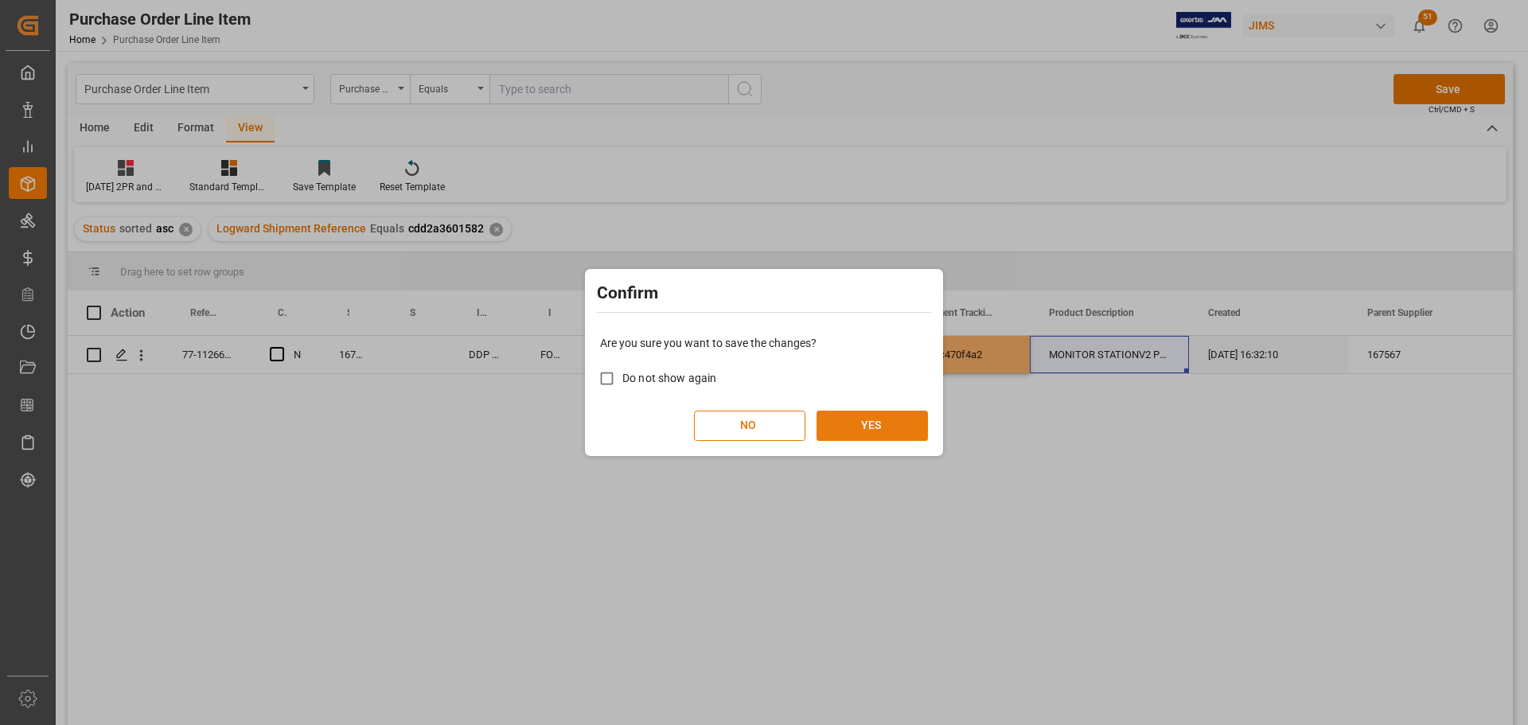
click at [872, 425] on button "YES" at bounding box center [872, 426] width 111 height 30
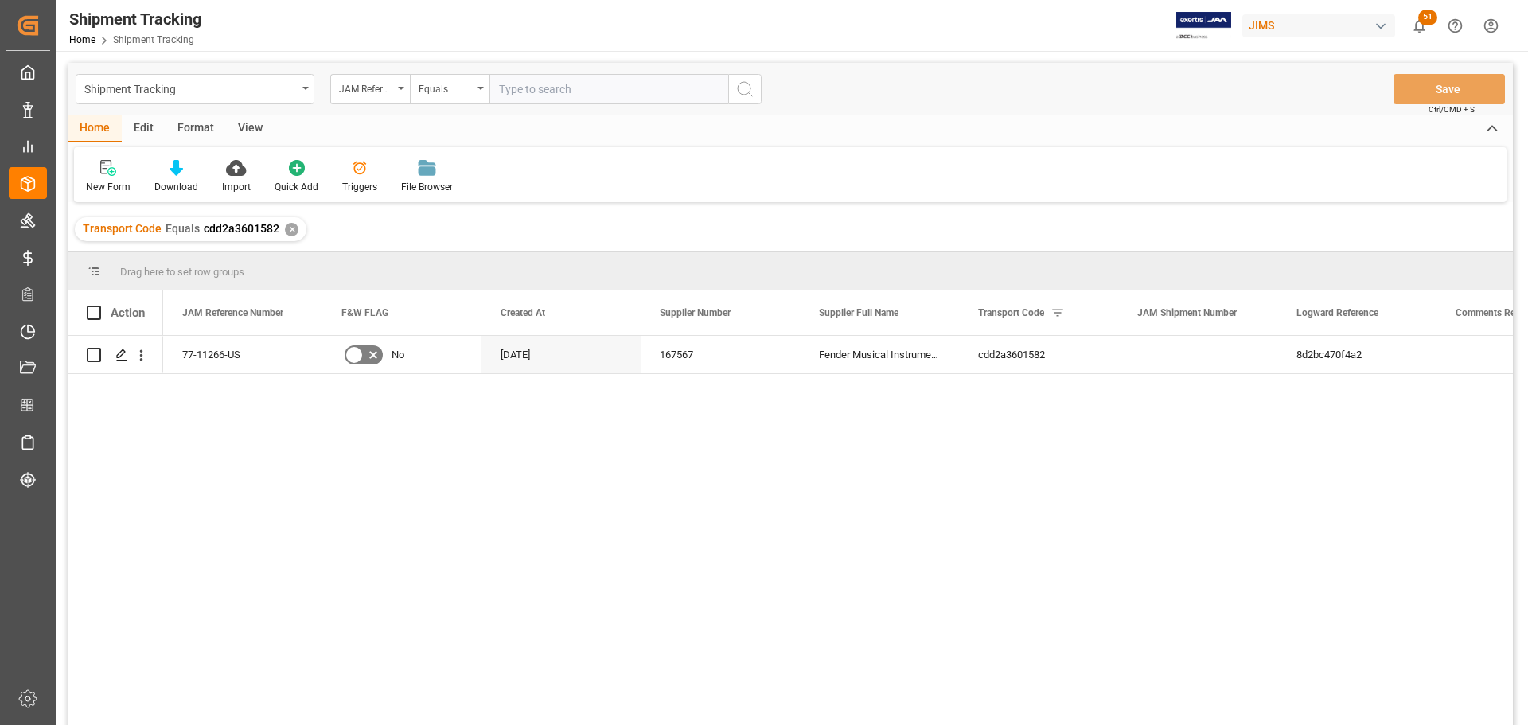
click at [255, 121] on div "View" at bounding box center [250, 128] width 49 height 27
click at [87, 185] on div "Default" at bounding box center [101, 187] width 31 height 14
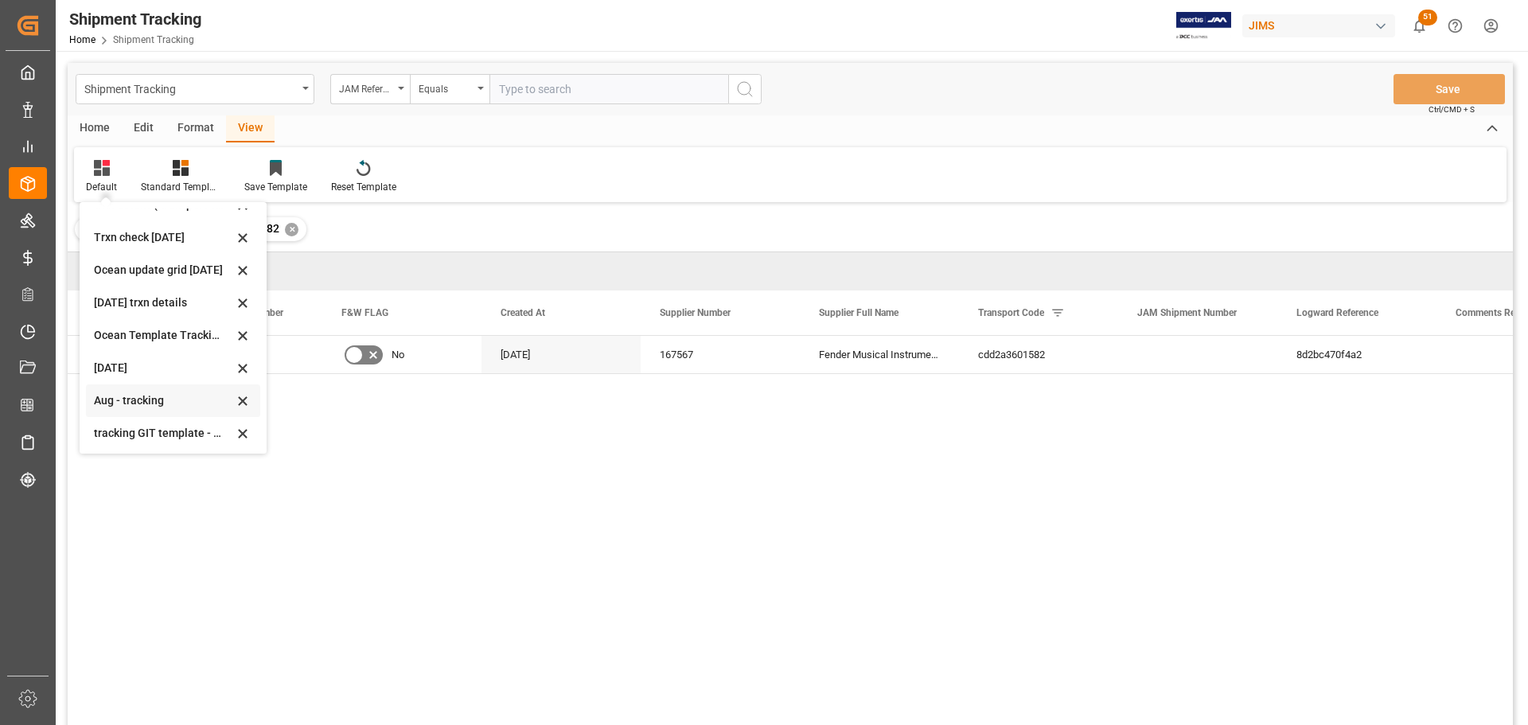
scroll to position [251, 0]
click at [111, 427] on div "tracking GIT template - Rev" at bounding box center [163, 431] width 139 height 17
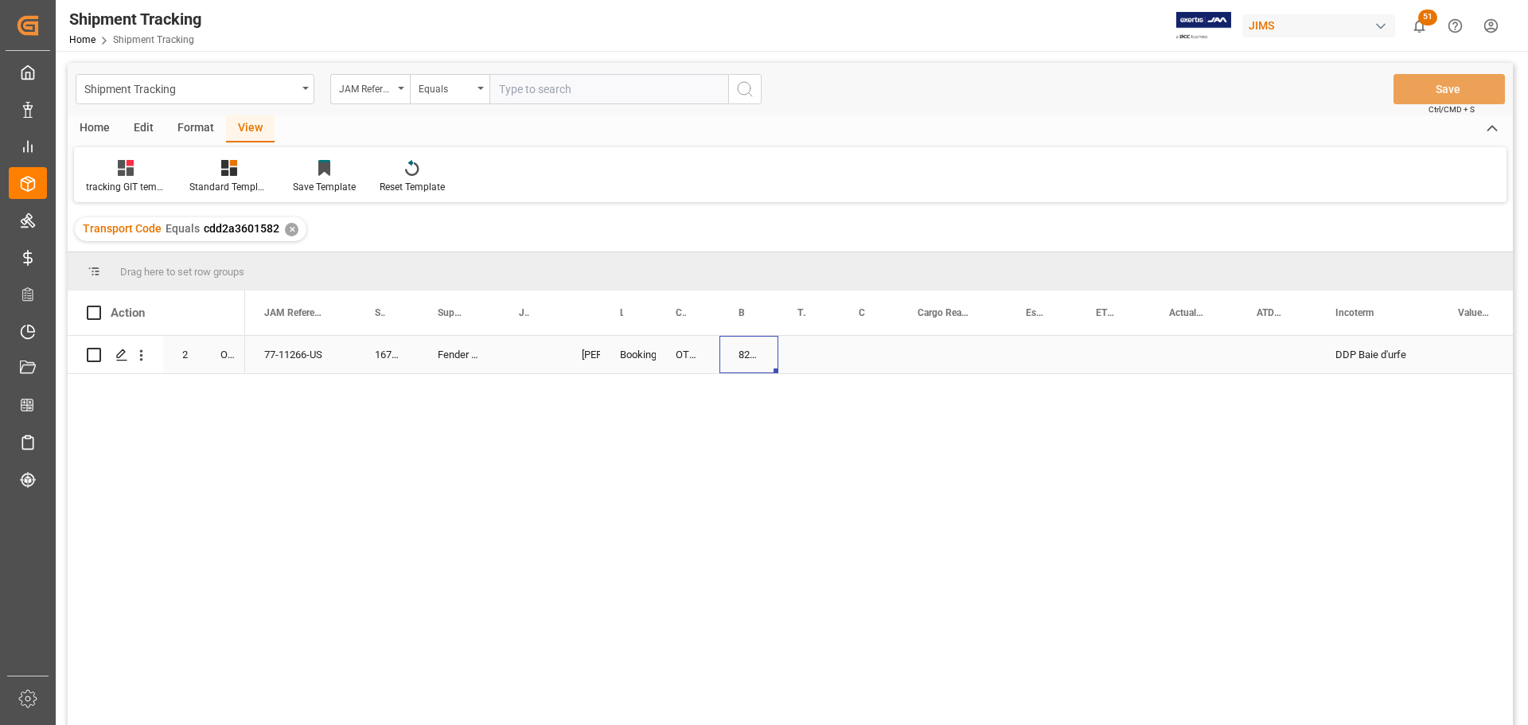
click at [740, 357] on div "8209306405" at bounding box center [748, 354] width 59 height 37
drag, startPoint x: 776, startPoint y: 369, endPoint x: 795, endPoint y: 365, distance: 19.5
click at [866, 356] on div "Press SPACE to select this row." at bounding box center [869, 354] width 59 height 37
click at [962, 352] on div "Press SPACE to select this row." at bounding box center [953, 354] width 108 height 37
click at [957, 349] on div "Press SPACE to select this row." at bounding box center [953, 354] width 108 height 37
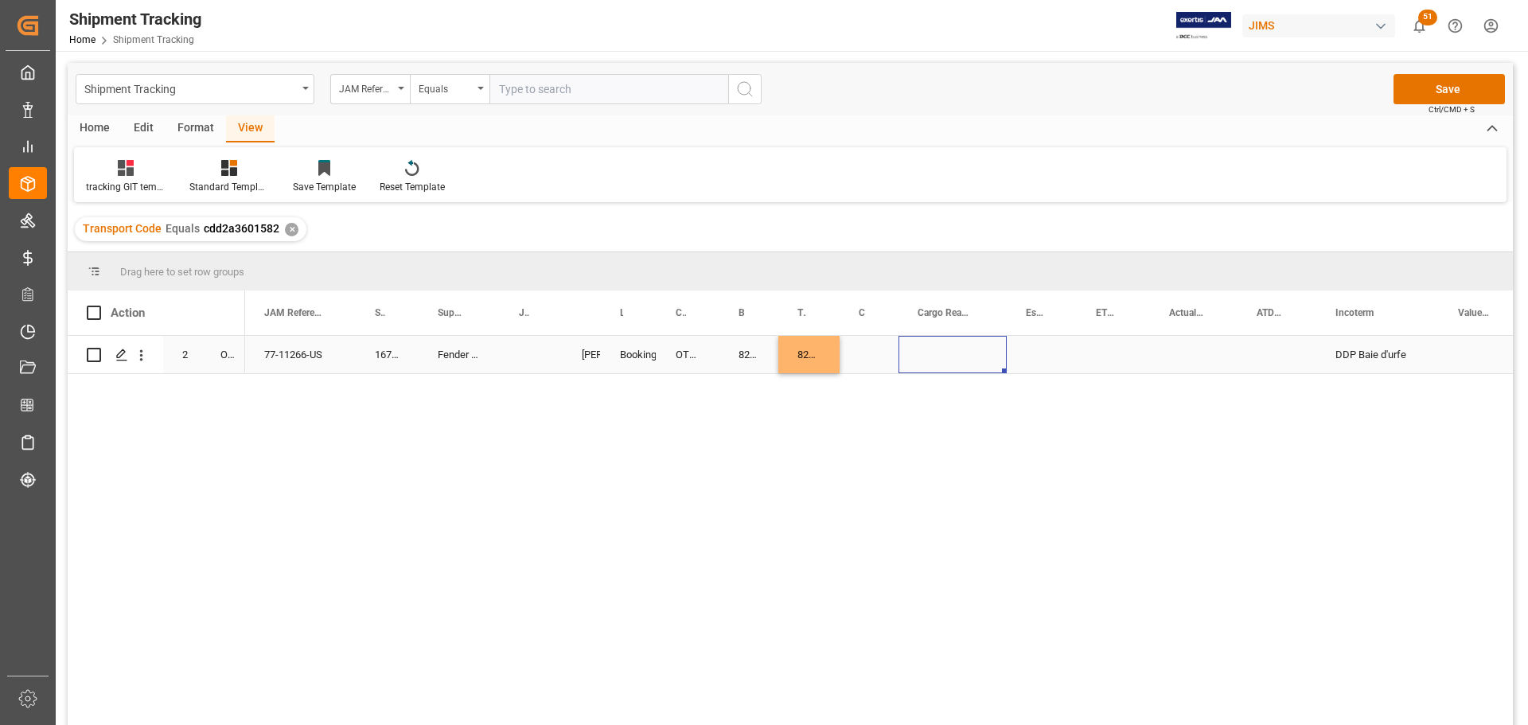
click at [955, 349] on div "Press SPACE to select this row." at bounding box center [953, 354] width 108 height 37
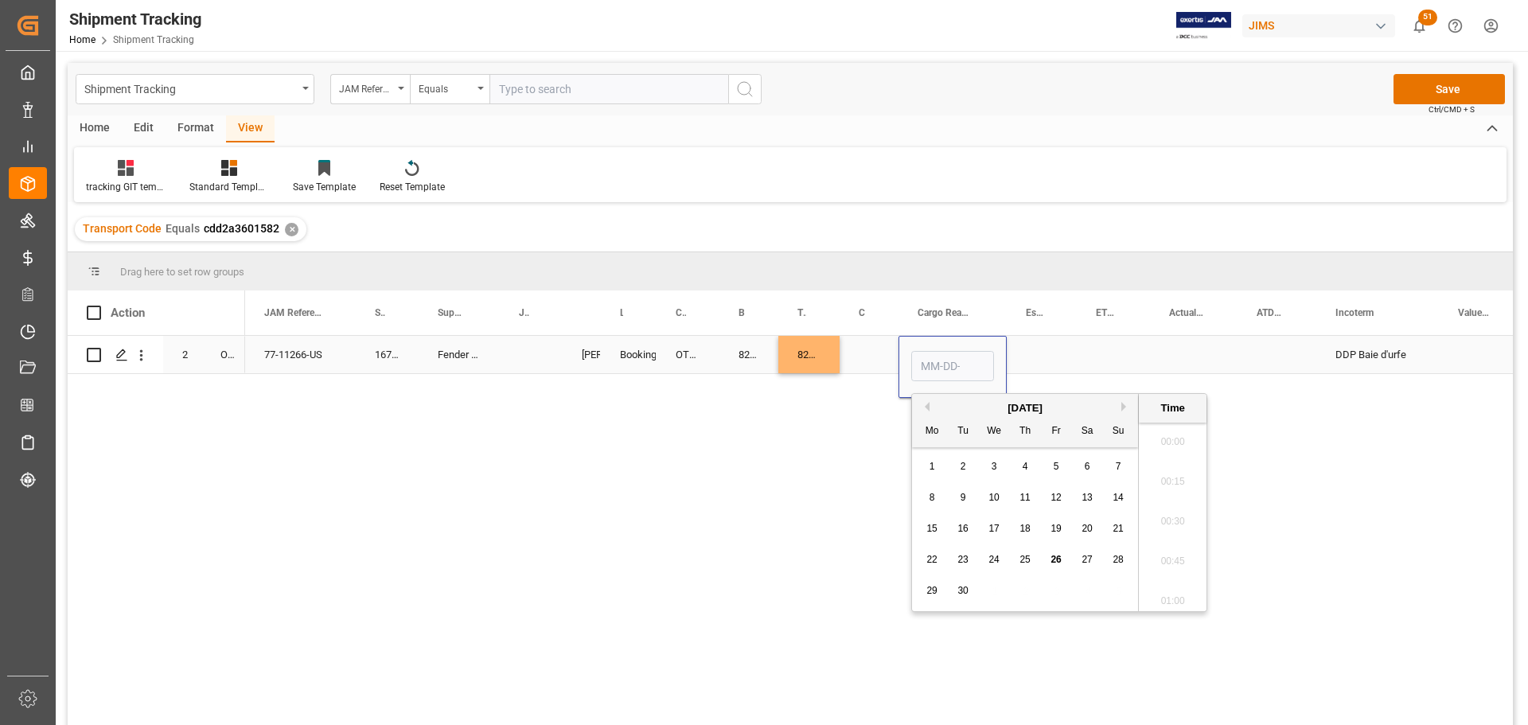
scroll to position [2473, 0]
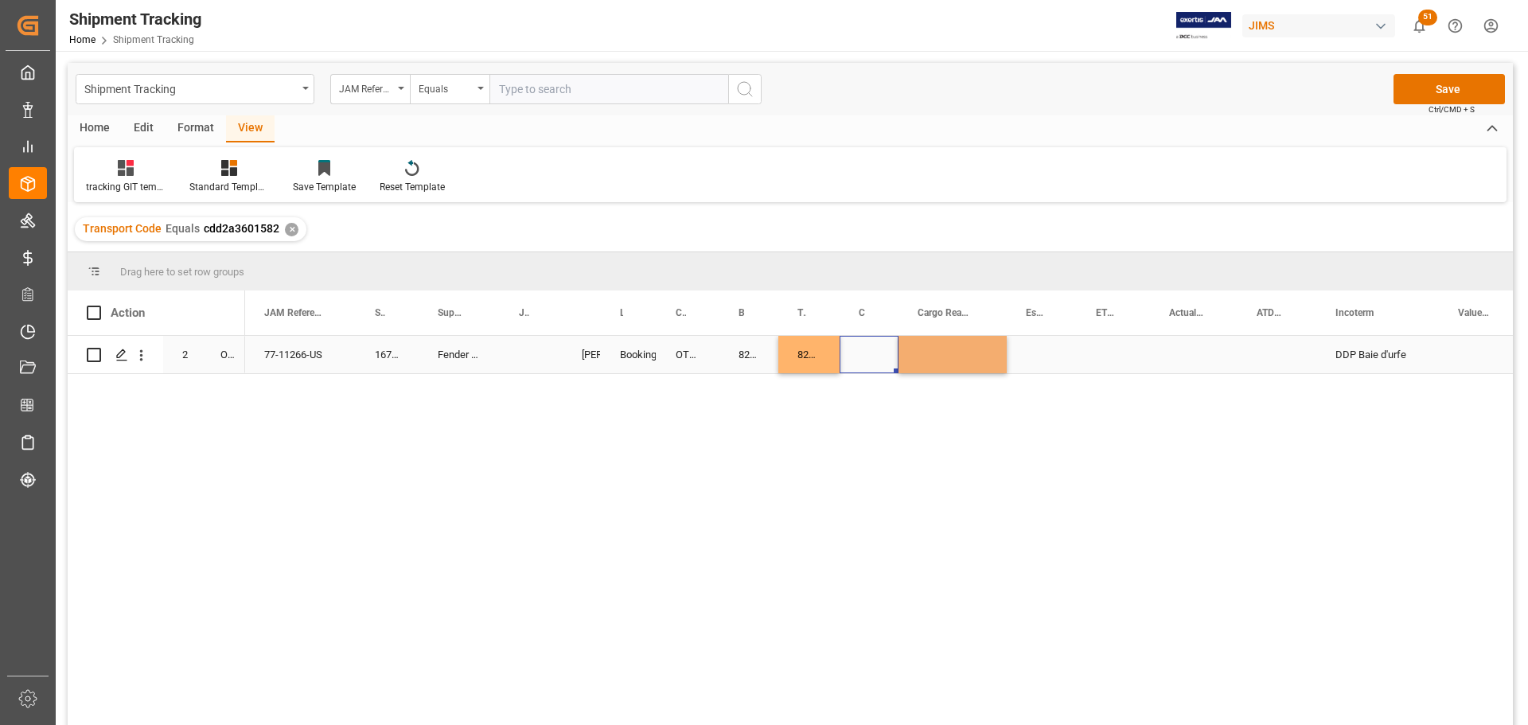
click at [882, 349] on div "Press SPACE to select this row." at bounding box center [869, 354] width 59 height 37
click at [873, 351] on div "Press SPACE to select this row." at bounding box center [869, 354] width 59 height 37
click at [872, 363] on button "Select" at bounding box center [869, 364] width 35 height 30
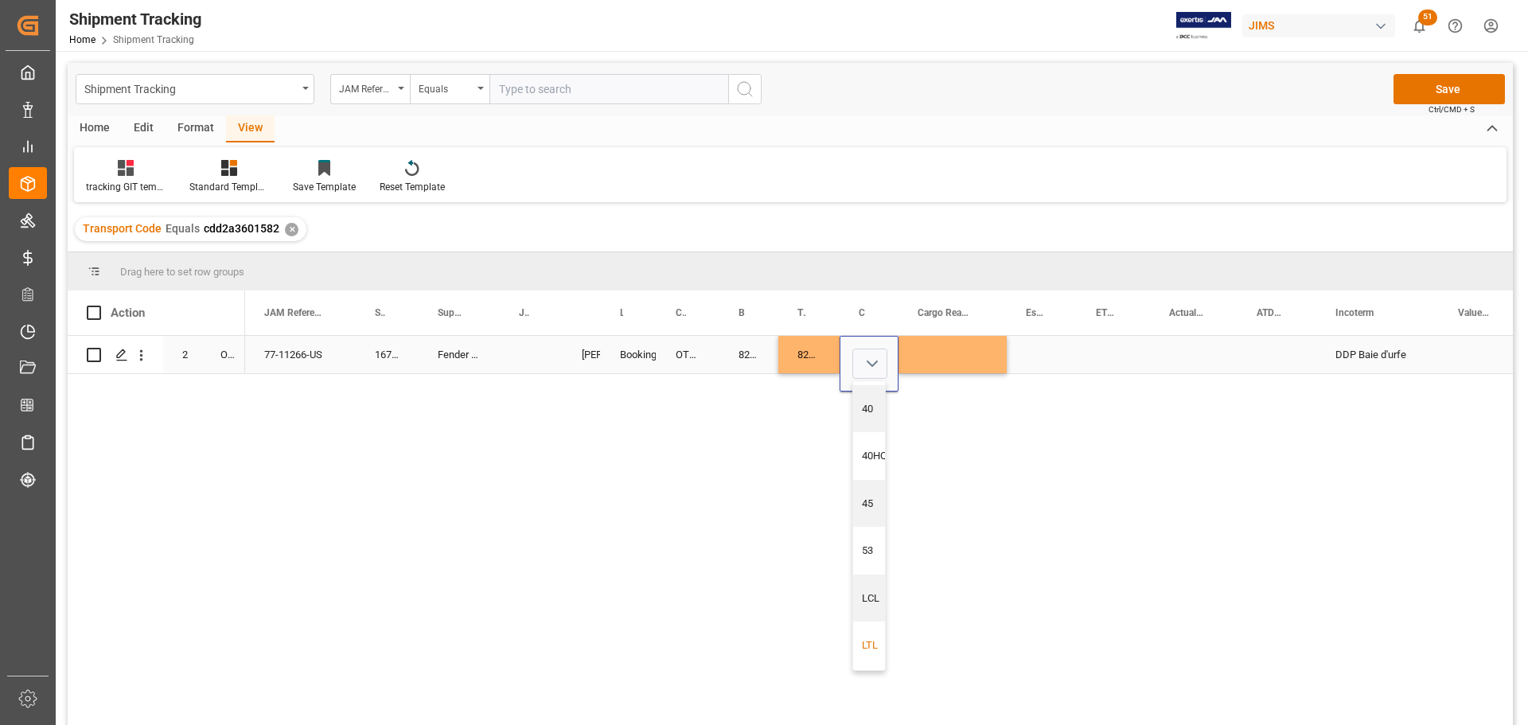
click at [872, 641] on div "LTL" at bounding box center [874, 645] width 25 height 16
click at [982, 340] on div "Press SPACE to select this row." at bounding box center [953, 354] width 108 height 37
click at [942, 351] on div "Press SPACE to select this row." at bounding box center [953, 354] width 108 height 37
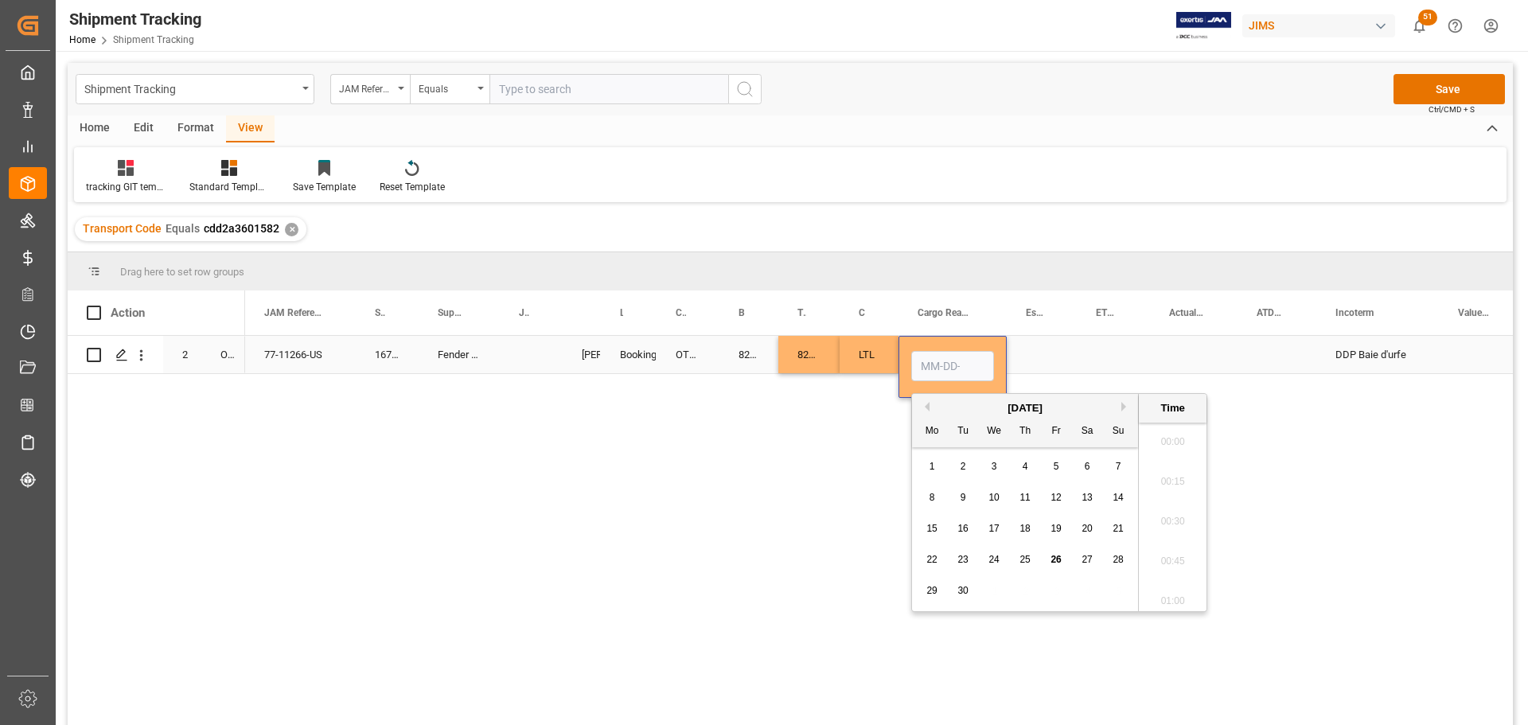
scroll to position [2473, 0]
click at [992, 559] on span "24" at bounding box center [993, 559] width 10 height 11
type input "09-24-2025 00:00"
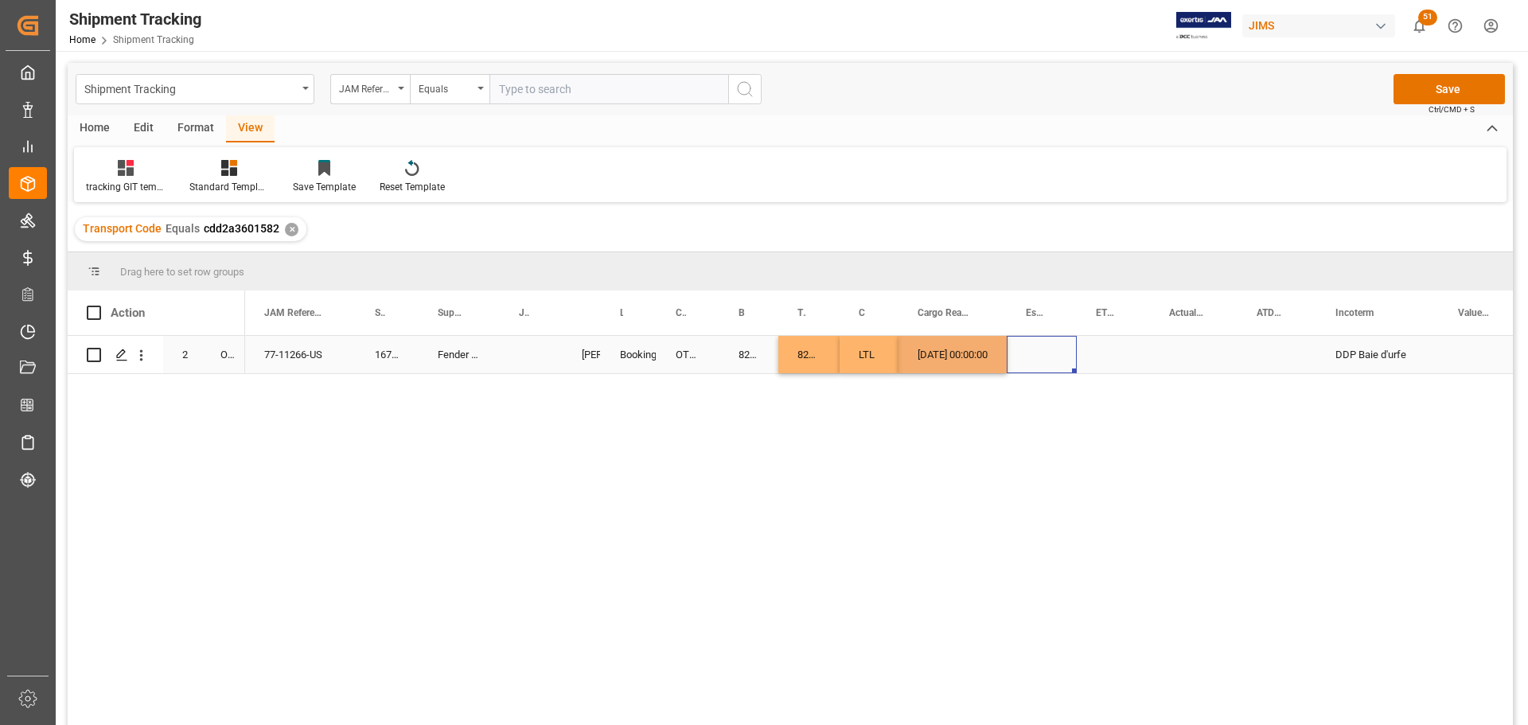
click at [1032, 364] on div "Press SPACE to select this row." at bounding box center [1042, 354] width 70 height 37
click at [946, 361] on div "[DATE] 00:00:00" at bounding box center [953, 354] width 108 height 37
click at [952, 364] on div "[DATE] 00:00:00" at bounding box center [953, 354] width 108 height 37
drag, startPoint x: 1000, startPoint y: 367, endPoint x: 1187, endPoint y: 332, distance: 190.3
click at [1187, 332] on div "Action Mode of Transport Order Type JAM Reference Number 2" at bounding box center [790, 512] width 1445 height 445
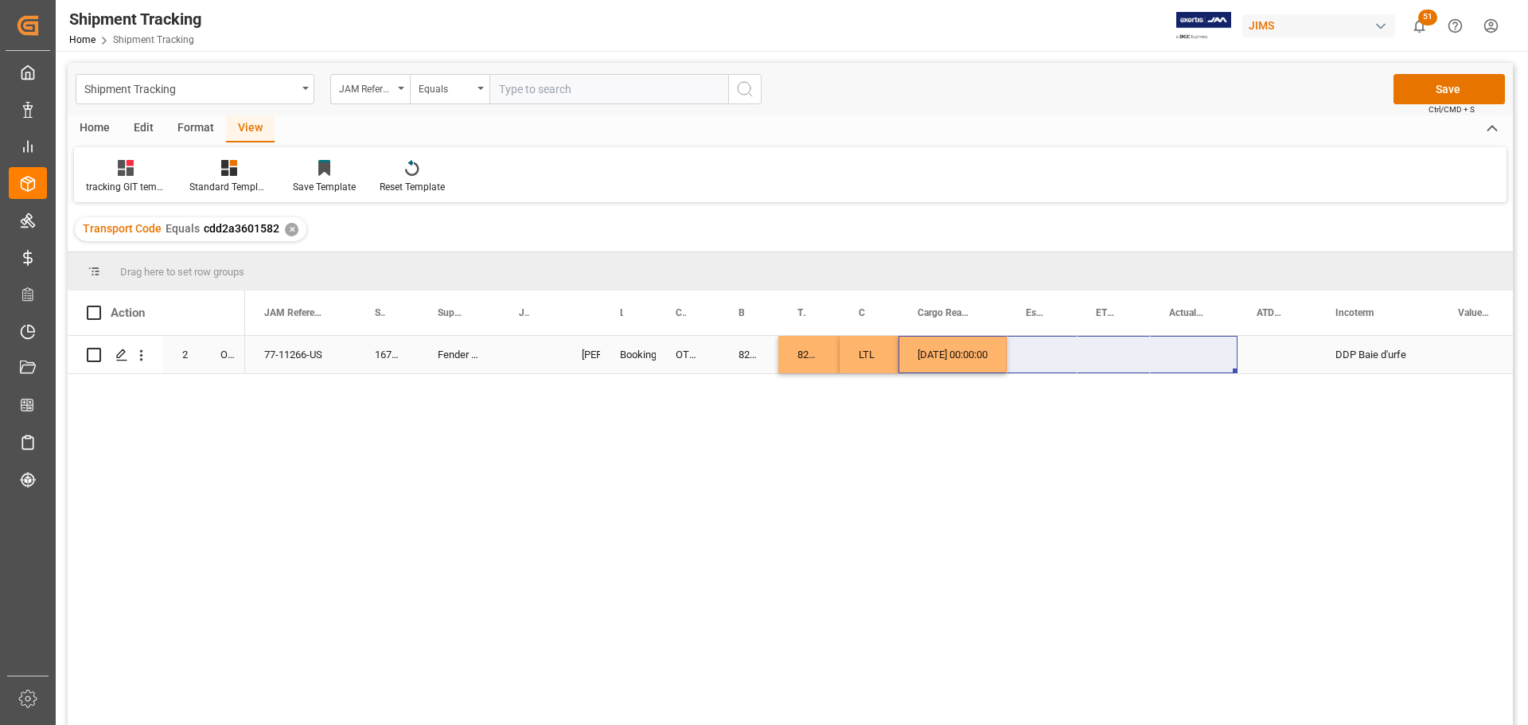
click at [950, 364] on div "09-24-2025 00:00:00" at bounding box center [953, 354] width 108 height 37
drag, startPoint x: 1002, startPoint y: 370, endPoint x: 1198, endPoint y: 352, distance: 196.6
click at [1443, 87] on button "Save" at bounding box center [1449, 89] width 111 height 30
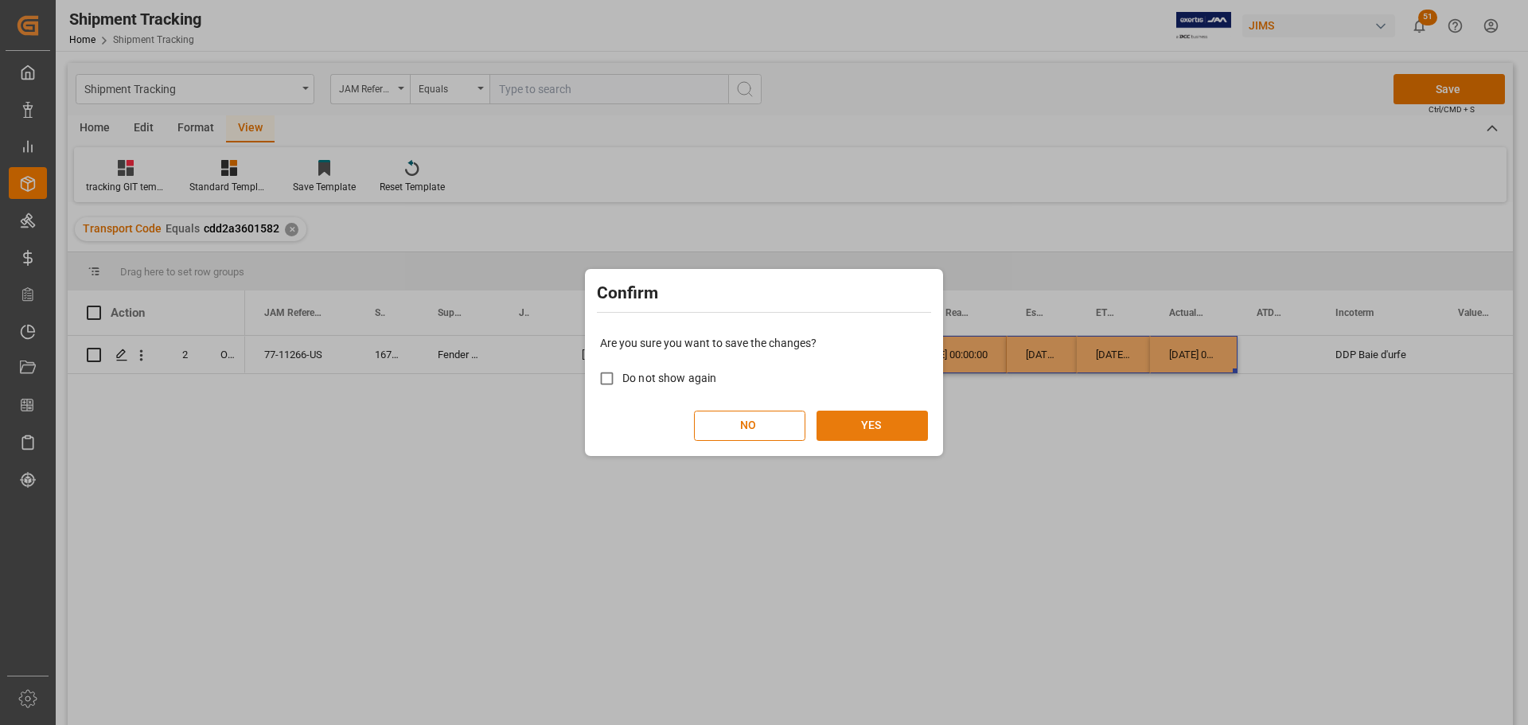
click at [919, 431] on button "YES" at bounding box center [872, 426] width 111 height 30
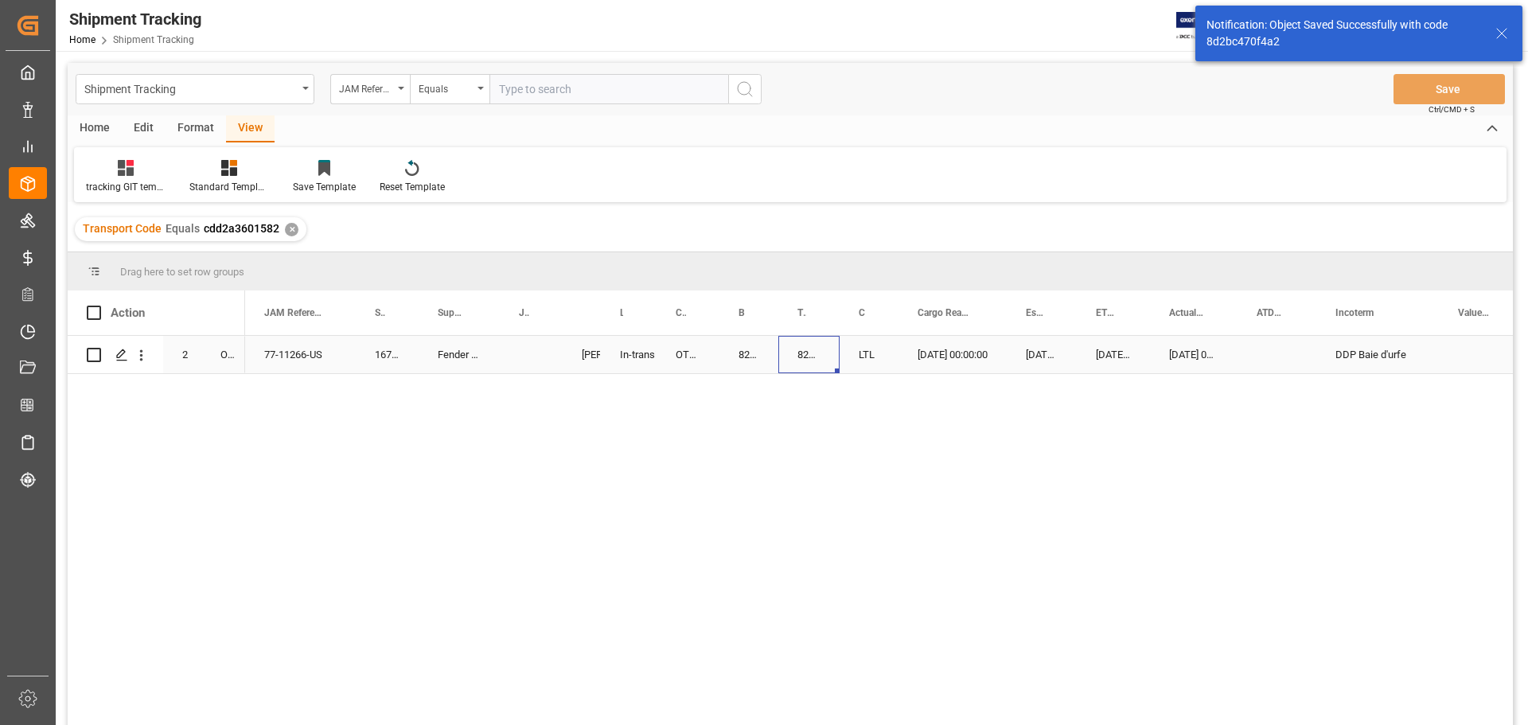
click at [783, 356] on div "8209306405" at bounding box center [808, 354] width 61 height 37
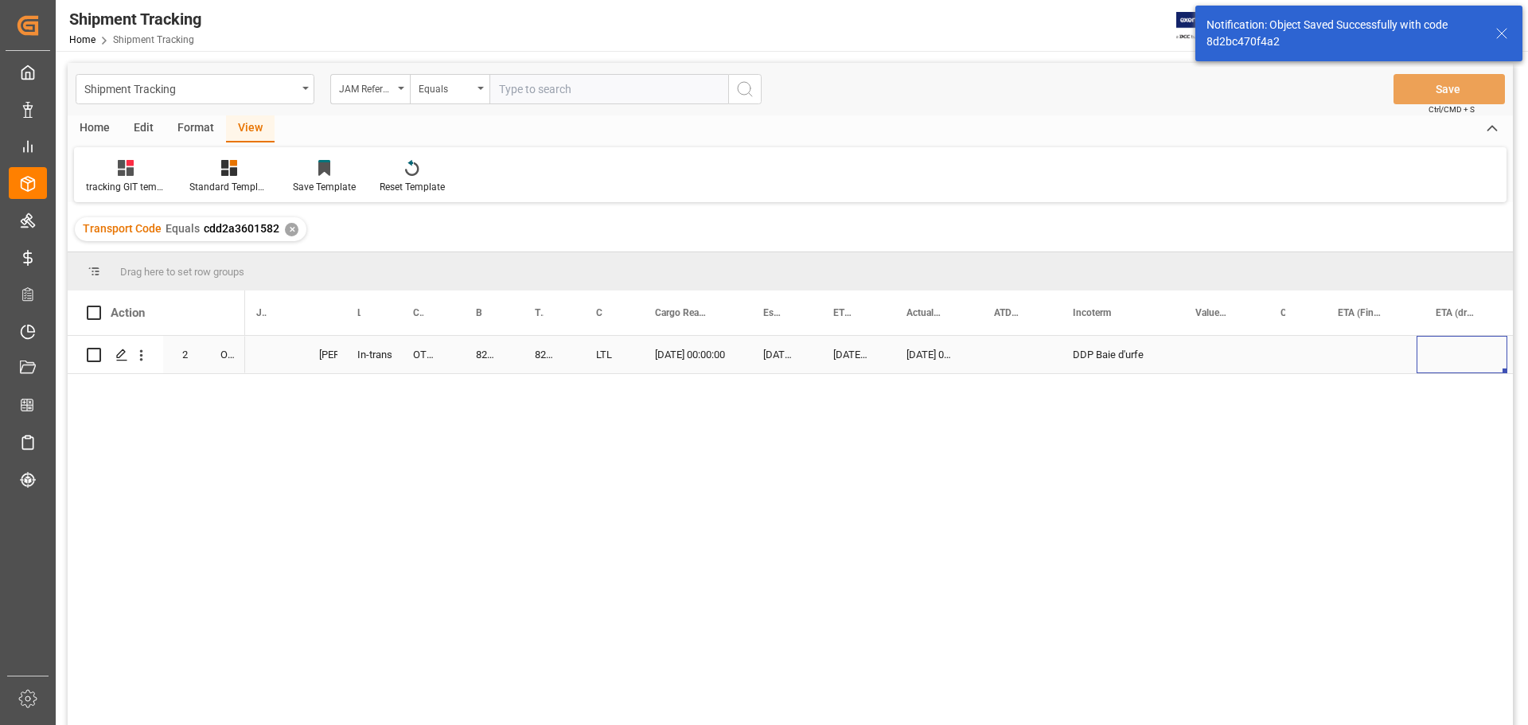
scroll to position [0, 604]
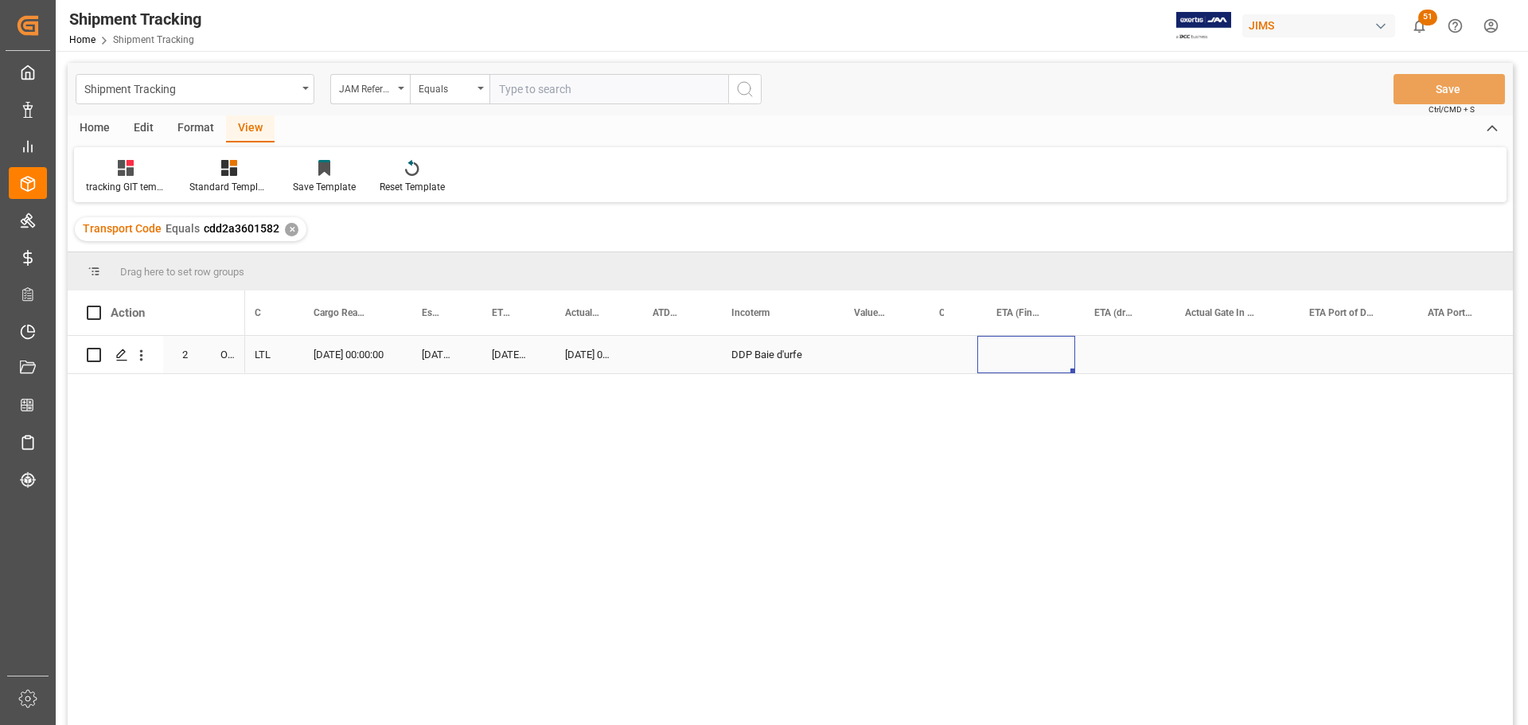
click at [1016, 354] on div "Press SPACE to select this row." at bounding box center [1026, 354] width 98 height 37
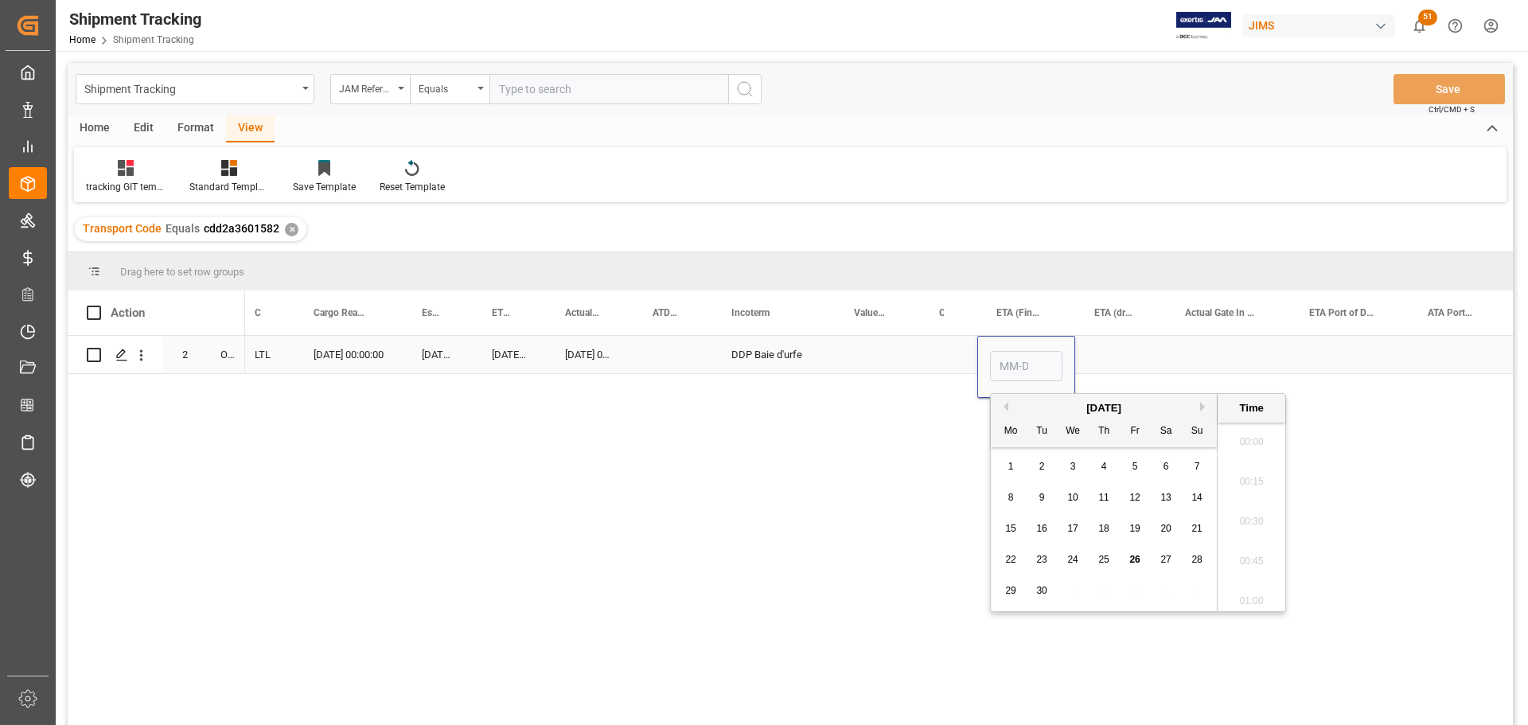
click at [1016, 354] on input "Press SPACE to select this row." at bounding box center [1026, 366] width 72 height 30
click at [1017, 354] on input "Press SPACE to select this row." at bounding box center [1026, 366] width 72 height 30
click at [1264, 352] on div "Press SPACE to select this row." at bounding box center [1228, 354] width 124 height 37
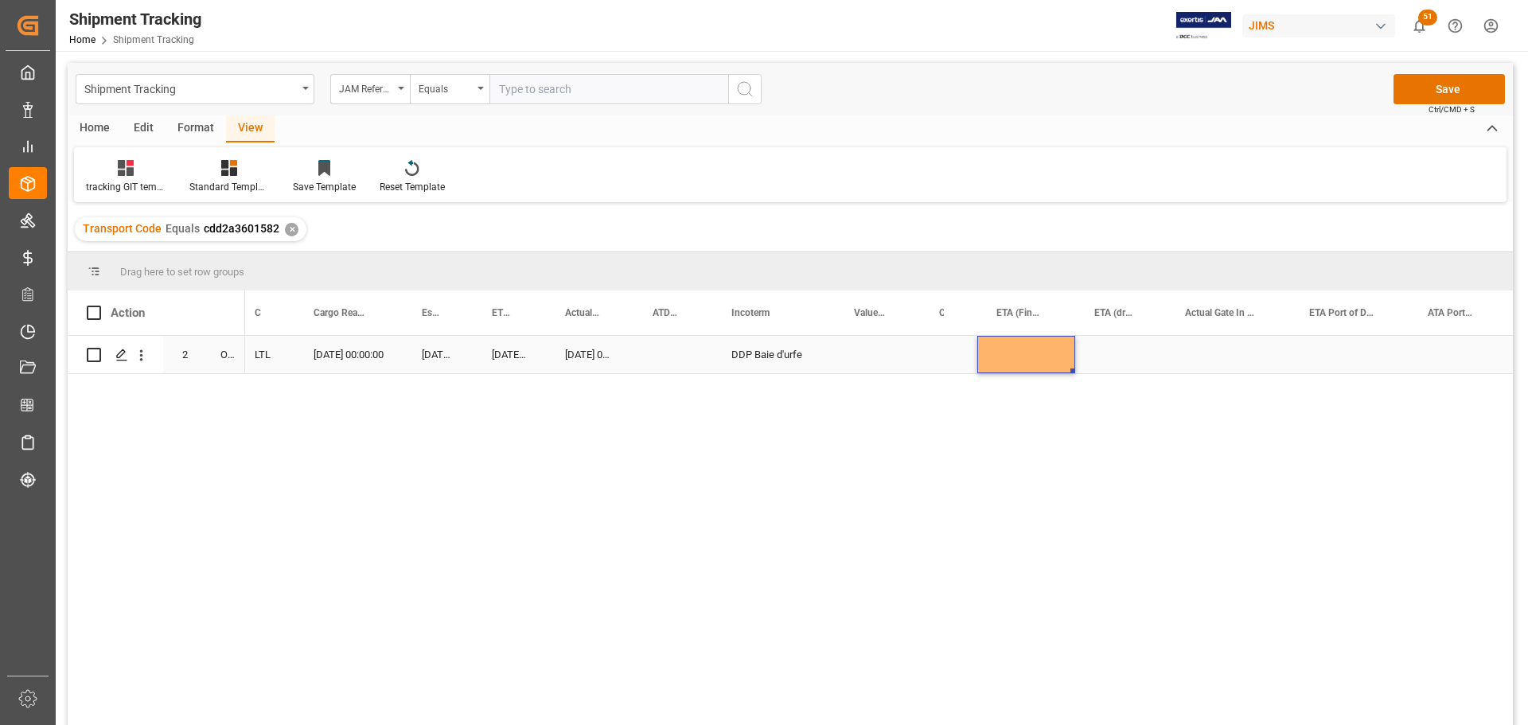
click at [1034, 359] on div "Press SPACE to select this row." at bounding box center [1026, 354] width 98 height 37
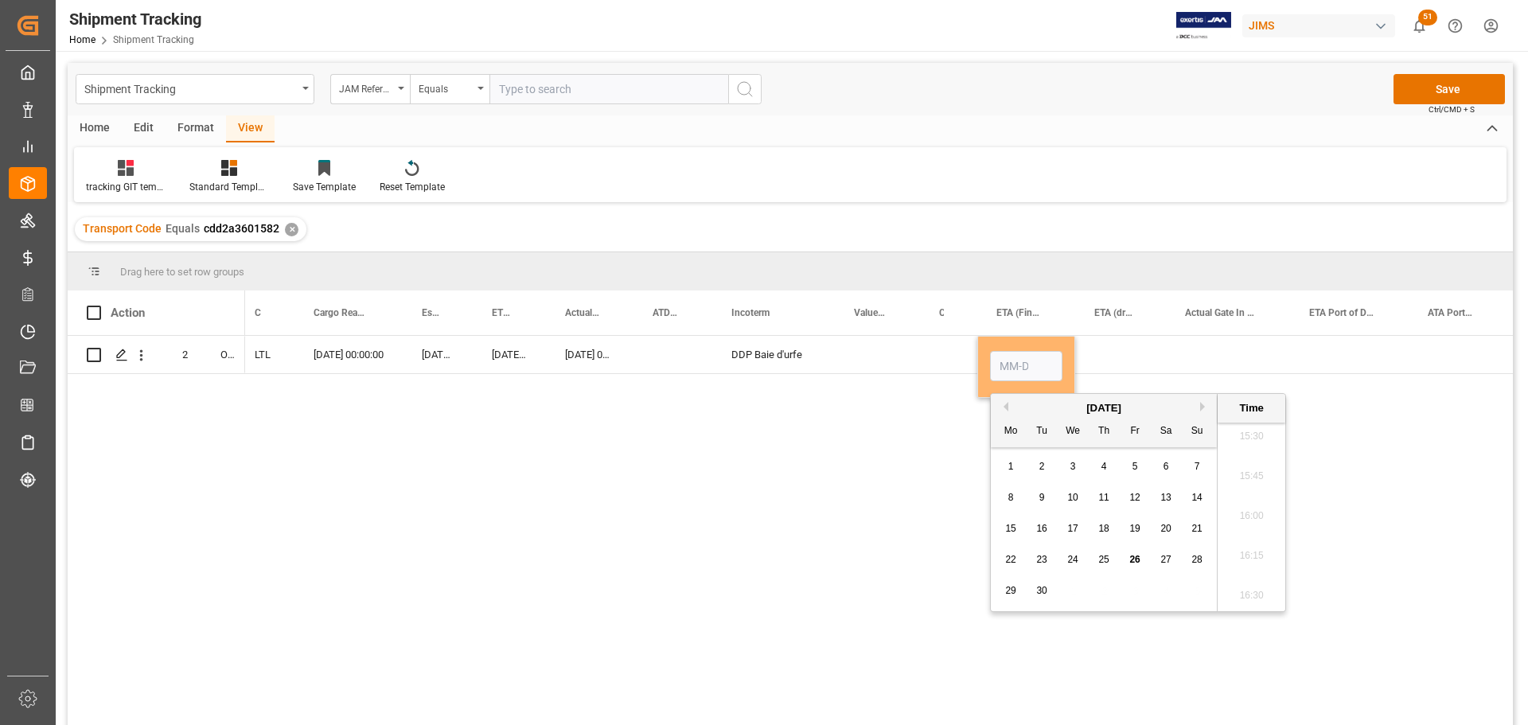
click at [1102, 564] on span "25" at bounding box center [1103, 559] width 10 height 11
type input "09-25-2025 00:00"
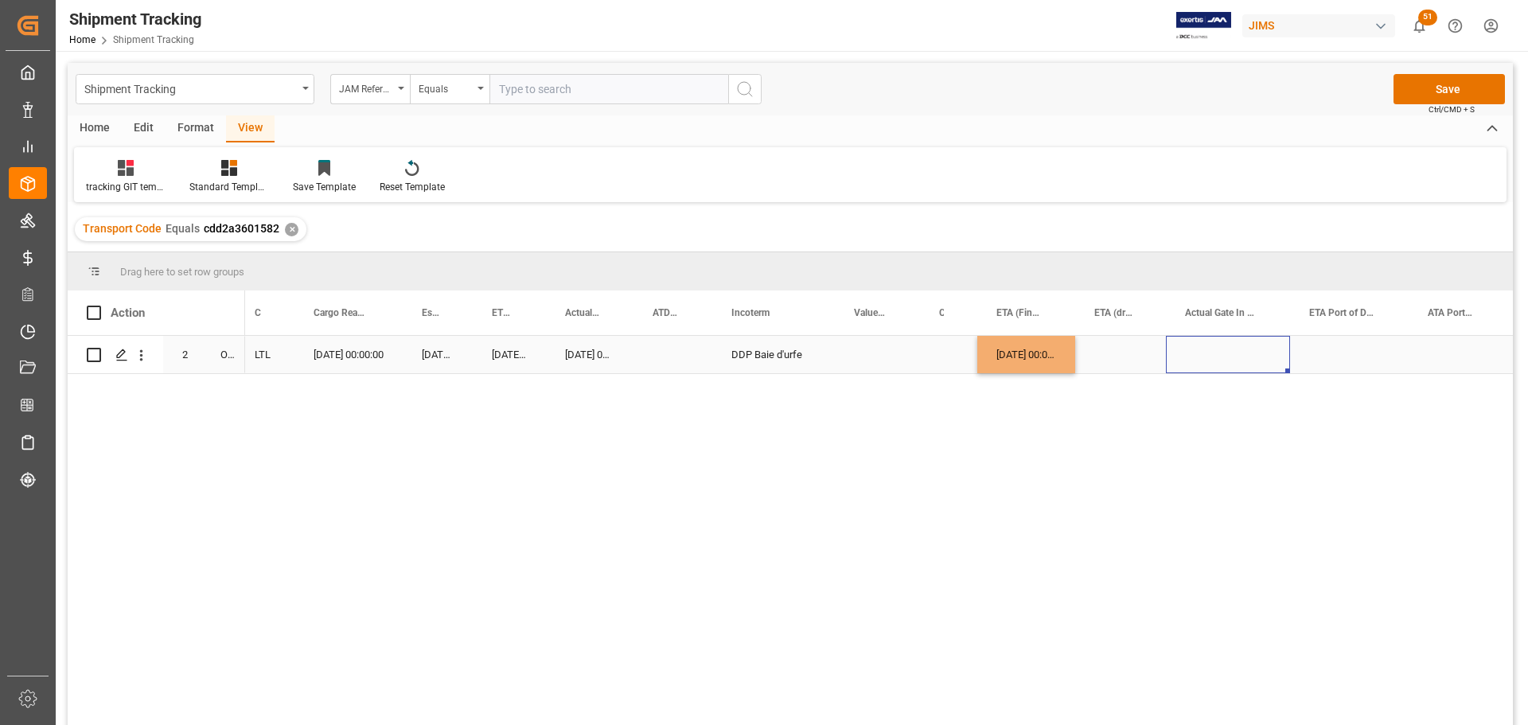
click at [1203, 351] on div "Press SPACE to select this row." at bounding box center [1228, 354] width 124 height 37
click at [1428, 84] on button "Save" at bounding box center [1449, 89] width 111 height 30
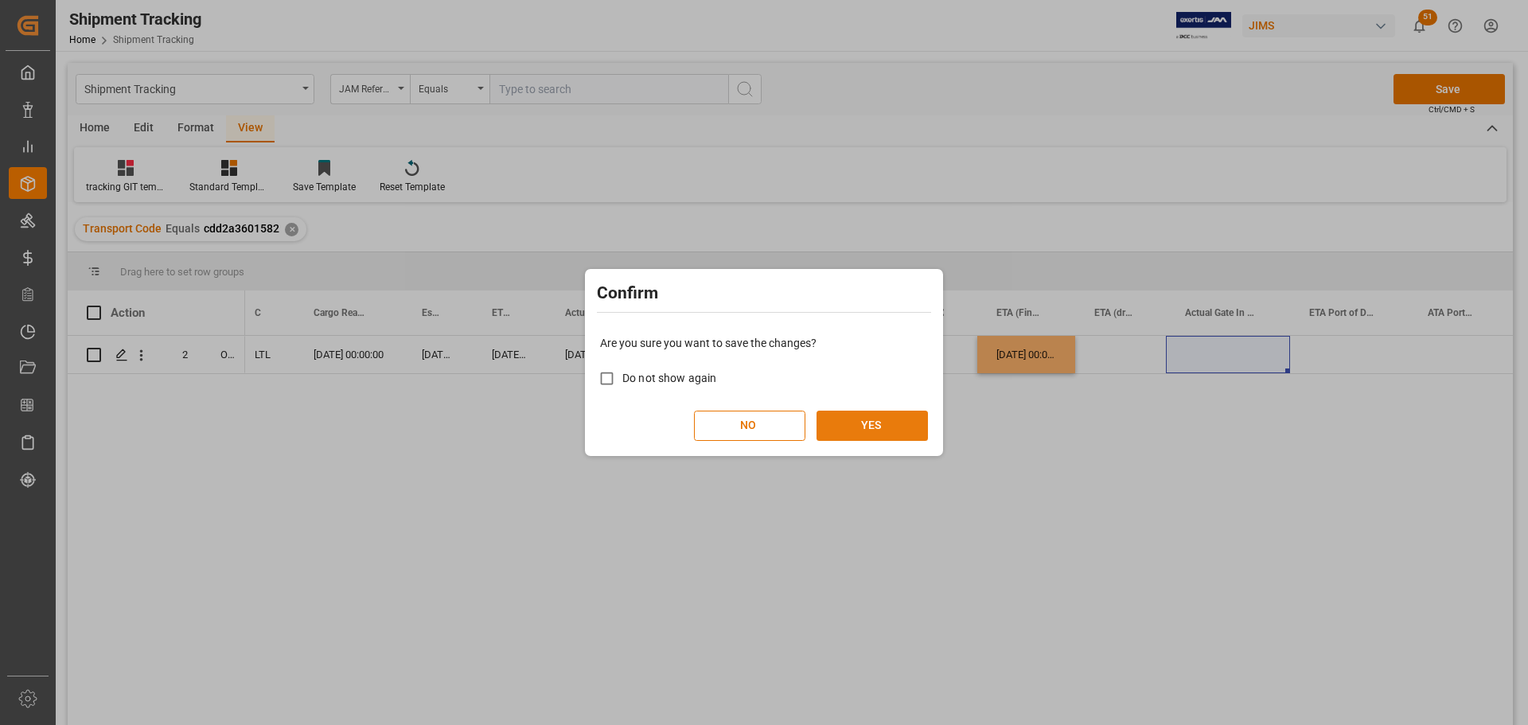
click at [861, 429] on button "YES" at bounding box center [872, 426] width 111 height 30
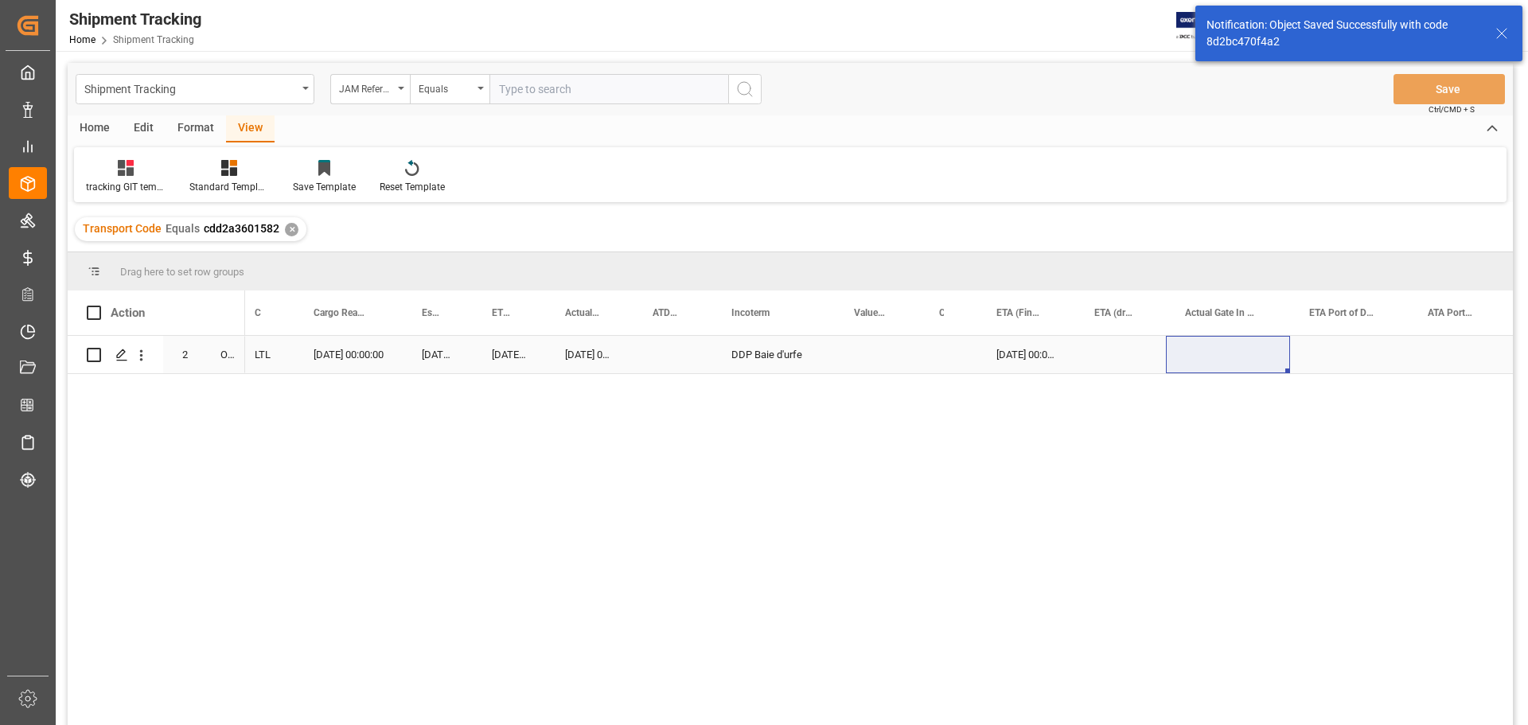
click at [669, 355] on div "Press SPACE to select this row." at bounding box center [673, 354] width 79 height 37
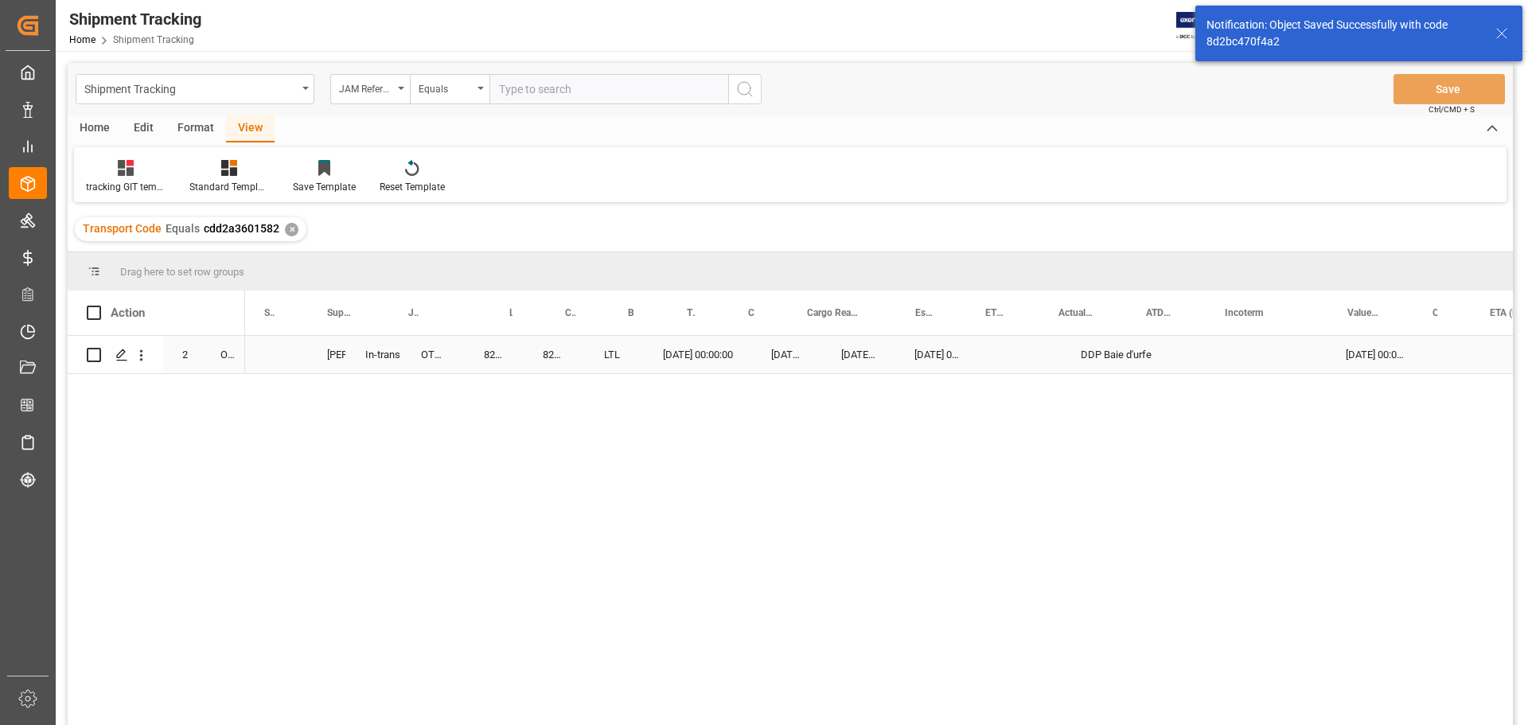
scroll to position [0, 0]
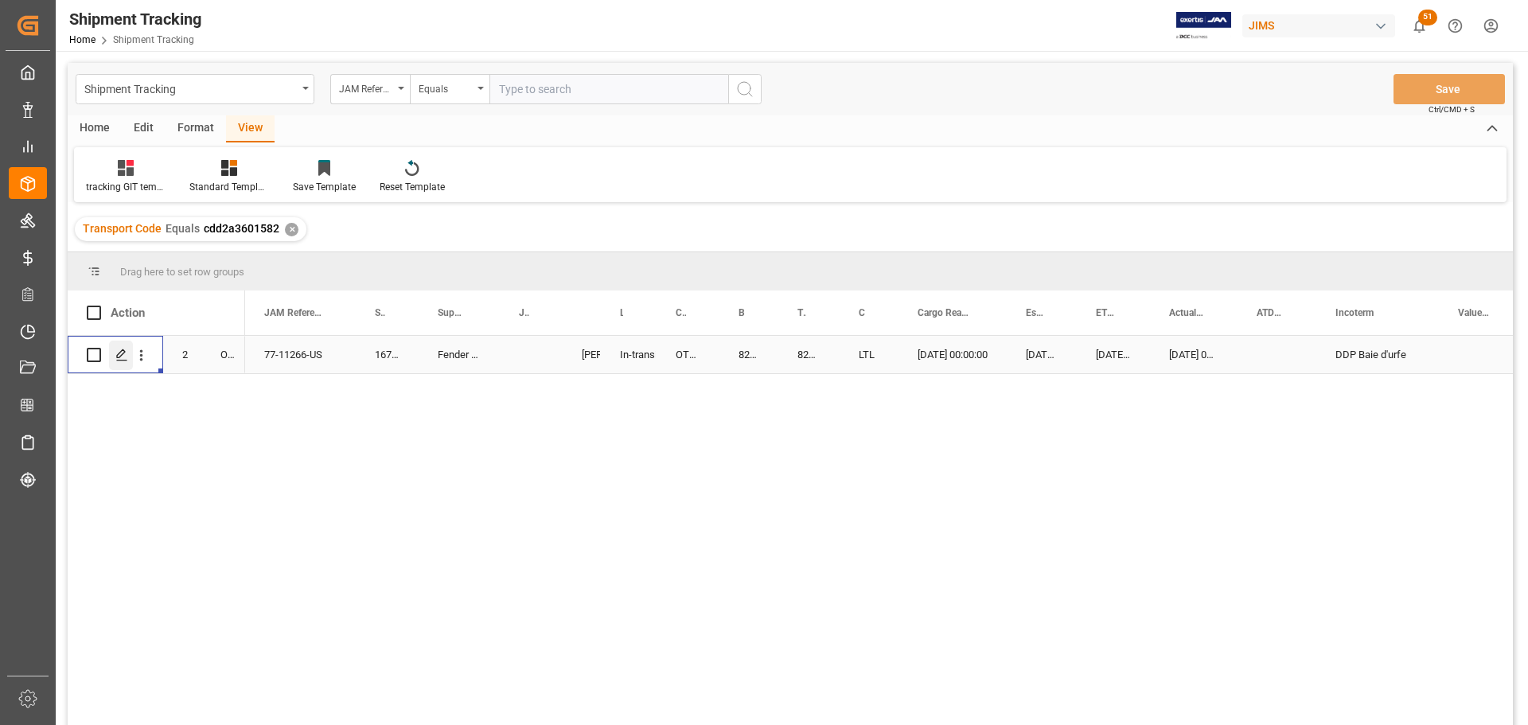
click at [124, 357] on icon "Press SPACE to select this row." at bounding box center [121, 355] width 13 height 13
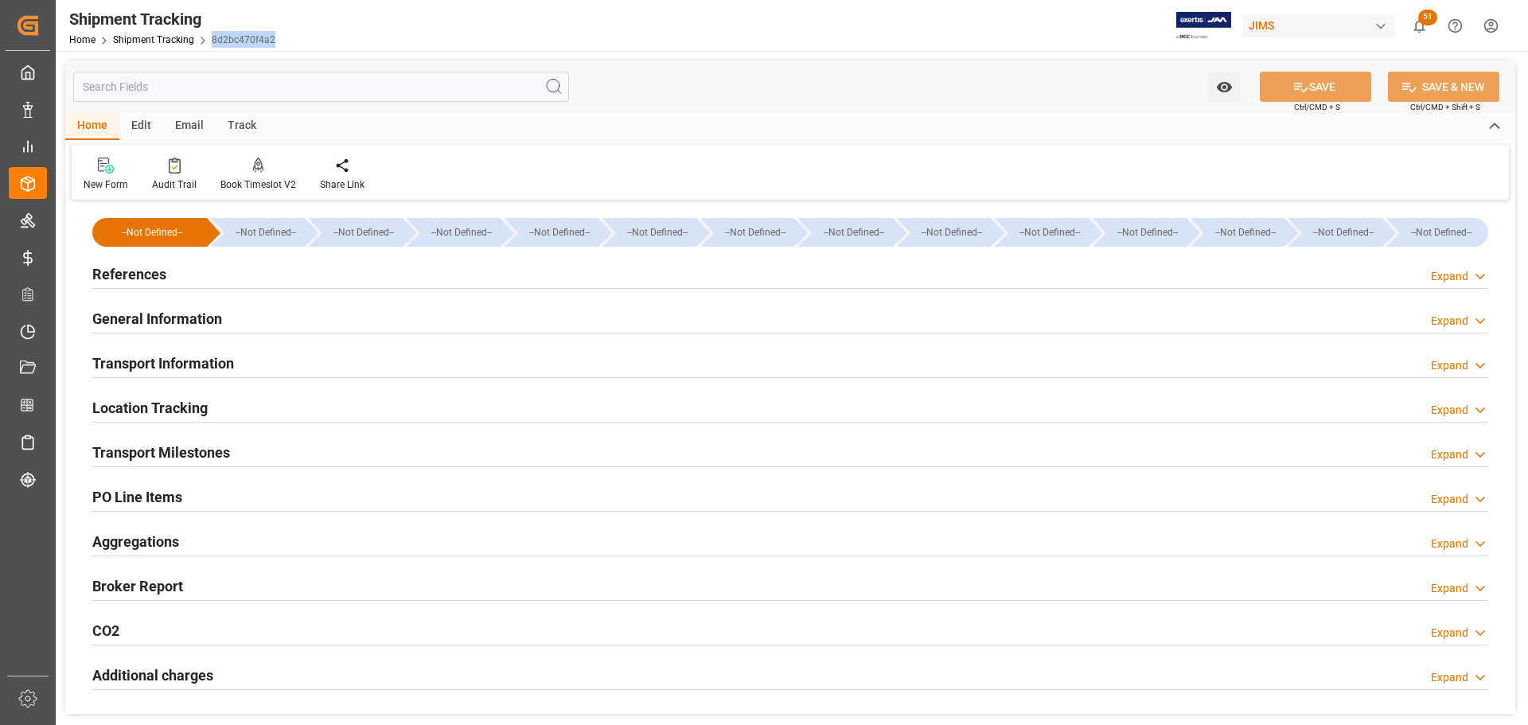
drag, startPoint x: 209, startPoint y: 41, endPoint x: 270, endPoint y: 42, distance: 61.3
click at [270, 42] on span "8d2bc470f4a2" at bounding box center [244, 39] width 64 height 11
copy link "8d2bc470f4a2"
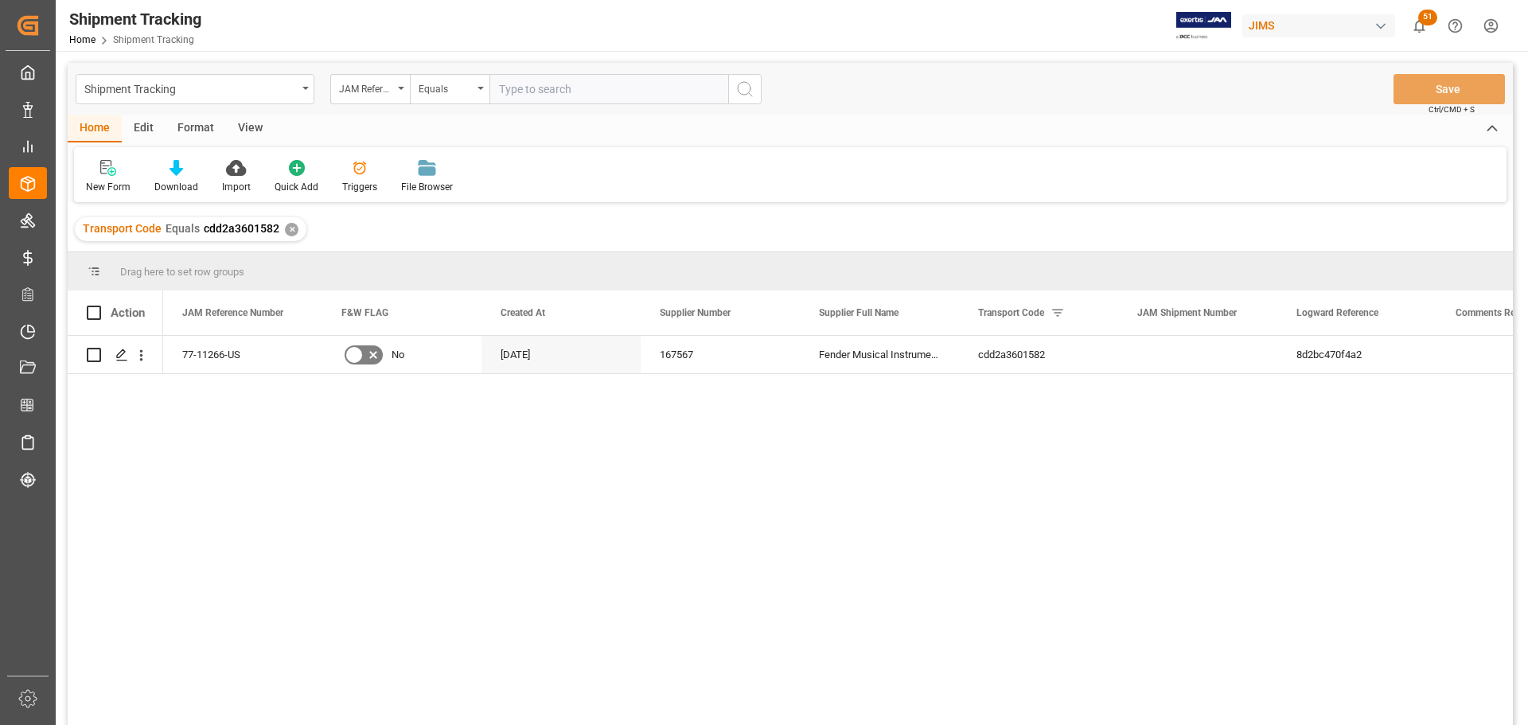
click at [253, 126] on div "View" at bounding box center [250, 128] width 49 height 27
click at [91, 184] on div "Default" at bounding box center [101, 187] width 31 height 14
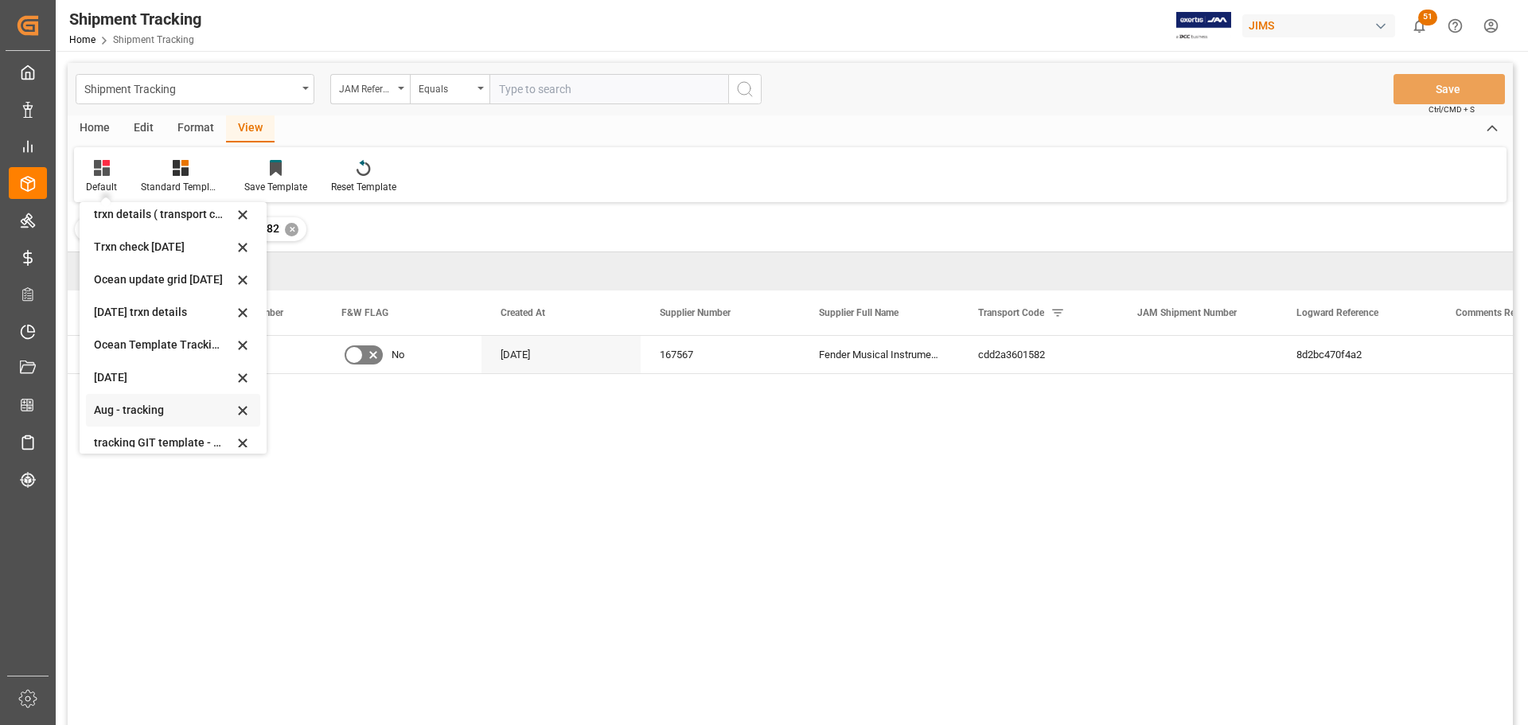
scroll to position [251, 0]
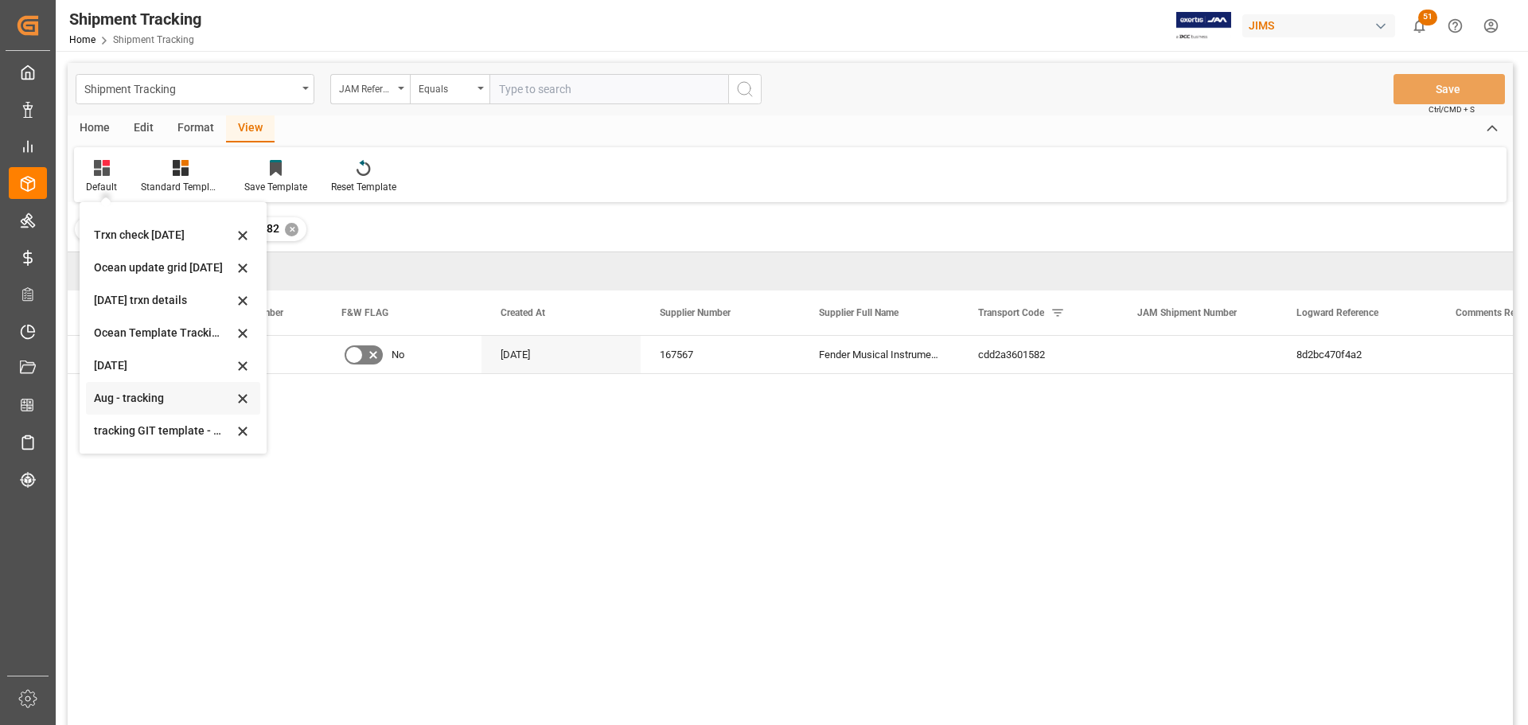
click at [129, 393] on div "Aug - tracking" at bounding box center [163, 398] width 139 height 17
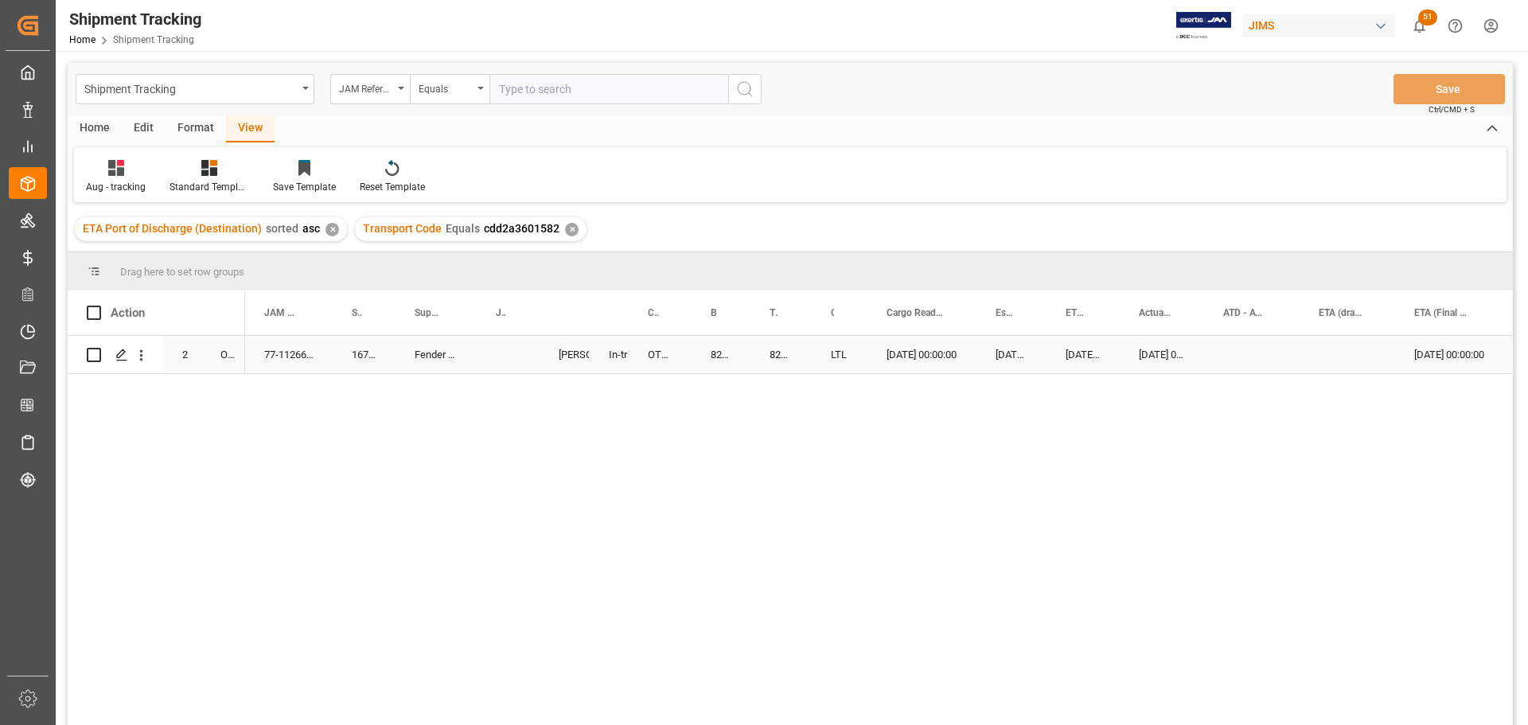
click at [501, 356] on div "Press SPACE to select this row." at bounding box center [508, 354] width 63 height 37
click at [517, 345] on div "Press SPACE to select this row." at bounding box center [508, 354] width 63 height 37
click at [517, 359] on input "Press SPACE to select this row." at bounding box center [507, 364] width 37 height 30
paste input "73209"
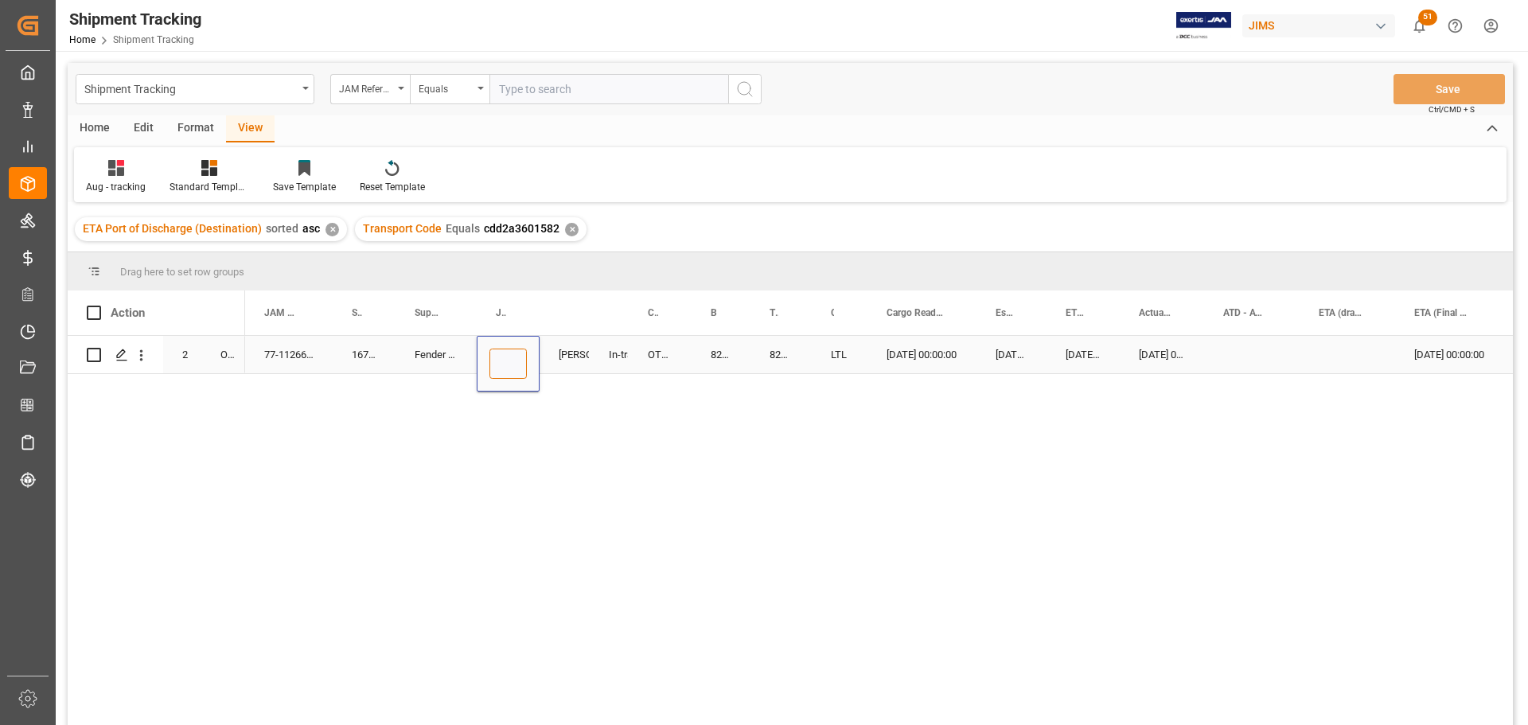
type input "73209"
click at [637, 348] on div "OTHERS" at bounding box center [660, 354] width 63 height 37
click at [638, 347] on div "OTHERS" at bounding box center [660, 354] width 63 height 37
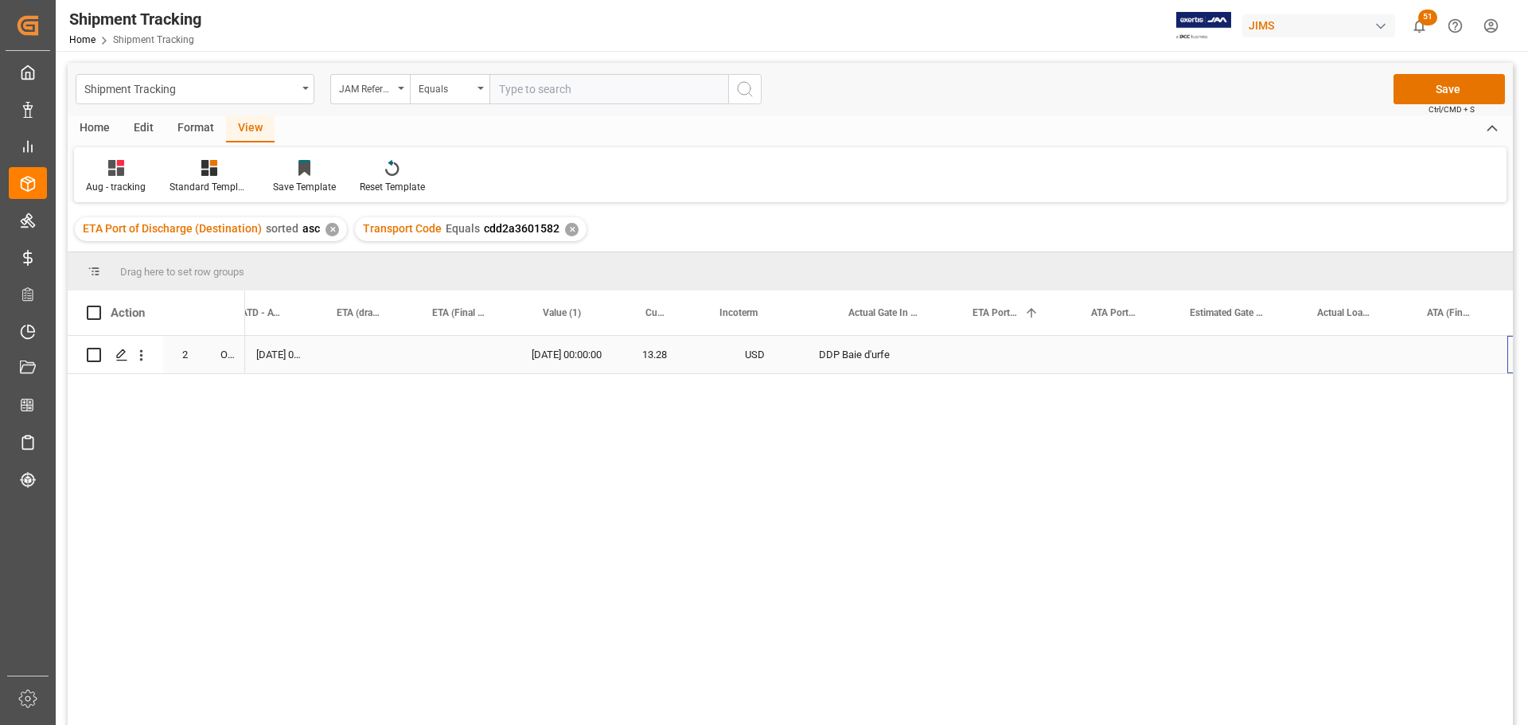
scroll to position [0, 982]
click at [477, 356] on div "[DATE] 00:00:00" at bounding box center [468, 354] width 111 height 37
click at [1428, 345] on div "Press SPACE to select this row." at bounding box center [1457, 354] width 99 height 37
click at [1432, 354] on div "Press SPACE to select this row." at bounding box center [1457, 354] width 99 height 37
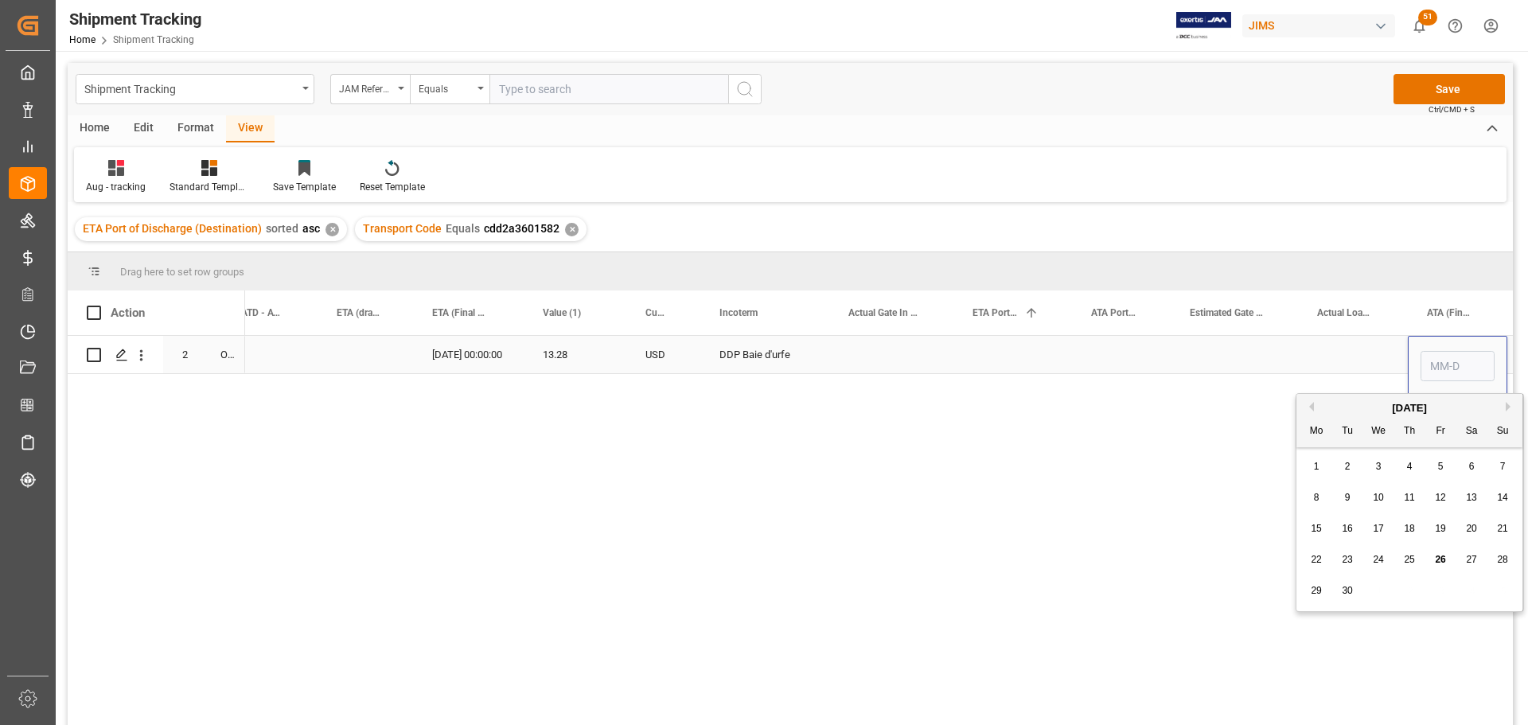
click at [1432, 363] on input "Press SPACE to select this row." at bounding box center [1458, 366] width 74 height 30
type input "[DATE]"
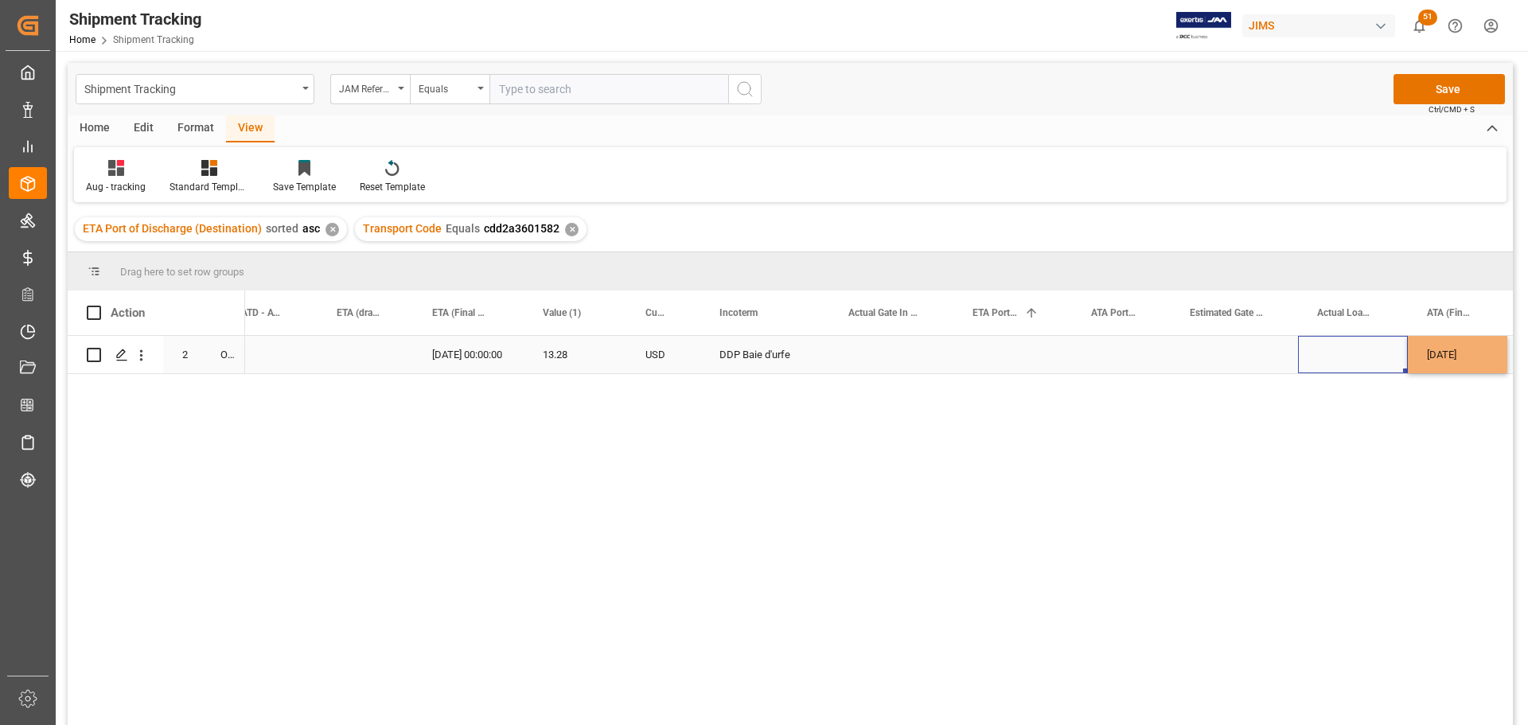
click at [1324, 361] on div "Press SPACE to select this row." at bounding box center [1353, 354] width 110 height 37
click at [1482, 92] on button "Save" at bounding box center [1449, 89] width 111 height 30
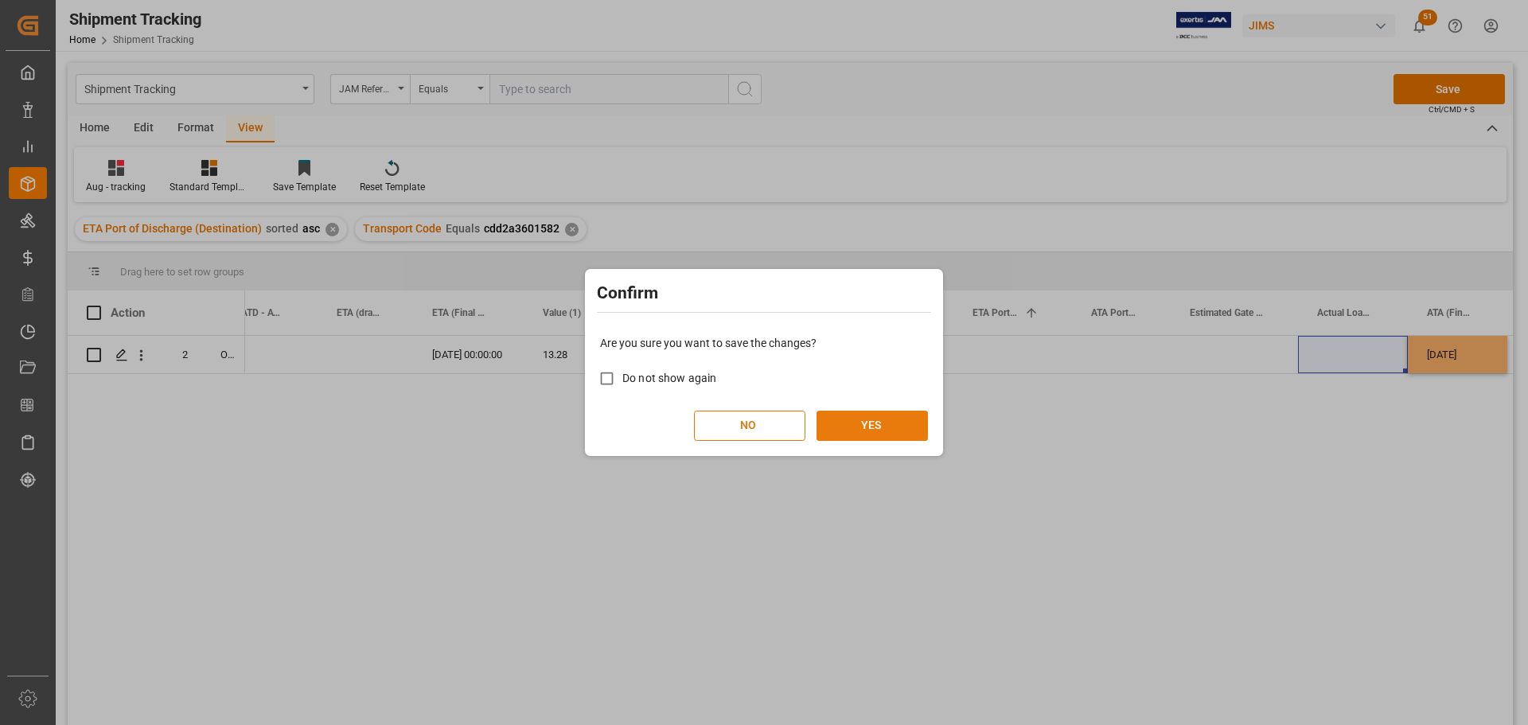
click at [899, 430] on button "YES" at bounding box center [872, 426] width 111 height 30
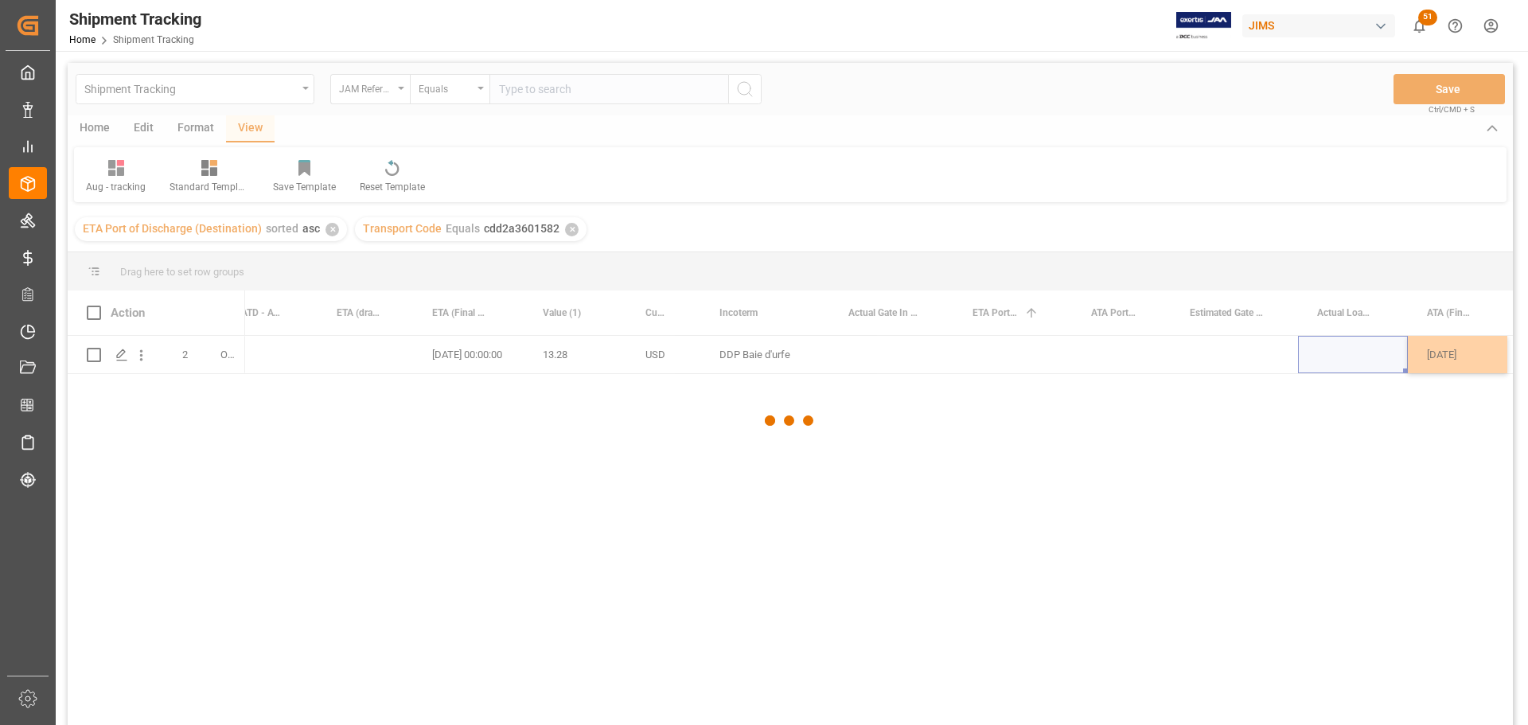
click at [973, 356] on div at bounding box center [790, 420] width 1445 height 715
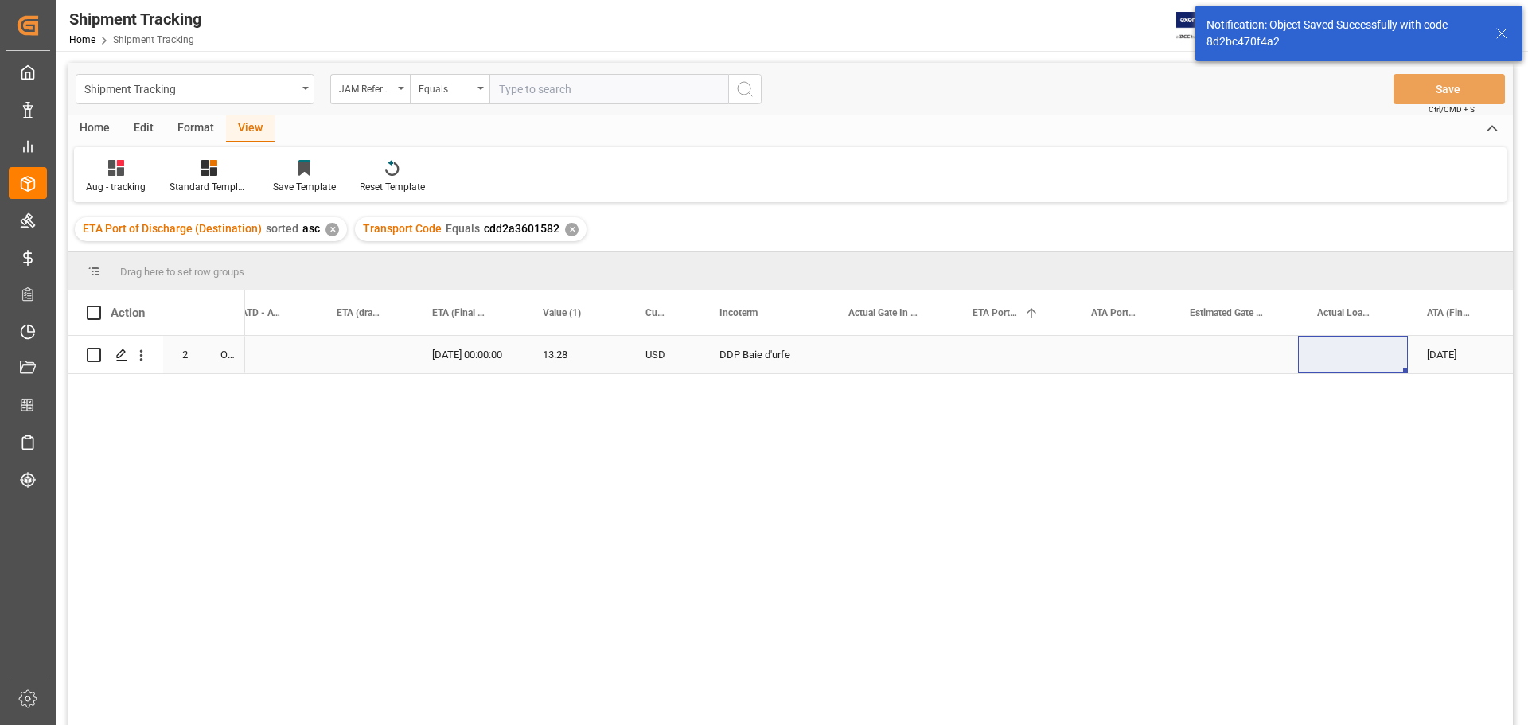
click at [856, 368] on div "Press SPACE to select this row." at bounding box center [891, 354] width 124 height 37
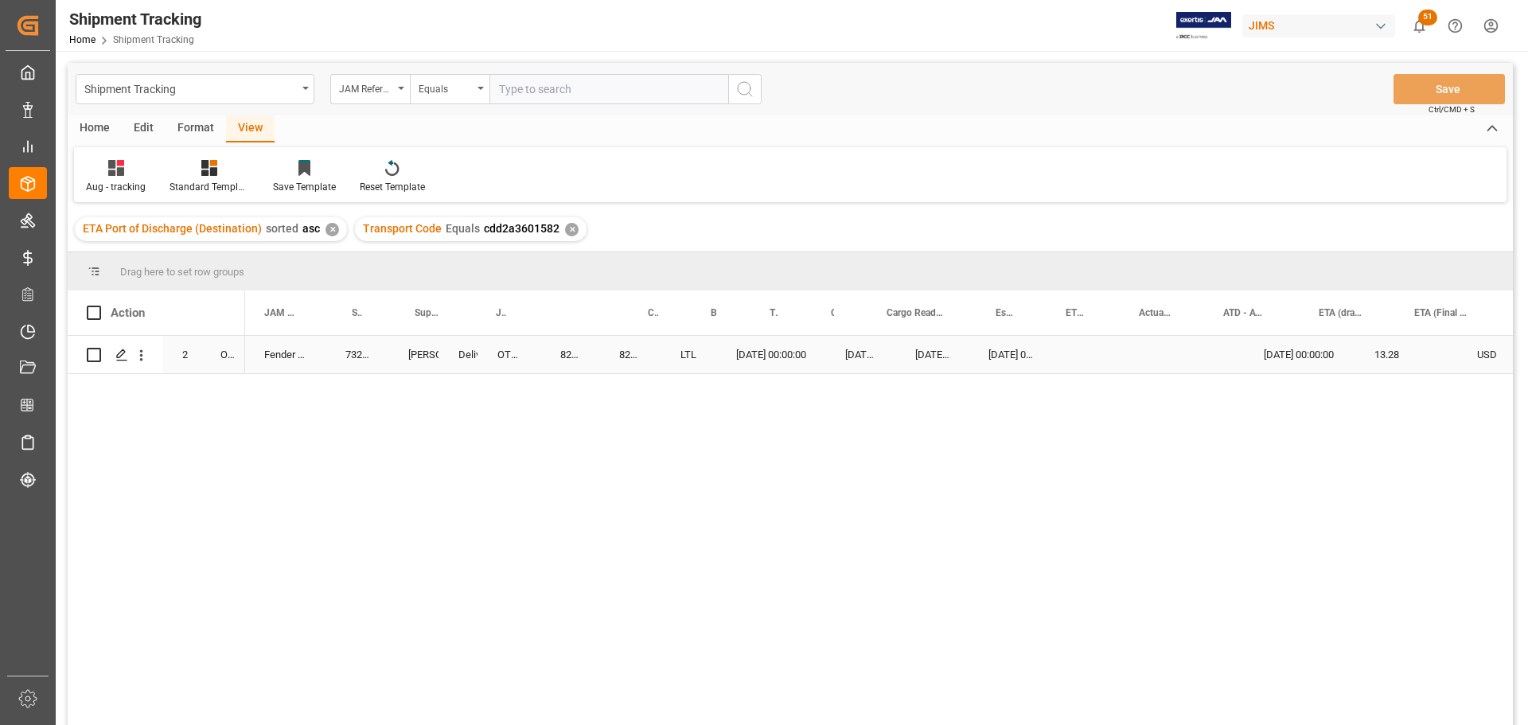
scroll to position [0, 0]
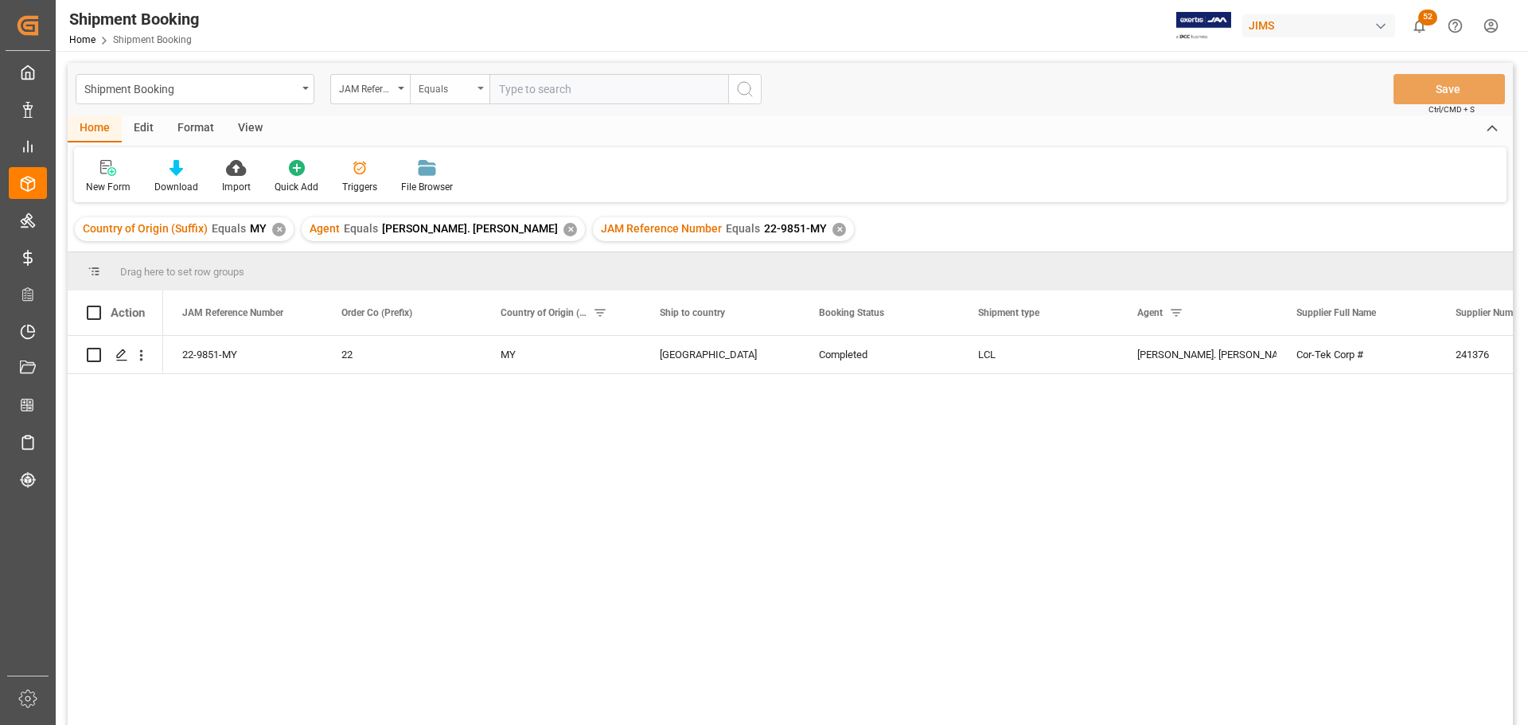
click at [481, 91] on div "Equals" at bounding box center [450, 89] width 80 height 30
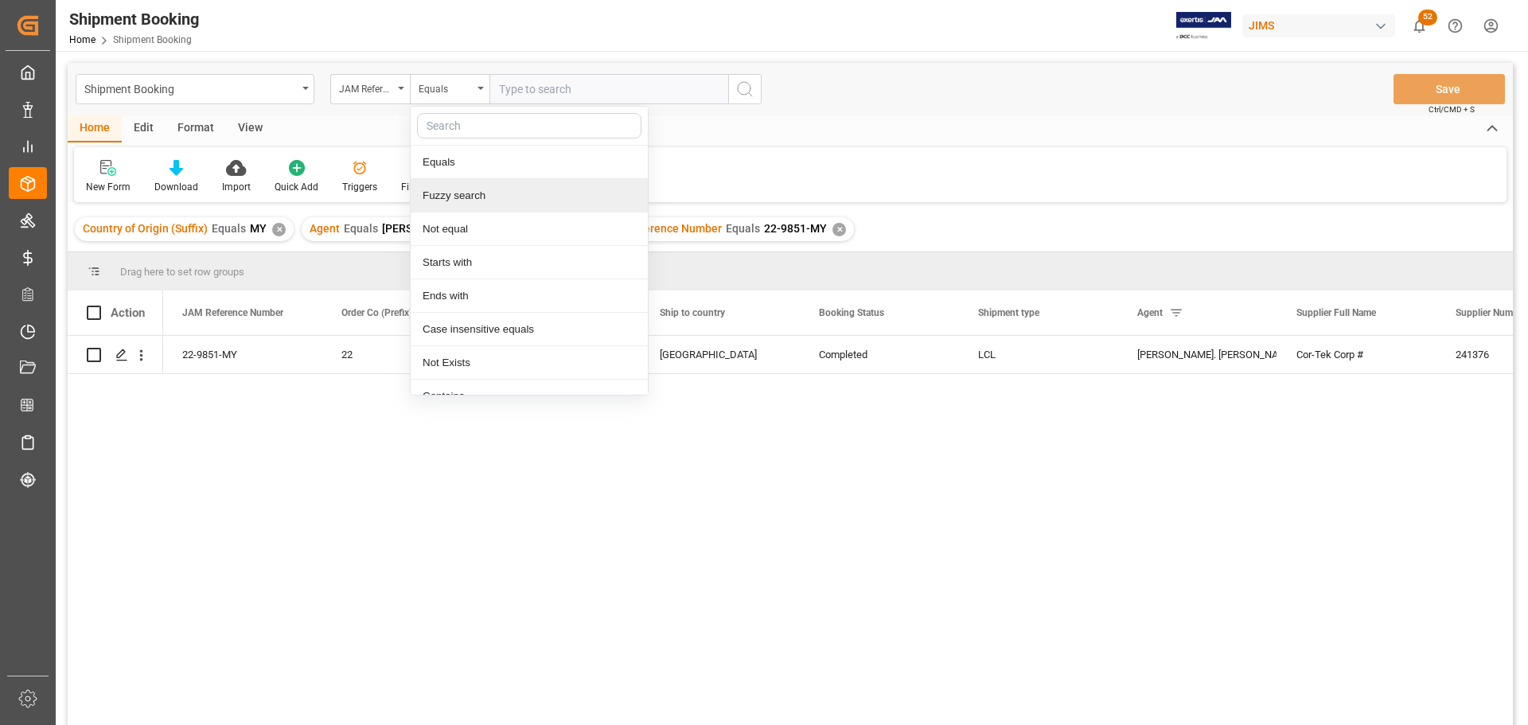
click at [474, 197] on div "Fuzzy search" at bounding box center [529, 195] width 237 height 33
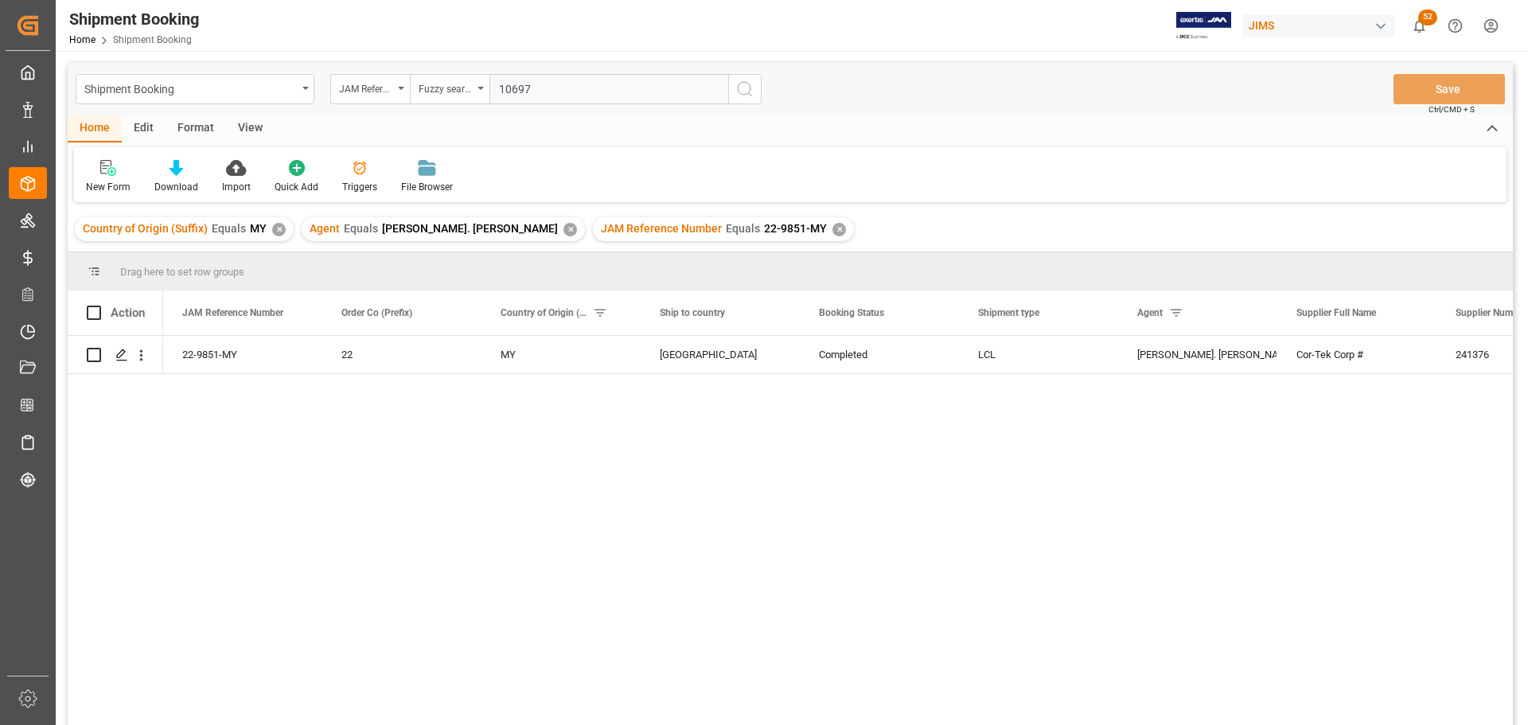
type input "10697"
click at [740, 92] on icon "search button" at bounding box center [744, 89] width 19 height 19
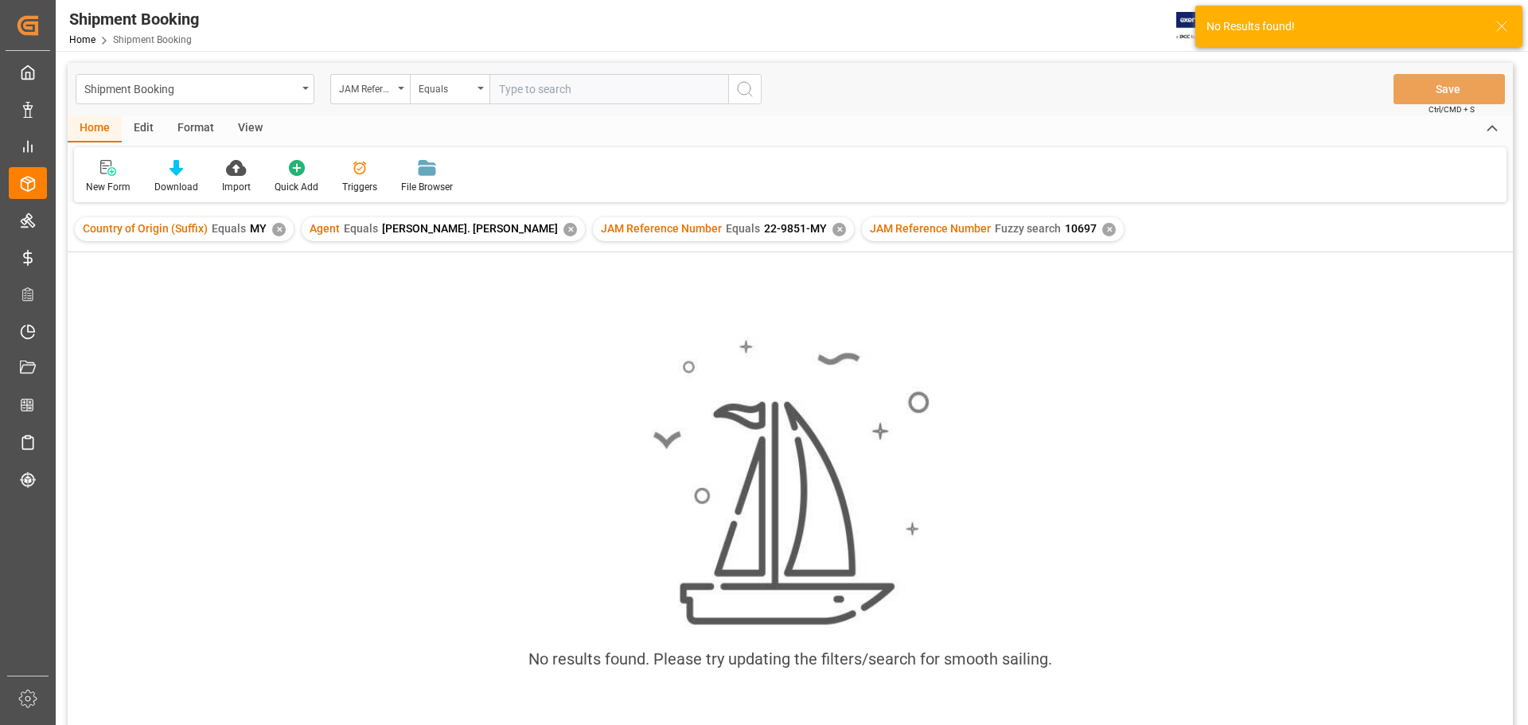
click at [832, 230] on div "✕" at bounding box center [839, 230] width 14 height 14
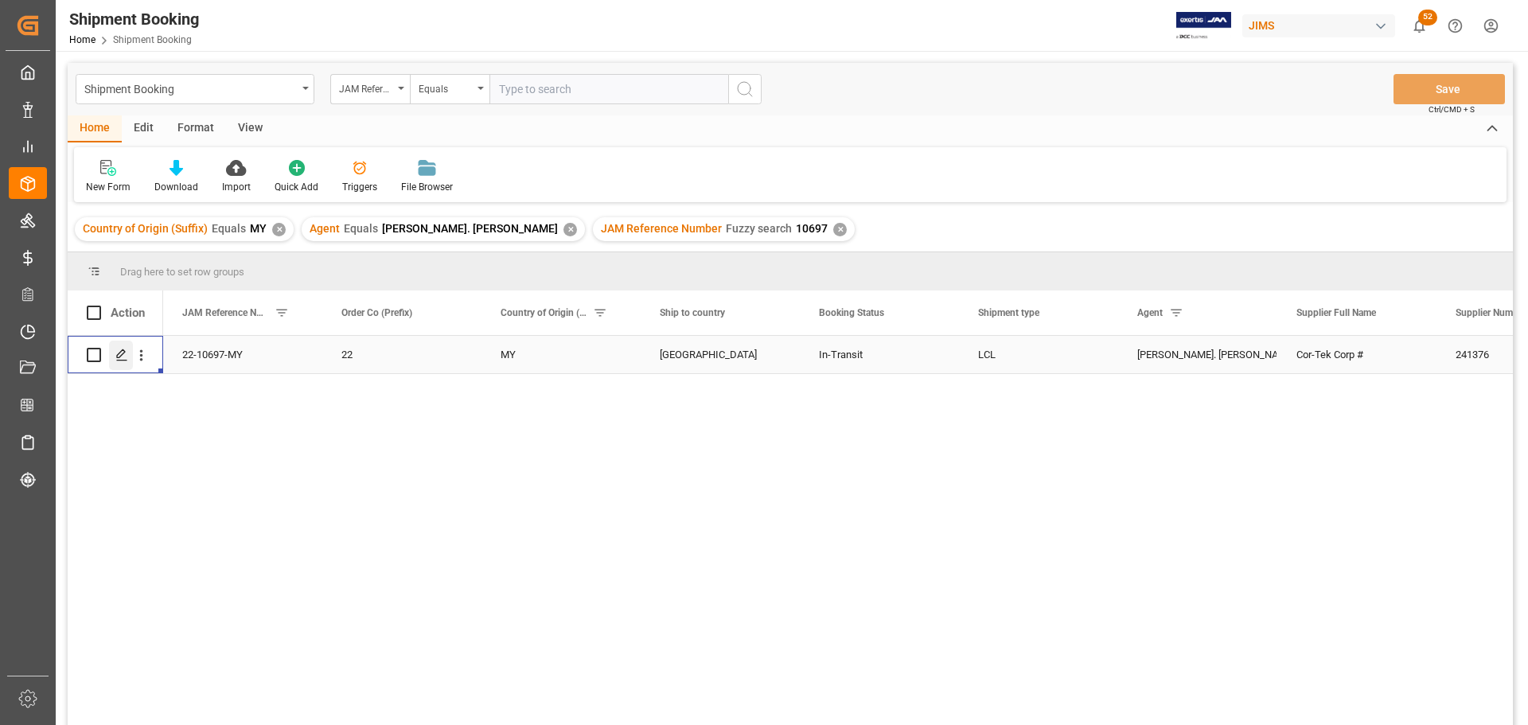
click at [122, 360] on icon "Press SPACE to select this row." at bounding box center [121, 355] width 13 height 13
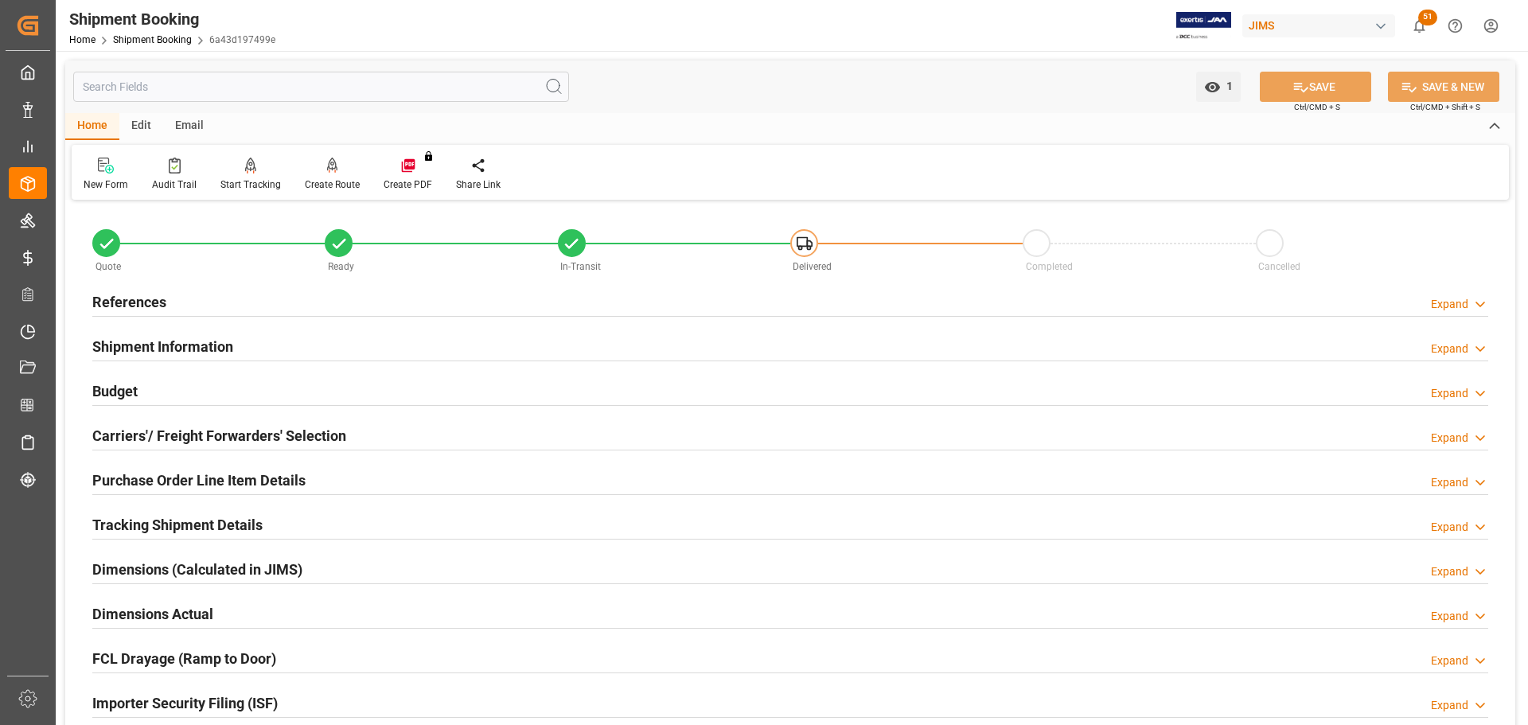
click at [182, 477] on h2 "Purchase Order Line Item Details" at bounding box center [198, 480] width 213 height 21
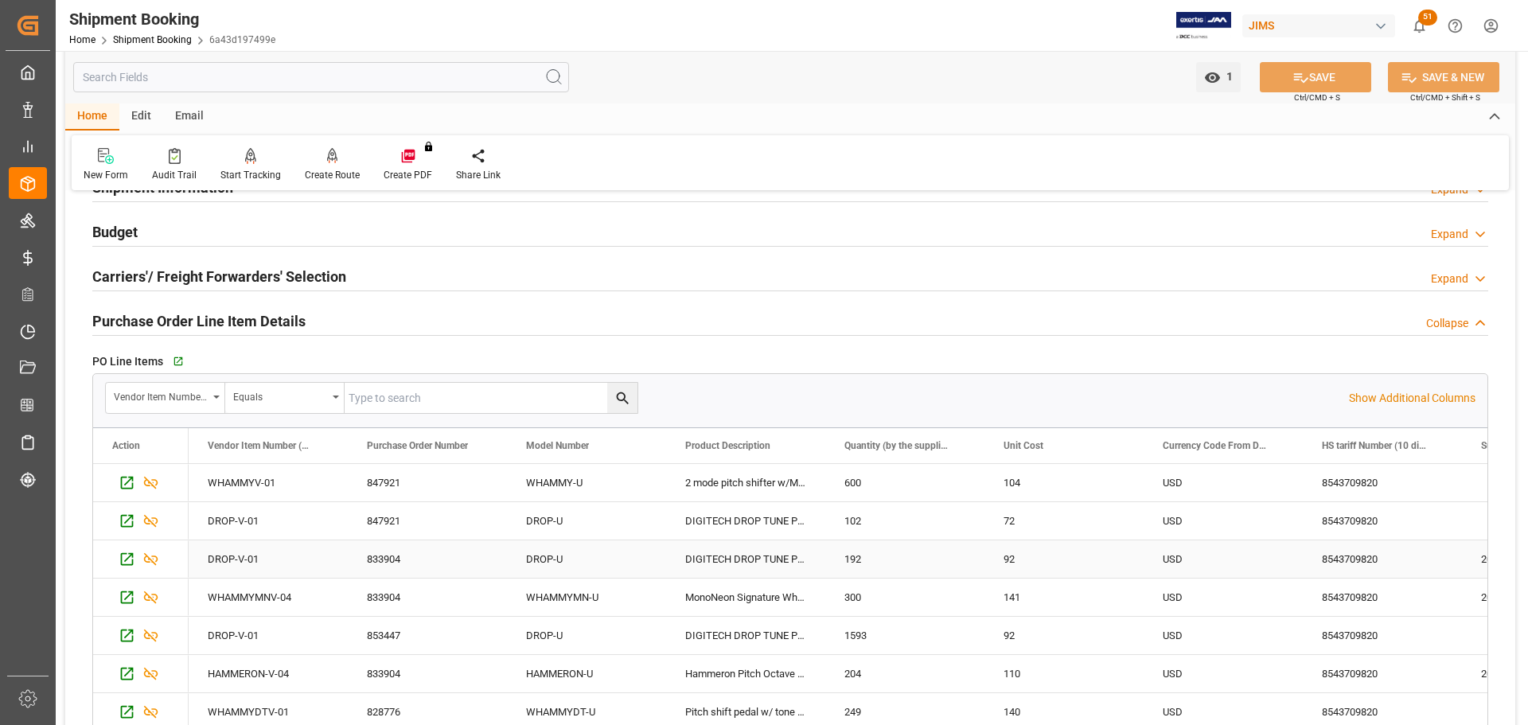
scroll to position [80, 0]
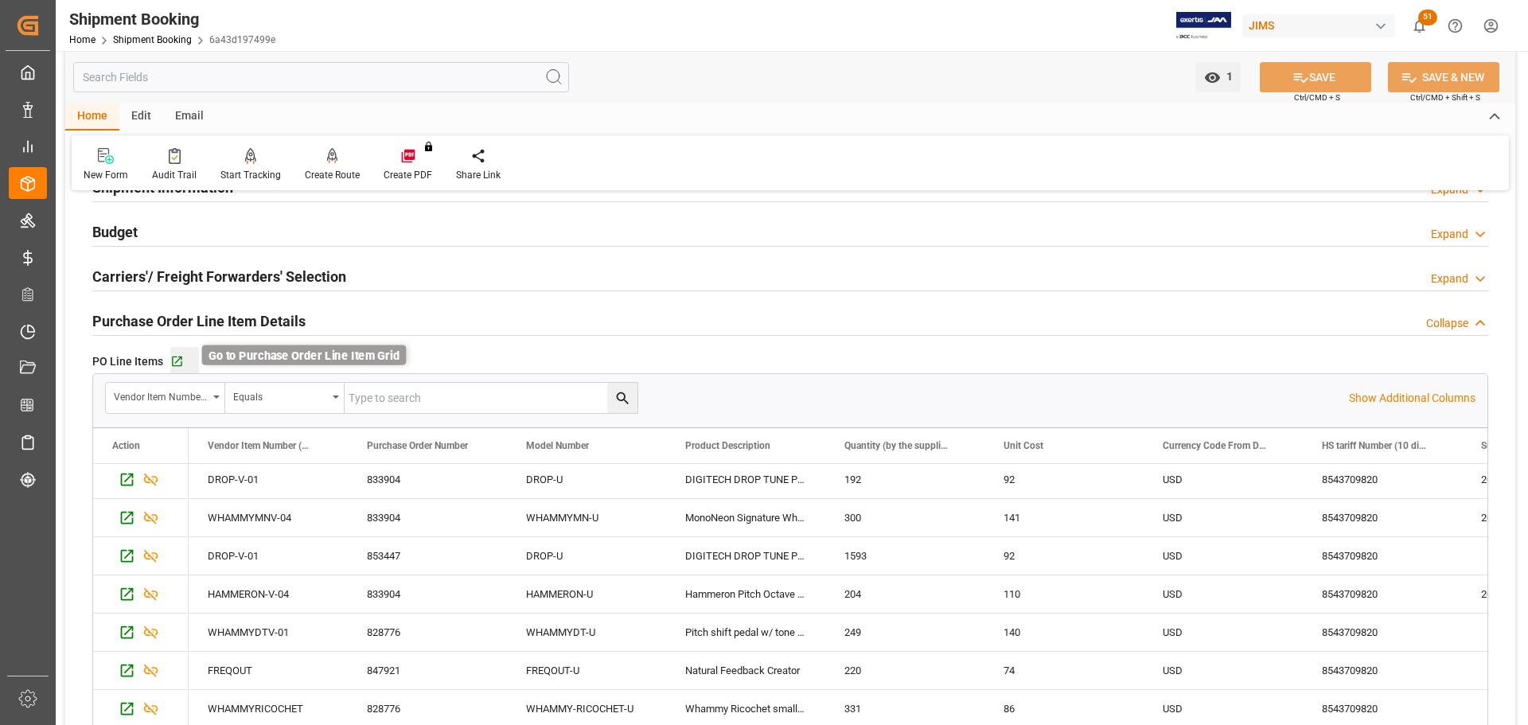
click at [180, 361] on icon "button" at bounding box center [177, 362] width 14 height 14
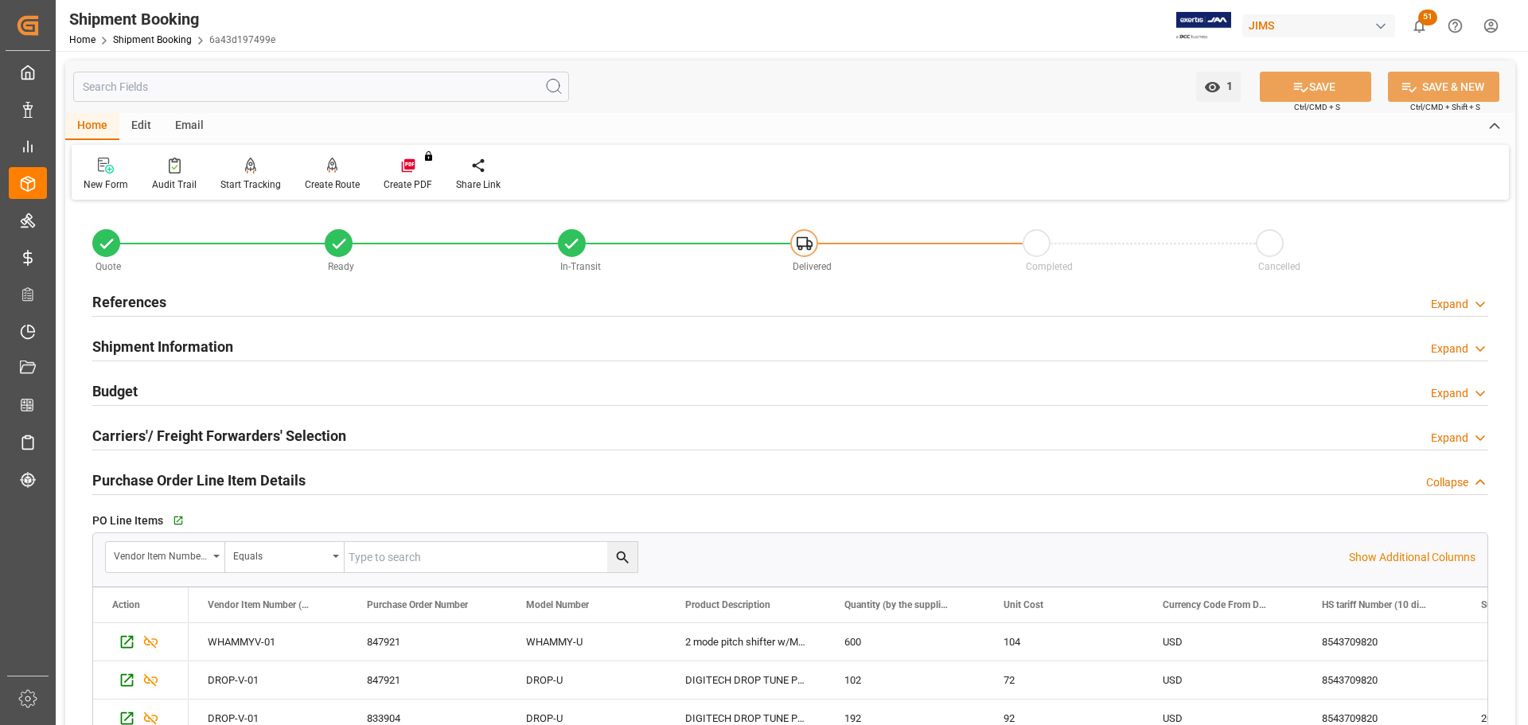
click at [125, 301] on h2 "References" at bounding box center [129, 301] width 74 height 21
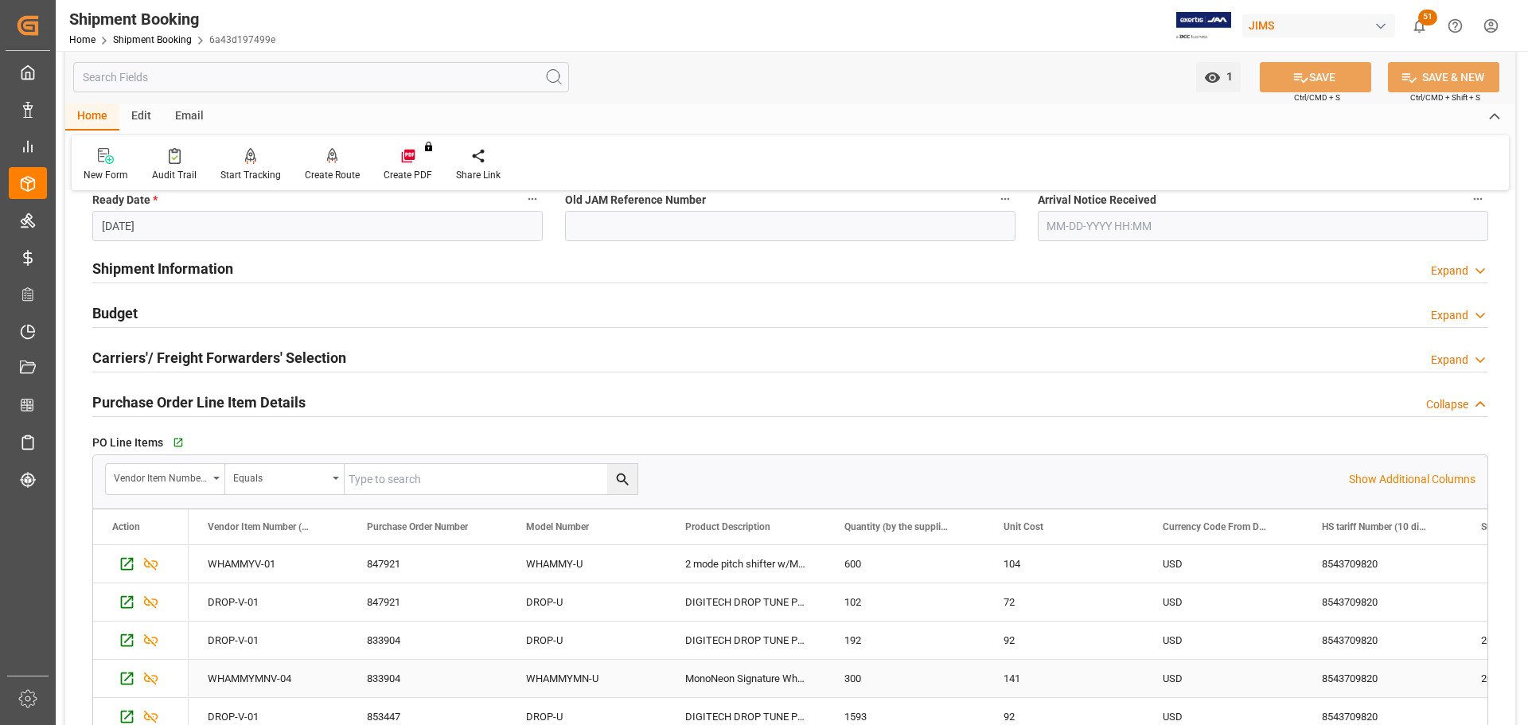
scroll to position [318, 0]
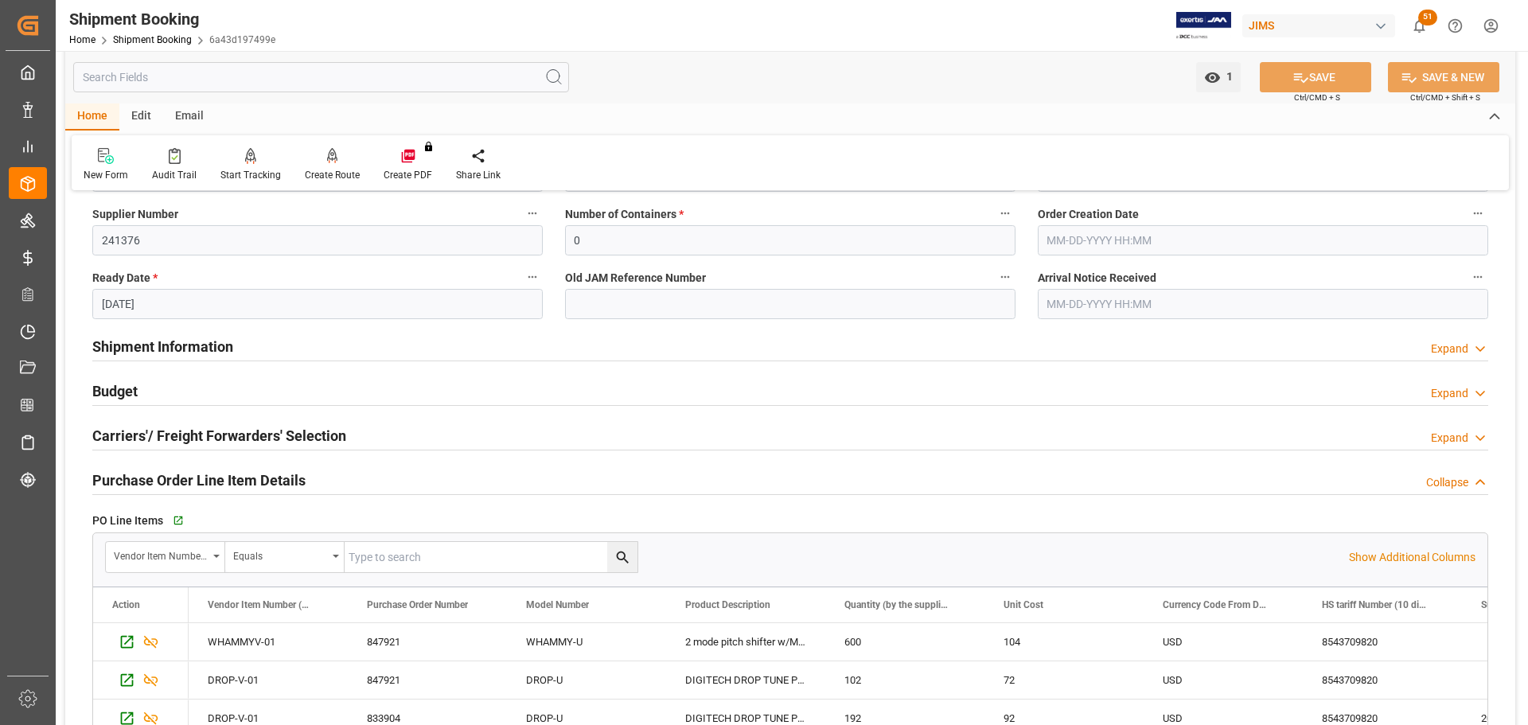
click at [115, 392] on h2 "Budget" at bounding box center [114, 390] width 45 height 21
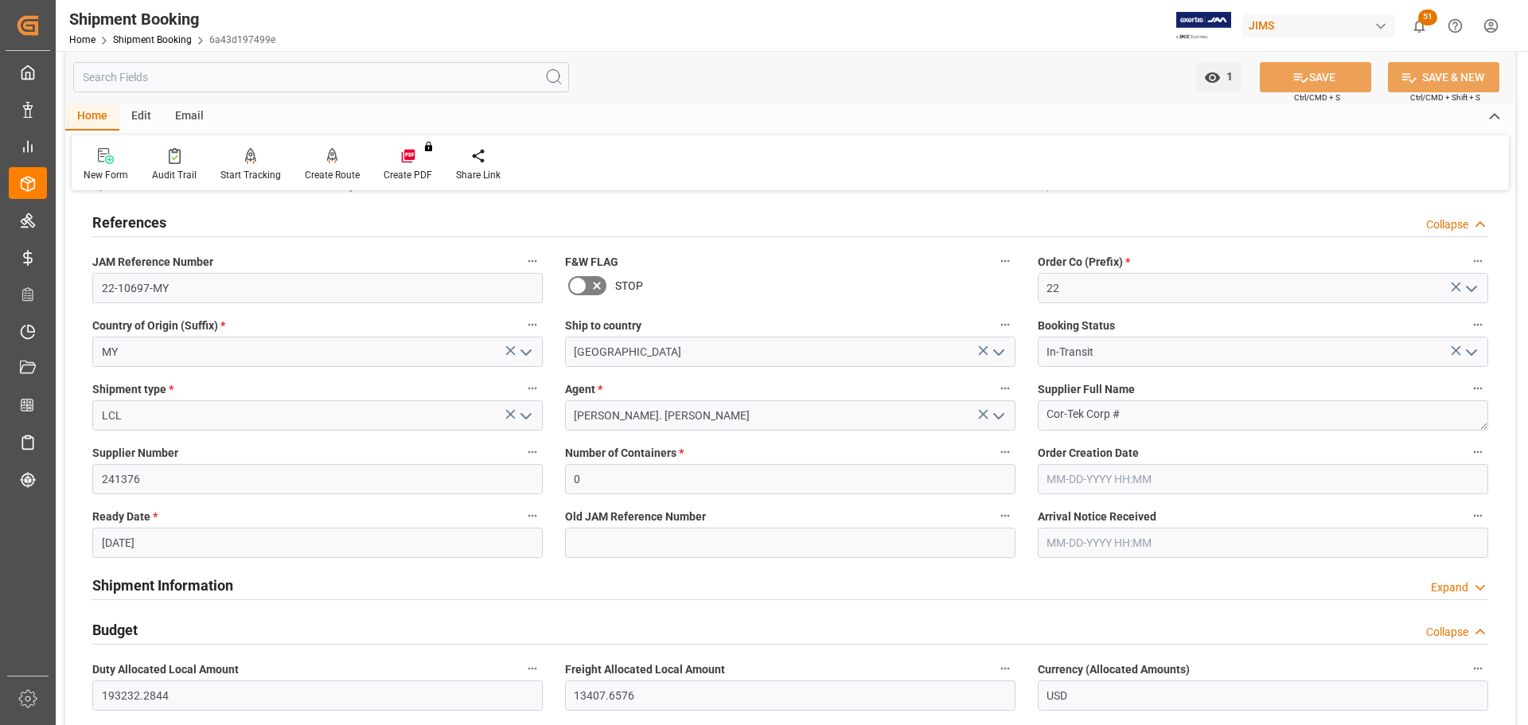
scroll to position [0, 0]
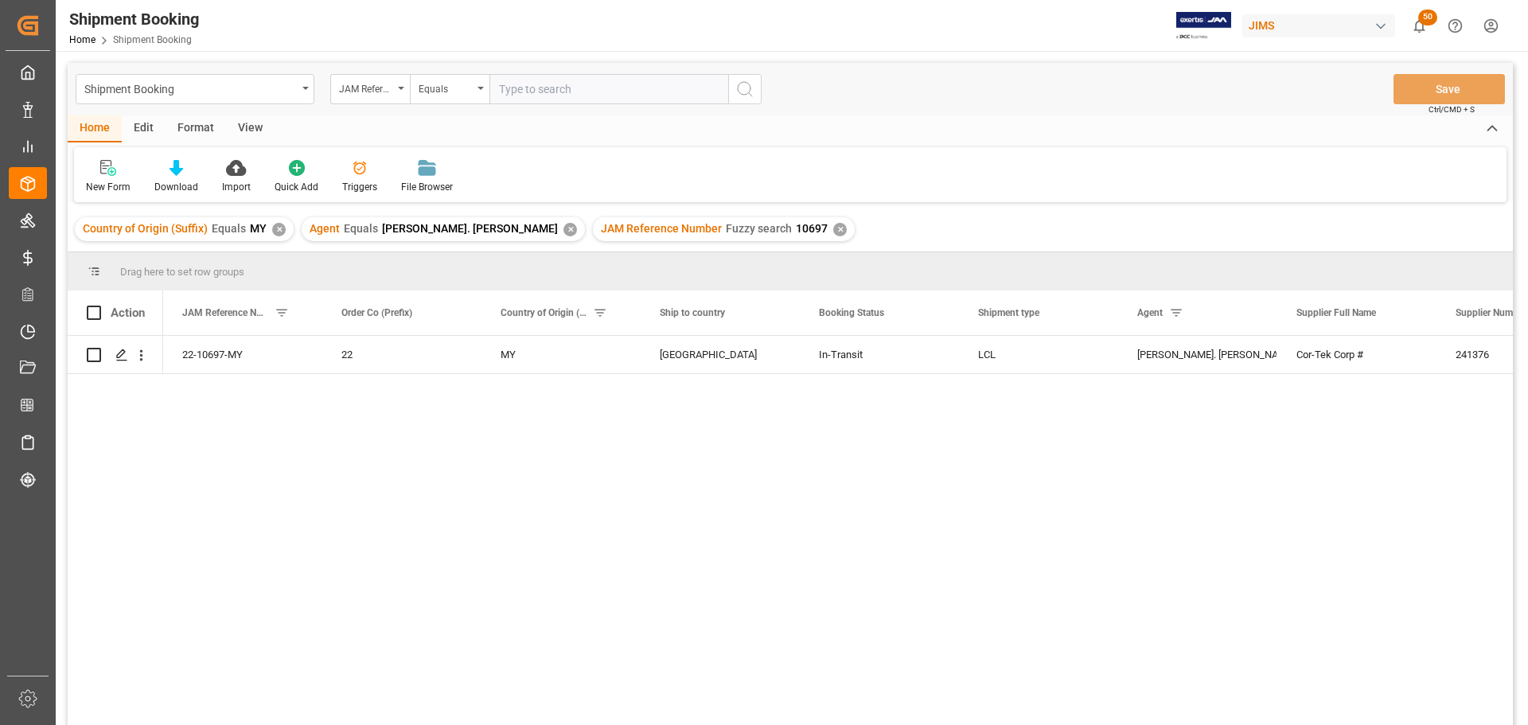
click at [244, 124] on div "View" at bounding box center [250, 128] width 49 height 27
click at [105, 172] on icon at bounding box center [102, 168] width 16 height 16
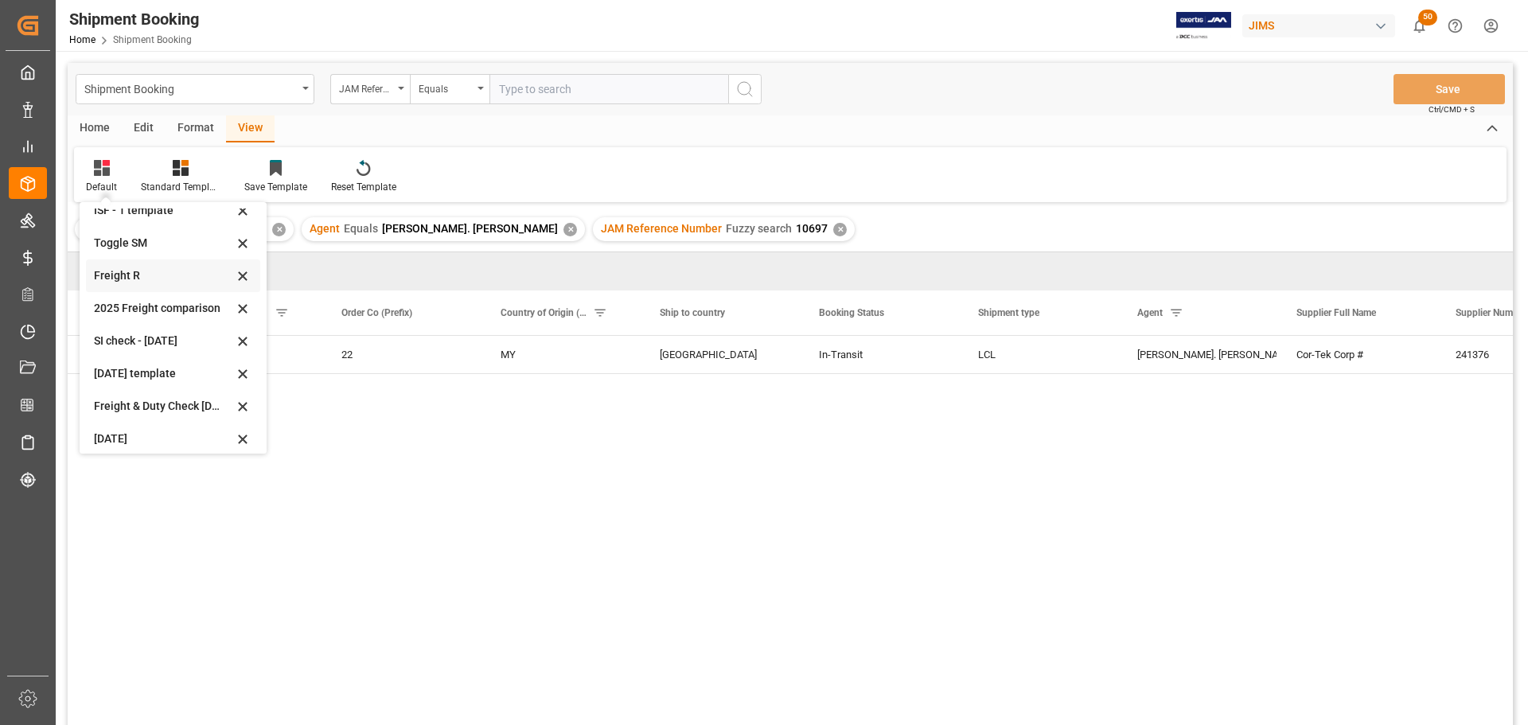
scroll to position [120, 0]
click at [108, 431] on div "Aug 2025 (2)" at bounding box center [163, 431] width 139 height 17
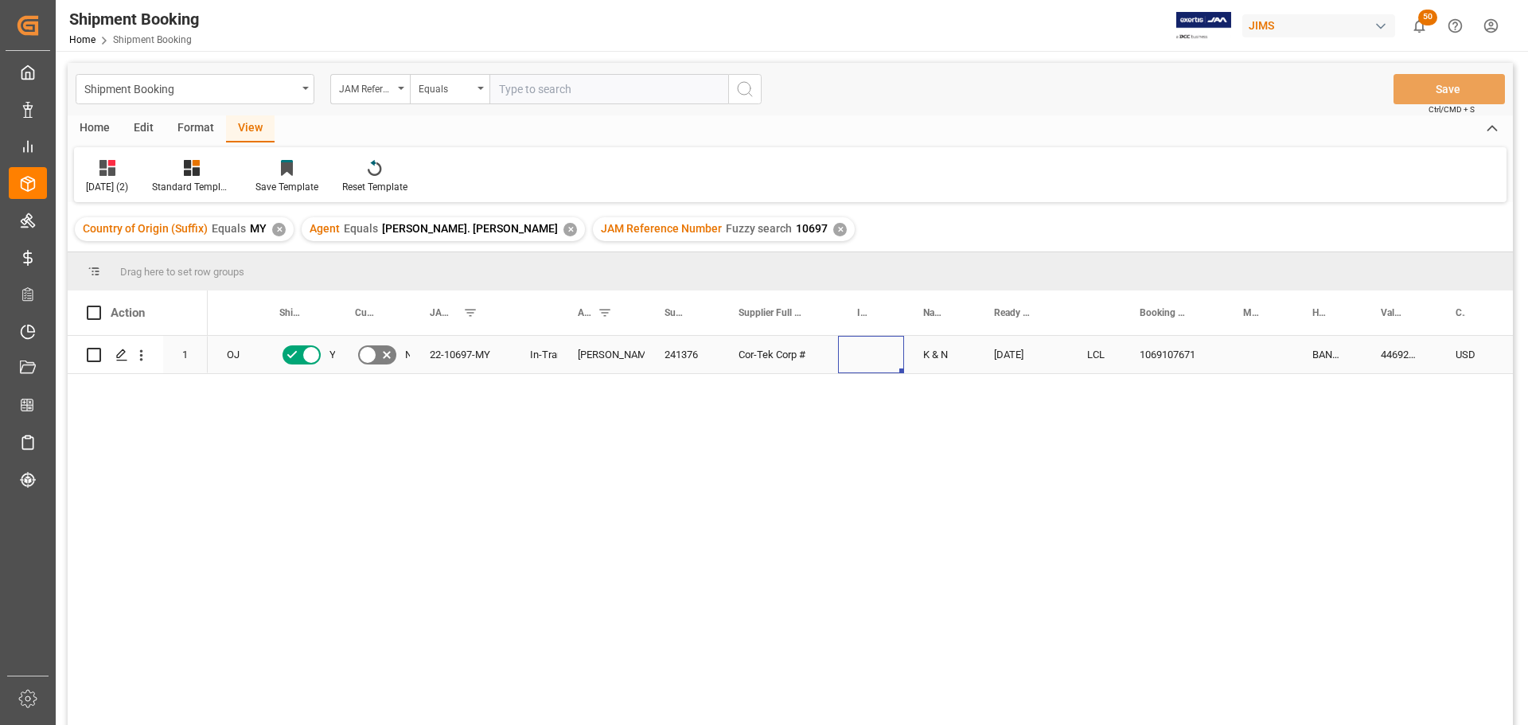
click at [862, 358] on div "Press SPACE to select this row." at bounding box center [871, 354] width 66 height 37
click at [124, 357] on icon "Press SPACE to select this row." at bounding box center [121, 355] width 13 height 13
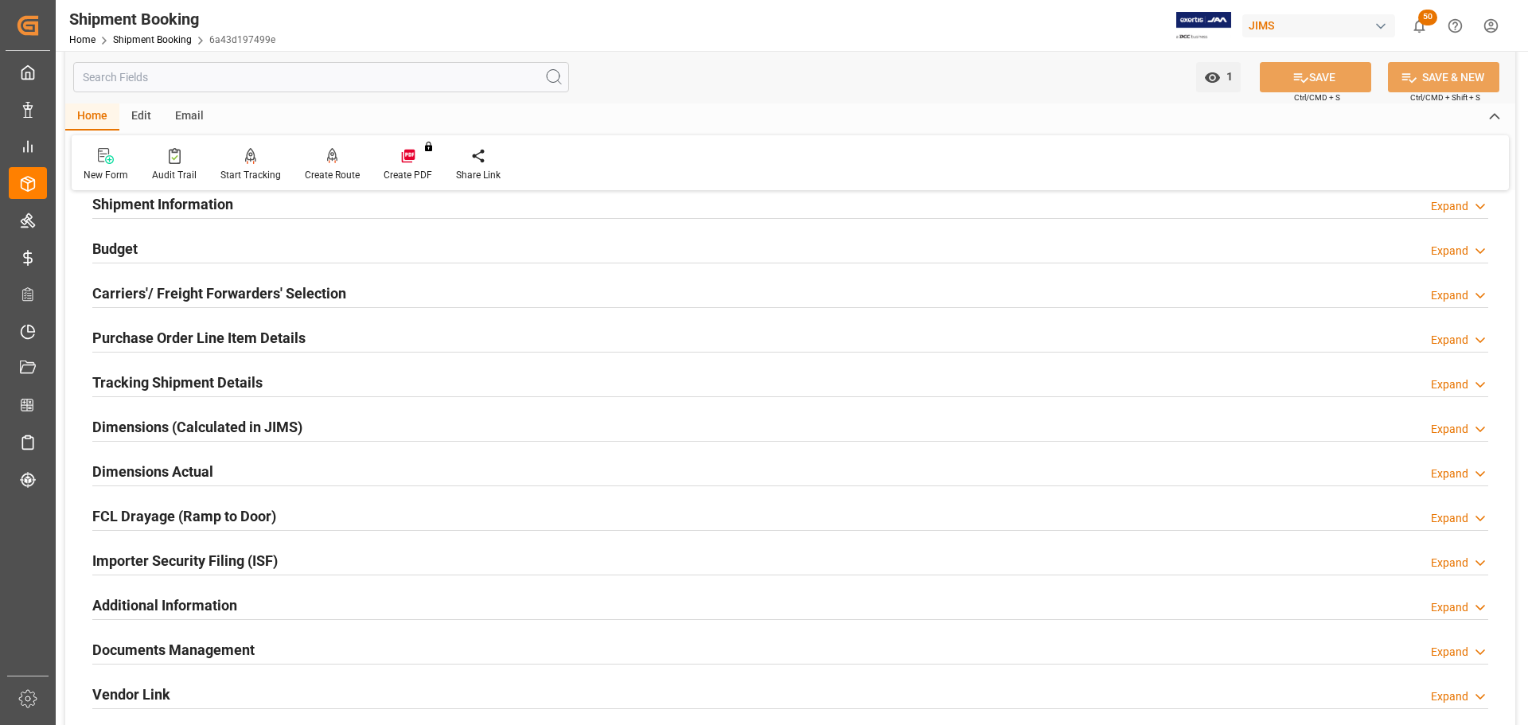
scroll to position [159, 0]
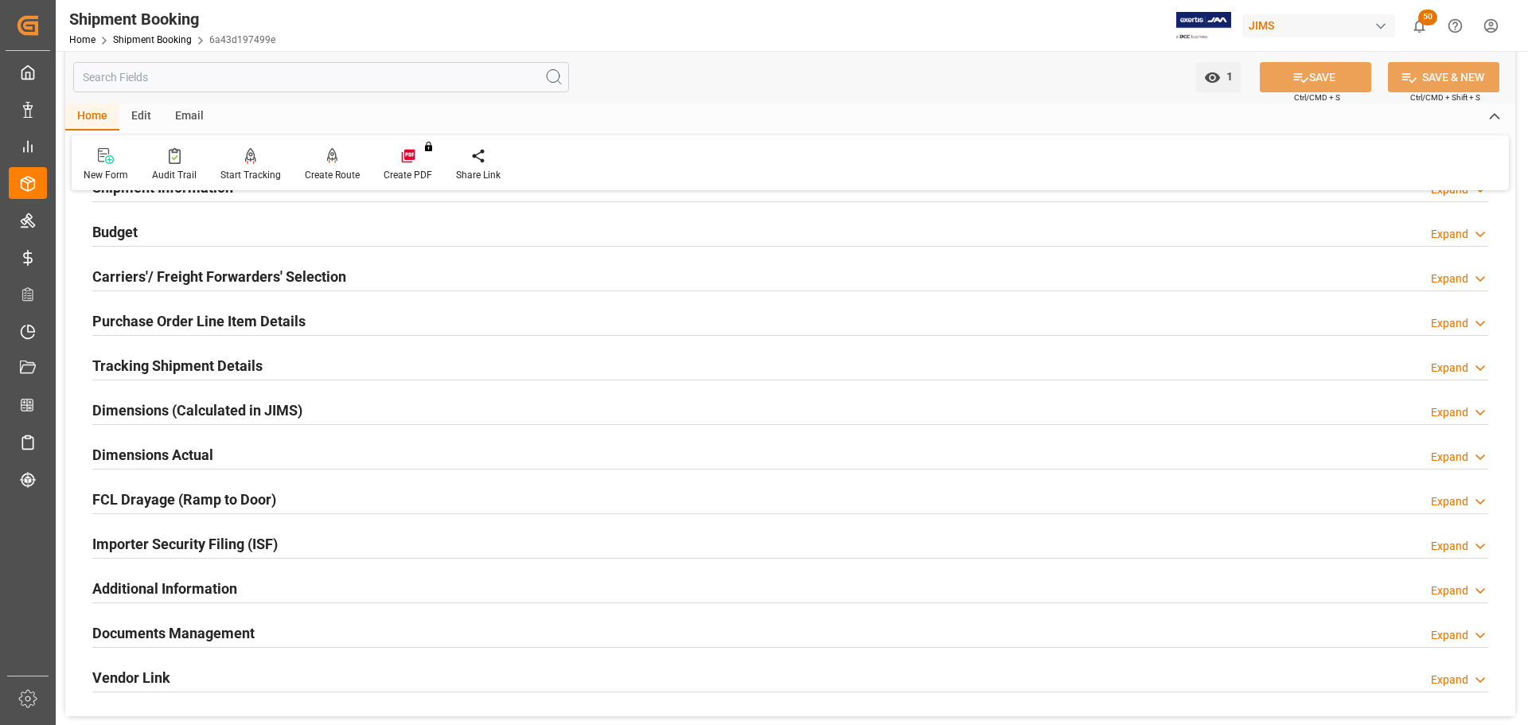
click at [119, 318] on h2 "Purchase Order Line Item Details" at bounding box center [198, 320] width 213 height 21
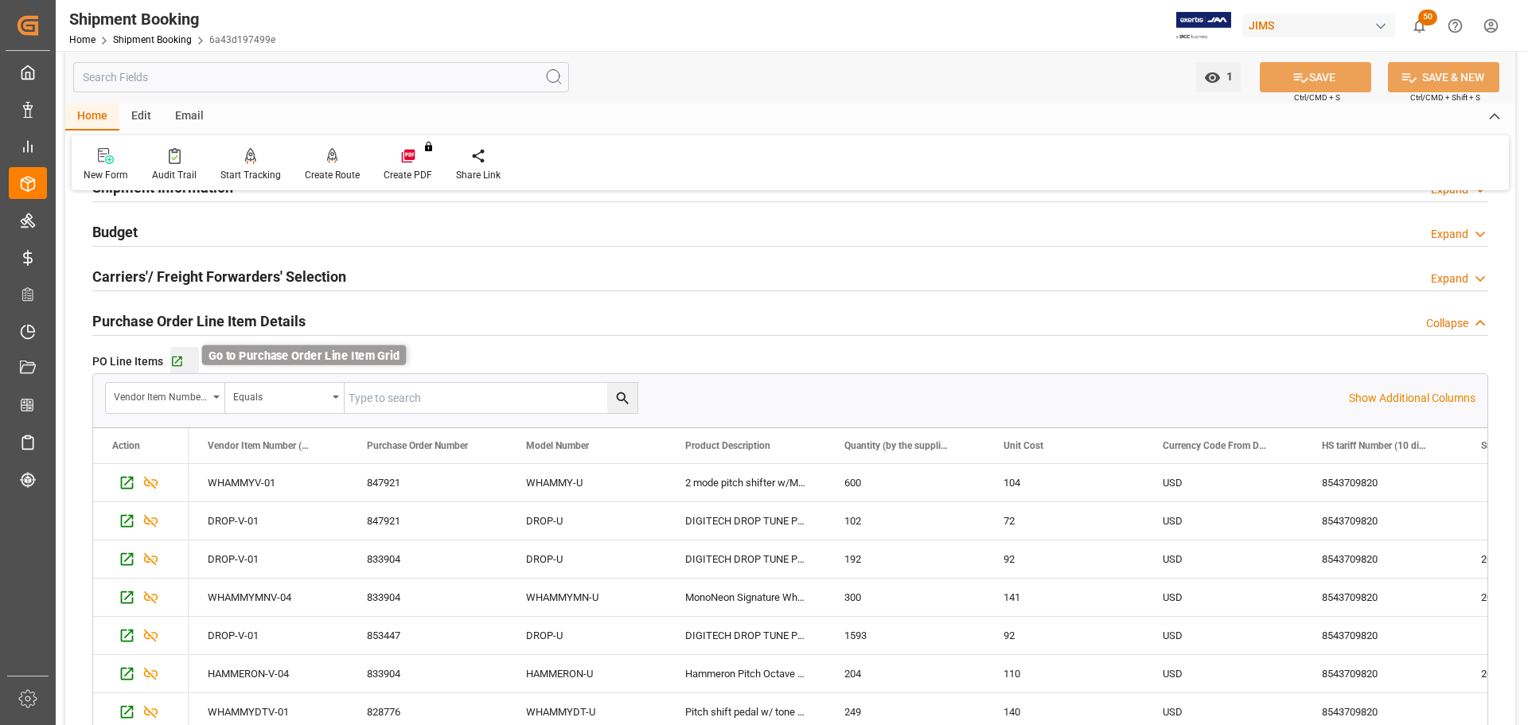
click at [180, 361] on icon "button" at bounding box center [177, 362] width 14 height 14
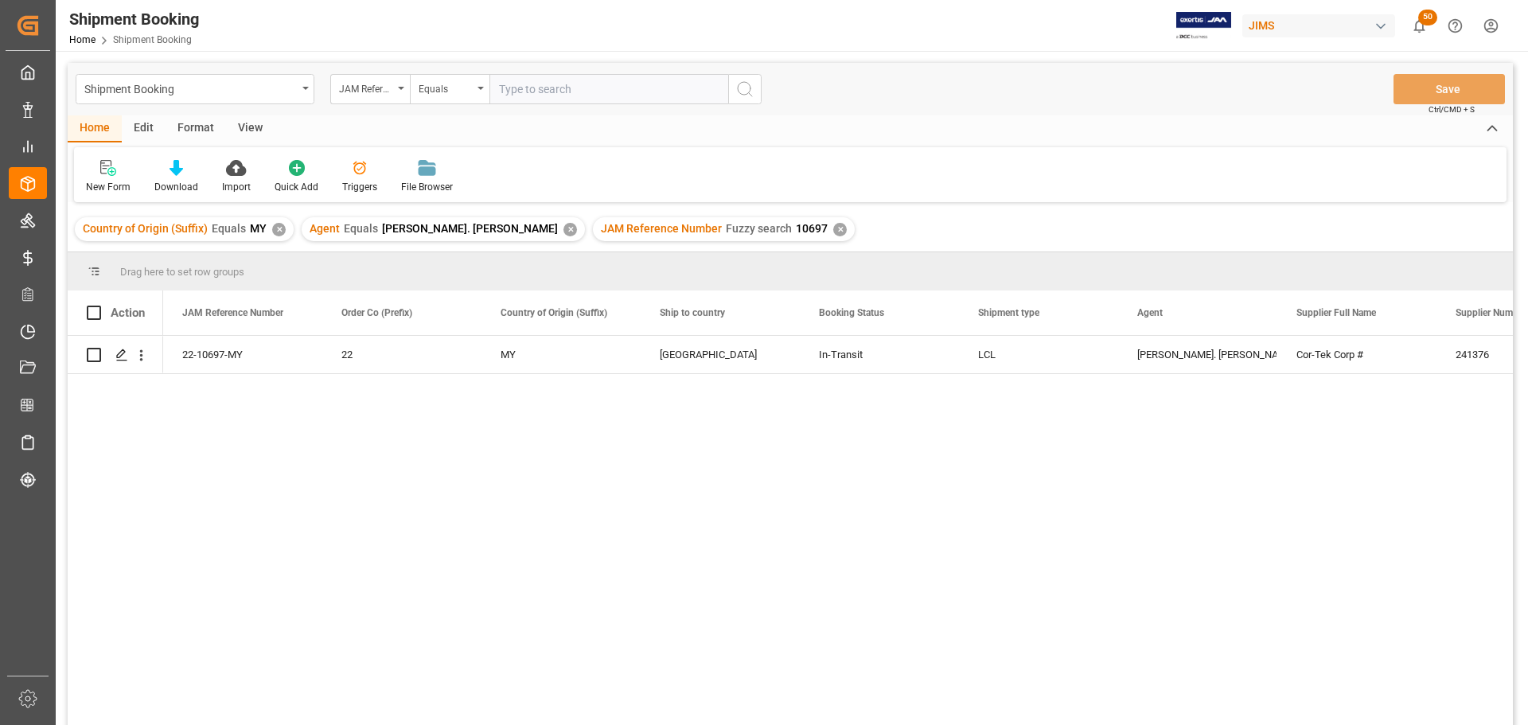
click at [245, 127] on div "View" at bounding box center [250, 128] width 49 height 27
click at [115, 181] on div "Default" at bounding box center [101, 187] width 31 height 14
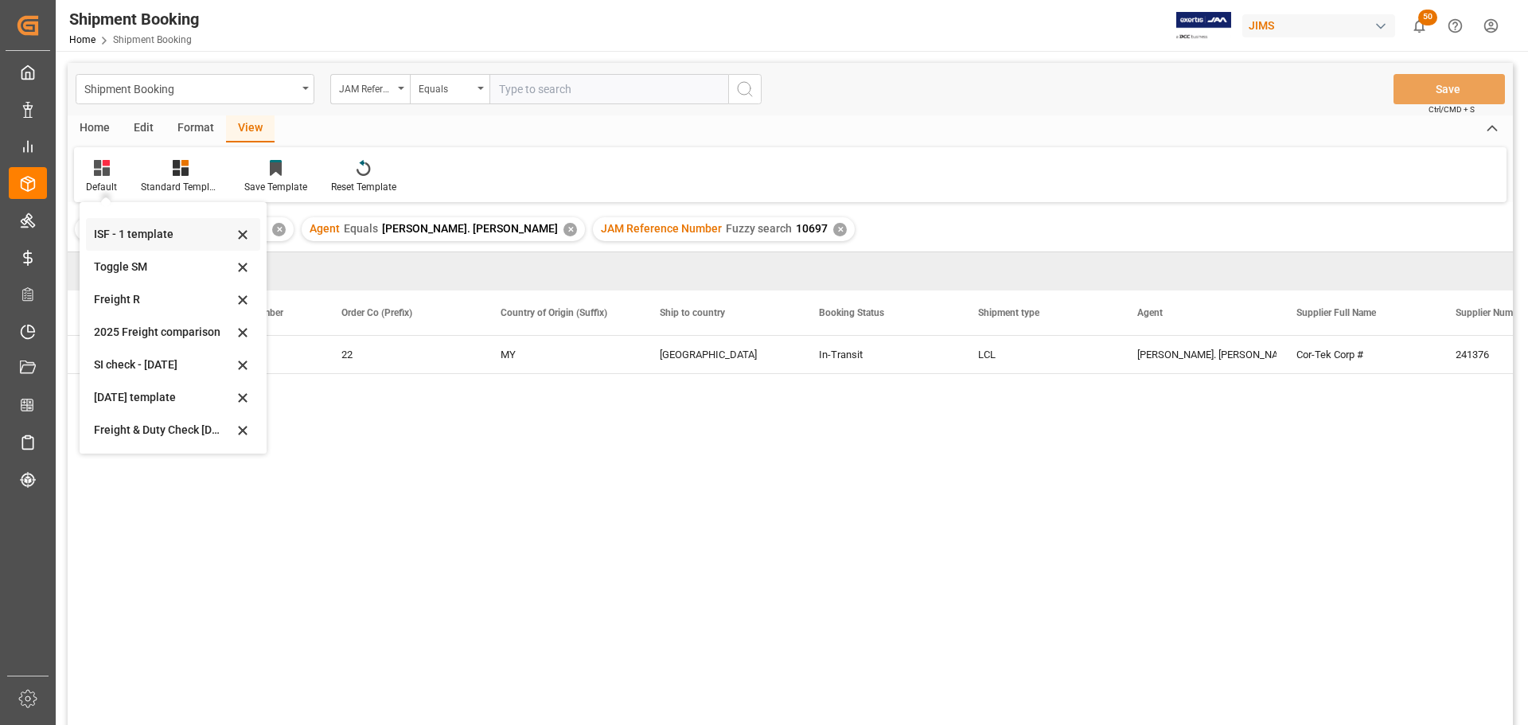
scroll to position [120, 0]
click at [103, 431] on div "Aug 2025 (2)" at bounding box center [163, 431] width 139 height 17
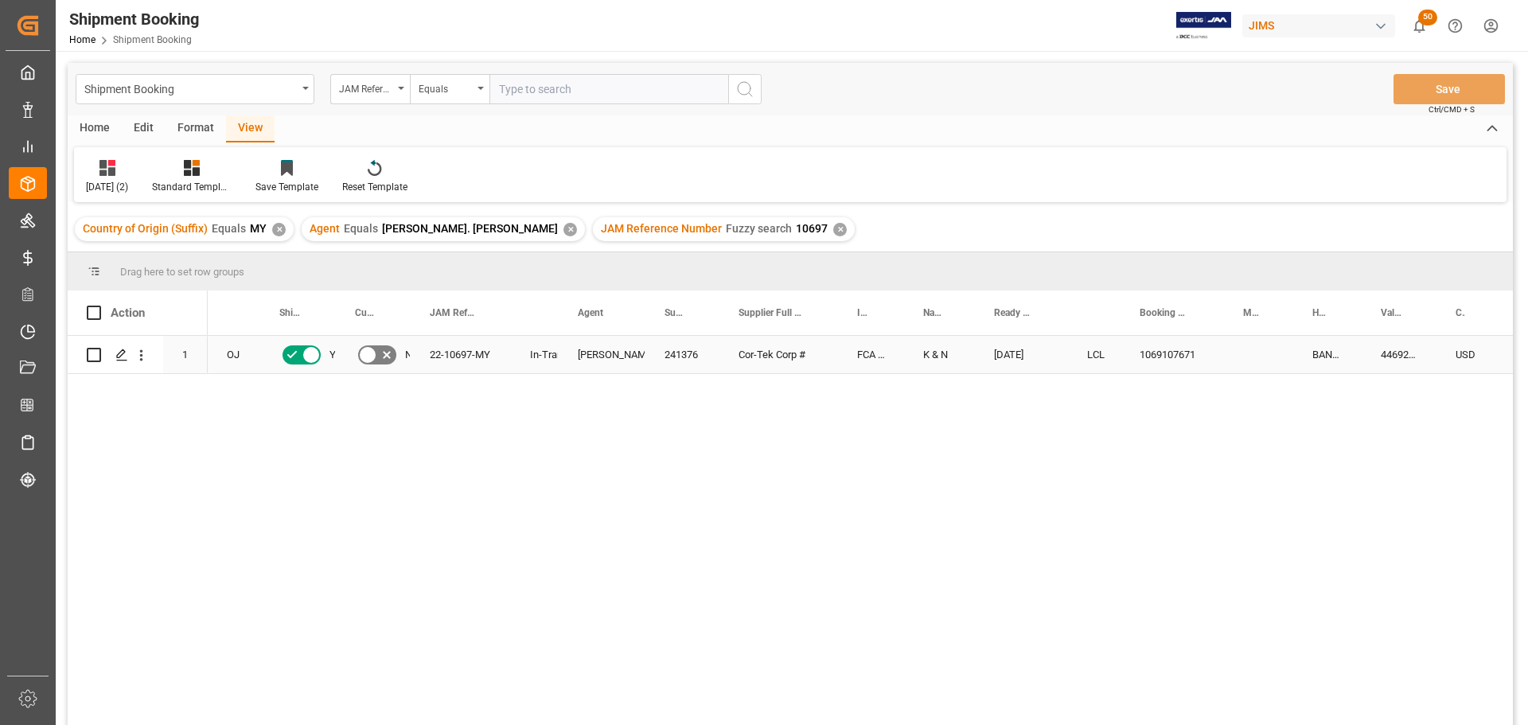
click at [1168, 348] on div "1069107671" at bounding box center [1172, 354] width 103 height 37
click at [1175, 357] on div "1069107671" at bounding box center [1172, 354] width 103 height 37
drag, startPoint x: 1220, startPoint y: 368, endPoint x: 1247, endPoint y: 365, distance: 27.2
click at [1434, 91] on button "Save" at bounding box center [1449, 89] width 111 height 30
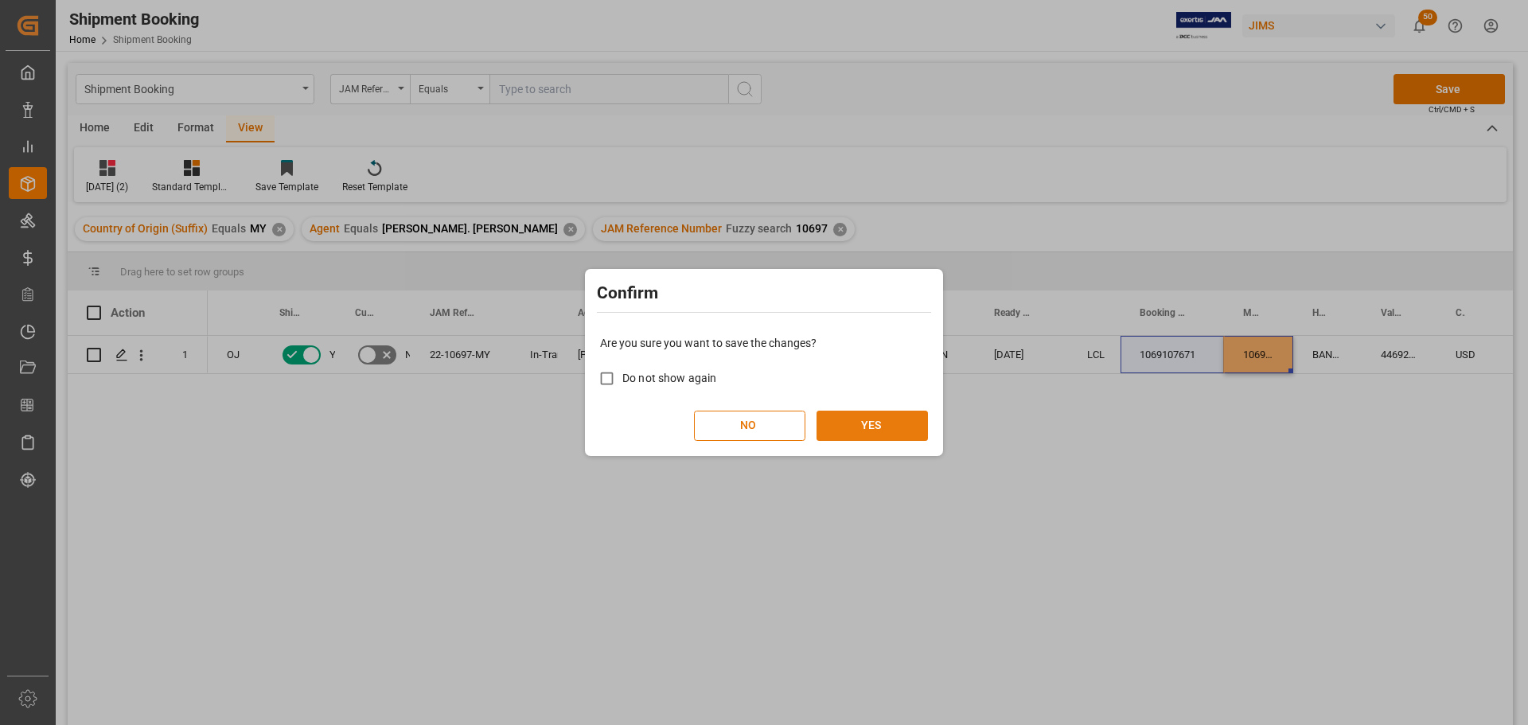
click at [882, 420] on button "YES" at bounding box center [872, 426] width 111 height 30
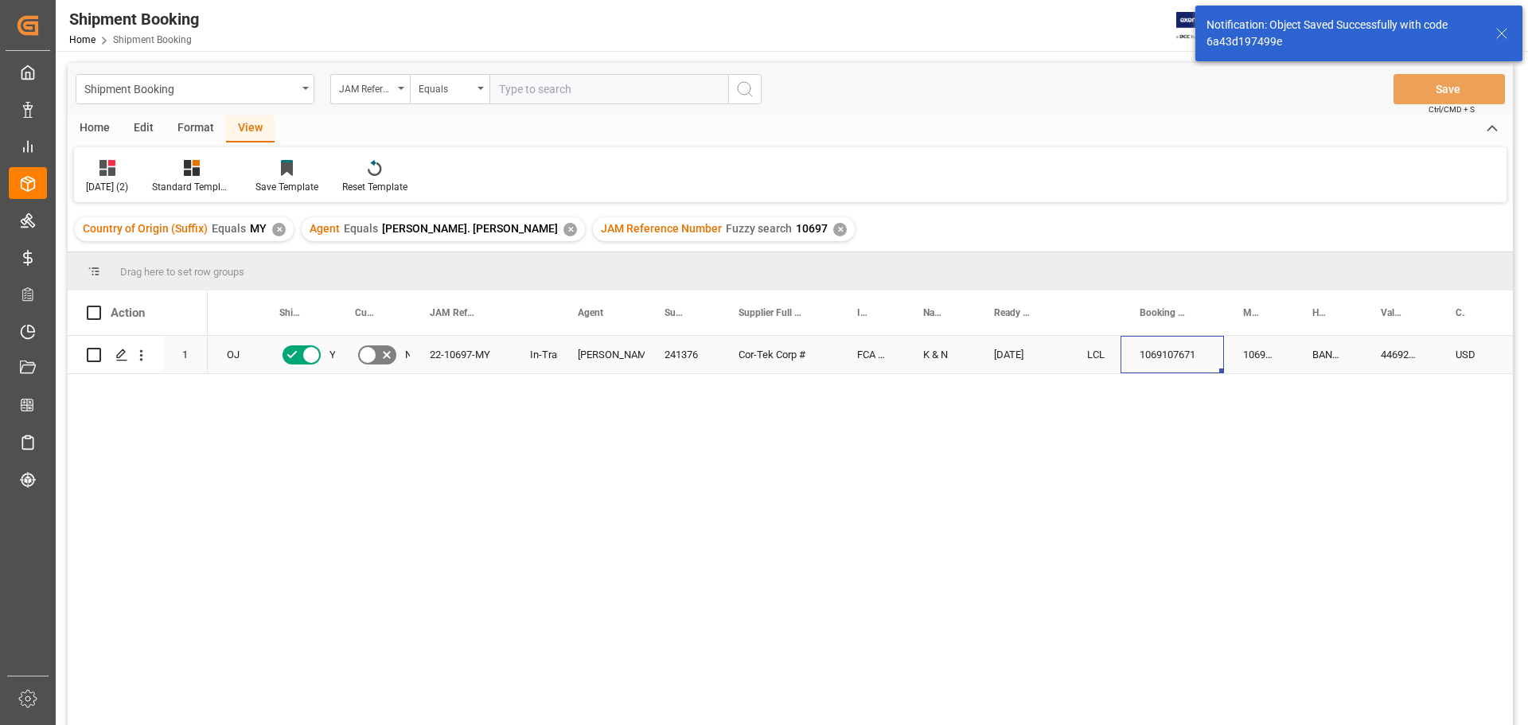
click at [1171, 355] on div "1069107671" at bounding box center [1172, 354] width 103 height 37
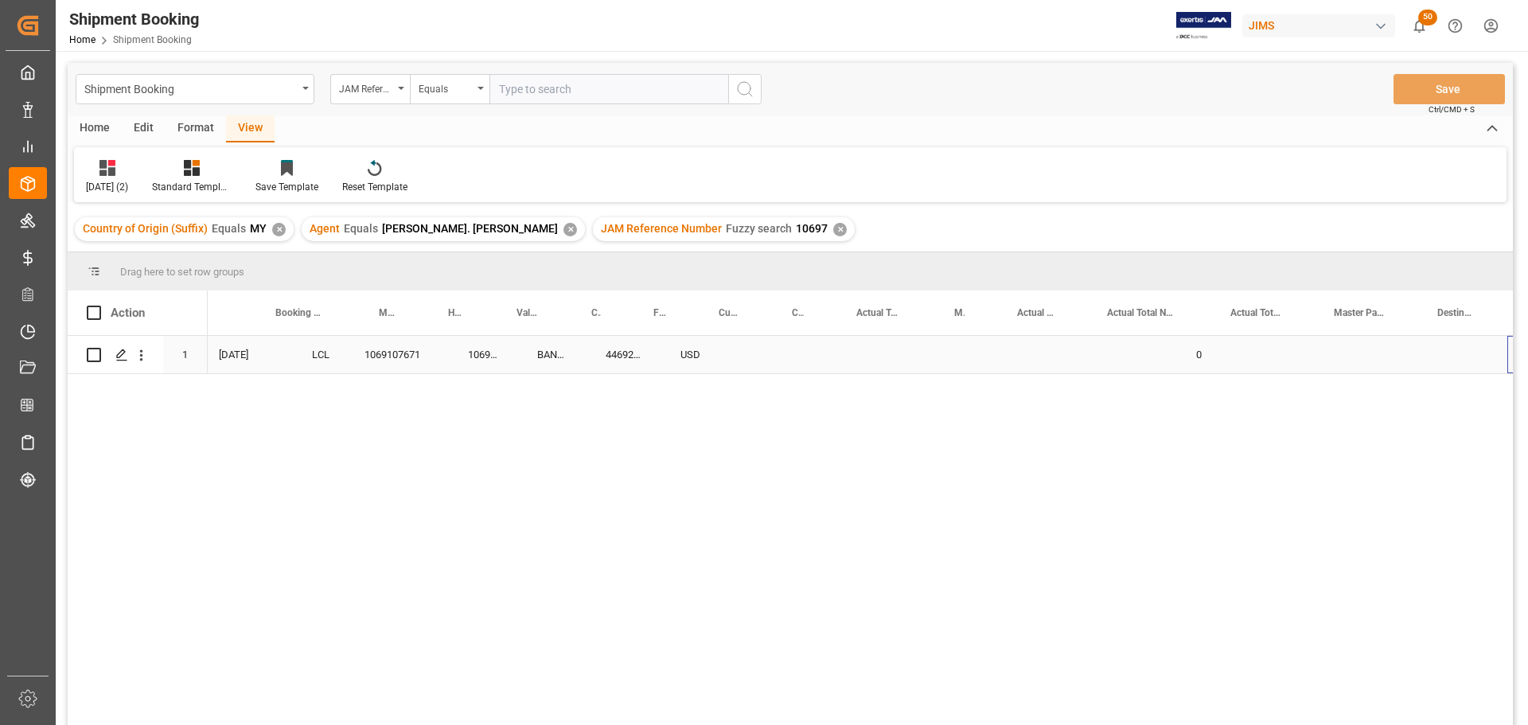
scroll to position [0, 864]
click at [445, 362] on div "BANQ1069107671" at bounding box center [463, 354] width 68 height 37
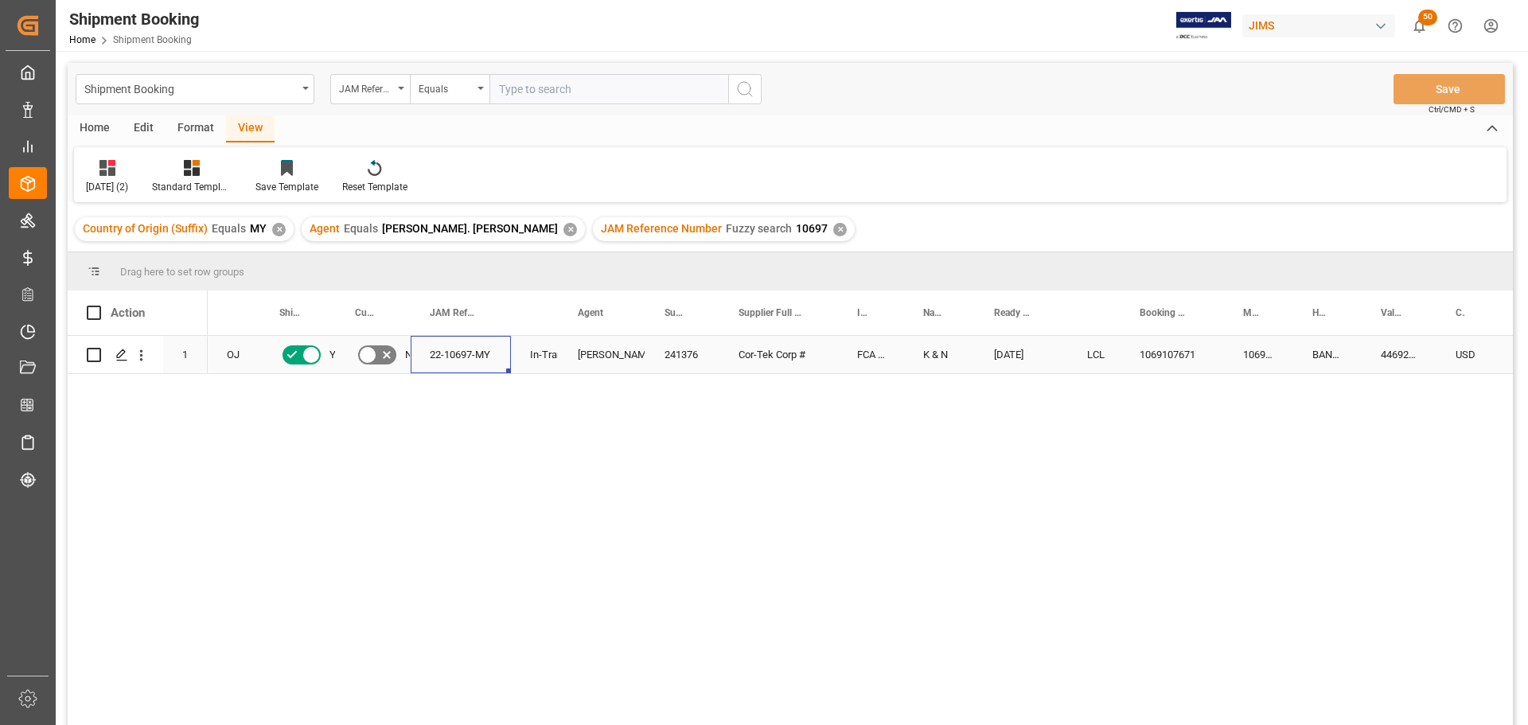
click at [441, 353] on div "22-10697-MY" at bounding box center [461, 354] width 100 height 37
click at [1308, 482] on div "K & N 09-02-2025 LCL 1069107671 1069107671 BANQ1069107671 446921.92 USD Cor-Tek…" at bounding box center [860, 536] width 1305 height 400
click at [871, 622] on div "K & N 09-02-2025 LCL 1069107671 1069107671 BANQ1069107671 446921.92 USD Cor-Tek…" at bounding box center [860, 536] width 1305 height 400
click at [600, 356] on div "Lynne St. Jacques" at bounding box center [602, 355] width 49 height 37
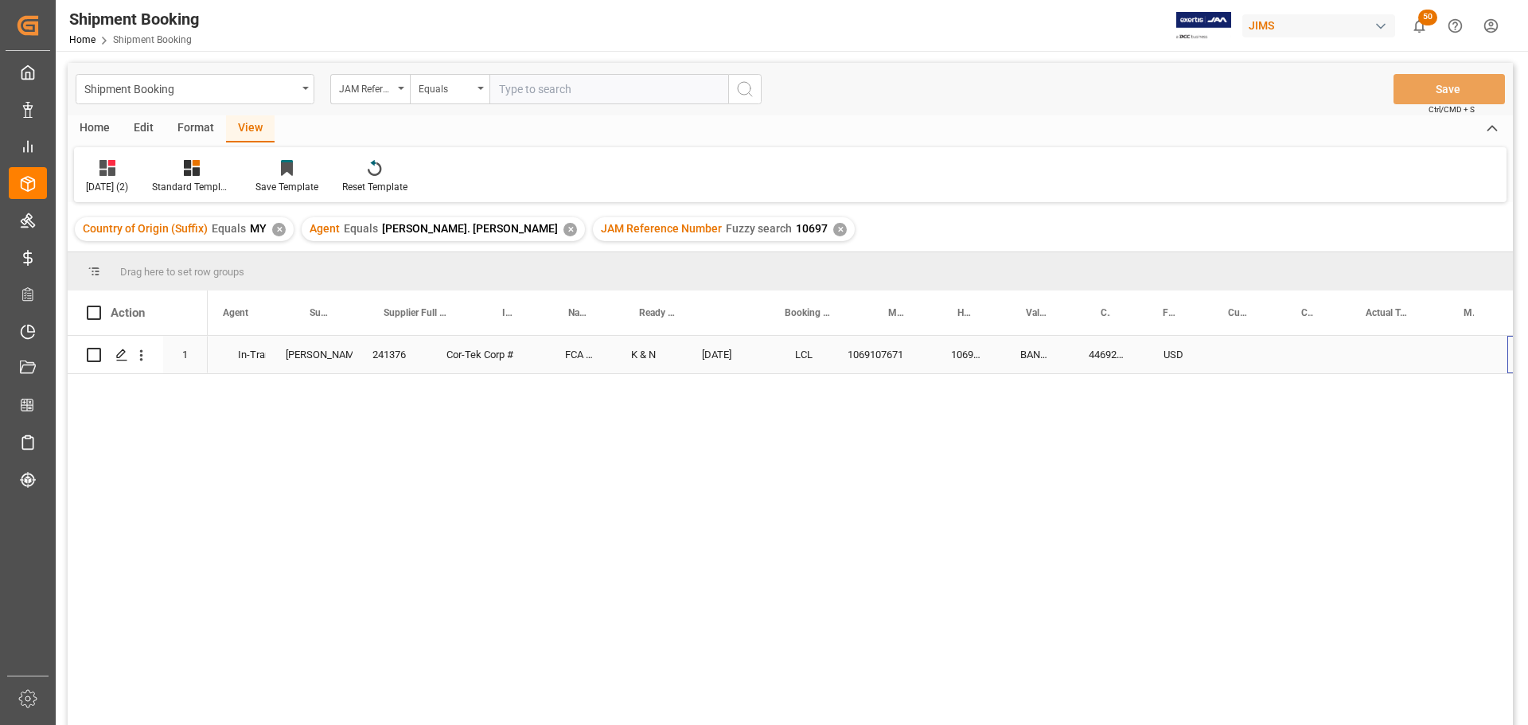
scroll to position [0, 355]
click at [1169, 364] on input "Press SPACE to select this row." at bounding box center [1176, 364] width 40 height 30
type input "5200"
click at [1226, 349] on div "Press SPACE to select this row." at bounding box center [1245, 354] width 73 height 37
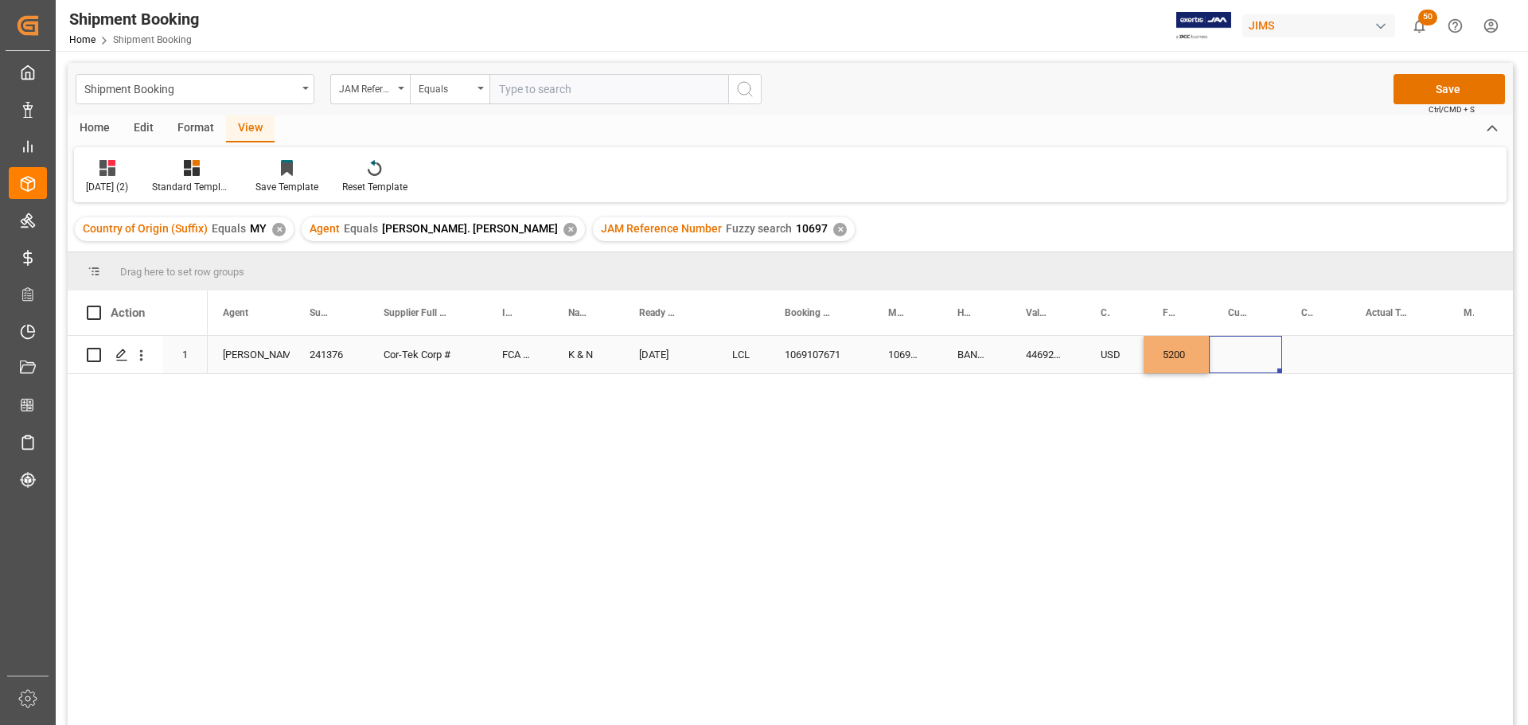
click at [1236, 354] on div "Press SPACE to select this row." at bounding box center [1245, 354] width 73 height 37
click at [1242, 365] on input "Press SPACE to select this row." at bounding box center [1246, 364] width 48 height 30
type input "USD"
click at [1301, 349] on div "Press SPACE to select this row." at bounding box center [1314, 354] width 64 height 37
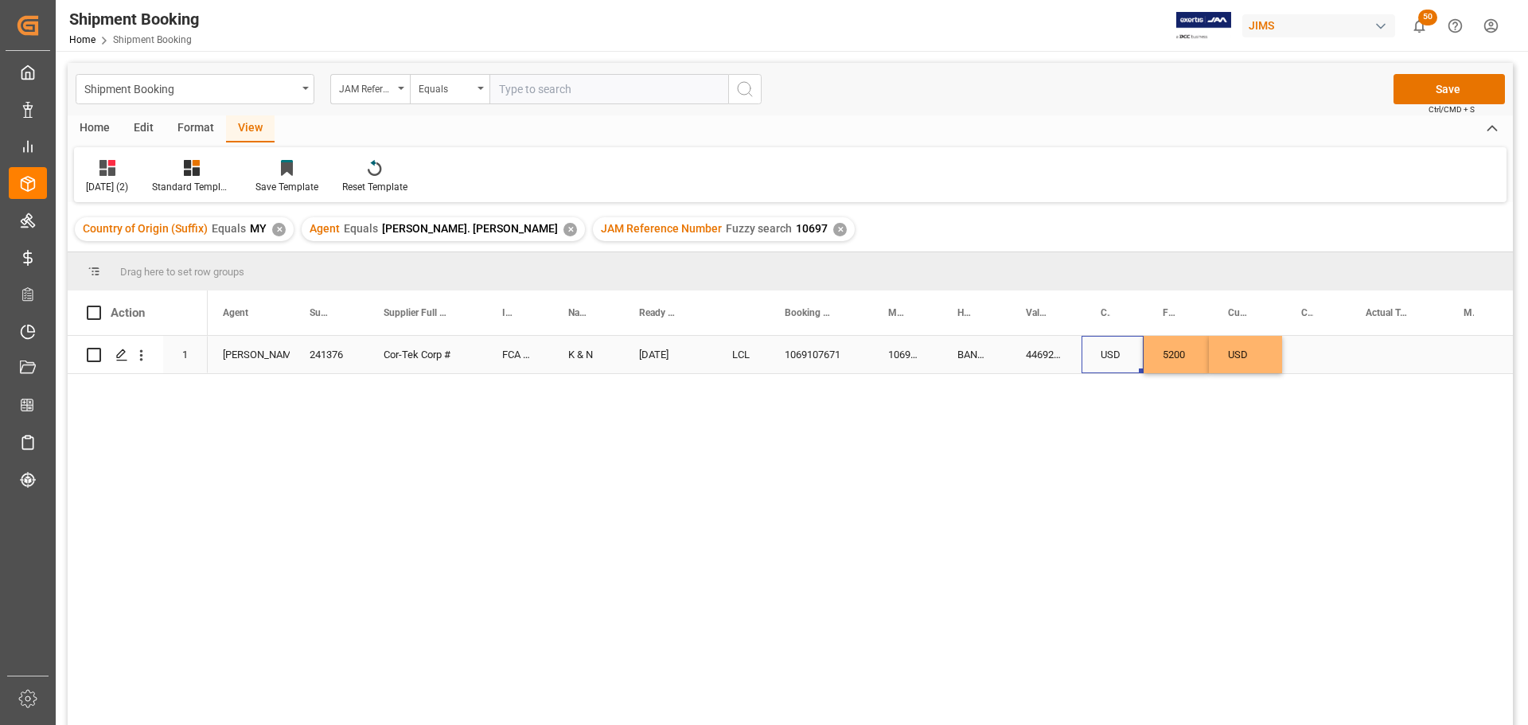
click at [1112, 350] on div "USD" at bounding box center [1113, 354] width 62 height 37
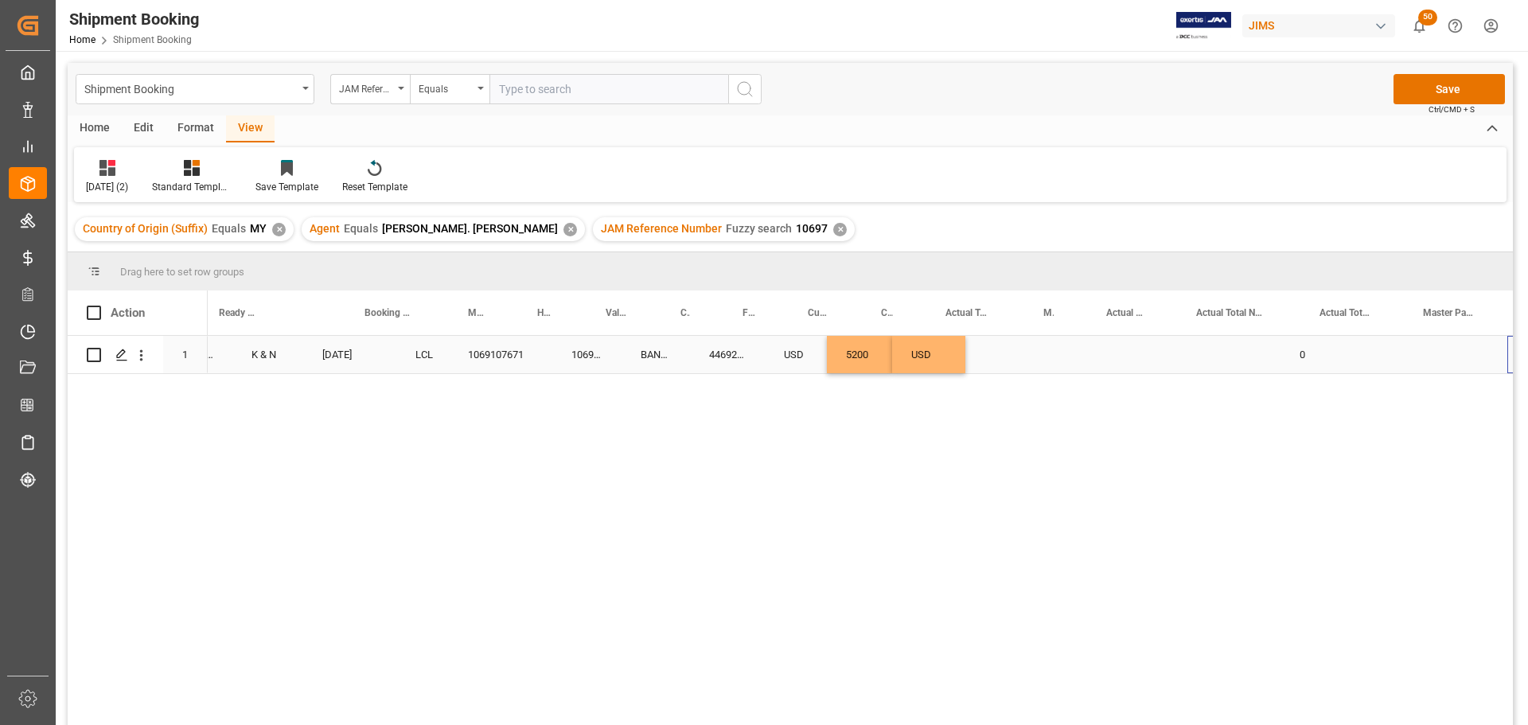
scroll to position [0, 775]
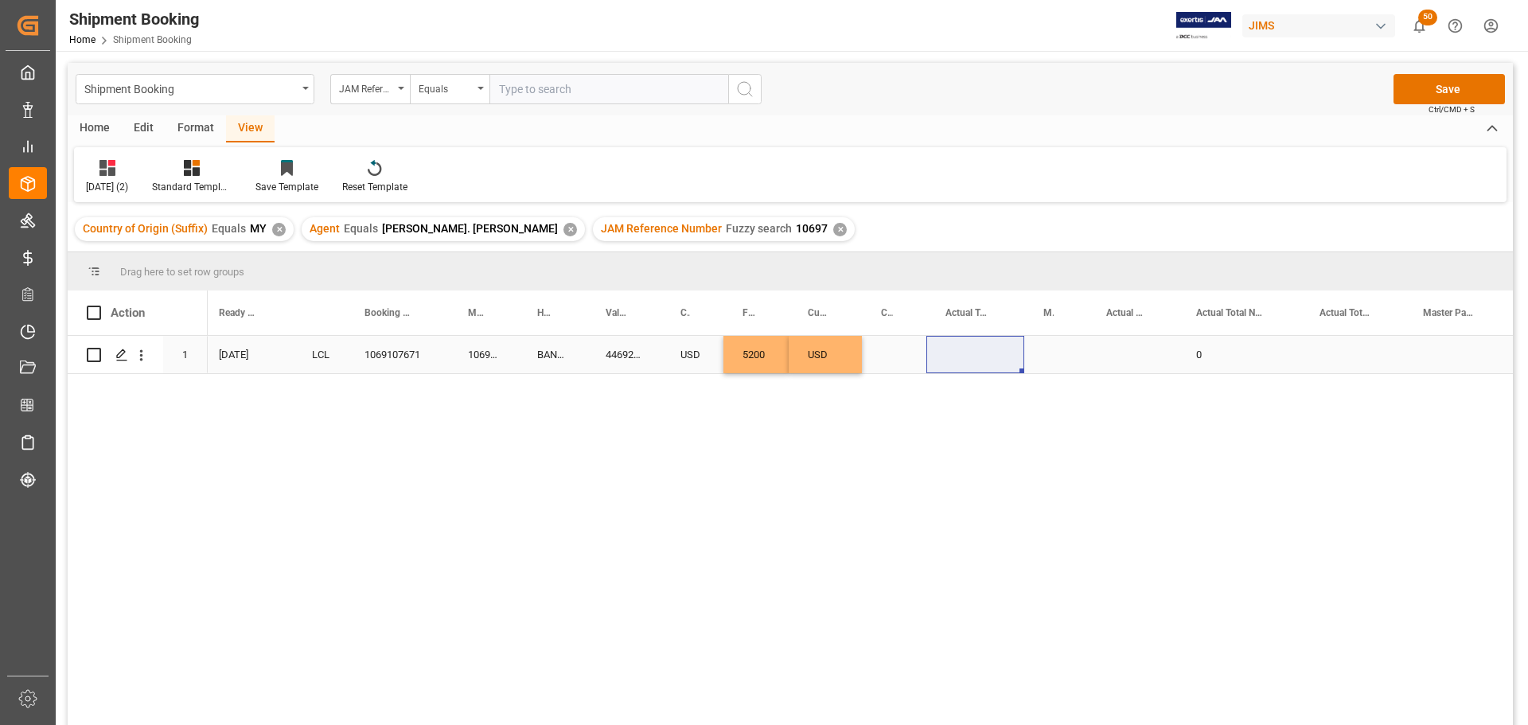
click at [954, 348] on div "Press SPACE to select this row." at bounding box center [975, 354] width 98 height 37
click at [957, 361] on input "Press SPACE to select this row." at bounding box center [975, 364] width 72 height 30
type input "4445.92"
click at [1062, 352] on div "Press SPACE to select this row." at bounding box center [1055, 354] width 63 height 37
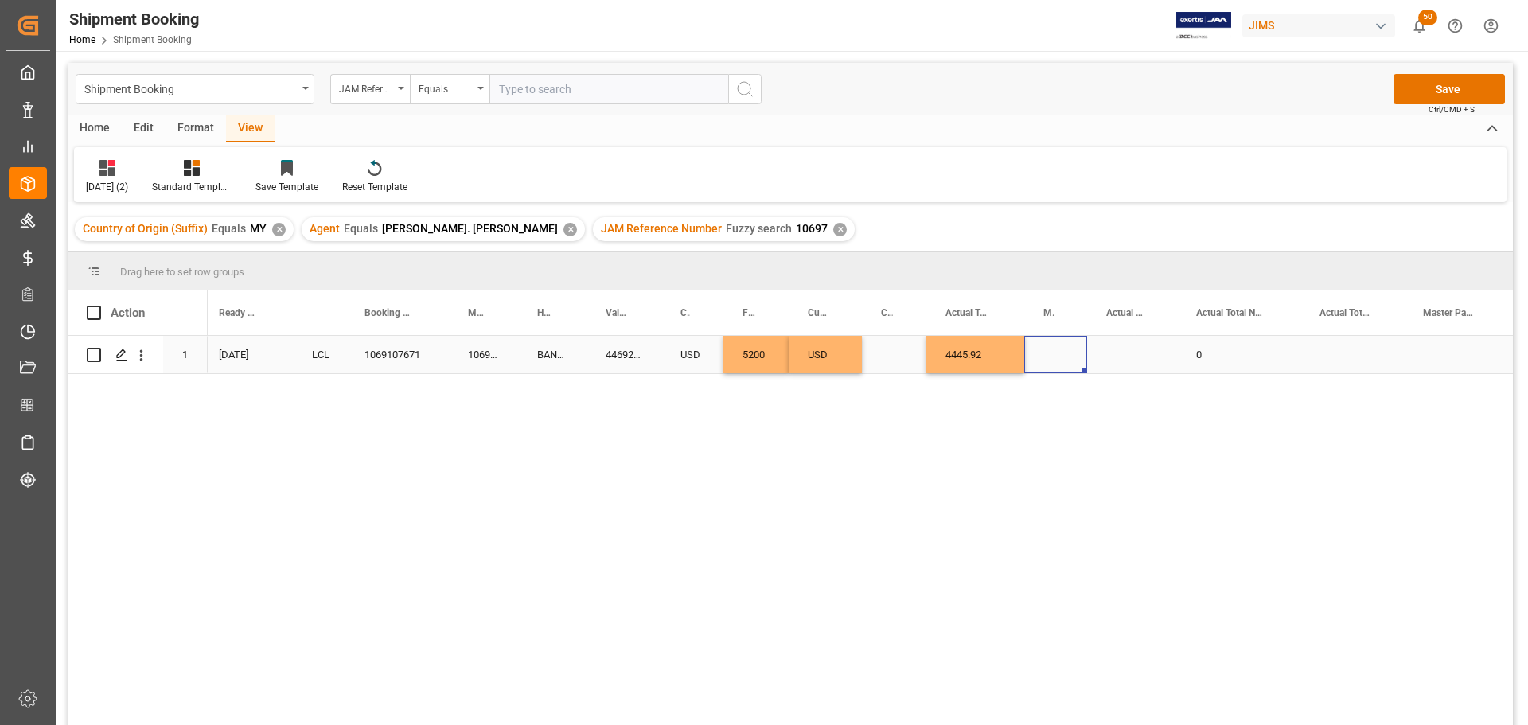
click at [1061, 353] on div "Press SPACE to select this row." at bounding box center [1055, 354] width 63 height 37
click at [1059, 369] on icon "open menu" at bounding box center [1057, 364] width 19 height 19
click at [1062, 413] on div "KG" at bounding box center [1056, 409] width 36 height 56
type input "KG"
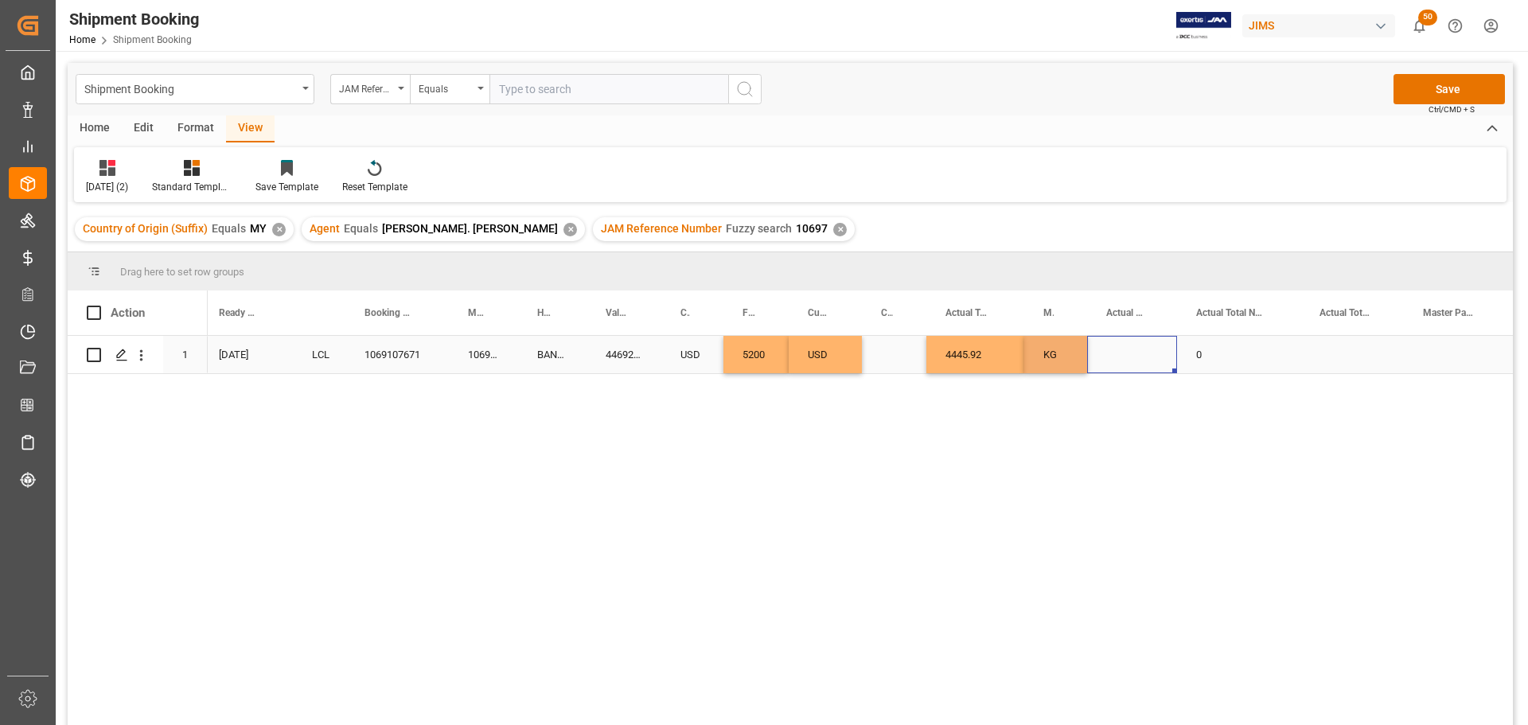
click at [1128, 353] on div "Press SPACE to select this row." at bounding box center [1132, 354] width 90 height 37
click at [1128, 365] on input "Press SPACE to select this row." at bounding box center [1132, 364] width 64 height 30
type input "16.890"
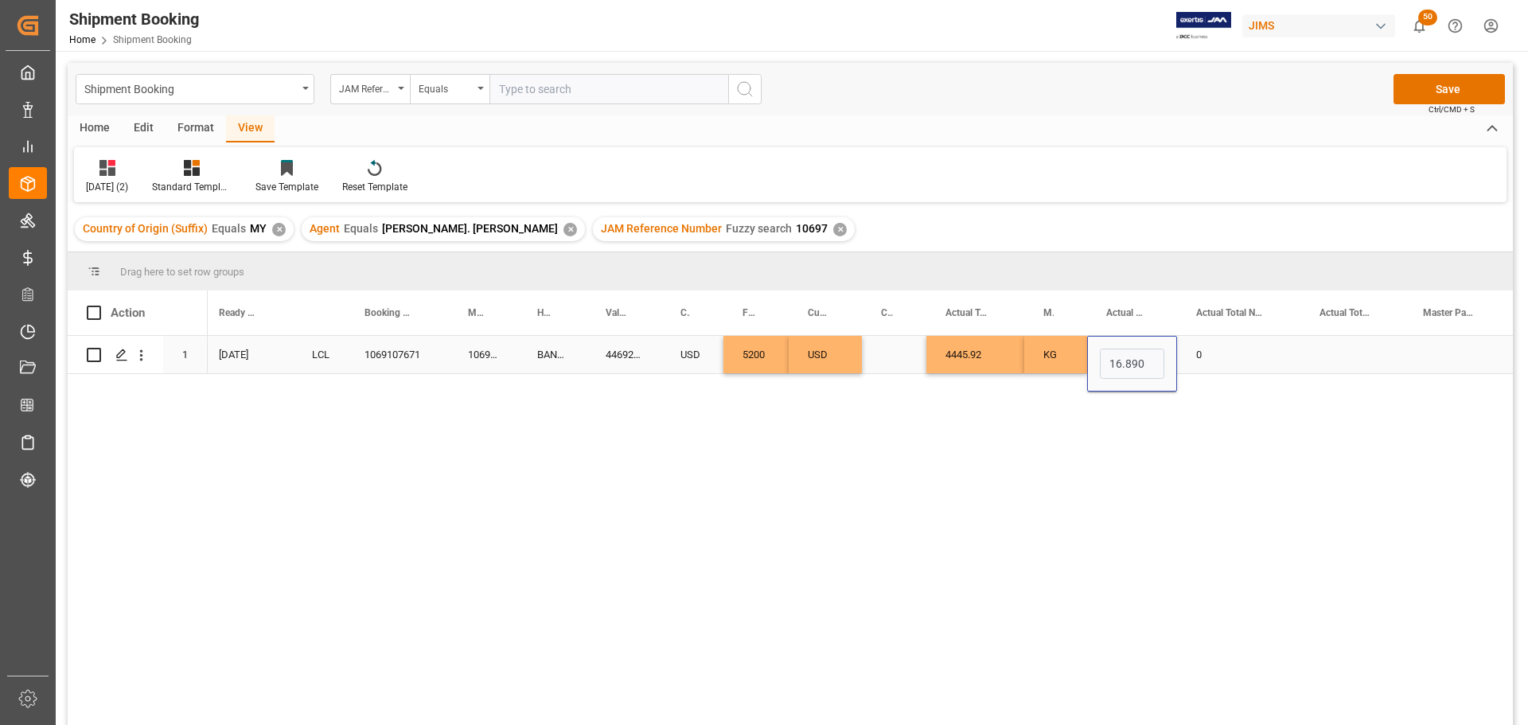
click at [1251, 359] on div "0" at bounding box center [1238, 354] width 123 height 37
click at [1230, 352] on div "0" at bounding box center [1238, 354] width 123 height 37
click at [1211, 365] on input "0" at bounding box center [1239, 364] width 98 height 30
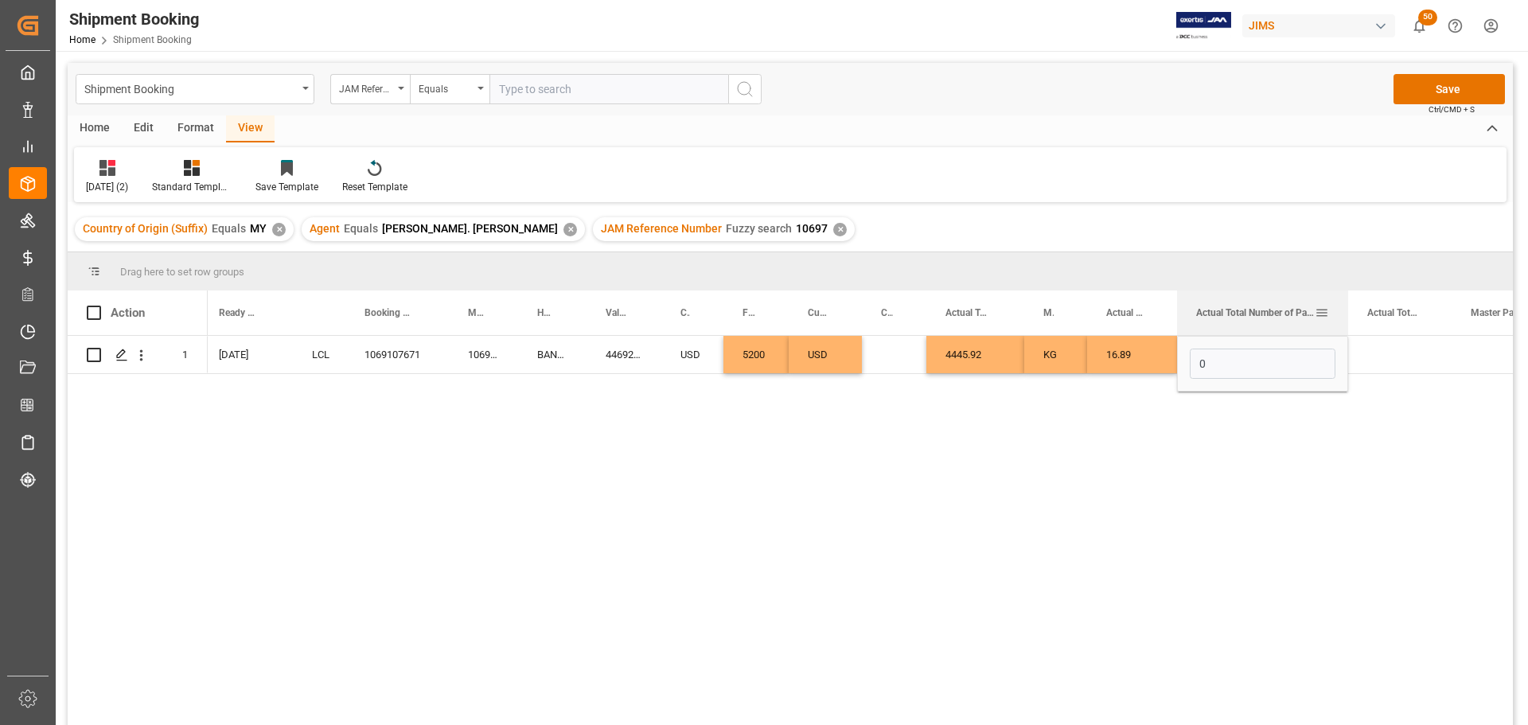
drag, startPoint x: 1298, startPoint y: 302, endPoint x: 1346, endPoint y: 314, distance: 49.0
click at [1346, 314] on div at bounding box center [1348, 312] width 6 height 45
click at [1111, 412] on div "K & N 09-02-2025 LCL 1069107671 1069107671 BANQ1069107671 446921.92 USD 5200 US…" at bounding box center [860, 536] width 1305 height 400
click at [1136, 352] on div "16.89" at bounding box center [1132, 354] width 90 height 37
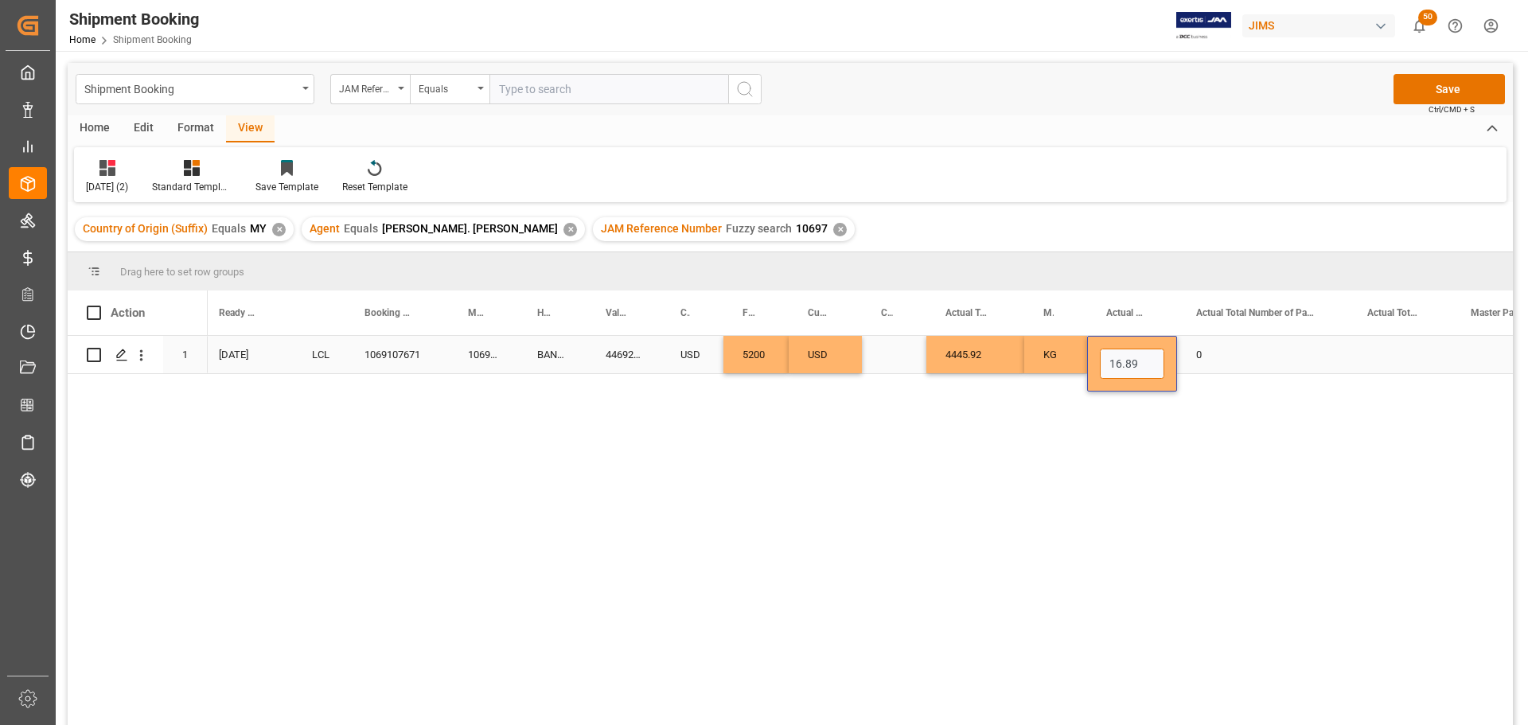
drag, startPoint x: 1144, startPoint y: 357, endPoint x: 1100, endPoint y: 361, distance: 44.7
click at [1100, 361] on input "16.89" at bounding box center [1132, 364] width 64 height 30
type input "659"
click at [1222, 360] on div "0" at bounding box center [1262, 354] width 171 height 37
click at [1218, 354] on div "0" at bounding box center [1262, 354] width 171 height 37
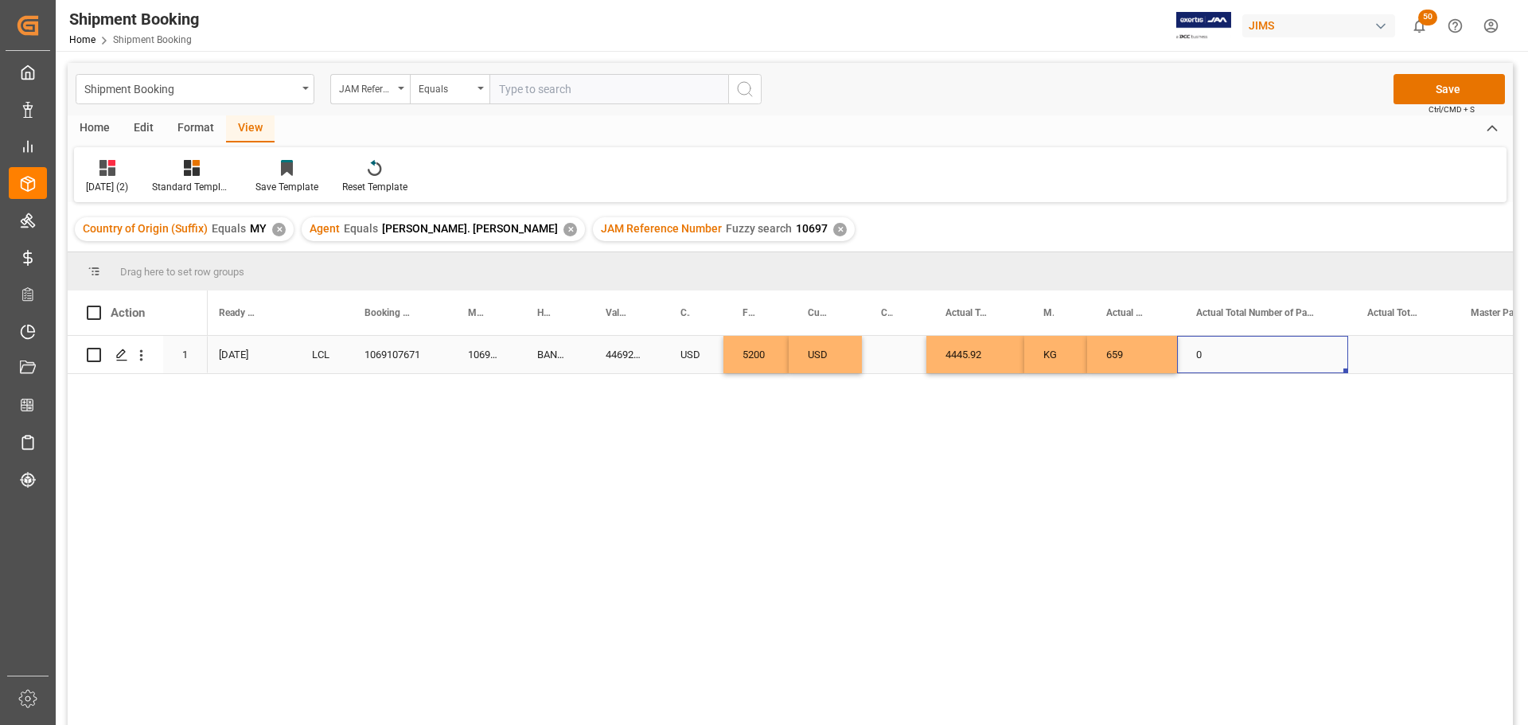
click at [1218, 354] on div "0" at bounding box center [1262, 354] width 171 height 37
drag, startPoint x: 1347, startPoint y: 298, endPoint x: 1401, endPoint y: 301, distance: 53.4
click at [1401, 301] on div at bounding box center [1401, 312] width 6 height 45
click at [1230, 368] on input "0" at bounding box center [1289, 364] width 199 height 30
type input "9"
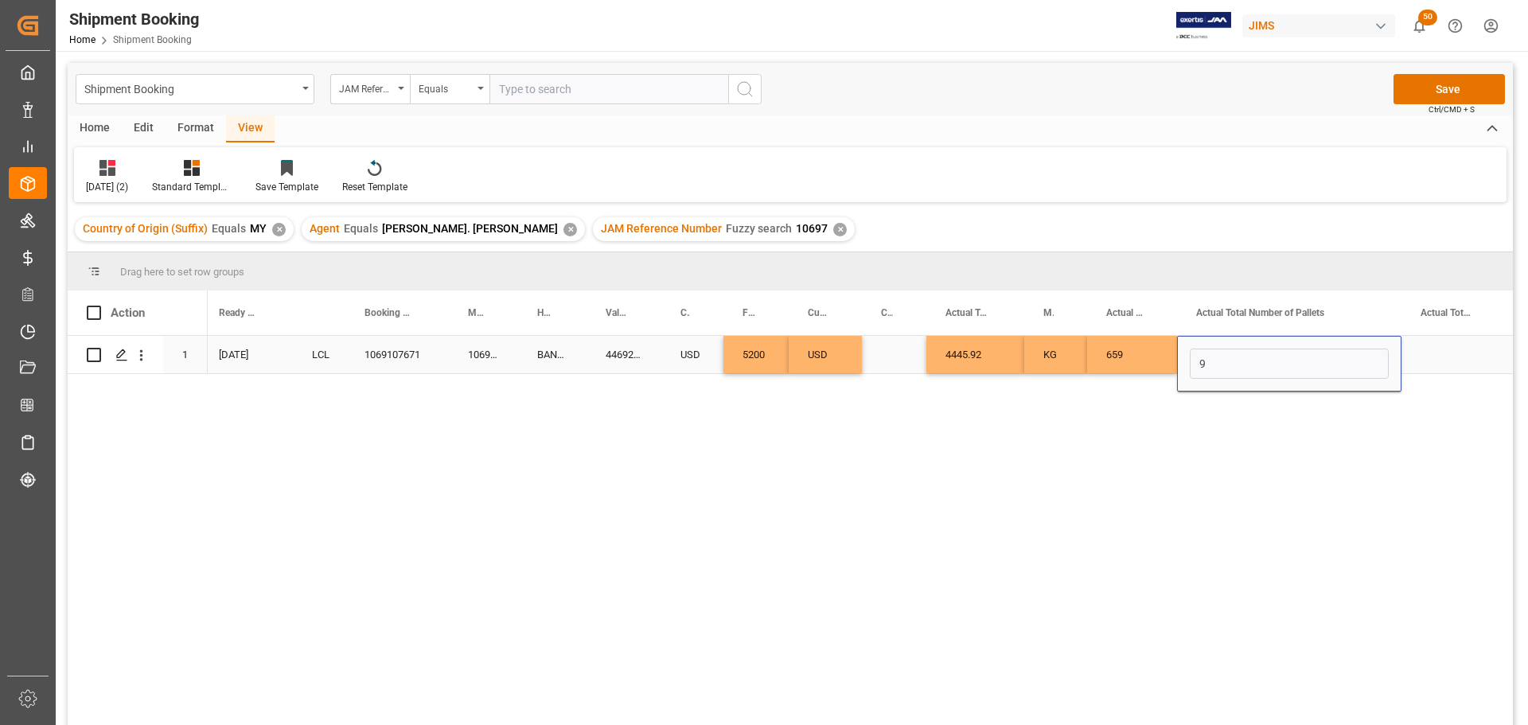
click at [1442, 358] on div "Press SPACE to select this row." at bounding box center [1453, 354] width 103 height 37
click at [1249, 353] on div "9" at bounding box center [1289, 354] width 224 height 37
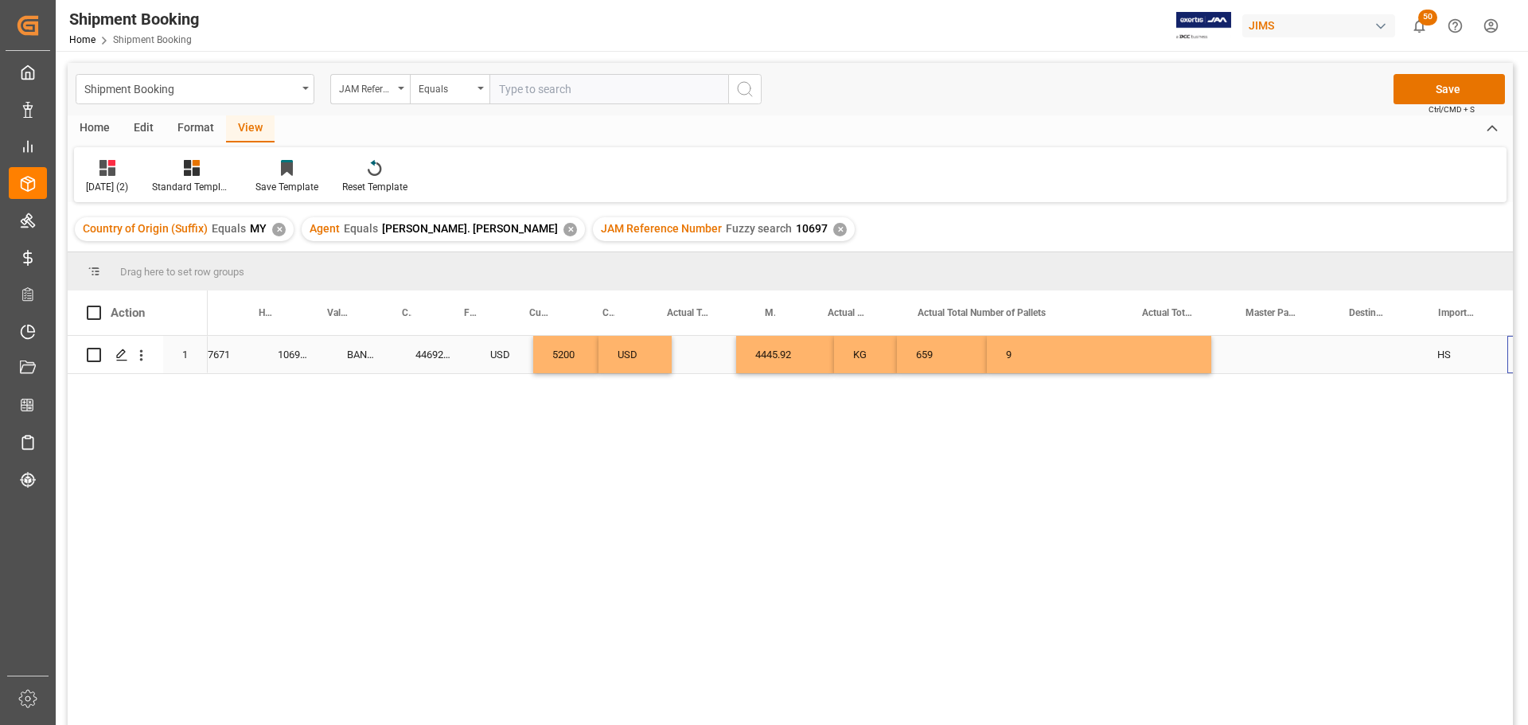
scroll to position [0, 1054]
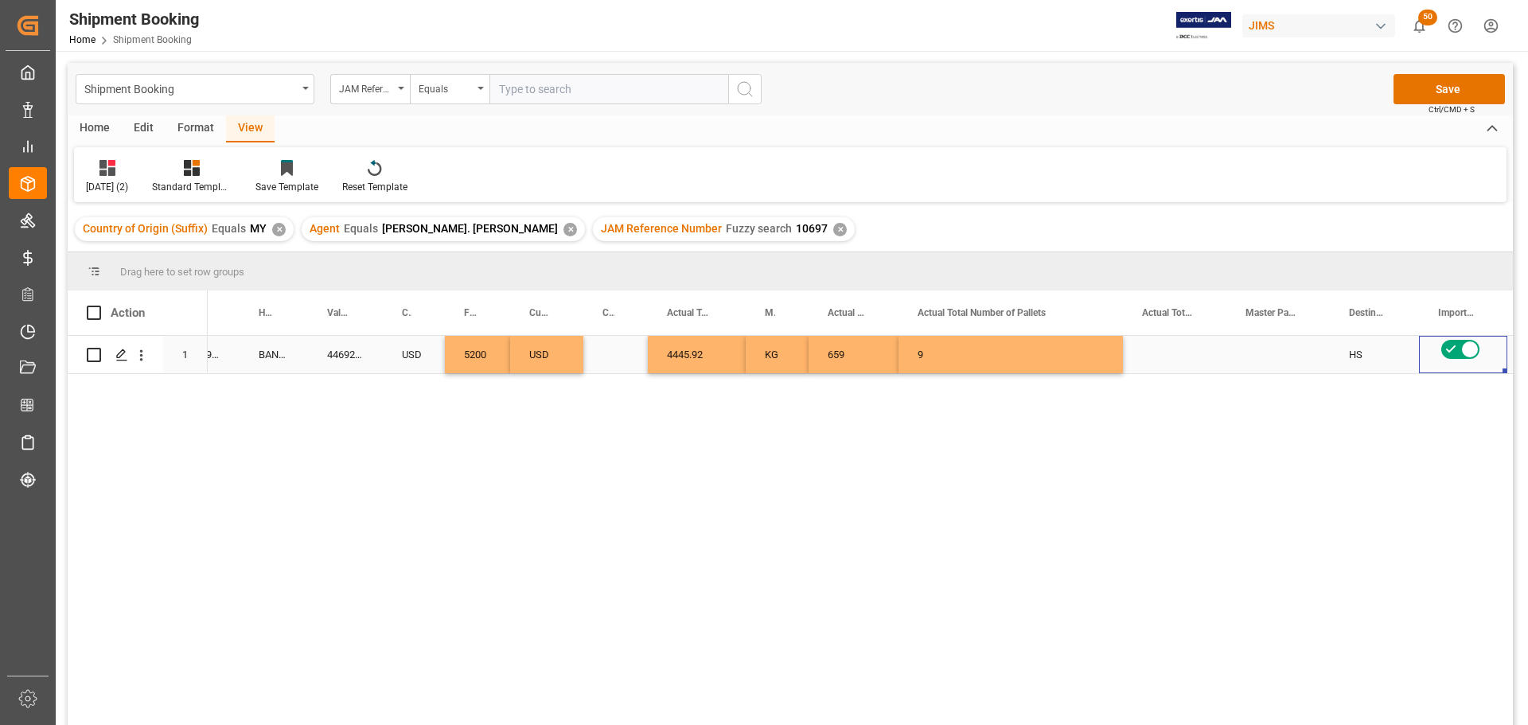
click at [1164, 352] on div "Press SPACE to select this row." at bounding box center [1174, 354] width 103 height 37
click at [1171, 362] on input "Press SPACE to select this row." at bounding box center [1175, 364] width 78 height 30
type input "16.890"
click at [1258, 361] on div "Press SPACE to select this row." at bounding box center [1277, 354] width 103 height 37
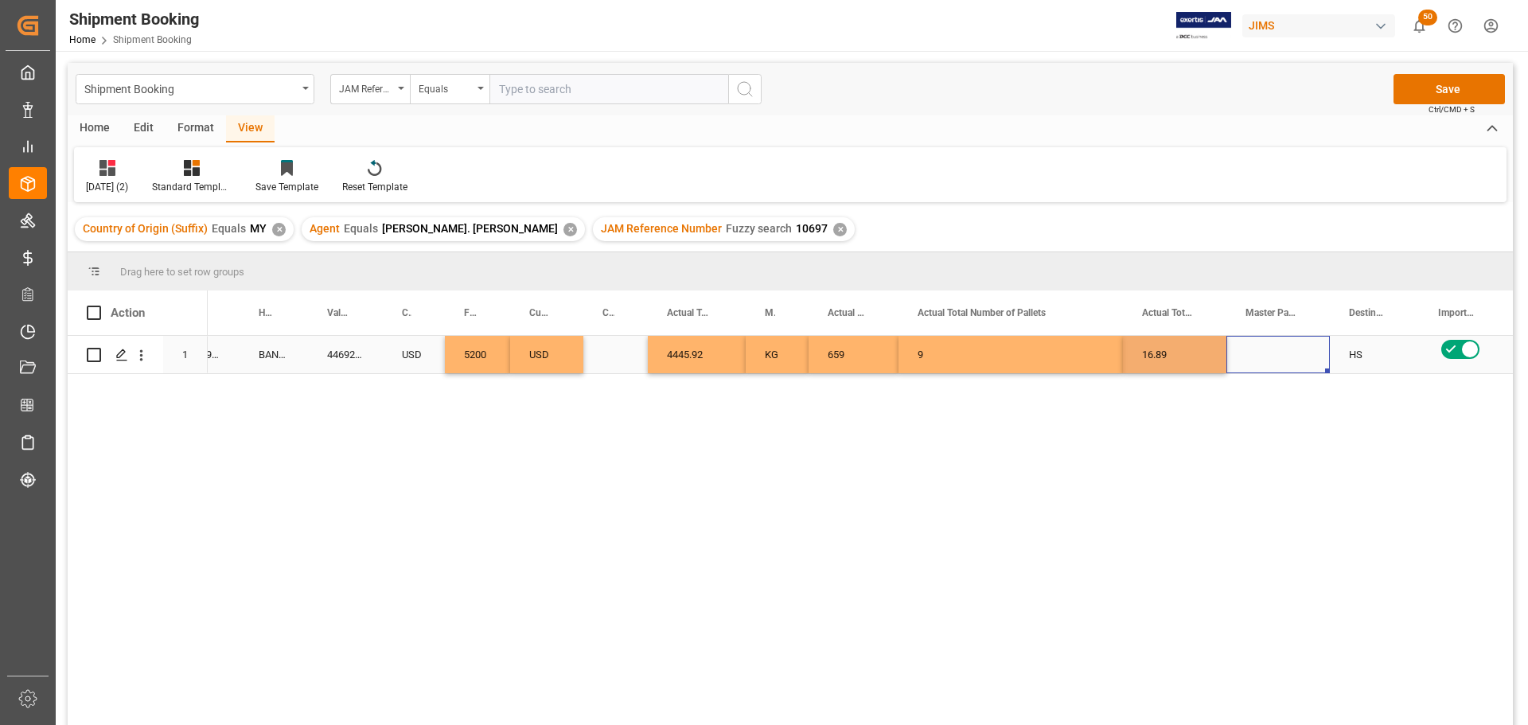
click at [1261, 358] on div "Press SPACE to select this row." at bounding box center [1277, 354] width 103 height 37
click at [1295, 367] on icon "open menu" at bounding box center [1300, 364] width 19 height 19
click at [1265, 409] on div "CBM" at bounding box center [1278, 409] width 76 height 56
type input "CBM"
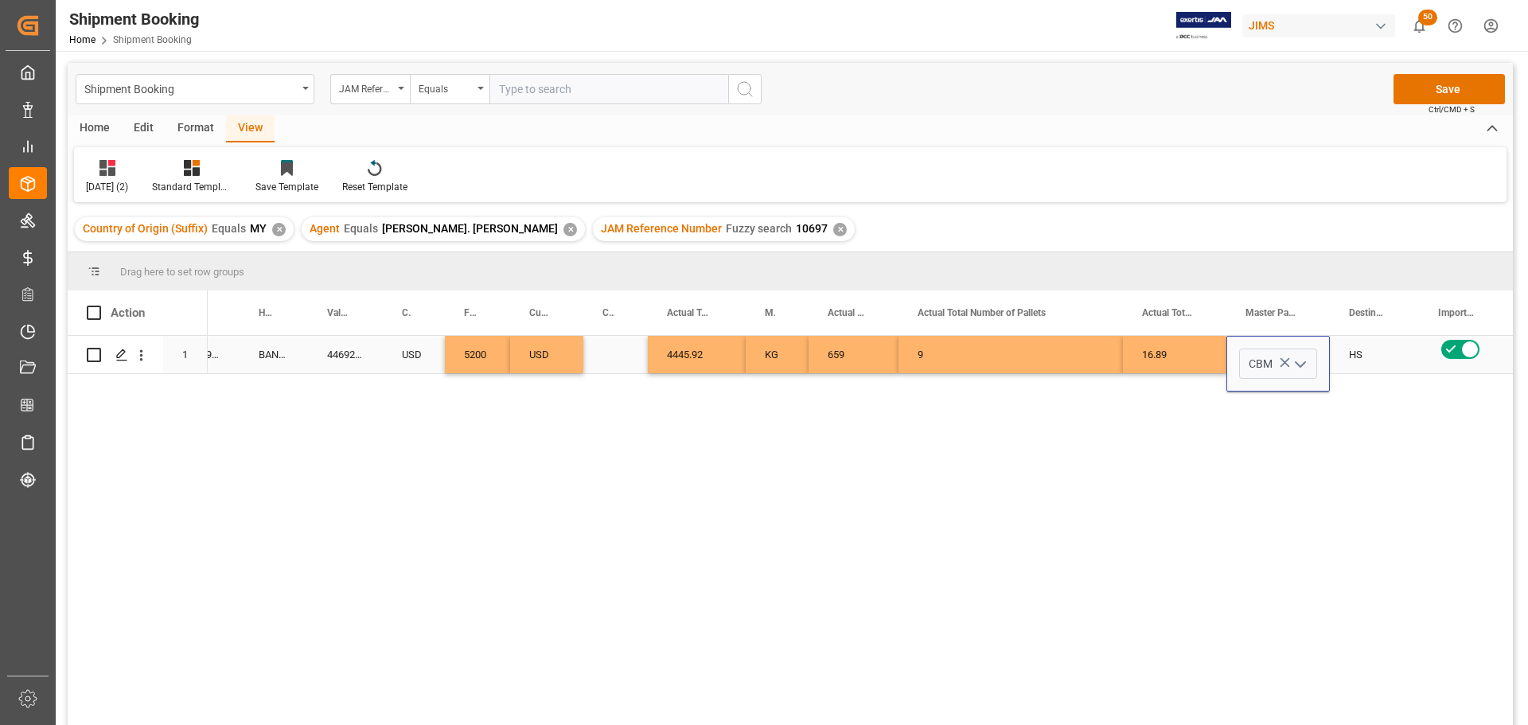
click at [1080, 368] on div "9" at bounding box center [1011, 354] width 224 height 37
click at [1408, 84] on button "Save" at bounding box center [1449, 89] width 111 height 30
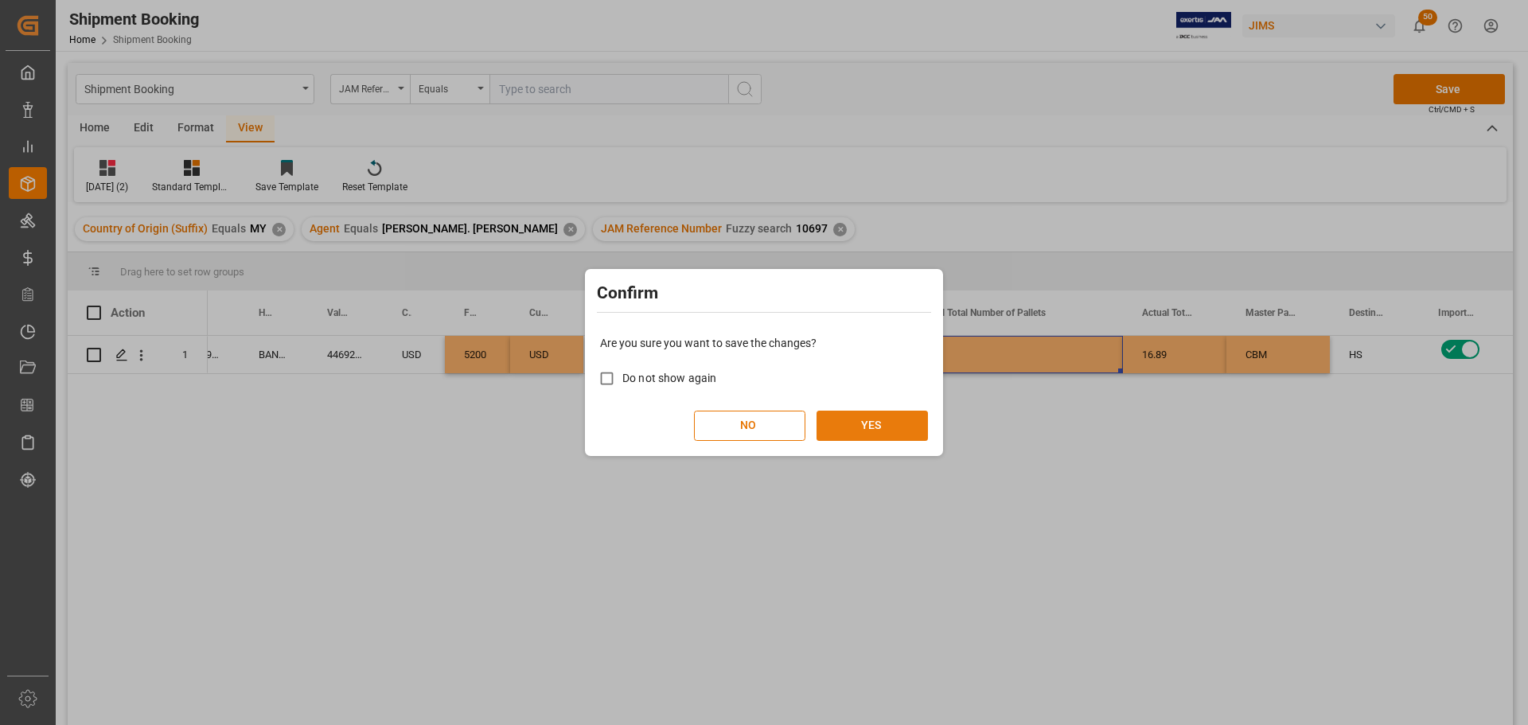
click at [880, 426] on button "YES" at bounding box center [872, 426] width 111 height 30
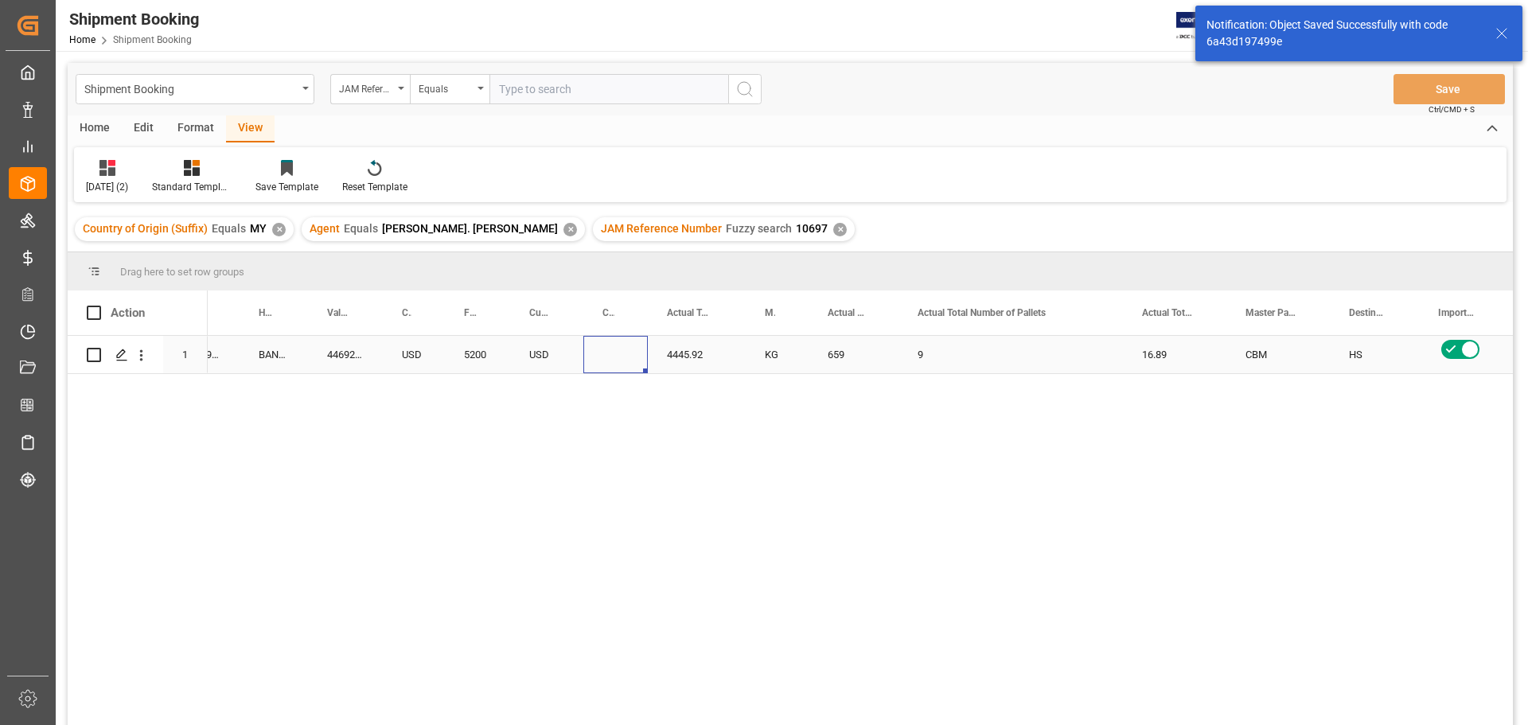
click at [588, 353] on div "Press SPACE to select this row." at bounding box center [615, 354] width 64 height 37
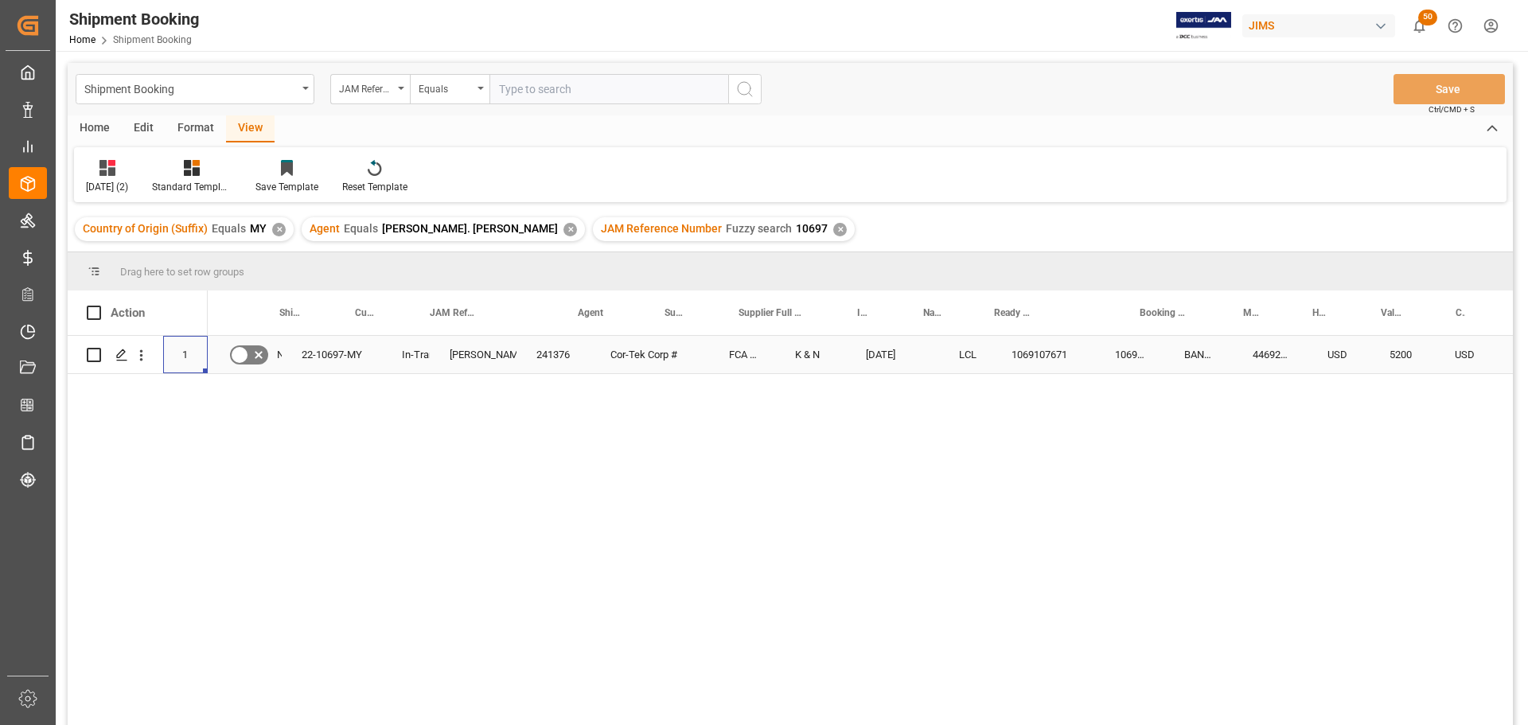
scroll to position [0, 0]
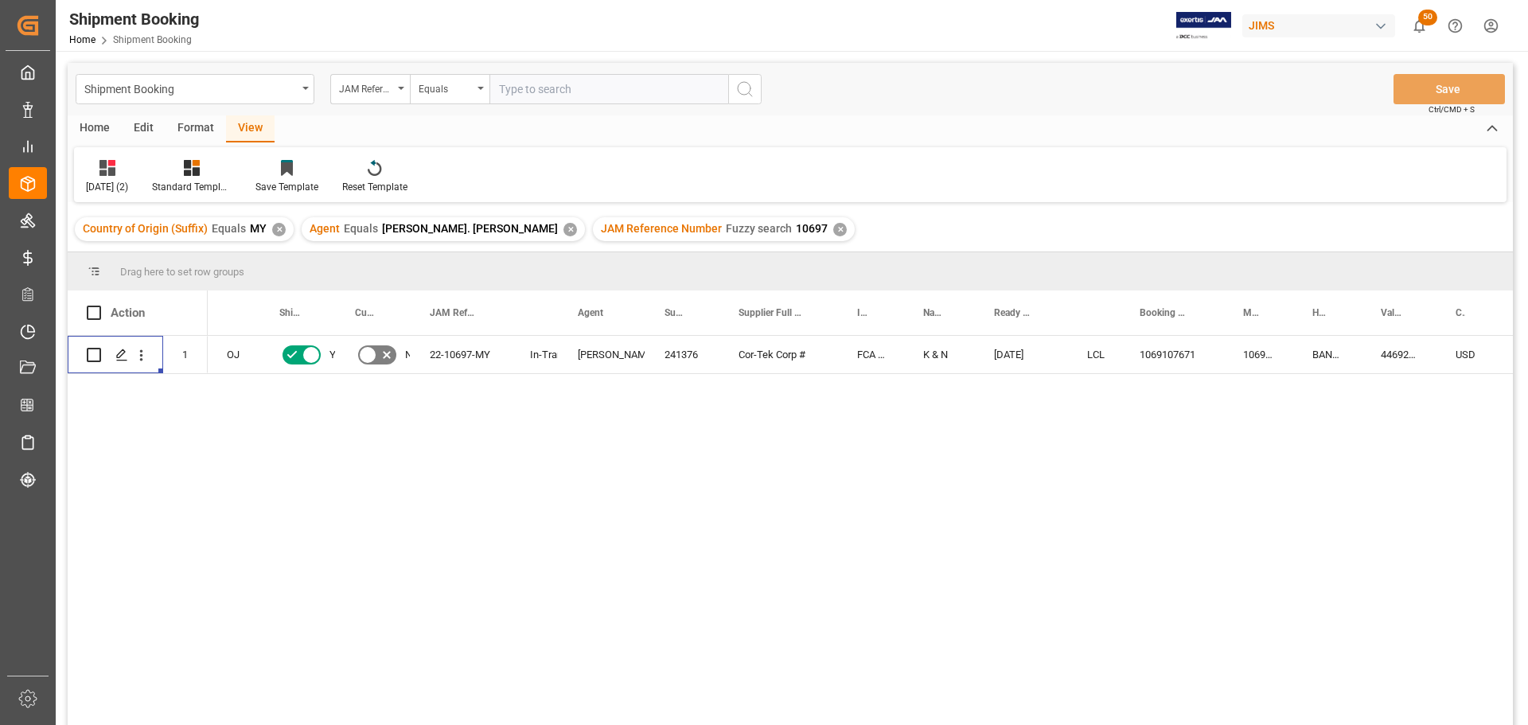
click at [544, 442] on div "LCL 1069107671 1069107671 BANQ1069107671 446921.92 USD 5200 USD 09-02-2025 K & …" at bounding box center [860, 536] width 1305 height 400
click at [351, 462] on div "LCL 1069107671 1069107671 BANQ1069107671 446921.92 USD 5200 USD 09-02-2025 K & …" at bounding box center [860, 536] width 1305 height 400
click at [481, 84] on div "Equals" at bounding box center [450, 89] width 80 height 30
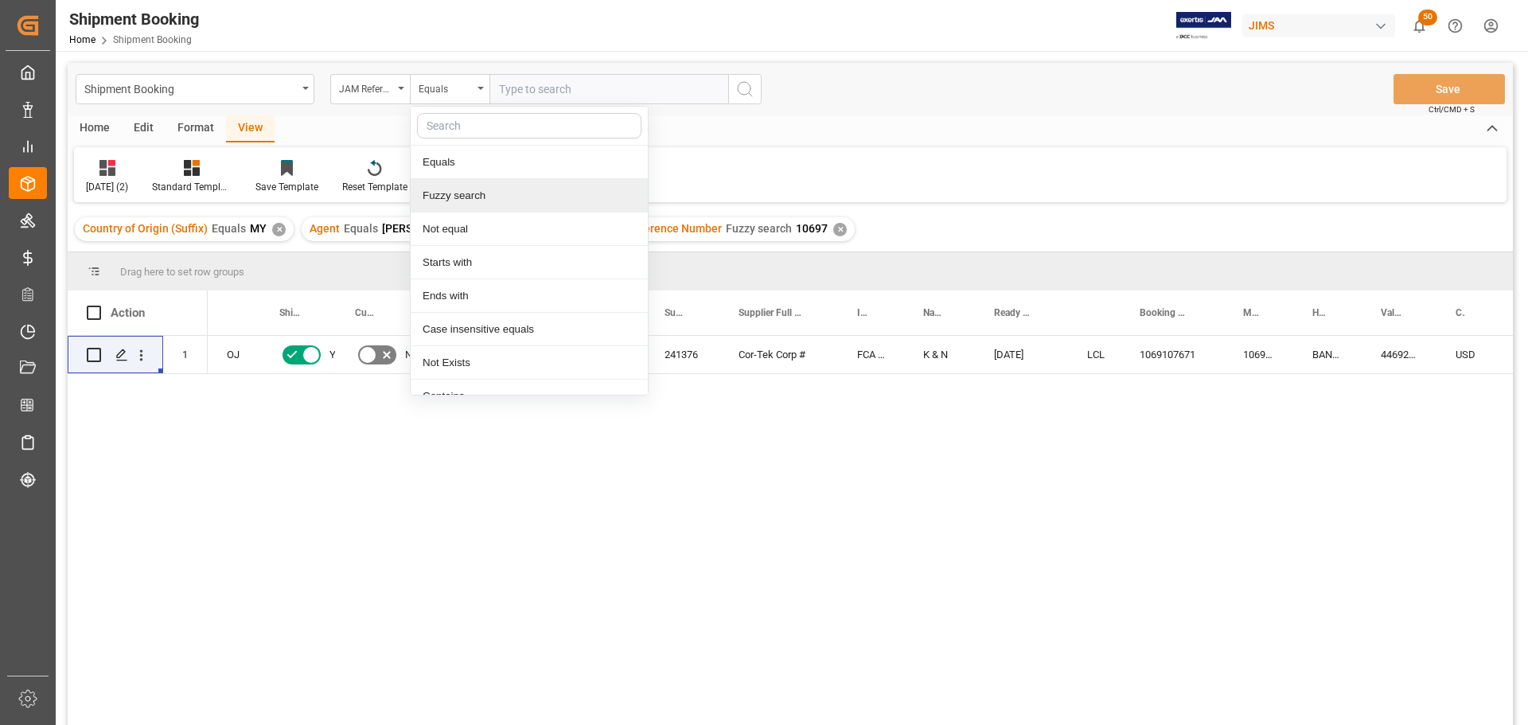
click at [469, 200] on div "Fuzzy search" at bounding box center [529, 195] width 237 height 33
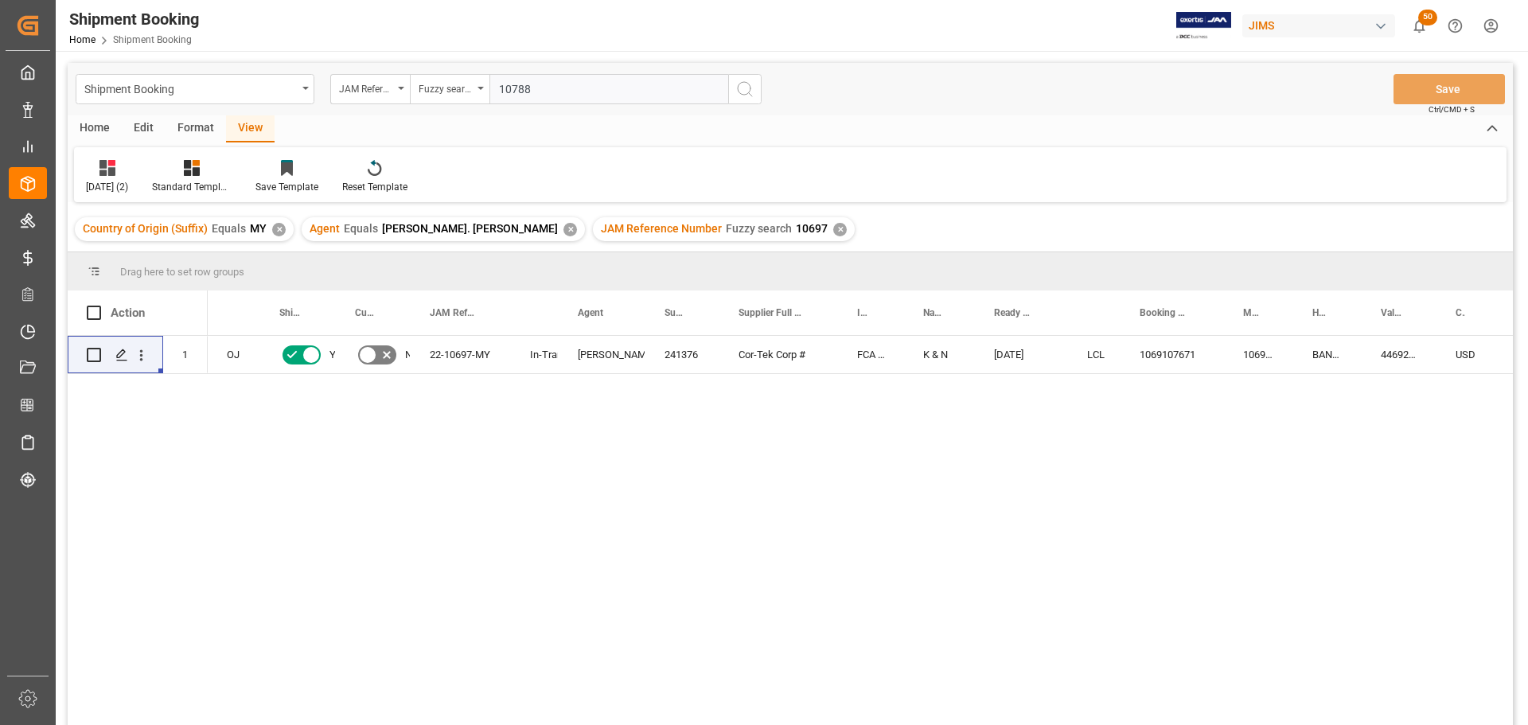
type input "10788"
click at [743, 88] on icon "search button" at bounding box center [744, 89] width 19 height 19
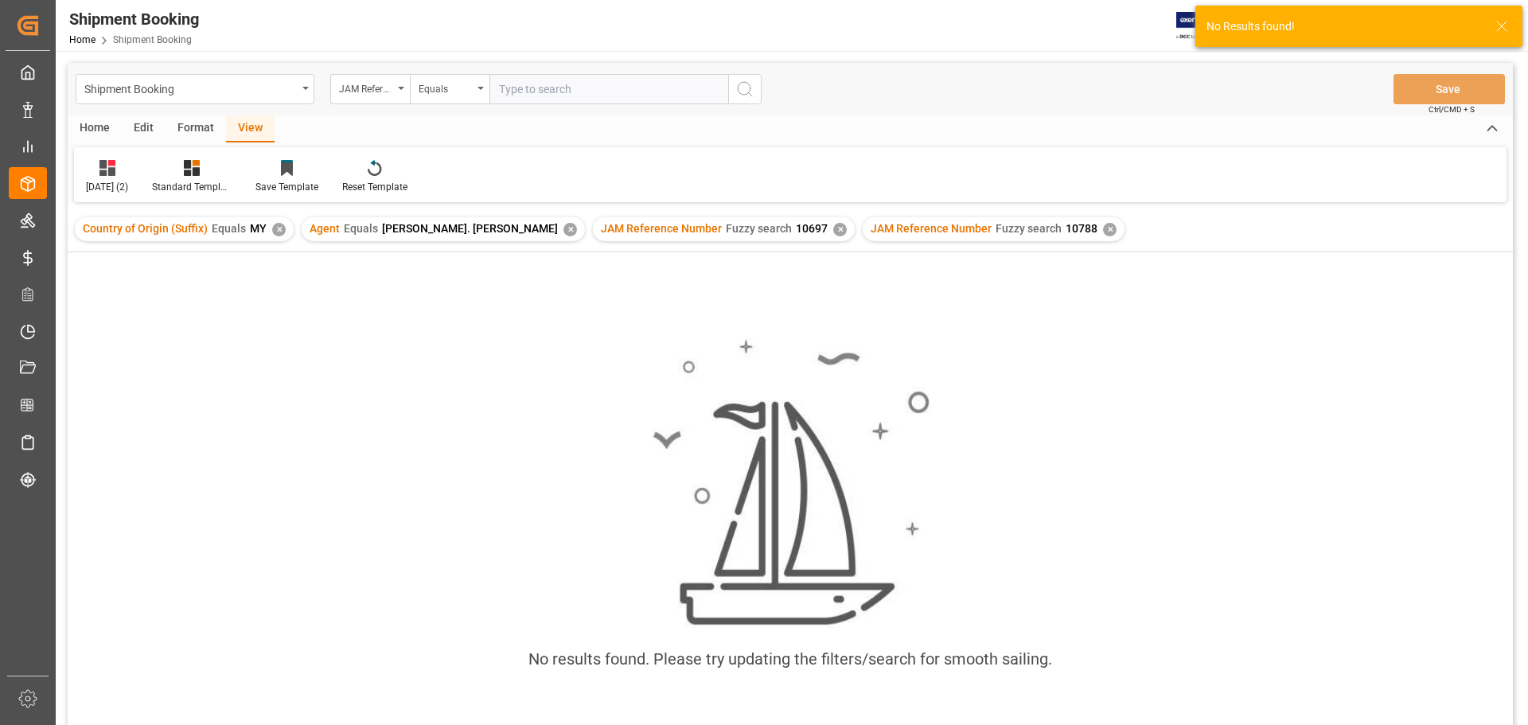
click at [833, 229] on div "✕" at bounding box center [840, 230] width 14 height 14
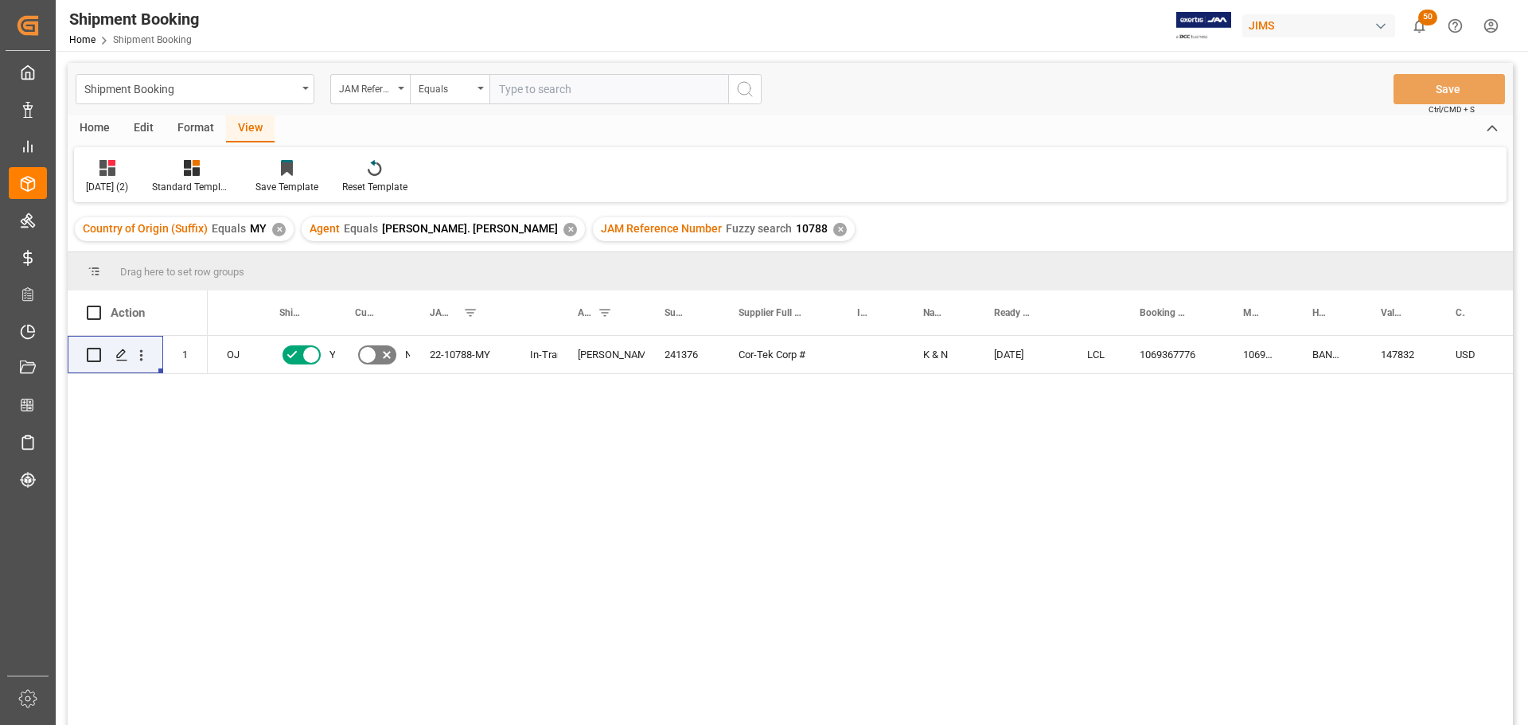
click at [253, 126] on div "View" at bounding box center [250, 128] width 49 height 27
click at [112, 185] on div "Aug 2025 (2)" at bounding box center [107, 187] width 42 height 14
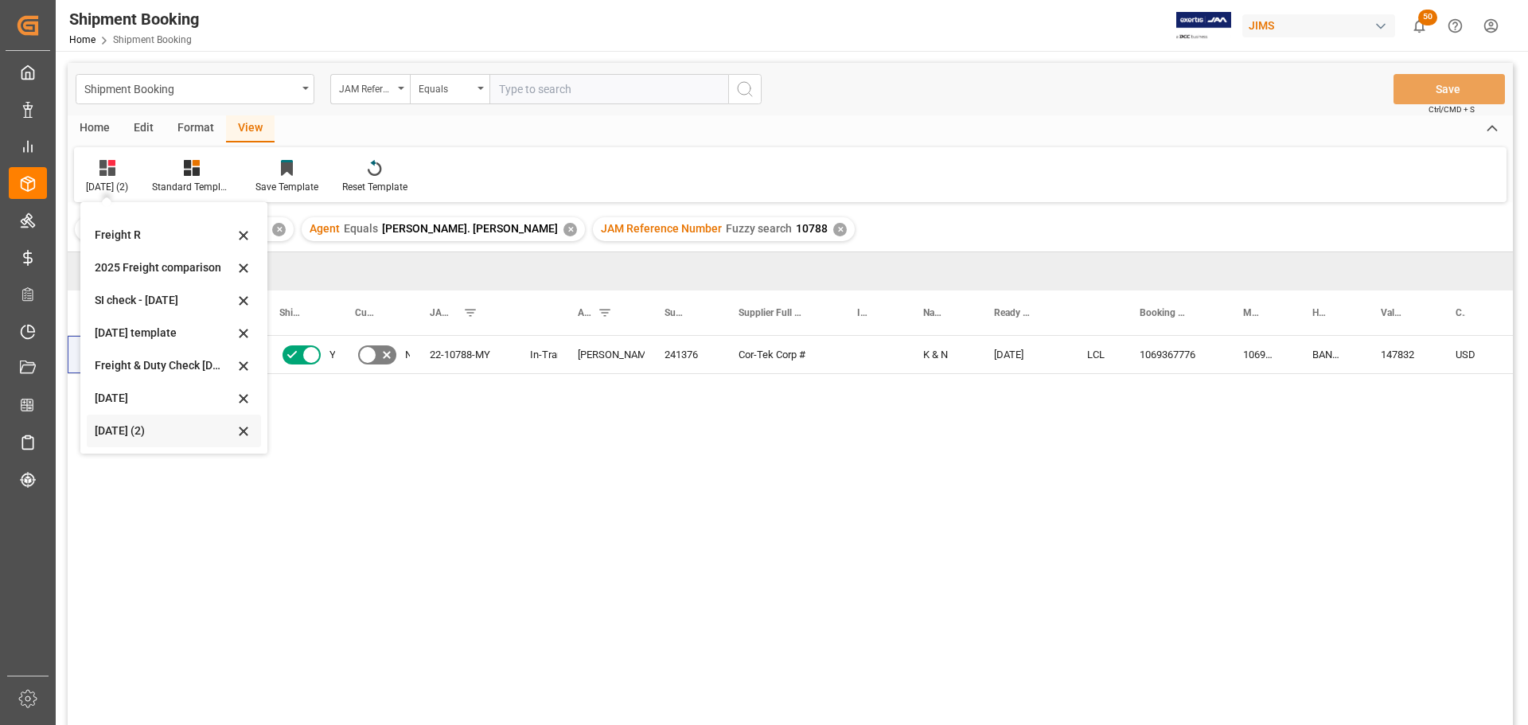
click at [112, 430] on div "Aug 2025 (2)" at bounding box center [164, 431] width 139 height 17
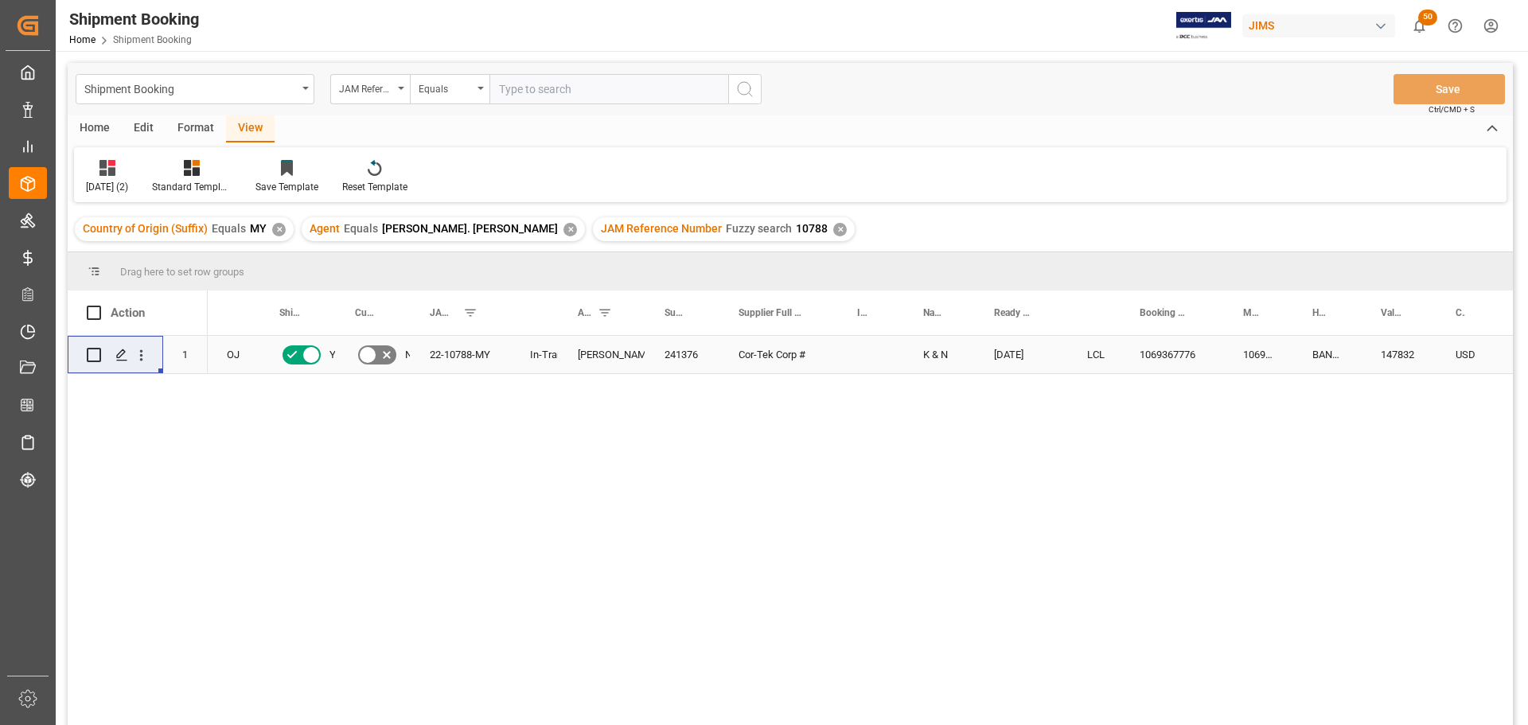
click at [850, 345] on div "Press SPACE to select this row." at bounding box center [871, 354] width 66 height 37
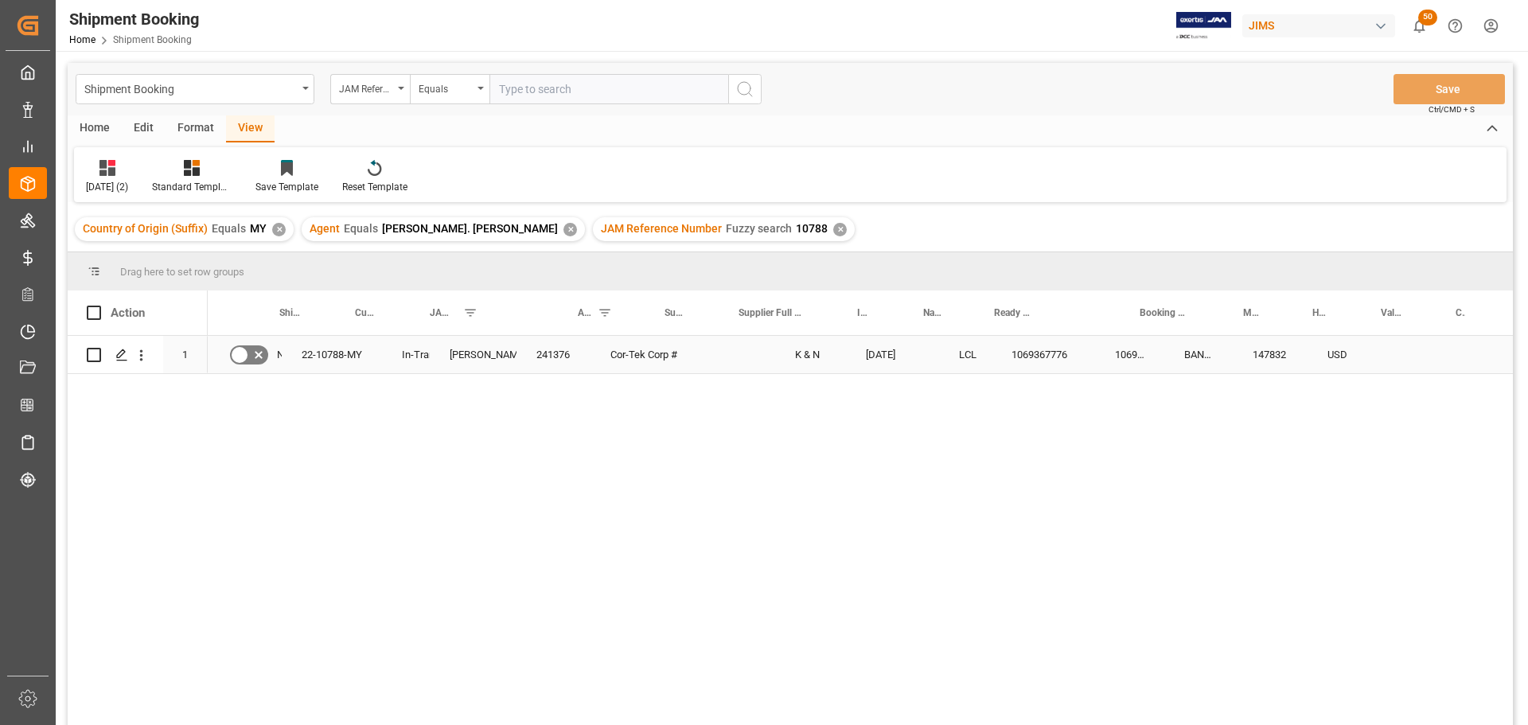
scroll to position [0, 0]
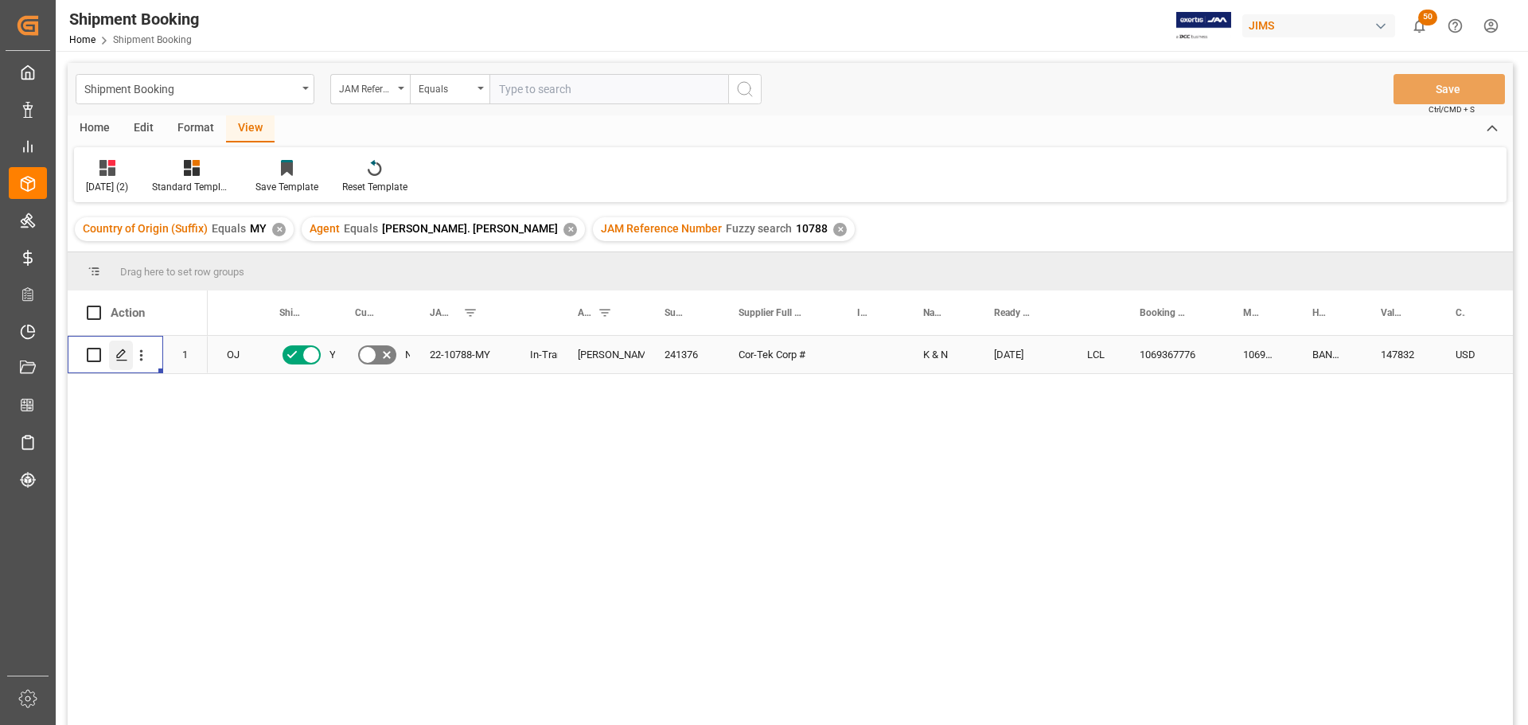
click at [126, 361] on line "Press SPACE to select this row." at bounding box center [122, 361] width 10 height 0
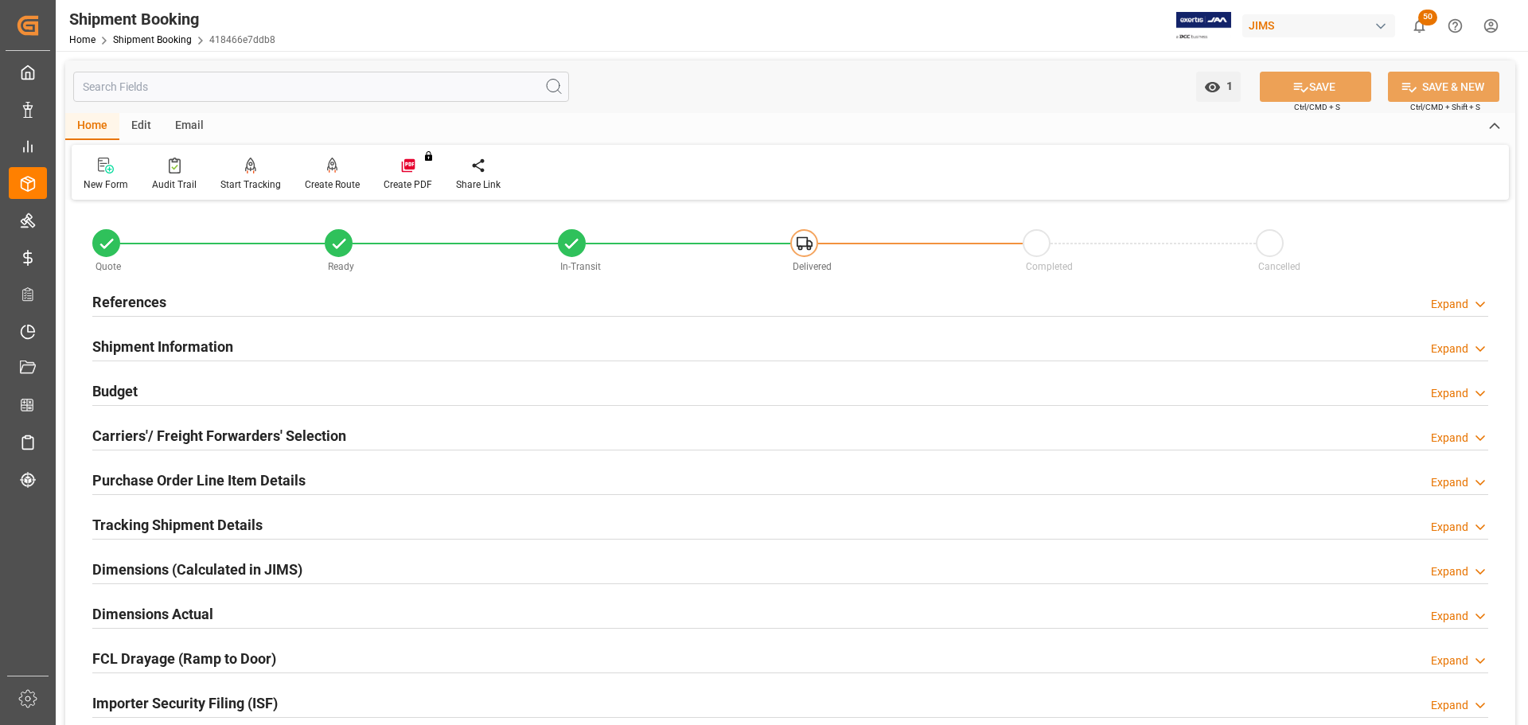
click at [144, 483] on h2 "Purchase Order Line Item Details" at bounding box center [198, 480] width 213 height 21
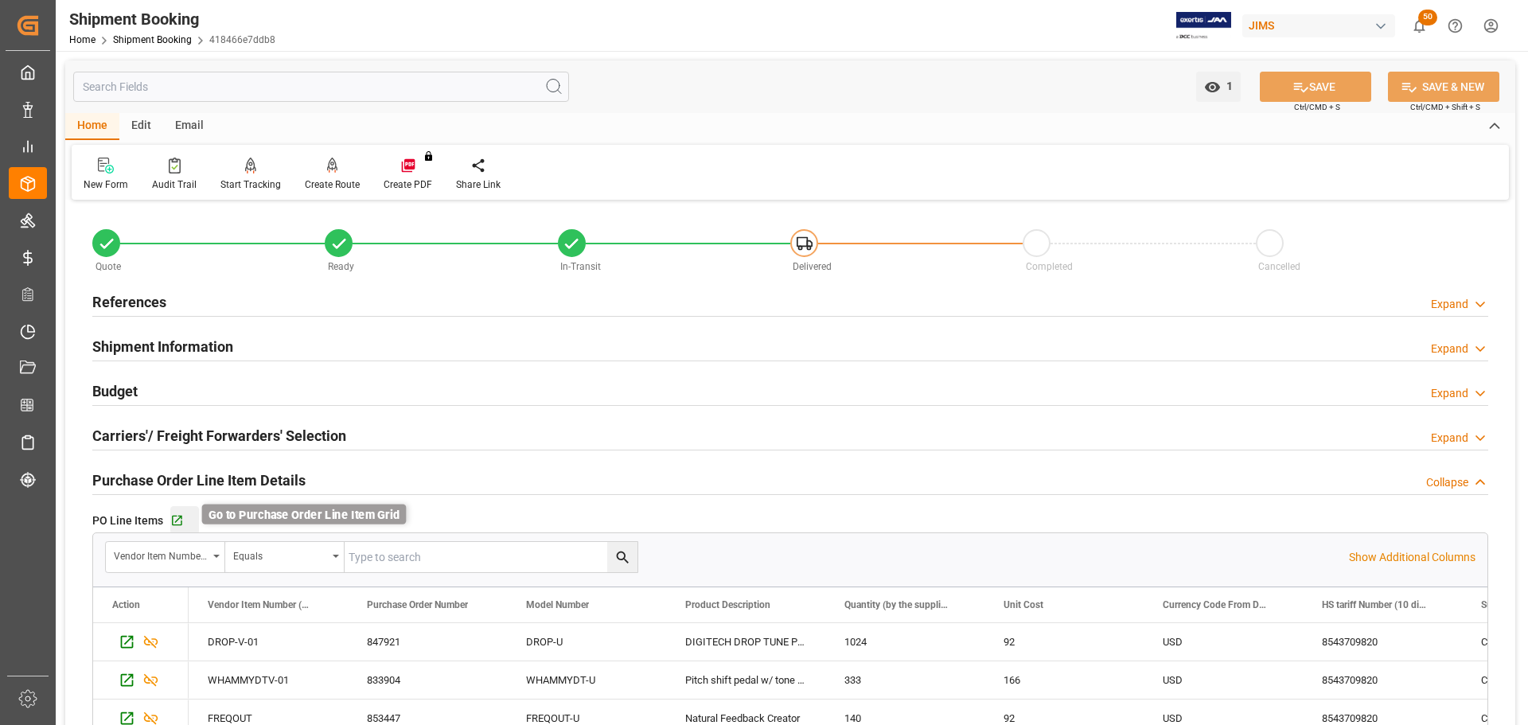
click at [180, 520] on icon "button" at bounding box center [177, 521] width 14 height 14
click at [135, 387] on h2 "Budget" at bounding box center [114, 390] width 45 height 21
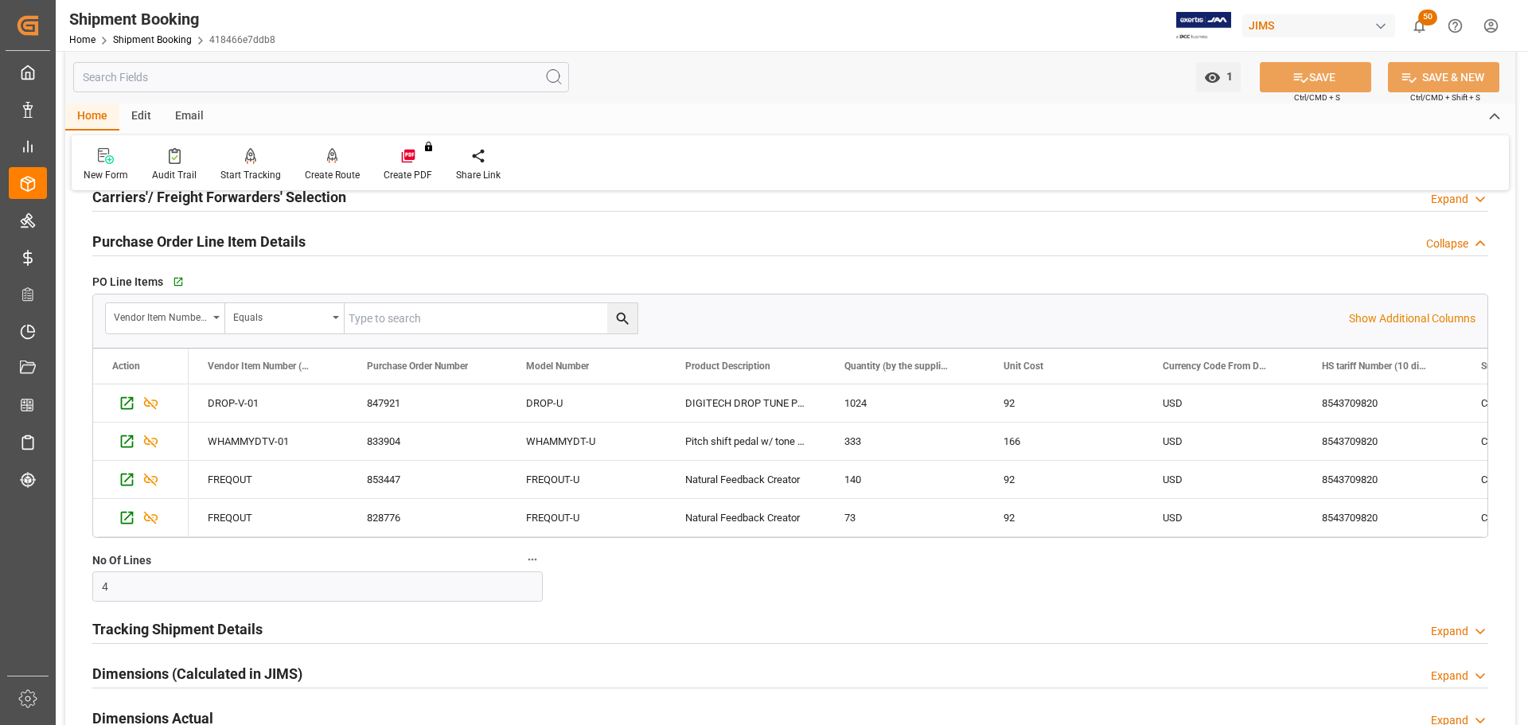
scroll to position [478, 0]
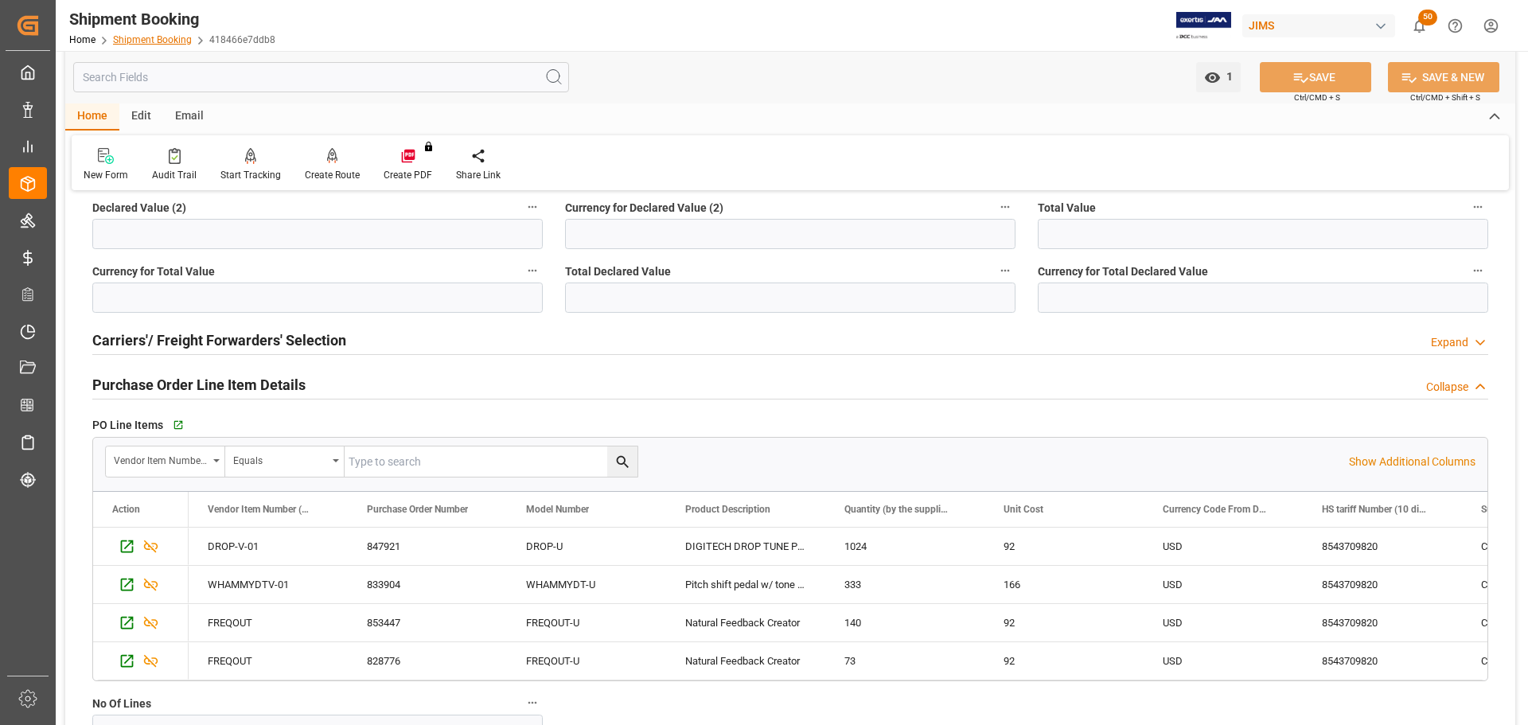
click at [168, 37] on link "Shipment Booking" at bounding box center [152, 39] width 79 height 11
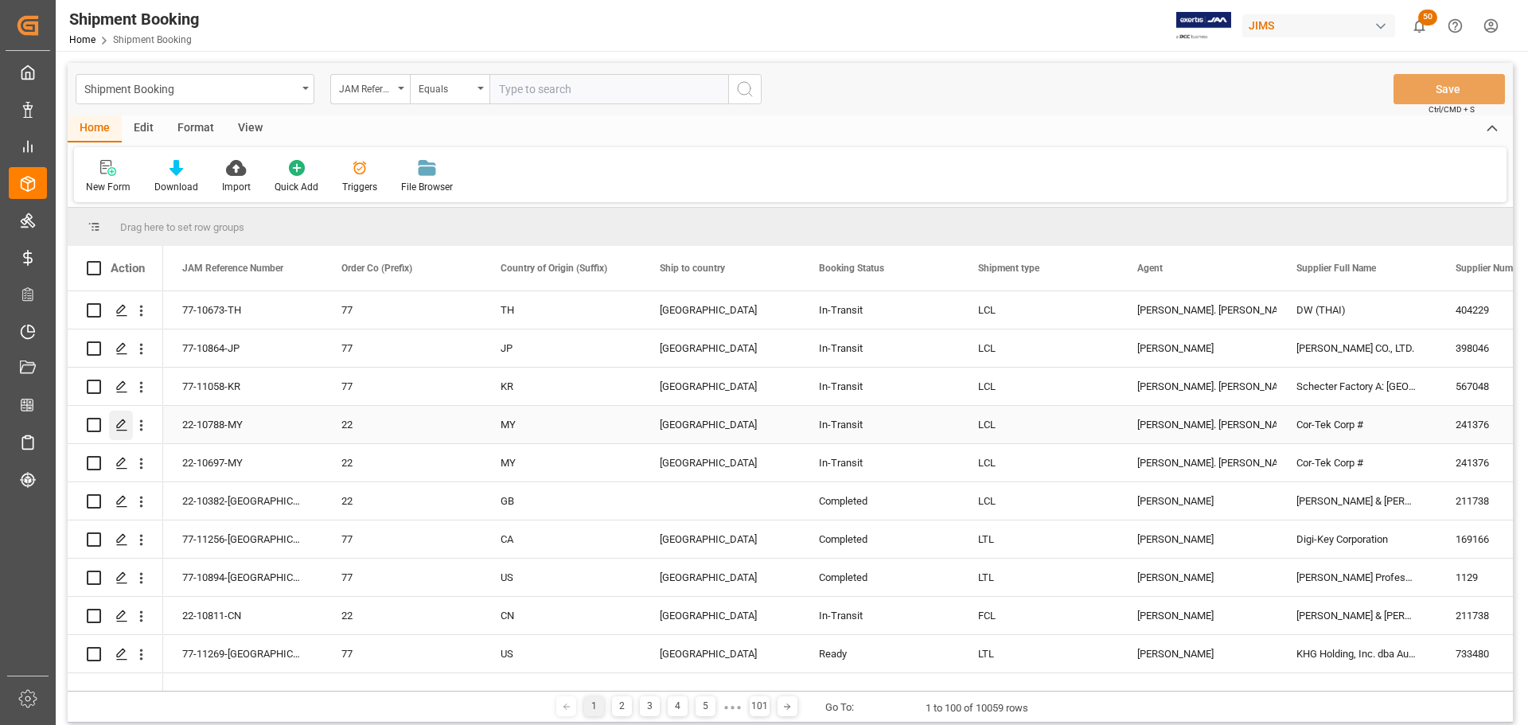
click at [127, 423] on icon "Press SPACE to select this row." at bounding box center [121, 425] width 13 height 13
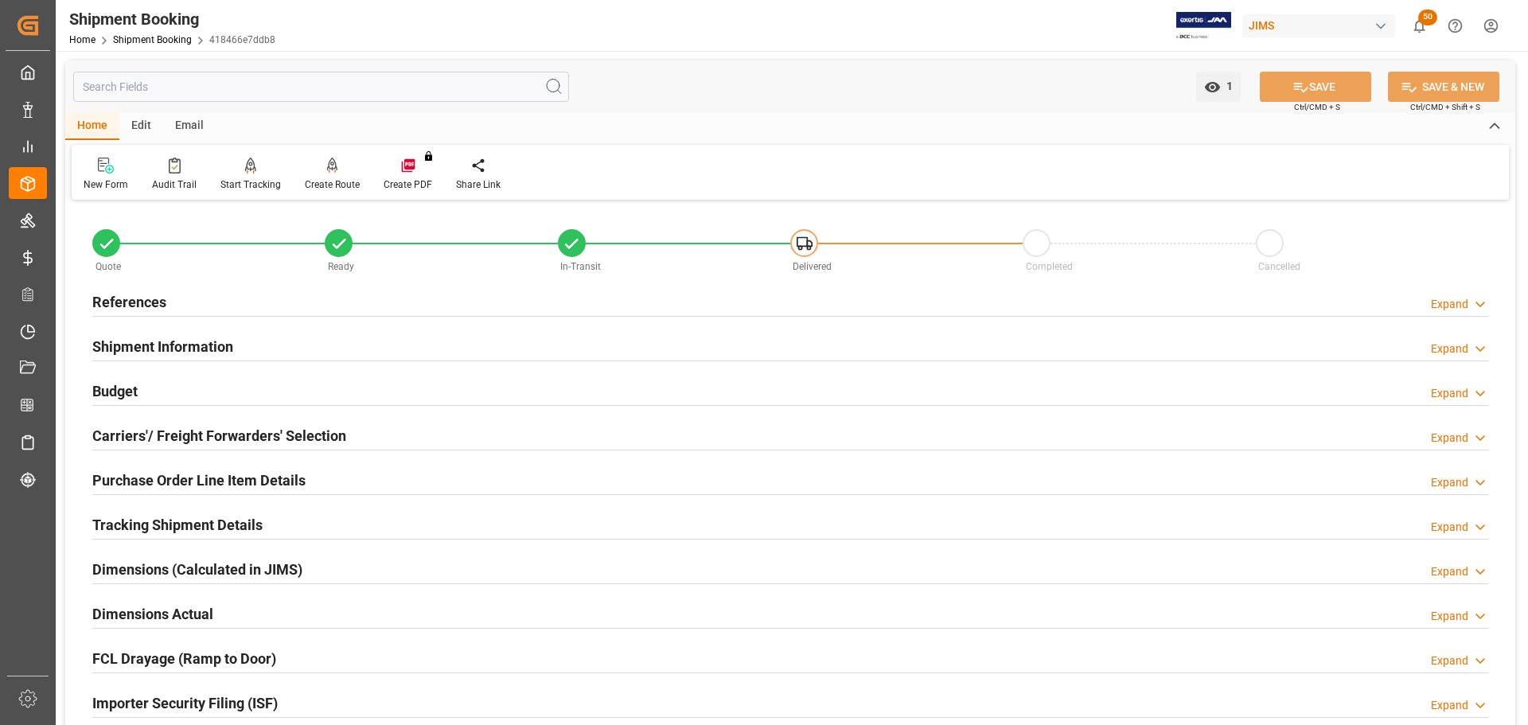
click at [136, 302] on h2 "References" at bounding box center [129, 301] width 74 height 21
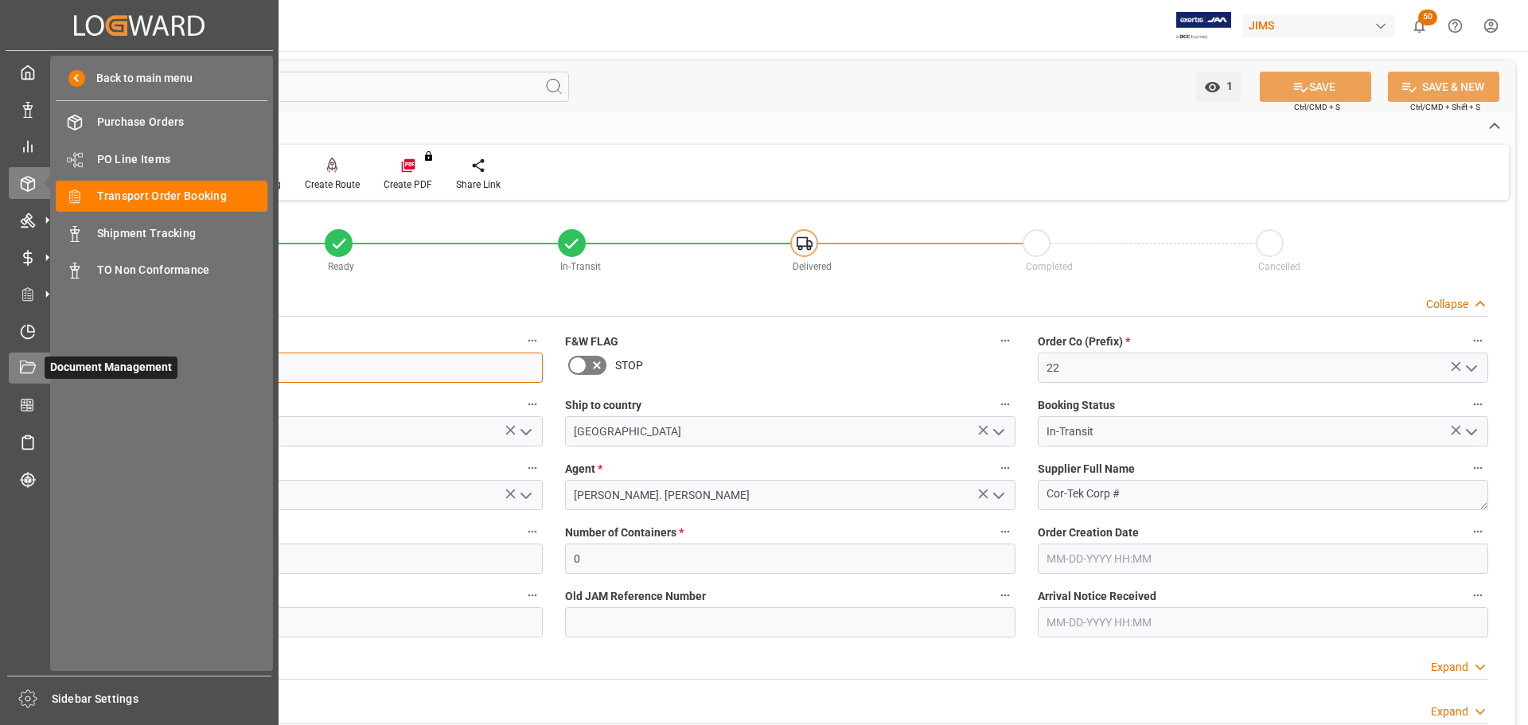
drag, startPoint x: 193, startPoint y: 362, endPoint x: 39, endPoint y: 362, distance: 153.6
click at [39, 359] on div "Created by potrace 1.15, written by Peter Selinger 2001-2017 Created by potrace…" at bounding box center [764, 362] width 1528 height 725
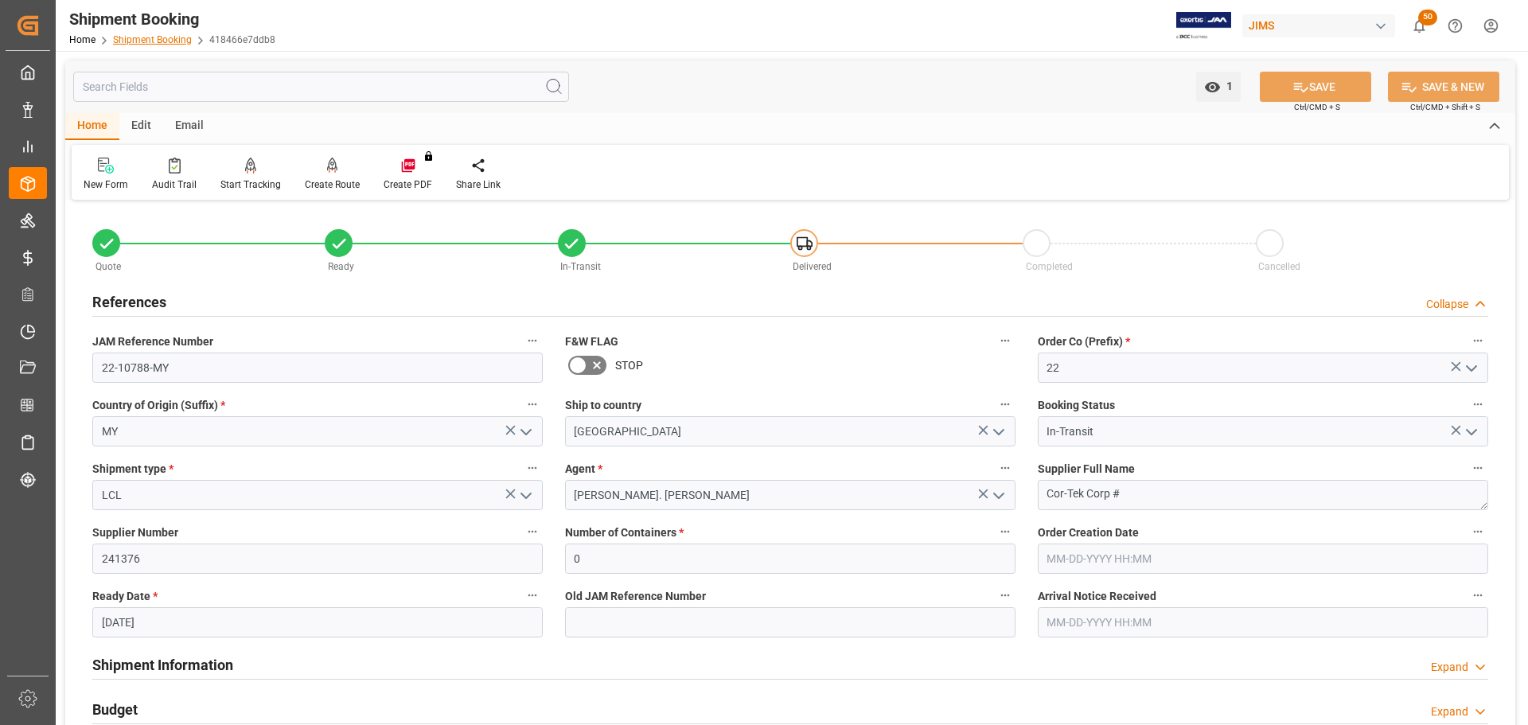
click at [146, 42] on link "Shipment Booking" at bounding box center [152, 39] width 79 height 11
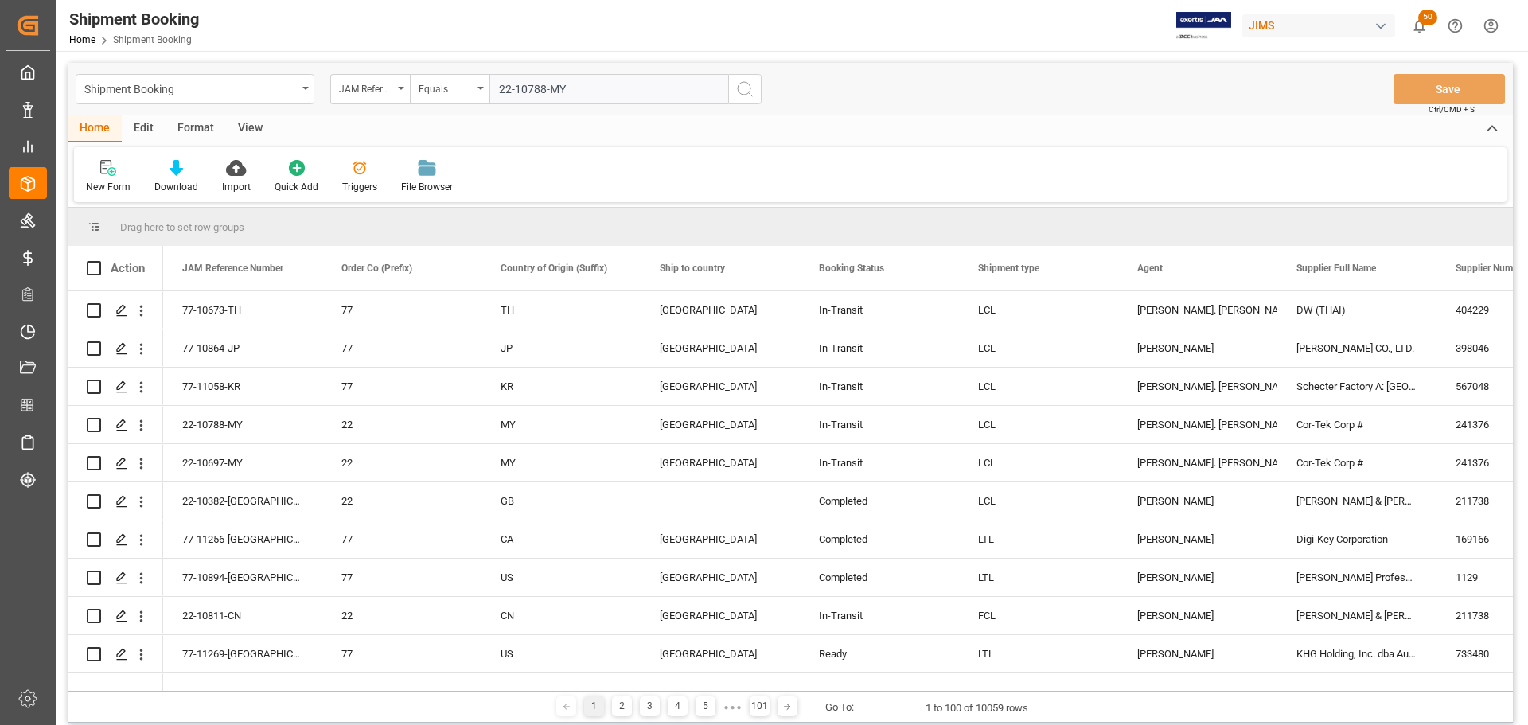
type input "22-10788-MY"
click at [737, 94] on icon "search button" at bounding box center [744, 89] width 19 height 19
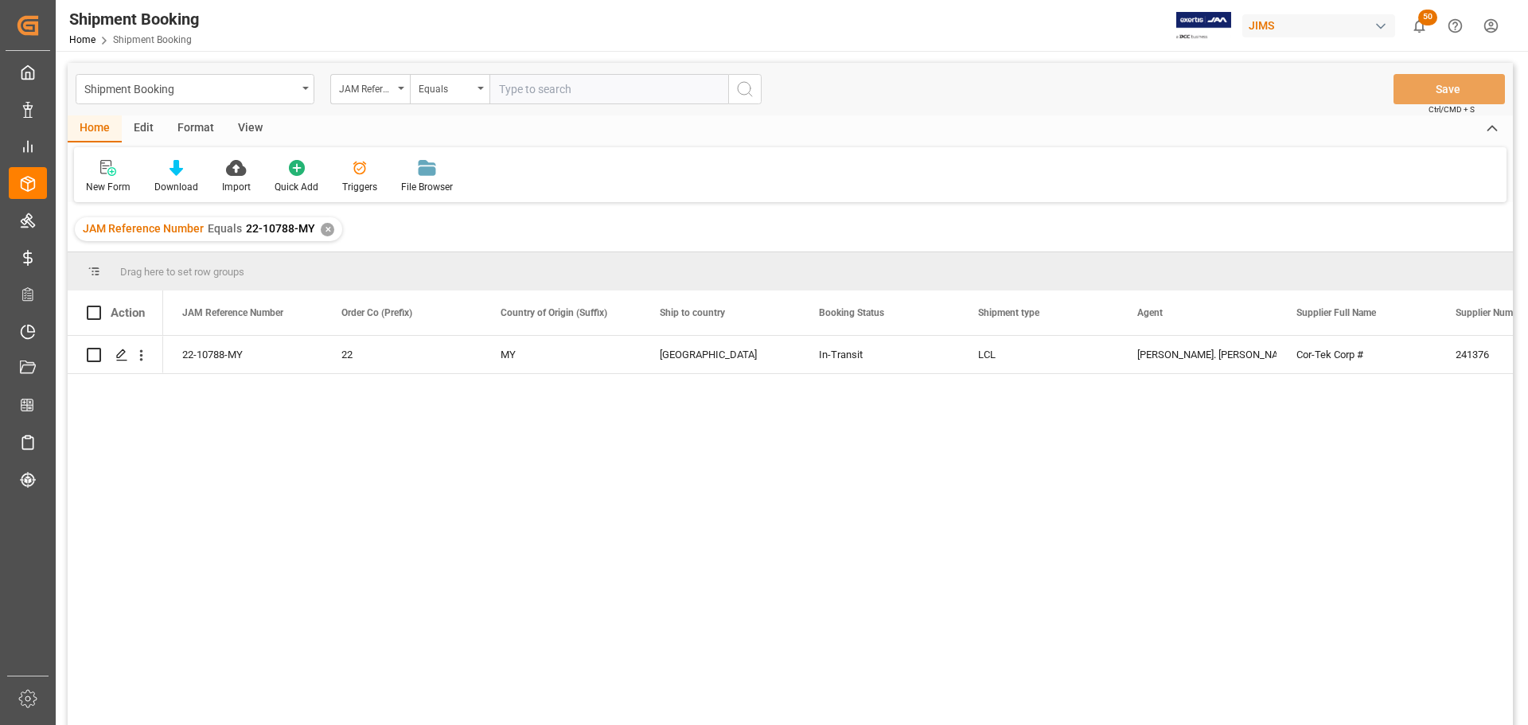
click at [245, 121] on div "View" at bounding box center [250, 128] width 49 height 27
click at [90, 177] on div "Default" at bounding box center [101, 176] width 55 height 35
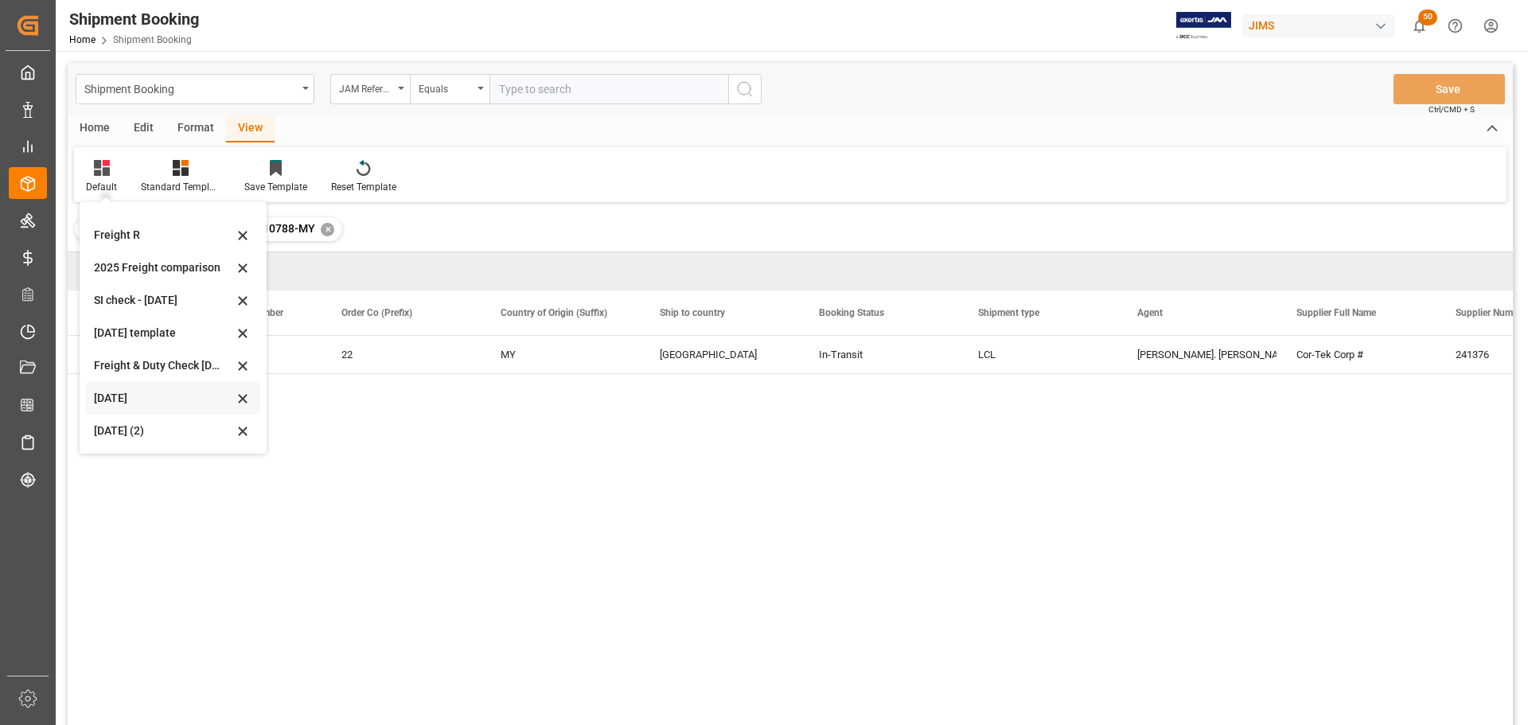
scroll to position [80, 0]
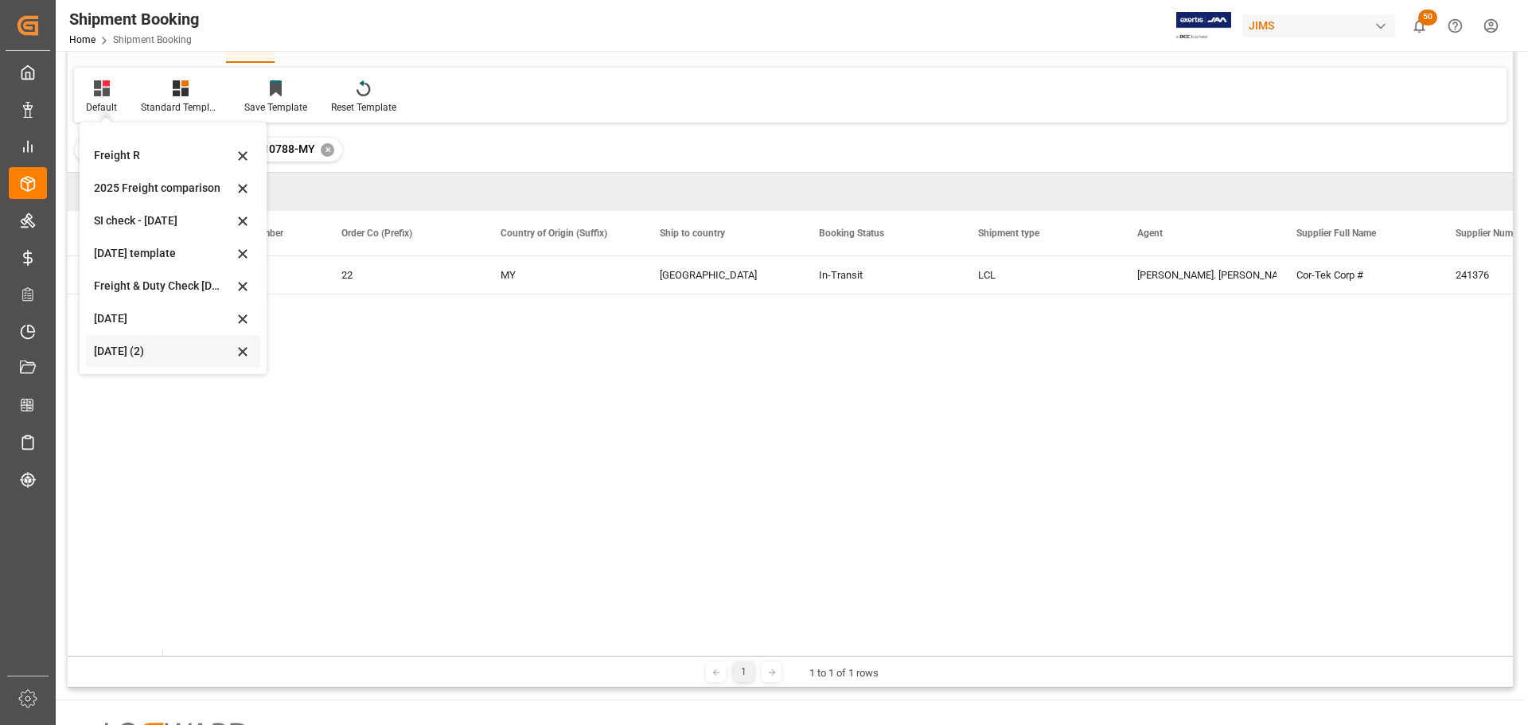
click at [119, 349] on div "Aug 2025 (2)" at bounding box center [163, 351] width 139 height 17
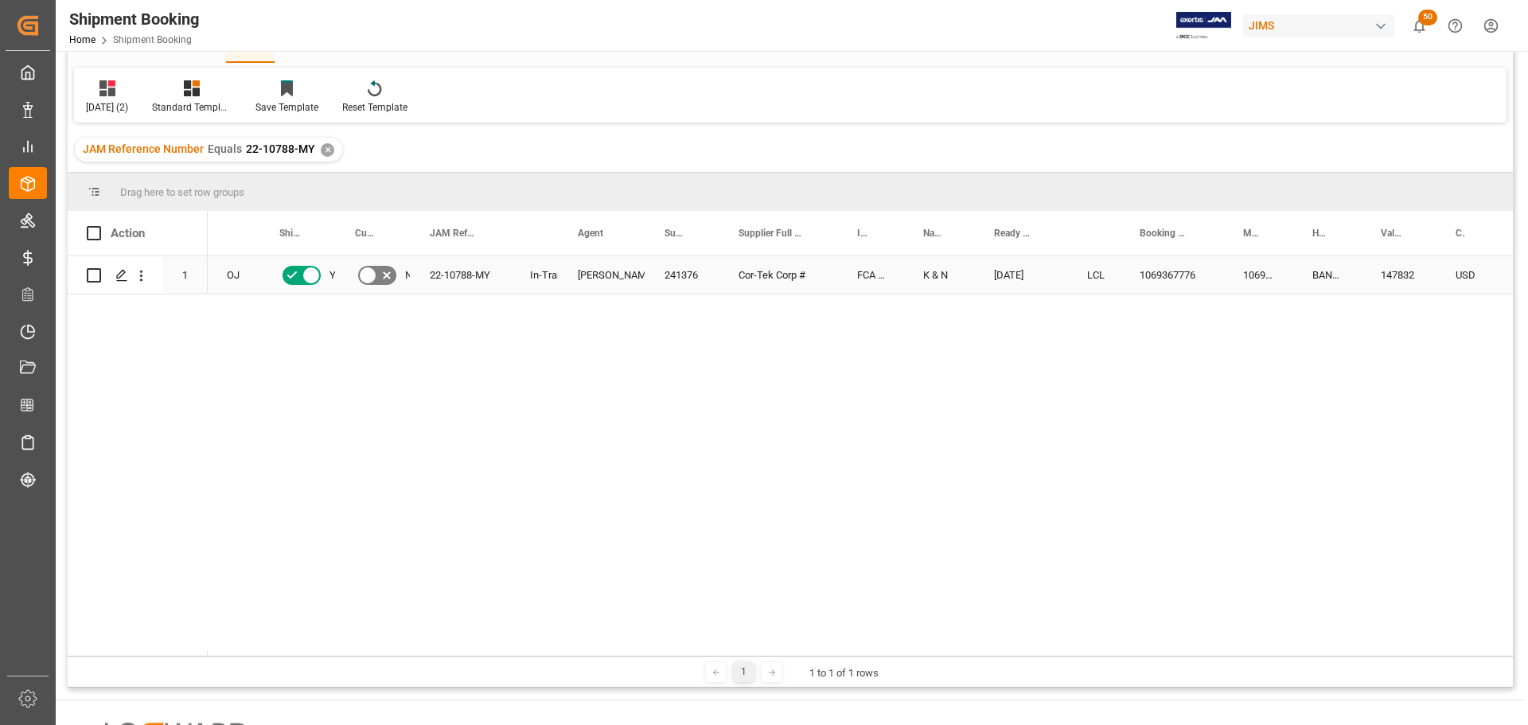
click at [470, 276] on div "22-10788-MY" at bounding box center [461, 274] width 100 height 37
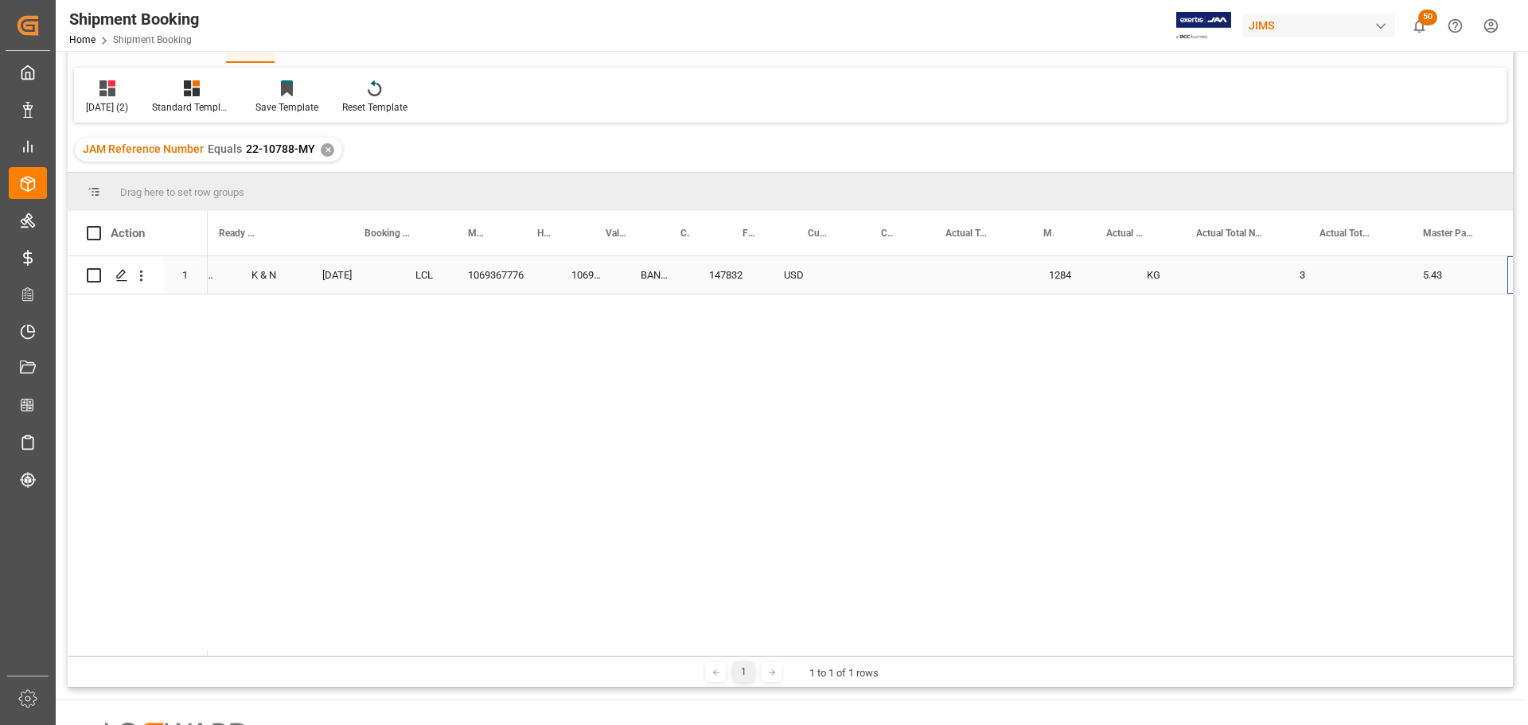
scroll to position [0, 775]
click at [743, 275] on div "Press SPACE to select this row." at bounding box center [755, 274] width 65 height 37
click at [751, 275] on div "Press SPACE to select this row." at bounding box center [755, 274] width 65 height 37
click at [756, 275] on input "Press SPACE to select this row." at bounding box center [756, 284] width 40 height 30
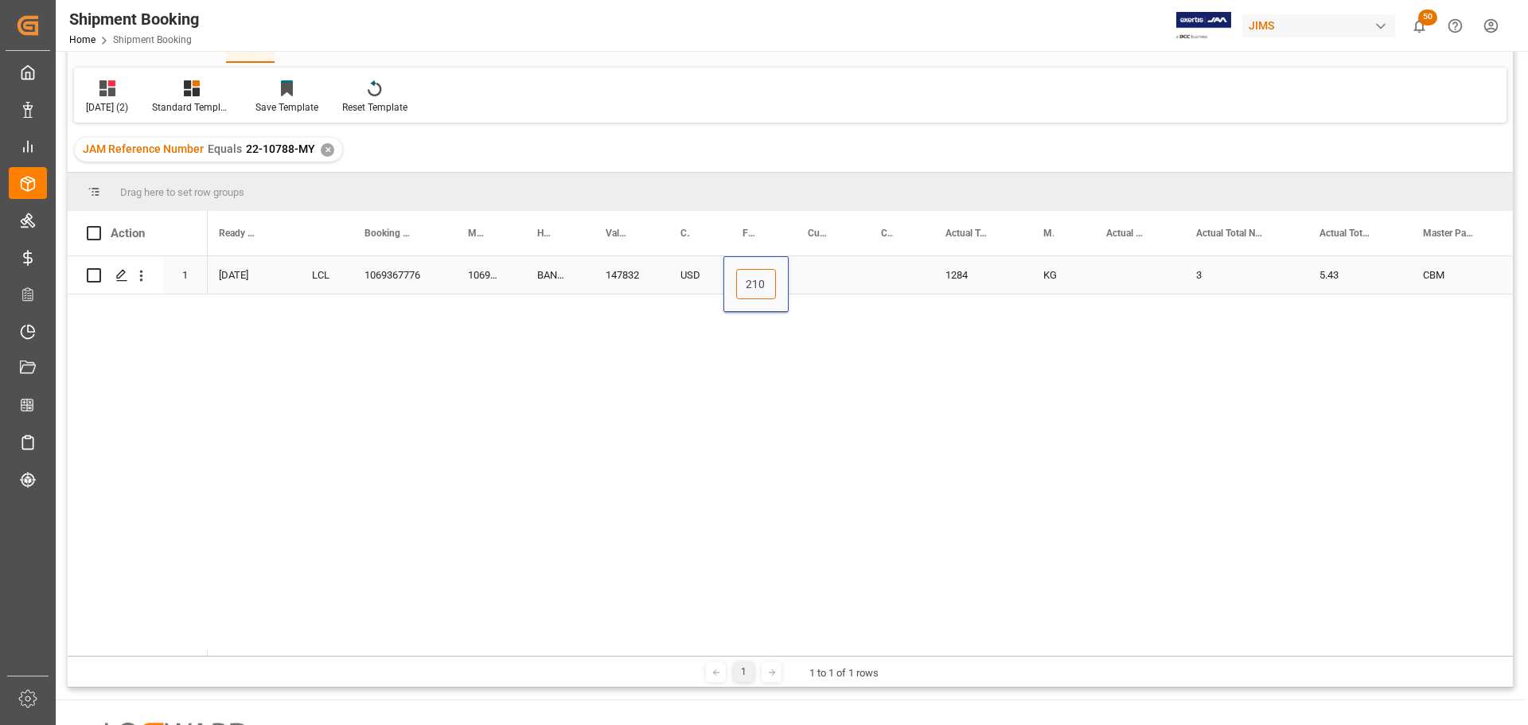
type input "2100"
click at [824, 275] on div "Press SPACE to select this row." at bounding box center [825, 274] width 73 height 37
click at [823, 275] on input "Press SPACE to select this row." at bounding box center [825, 284] width 48 height 30
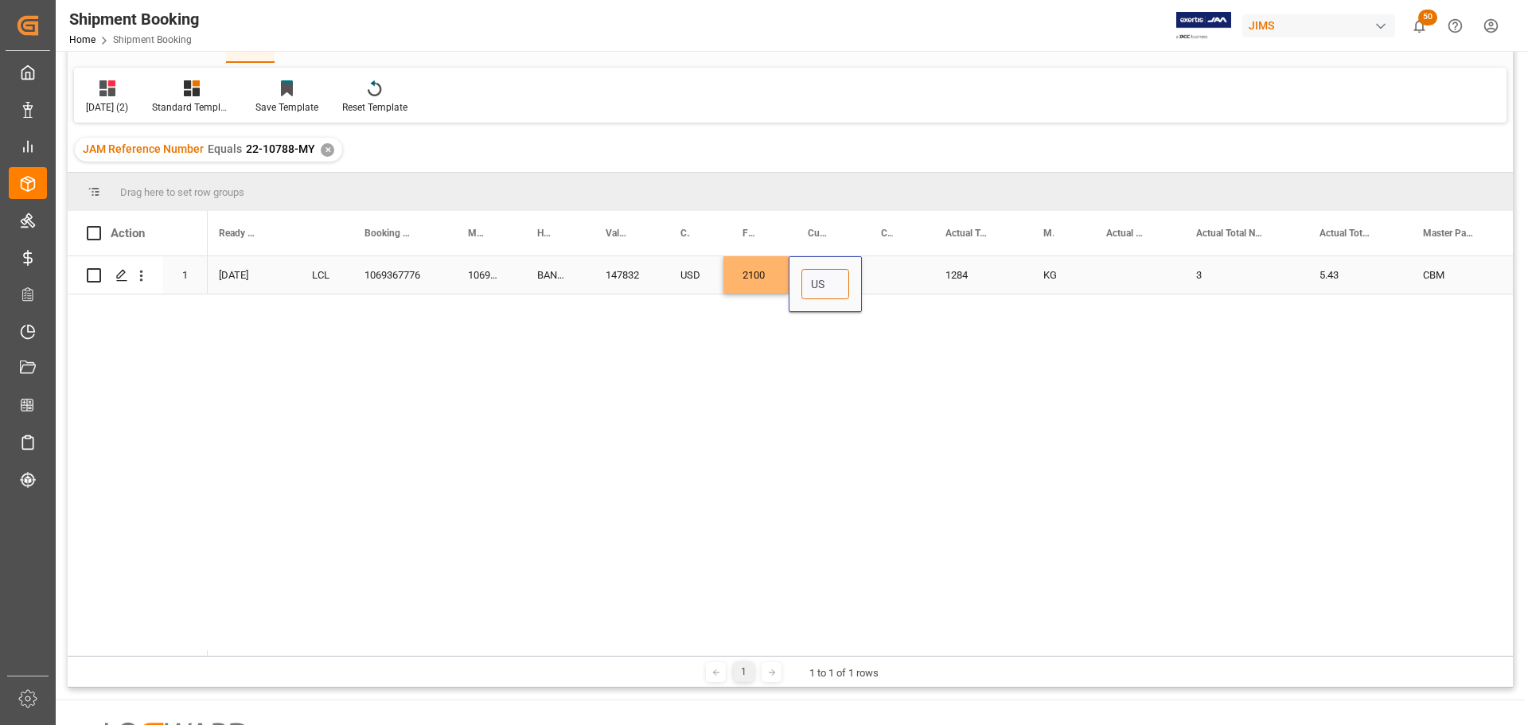
type input "USD"
click at [885, 281] on div "Press SPACE to select this row." at bounding box center [894, 274] width 64 height 37
click at [1107, 265] on div "Press SPACE to select this row." at bounding box center [1132, 274] width 90 height 37
click at [1109, 275] on div "Press SPACE to select this row." at bounding box center [1132, 274] width 90 height 37
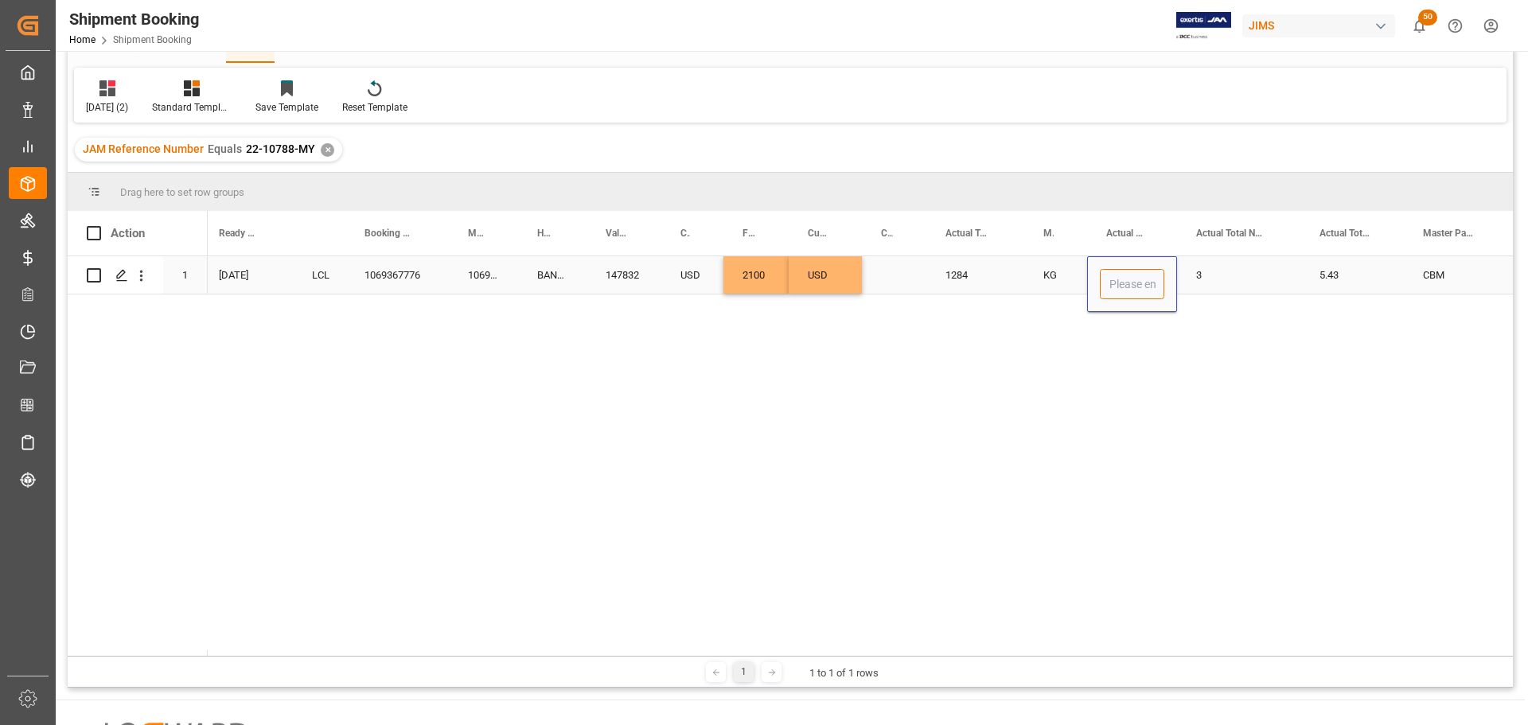
click at [1113, 280] on input "Press SPACE to select this row." at bounding box center [1132, 284] width 64 height 30
type input "276"
click at [1260, 282] on div "3" at bounding box center [1238, 274] width 123 height 37
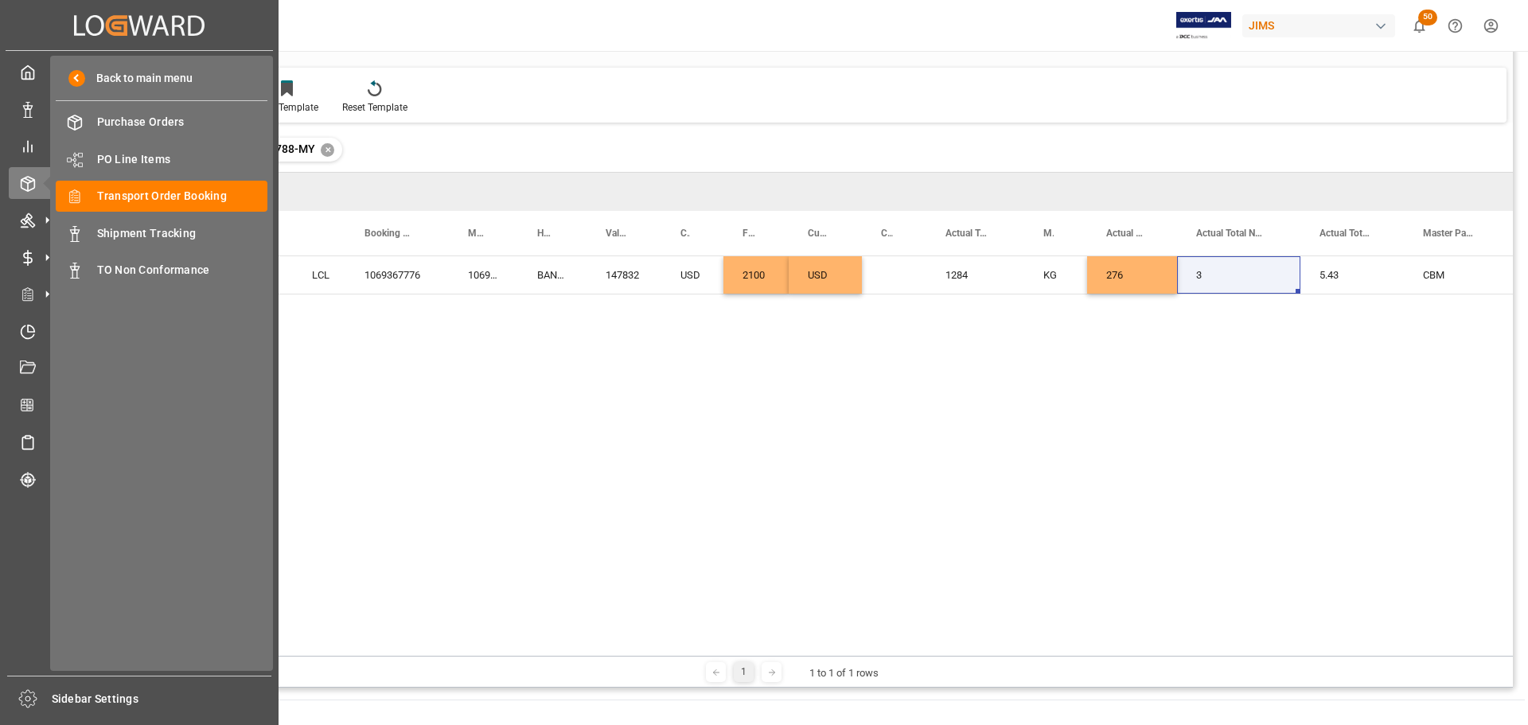
drag, startPoint x: 0, startPoint y: 587, endPoint x: 2, endPoint y: 552, distance: 35.8
click at [2, 552] on div "Created by potrace 1.15, written by Peter Selinger 2001-2017 Created by potrace…" at bounding box center [139, 357] width 279 height 715
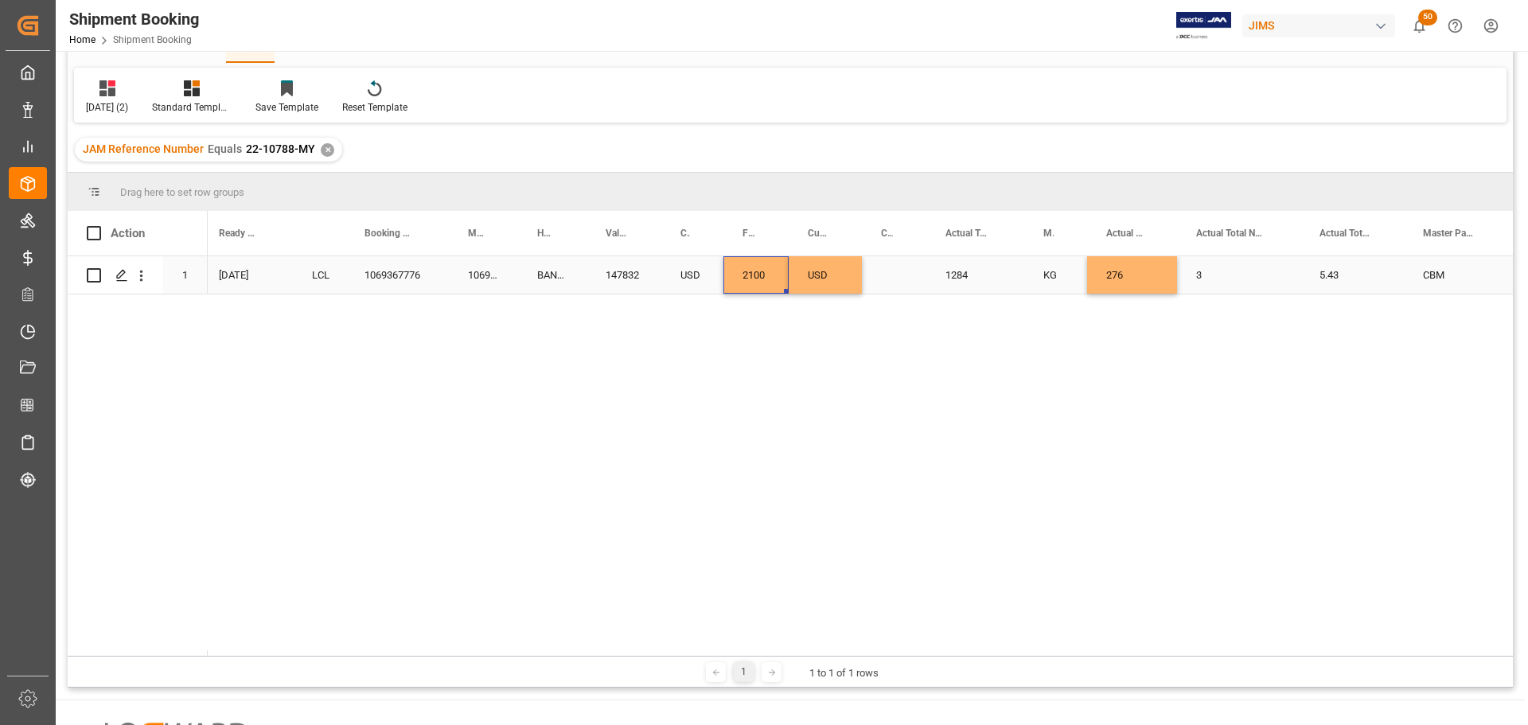
click at [749, 272] on div "2100" at bounding box center [755, 274] width 65 height 37
drag, startPoint x: 742, startPoint y: 280, endPoint x: 782, endPoint y: 288, distance: 40.6
click at [782, 288] on div "2100" at bounding box center [755, 284] width 65 height 56
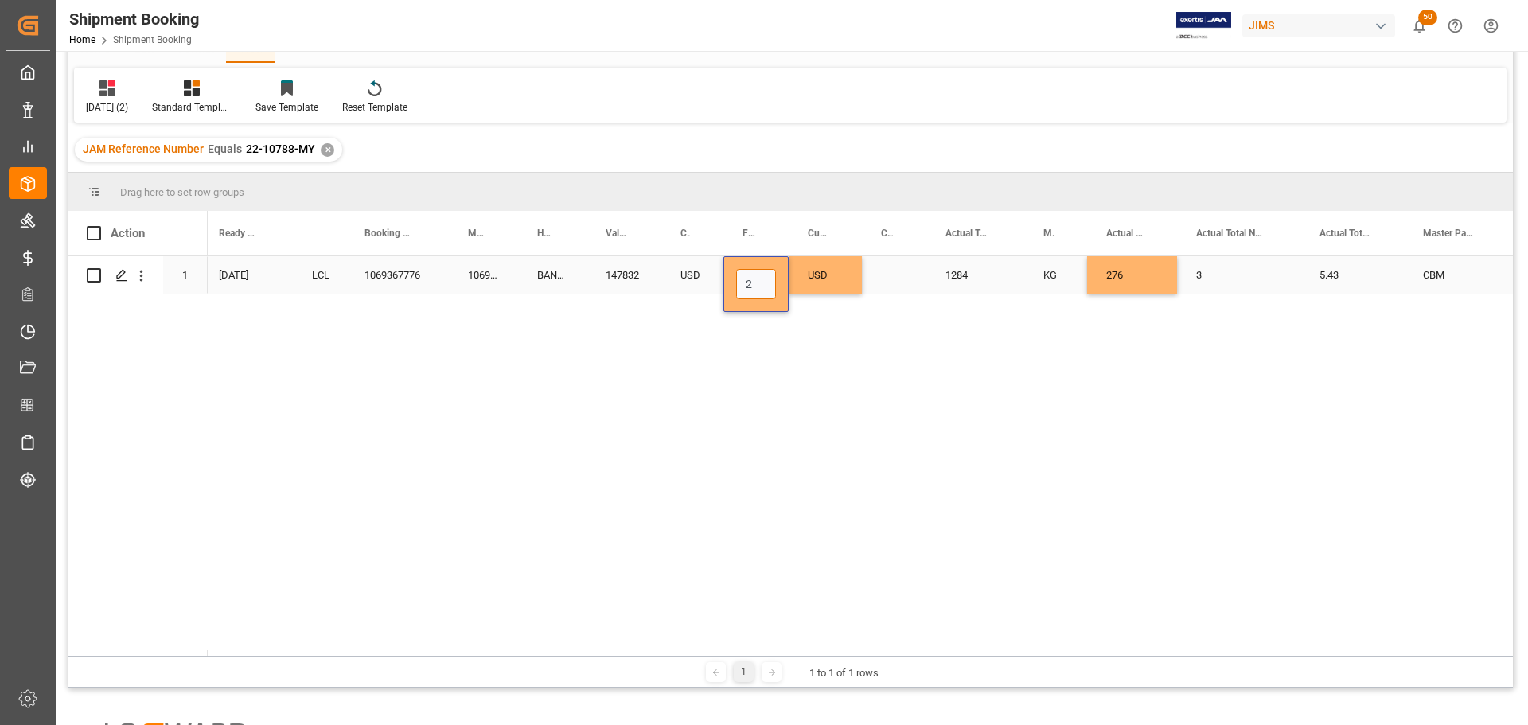
scroll to position [0, 0]
type input "2200"
click at [845, 285] on div "USD" at bounding box center [825, 274] width 73 height 37
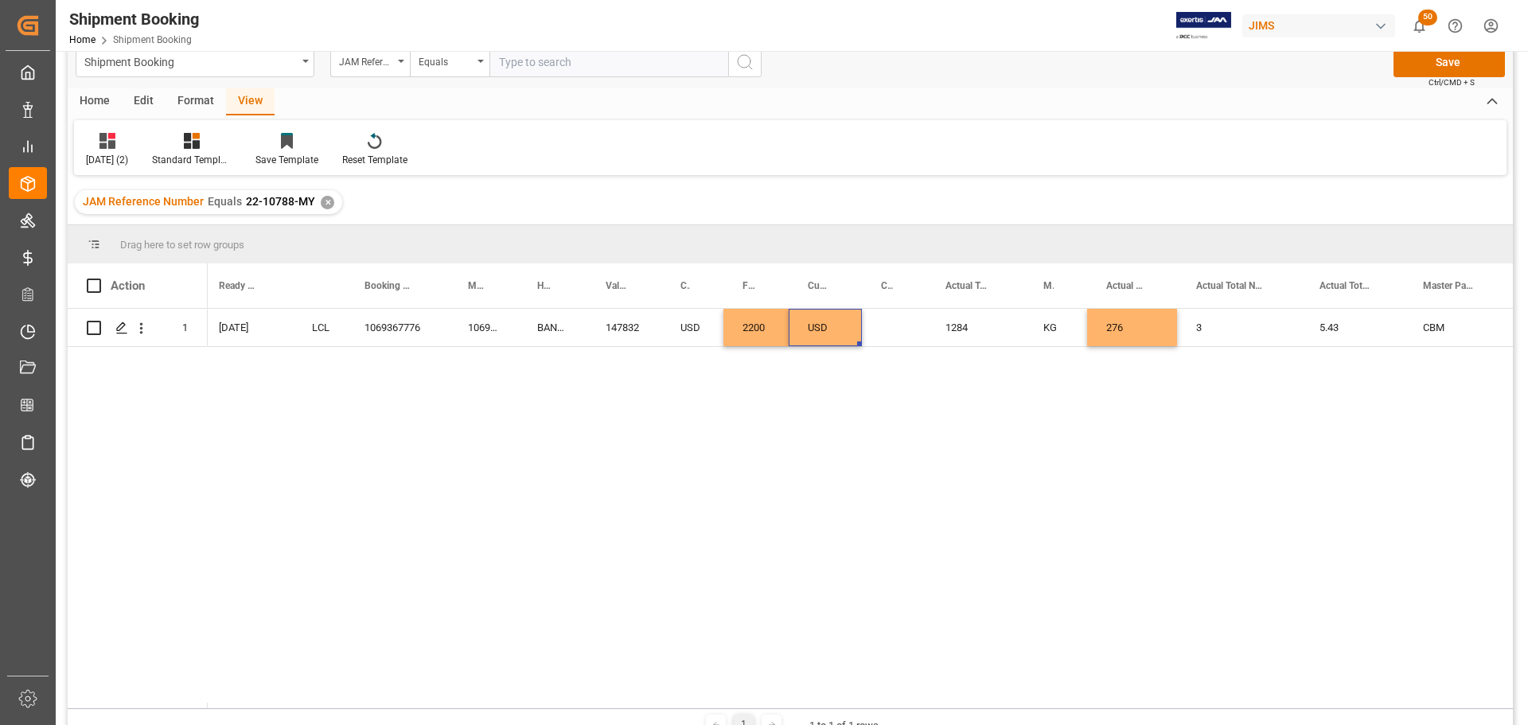
scroll to position [0, 0]
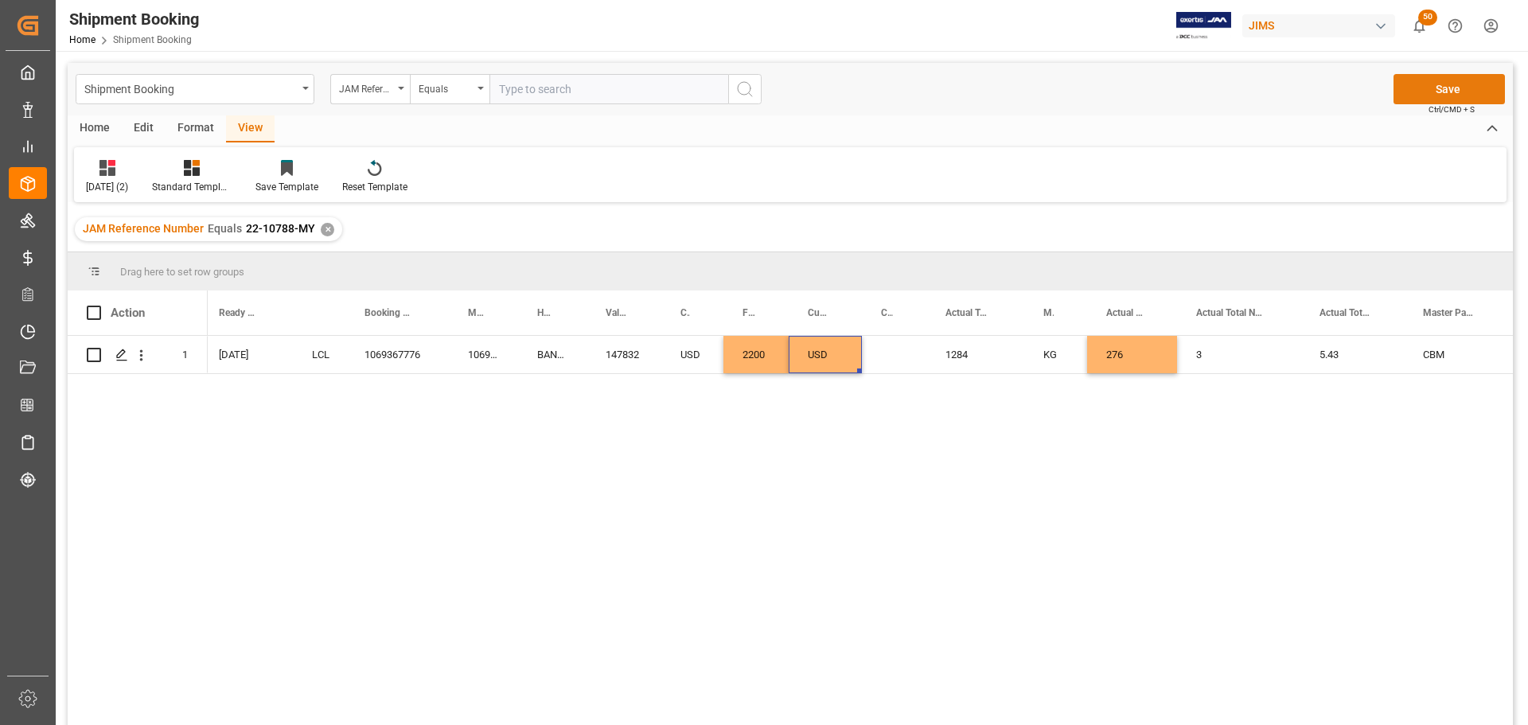
click at [1424, 81] on button "Save" at bounding box center [1449, 89] width 111 height 30
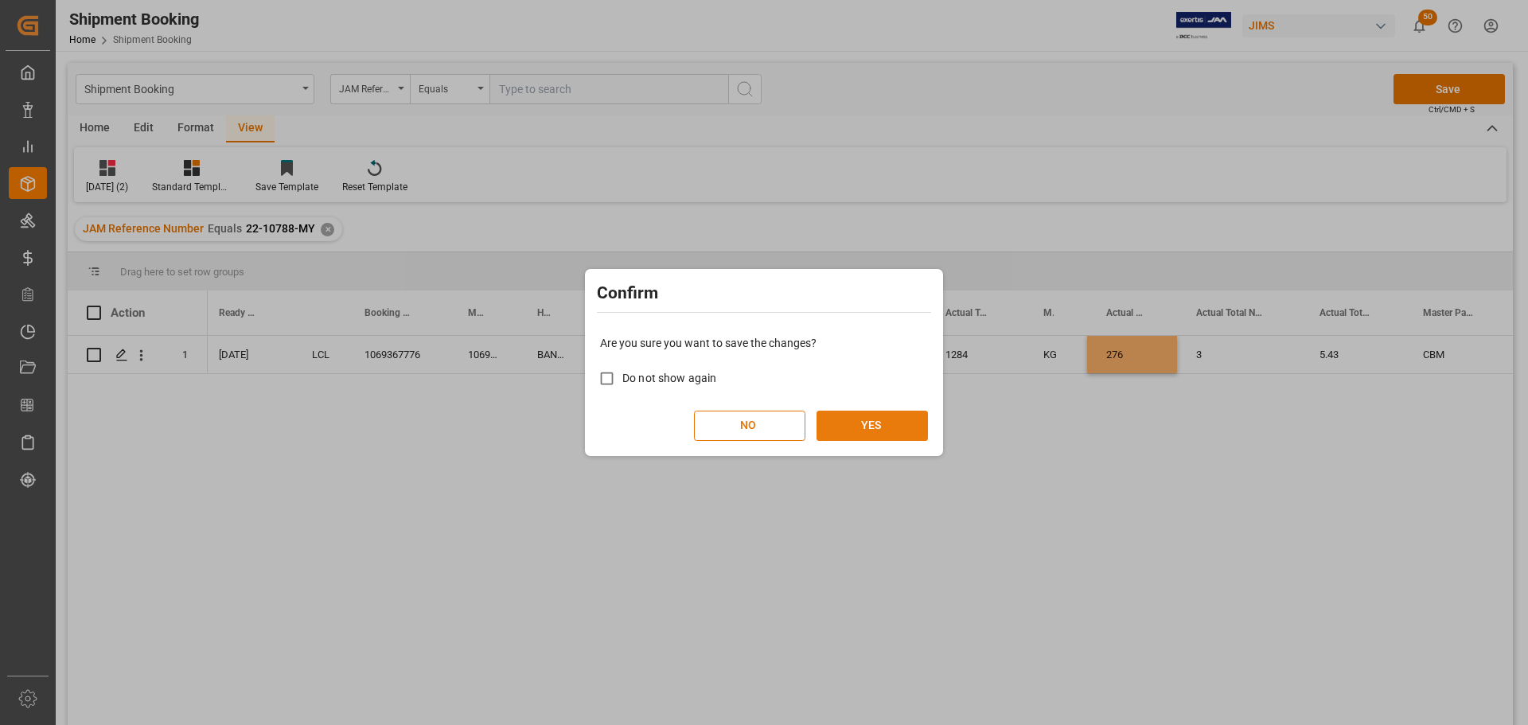
click at [879, 426] on button "YES" at bounding box center [872, 426] width 111 height 30
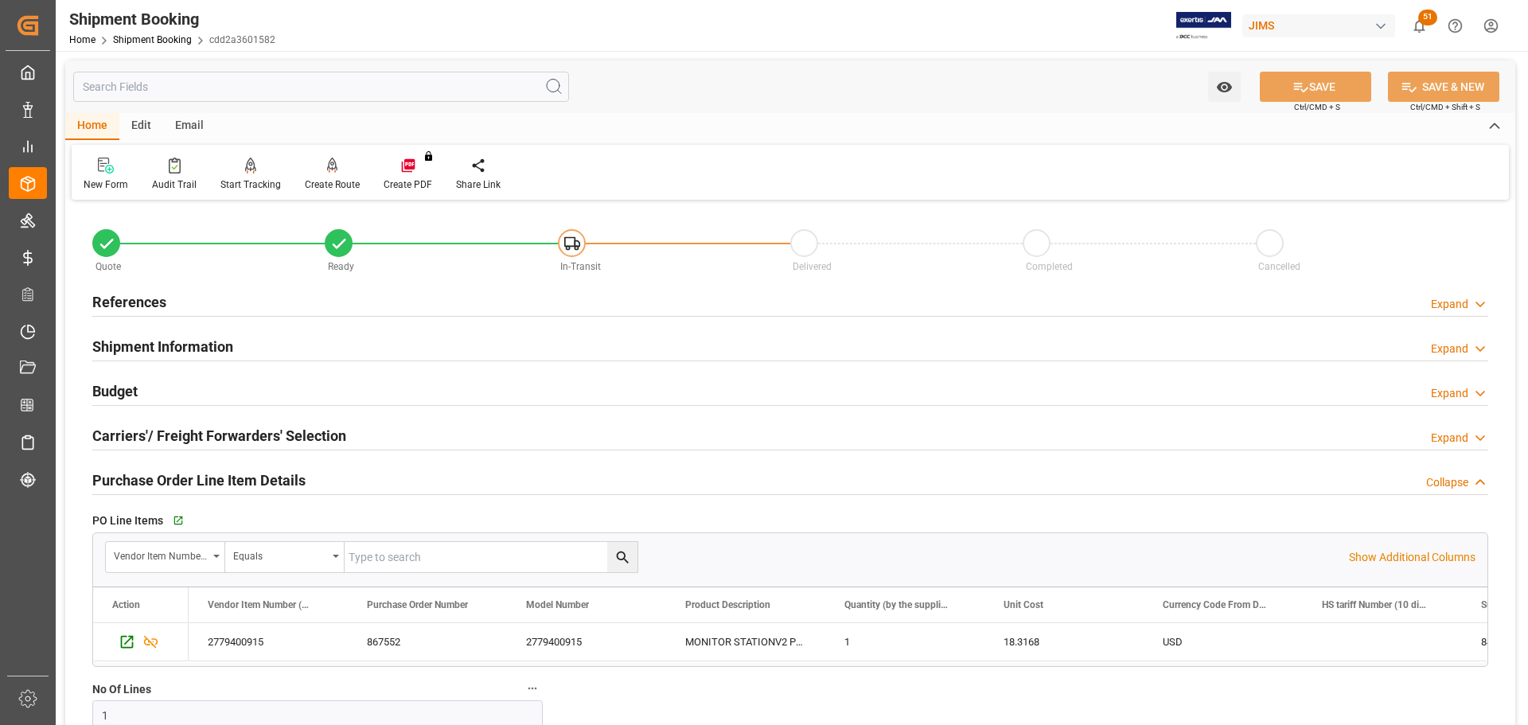
click at [120, 302] on h2 "References" at bounding box center [129, 301] width 74 height 21
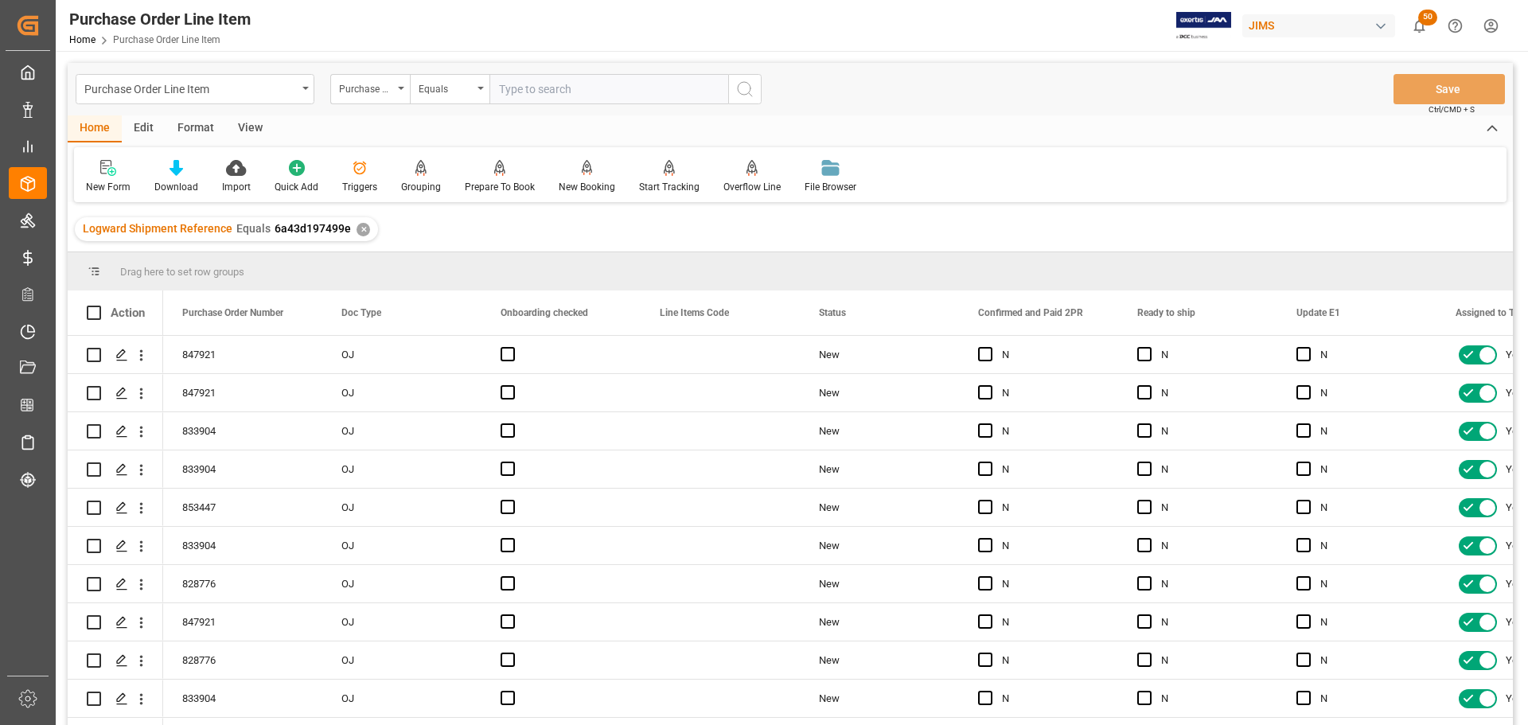
click at [245, 126] on div "View" at bounding box center [250, 128] width 49 height 27
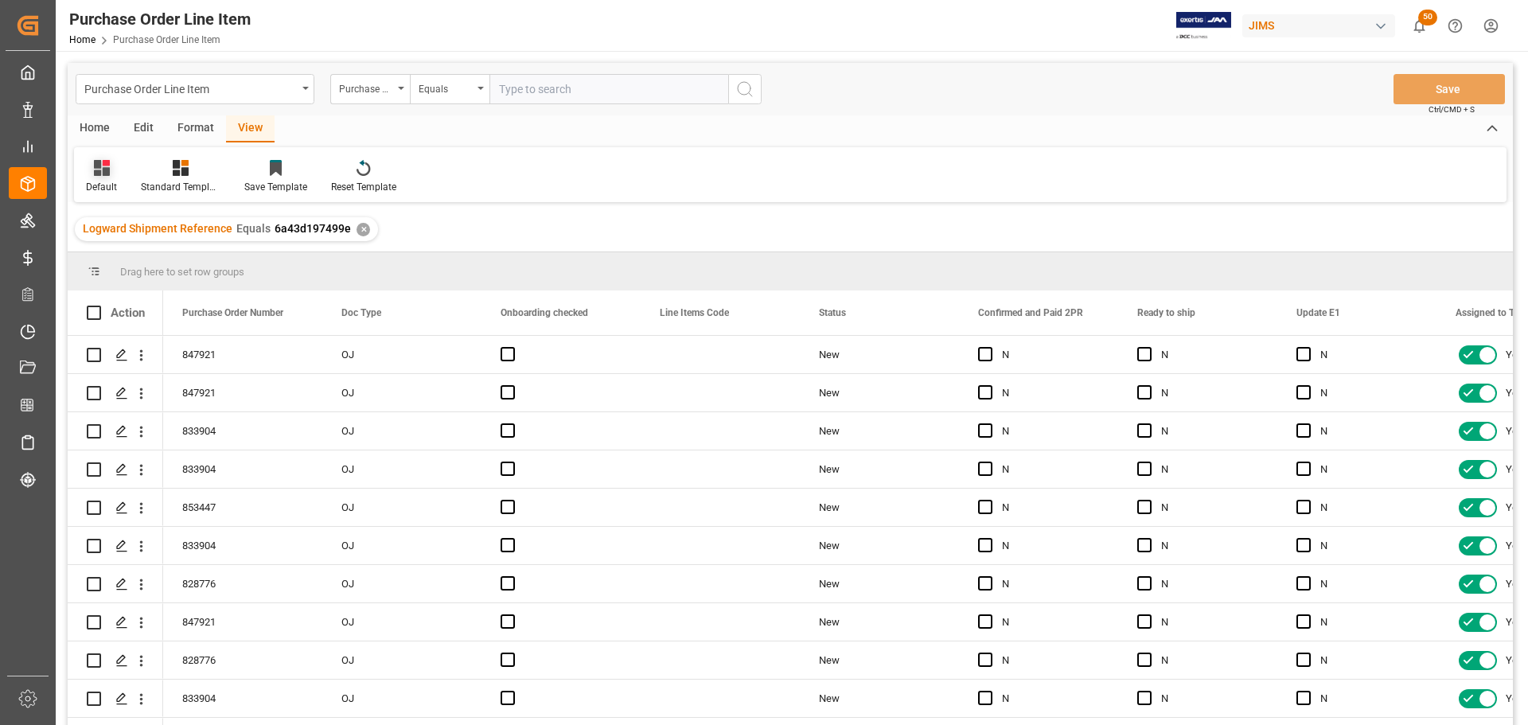
click at [102, 178] on div "Default" at bounding box center [101, 176] width 55 height 35
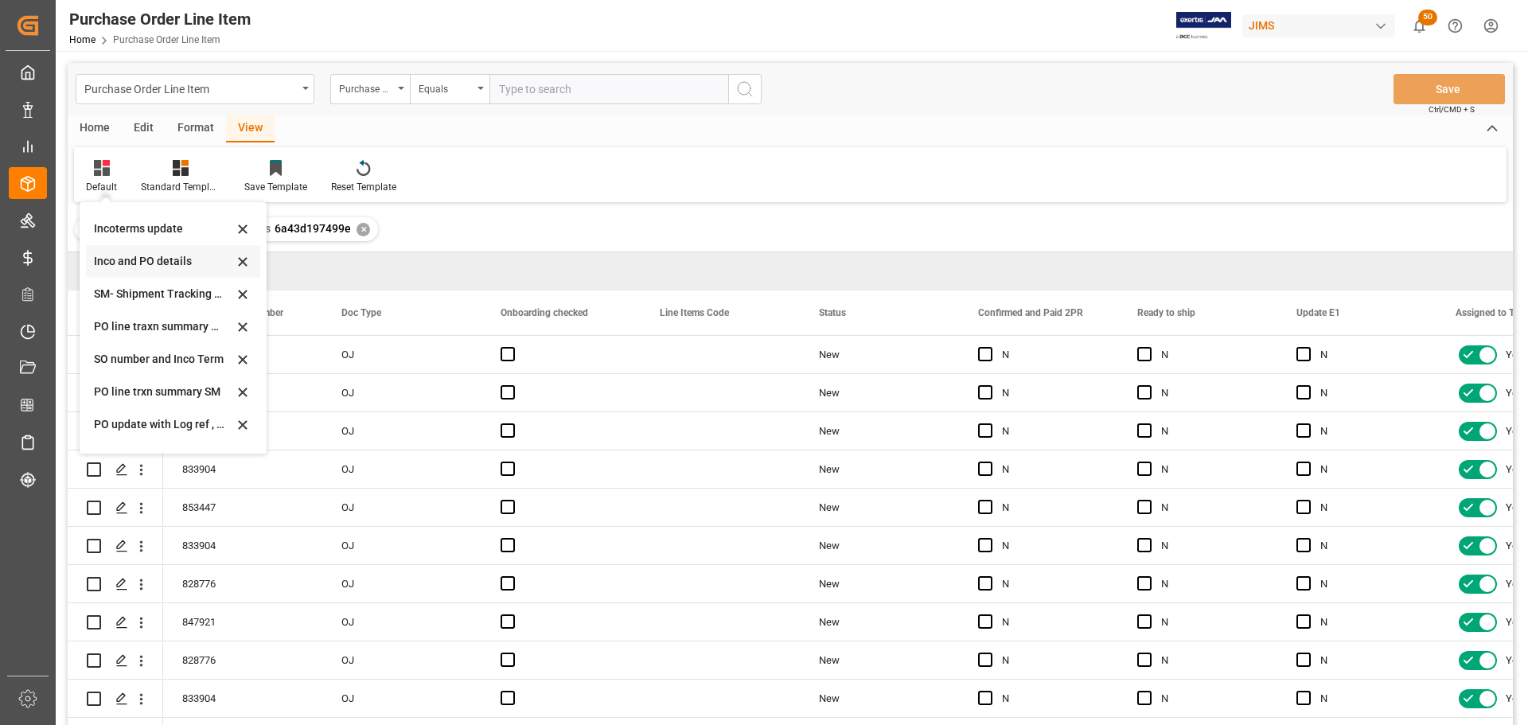
scroll to position [80, 0]
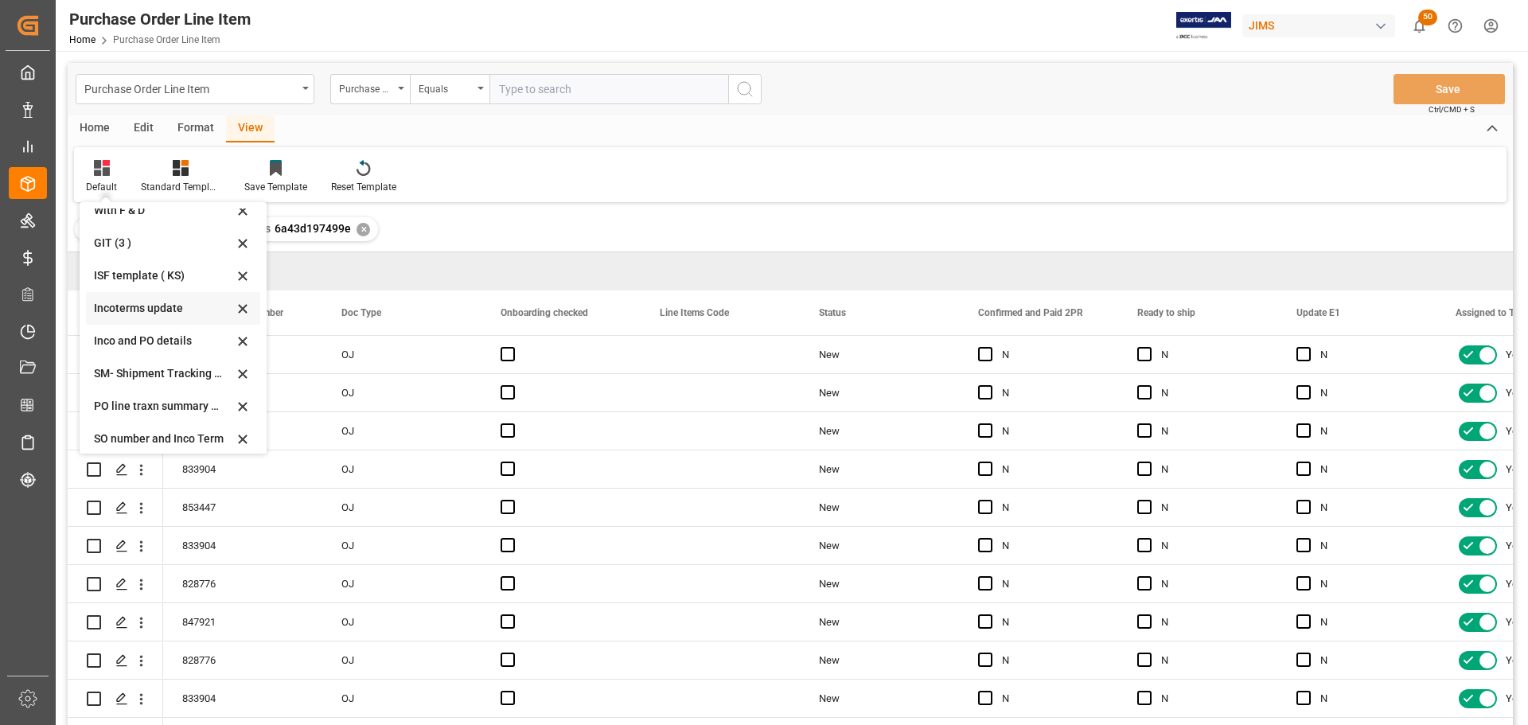
click at [135, 309] on div "Incoterms update" at bounding box center [163, 308] width 139 height 17
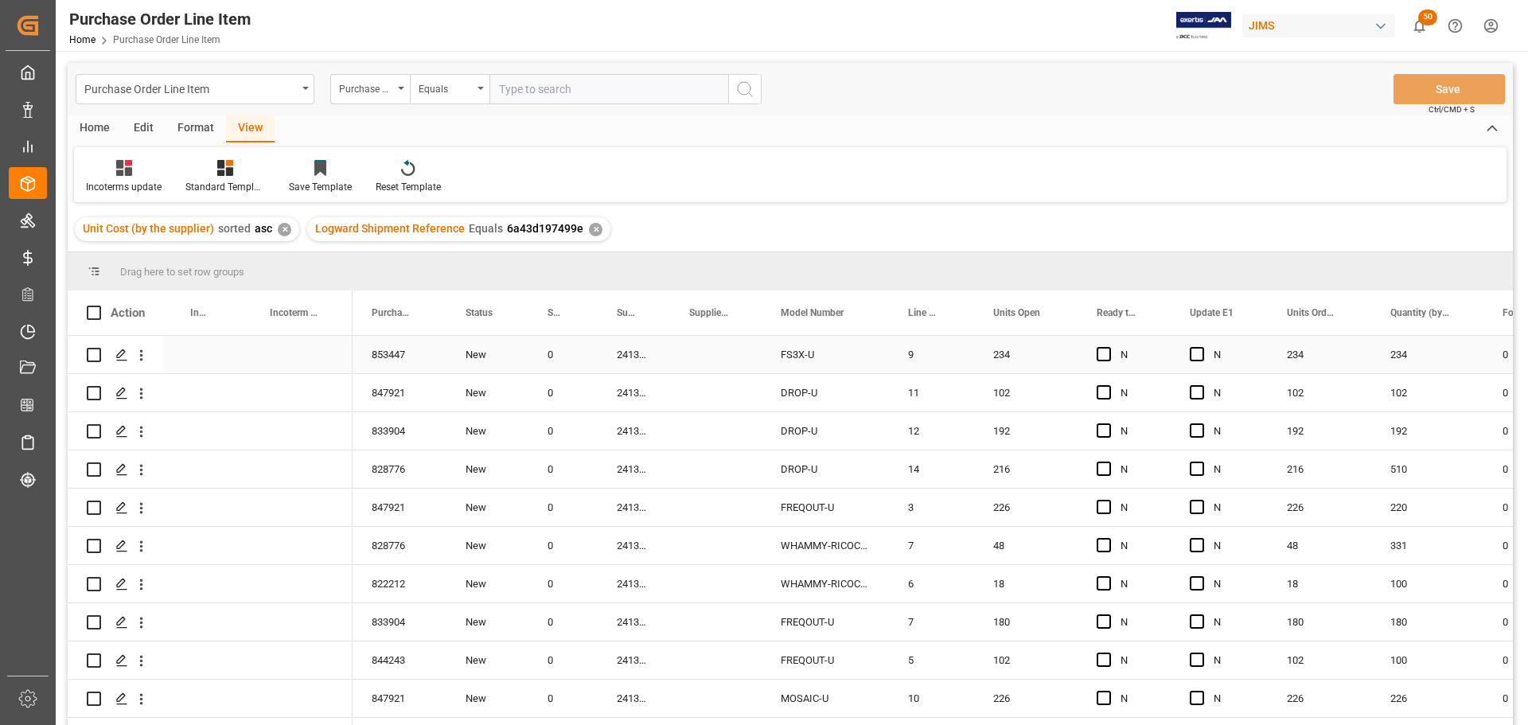
click at [187, 350] on div "Press SPACE to select this row." at bounding box center [203, 354] width 80 height 37
click at [201, 359] on input "Press SPACE to select this row." at bounding box center [203, 364] width 54 height 30
paste input "FCA Muar, [GEOGRAPHIC_DATA]"
type input "FCA Muar, [GEOGRAPHIC_DATA]"
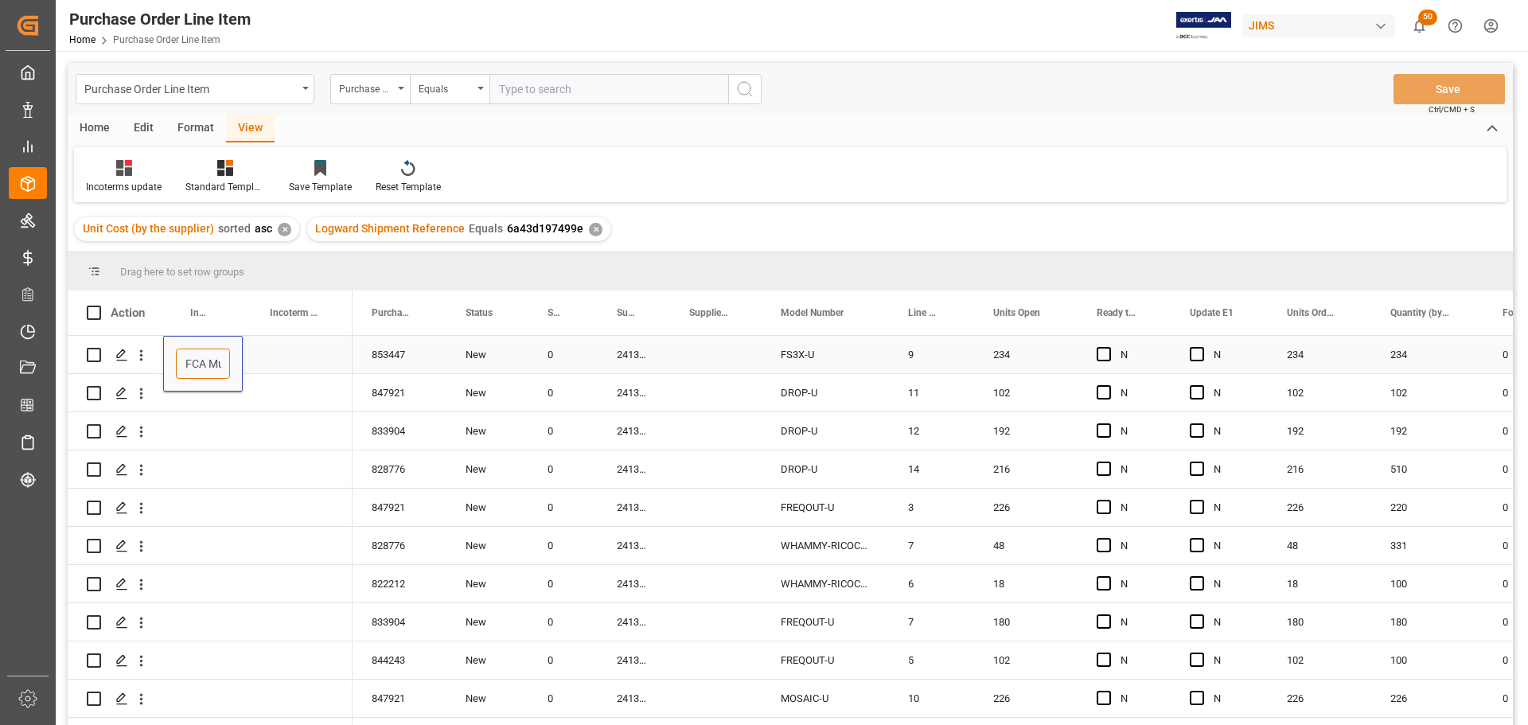
scroll to position [0, 46]
click at [263, 354] on div "Press SPACE to select this row." at bounding box center [298, 354] width 110 height 37
click at [203, 352] on div "FCA Muar, [GEOGRAPHIC_DATA]" at bounding box center [203, 354] width 80 height 37
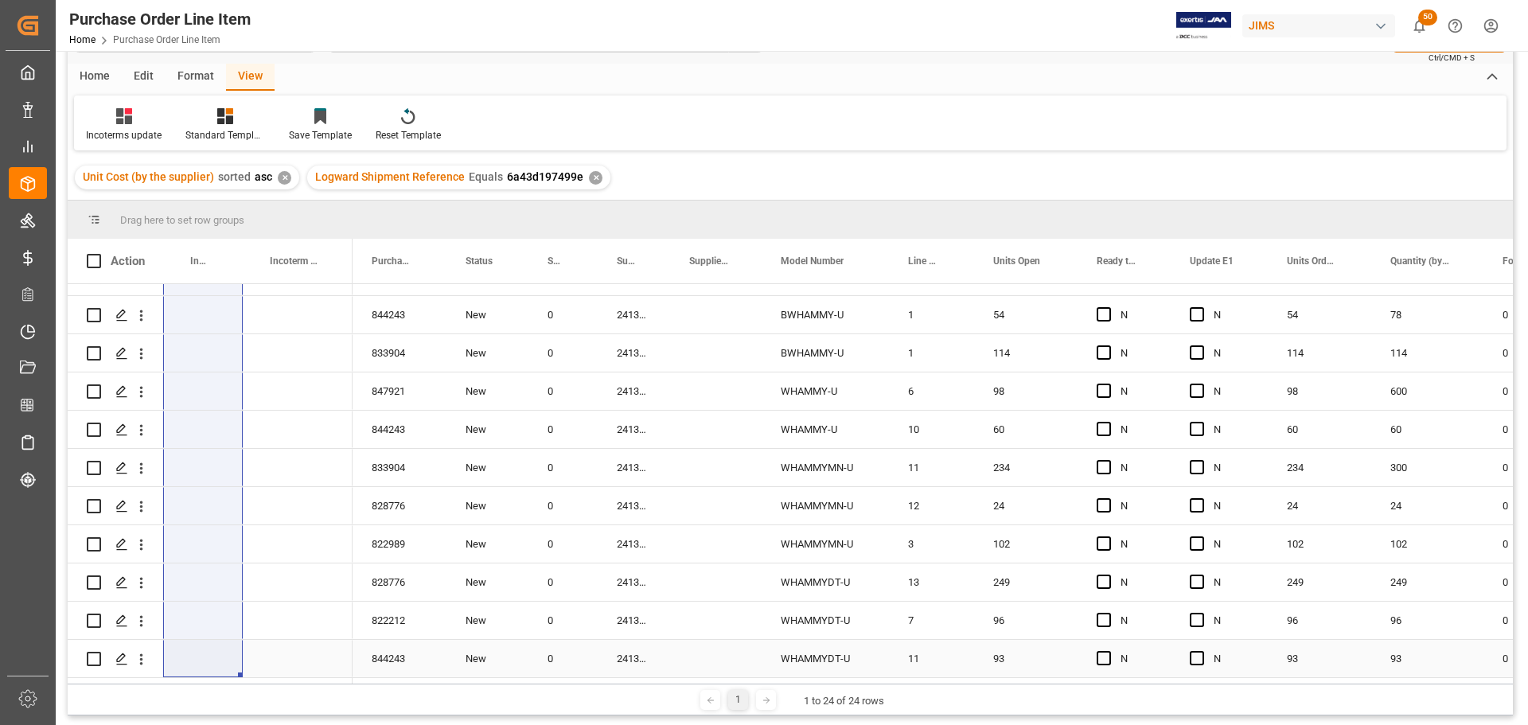
scroll to position [80, 0]
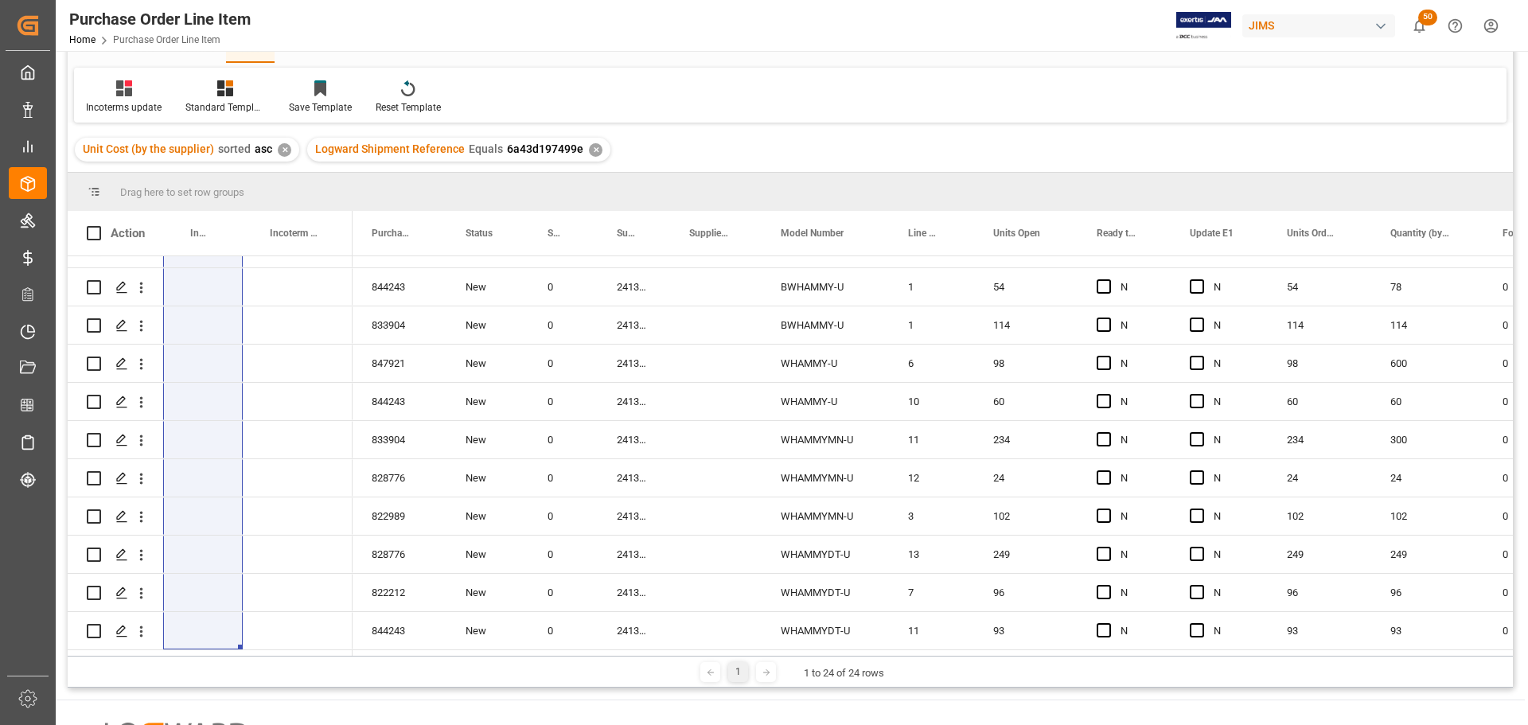
drag, startPoint x: 237, startPoint y: 370, endPoint x: 200, endPoint y: 687, distance: 319.0
click at [200, 687] on div "Drag here to set row groups Drag here to set column labels Action Incoterm Tran…" at bounding box center [790, 430] width 1445 height 515
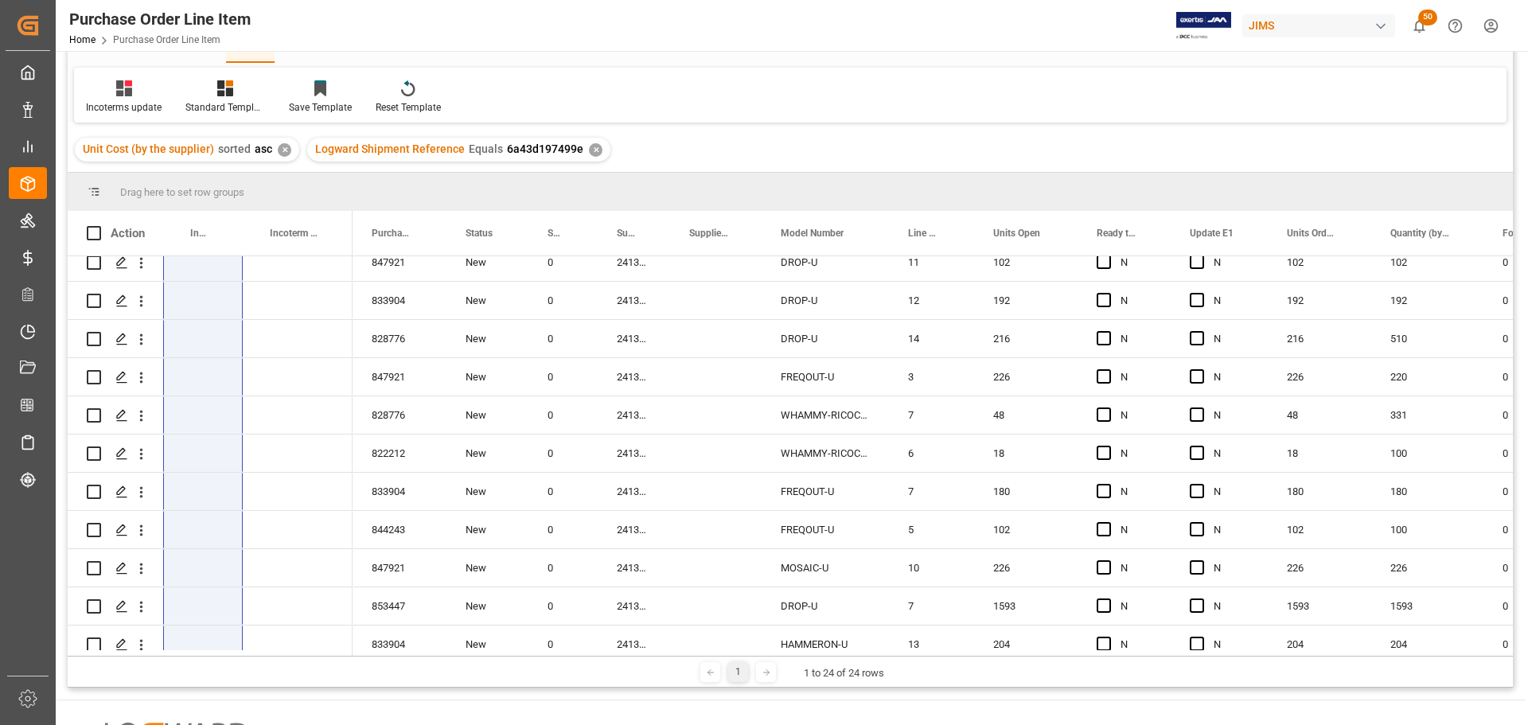
scroll to position [0, 0]
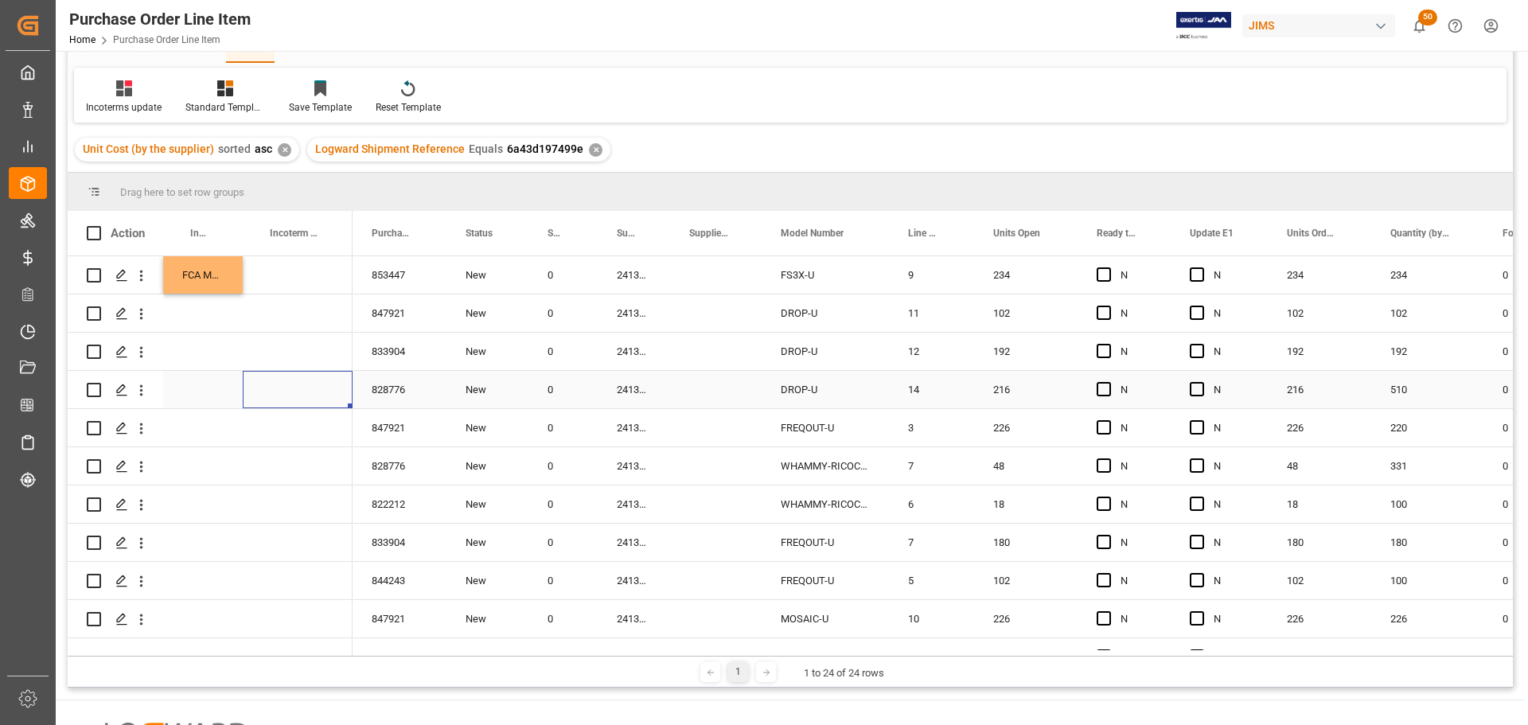
click at [319, 380] on div "Press SPACE to select this row." at bounding box center [298, 389] width 110 height 37
click at [224, 277] on div "FCA Muar, [GEOGRAPHIC_DATA]" at bounding box center [203, 274] width 80 height 37
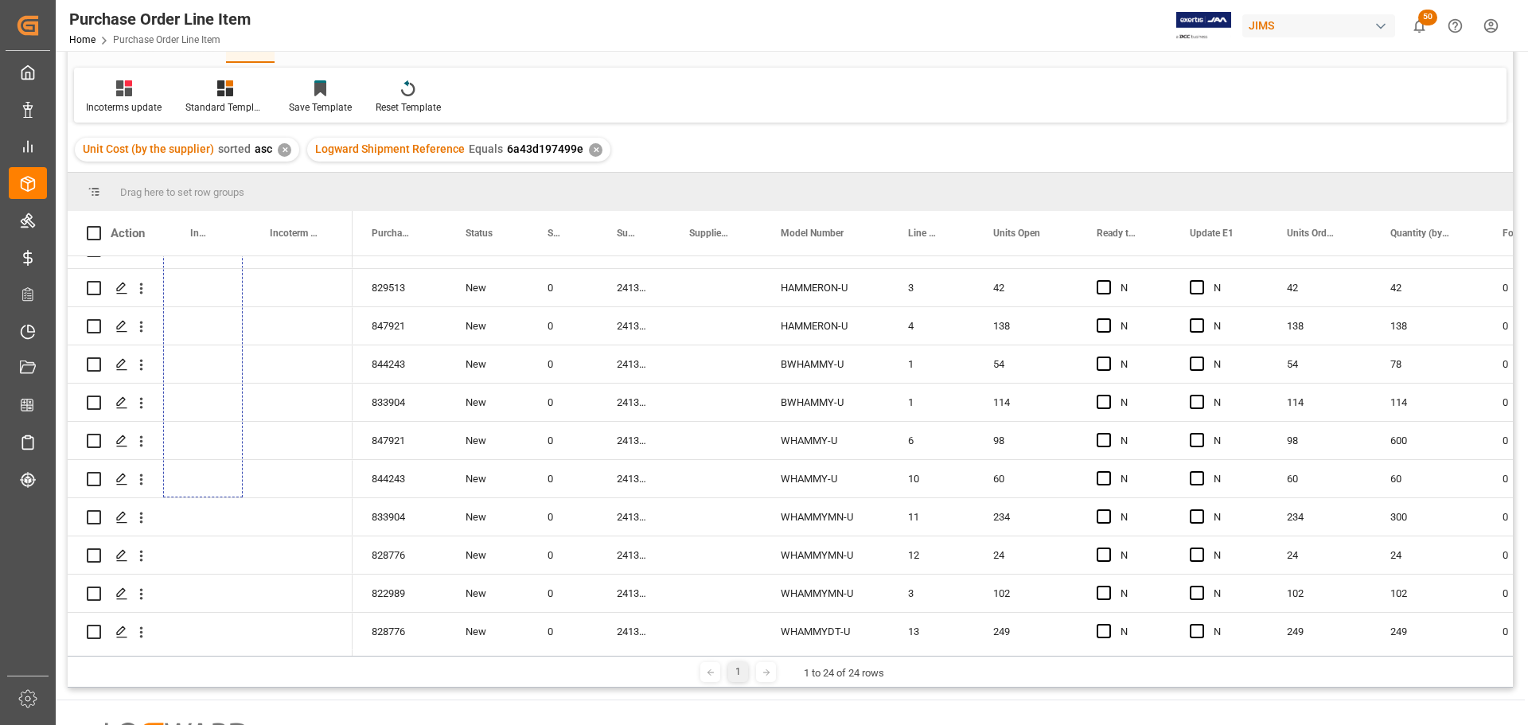
scroll to position [528, 0]
drag, startPoint x: 238, startPoint y: 290, endPoint x: 224, endPoint y: 637, distance: 347.3
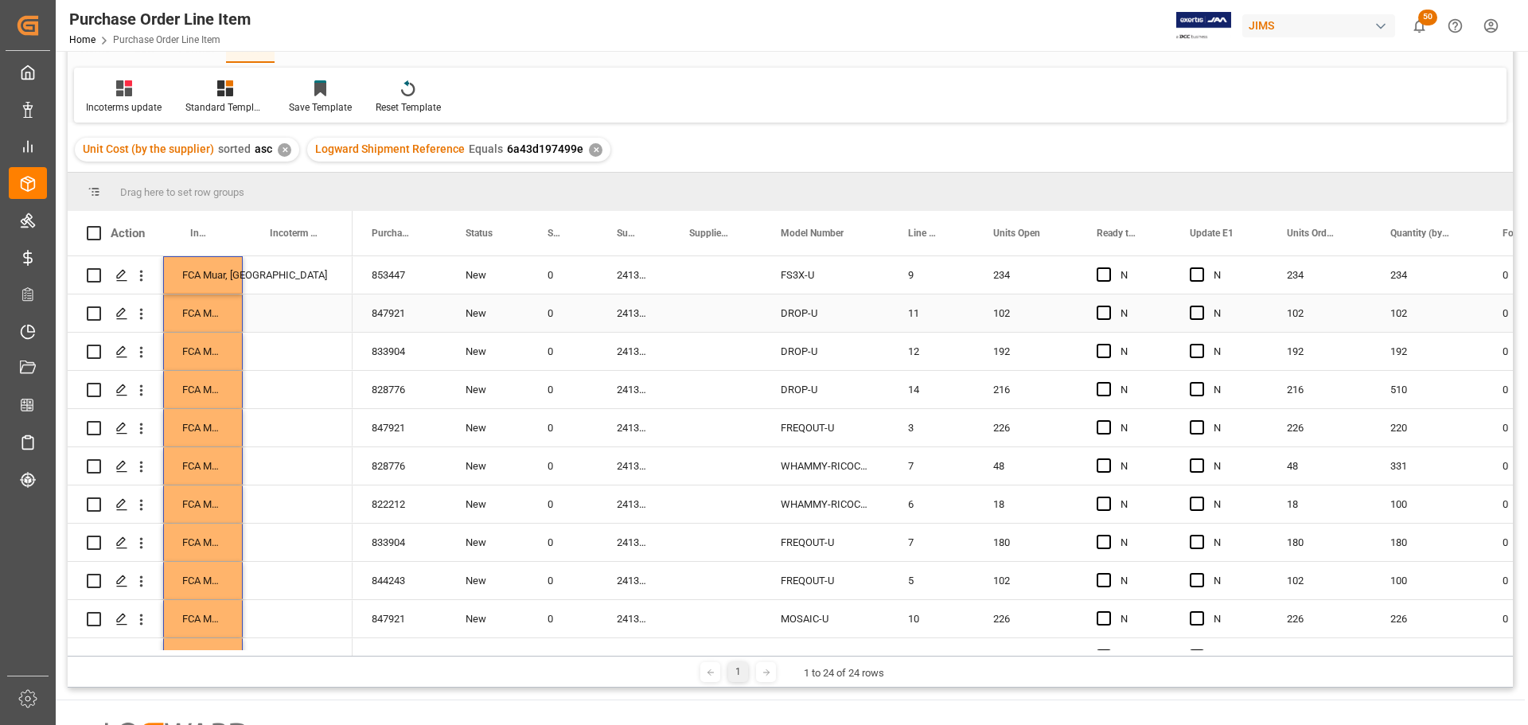
scroll to position [0, 0]
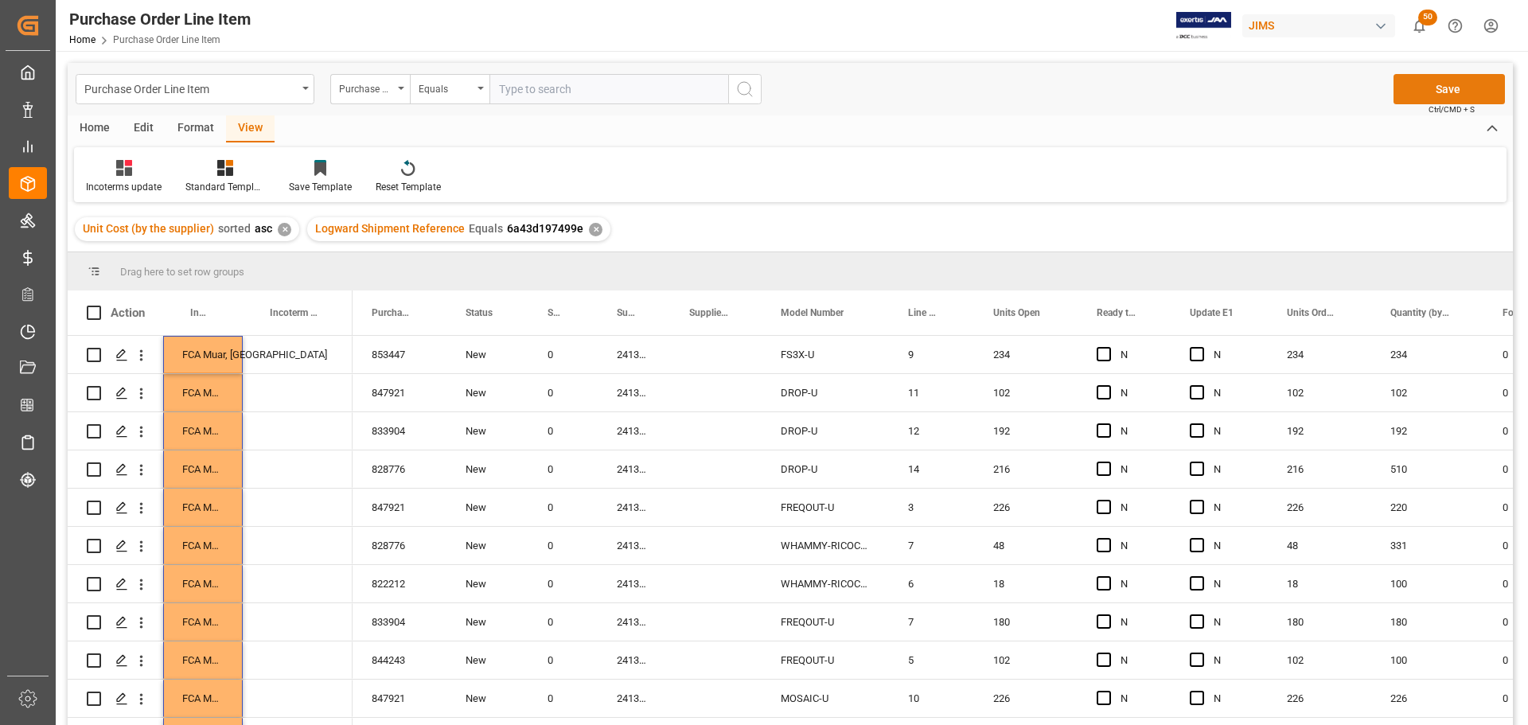
click at [1452, 90] on button "Save" at bounding box center [1449, 89] width 111 height 30
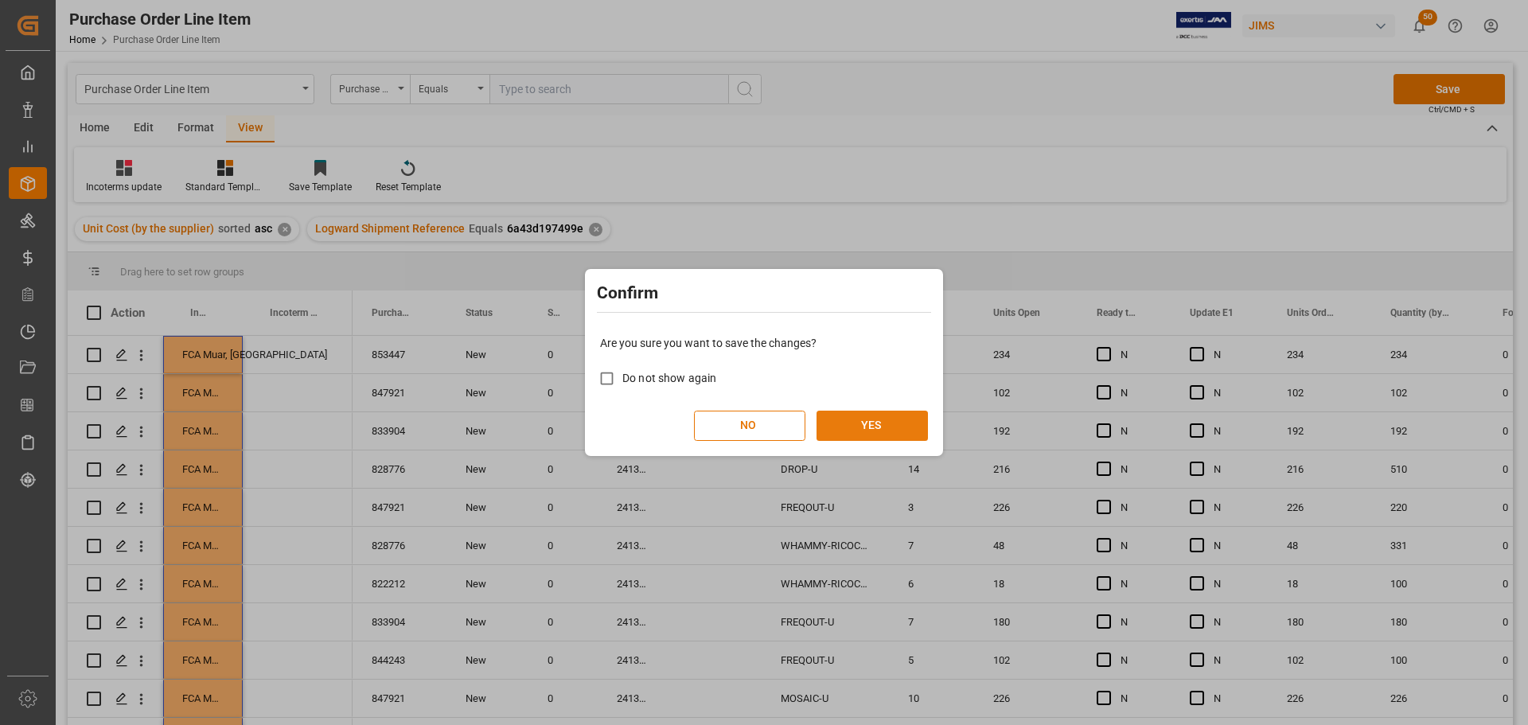
click at [899, 418] on button "YES" at bounding box center [872, 426] width 111 height 30
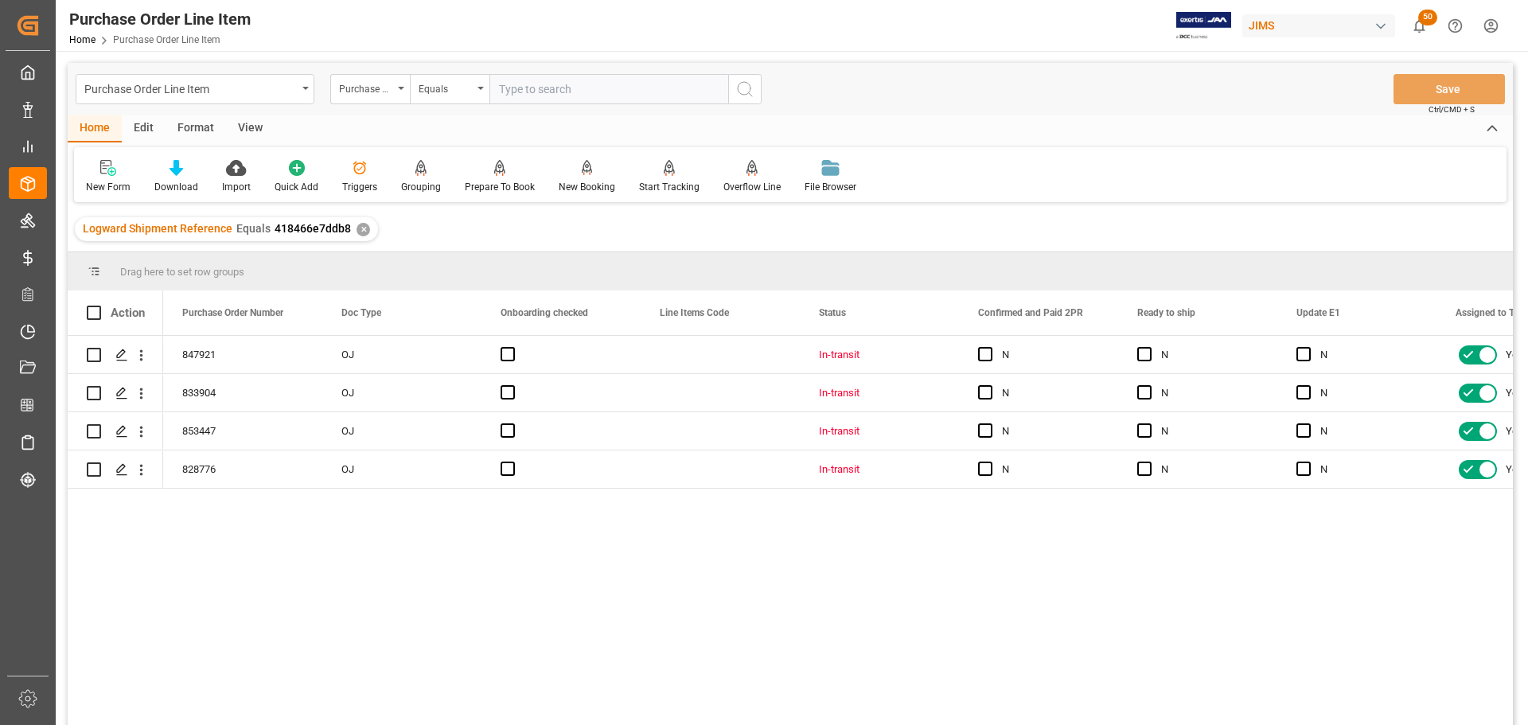
click at [242, 123] on div "View" at bounding box center [250, 128] width 49 height 27
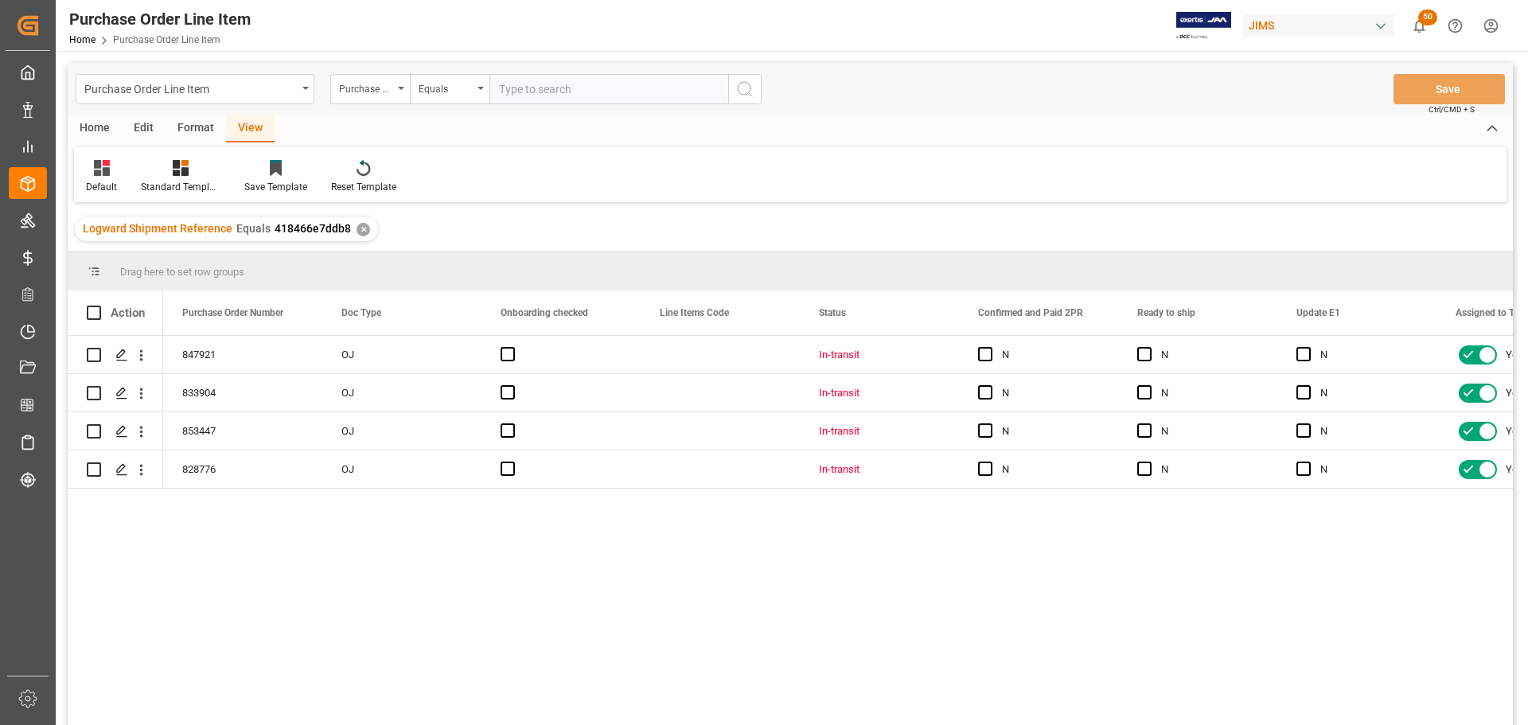
click at [244, 132] on div "View" at bounding box center [250, 128] width 49 height 27
click at [96, 169] on icon at bounding box center [102, 168] width 16 height 16
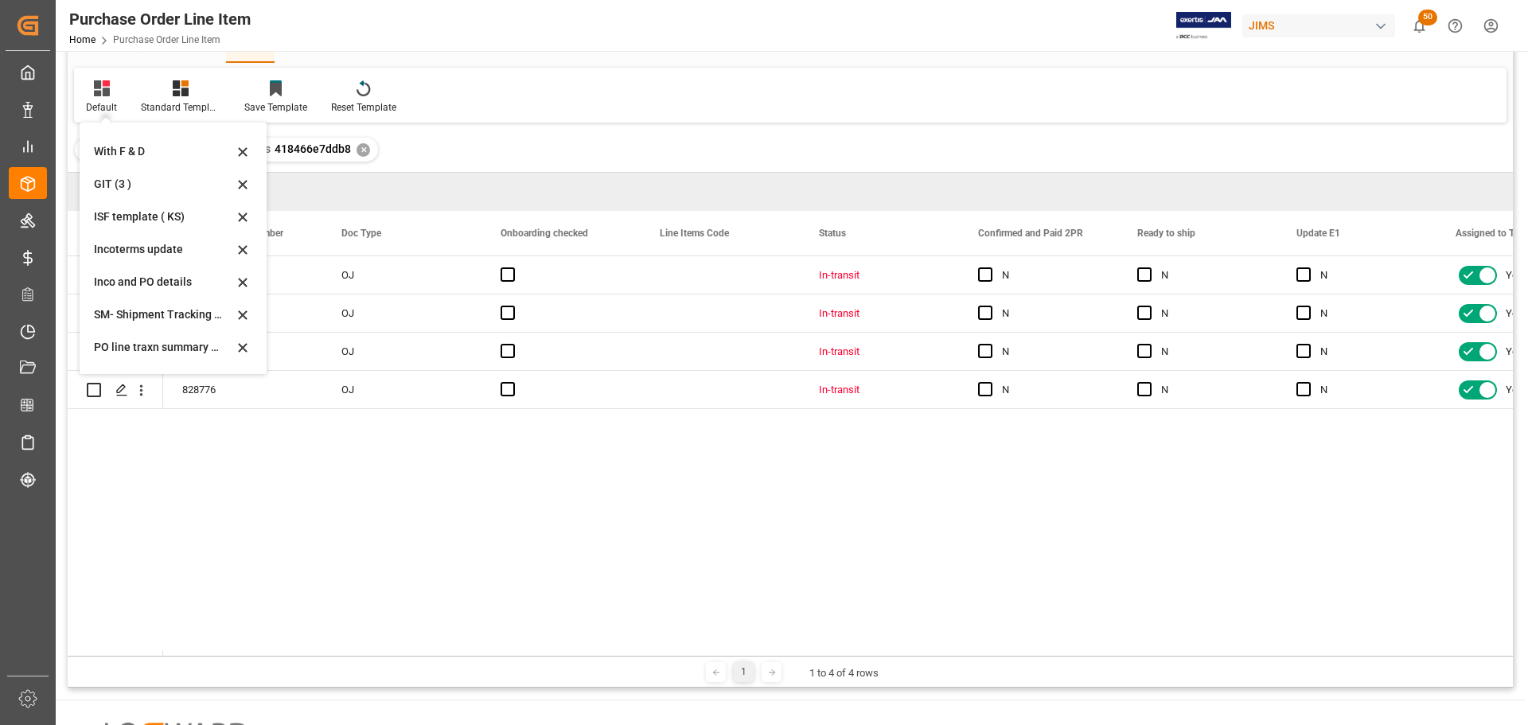
scroll to position [49, 0]
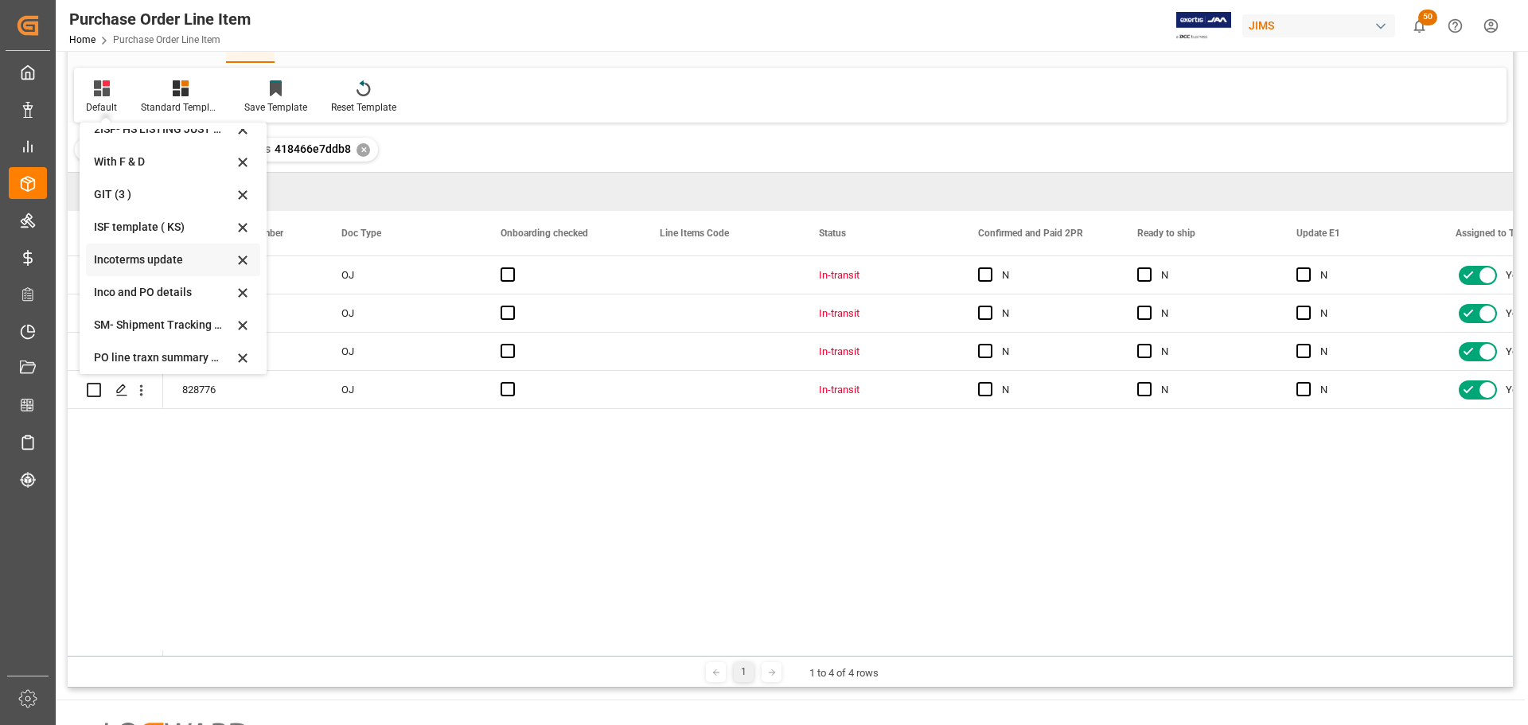
click at [109, 259] on div "Incoterms update" at bounding box center [163, 259] width 139 height 17
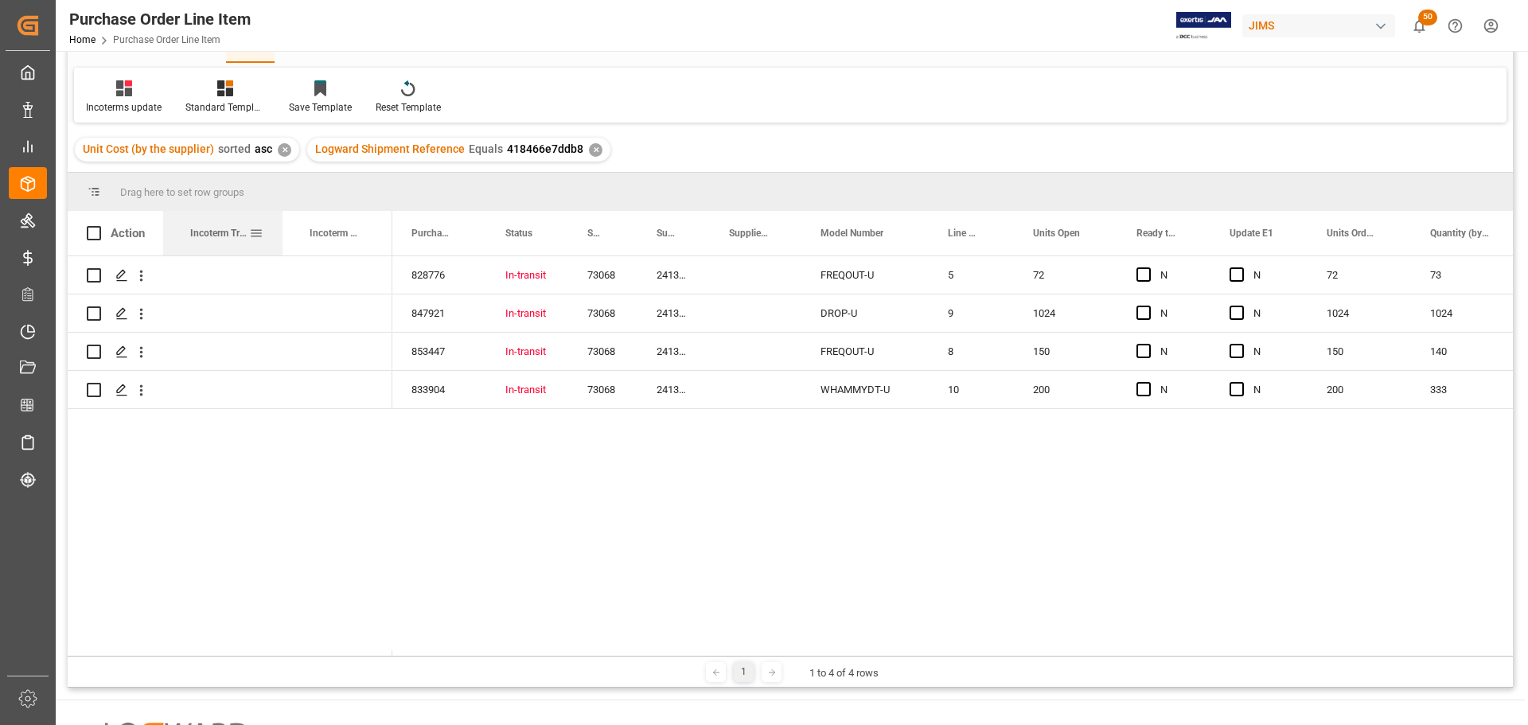
drag, startPoint x: 240, startPoint y: 225, endPoint x: 280, endPoint y: 241, distance: 42.9
click at [280, 241] on div at bounding box center [282, 233] width 6 height 45
click at [206, 275] on div "Press SPACE to select this row." at bounding box center [222, 274] width 119 height 37
drag, startPoint x: 191, startPoint y: 365, endPoint x: 191, endPoint y: 290, distance: 74.8
click at [191, 365] on div "Press SPACE to select this row." at bounding box center [222, 351] width 119 height 37
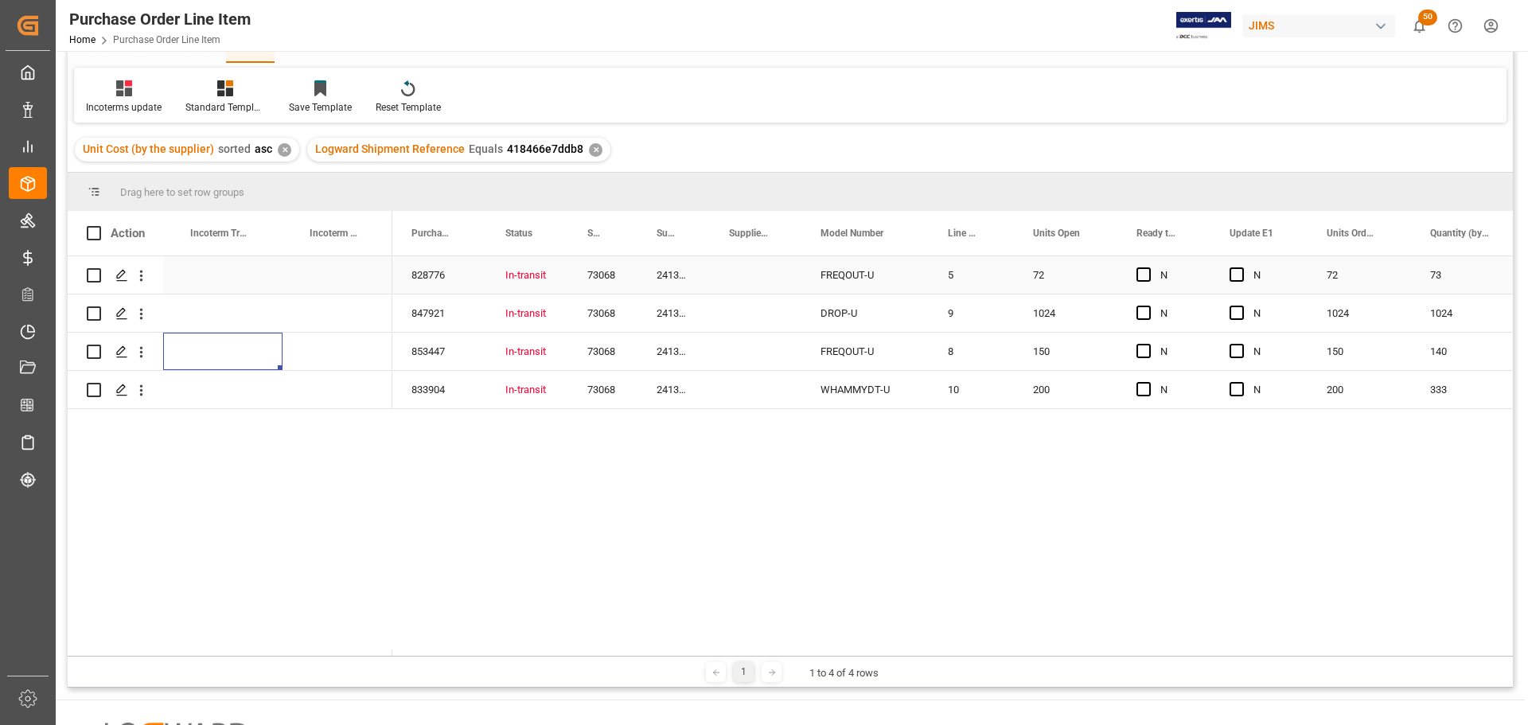
click at [188, 263] on div "Press SPACE to select this row." at bounding box center [222, 274] width 119 height 37
click at [197, 273] on input "Press SPACE to select this row." at bounding box center [223, 284] width 94 height 30
paste input "FCA Muar, [GEOGRAPHIC_DATA]"
type input "FCA Muar, [GEOGRAPHIC_DATA]"
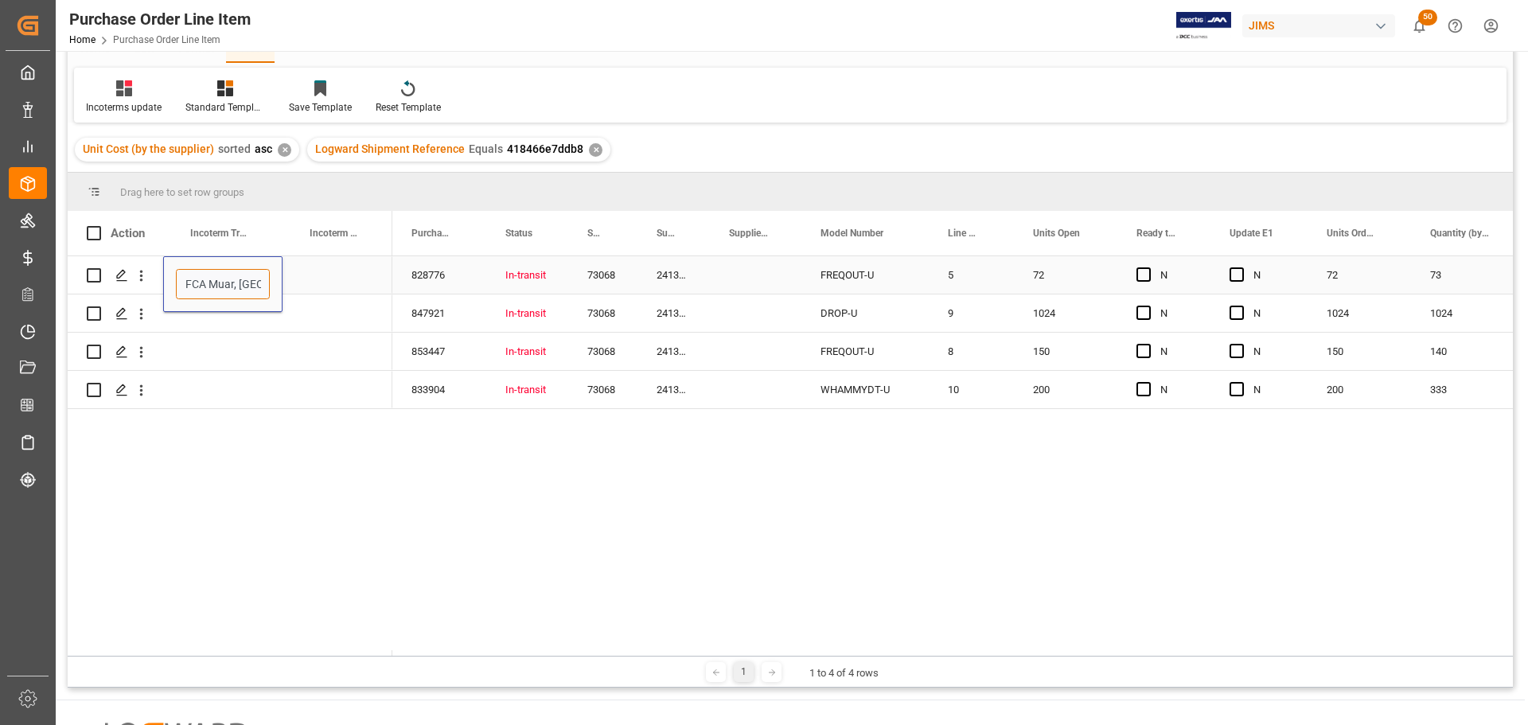
scroll to position [0, 6]
click at [290, 283] on div "Press SPACE to select this row." at bounding box center [338, 274] width 110 height 37
click at [236, 269] on div "FCA Muar, [GEOGRAPHIC_DATA]" at bounding box center [222, 274] width 119 height 37
drag, startPoint x: 278, startPoint y: 290, endPoint x: 276, endPoint y: 373, distance: 83.6
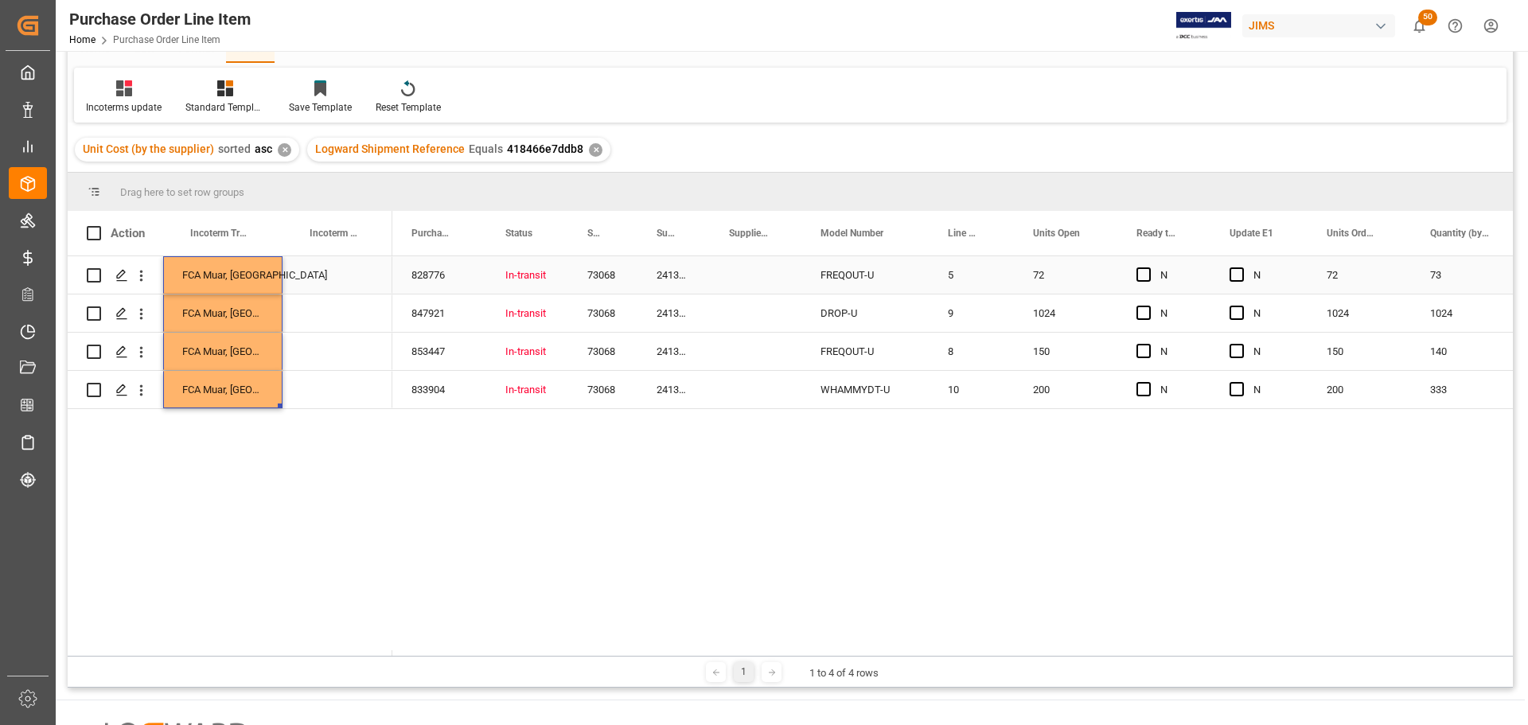
click at [309, 278] on div "Press SPACE to select this row." at bounding box center [338, 274] width 110 height 37
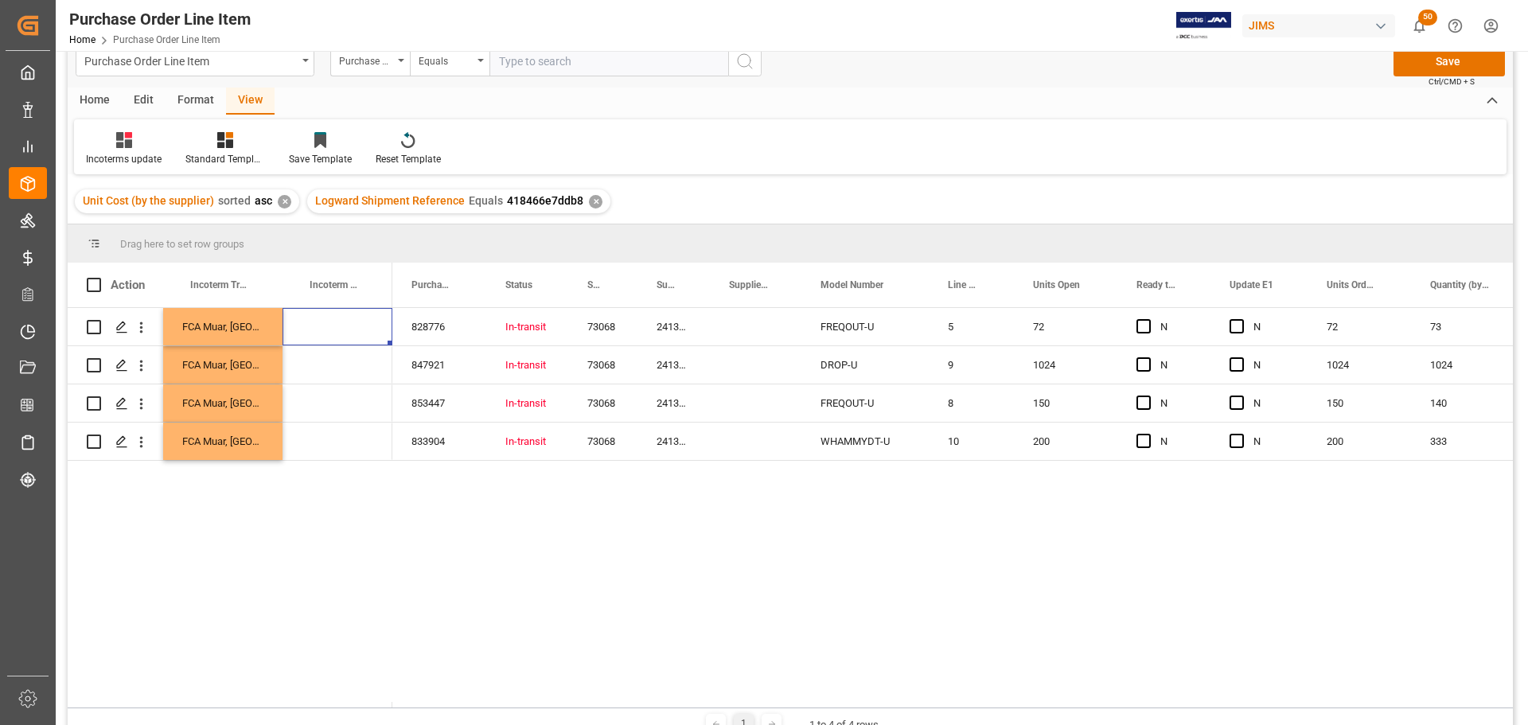
scroll to position [0, 0]
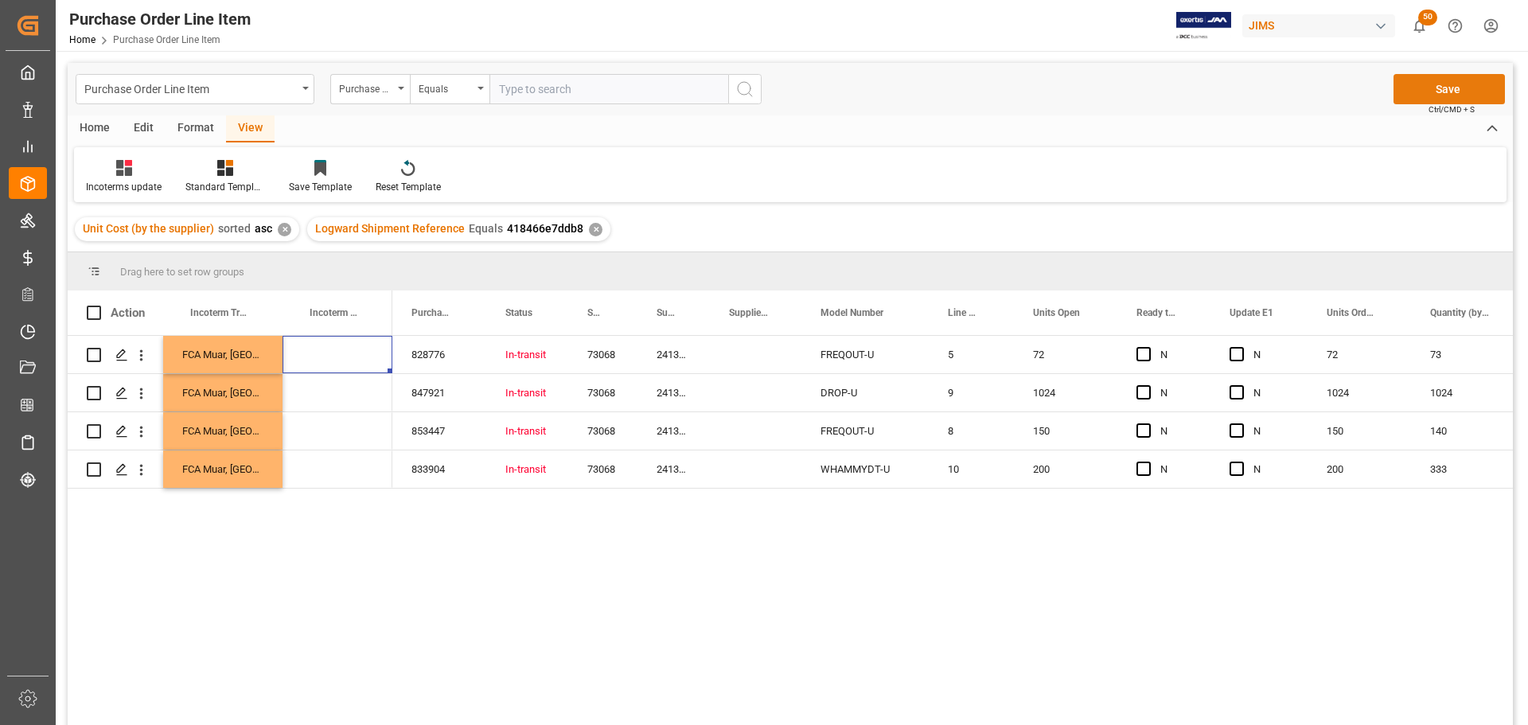
click at [1456, 84] on button "Save" at bounding box center [1449, 89] width 111 height 30
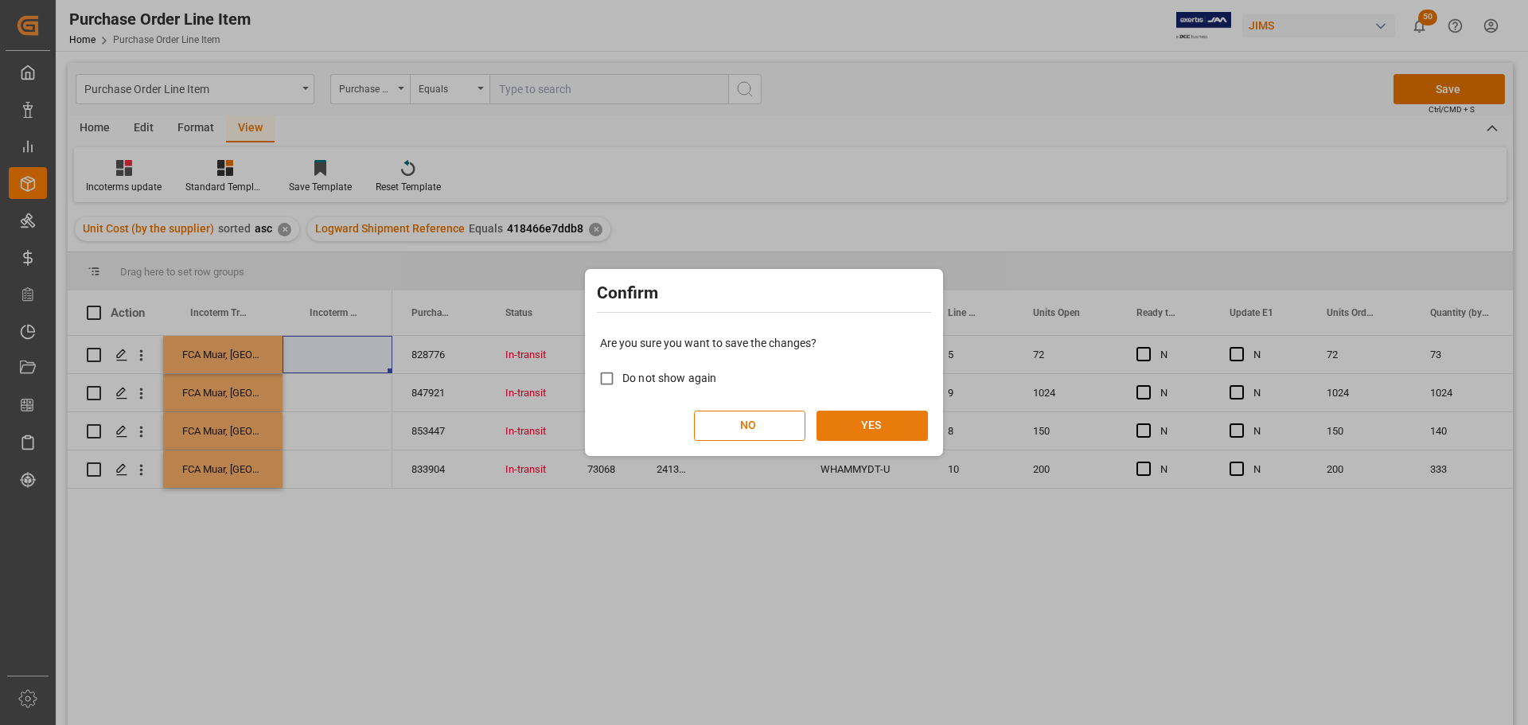
click at [864, 422] on button "YES" at bounding box center [872, 426] width 111 height 30
